Goal: Task Accomplishment & Management: Manage account settings

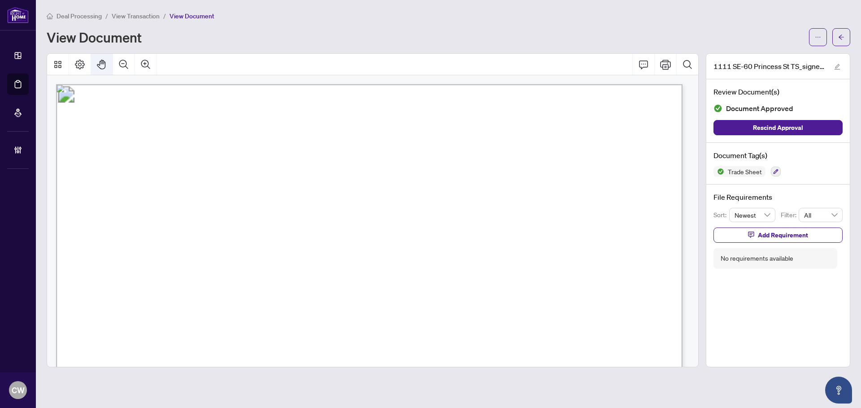
scroll to position [224, 0]
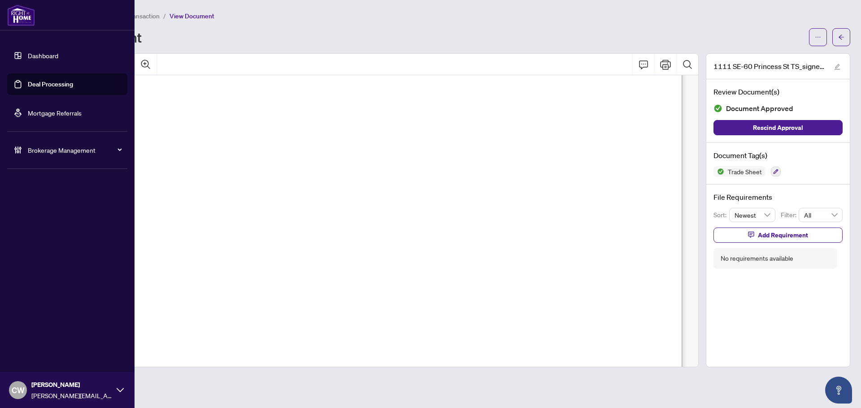
drag, startPoint x: 34, startPoint y: 77, endPoint x: 94, endPoint y: 78, distance: 60.5
click at [34, 80] on link "Deal Processing" at bounding box center [50, 84] width 45 height 8
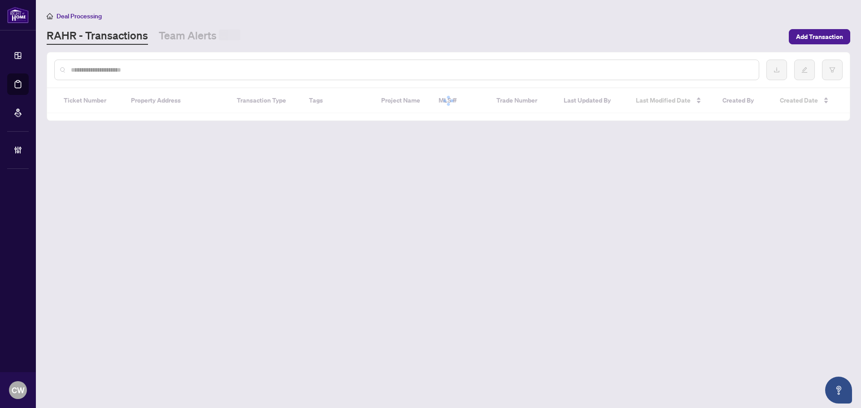
click at [157, 71] on input "text" at bounding box center [411, 70] width 681 height 10
paste input "*******"
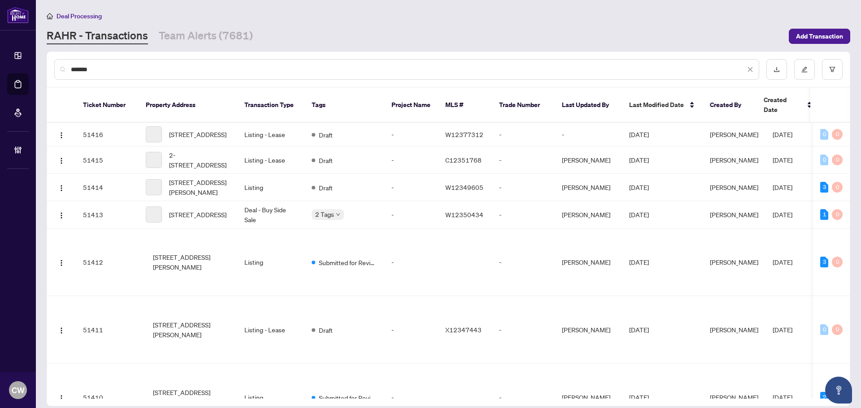
type input "*******"
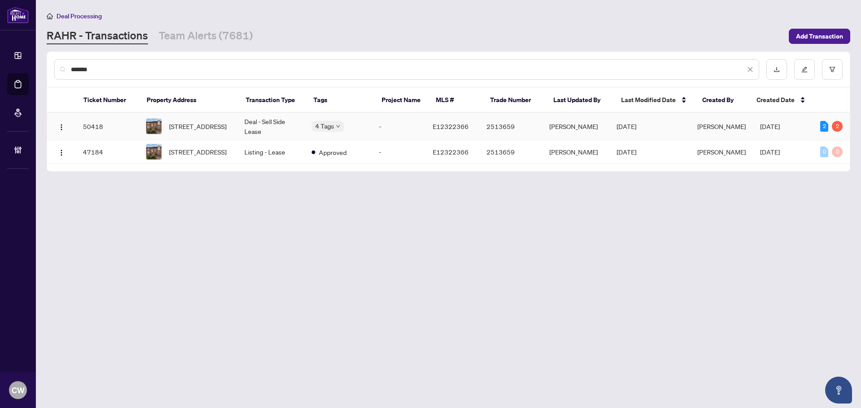
click at [183, 125] on span "[STREET_ADDRESS]" at bounding box center [197, 127] width 57 height 10
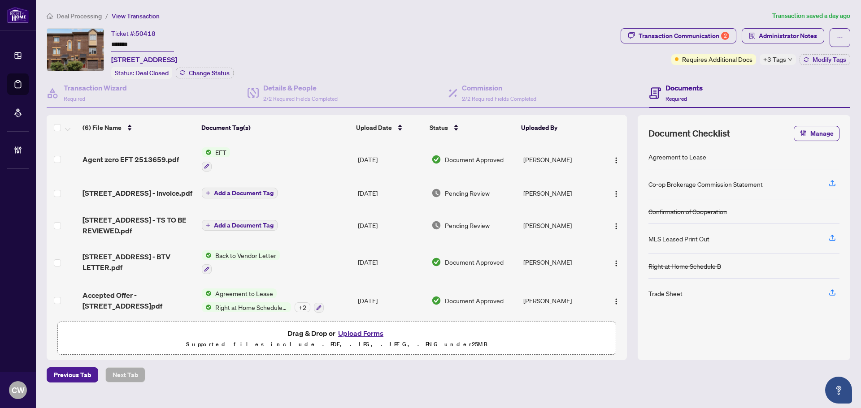
scroll to position [43, 0]
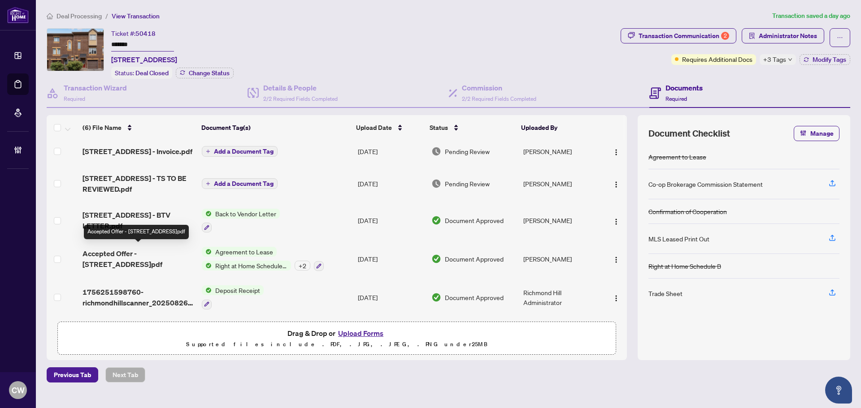
click at [168, 252] on span "Accepted Offer - [STREET_ADDRESS]pdf" at bounding box center [139, 259] width 112 height 22
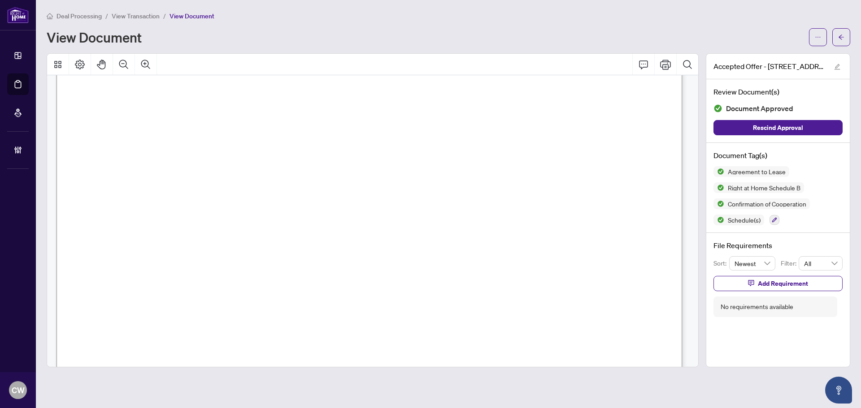
scroll to position [1973, 0]
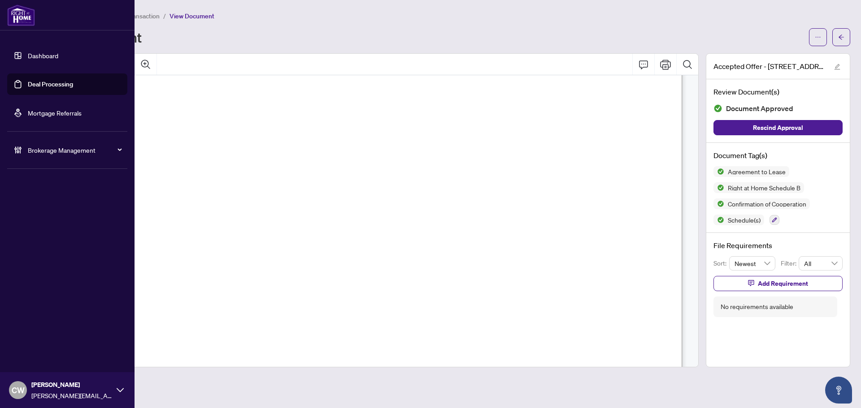
click at [28, 88] on link "Deal Processing" at bounding box center [50, 84] width 45 height 8
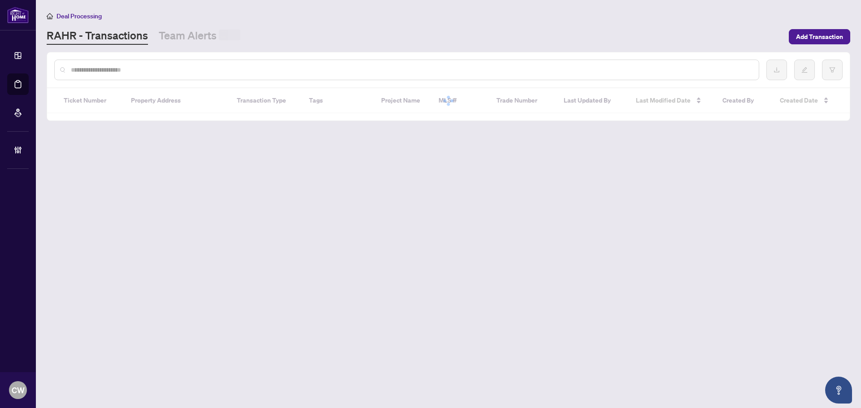
click at [144, 75] on div at bounding box center [406, 70] width 705 height 21
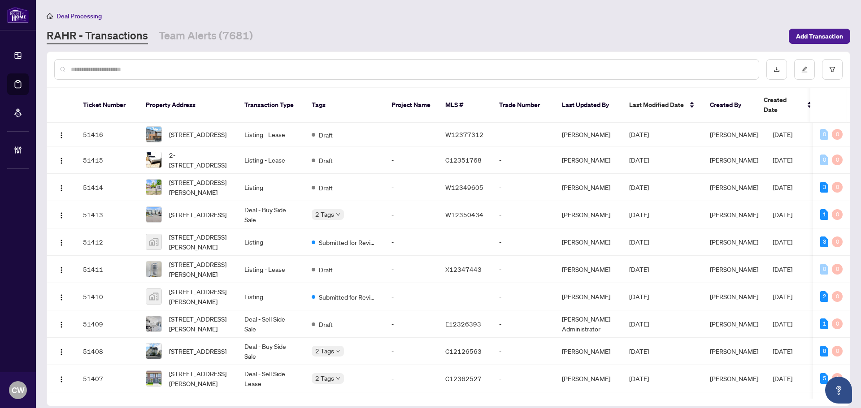
click at [136, 73] on input "text" at bounding box center [411, 70] width 681 height 10
paste input "*******"
type input "*******"
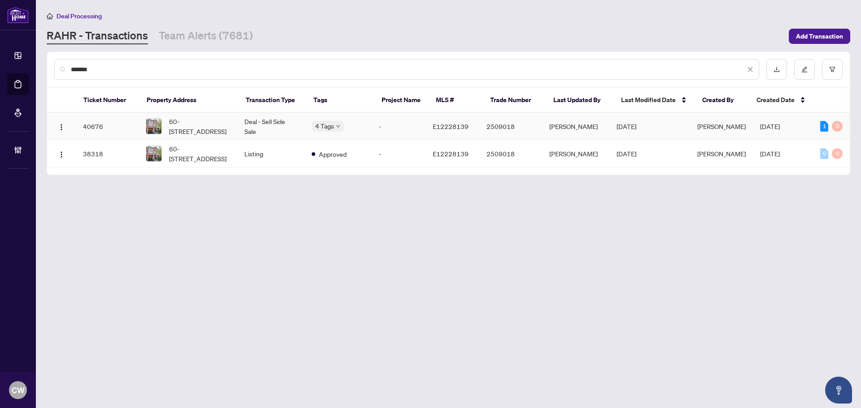
click at [188, 122] on span "60-[STREET_ADDRESS]" at bounding box center [199, 127] width 61 height 20
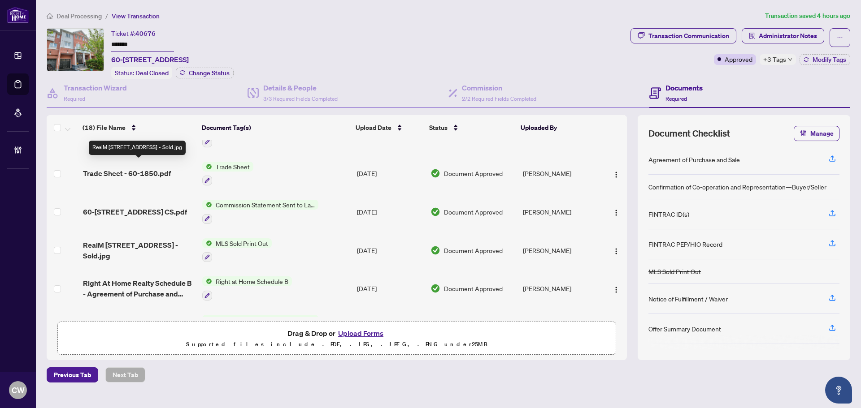
scroll to position [224, 0]
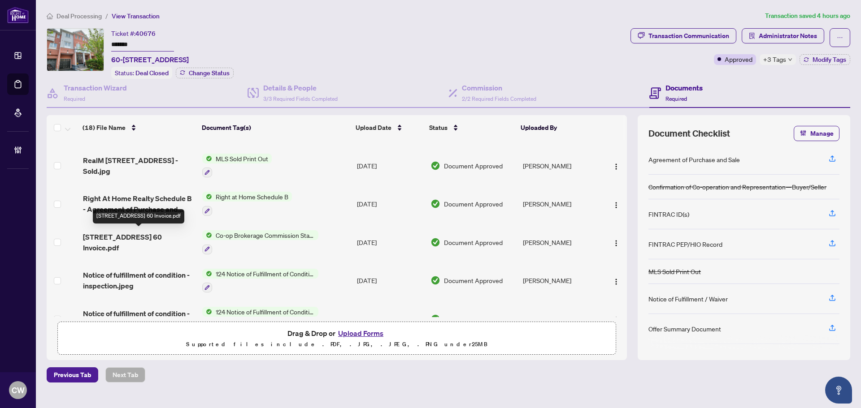
click at [132, 236] on span "[STREET_ADDRESS] 60 Invoice.pdf" at bounding box center [139, 243] width 112 height 22
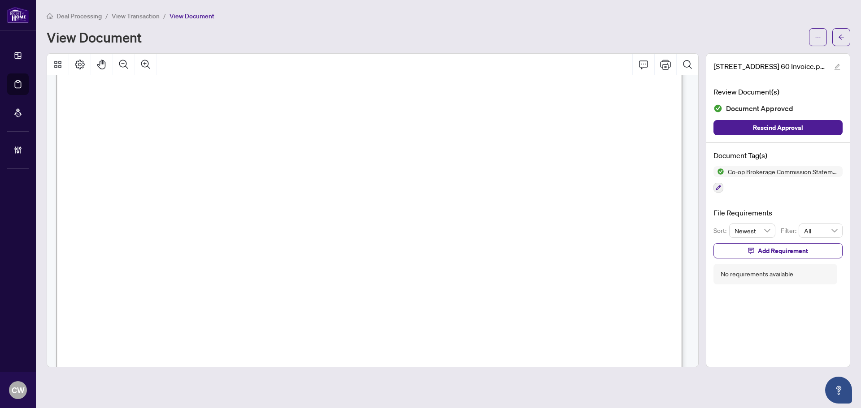
scroll to position [404, 0]
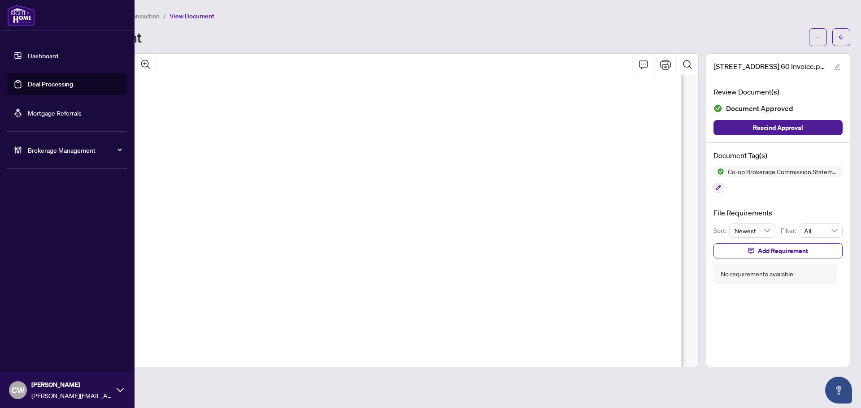
click at [28, 87] on link "Deal Processing" at bounding box center [50, 84] width 45 height 8
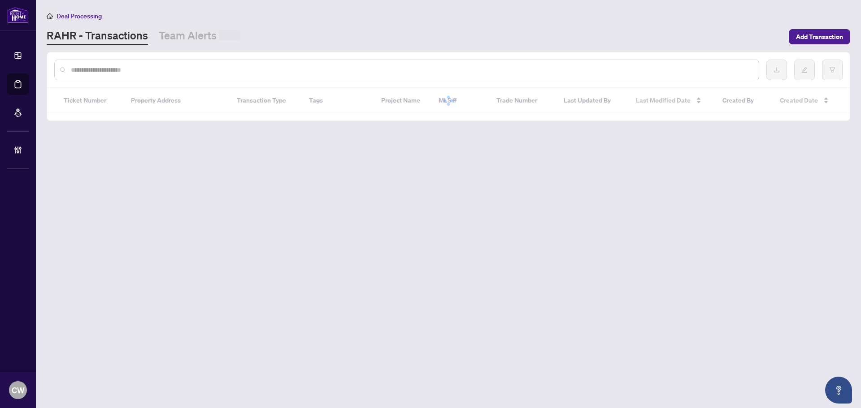
click at [137, 71] on input "text" at bounding box center [411, 70] width 681 height 10
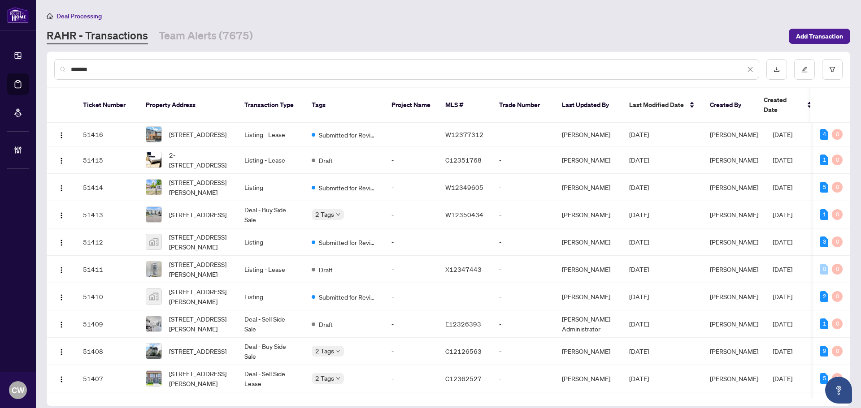
type input "*******"
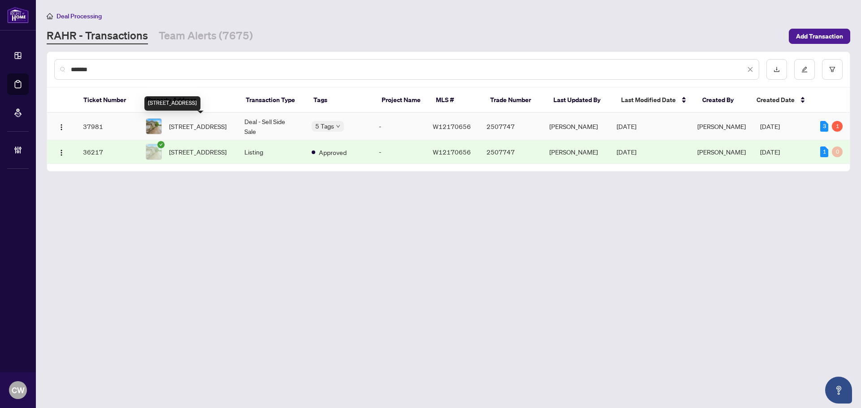
click at [181, 123] on span "[STREET_ADDRESS]" at bounding box center [197, 127] width 57 height 10
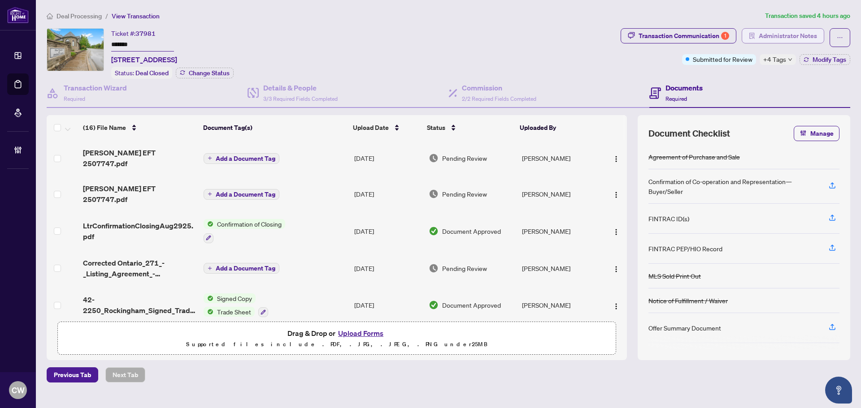
click at [780, 35] on span "Administrator Notes" at bounding box center [788, 36] width 58 height 14
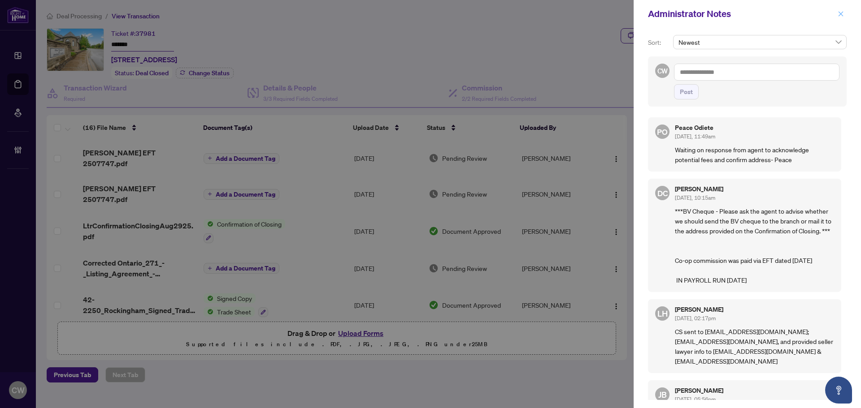
click at [842, 19] on span "button" at bounding box center [841, 14] width 6 height 14
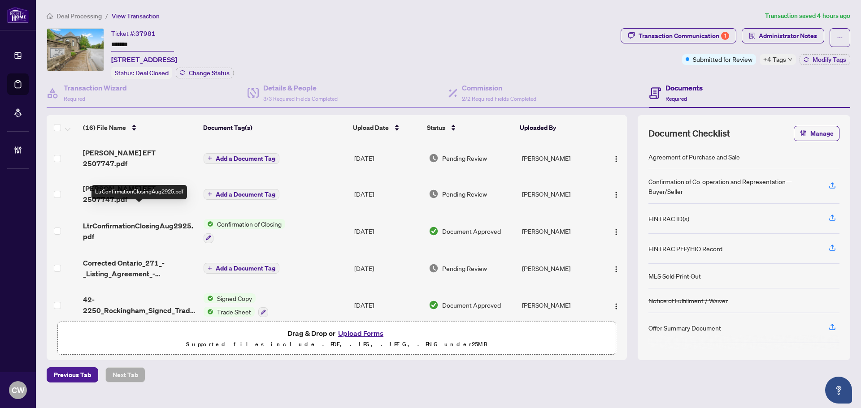
click at [158, 221] on span "LtrConfirmationClosingAug2925.pdf" at bounding box center [139, 232] width 113 height 22
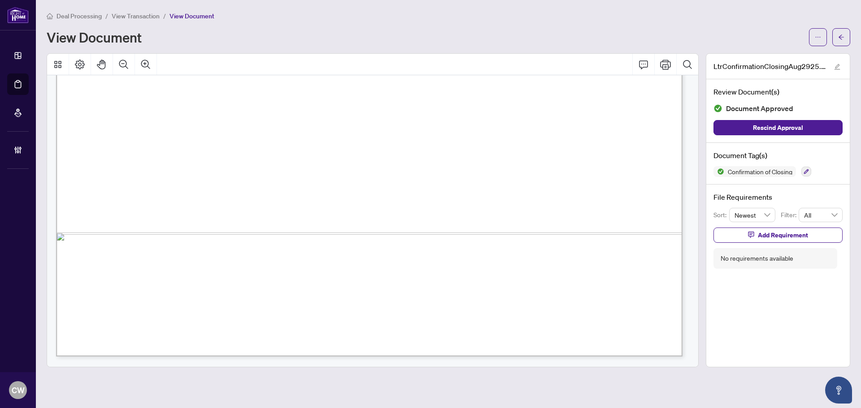
scroll to position [404, 0]
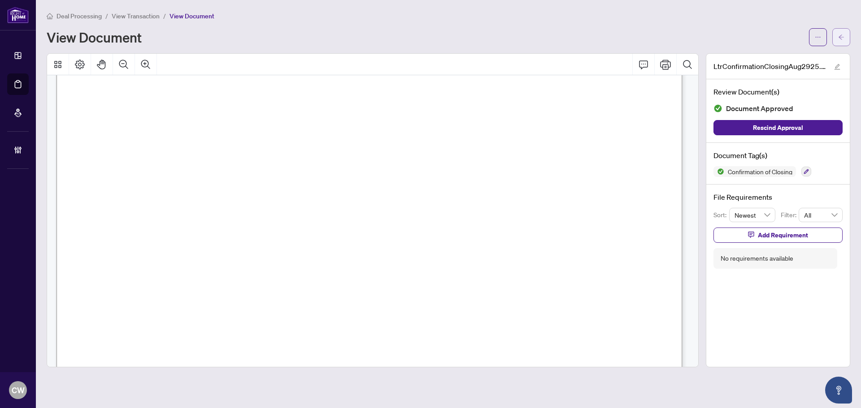
click at [842, 36] on icon "arrow-left" at bounding box center [841, 37] width 6 height 6
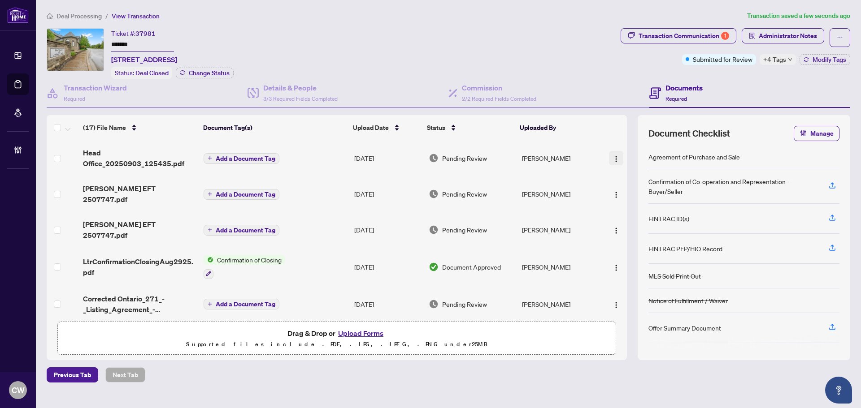
click at [615, 162] on button "button" at bounding box center [616, 158] width 14 height 14
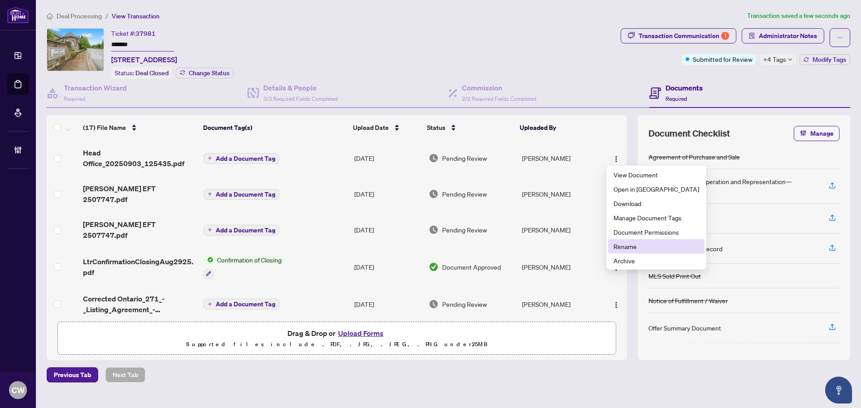
click at [642, 249] on span "Rename" at bounding box center [656, 247] width 86 height 10
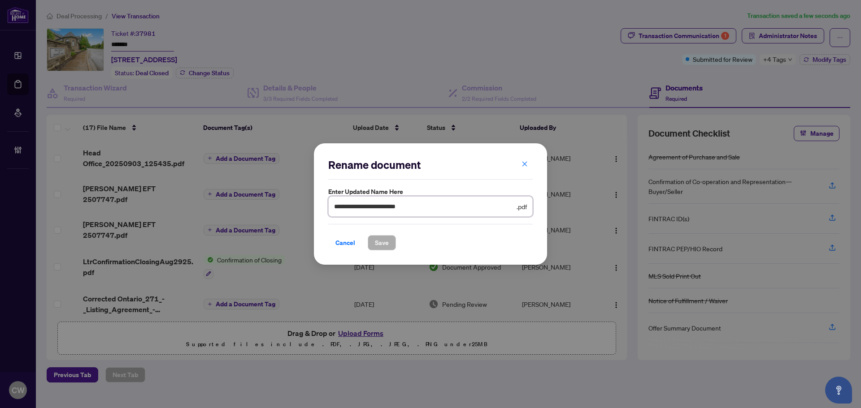
drag, startPoint x: 420, startPoint y: 202, endPoint x: 406, endPoint y: 207, distance: 14.5
click at [312, 209] on div "**********" at bounding box center [430, 204] width 861 height 408
drag, startPoint x: 448, startPoint y: 207, endPoint x: 423, endPoint y: 209, distance: 25.1
click at [448, 207] on input "**********" at bounding box center [424, 207] width 181 height 10
drag, startPoint x: 423, startPoint y: 209, endPoint x: 278, endPoint y: 223, distance: 146.5
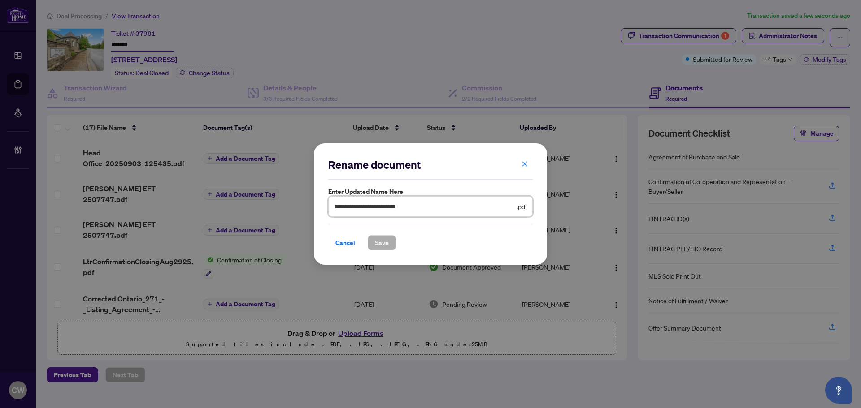
click at [278, 223] on div "**********" at bounding box center [430, 204] width 861 height 408
type input "**********"
click at [379, 242] on span "Save" at bounding box center [382, 243] width 14 height 14
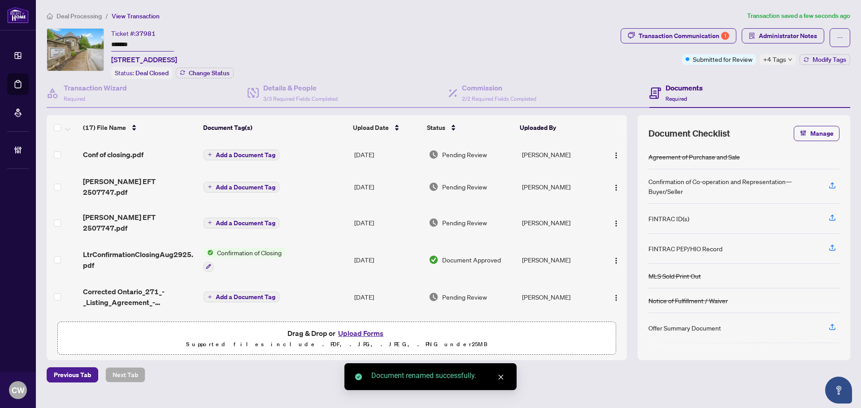
click at [132, 154] on span "Conf of closing.pdf" at bounding box center [113, 154] width 61 height 11
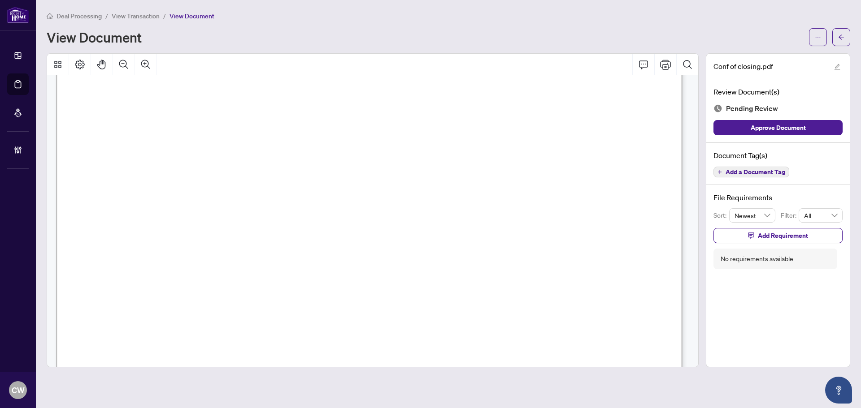
scroll to position [224, 0]
click at [845, 36] on button "button" at bounding box center [841, 37] width 18 height 18
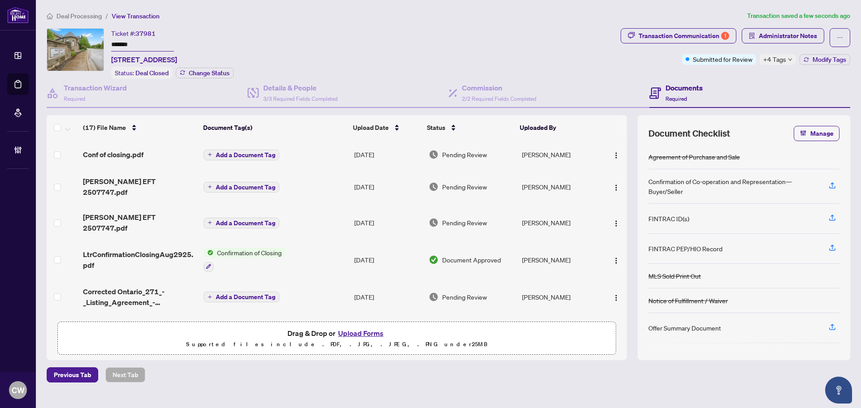
drag, startPoint x: 141, startPoint y: 42, endPoint x: 99, endPoint y: 42, distance: 42.2
click at [99, 42] on div "Ticket #: 37981 ******* [STREET_ADDRESS] Status: Deal Closed Change Status" at bounding box center [332, 53] width 570 height 51
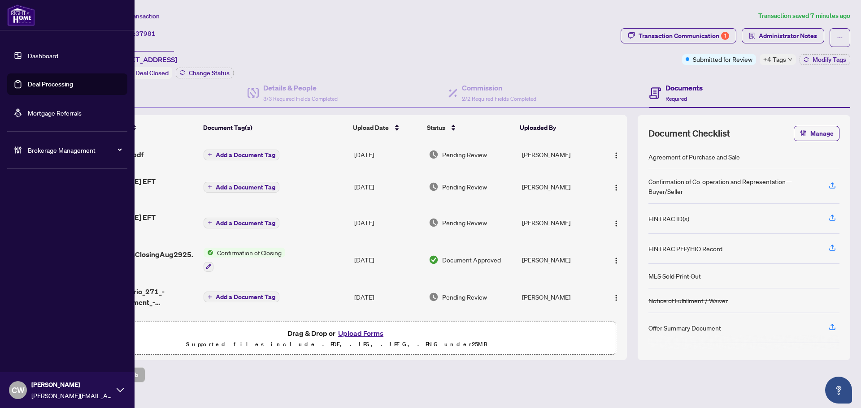
click at [28, 80] on link "Deal Processing" at bounding box center [50, 84] width 45 height 8
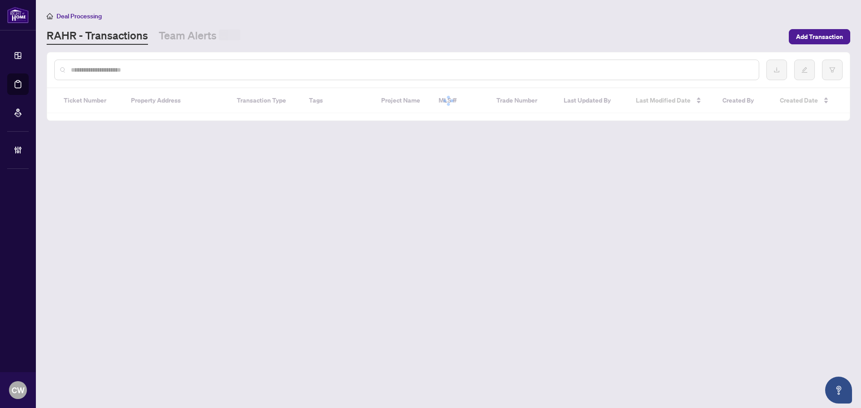
click at [124, 72] on input "text" at bounding box center [411, 70] width 681 height 10
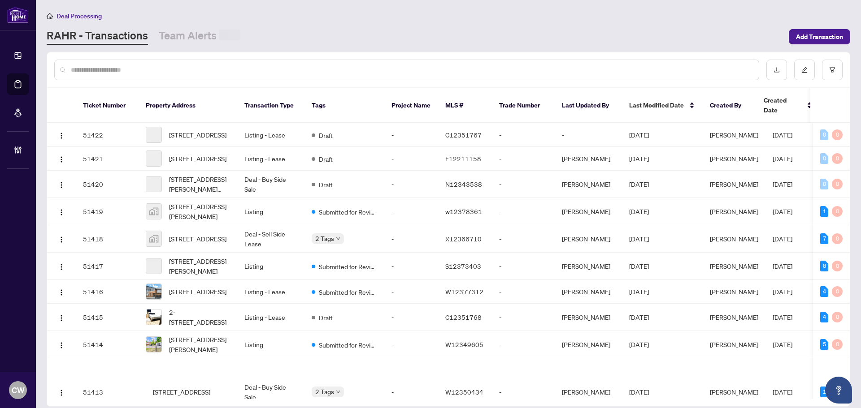
paste input "**********"
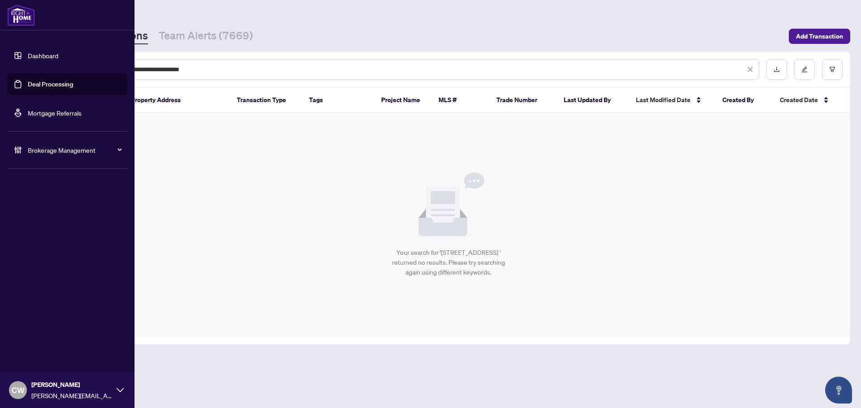
drag, startPoint x: 187, startPoint y: 69, endPoint x: 10, endPoint y: 70, distance: 176.7
click at [10, 70] on div "**********" at bounding box center [430, 204] width 861 height 408
type input "*******"
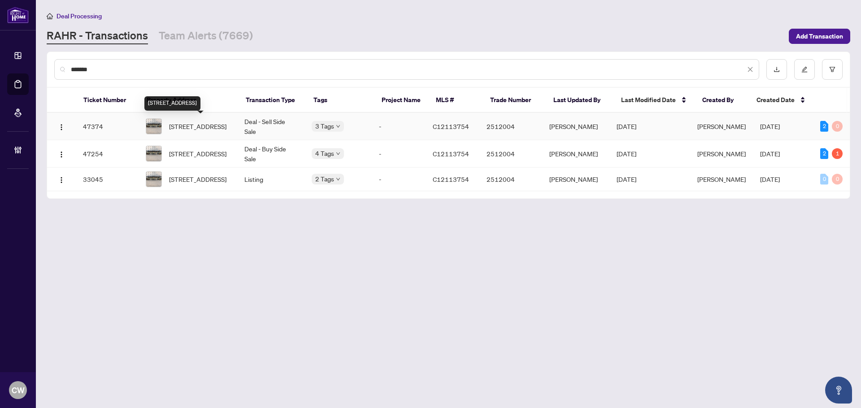
click at [207, 123] on span "[STREET_ADDRESS]" at bounding box center [197, 127] width 57 height 10
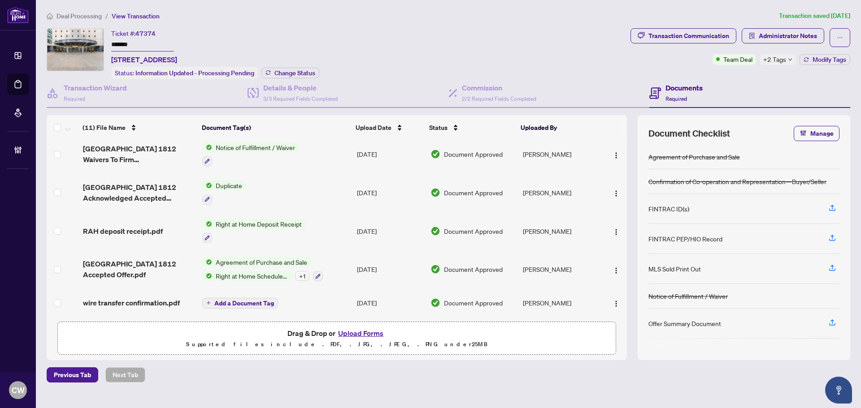
scroll to position [232, 0]
click at [153, 297] on span "wire transfer confirmation.pdf" at bounding box center [131, 302] width 97 height 11
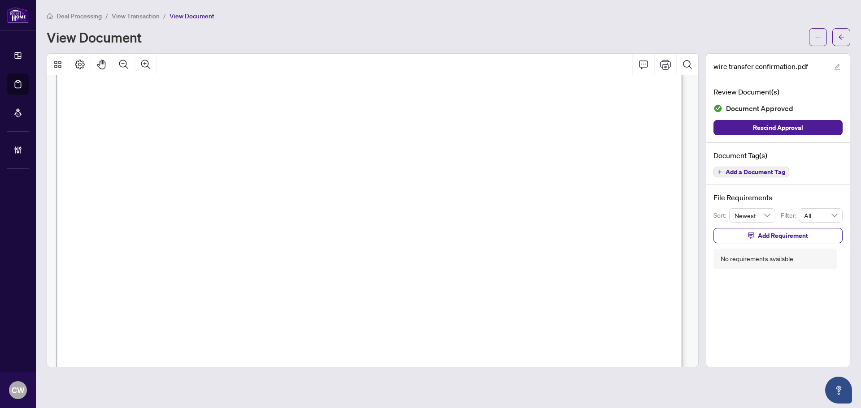
scroll to position [135, 0]
click at [840, 36] on icon "arrow-left" at bounding box center [841, 37] width 6 height 6
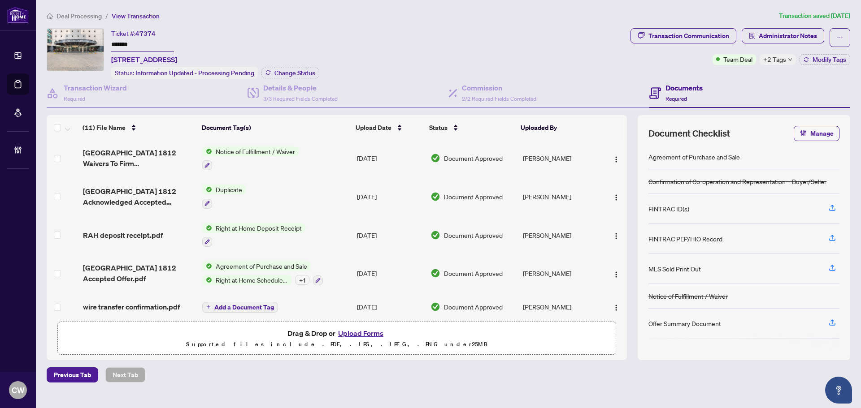
scroll to position [232, 0]
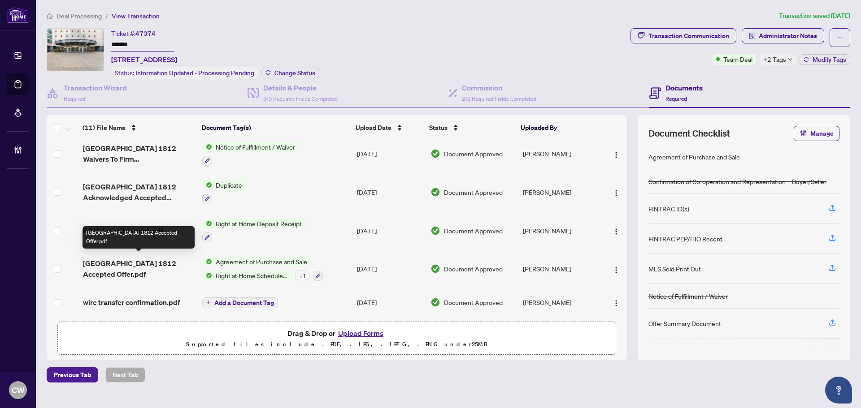
click at [137, 269] on span "[GEOGRAPHIC_DATA] 1812 Accepted Offer.pdf" at bounding box center [139, 269] width 112 height 22
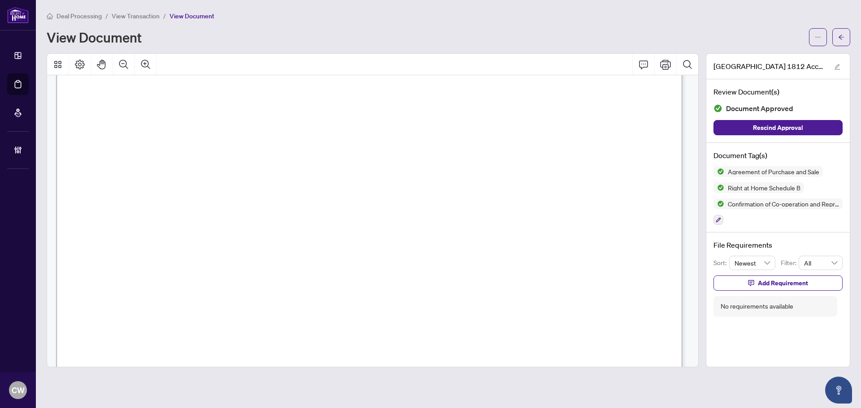
scroll to position [3691, 0]
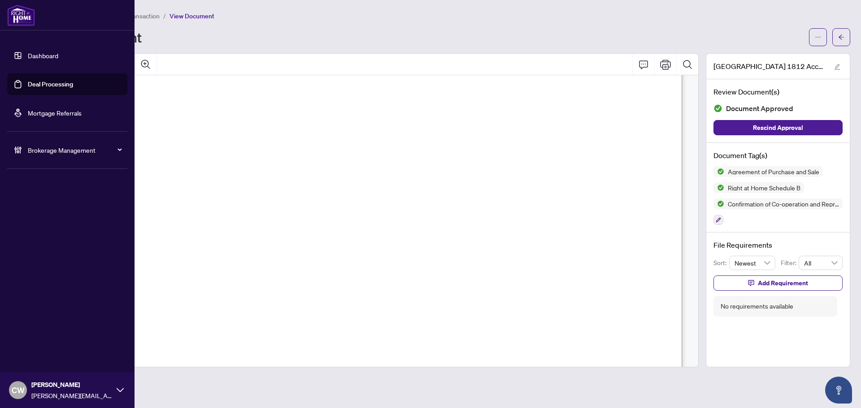
drag, startPoint x: 27, startPoint y: 79, endPoint x: 36, endPoint y: 78, distance: 9.0
click at [28, 80] on link "Deal Processing" at bounding box center [50, 84] width 45 height 8
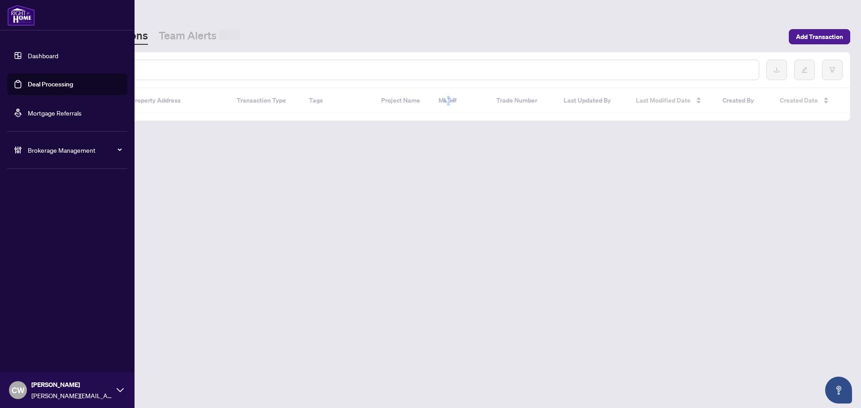
click at [152, 65] on input "text" at bounding box center [411, 70] width 681 height 10
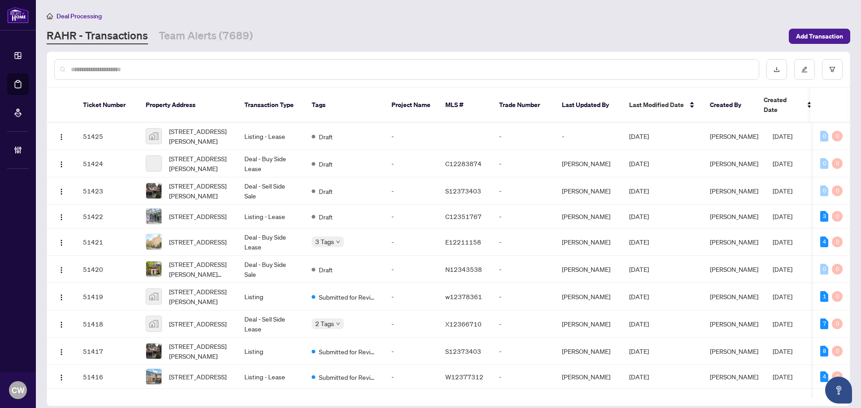
paste input "*******"
type input "*******"
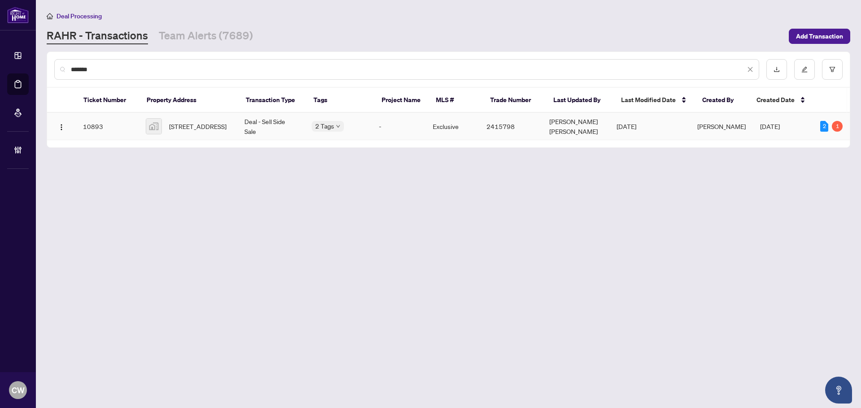
click at [198, 122] on span "[STREET_ADDRESS]" at bounding box center [197, 127] width 57 height 10
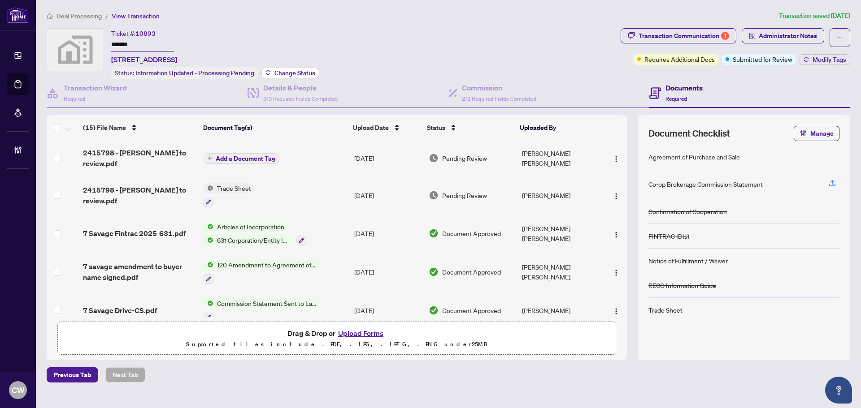
click at [290, 72] on span "Change Status" at bounding box center [294, 73] width 41 height 6
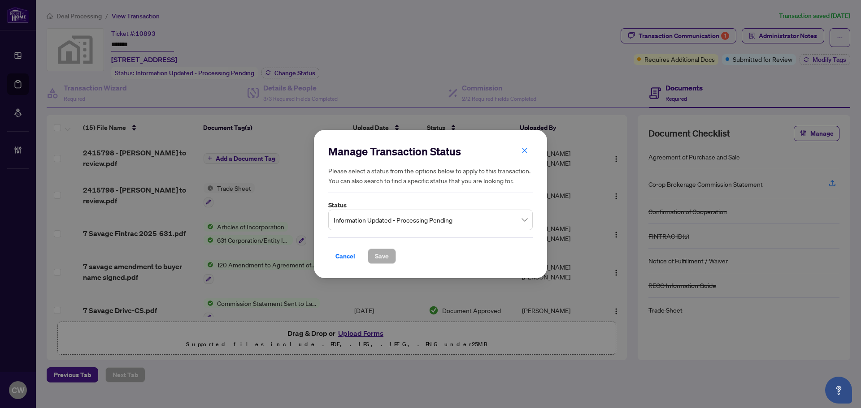
click at [391, 222] on span "Information Updated - Processing Pending" at bounding box center [431, 220] width 194 height 17
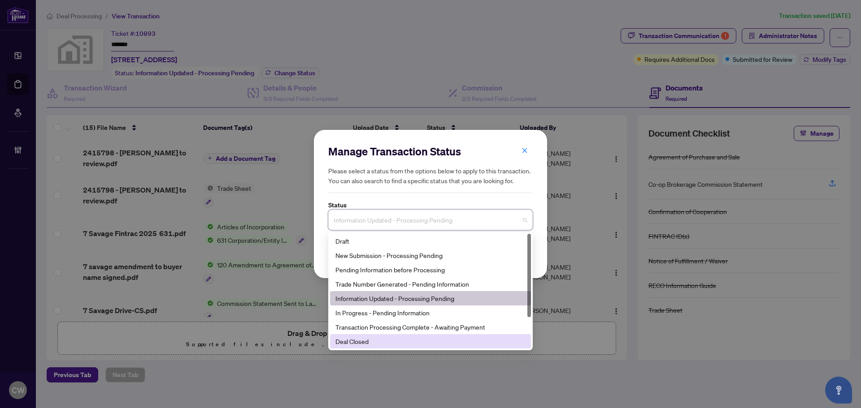
click at [399, 341] on div "Deal Closed" at bounding box center [430, 342] width 190 height 10
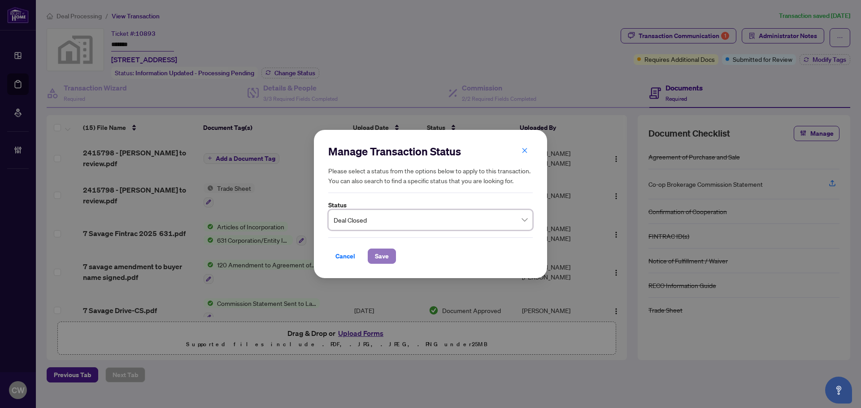
click at [385, 257] on span "Save" at bounding box center [382, 256] width 14 height 14
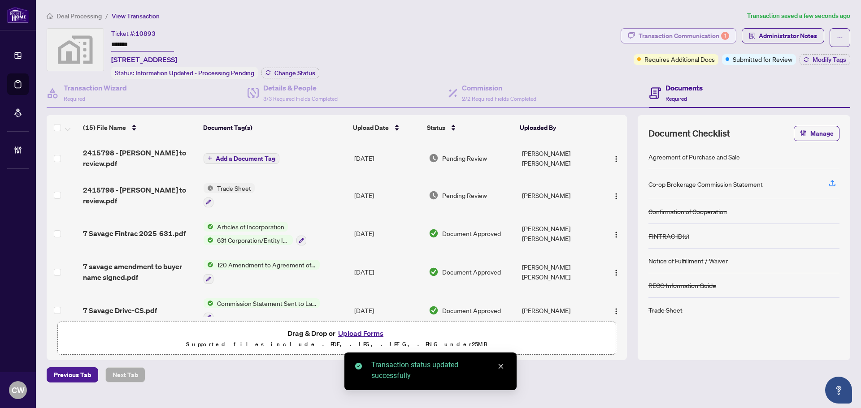
click at [713, 33] on div "Transaction Communication 1" at bounding box center [684, 36] width 91 height 14
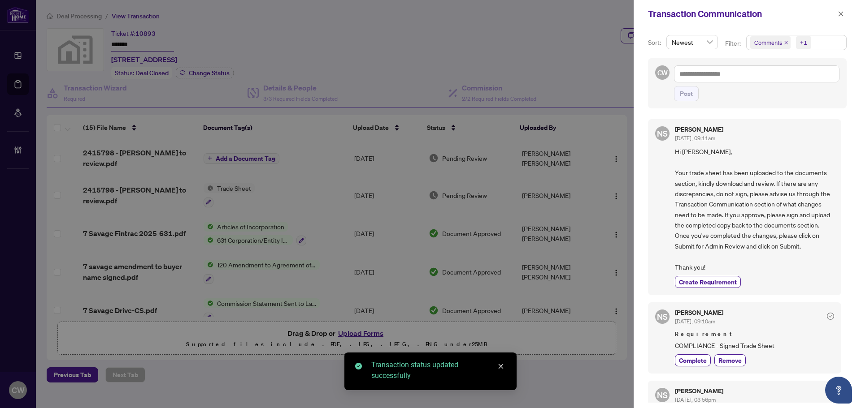
click at [784, 41] on icon "close" at bounding box center [786, 43] width 4 height 4
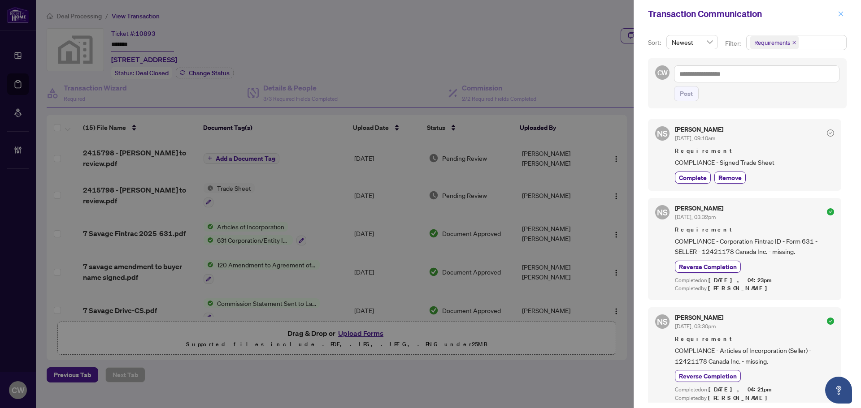
click at [840, 12] on icon "close" at bounding box center [841, 14] width 6 height 6
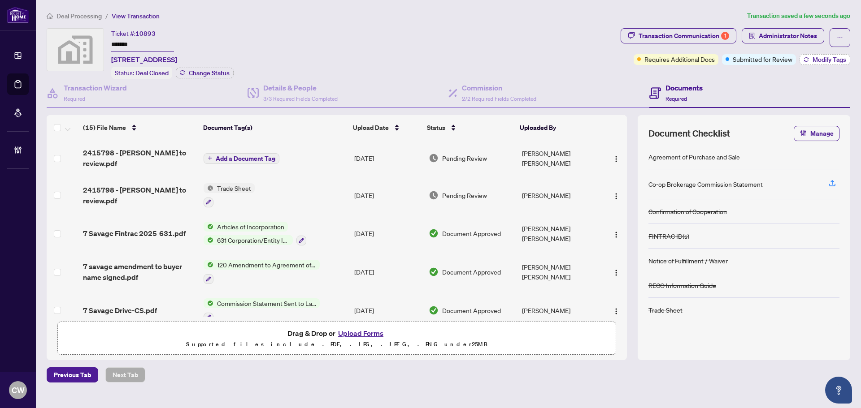
click at [825, 62] on span "Modify Tags" at bounding box center [830, 59] width 34 height 6
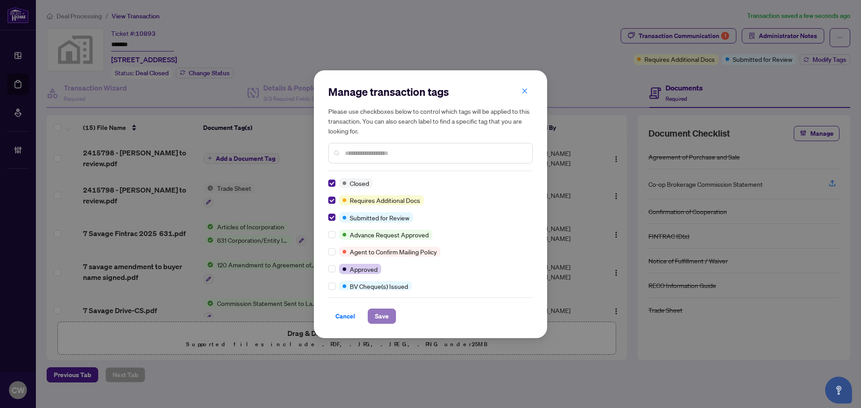
click at [381, 319] on span "Save" at bounding box center [382, 316] width 14 height 14
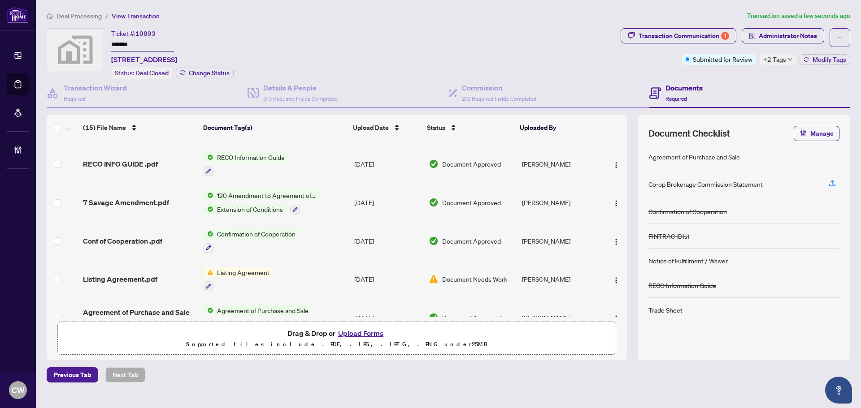
scroll to position [390, 0]
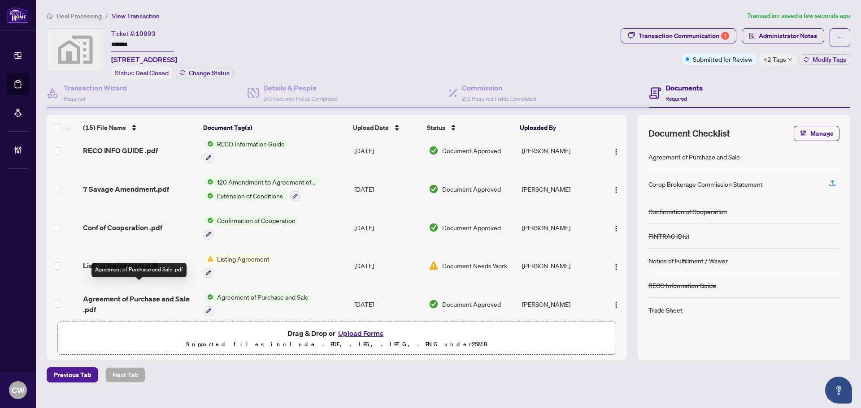
click at [117, 294] on span "Agreement of Purchase and Sale .pdf" at bounding box center [139, 305] width 113 height 22
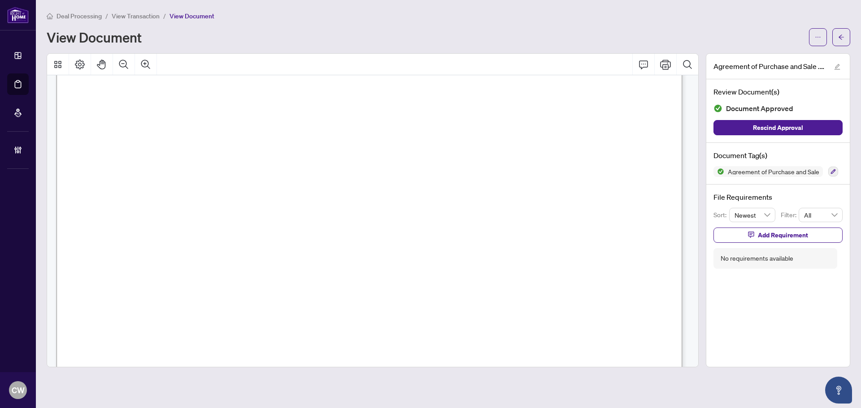
scroll to position [216, 0]
click at [843, 35] on icon "arrow-left" at bounding box center [841, 37] width 6 height 6
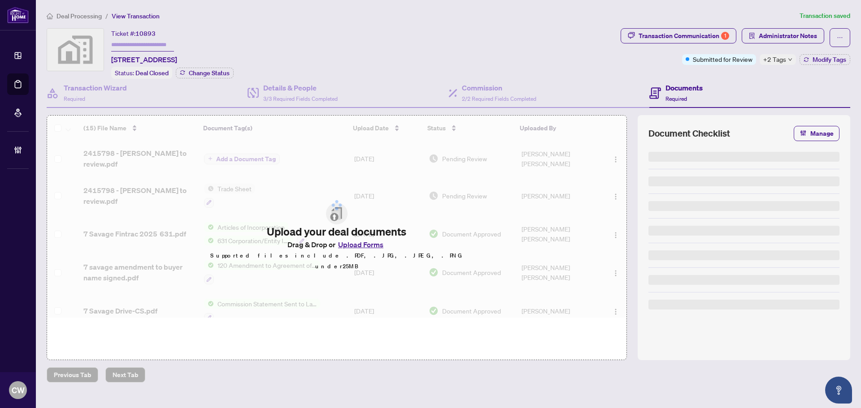
type input "*******"
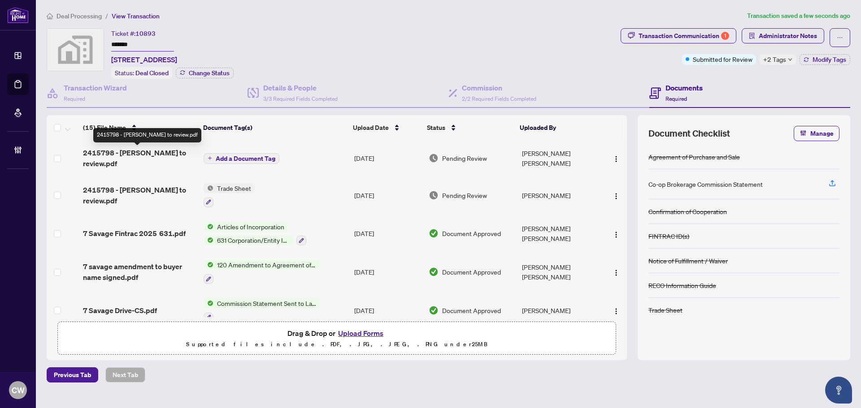
click at [168, 153] on span "2415798 - [PERSON_NAME] to review.pdf" at bounding box center [139, 159] width 113 height 22
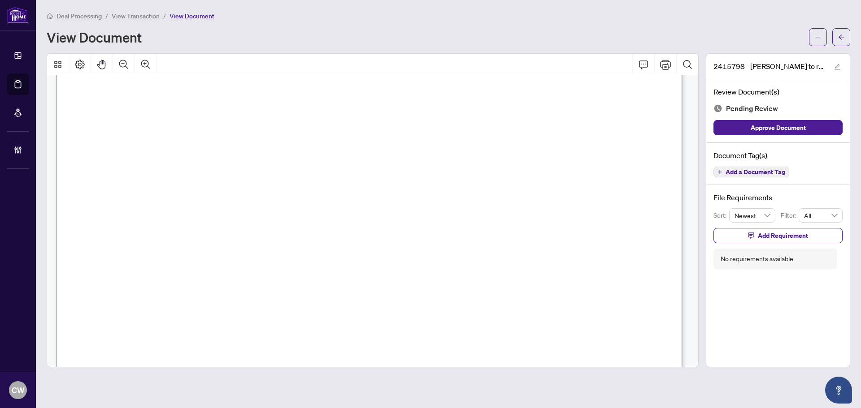
scroll to position [223, 0]
click at [839, 33] on span "button" at bounding box center [841, 37] width 6 height 14
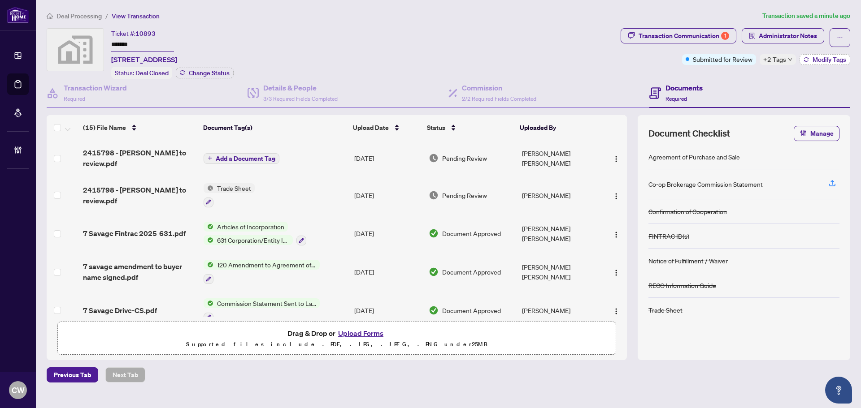
click at [811, 56] on button "Modify Tags" at bounding box center [825, 59] width 51 height 11
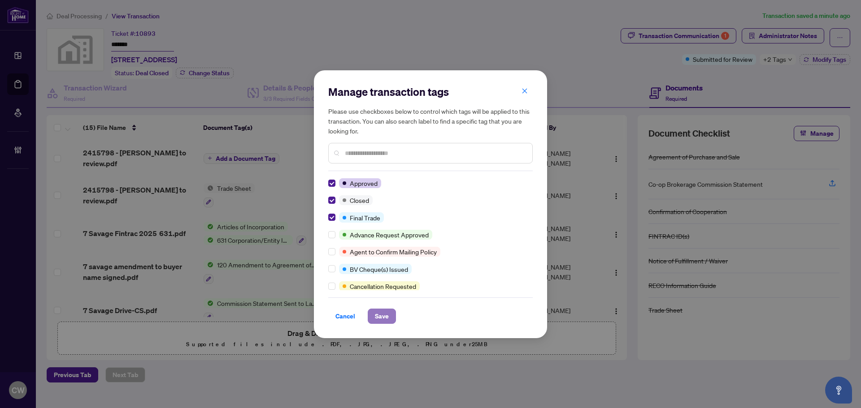
click at [385, 317] on span "Save" at bounding box center [382, 316] width 14 height 14
click at [691, 39] on div "Manage transaction tags Please use checkboxes below to control which tags will …" at bounding box center [430, 204] width 861 height 408
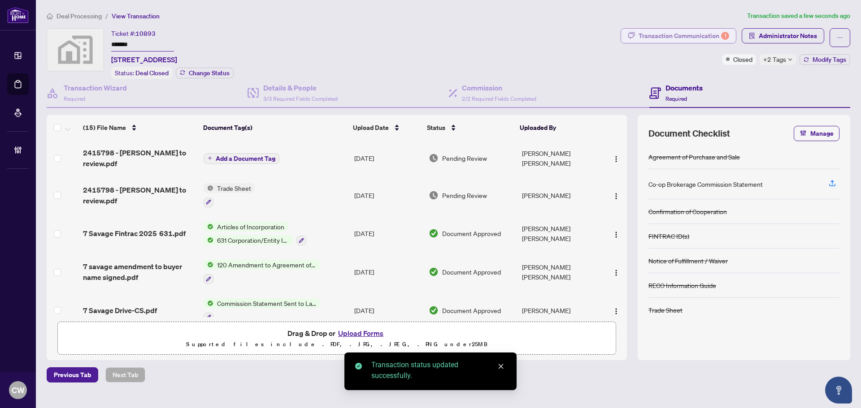
click at [704, 37] on div "Transaction Communication 1" at bounding box center [684, 36] width 91 height 14
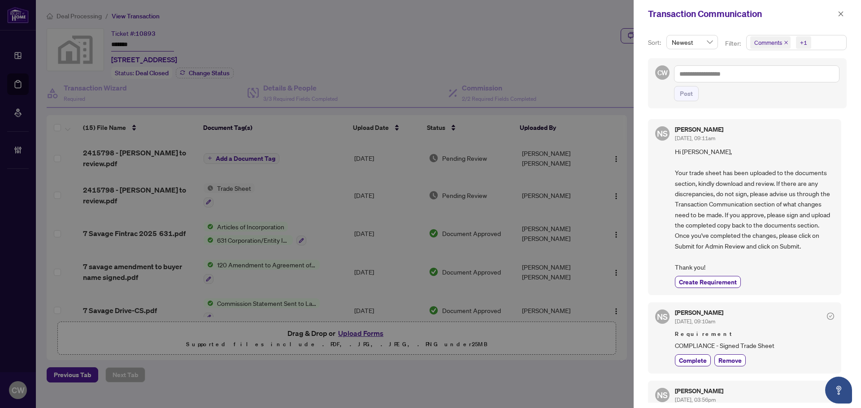
click at [783, 40] on span "Comments" at bounding box center [770, 42] width 40 height 13
click at [754, 81] on span "Select Comments" at bounding box center [755, 79] width 7 height 7
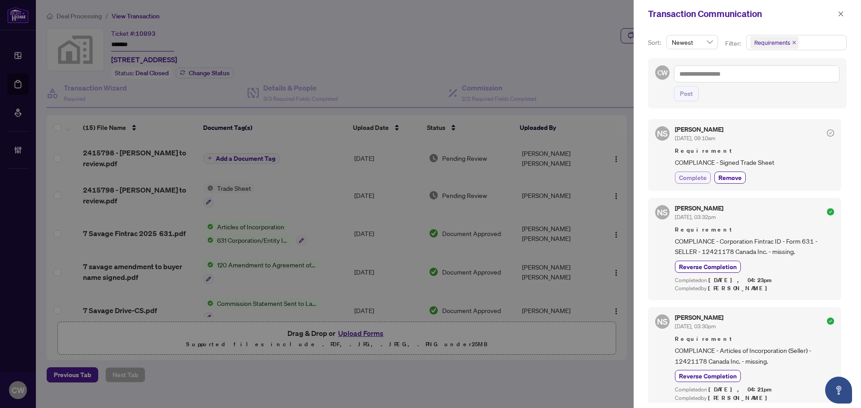
click at [693, 182] on span "Complete" at bounding box center [693, 177] width 28 height 9
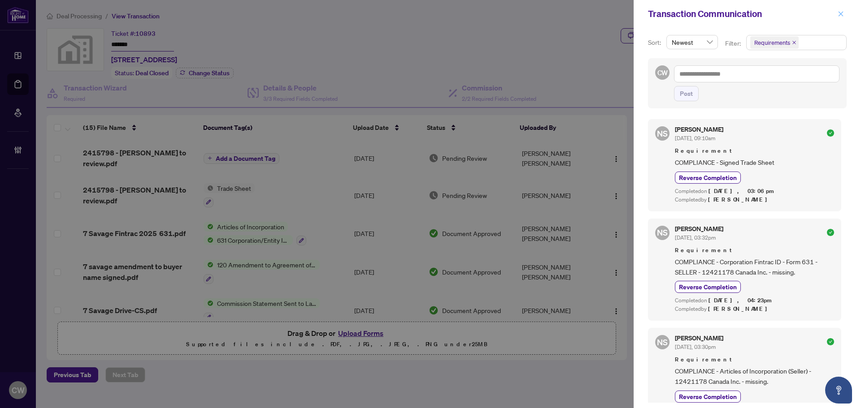
click at [840, 14] on icon "close" at bounding box center [841, 14] width 6 height 6
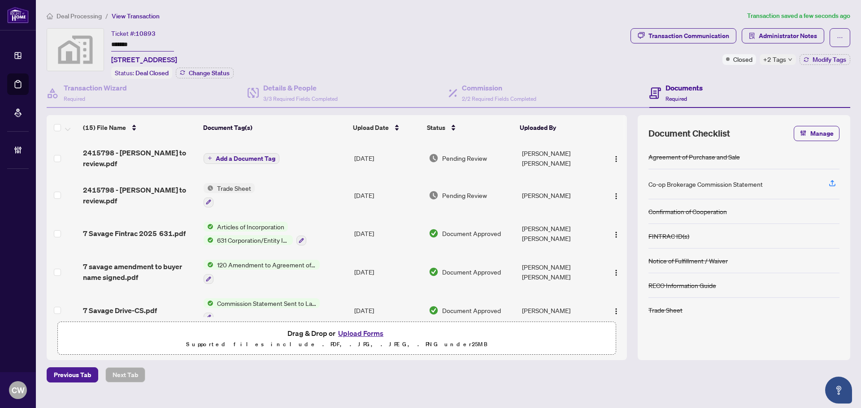
click at [229, 156] on span "Add a Document Tag" at bounding box center [246, 159] width 60 height 6
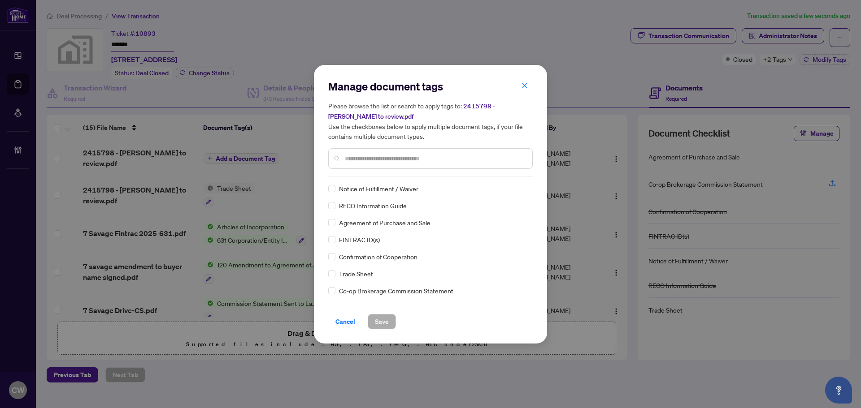
click at [372, 156] on input "text" at bounding box center [435, 159] width 180 height 10
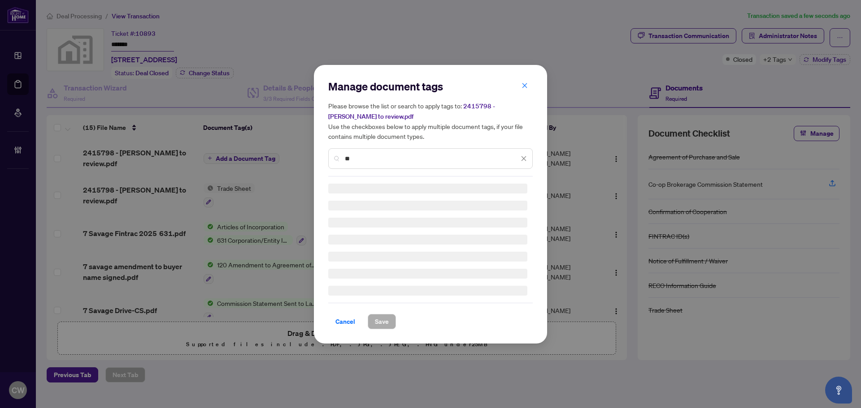
type input "*"
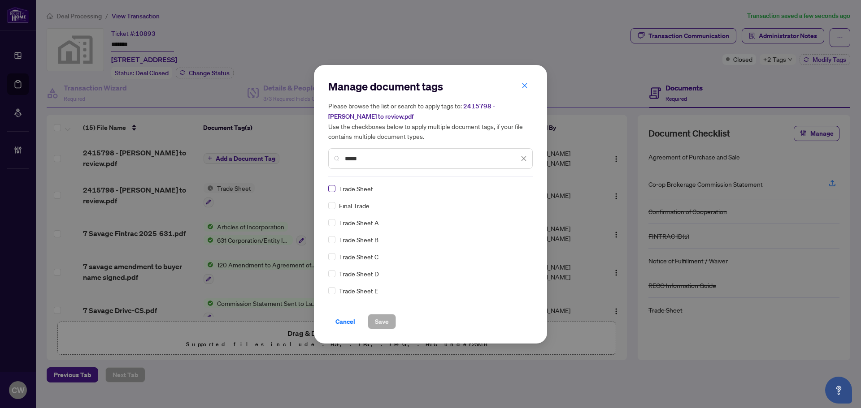
type input "*****"
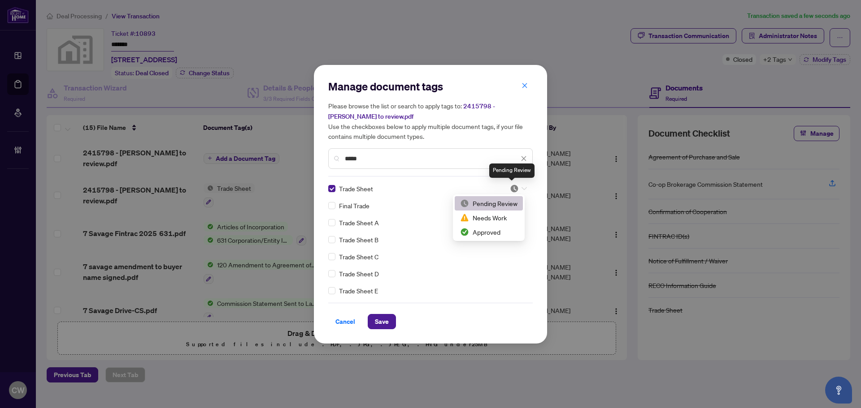
click at [511, 186] on img at bounding box center [514, 188] width 9 height 9
click at [507, 231] on div "Approved" at bounding box center [488, 232] width 57 height 10
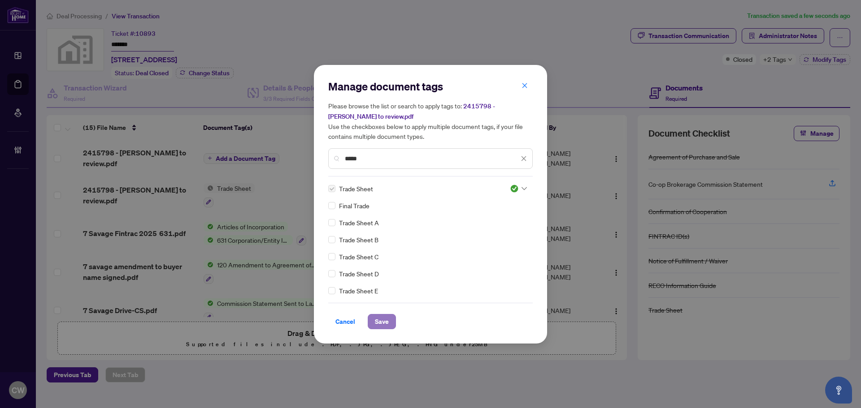
click at [382, 318] on span "Save" at bounding box center [382, 322] width 14 height 14
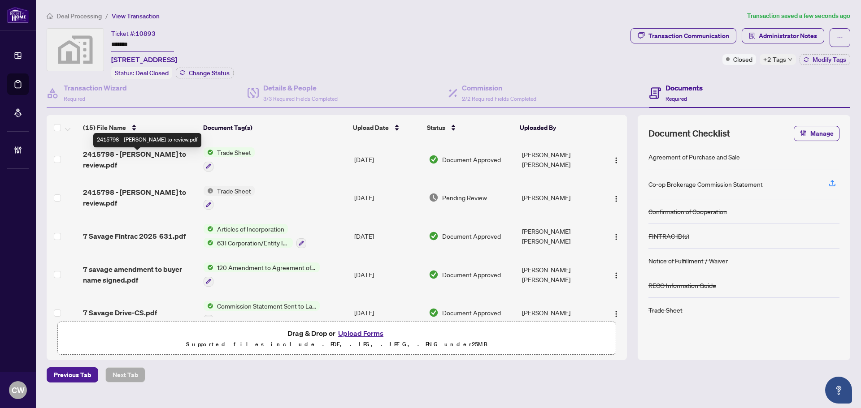
click at [157, 156] on span "2415798 - [PERSON_NAME] to review.pdf" at bounding box center [139, 160] width 113 height 22
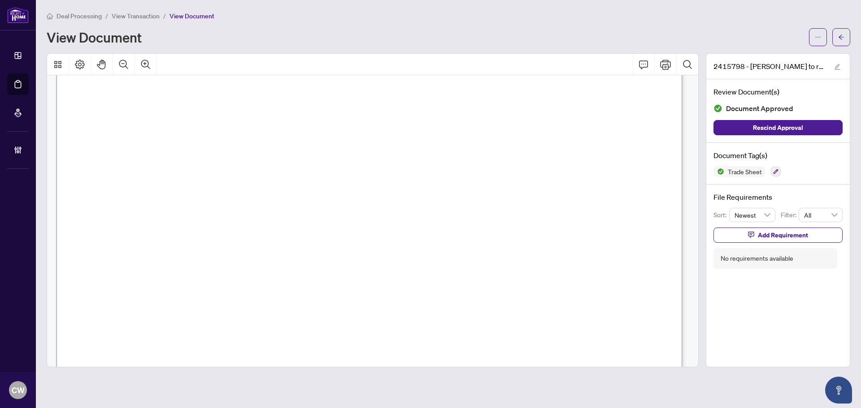
scroll to position [359, 0]
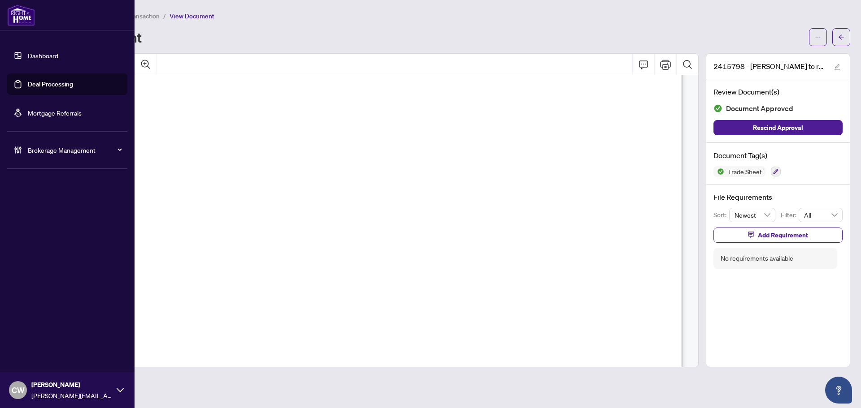
click at [30, 85] on link "Deal Processing" at bounding box center [50, 84] width 45 height 8
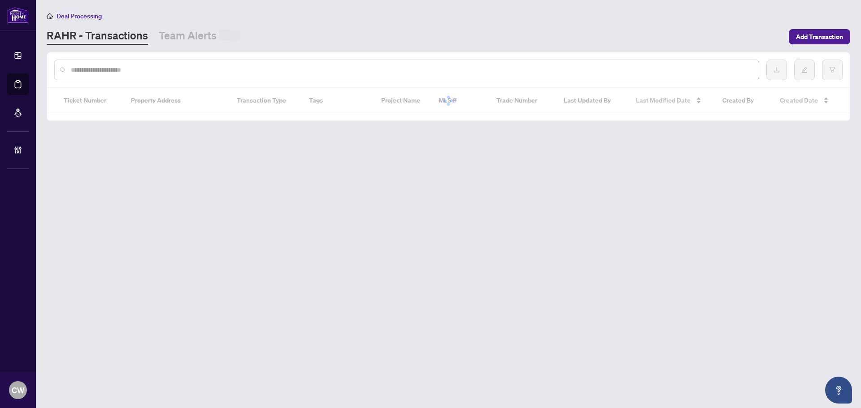
click at [156, 73] on input "text" at bounding box center [411, 70] width 681 height 10
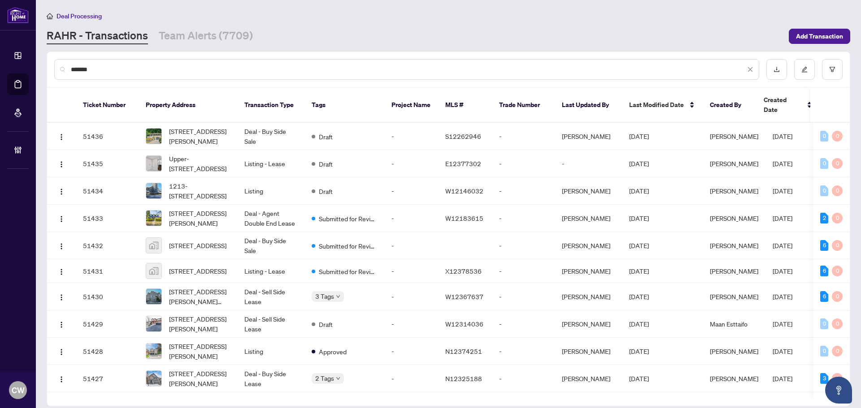
type input "*******"
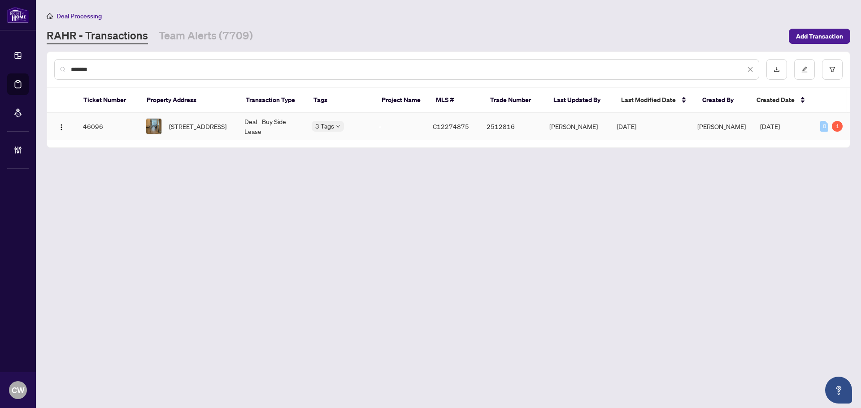
click at [187, 114] on td "[STREET_ADDRESS]" at bounding box center [188, 126] width 99 height 27
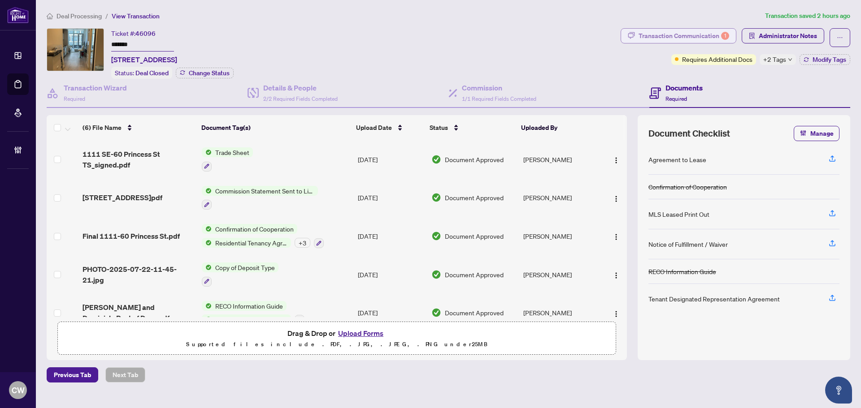
click at [705, 35] on div "Transaction Communication 1" at bounding box center [684, 36] width 91 height 14
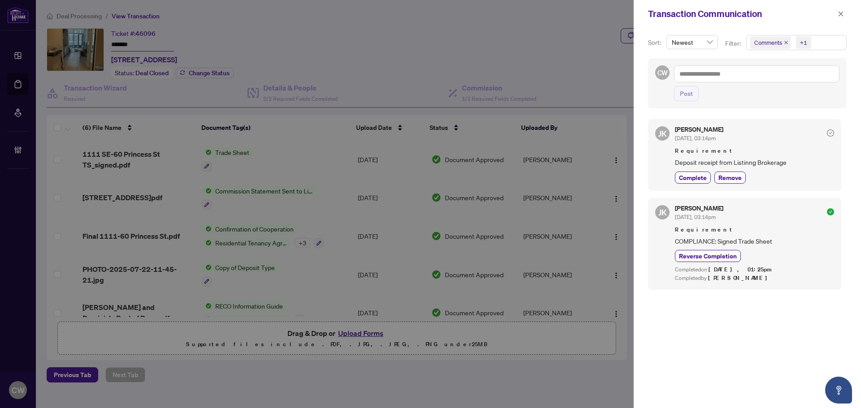
click at [786, 42] on icon "close" at bounding box center [786, 43] width 4 height 4
click at [838, 14] on icon "close" at bounding box center [841, 14] width 6 height 6
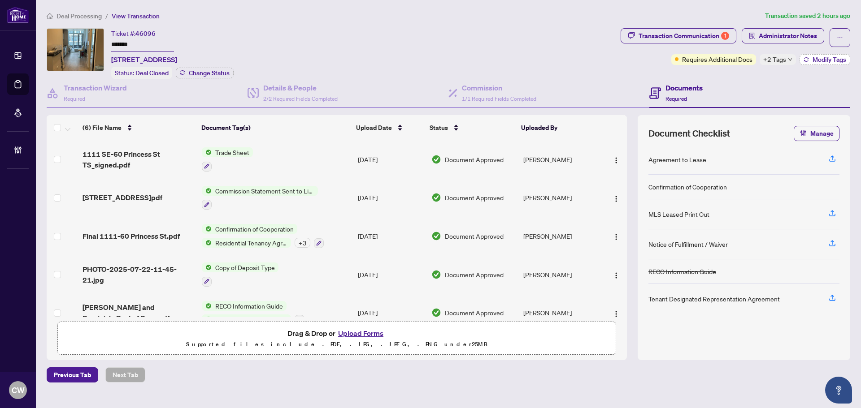
click at [828, 56] on span "Modify Tags" at bounding box center [830, 59] width 34 height 6
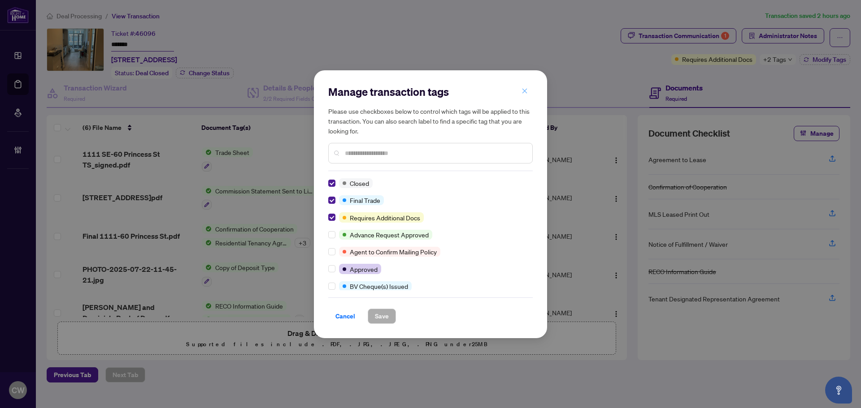
click at [522, 89] on icon "close" at bounding box center [524, 91] width 6 height 6
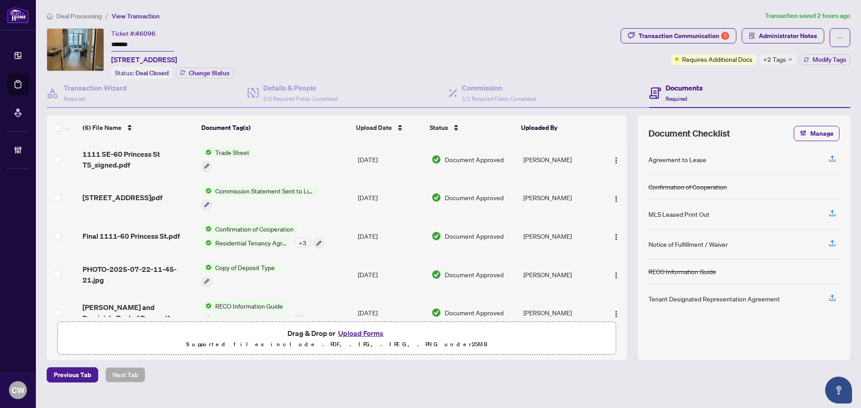
click at [122, 158] on span "1111 SE-60 Princess St TS_signed.pdf" at bounding box center [139, 160] width 112 height 22
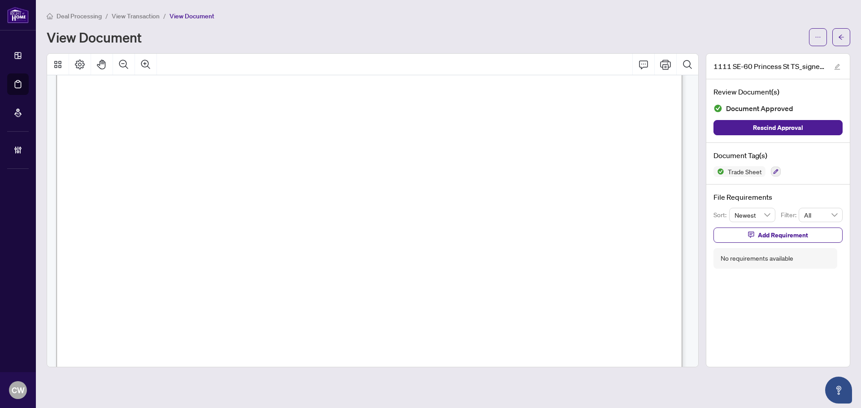
scroll to position [269, 0]
click at [847, 40] on button "button" at bounding box center [841, 37] width 18 height 18
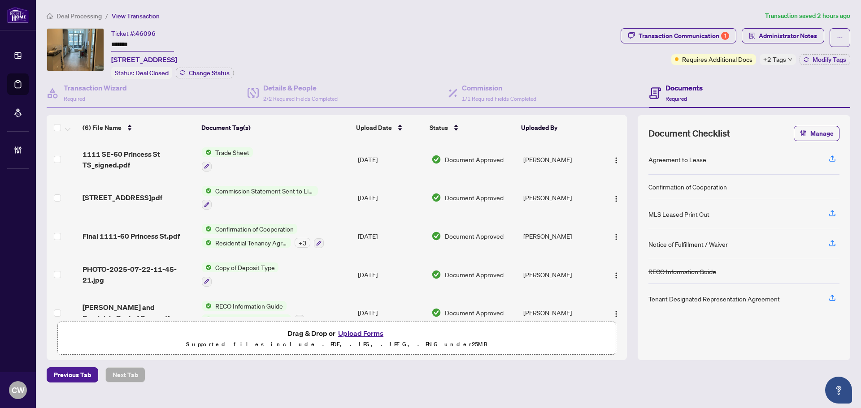
click at [365, 333] on button "Upload Forms" at bounding box center [360, 334] width 51 height 12
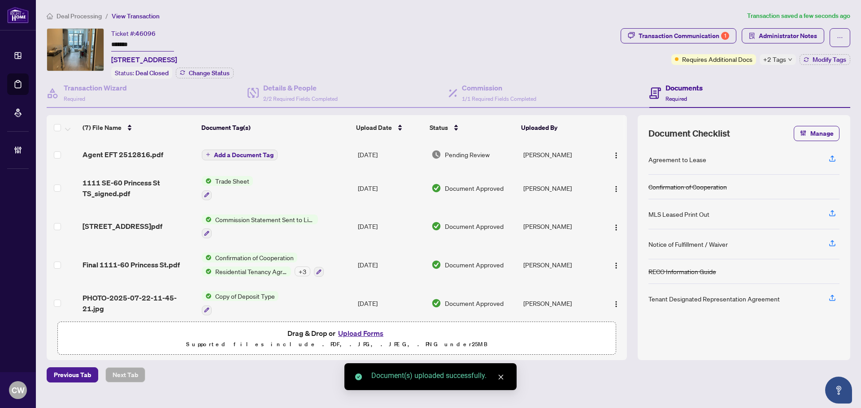
click at [256, 152] on span "Add a Document Tag" at bounding box center [244, 155] width 60 height 6
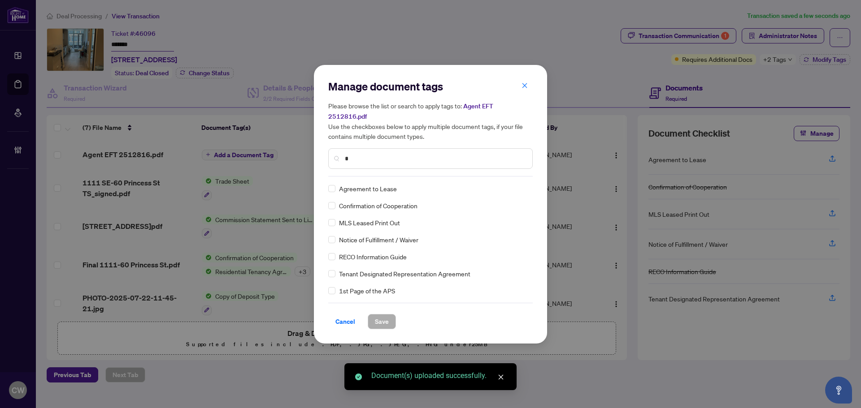
click at [367, 154] on input "*" at bounding box center [435, 159] width 180 height 10
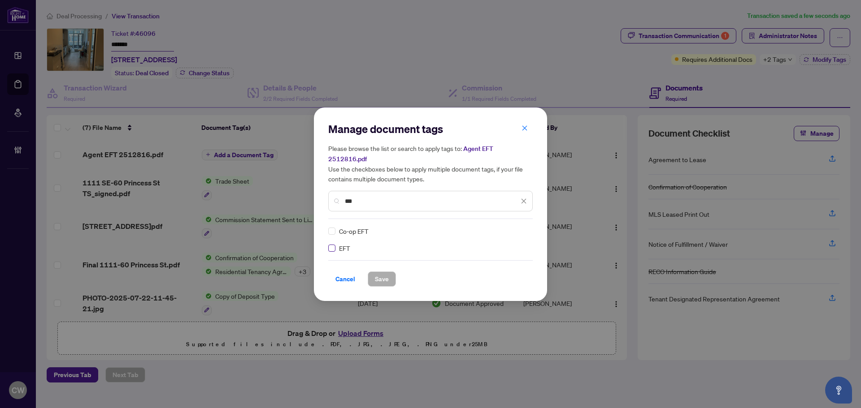
type input "***"
click at [330, 247] on label at bounding box center [331, 248] width 7 height 10
click at [535, 219] on div "Manage document tags Please browse the list or search to apply tags to: Agent E…" at bounding box center [430, 205] width 233 height 194
click at [520, 227] on div at bounding box center [518, 231] width 17 height 9
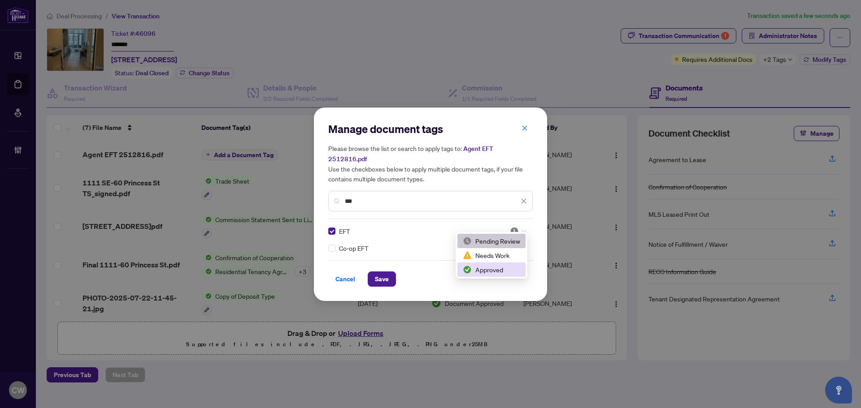
click at [507, 272] on div "Approved" at bounding box center [491, 270] width 57 height 10
click at [382, 272] on span "Save" at bounding box center [382, 279] width 14 height 14
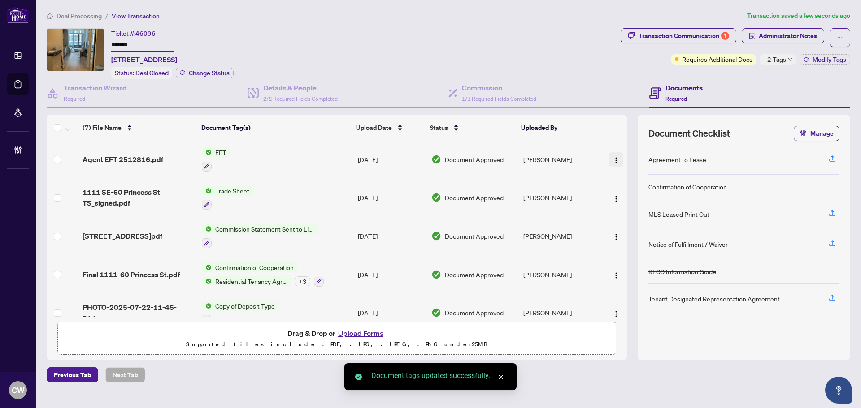
click at [613, 157] on img "button" at bounding box center [616, 160] width 7 height 7
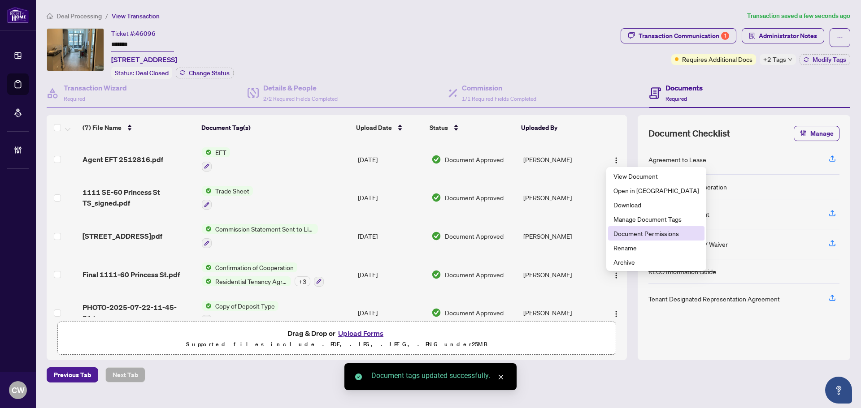
click at [613, 235] on li "Document Permissions" at bounding box center [656, 233] width 96 height 14
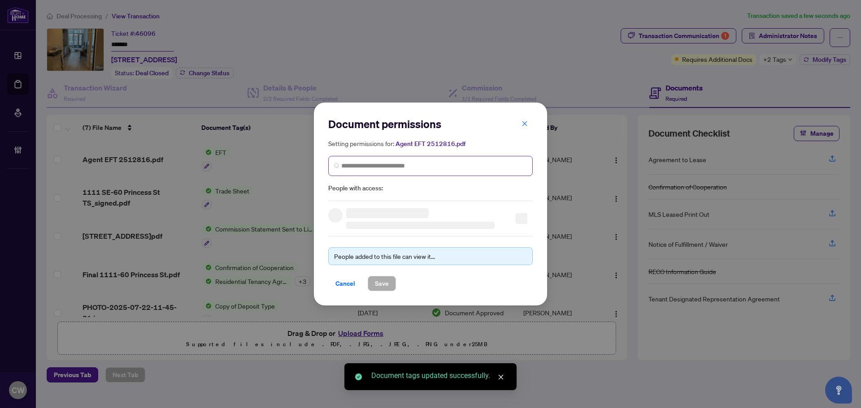
click at [439, 156] on span at bounding box center [430, 166] width 204 height 20
click at [441, 158] on span at bounding box center [430, 166] width 204 height 20
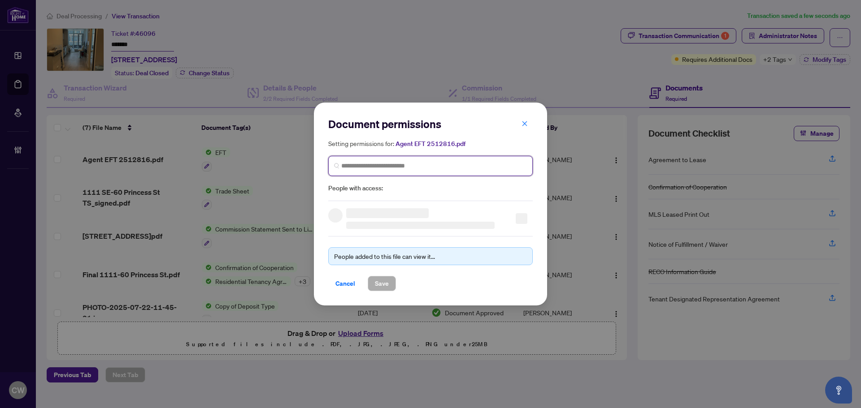
paste input "**********"
type input "**********"
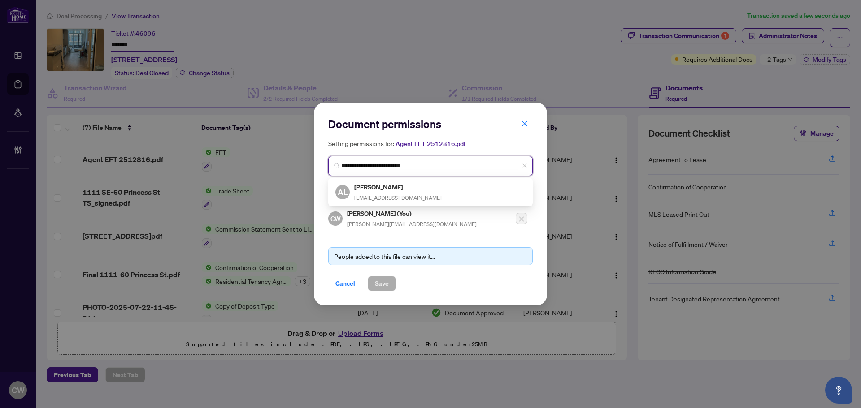
click at [388, 195] on span "[EMAIL_ADDRESS][DOMAIN_NAME]" at bounding box center [397, 198] width 87 height 7
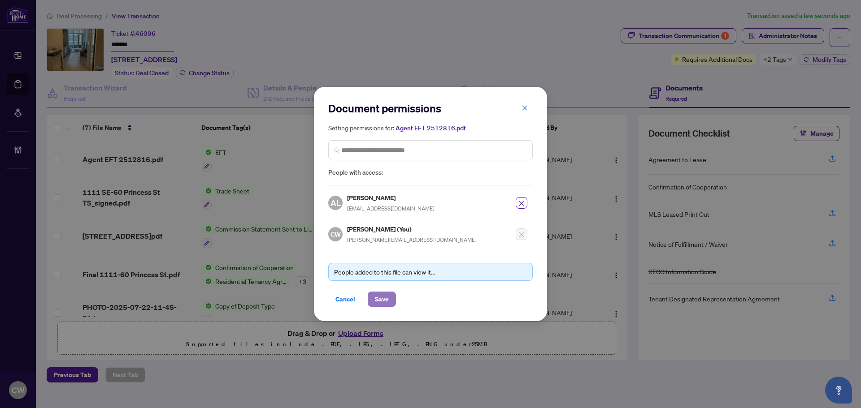
click at [381, 298] on span "Save" at bounding box center [382, 299] width 14 height 14
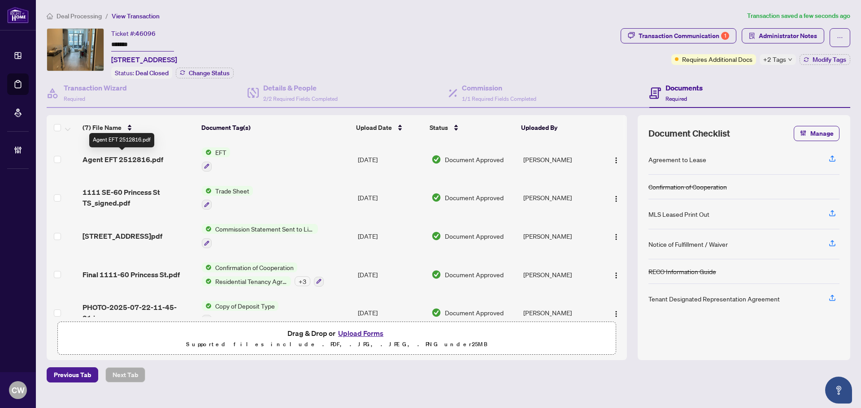
click at [136, 158] on span "Agent EFT 2512816.pdf" at bounding box center [123, 159] width 81 height 11
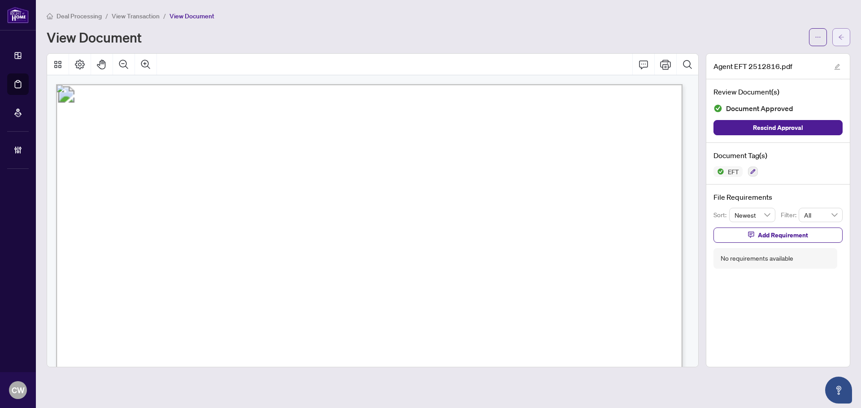
click at [837, 40] on button "button" at bounding box center [841, 37] width 18 height 18
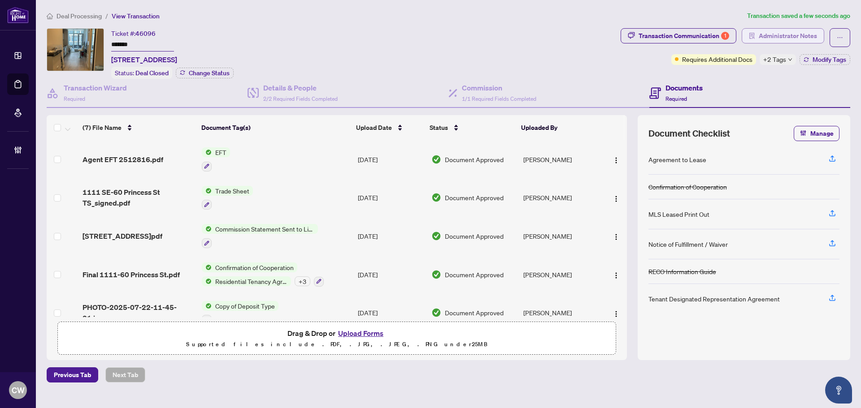
click at [804, 37] on span "Administrator Notes" at bounding box center [788, 36] width 58 height 14
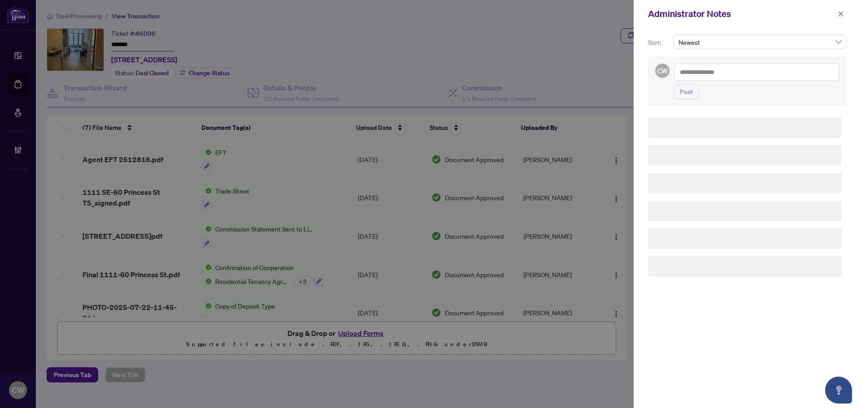
click at [747, 74] on textarea at bounding box center [756, 72] width 165 height 17
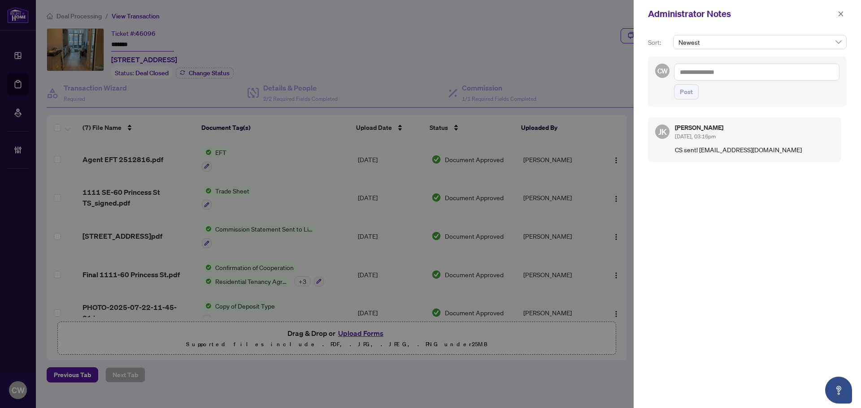
paste textarea "**********"
type textarea "**********"
click at [688, 95] on span "Post" at bounding box center [686, 92] width 13 height 14
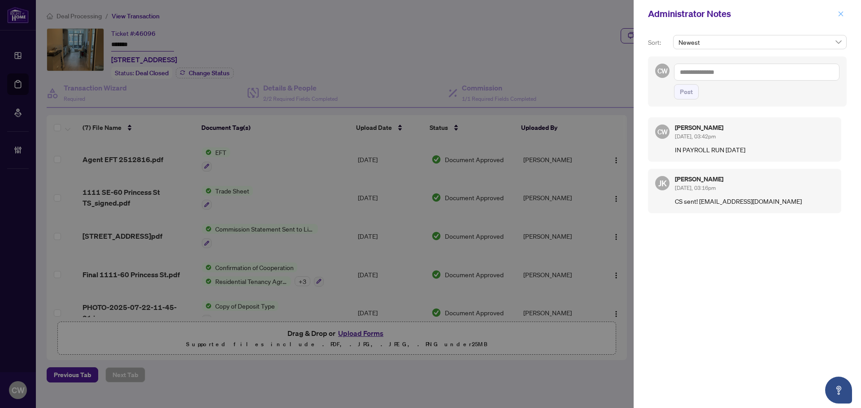
click at [844, 15] on button "button" at bounding box center [841, 14] width 12 height 11
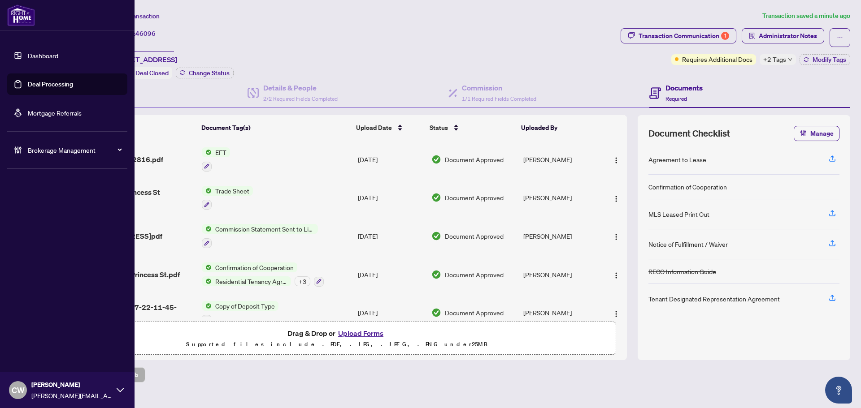
click at [29, 83] on link "Deal Processing" at bounding box center [50, 84] width 45 height 8
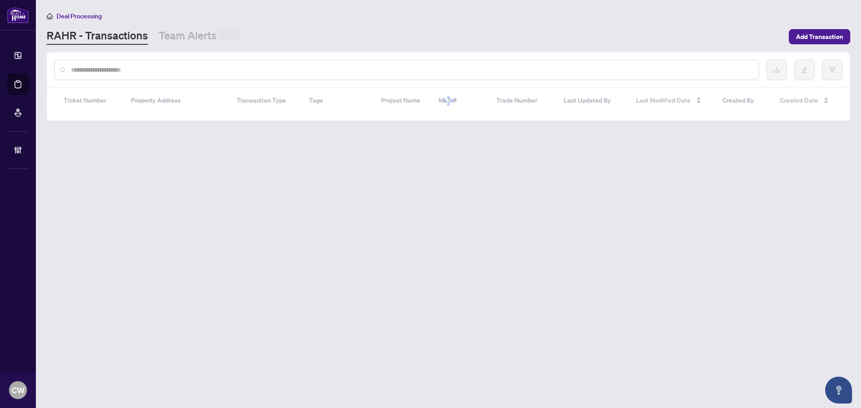
click at [143, 72] on input "text" at bounding box center [411, 70] width 681 height 10
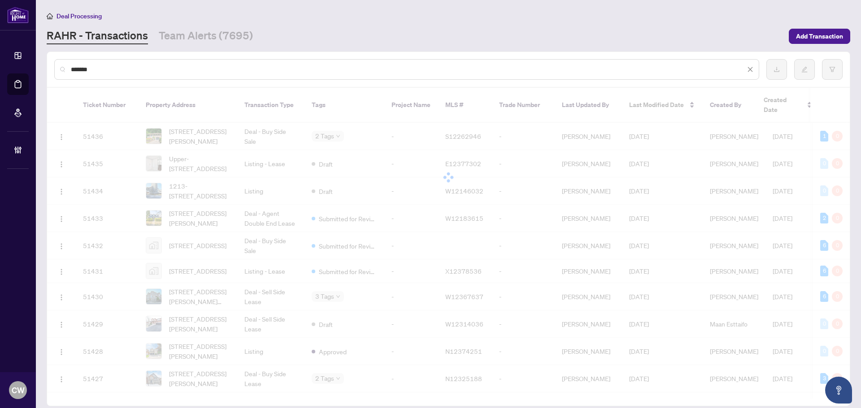
type input "*******"
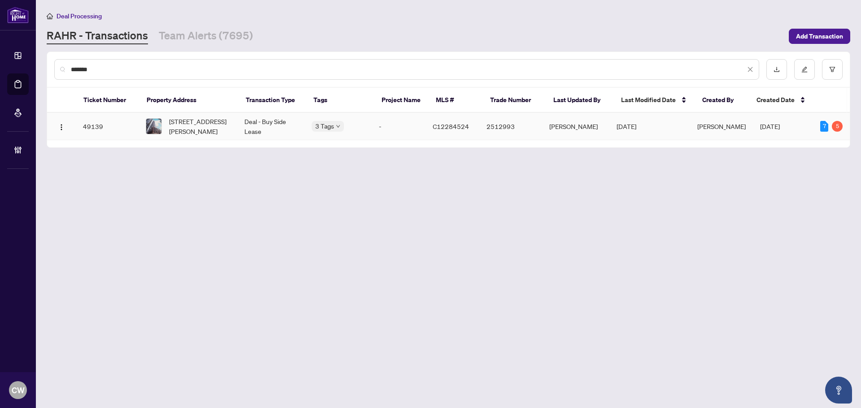
click at [186, 119] on span "[STREET_ADDRESS][PERSON_NAME]" at bounding box center [199, 127] width 61 height 20
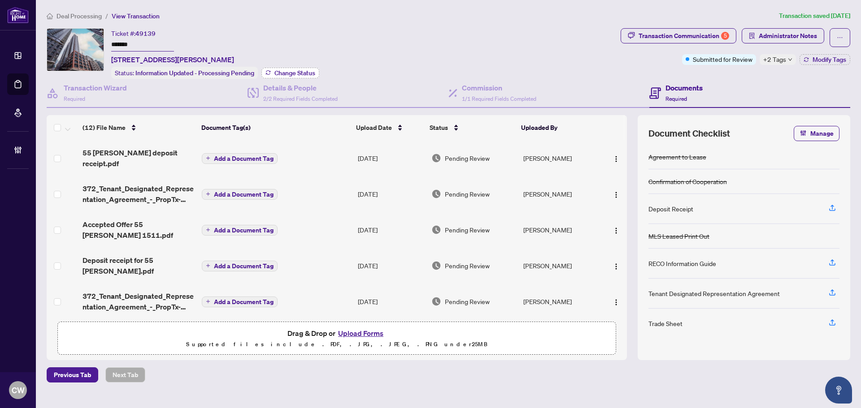
click at [304, 71] on span "Change Status" at bounding box center [294, 73] width 41 height 6
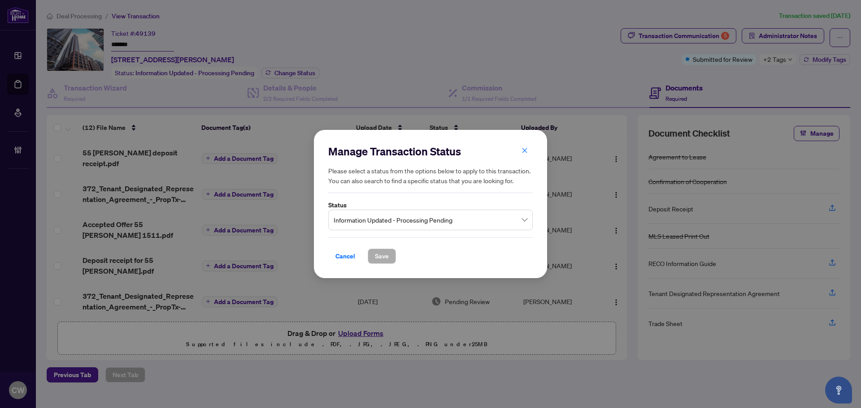
click at [413, 222] on span "Information Updated - Processing Pending" at bounding box center [431, 220] width 194 height 17
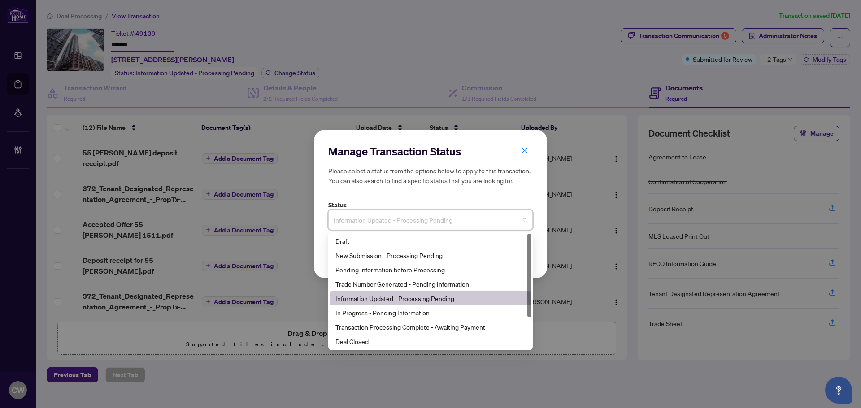
click at [388, 347] on div "Deal Closed" at bounding box center [430, 342] width 190 height 10
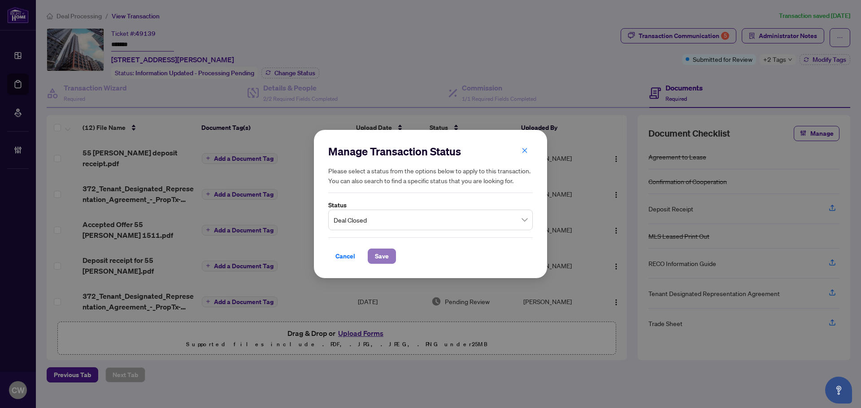
click at [380, 256] on span "Save" at bounding box center [382, 256] width 14 height 14
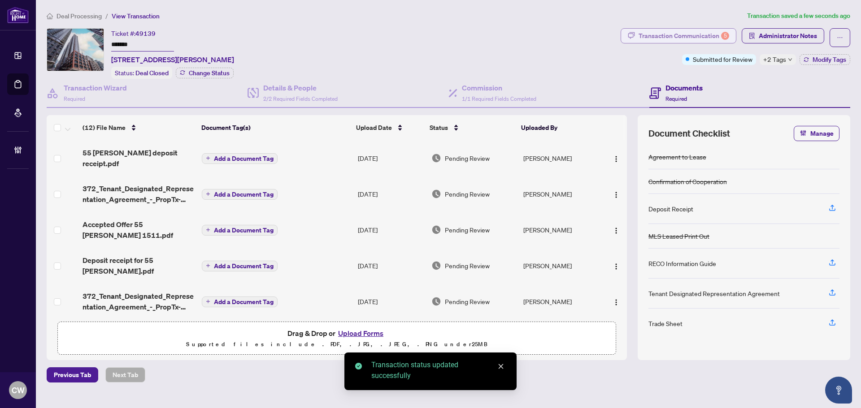
click at [668, 34] on div "Transaction Communication 5" at bounding box center [684, 36] width 91 height 14
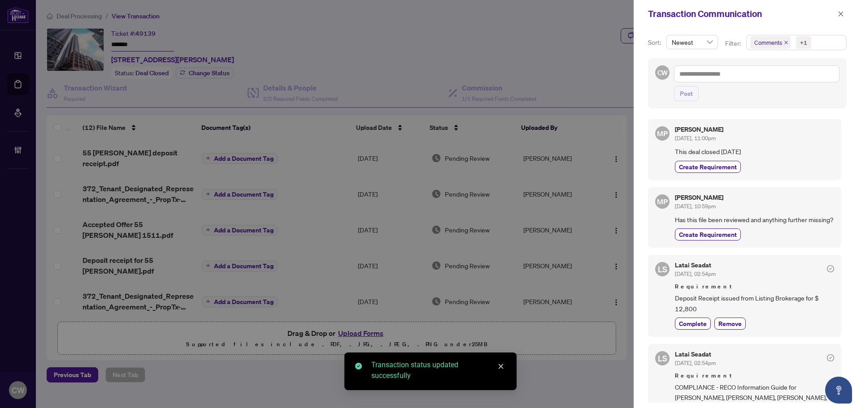
click at [784, 42] on icon "close" at bounding box center [786, 42] width 4 height 4
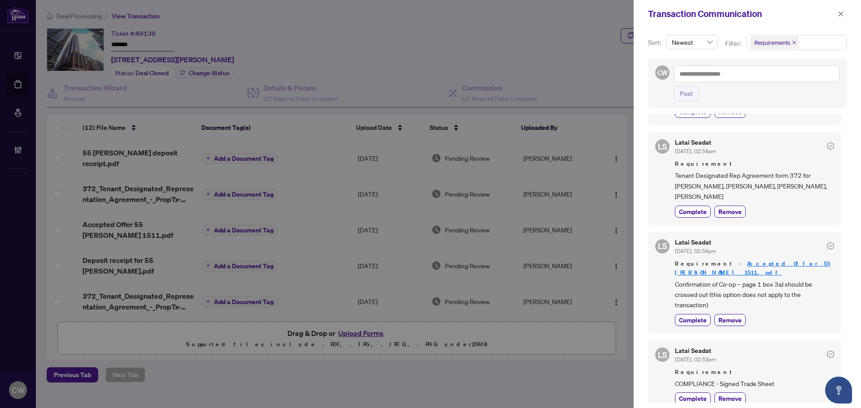
scroll to position [2, 0]
click at [841, 13] on icon "close" at bounding box center [841, 13] width 5 height 5
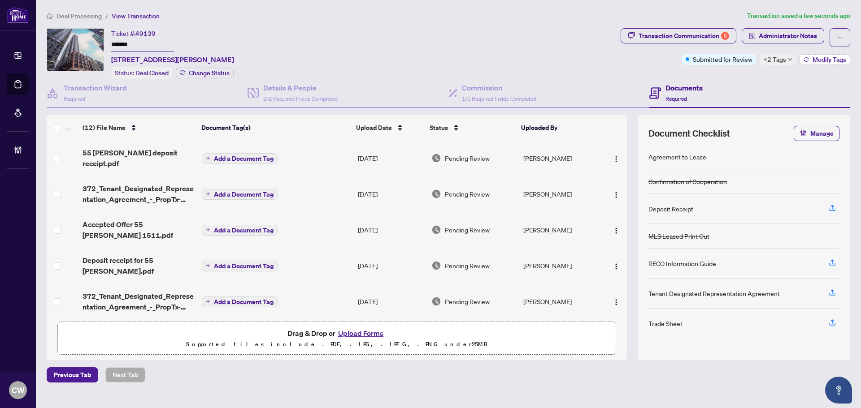
click at [818, 60] on span "Modify Tags" at bounding box center [830, 59] width 34 height 6
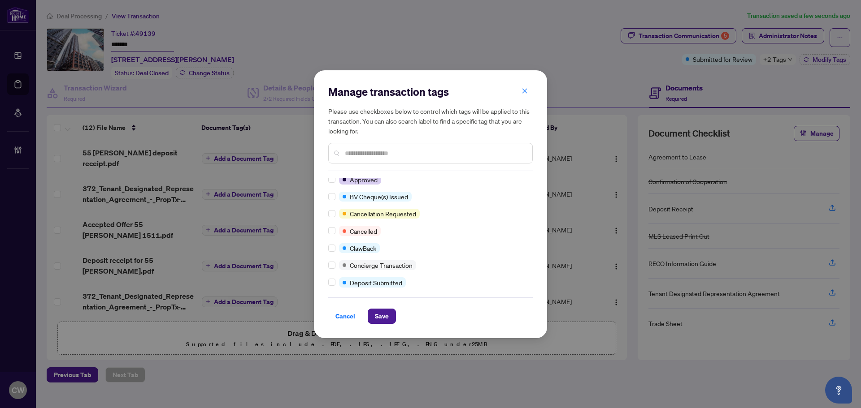
scroll to position [0, 0]
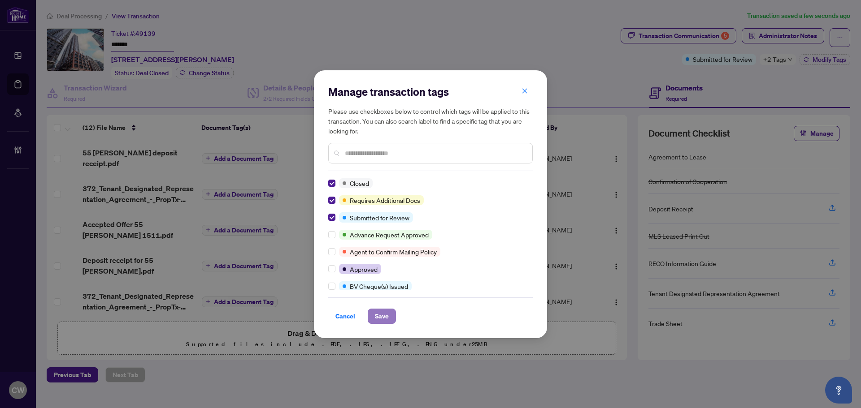
click at [378, 313] on span "Save" at bounding box center [382, 316] width 14 height 14
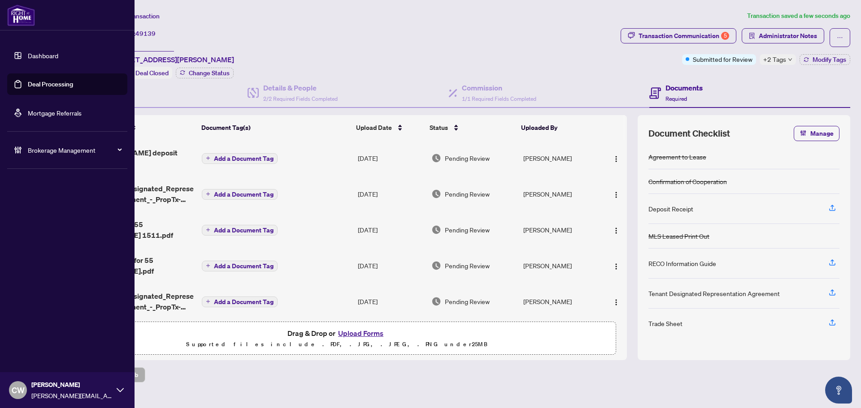
click at [28, 85] on link "Deal Processing" at bounding box center [50, 84] width 45 height 8
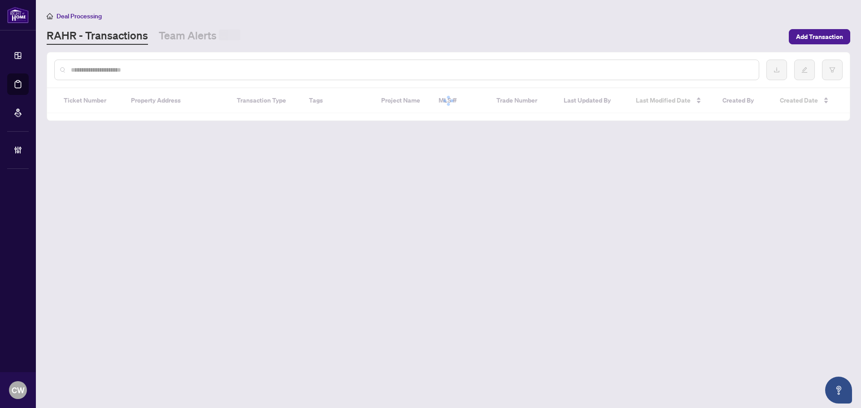
click at [171, 67] on input "text" at bounding box center [411, 70] width 681 height 10
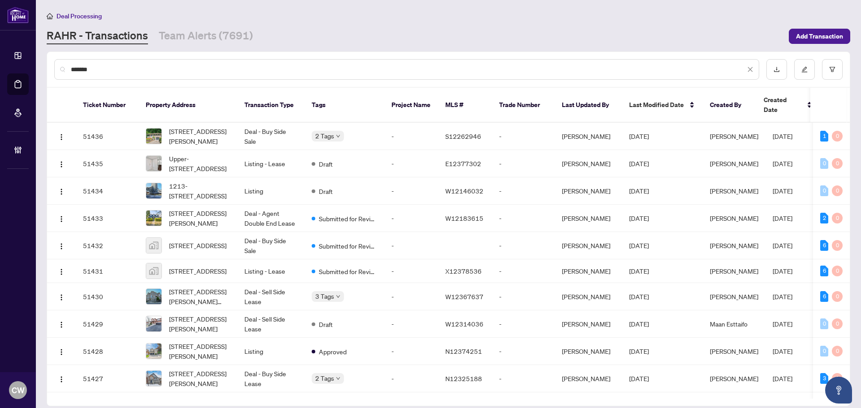
type input "*******"
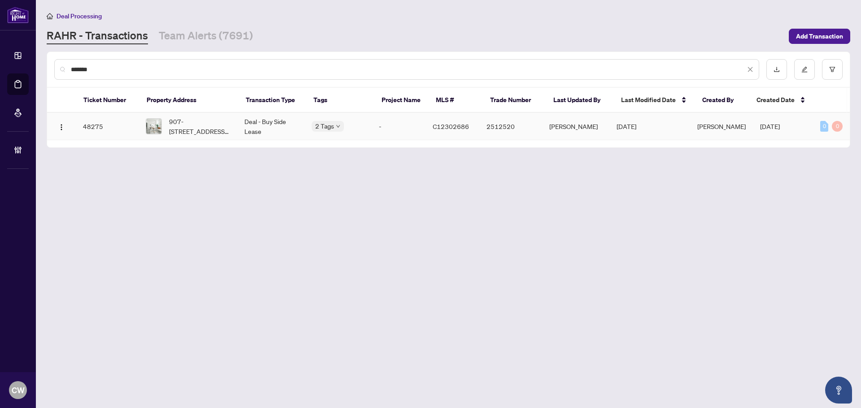
click at [192, 122] on span "907-[STREET_ADDRESS][PERSON_NAME]" at bounding box center [199, 127] width 61 height 20
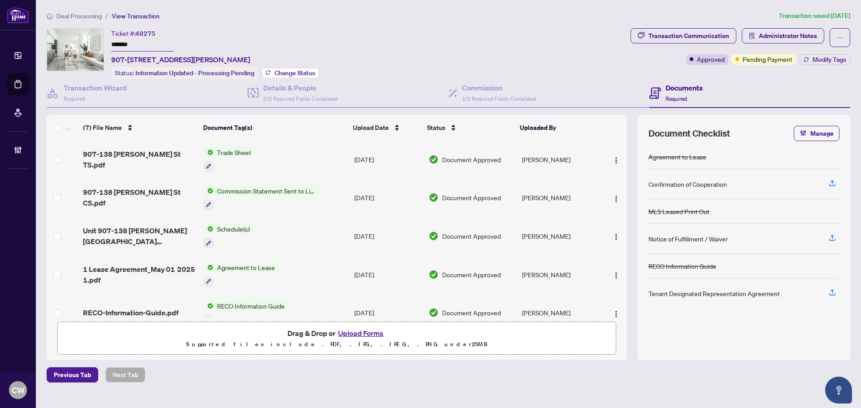
click at [296, 70] on span "Change Status" at bounding box center [294, 73] width 41 height 6
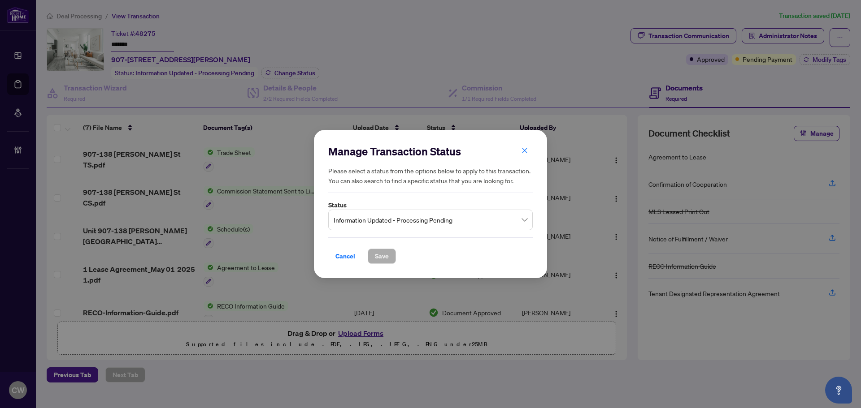
click at [406, 222] on span "Information Updated - Processing Pending" at bounding box center [431, 220] width 194 height 17
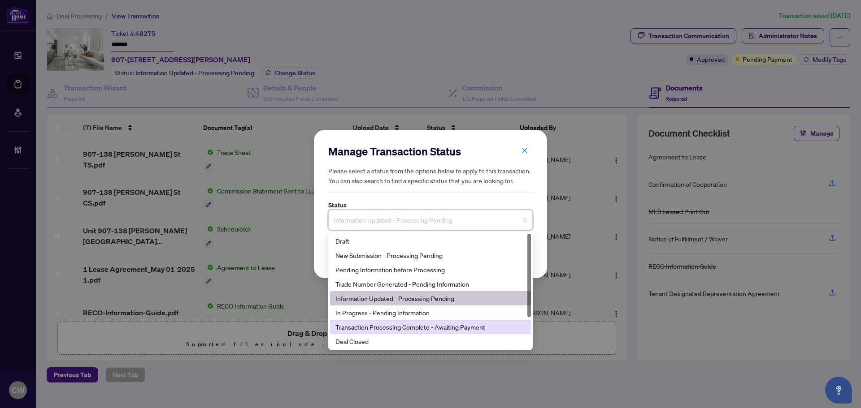
click at [381, 342] on div "Deal Closed" at bounding box center [430, 342] width 190 height 10
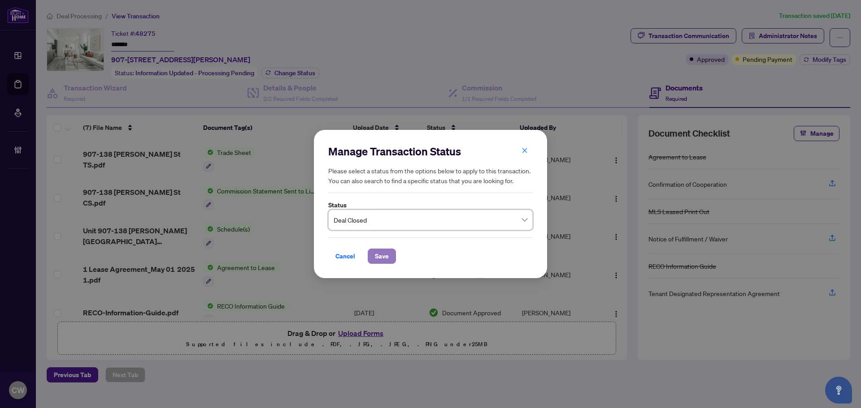
click at [381, 252] on span "Save" at bounding box center [382, 256] width 14 height 14
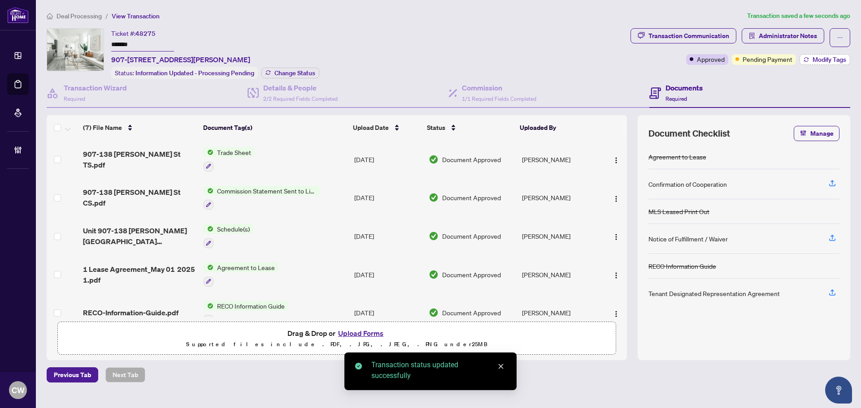
click at [831, 58] on span "Modify Tags" at bounding box center [830, 59] width 34 height 6
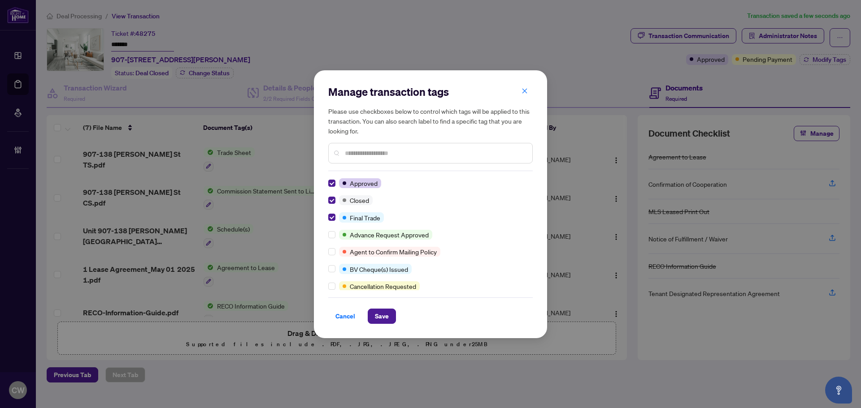
click at [380, 308] on div "Cancel Save" at bounding box center [430, 311] width 204 height 26
click at [382, 314] on span "Save" at bounding box center [382, 316] width 14 height 14
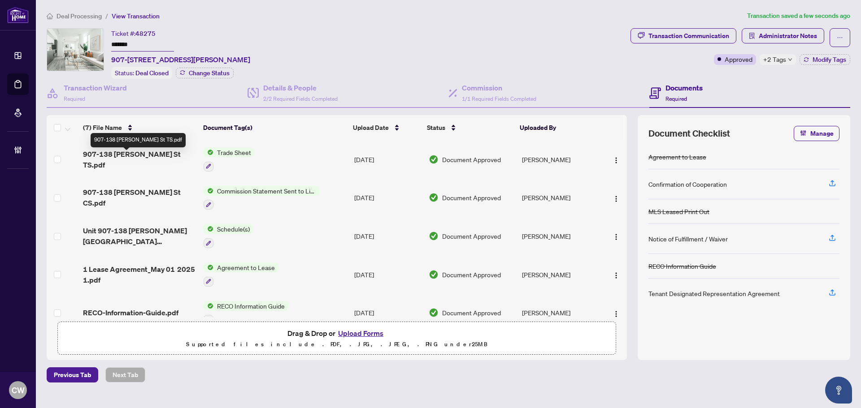
click at [132, 160] on span "907-138 [PERSON_NAME] St TS.pdf" at bounding box center [139, 160] width 113 height 22
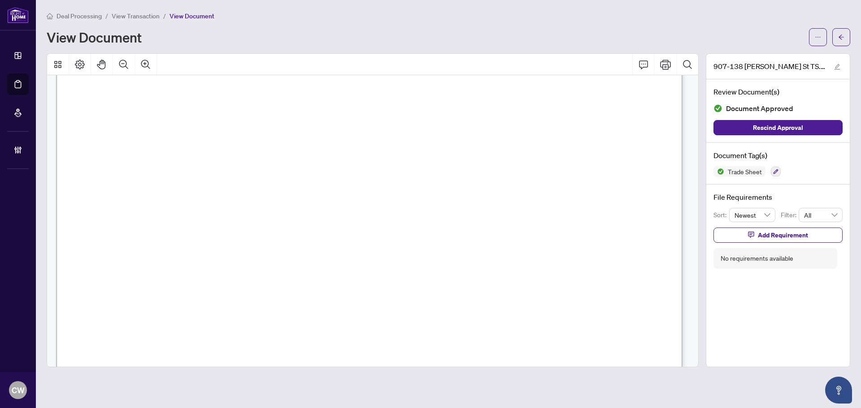
scroll to position [269, 0]
click at [842, 37] on icon "arrow-left" at bounding box center [841, 37] width 5 height 5
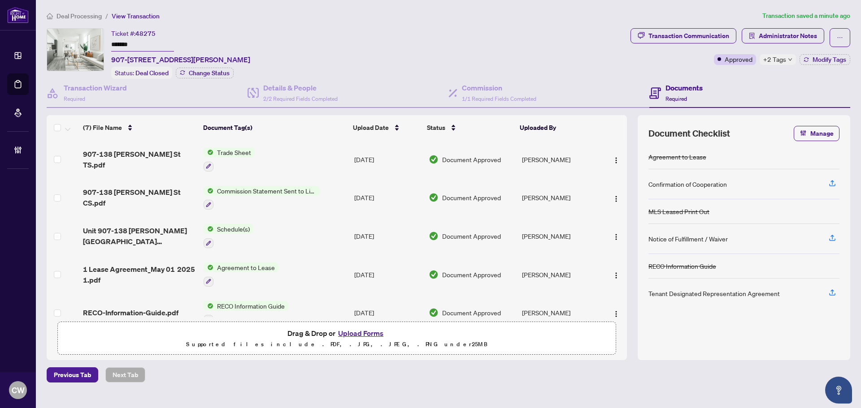
click at [363, 330] on button "Upload Forms" at bounding box center [360, 334] width 51 height 12
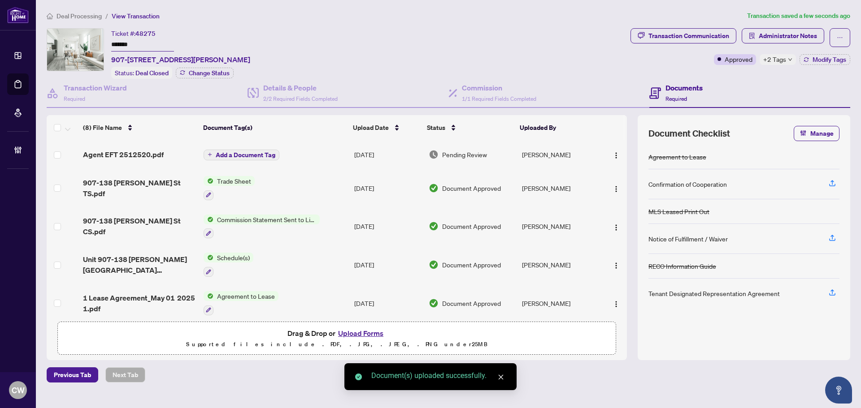
click at [242, 157] on span "Add a Document Tag" at bounding box center [246, 155] width 60 height 6
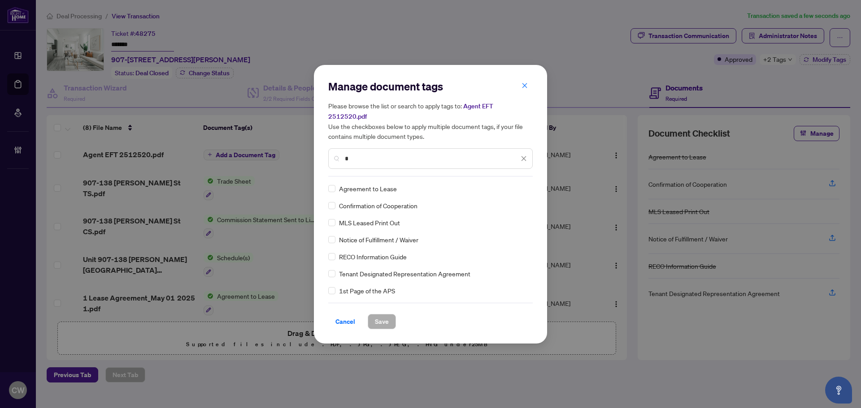
click at [381, 154] on input "*" at bounding box center [432, 159] width 174 height 10
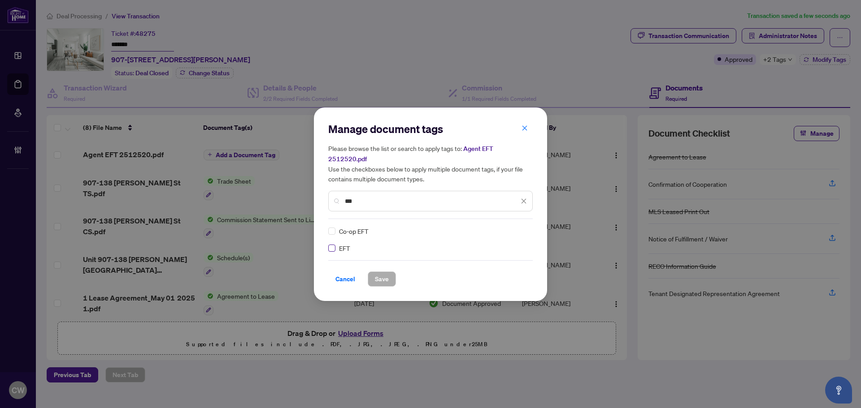
type input "***"
drag, startPoint x: 513, startPoint y: 220, endPoint x: 515, endPoint y: 234, distance: 14.0
click at [515, 230] on div "Manage document tags Please browse the list or search to apply tags to: Agent E…" at bounding box center [430, 204] width 204 height 165
click at [515, 227] on img at bounding box center [514, 231] width 9 height 9
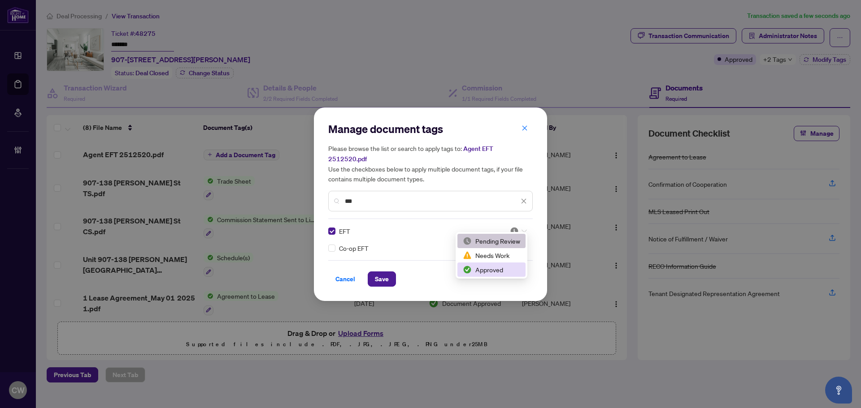
drag, startPoint x: 502, startPoint y: 269, endPoint x: 440, endPoint y: 276, distance: 61.8
click at [501, 269] on div "Approved" at bounding box center [491, 270] width 57 height 10
click at [384, 278] on span "Save" at bounding box center [382, 279] width 14 height 14
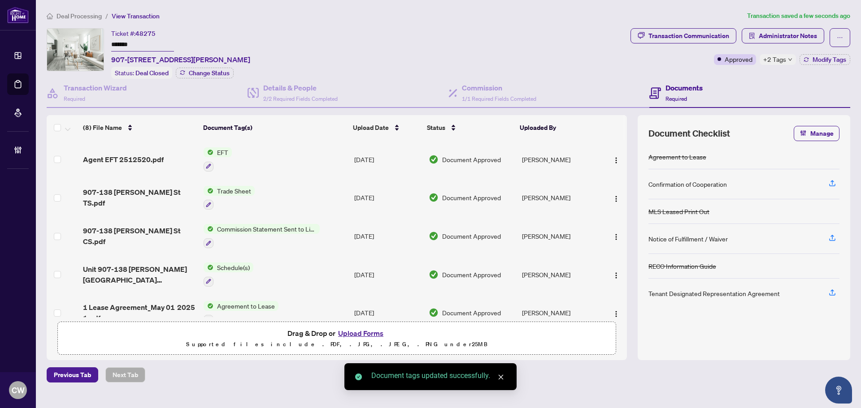
click at [613, 155] on span "button" at bounding box center [616, 160] width 7 height 10
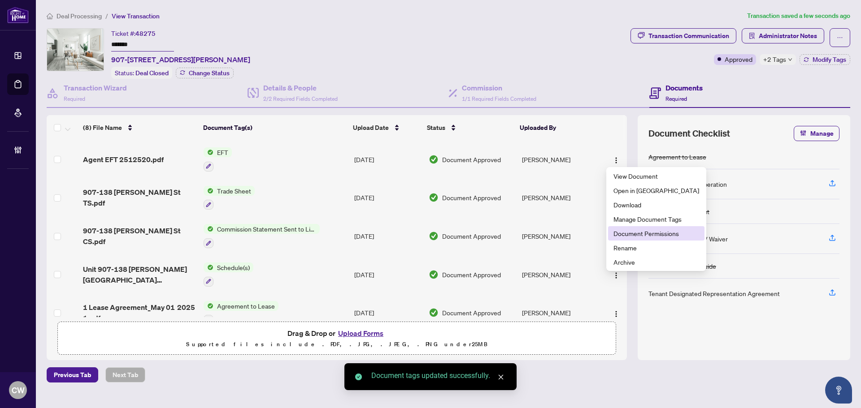
click at [630, 239] on li "Document Permissions" at bounding box center [656, 233] width 96 height 14
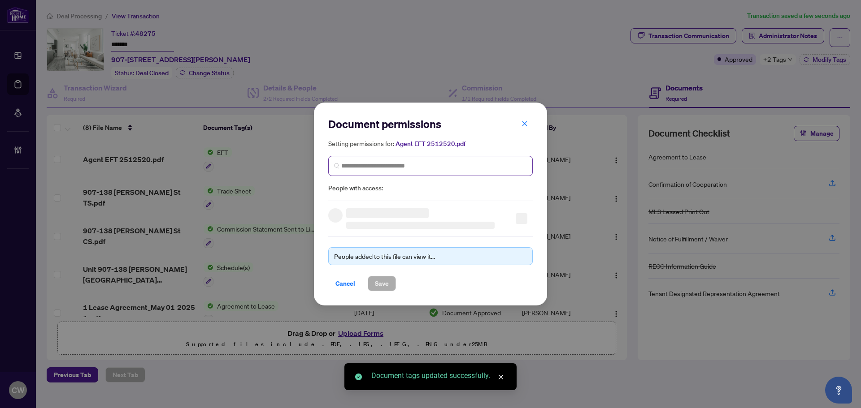
click at [411, 173] on span at bounding box center [430, 166] width 204 height 20
paste input "**********"
type input "**********"
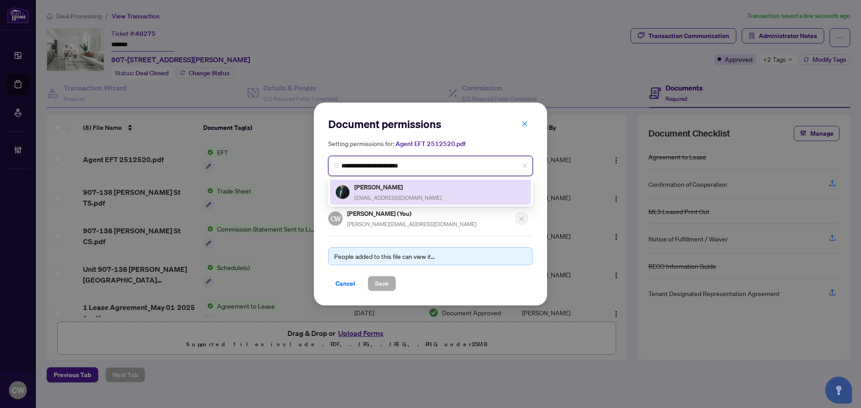
click at [379, 193] on div "[PERSON_NAME] [EMAIL_ADDRESS][DOMAIN_NAME]" at bounding box center [397, 192] width 87 height 21
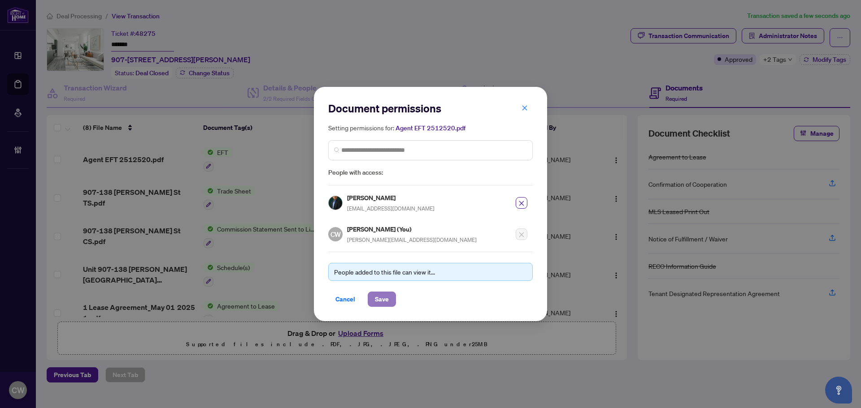
click at [382, 304] on span "Save" at bounding box center [382, 299] width 14 height 14
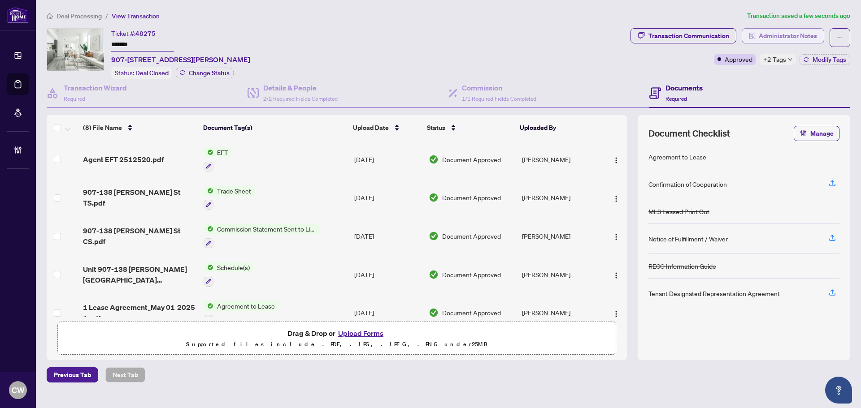
click at [787, 35] on span "Administrator Notes" at bounding box center [788, 36] width 58 height 14
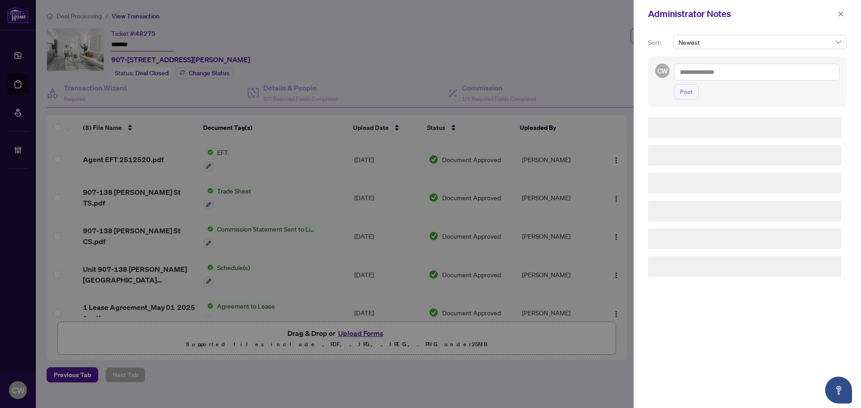
click at [731, 78] on textarea at bounding box center [756, 72] width 165 height 17
paste textarea "**********"
type textarea "**********"
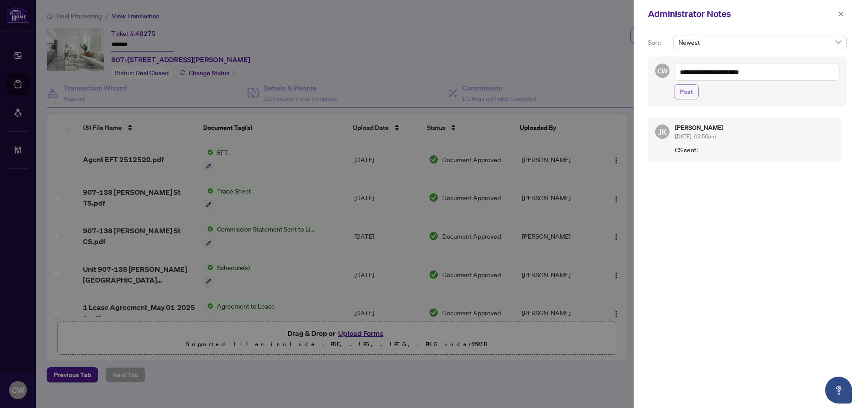
click at [690, 91] on span "Post" at bounding box center [686, 92] width 13 height 14
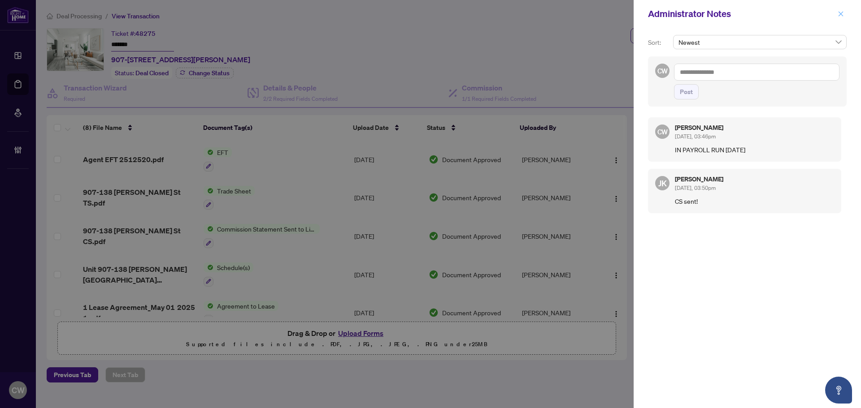
click at [842, 13] on icon "close" at bounding box center [841, 14] width 6 height 6
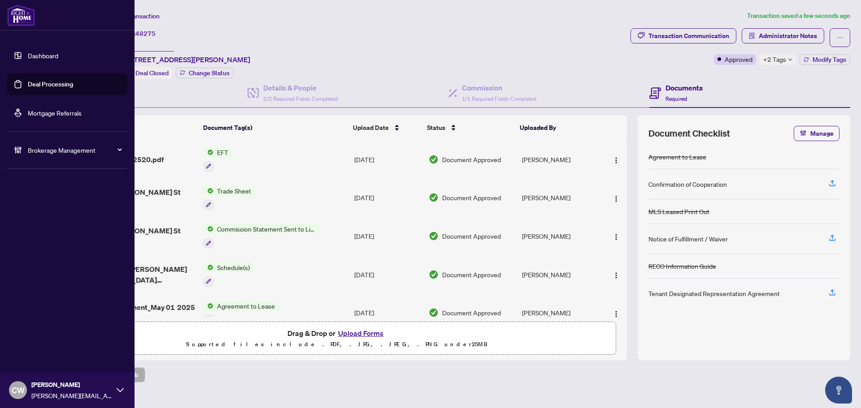
click at [28, 87] on link "Deal Processing" at bounding box center [50, 84] width 45 height 8
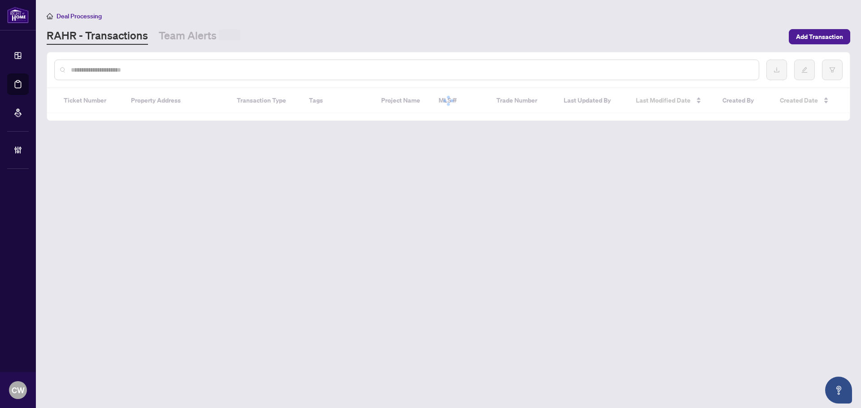
click at [180, 68] on input "text" at bounding box center [411, 70] width 681 height 10
paste input "*******"
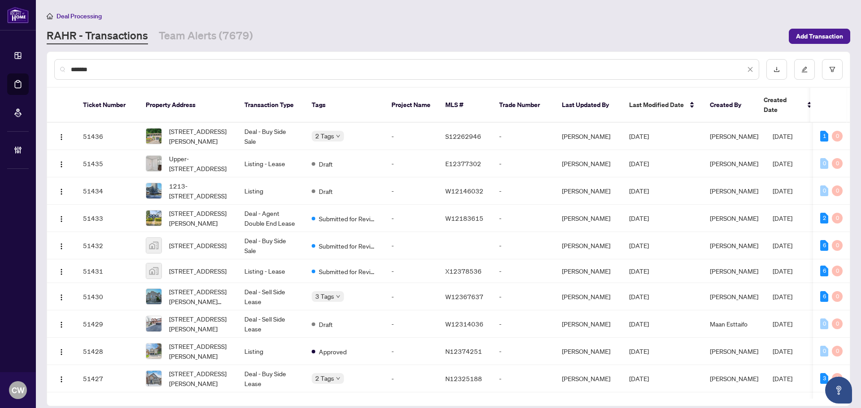
type input "*******"
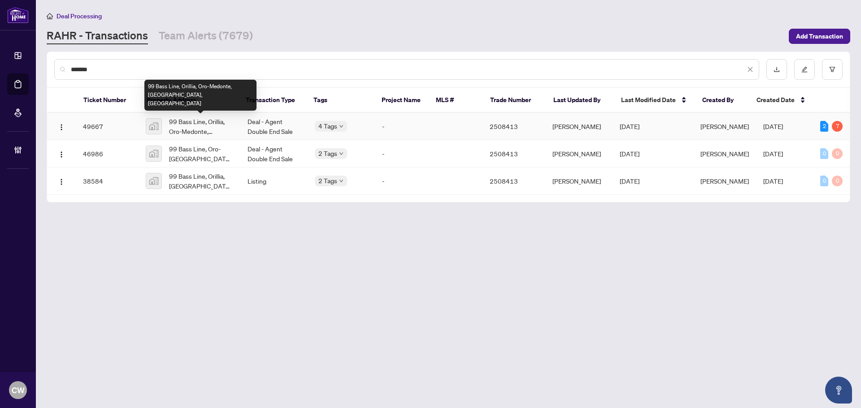
click at [184, 124] on span "99 Bass Line, Orillia, Oro-Medonte, [GEOGRAPHIC_DATA], [GEOGRAPHIC_DATA]" at bounding box center [201, 127] width 64 height 20
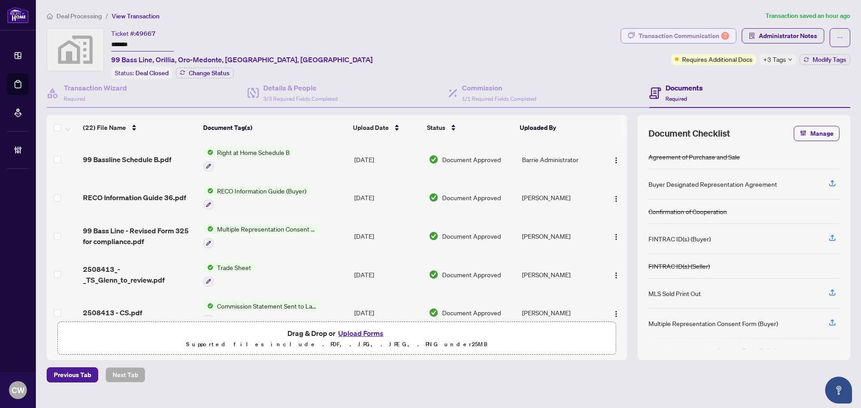
click at [676, 33] on div "Transaction Communication 7" at bounding box center [684, 36] width 91 height 14
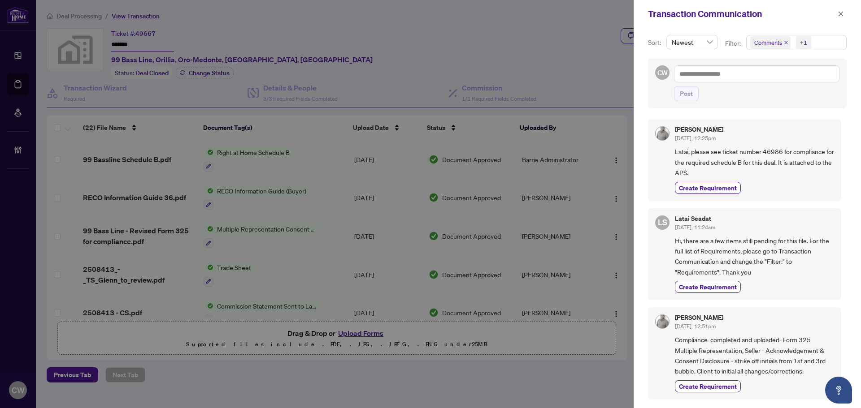
click at [784, 43] on icon "close" at bounding box center [786, 43] width 4 height 4
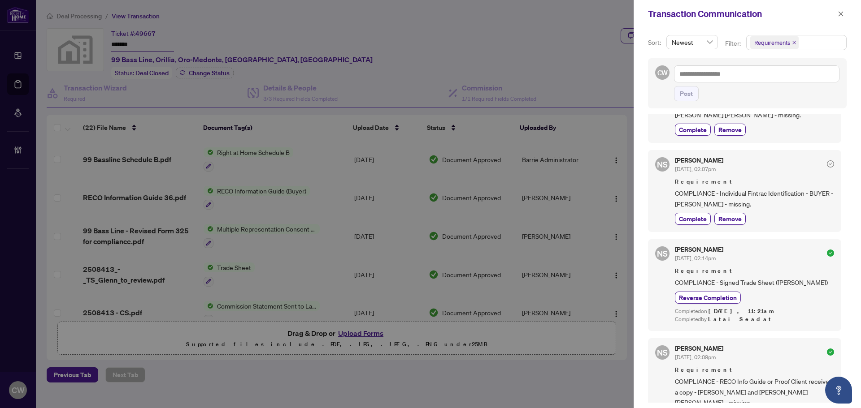
scroll to position [538, 0]
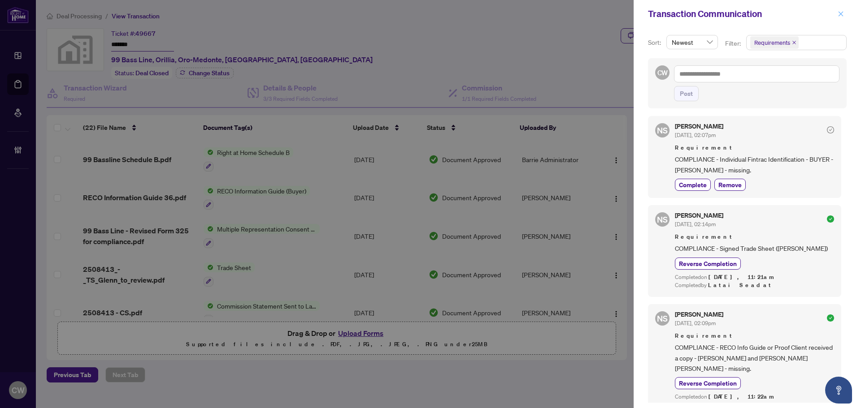
click at [840, 14] on icon "close" at bounding box center [841, 14] width 6 height 6
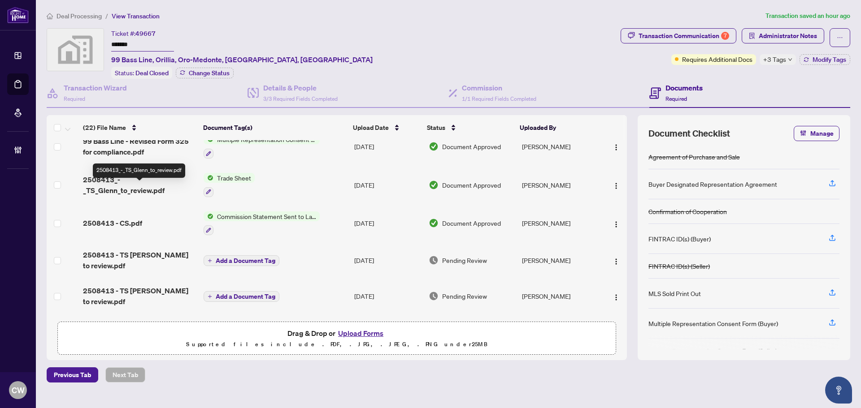
scroll to position [45, 0]
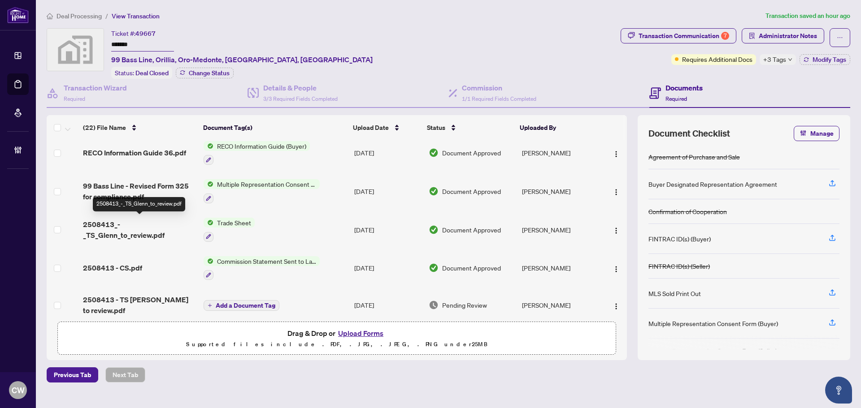
click at [135, 234] on span "2508413_-_TS_Glenn_to_review.pdf" at bounding box center [139, 230] width 113 height 22
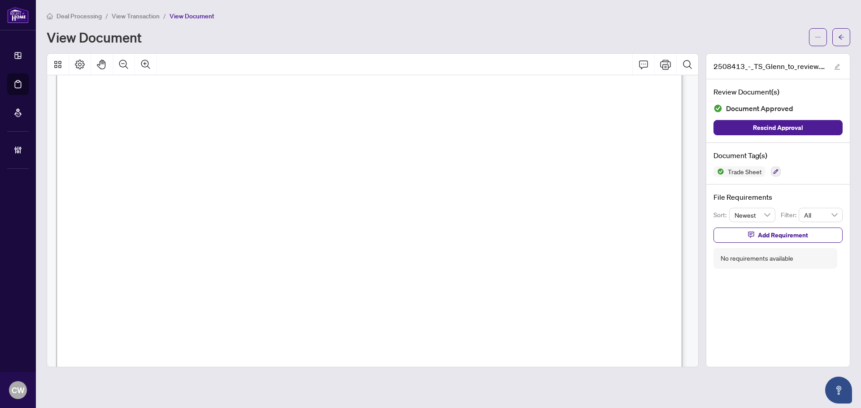
scroll to position [269, 0]
click at [846, 35] on button "button" at bounding box center [841, 37] width 18 height 18
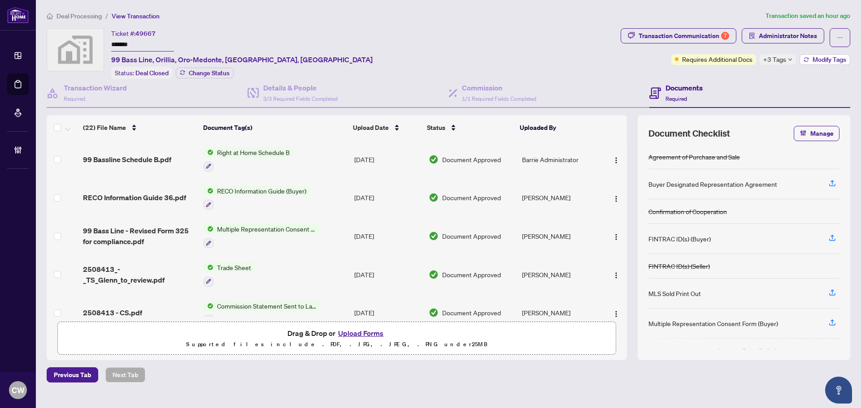
click at [821, 57] on span "Modify Tags" at bounding box center [830, 59] width 34 height 6
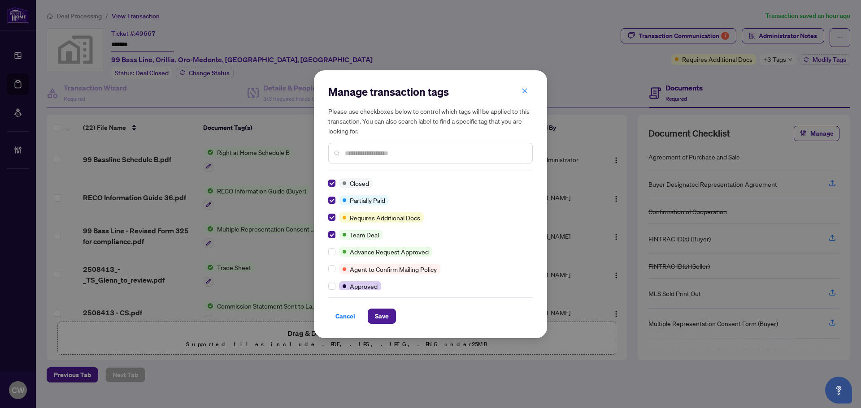
click at [375, 302] on div "Cancel Save" at bounding box center [430, 311] width 204 height 26
click at [381, 309] on span "Save" at bounding box center [382, 316] width 14 height 14
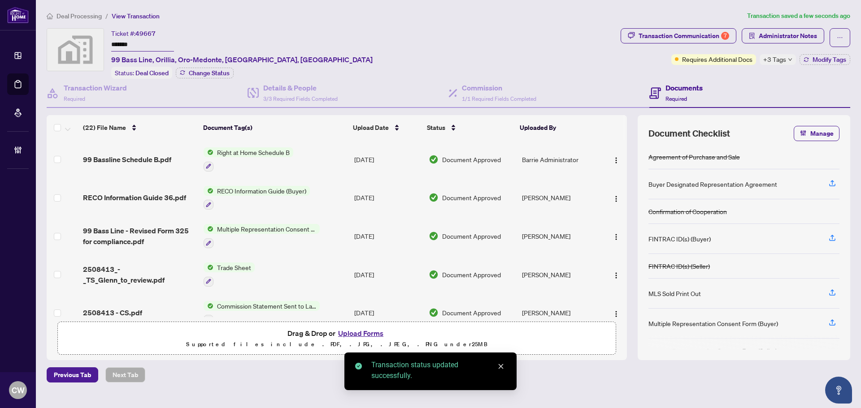
click at [364, 333] on button "Upload Forms" at bounding box center [360, 334] width 51 height 12
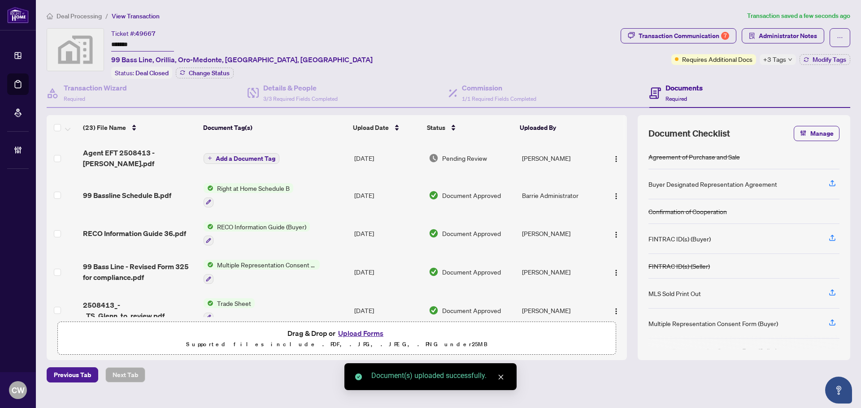
click at [248, 156] on span "Add a Document Tag" at bounding box center [246, 159] width 60 height 6
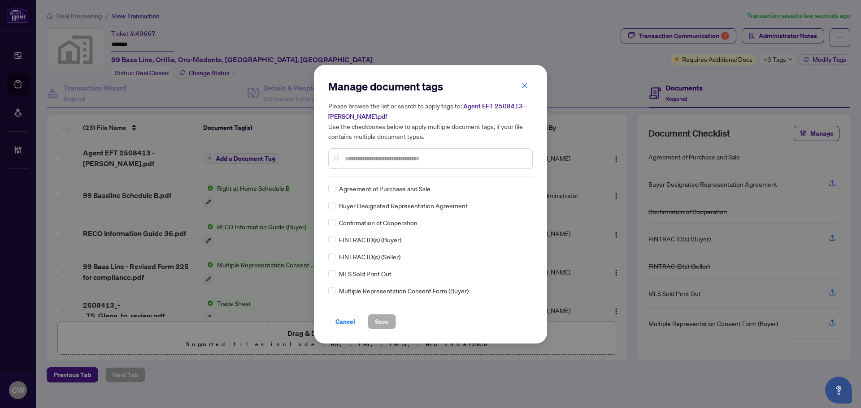
click at [359, 156] on input "text" at bounding box center [435, 159] width 180 height 10
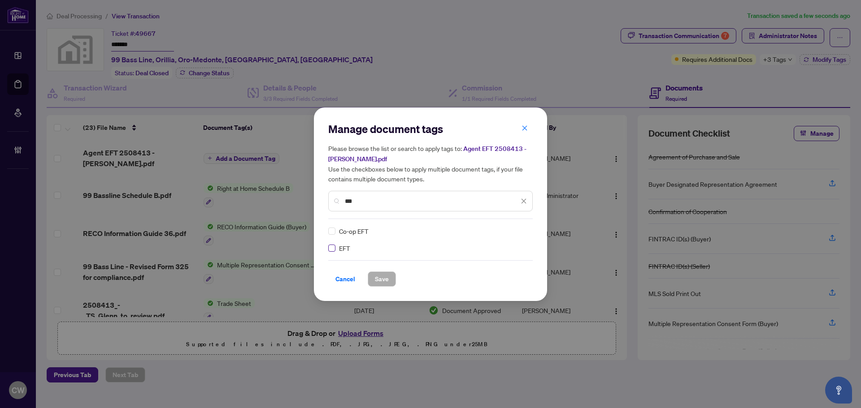
type input "***"
click at [515, 232] on img at bounding box center [514, 231] width 9 height 9
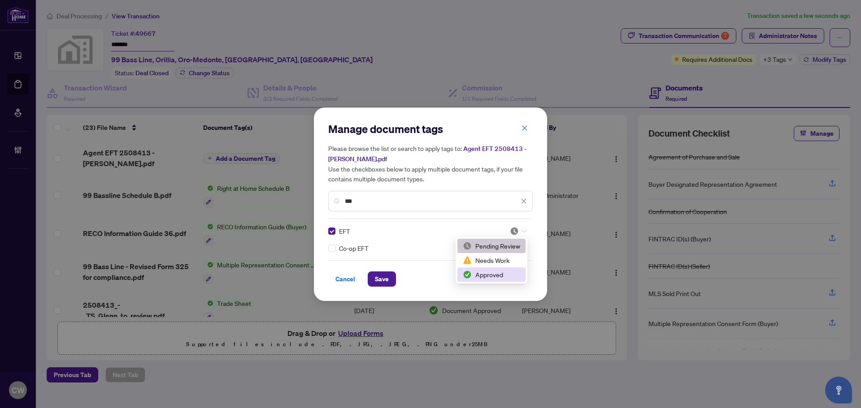
click at [504, 273] on div "Approved" at bounding box center [491, 275] width 57 height 10
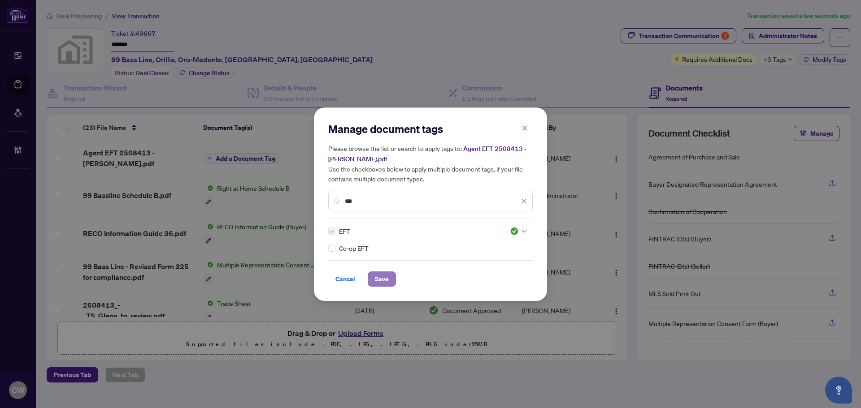
click at [378, 282] on span "Save" at bounding box center [382, 279] width 14 height 14
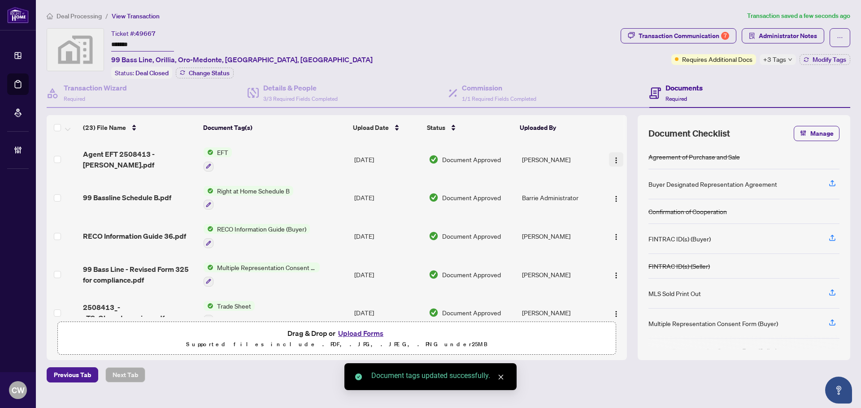
click at [613, 158] on img "button" at bounding box center [616, 160] width 7 height 7
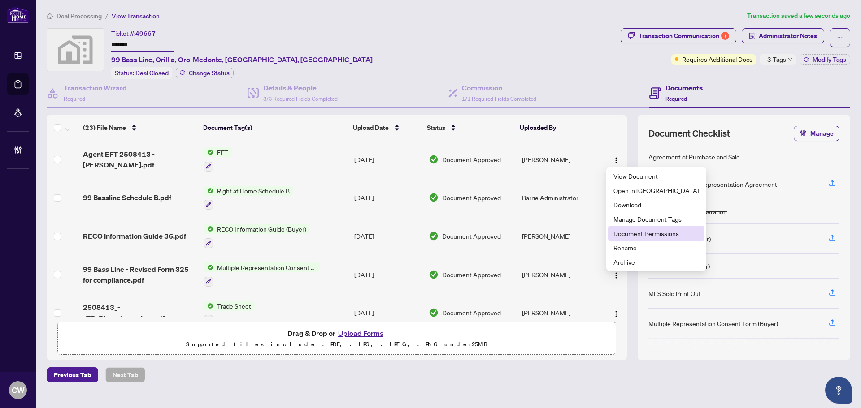
click at [630, 230] on span "Document Permissions" at bounding box center [656, 234] width 86 height 10
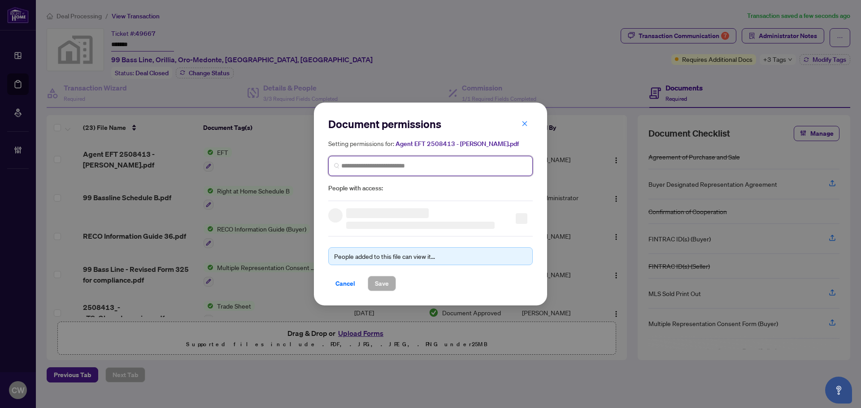
paste input "*******"
click at [419, 163] on input "*******" at bounding box center [434, 165] width 186 height 9
click at [389, 166] on input "*******" at bounding box center [434, 165] width 186 height 9
drag, startPoint x: 386, startPoint y: 166, endPoint x: 273, endPoint y: 160, distance: 112.7
click at [273, 160] on div "Document permissions Setting permissions for: Agent EFT 2508413 - [PERSON_NAME]…" at bounding box center [430, 204] width 861 height 408
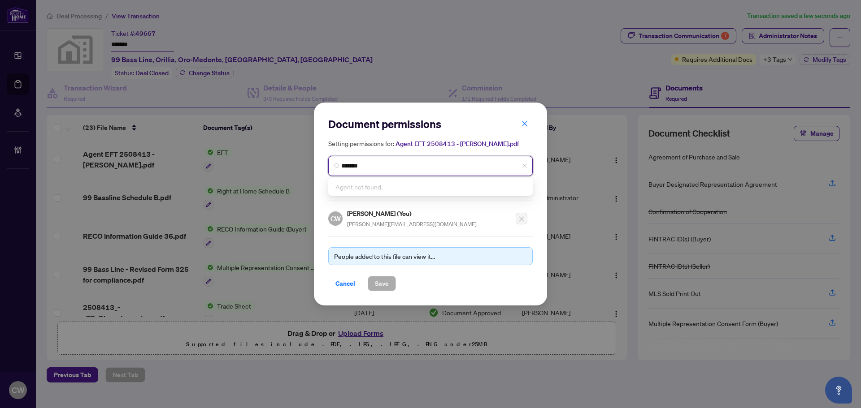
paste input "**********"
type input "**********"
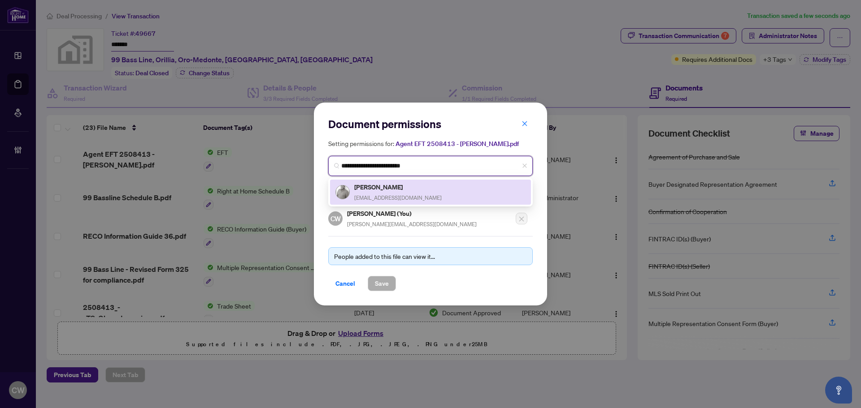
click at [405, 189] on h5 "[PERSON_NAME]" at bounding box center [397, 187] width 87 height 10
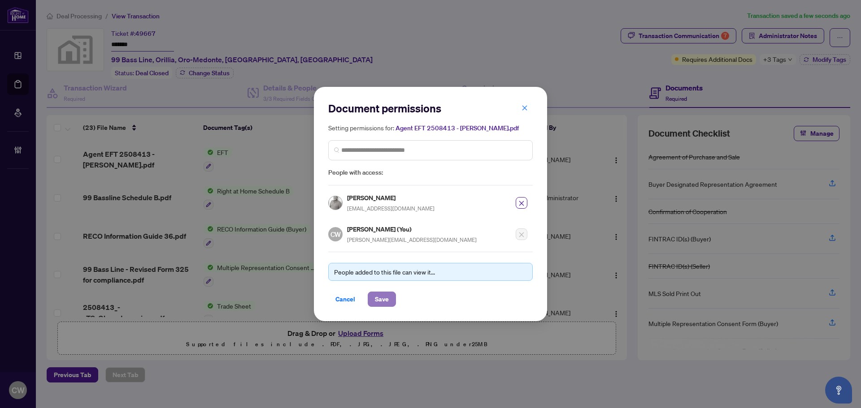
click at [383, 303] on span "Save" at bounding box center [382, 299] width 14 height 14
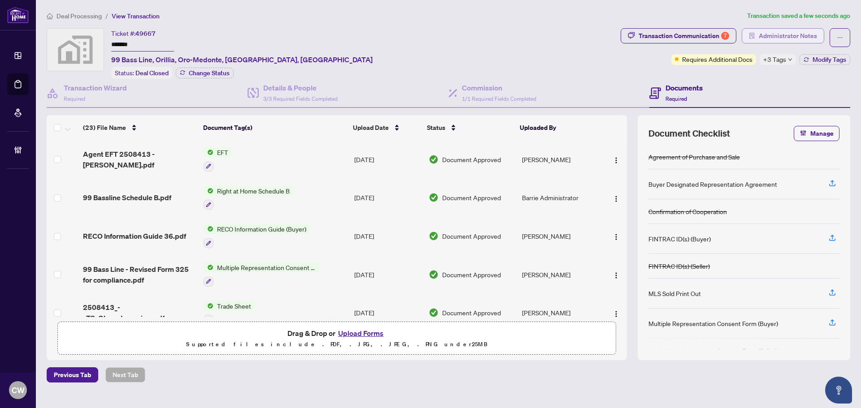
click at [781, 30] on span "Administrator Notes" at bounding box center [788, 36] width 58 height 14
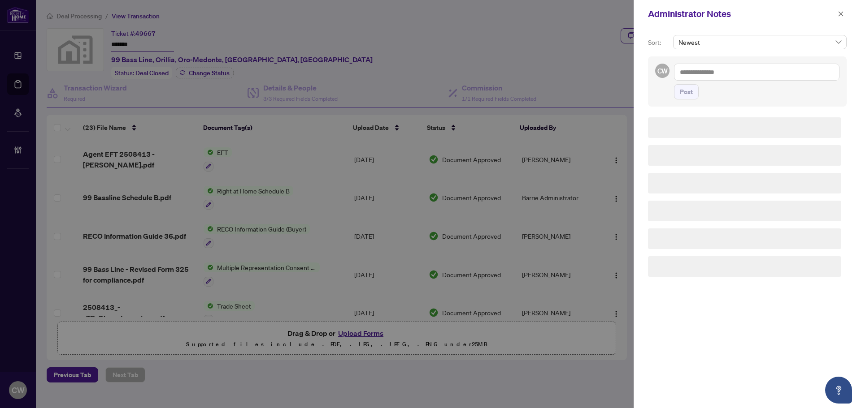
click at [719, 66] on textarea at bounding box center [756, 72] width 165 height 17
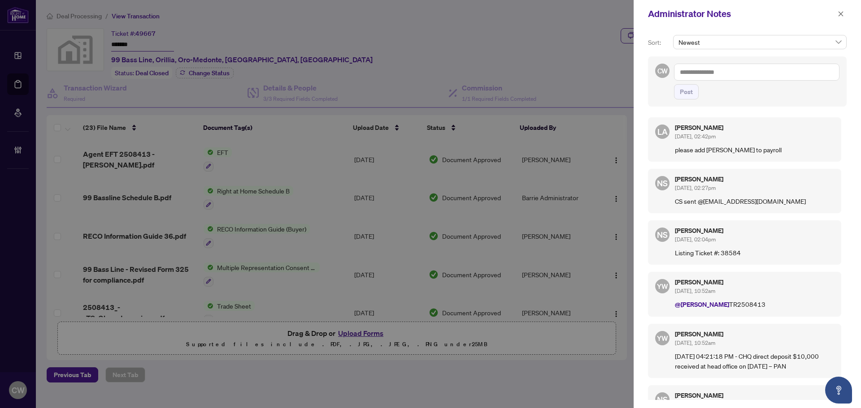
click at [720, 70] on textarea at bounding box center [756, 72] width 165 height 17
paste textarea "**********"
type textarea "**********"
drag, startPoint x: 691, startPoint y: 95, endPoint x: 741, endPoint y: 77, distance: 53.3
click at [691, 95] on span "Post" at bounding box center [686, 92] width 13 height 14
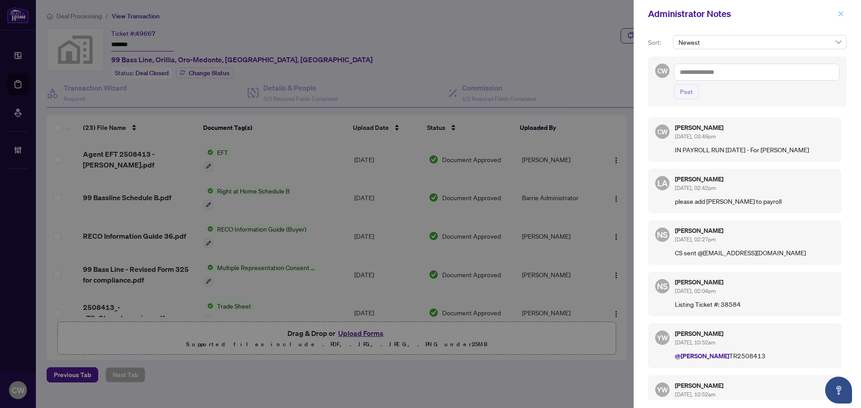
click at [837, 14] on button "button" at bounding box center [841, 14] width 12 height 11
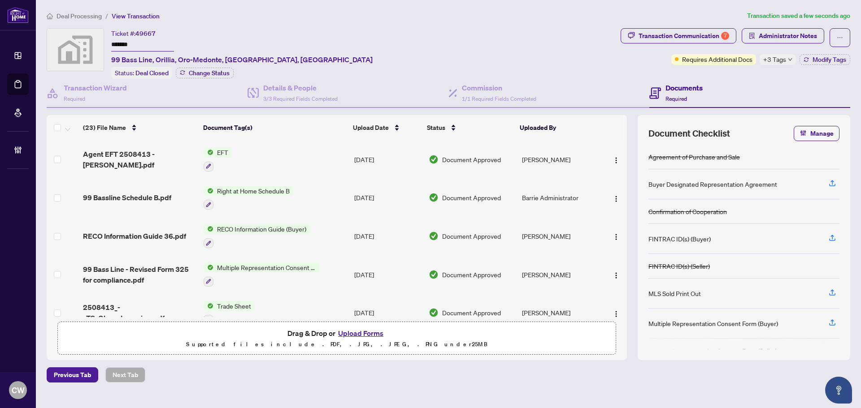
drag, startPoint x: 141, startPoint y: 44, endPoint x: 83, endPoint y: 35, distance: 59.6
click at [83, 35] on div "Ticket #: 49667 ******* 99 Bass Line, [GEOGRAPHIC_DATA], Oro-[GEOGRAPHIC_DATA],…" at bounding box center [332, 53] width 570 height 51
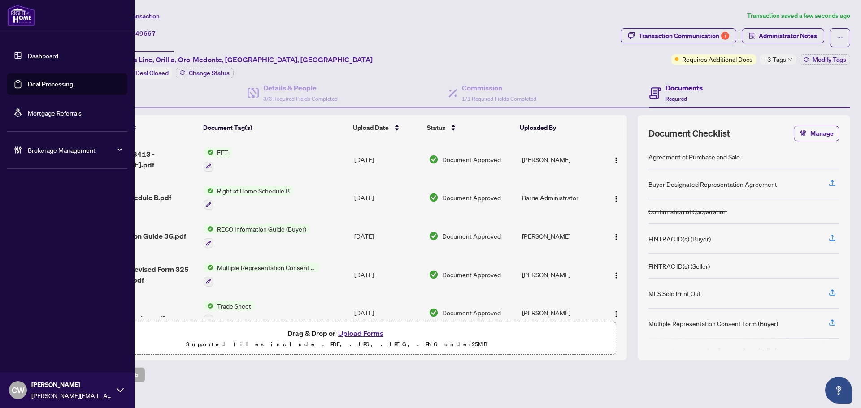
click at [28, 83] on link "Deal Processing" at bounding box center [50, 84] width 45 height 8
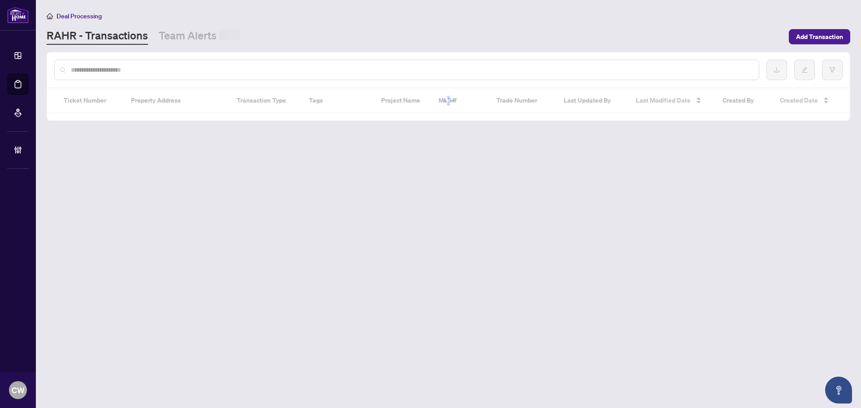
click at [152, 72] on input "text" at bounding box center [411, 70] width 681 height 10
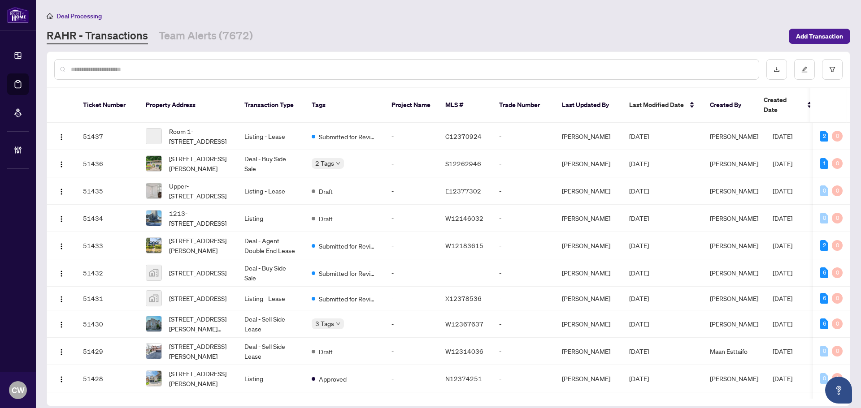
paste input "*******"
type input "*******"
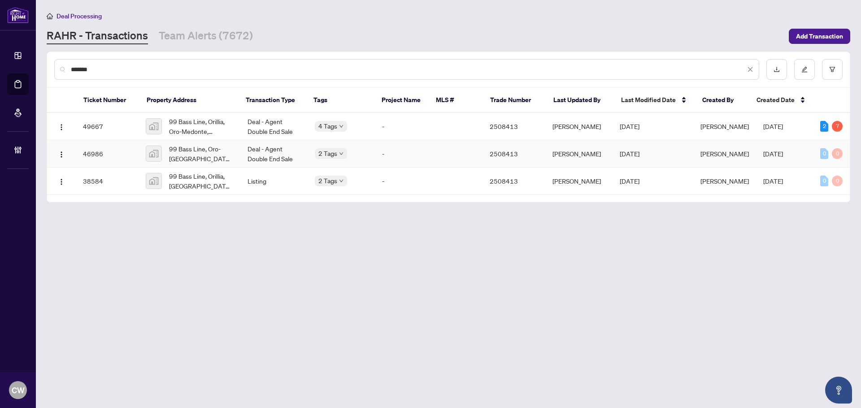
click at [191, 149] on span "99 Bass Line, Oro-[GEOGRAPHIC_DATA], [GEOGRAPHIC_DATA], [GEOGRAPHIC_DATA]" at bounding box center [201, 154] width 64 height 20
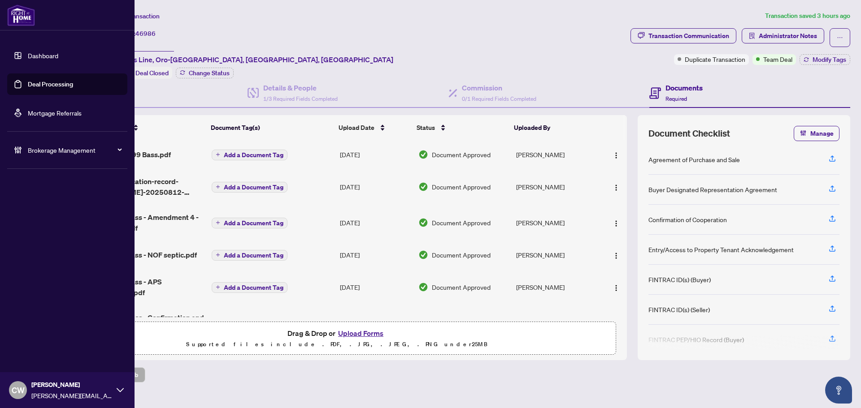
click at [28, 85] on link "Deal Processing" at bounding box center [50, 84] width 45 height 8
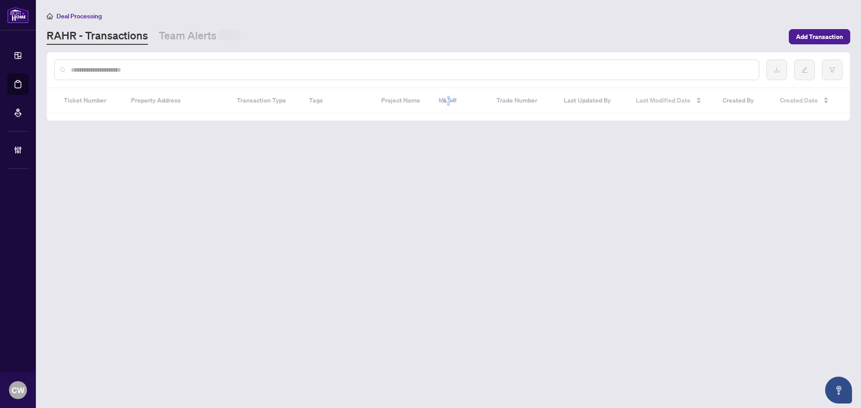
click at [165, 74] on input "text" at bounding box center [411, 70] width 681 height 10
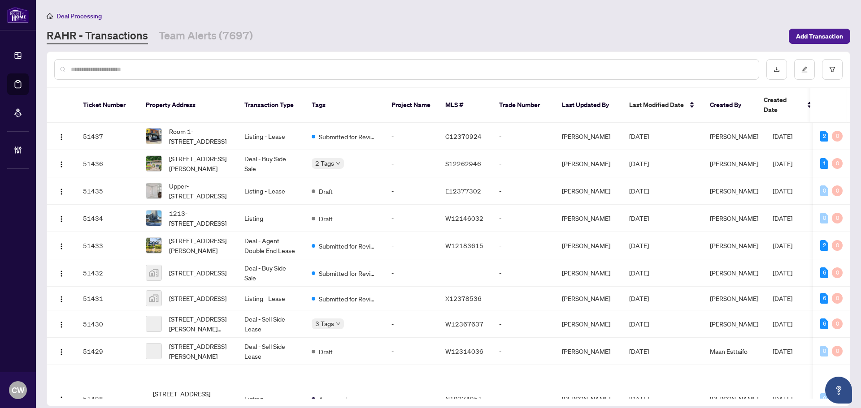
click at [165, 69] on input "text" at bounding box center [411, 70] width 681 height 10
paste input "*******"
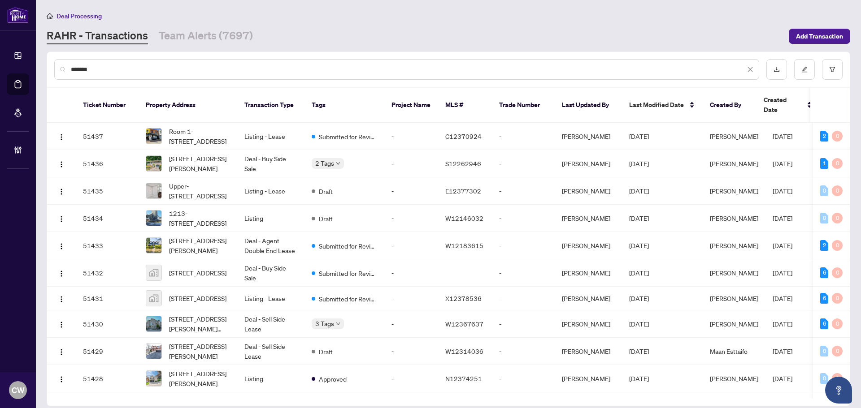
type input "*******"
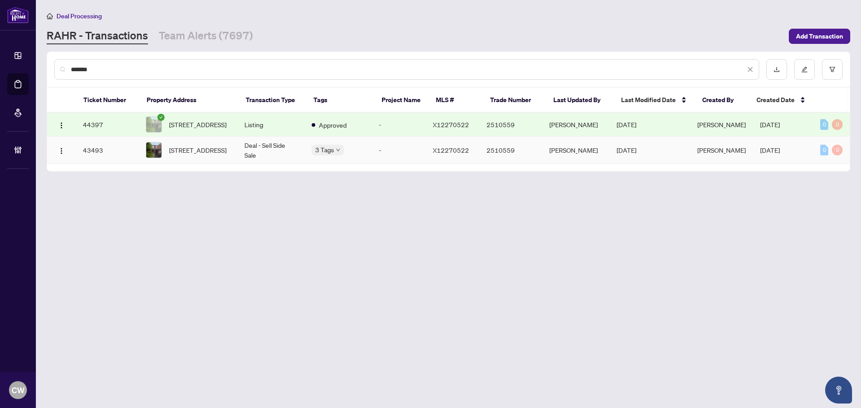
click at [183, 154] on span "[STREET_ADDRESS]" at bounding box center [197, 150] width 57 height 10
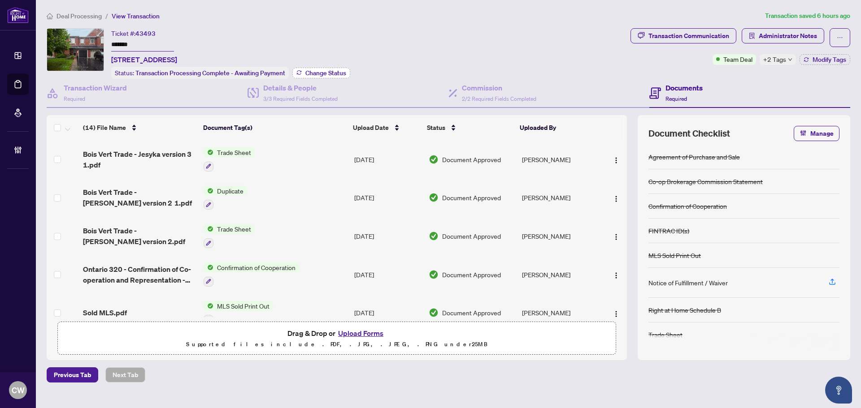
click at [326, 70] on span "Change Status" at bounding box center [325, 73] width 41 height 6
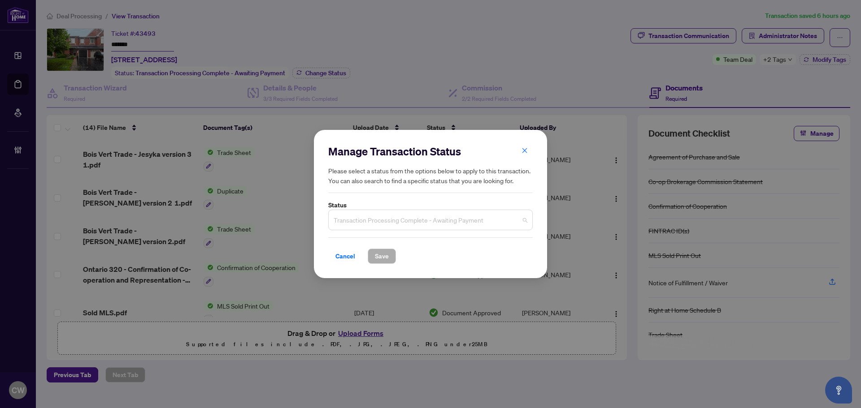
click at [420, 213] on span "Transaction Processing Complete - Awaiting Payment" at bounding box center [431, 220] width 194 height 17
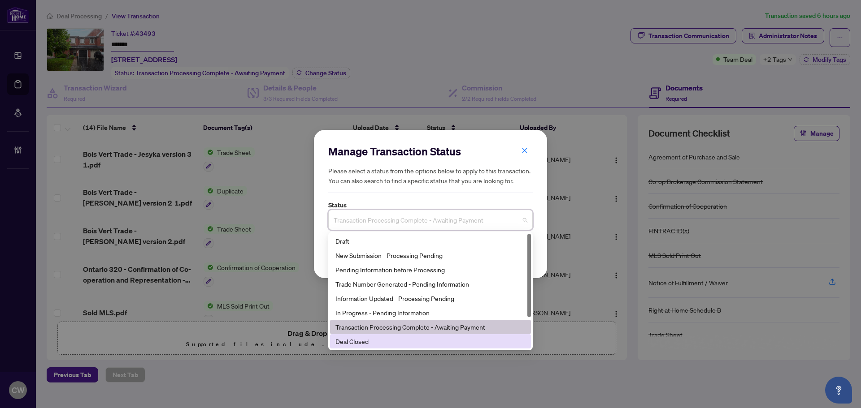
click at [381, 341] on div "Deal Closed" at bounding box center [430, 342] width 190 height 10
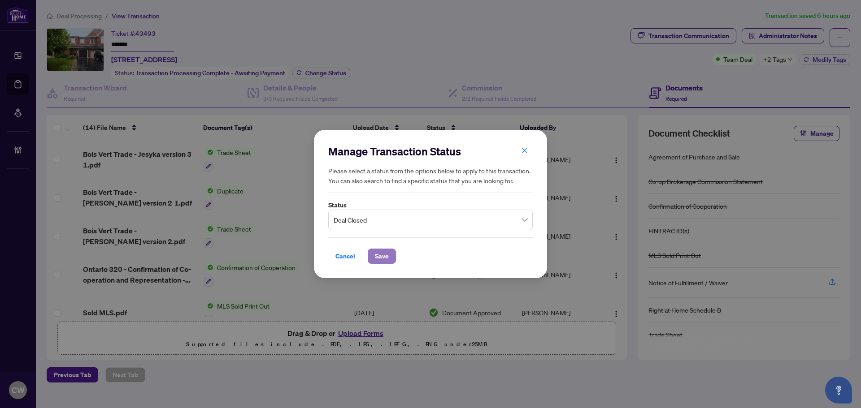
click at [382, 254] on span "Save" at bounding box center [382, 256] width 14 height 14
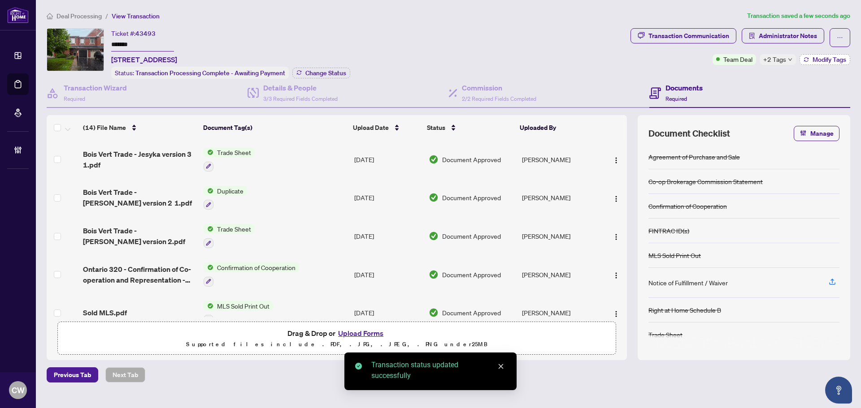
click at [821, 59] on span "Modify Tags" at bounding box center [830, 59] width 34 height 6
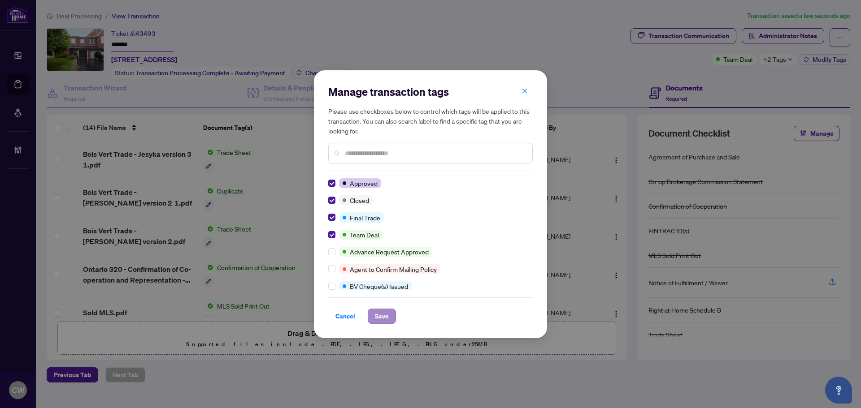
click at [381, 310] on div "Cancel Save" at bounding box center [430, 311] width 204 height 26
click at [382, 317] on span "Save" at bounding box center [382, 316] width 14 height 14
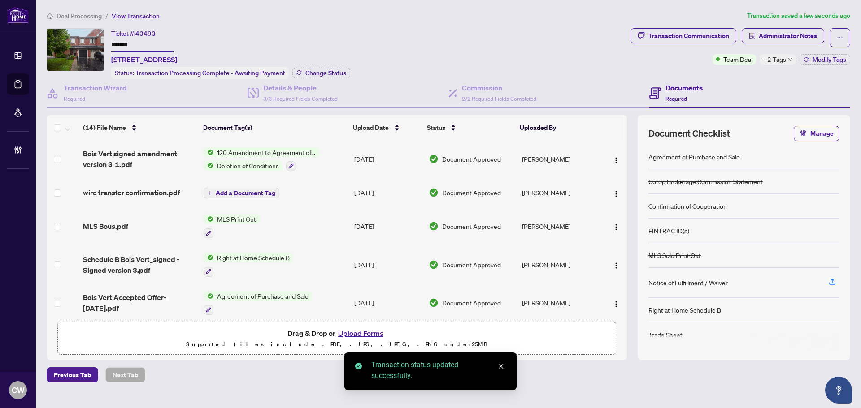
scroll to position [352, 0]
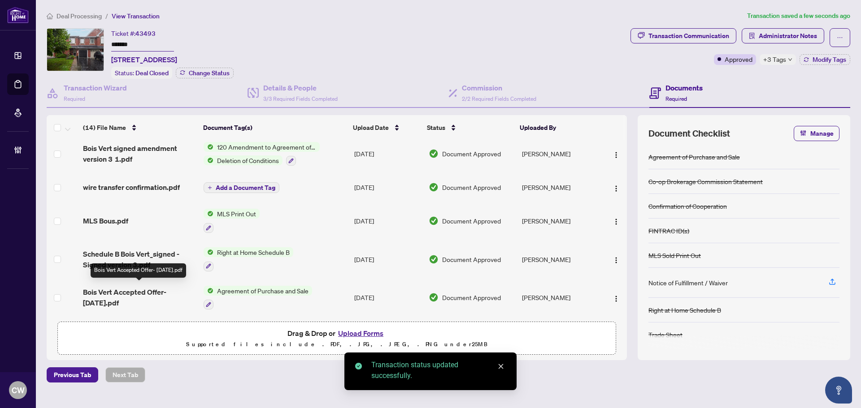
click at [136, 291] on span "Bois Vert Accepted Offer- [DATE].pdf" at bounding box center [139, 298] width 113 height 22
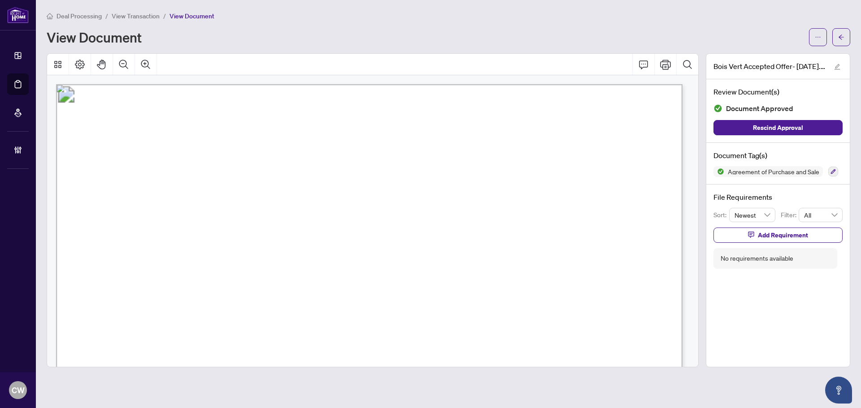
drag, startPoint x: 691, startPoint y: 89, endPoint x: 685, endPoint y: 156, distance: 68.0
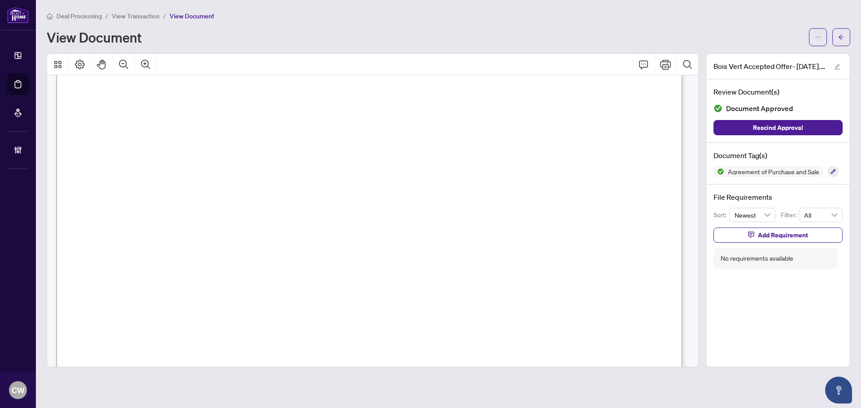
scroll to position [3622, 0]
click at [834, 40] on button "button" at bounding box center [841, 37] width 18 height 18
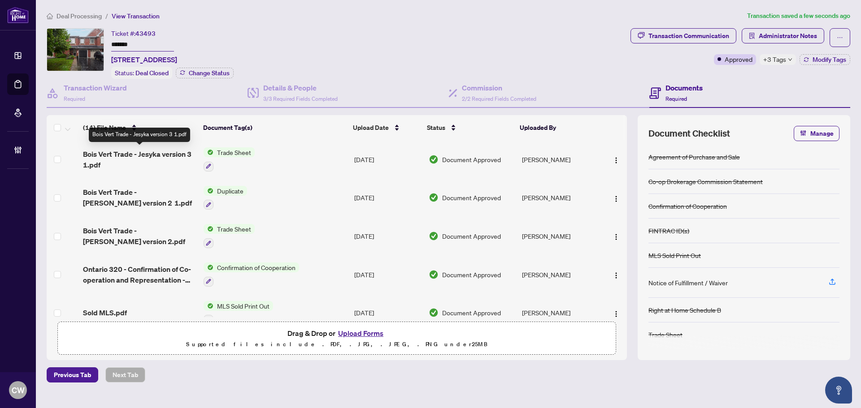
click at [141, 154] on span "Bois Vert Trade - Jesyka version 3 1.pdf" at bounding box center [139, 160] width 113 height 22
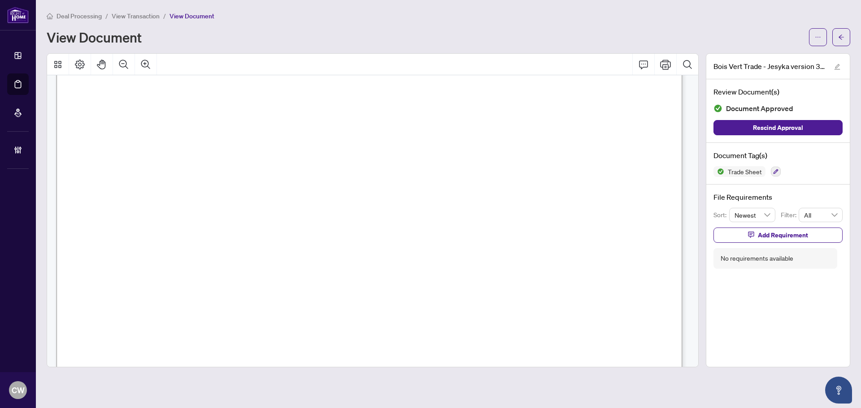
scroll to position [314, 0]
click at [845, 33] on button "button" at bounding box center [841, 37] width 18 height 18
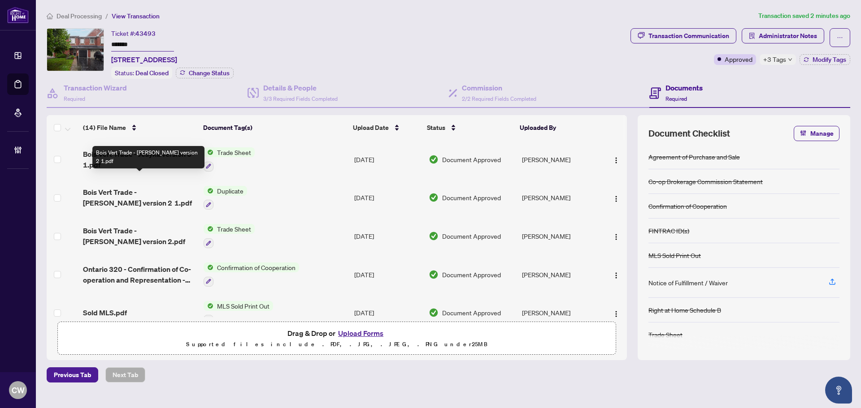
scroll to position [45, 0]
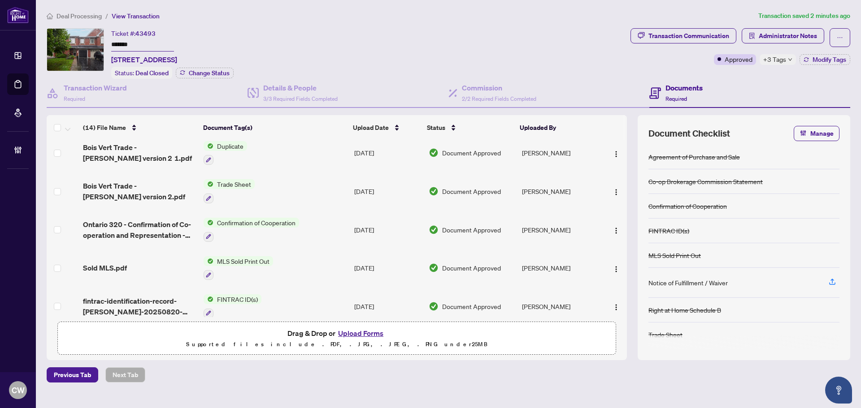
click at [137, 193] on span "Bois Vert Trade - [PERSON_NAME] version 2.pdf" at bounding box center [139, 192] width 113 height 22
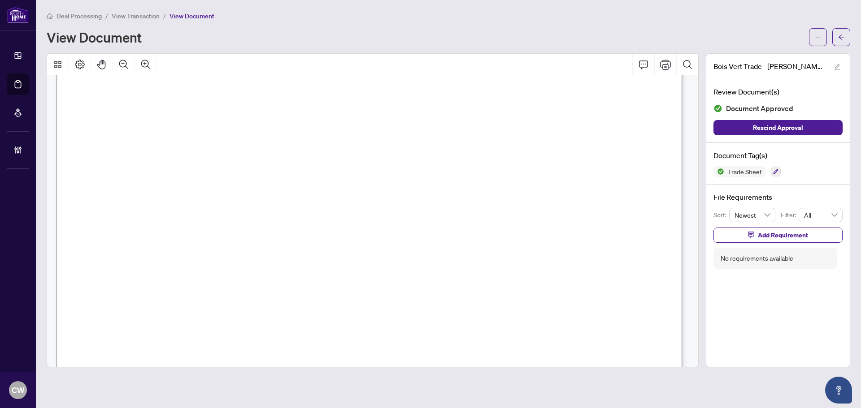
scroll to position [224, 0]
click at [840, 35] on icon "arrow-left" at bounding box center [841, 37] width 6 height 6
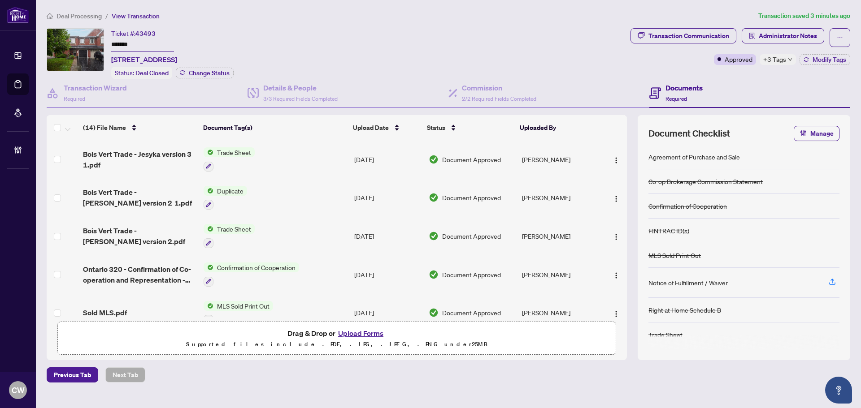
click at [372, 331] on button "Upload Forms" at bounding box center [360, 334] width 51 height 12
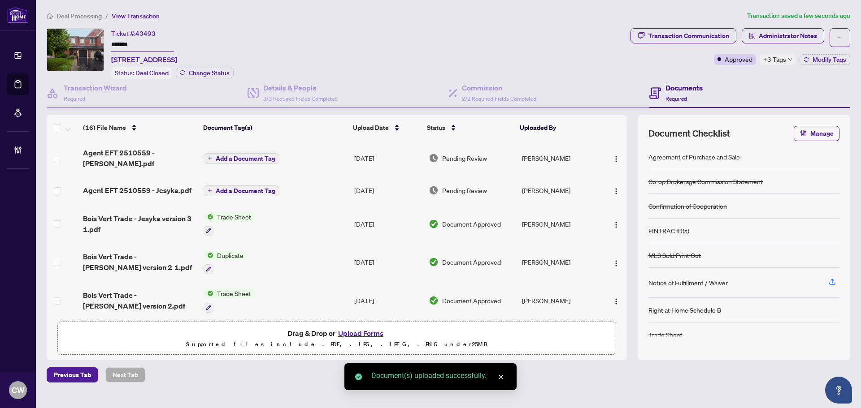
click at [262, 188] on span "Add a Document Tag" at bounding box center [246, 191] width 60 height 6
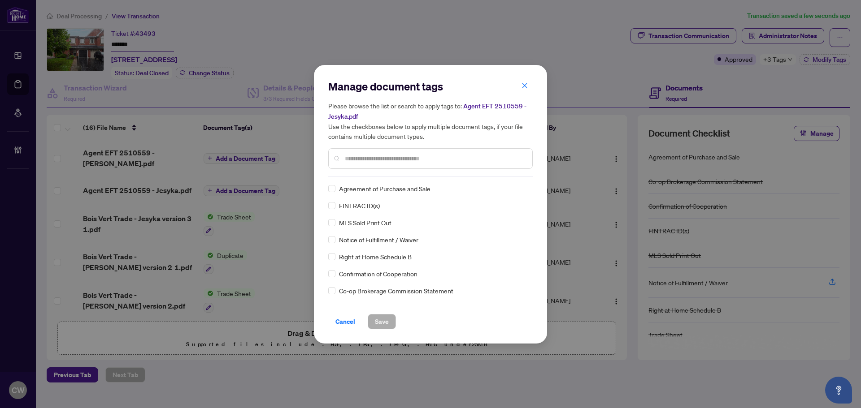
click at [400, 159] on input "text" at bounding box center [435, 159] width 180 height 10
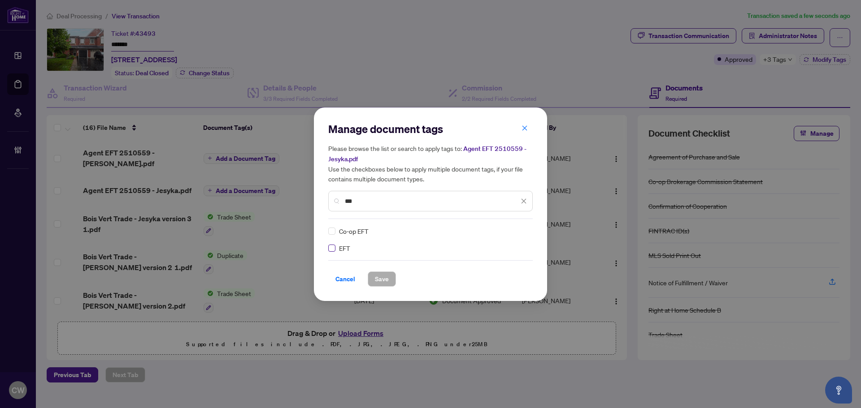
type input "***"
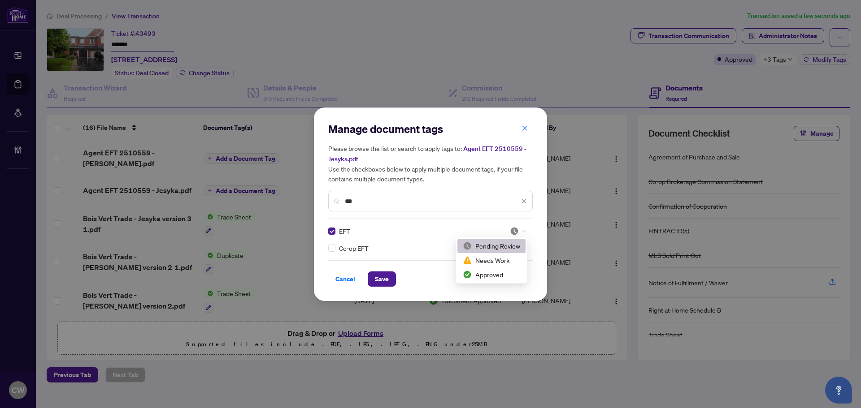
click at [520, 232] on div at bounding box center [518, 231] width 17 height 9
click at [503, 274] on div "Approved" at bounding box center [491, 275] width 57 height 10
click at [383, 278] on span "Save" at bounding box center [382, 279] width 14 height 14
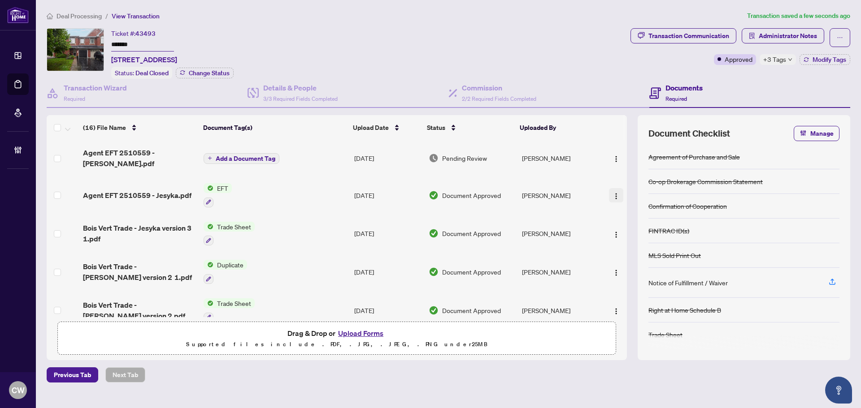
click at [613, 191] on span "button" at bounding box center [616, 196] width 7 height 10
click at [613, 156] on img "button" at bounding box center [616, 159] width 7 height 7
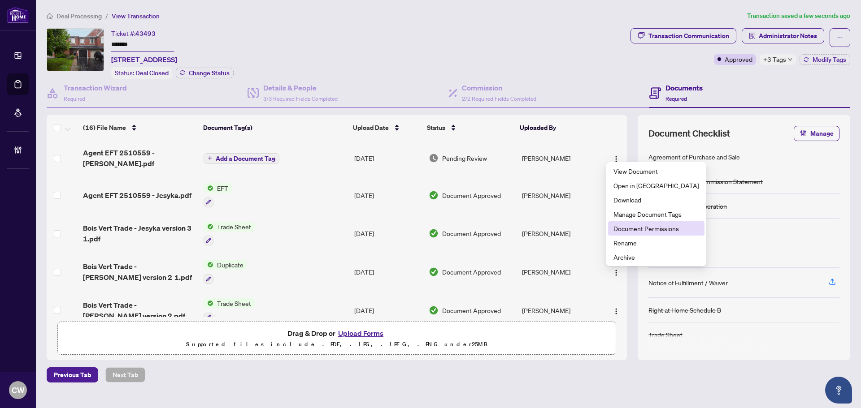
click at [637, 226] on span "Document Permissions" at bounding box center [656, 229] width 86 height 10
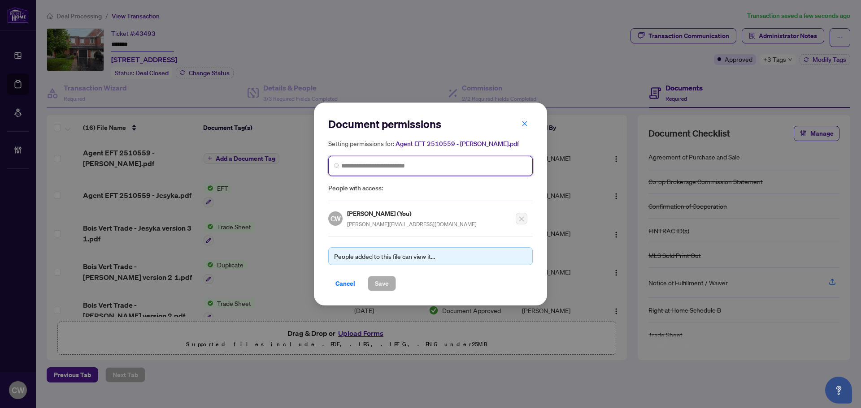
click at [406, 164] on input "search" at bounding box center [434, 165] width 186 height 9
paste input "**********"
type input "**********"
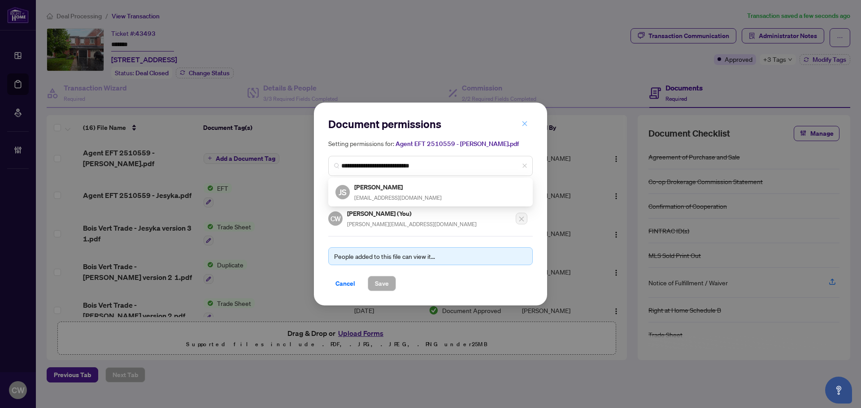
click at [527, 125] on icon "close" at bounding box center [524, 124] width 6 height 6
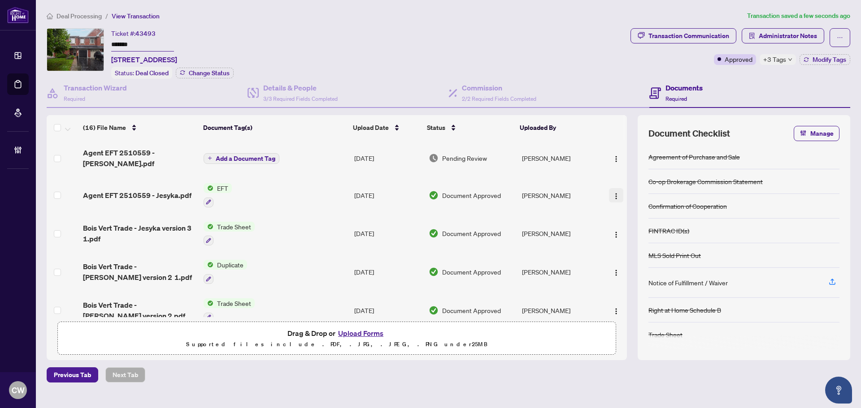
click at [613, 193] on img "button" at bounding box center [616, 196] width 7 height 7
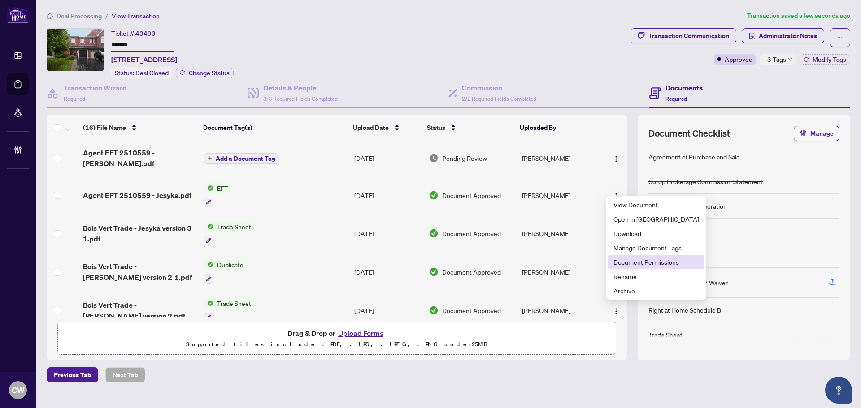
click at [629, 260] on span "Document Permissions" at bounding box center [656, 262] width 86 height 10
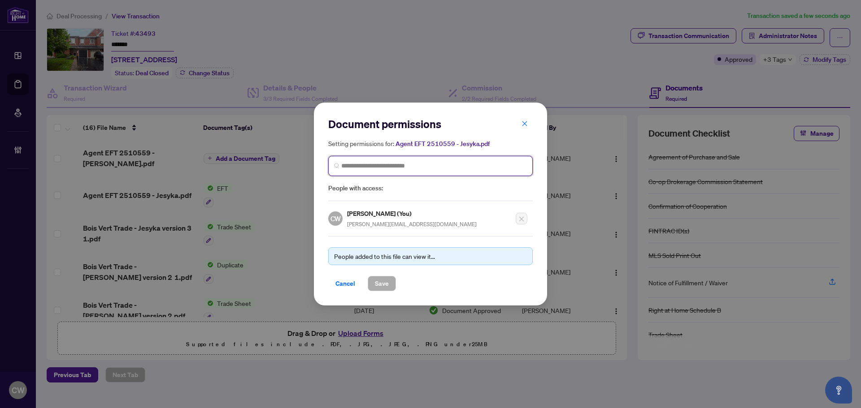
click at [406, 166] on input "search" at bounding box center [434, 165] width 186 height 9
paste input "**********"
type input "**********"
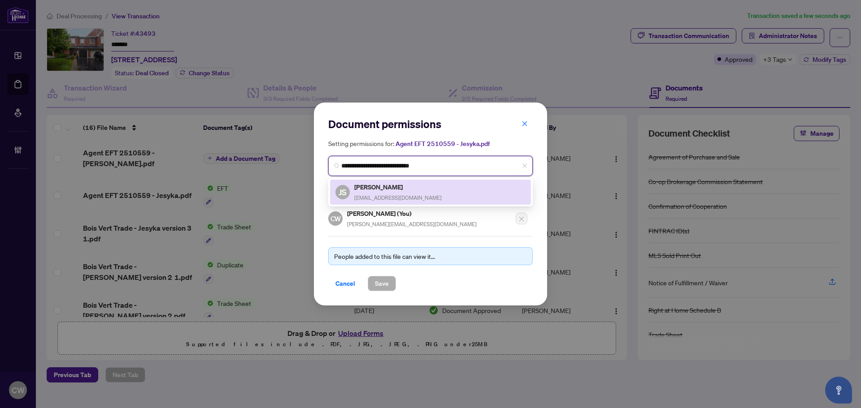
click at [404, 189] on h5 "[PERSON_NAME]" at bounding box center [397, 187] width 87 height 10
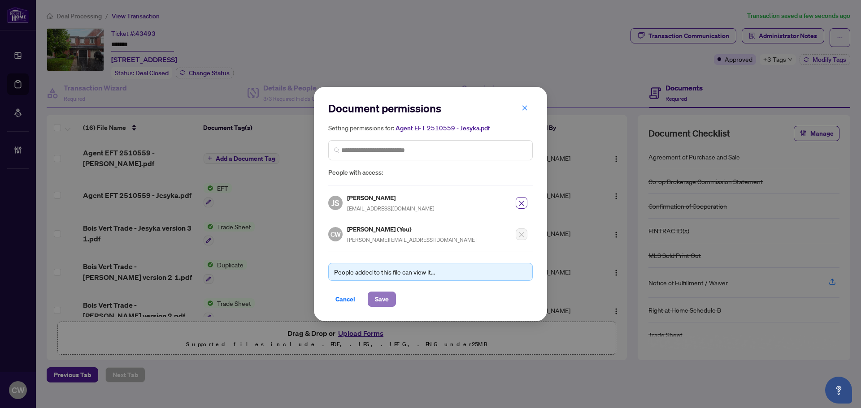
click at [387, 298] on span "Save" at bounding box center [382, 299] width 14 height 14
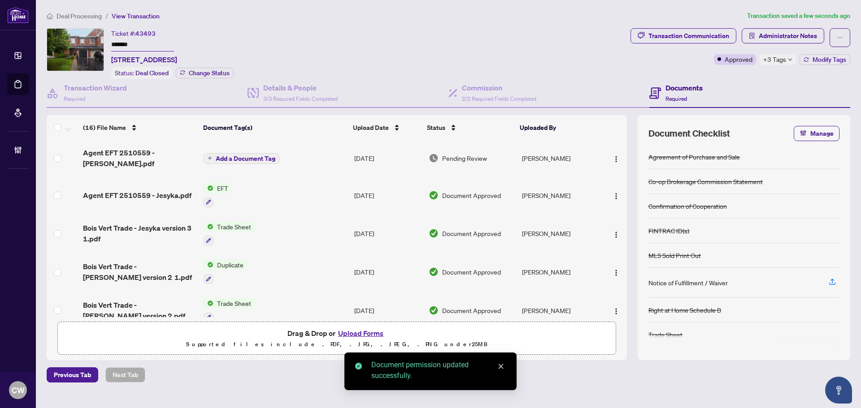
click at [228, 158] on button "Add a Document Tag" at bounding box center [242, 158] width 76 height 11
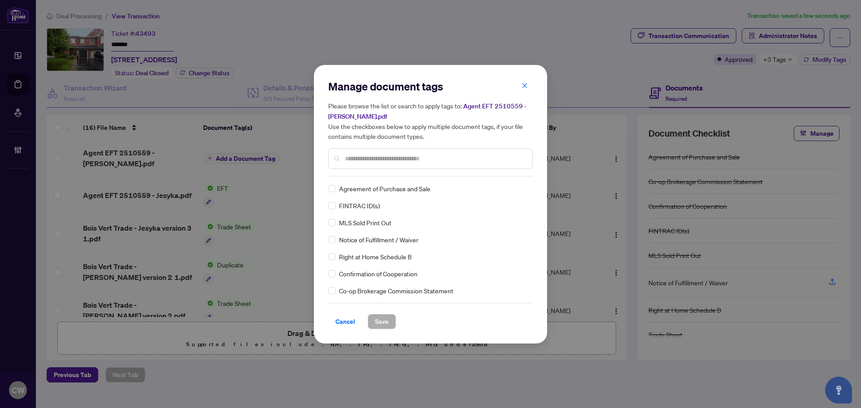
click at [377, 157] on input "text" at bounding box center [435, 159] width 180 height 10
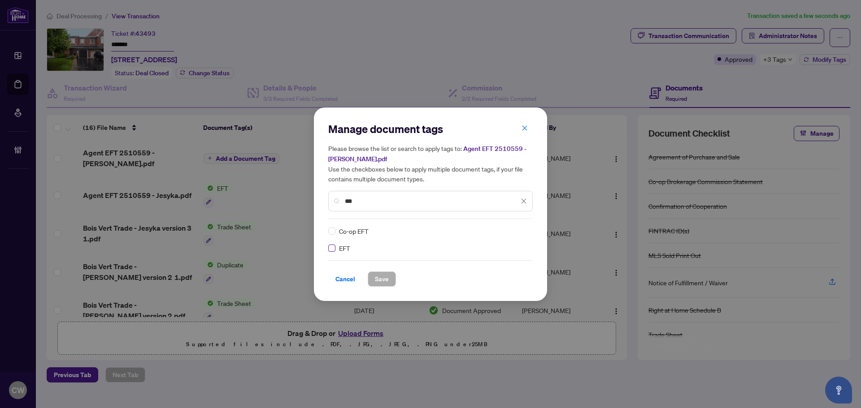
type input "***"
click at [531, 229] on div "EFT Co-op EFT" at bounding box center [430, 239] width 204 height 27
click at [519, 230] on div at bounding box center [518, 231] width 17 height 9
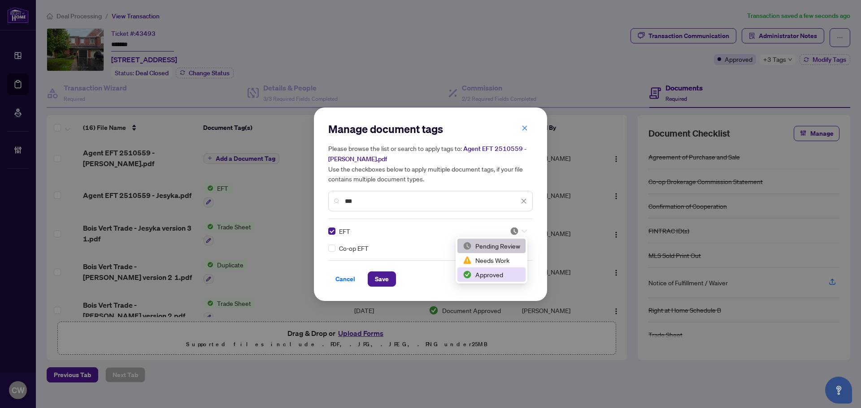
click at [503, 276] on div "Approved" at bounding box center [491, 275] width 57 height 10
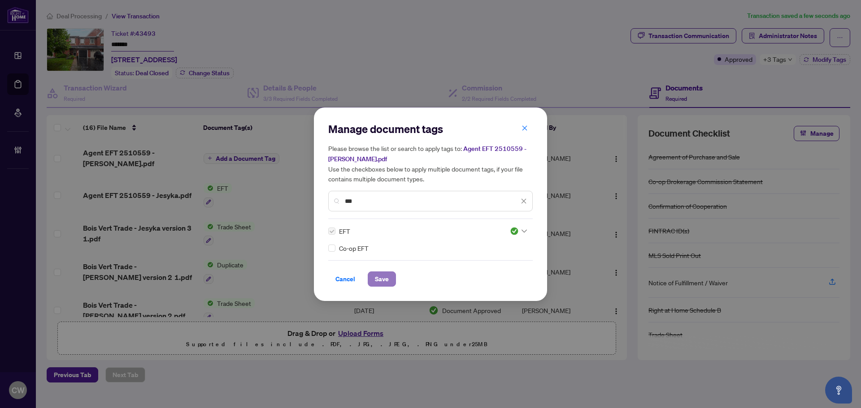
click at [380, 278] on span "Save" at bounding box center [382, 279] width 14 height 14
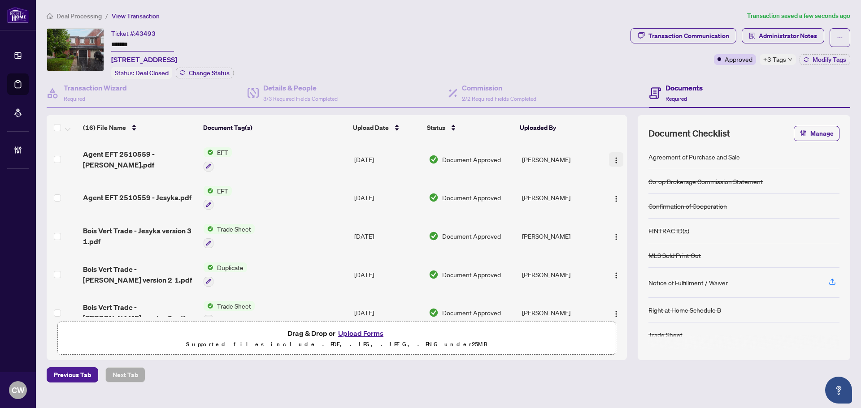
click at [618, 155] on button "button" at bounding box center [616, 159] width 14 height 14
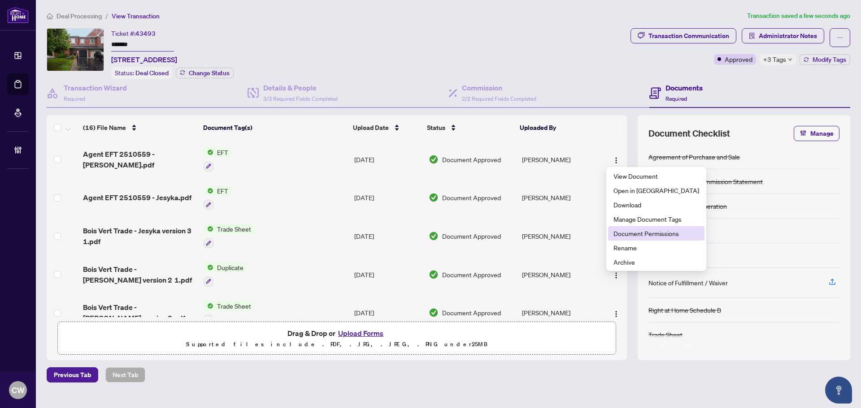
click at [642, 233] on span "Document Permissions" at bounding box center [656, 234] width 86 height 10
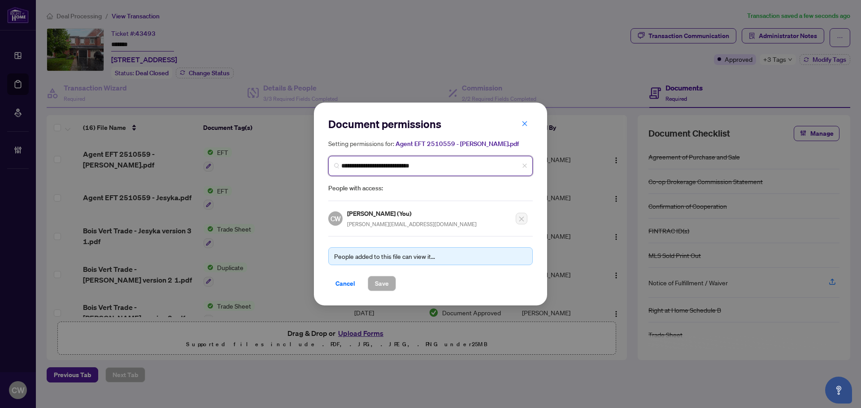
click at [410, 165] on input "**********" at bounding box center [434, 165] width 186 height 9
paste input "**********"
drag, startPoint x: 517, startPoint y: 169, endPoint x: 280, endPoint y: 148, distance: 237.3
click at [280, 148] on div "**********" at bounding box center [430, 204] width 861 height 408
paste input "search"
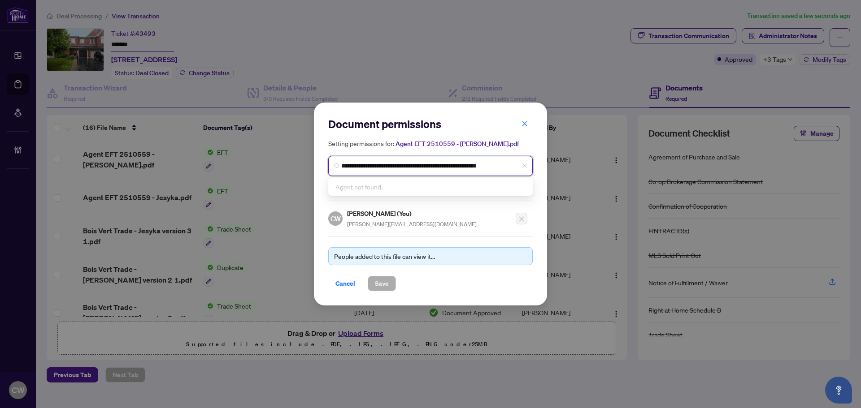
type input "**********"
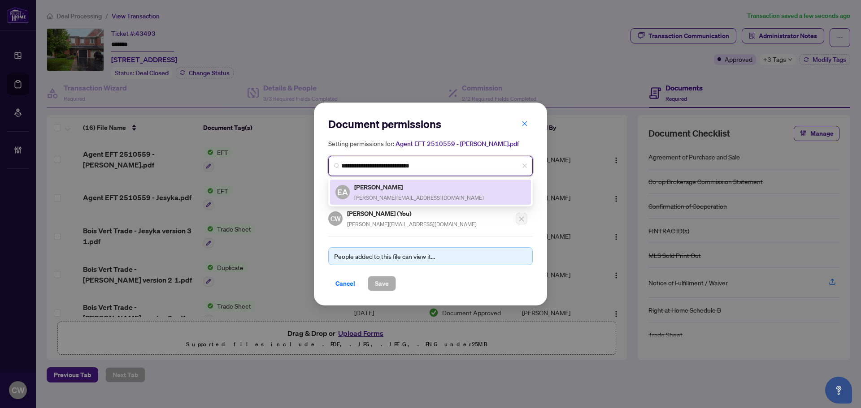
click at [391, 192] on div "[PERSON_NAME] [PERSON_NAME][EMAIL_ADDRESS][DOMAIN_NAME]" at bounding box center [419, 192] width 130 height 21
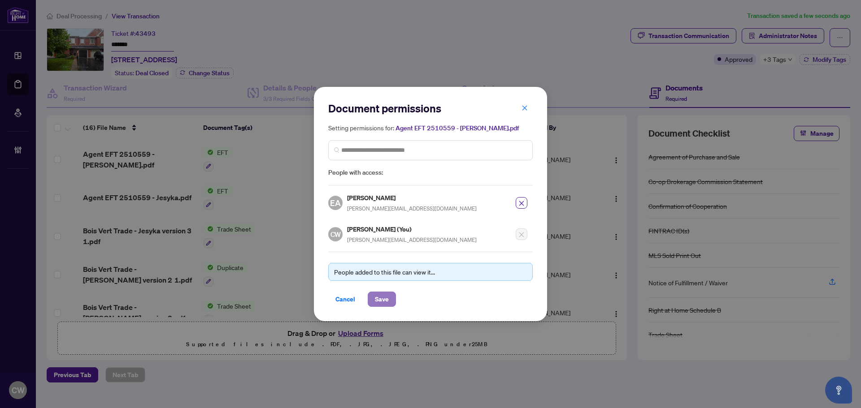
click at [380, 304] on span "Save" at bounding box center [382, 299] width 14 height 14
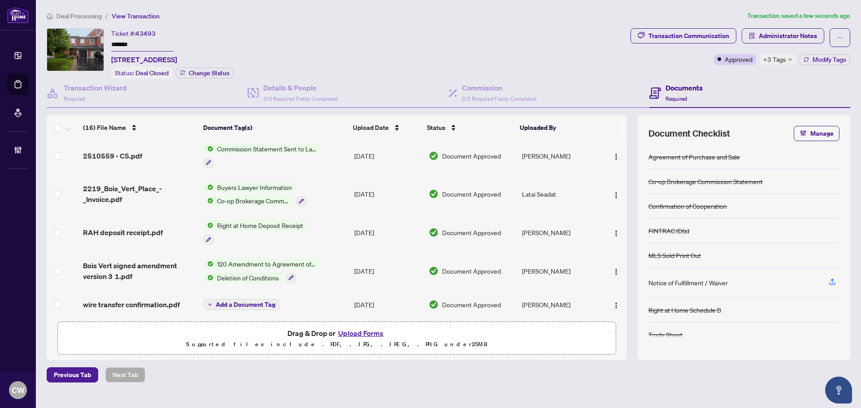
scroll to position [314, 0]
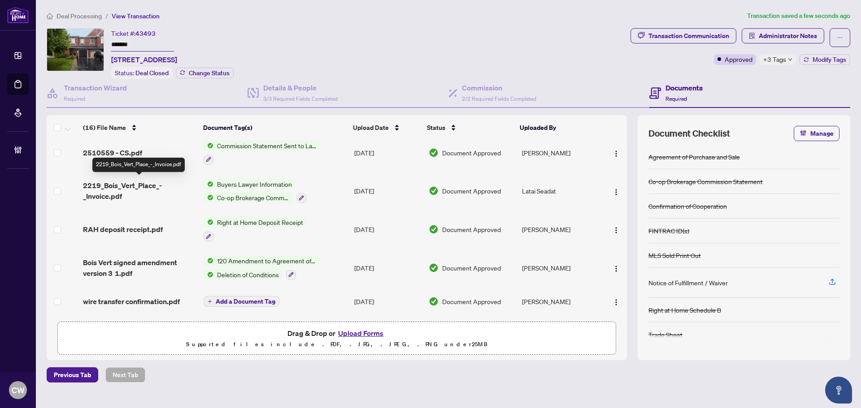
click at [110, 185] on span "2219_Bois_Vert_Place_-_Invoice.pdf" at bounding box center [139, 191] width 113 height 22
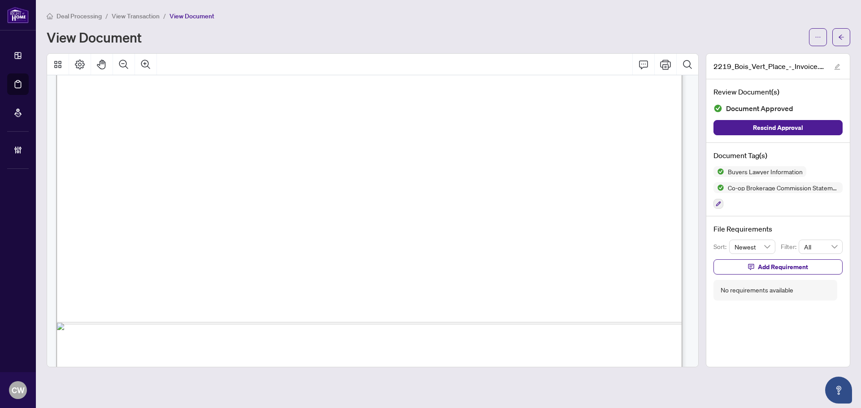
scroll to position [269, 0]
drag, startPoint x: 845, startPoint y: 39, endPoint x: 255, endPoint y: 0, distance: 590.9
click at [845, 39] on button "button" at bounding box center [841, 37] width 18 height 18
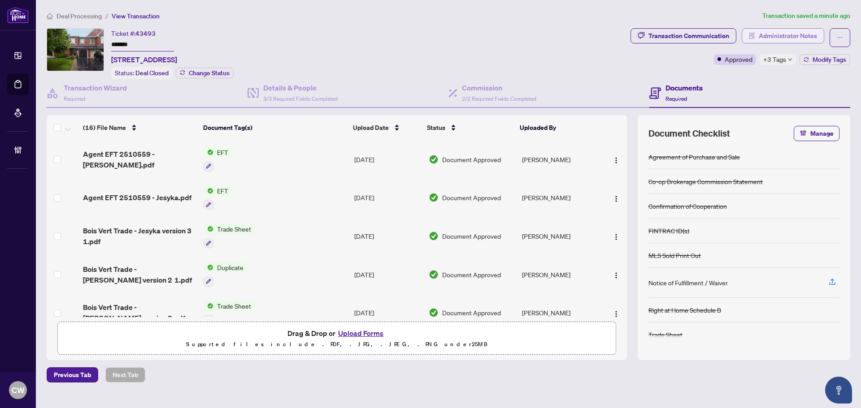
click at [784, 34] on span "Administrator Notes" at bounding box center [788, 36] width 58 height 14
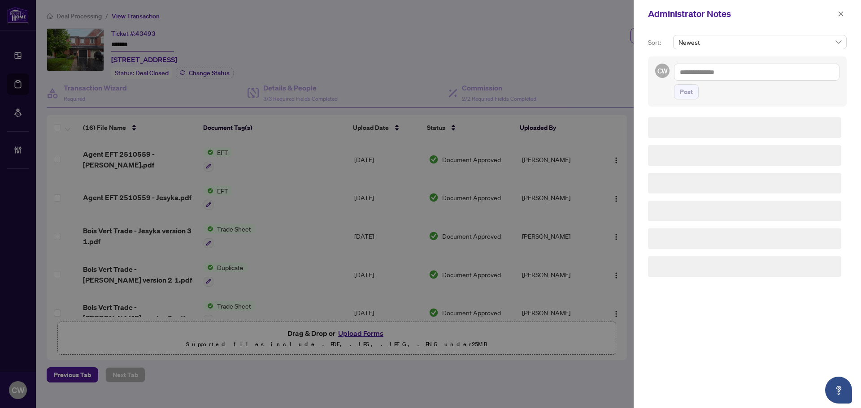
click at [708, 63] on div "CW Post" at bounding box center [747, 81] width 199 height 50
click at [709, 73] on textarea at bounding box center [756, 72] width 165 height 17
paste textarea "**********"
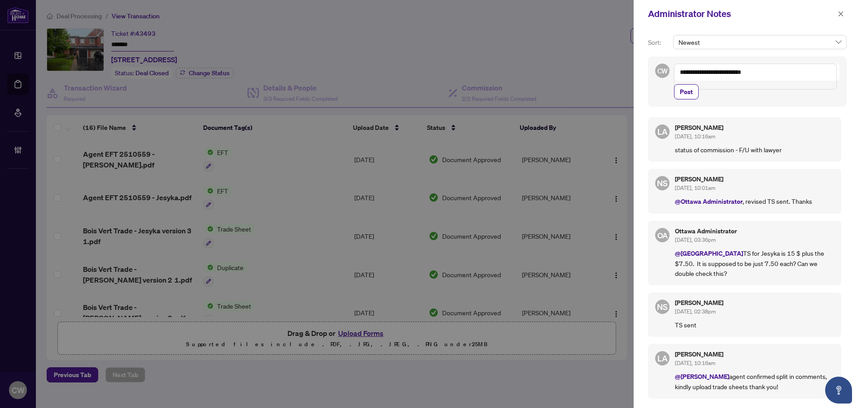
paste textarea "**********"
type textarea "**********"
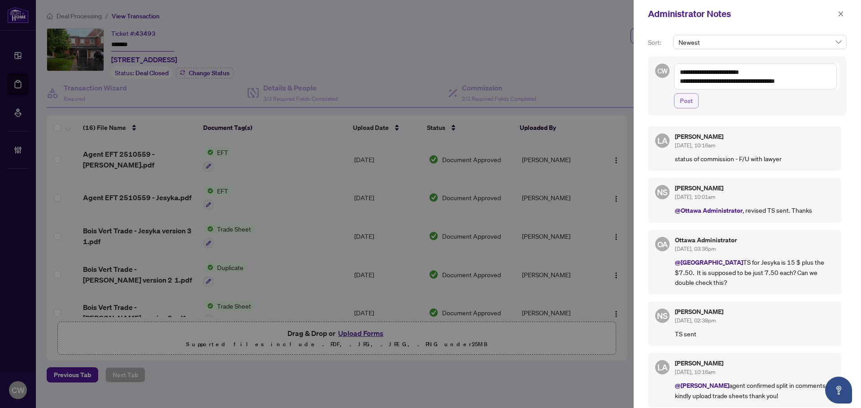
click at [691, 98] on span "Post" at bounding box center [686, 101] width 13 height 14
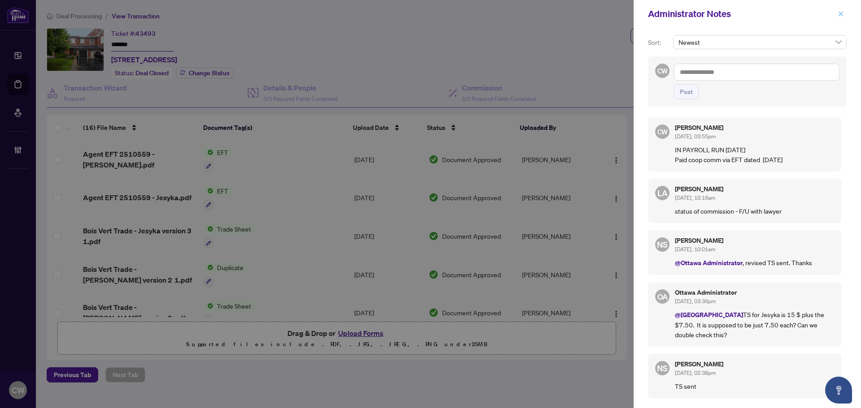
click at [843, 17] on icon "close" at bounding box center [841, 14] width 6 height 6
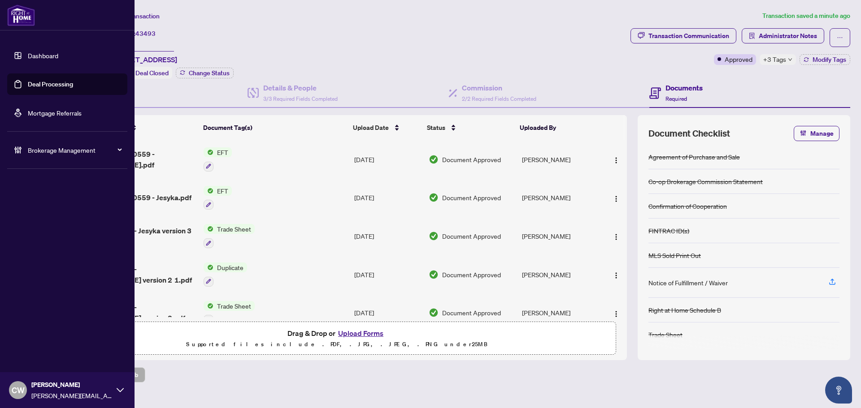
click at [29, 86] on link "Deal Processing" at bounding box center [50, 84] width 45 height 8
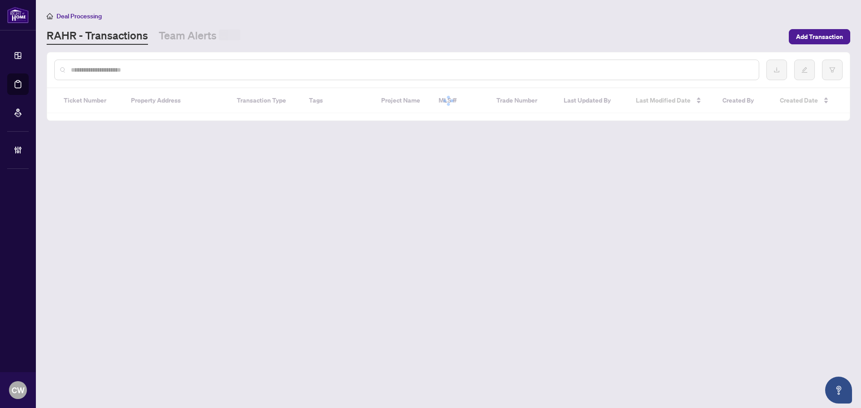
click at [171, 73] on input "text" at bounding box center [411, 70] width 681 height 10
paste input "*******"
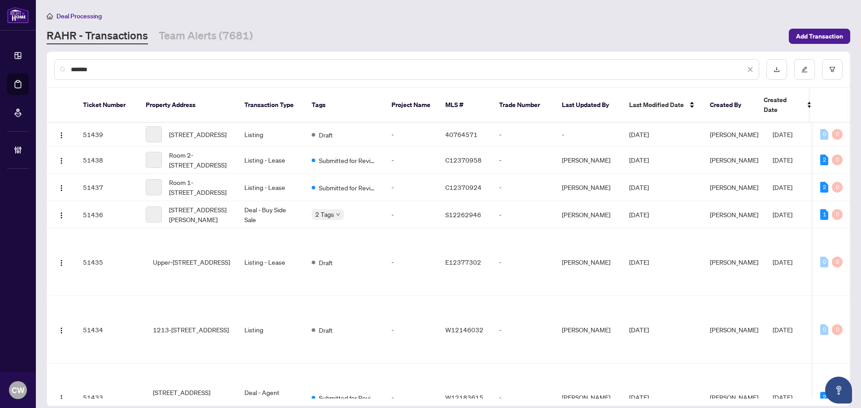
type input "*******"
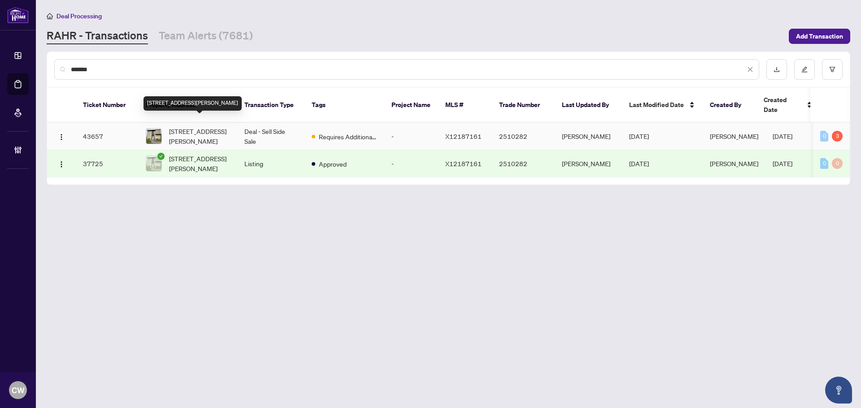
click at [206, 126] on span "[STREET_ADDRESS][PERSON_NAME]" at bounding box center [199, 136] width 61 height 20
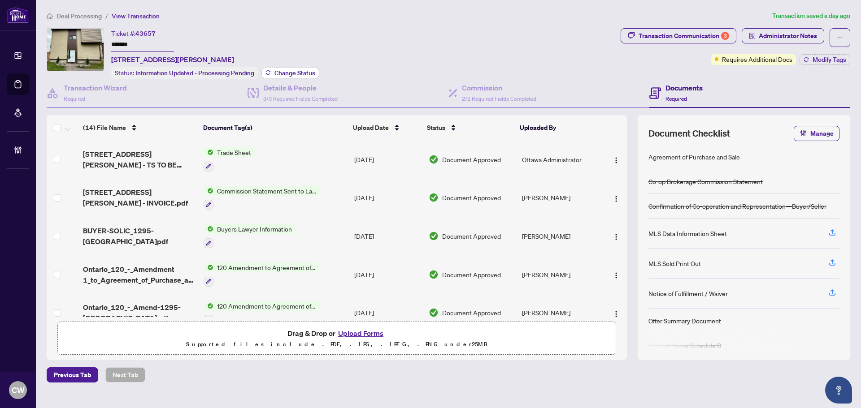
click at [294, 72] on span "Change Status" at bounding box center [294, 73] width 41 height 6
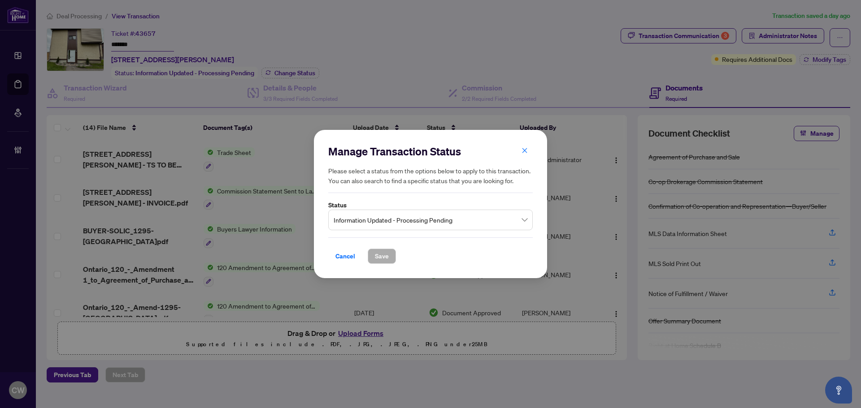
click at [463, 218] on span "Information Updated - Processing Pending" at bounding box center [431, 220] width 194 height 17
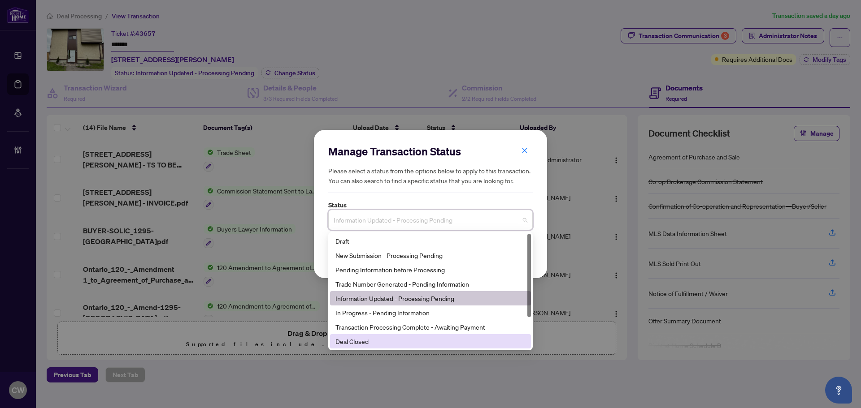
click at [374, 341] on div "Deal Closed" at bounding box center [430, 342] width 190 height 10
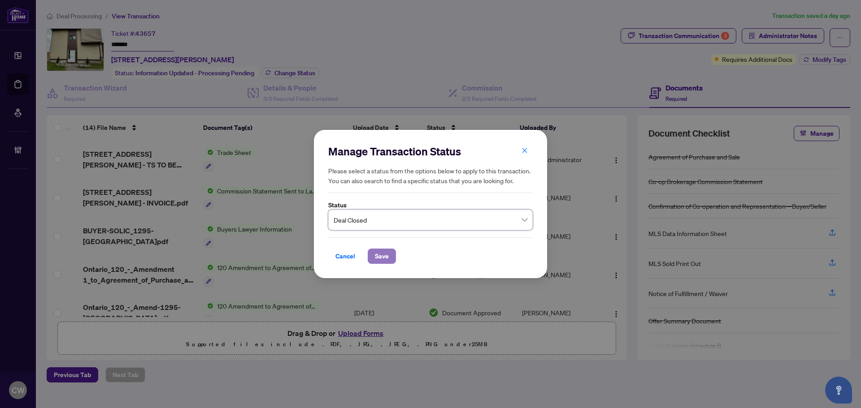
click at [386, 253] on span "Save" at bounding box center [382, 256] width 14 height 14
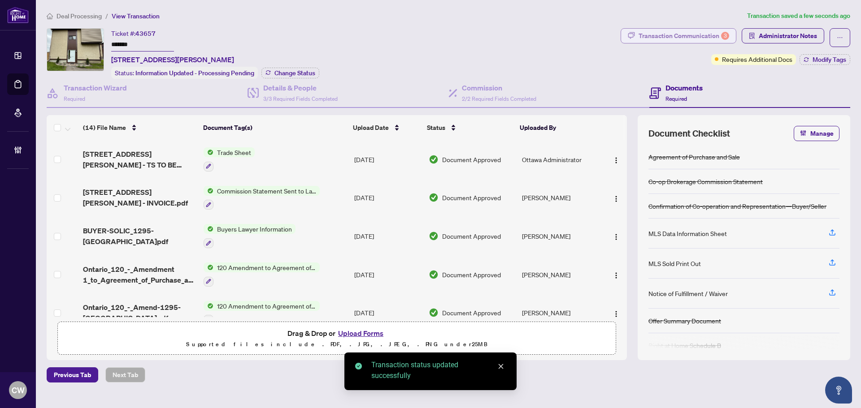
click at [708, 34] on div "Transaction Communication 3" at bounding box center [684, 36] width 91 height 14
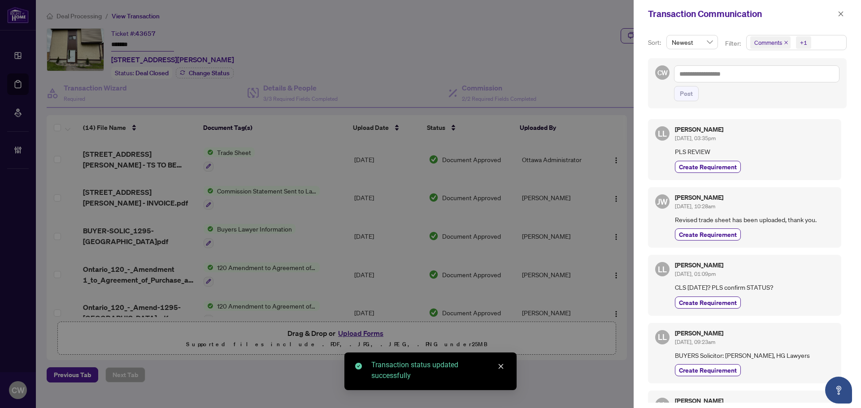
click at [784, 41] on icon "close" at bounding box center [786, 42] width 4 height 4
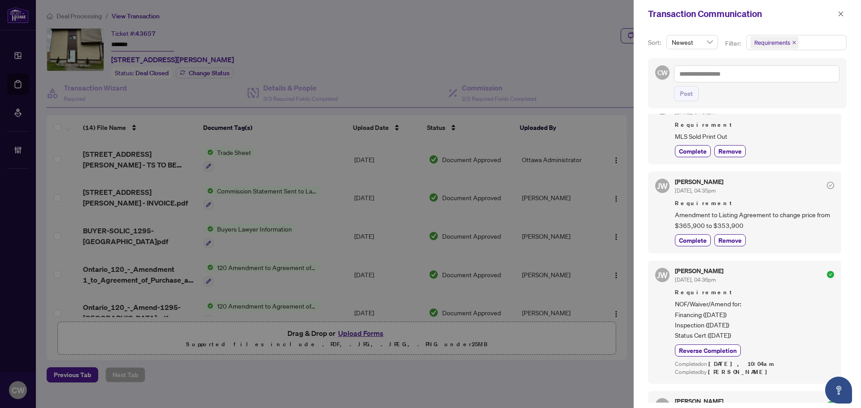
scroll to position [135, 0]
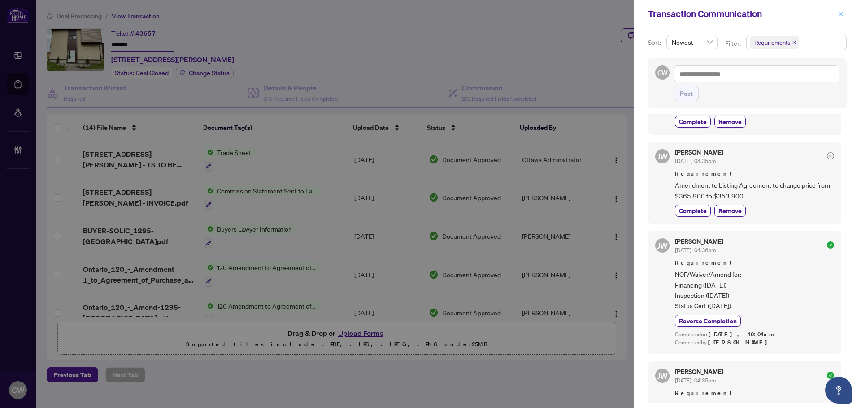
click at [838, 13] on icon "close" at bounding box center [841, 14] width 6 height 6
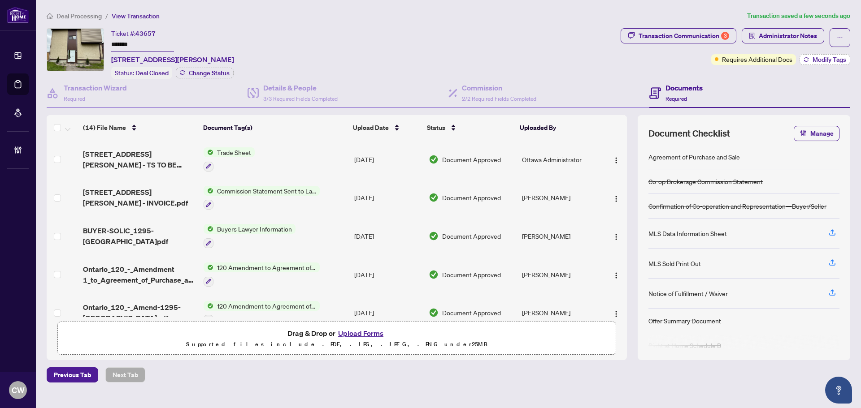
click at [831, 59] on span "Modify Tags" at bounding box center [830, 59] width 34 height 6
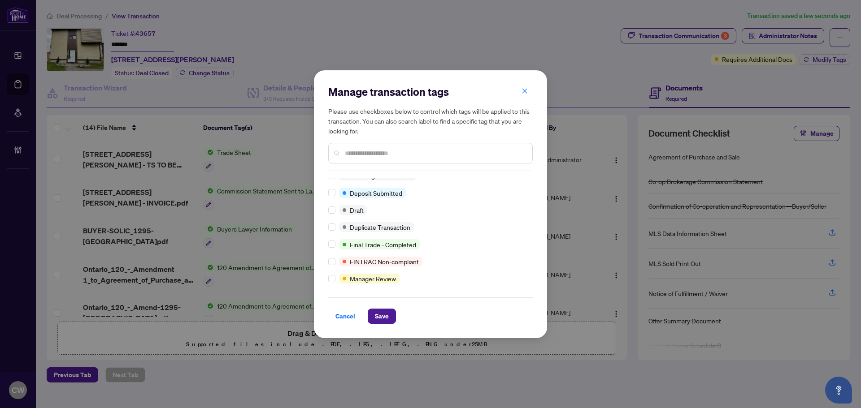
scroll to position [0, 0]
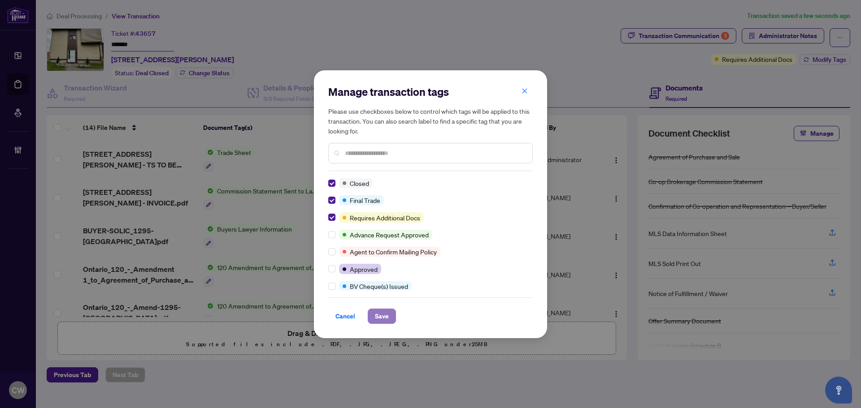
click at [381, 315] on span "Save" at bounding box center [382, 316] width 14 height 14
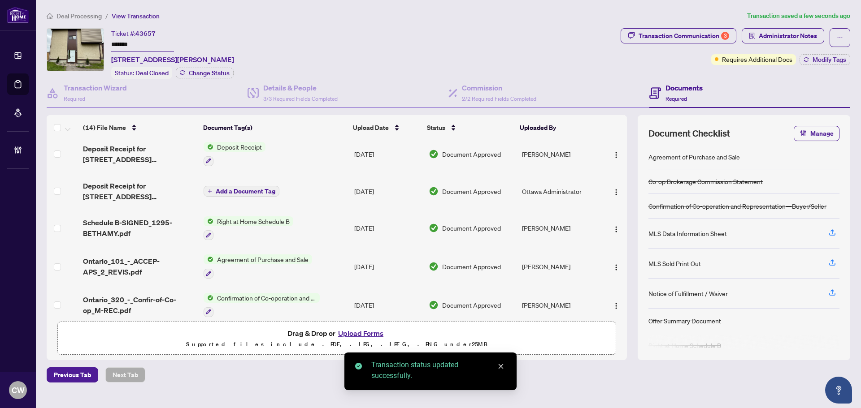
scroll to position [359, 0]
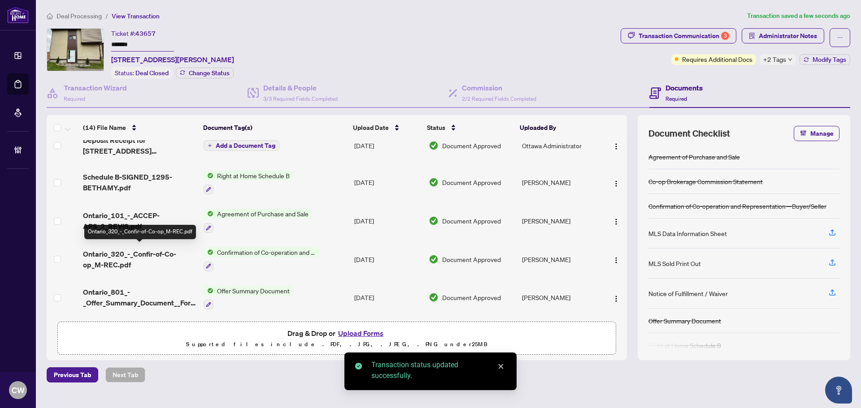
click at [139, 252] on span "Ontario_320_-_Confir-of-Co-op_M-REC.pdf" at bounding box center [139, 260] width 113 height 22
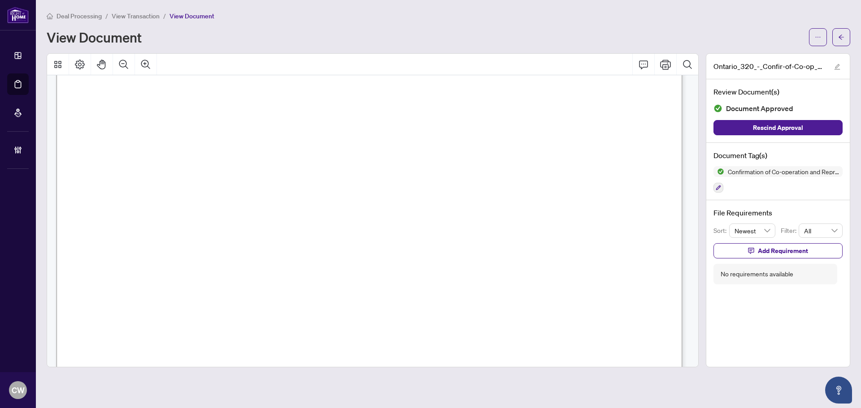
scroll to position [942, 0]
drag, startPoint x: 839, startPoint y: 36, endPoint x: 29, endPoint y: 198, distance: 825.4
click at [839, 36] on icon "arrow-left" at bounding box center [841, 37] width 6 height 6
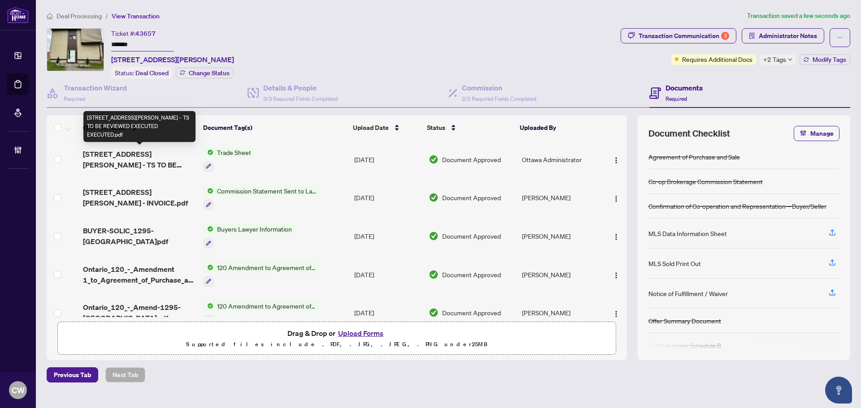
click at [130, 155] on span "[STREET_ADDRESS][PERSON_NAME] - TS TO BE REVIEWED EXECUTED EXECUTED.pdf" at bounding box center [139, 160] width 113 height 22
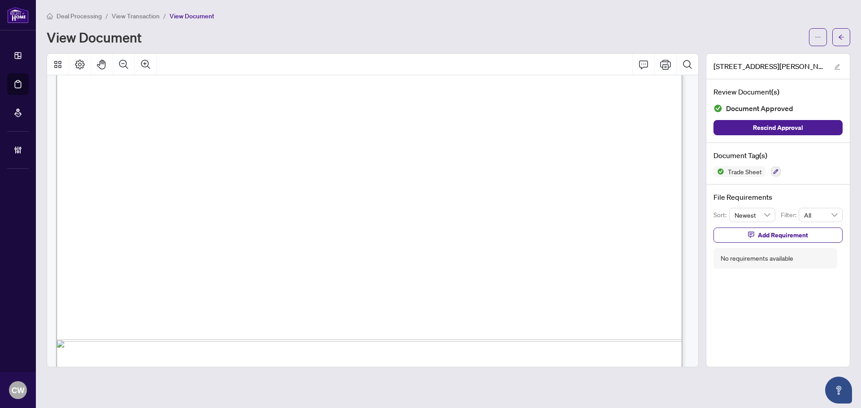
scroll to position [448, 0]
click at [837, 33] on button "button" at bounding box center [841, 37] width 18 height 18
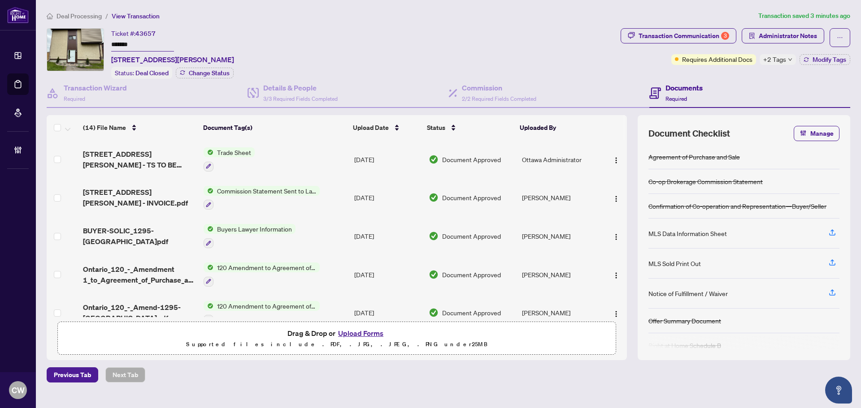
click at [374, 334] on button "Upload Forms" at bounding box center [360, 334] width 51 height 12
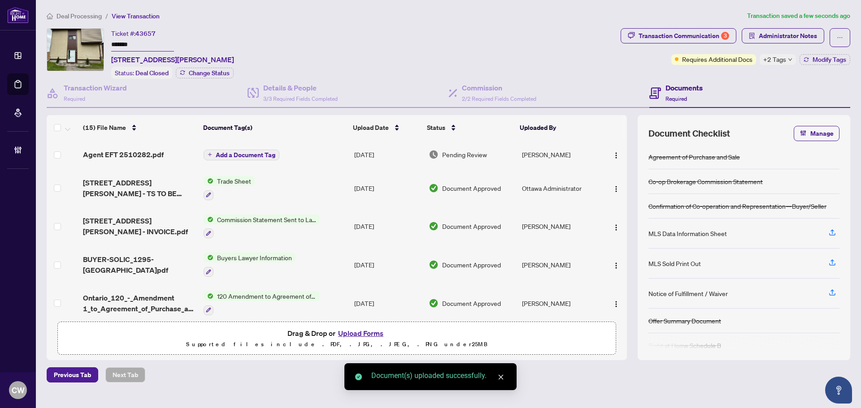
click at [252, 154] on span "Add a Document Tag" at bounding box center [246, 155] width 60 height 6
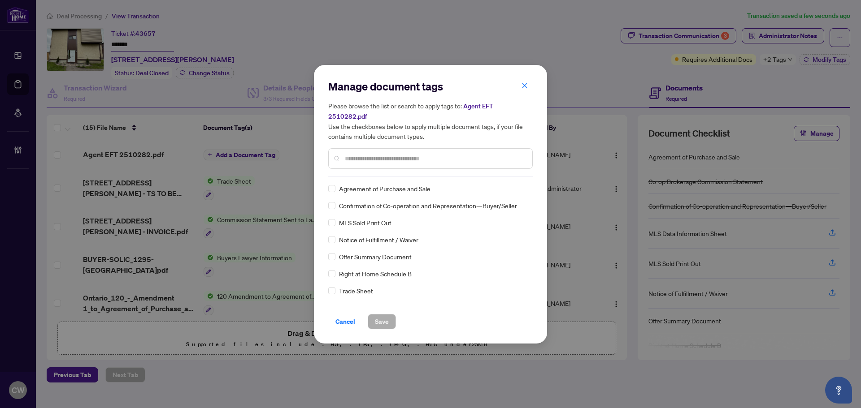
click at [367, 154] on input "text" at bounding box center [435, 159] width 180 height 10
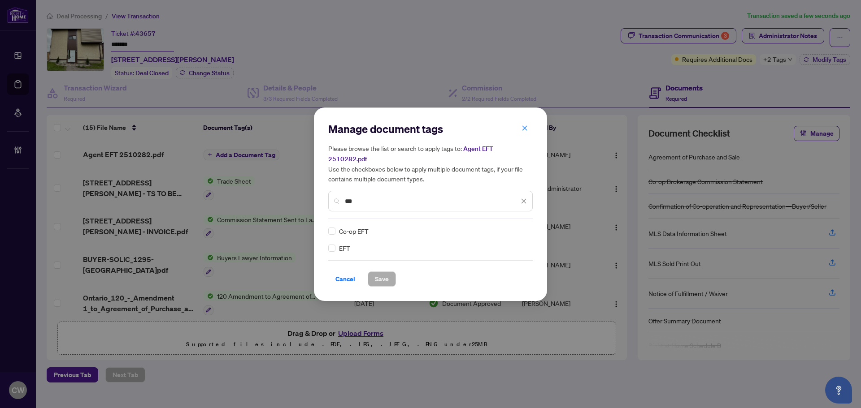
type input "***"
click at [507, 227] on div at bounding box center [515, 231] width 23 height 9
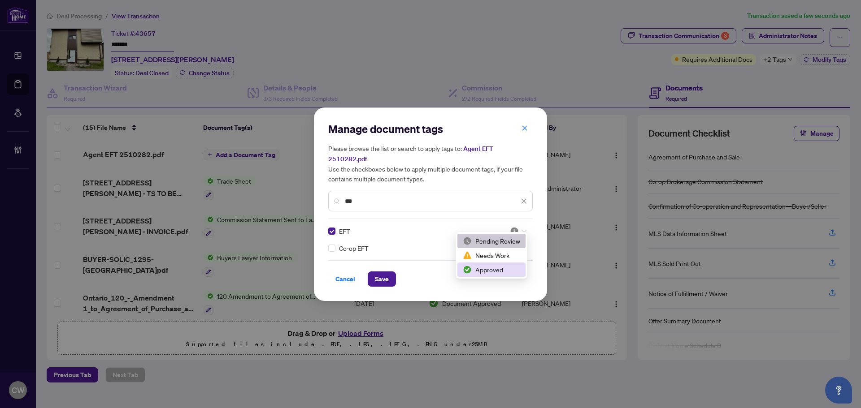
click at [502, 267] on div "Approved" at bounding box center [491, 270] width 57 height 10
click at [380, 272] on span "Save" at bounding box center [382, 279] width 14 height 14
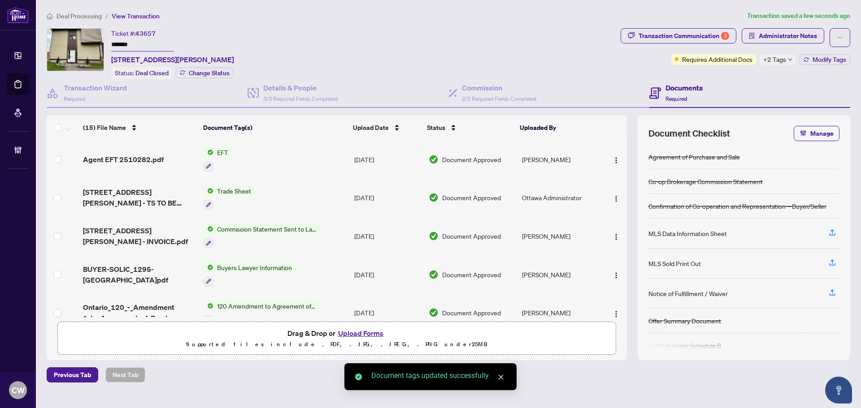
click at [613, 155] on span "button" at bounding box center [616, 160] width 7 height 10
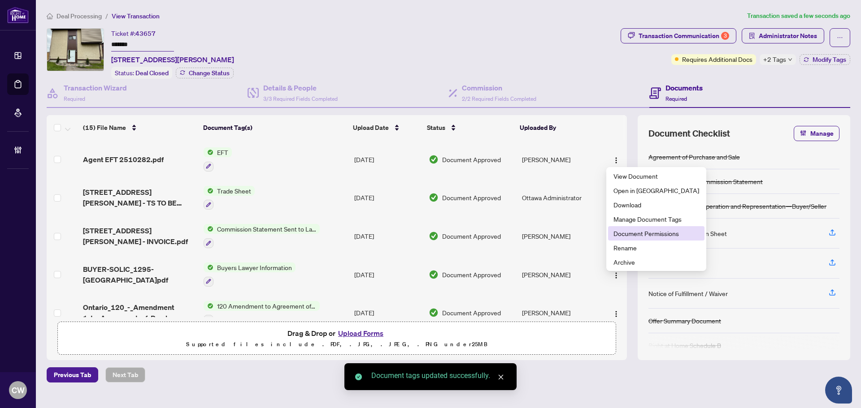
click at [635, 233] on span "Document Permissions" at bounding box center [656, 234] width 86 height 10
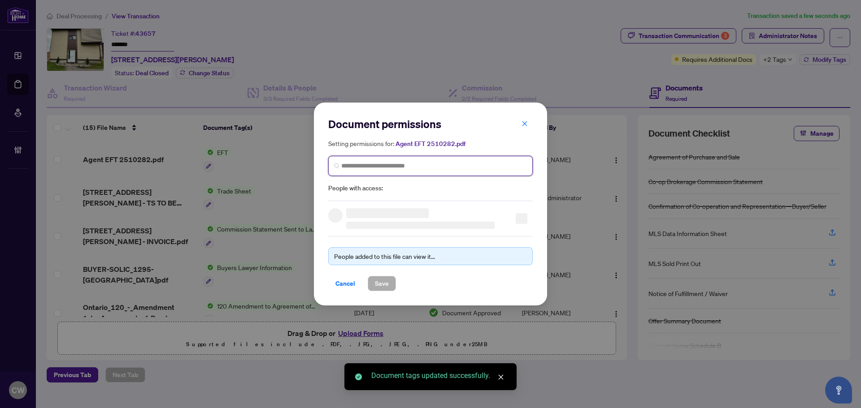
click at [432, 169] on input "search" at bounding box center [434, 165] width 186 height 9
paste input "**********"
type input "**********"
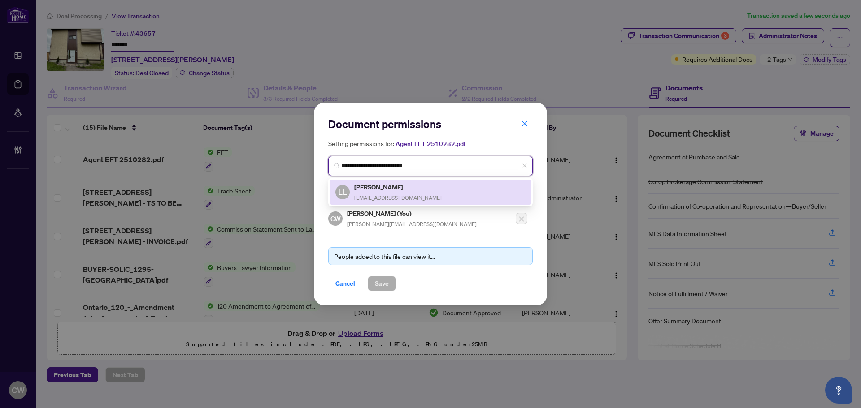
click at [368, 195] on span "[EMAIL_ADDRESS][DOMAIN_NAME]" at bounding box center [397, 198] width 87 height 7
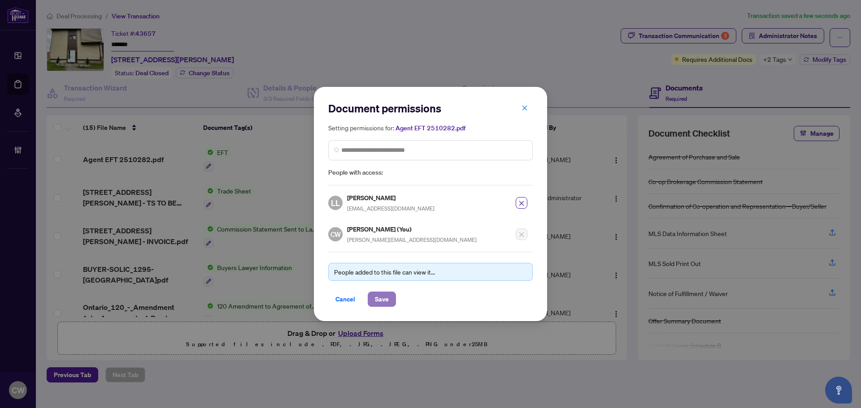
click at [378, 300] on span "Save" at bounding box center [382, 299] width 14 height 14
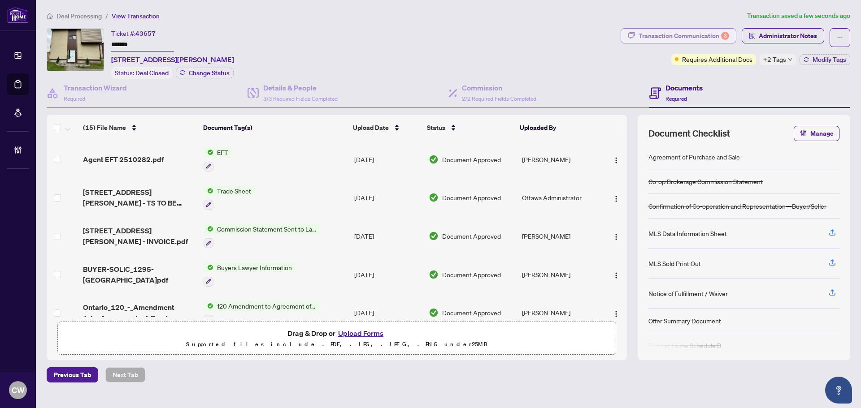
click at [698, 36] on div "Transaction Communication 3" at bounding box center [684, 36] width 91 height 14
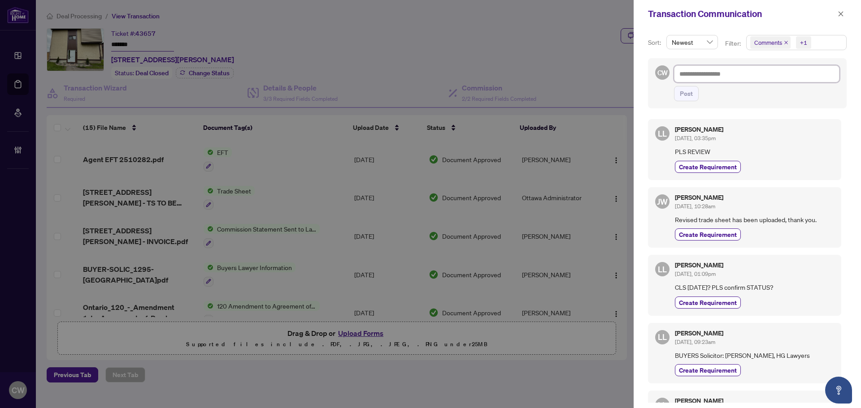
click at [715, 74] on textarea at bounding box center [756, 73] width 165 height 17
paste textarea "**********"
type textarea "**********"
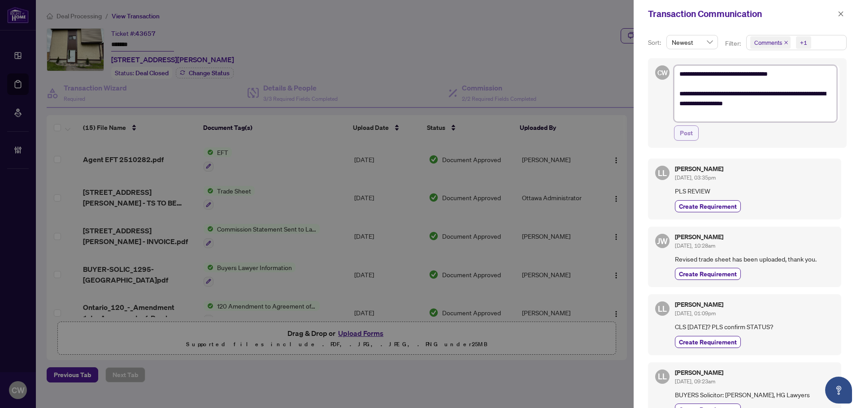
type textarea "**********"
click at [693, 136] on button "Post" at bounding box center [686, 133] width 25 height 15
type textarea "**********"
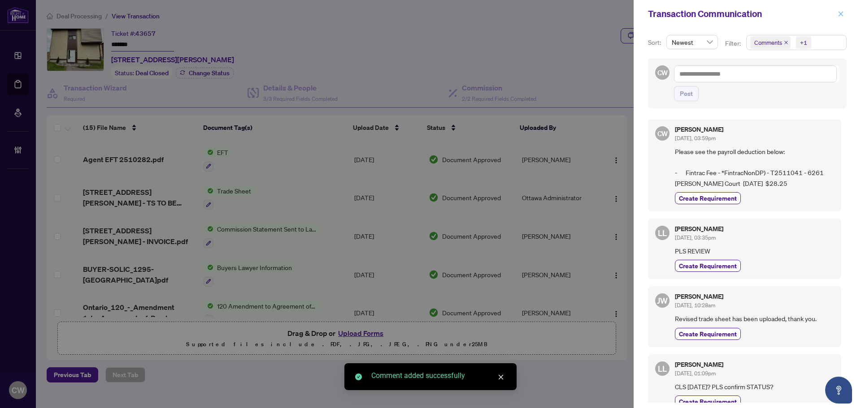
click at [839, 13] on icon "close" at bounding box center [841, 14] width 6 height 6
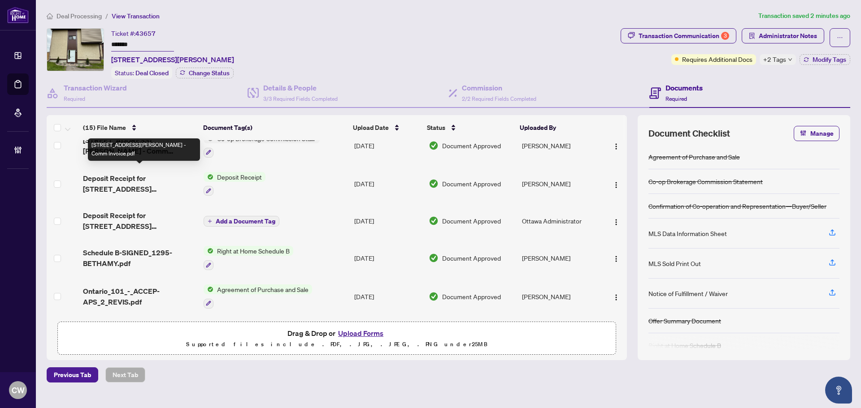
scroll to position [269, 0]
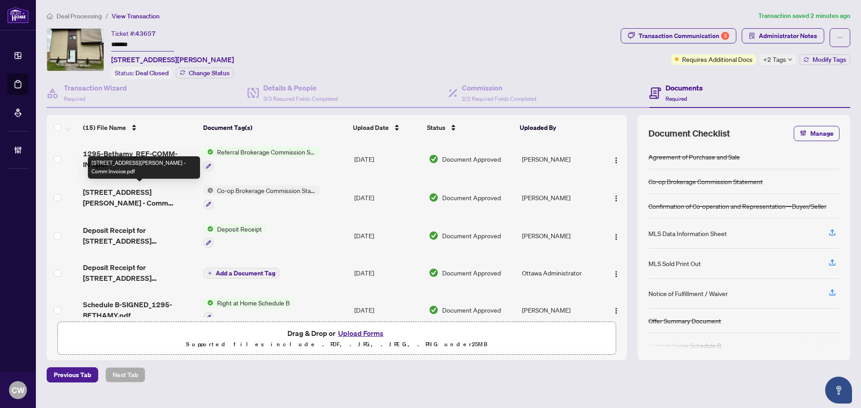
click at [127, 190] on span "[STREET_ADDRESS][PERSON_NAME] - Comm Invoice.pdf" at bounding box center [139, 198] width 113 height 22
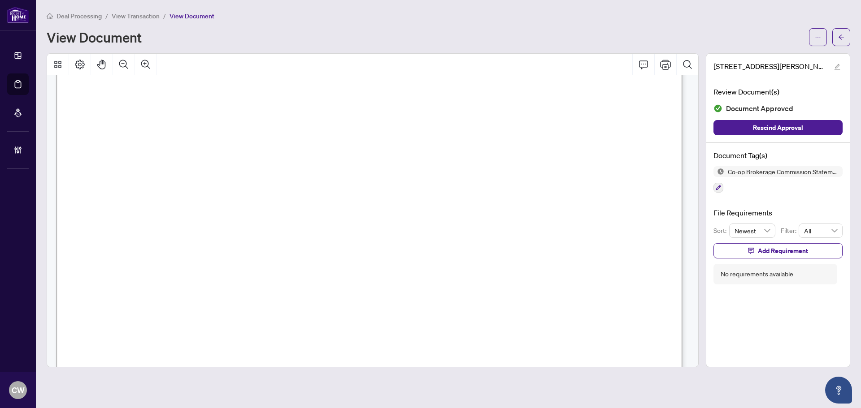
scroll to position [179, 0]
drag, startPoint x: 840, startPoint y: 35, endPoint x: 30, endPoint y: 118, distance: 814.2
click at [840, 35] on icon "arrow-left" at bounding box center [841, 37] width 6 height 6
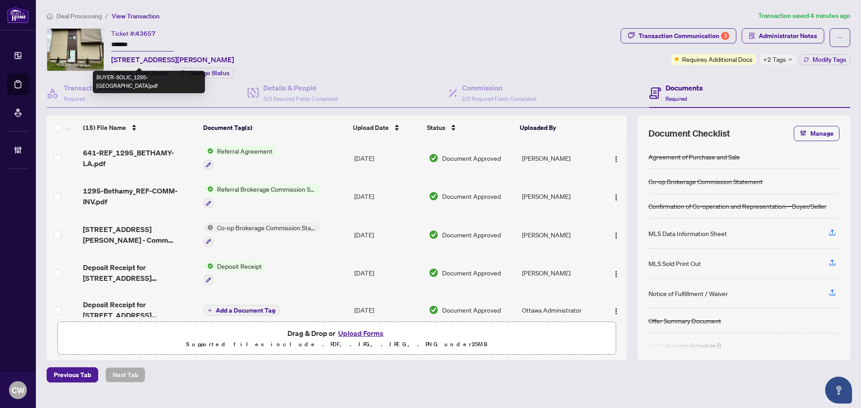
scroll to position [218, 0]
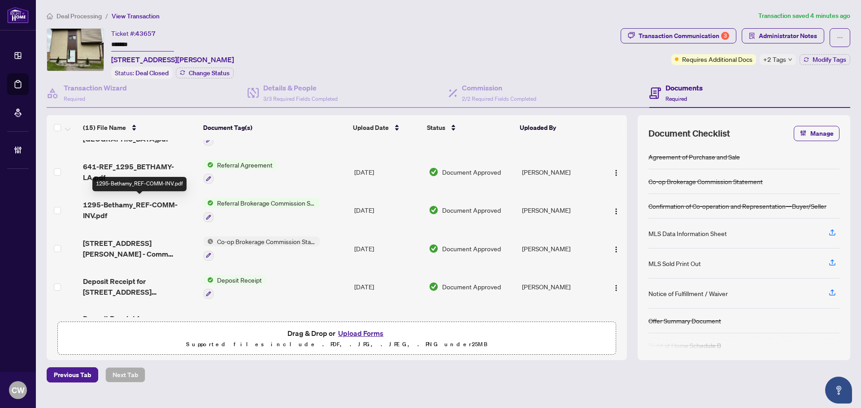
click at [126, 204] on span "1295-Bethamy_REF-COMM-INV.pdf" at bounding box center [139, 211] width 113 height 22
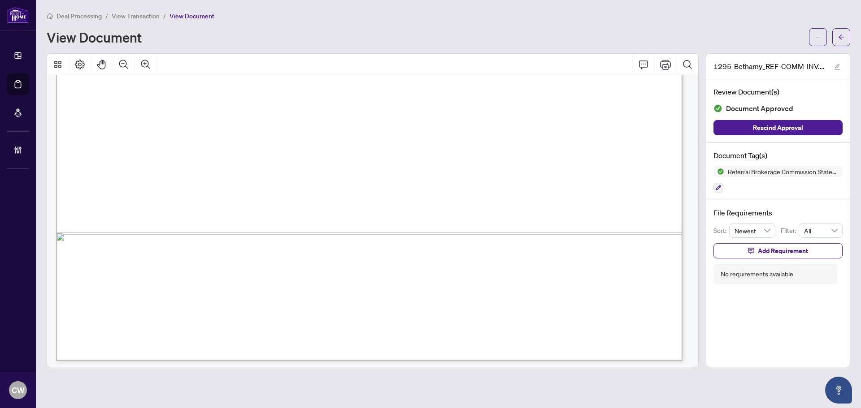
scroll to position [448, 0]
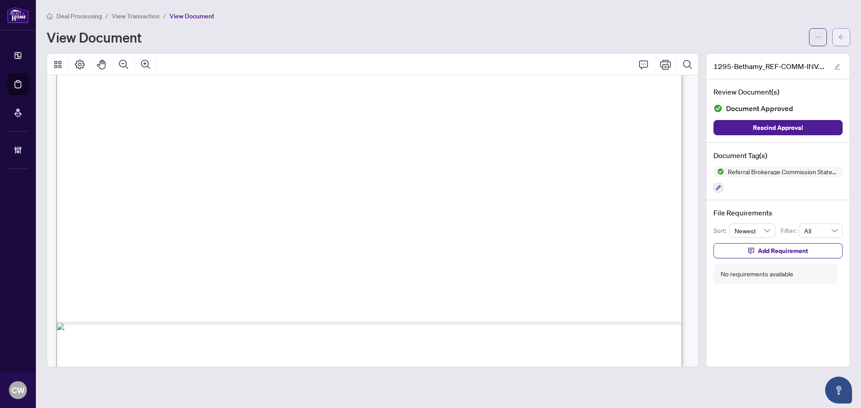
click at [839, 39] on icon "arrow-left" at bounding box center [841, 37] width 6 height 6
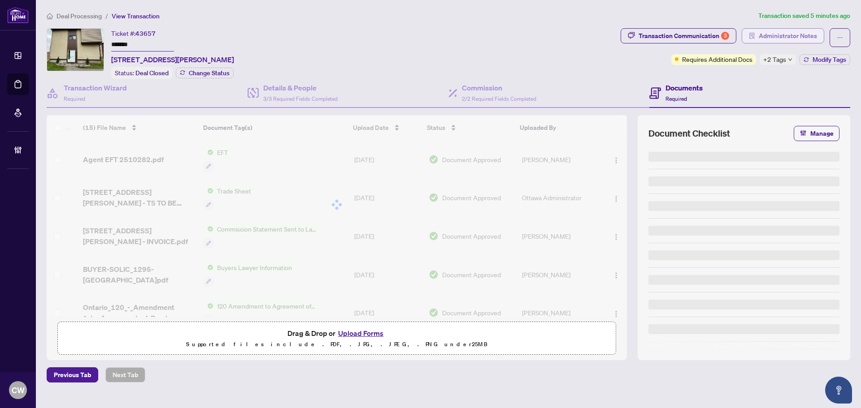
click at [792, 34] on span "Administrator Notes" at bounding box center [788, 36] width 58 height 14
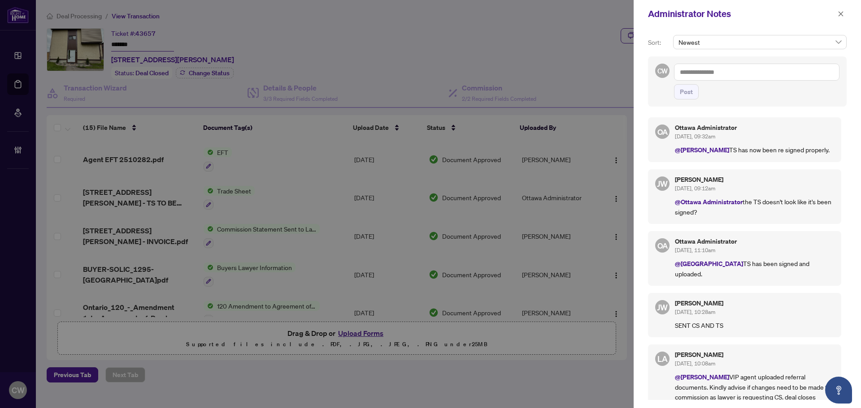
click at [724, 71] on textarea at bounding box center [756, 72] width 165 height 17
paste textarea "**********"
type textarea "**********"
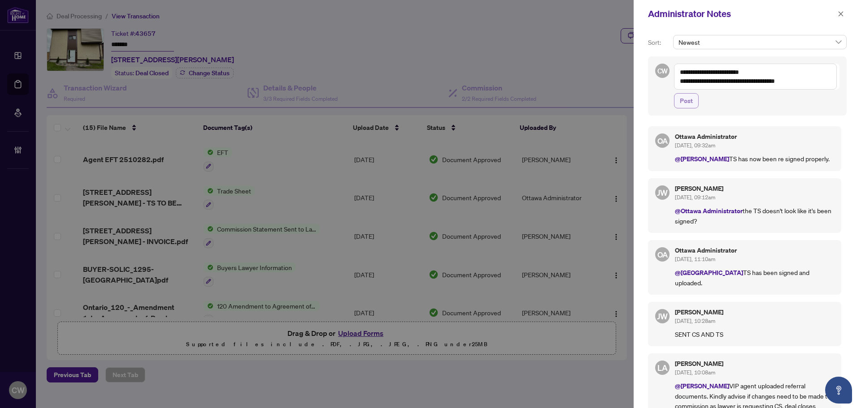
click at [687, 101] on span "Post" at bounding box center [686, 101] width 13 height 14
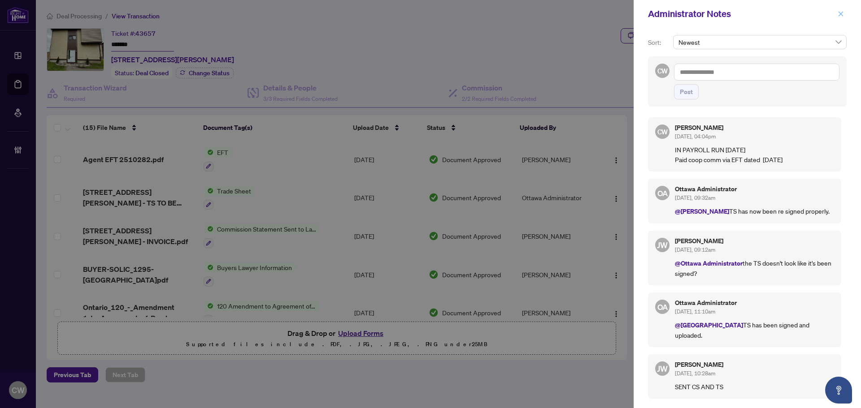
click at [839, 13] on icon "close" at bounding box center [841, 14] width 6 height 6
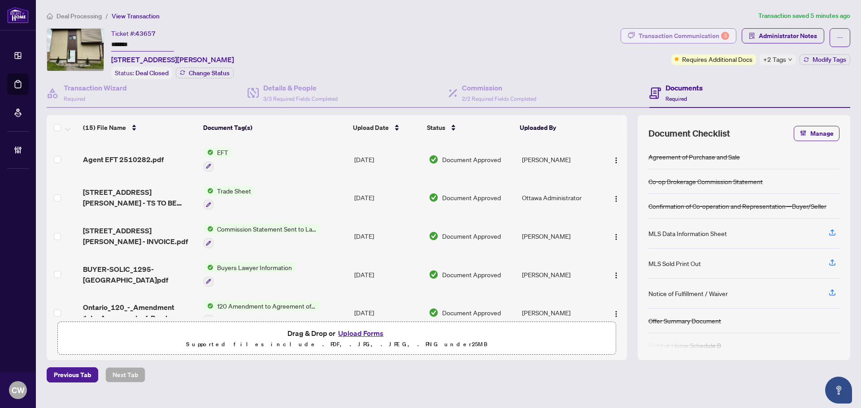
click at [711, 33] on div "Transaction Communication 3" at bounding box center [684, 36] width 91 height 14
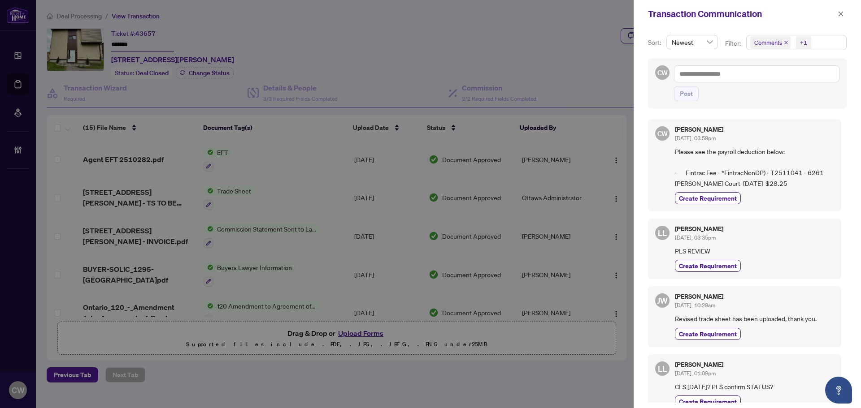
click at [785, 42] on icon "close" at bounding box center [786, 42] width 4 height 4
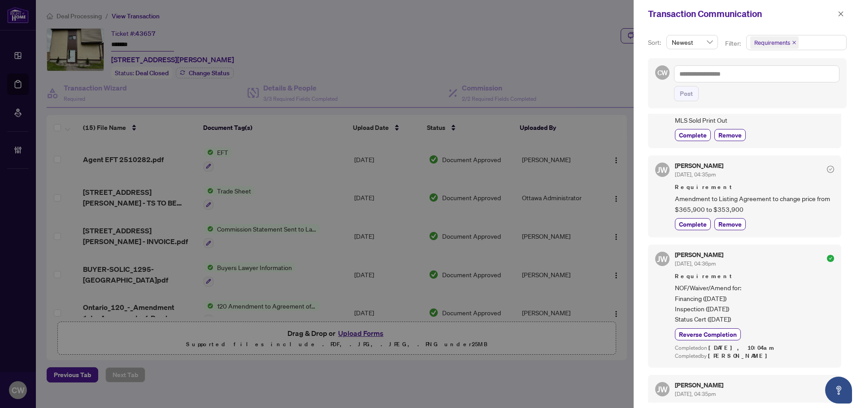
scroll to position [135, 0]
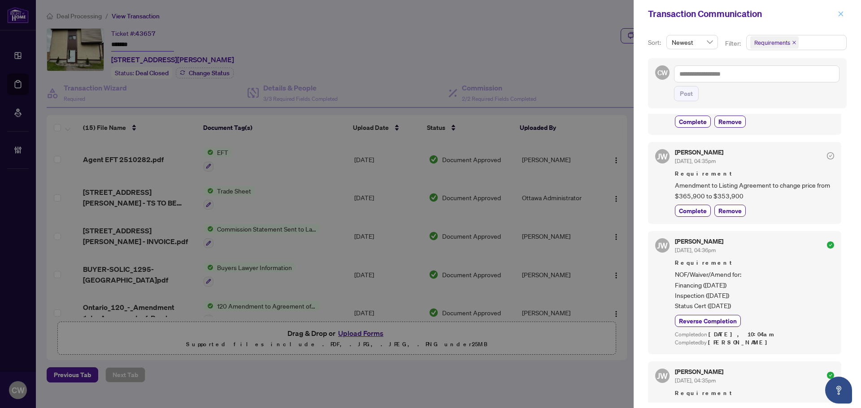
click at [839, 13] on icon "close" at bounding box center [841, 13] width 5 height 5
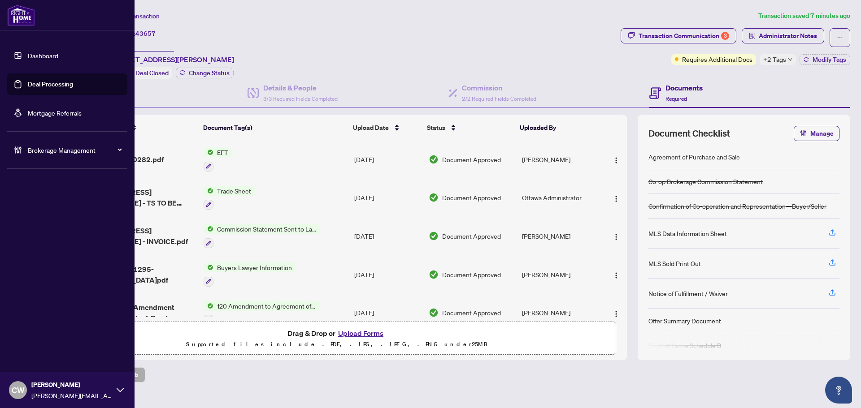
drag, startPoint x: 48, startPoint y: 89, endPoint x: 53, endPoint y: 89, distance: 5.4
click at [48, 88] on link "Deal Processing" at bounding box center [50, 84] width 45 height 8
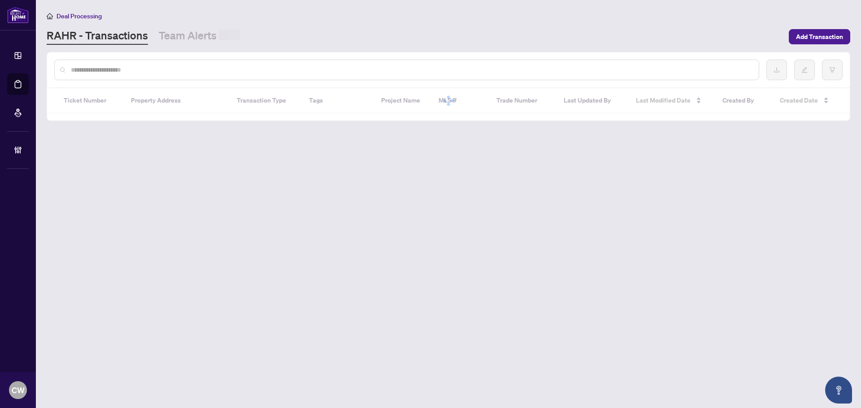
click at [164, 73] on input "text" at bounding box center [411, 70] width 681 height 10
paste input "*******"
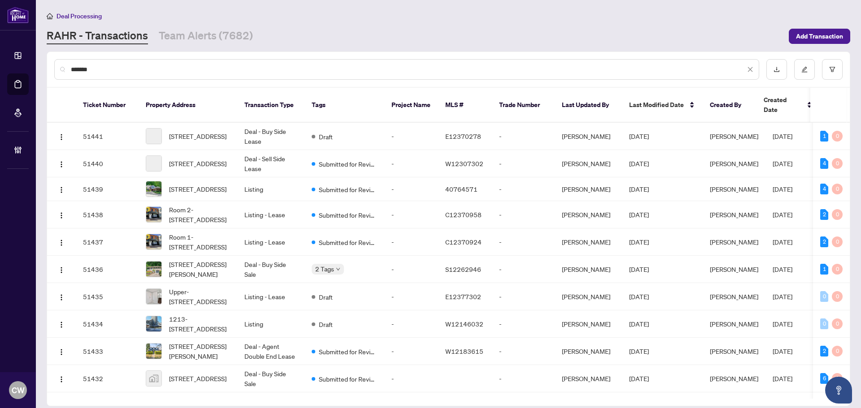
type input "*******"
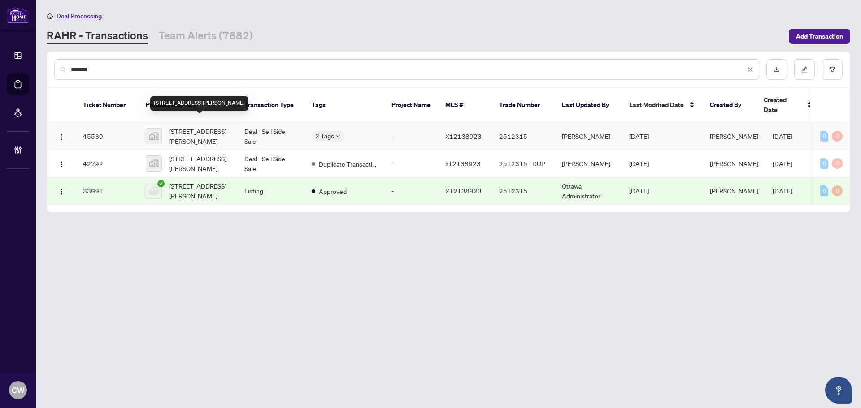
click at [199, 126] on span "[STREET_ADDRESS][PERSON_NAME]" at bounding box center [199, 136] width 61 height 20
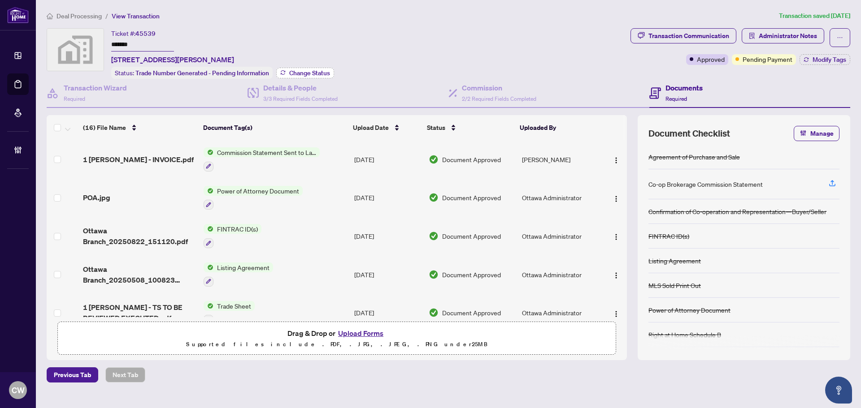
click at [322, 71] on span "Change Status" at bounding box center [309, 73] width 41 height 6
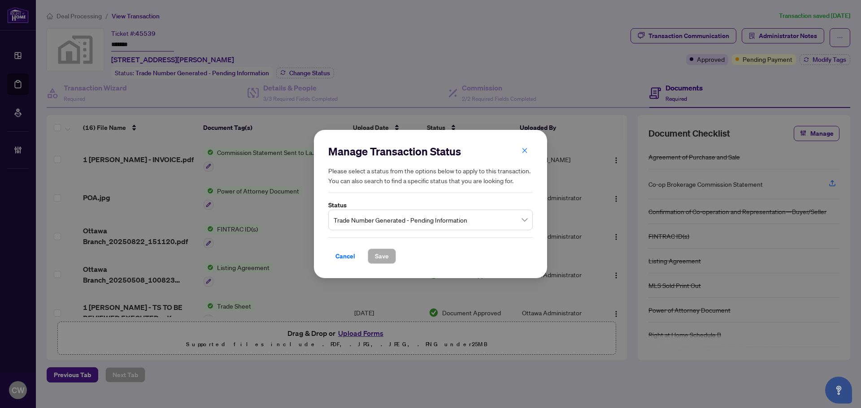
click at [461, 228] on span "Trade Number Generated - Pending Information" at bounding box center [431, 220] width 194 height 17
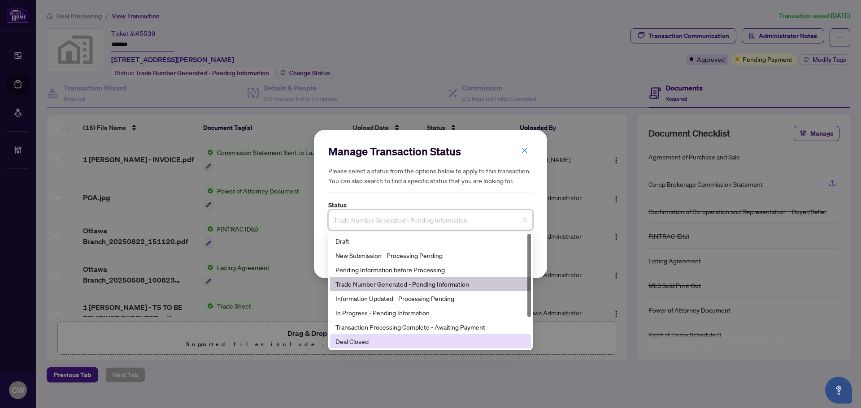
click at [386, 338] on div "Deal Closed" at bounding box center [430, 342] width 190 height 10
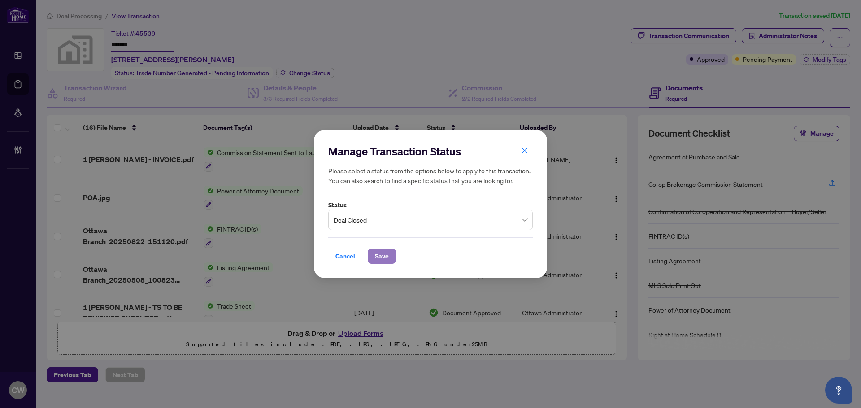
click at [380, 255] on span "Save" at bounding box center [382, 256] width 14 height 14
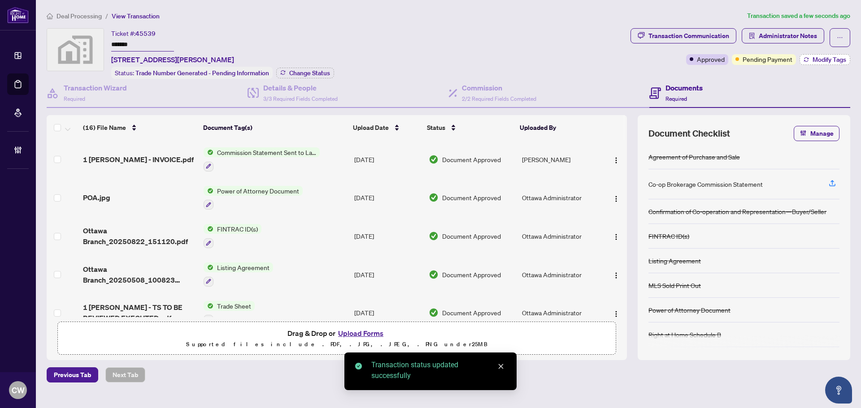
click at [840, 56] on span "Modify Tags" at bounding box center [830, 59] width 34 height 6
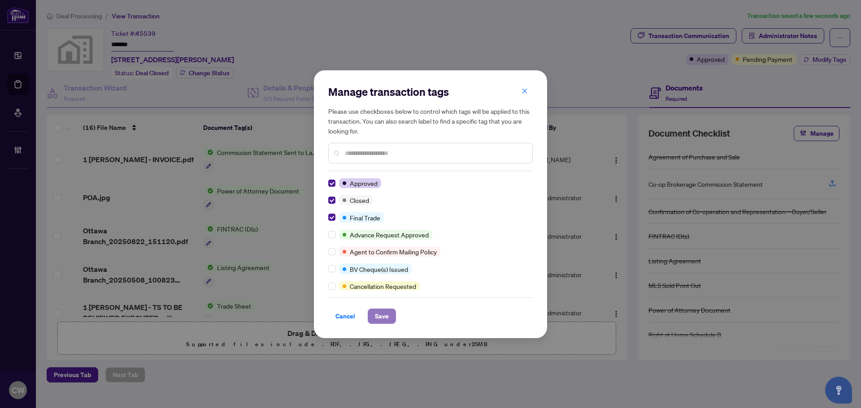
click at [385, 315] on span "Save" at bounding box center [382, 316] width 14 height 14
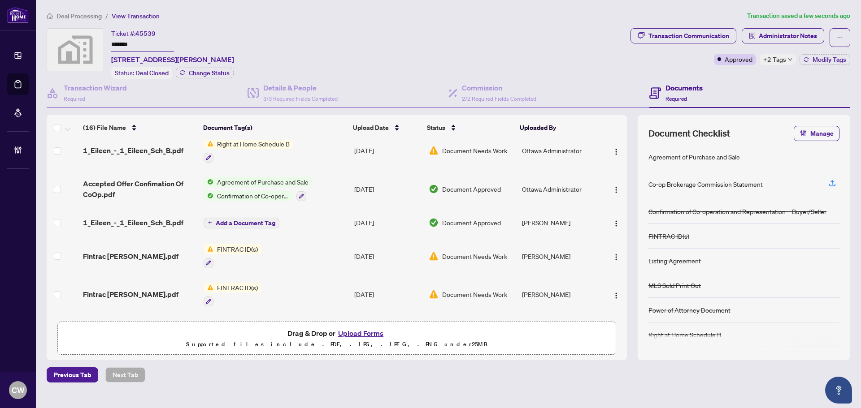
scroll to position [404, 0]
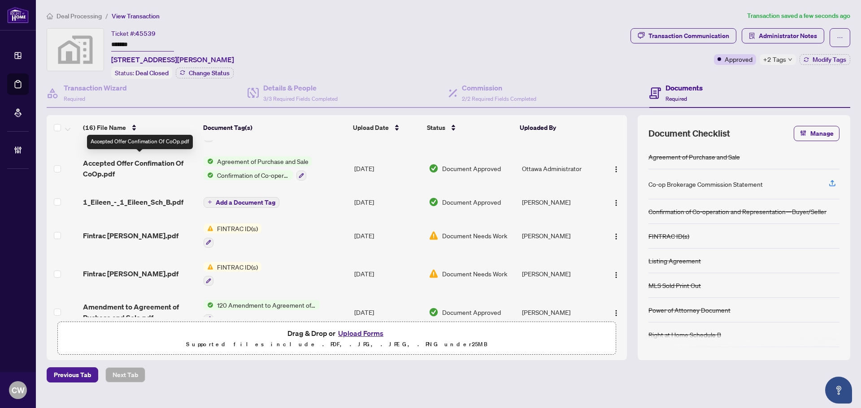
click at [140, 164] on span "Accepted Offer Confimation Of CoOp.pdf" at bounding box center [139, 169] width 113 height 22
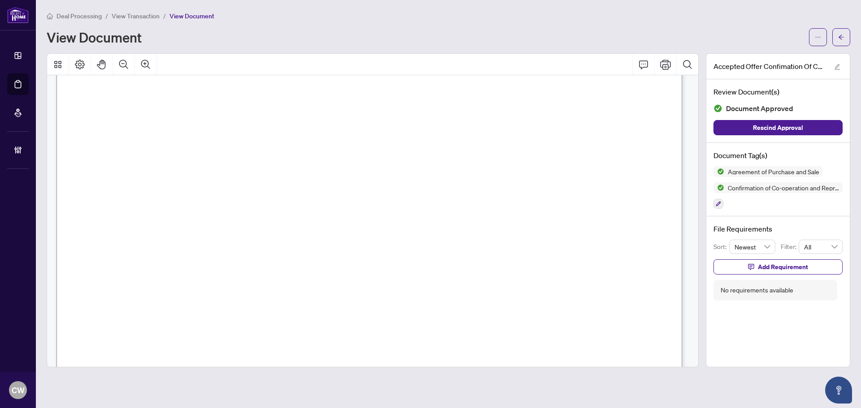
scroll to position [942, 0]
click at [848, 35] on button "button" at bounding box center [841, 37] width 18 height 18
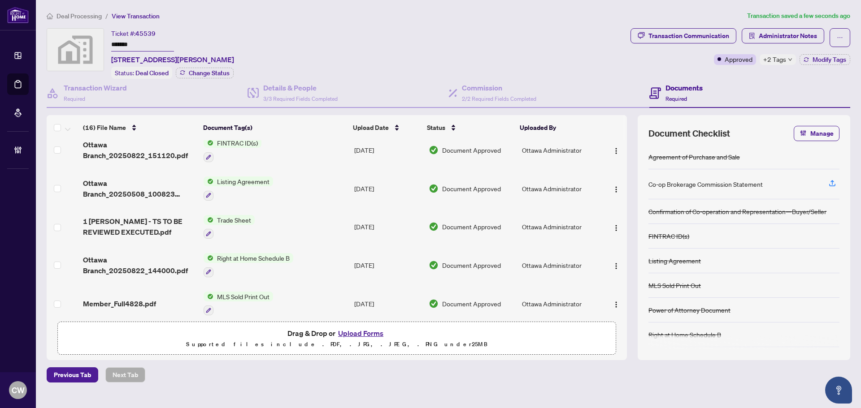
scroll to position [90, 0]
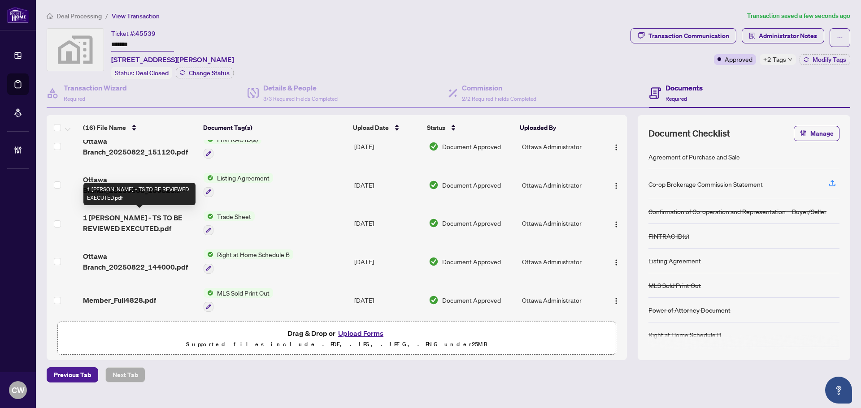
click at [129, 222] on span "1 [PERSON_NAME] - TS TO BE REVIEWED EXECUTED.pdf" at bounding box center [139, 224] width 113 height 22
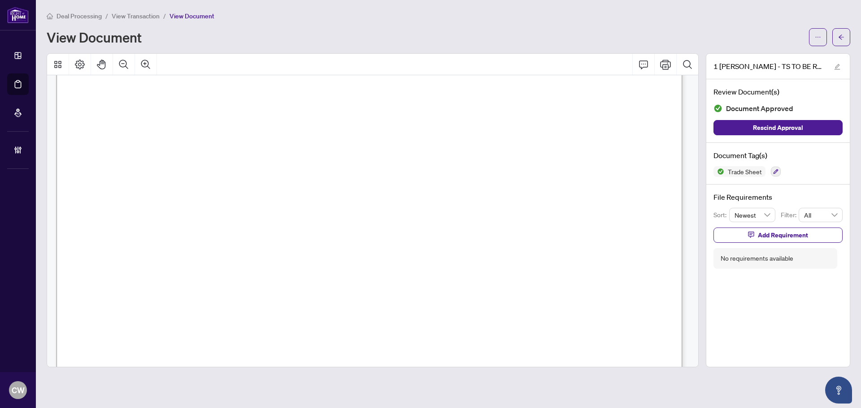
scroll to position [359, 0]
click at [838, 35] on button "button" at bounding box center [841, 37] width 18 height 18
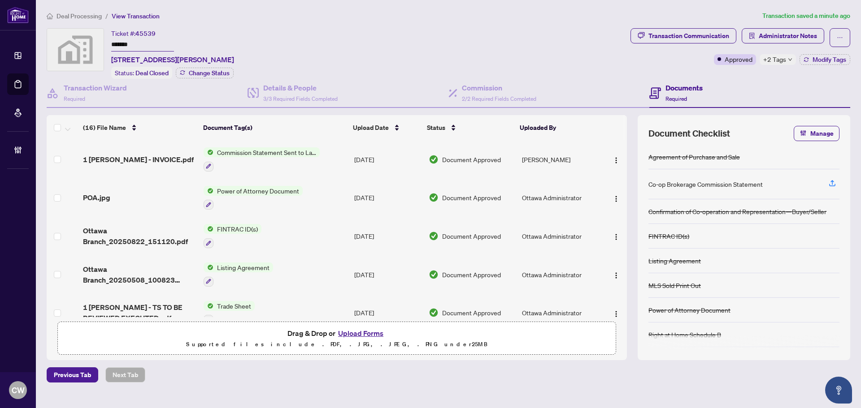
click at [370, 334] on button "Upload Forms" at bounding box center [360, 334] width 51 height 12
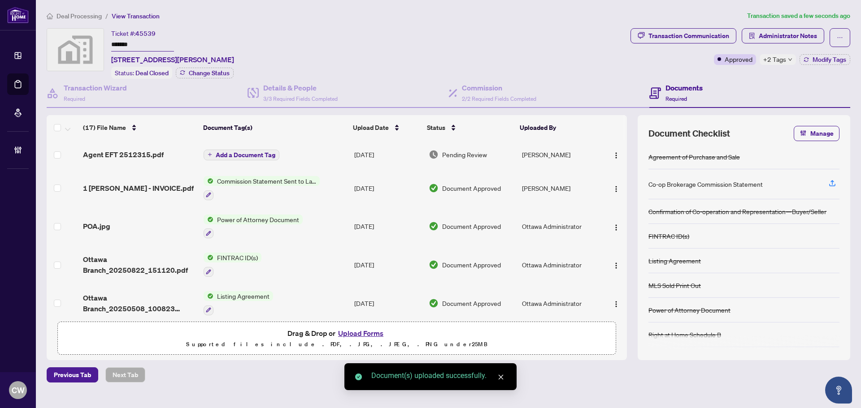
click at [266, 157] on span "Add a Document Tag" at bounding box center [246, 155] width 60 height 6
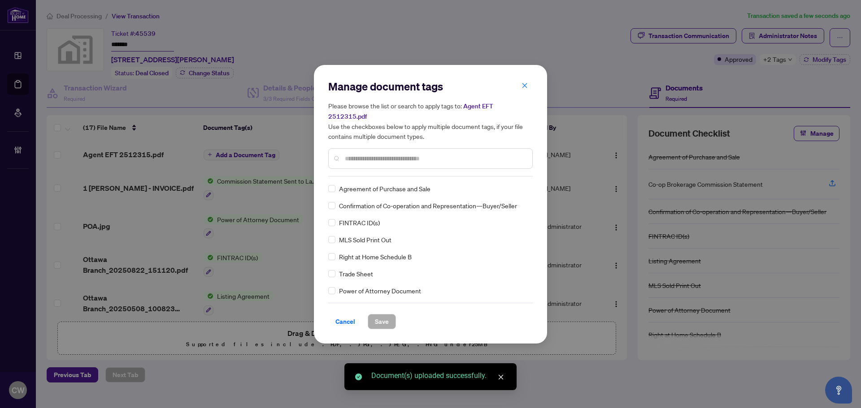
click at [373, 154] on input "text" at bounding box center [435, 159] width 180 height 10
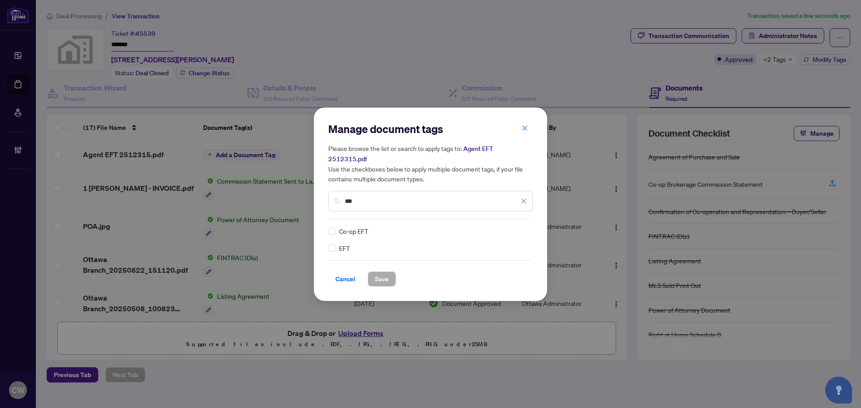
type input "***"
click at [514, 227] on img at bounding box center [514, 231] width 9 height 9
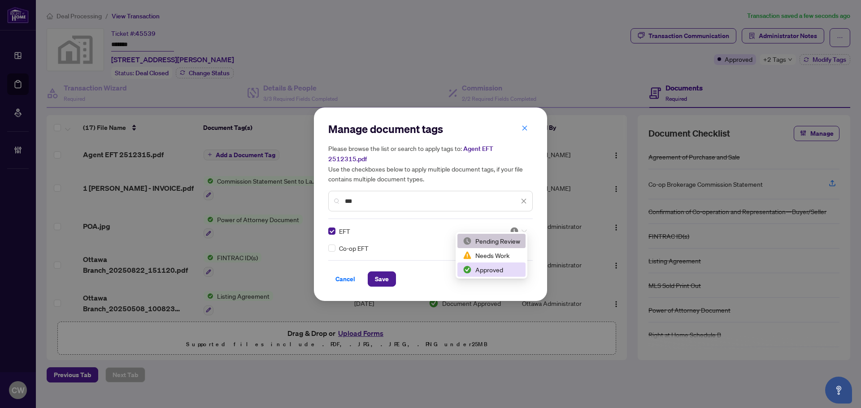
click at [497, 278] on div "2 3 Pending Review Needs Work Approved" at bounding box center [492, 255] width 72 height 47
drag, startPoint x: 491, startPoint y: 272, endPoint x: 433, endPoint y: 265, distance: 58.2
click at [490, 272] on div "Approved" at bounding box center [491, 270] width 57 height 10
click at [387, 272] on span "Save" at bounding box center [382, 279] width 14 height 14
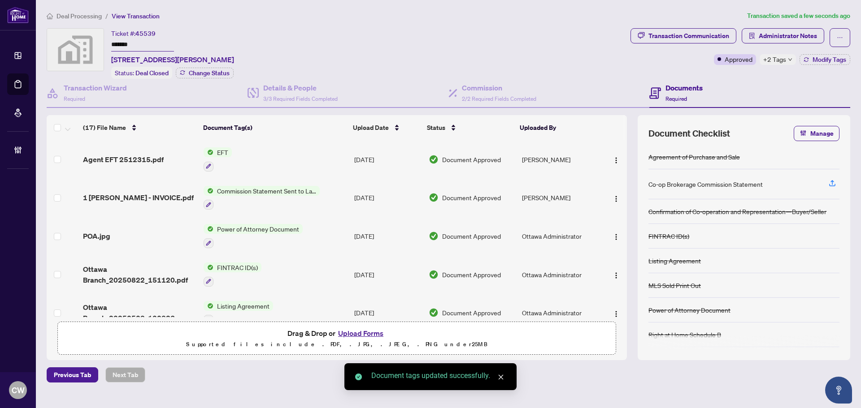
click at [615, 157] on img "button" at bounding box center [616, 160] width 7 height 7
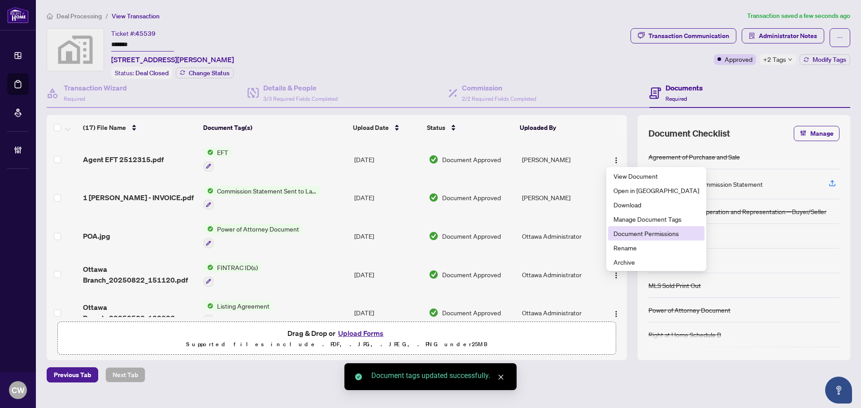
click at [619, 230] on span "Document Permissions" at bounding box center [656, 234] width 86 height 10
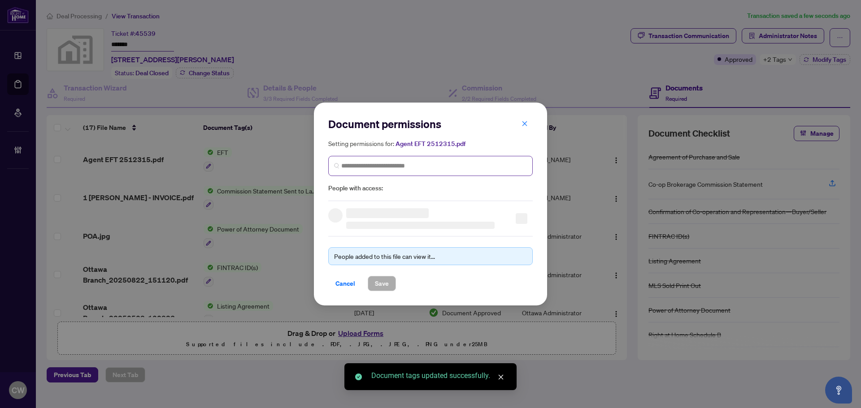
click at [469, 172] on span at bounding box center [430, 166] width 204 height 20
paste input "**********"
type input "**********"
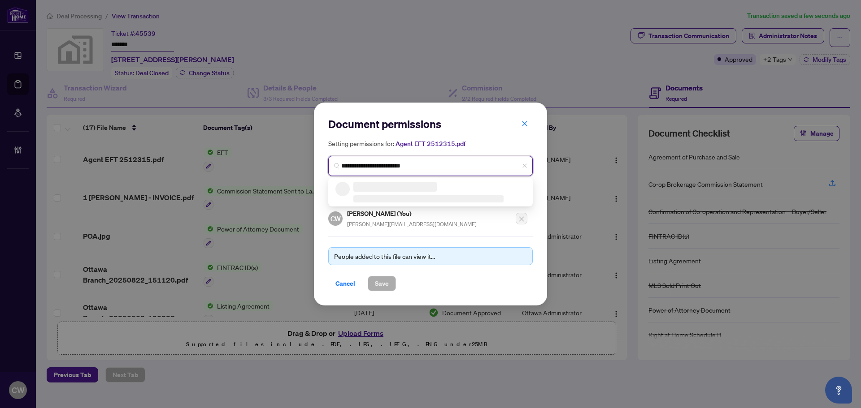
click at [397, 190] on h3 at bounding box center [394, 187] width 83 height 10
click at [397, 190] on h5 "[PERSON_NAME]" at bounding box center [419, 187] width 130 height 10
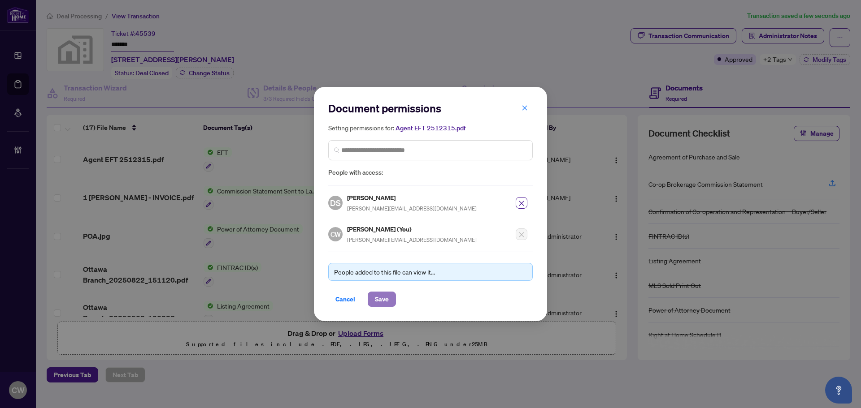
click at [389, 304] on button "Save" at bounding box center [382, 299] width 28 height 15
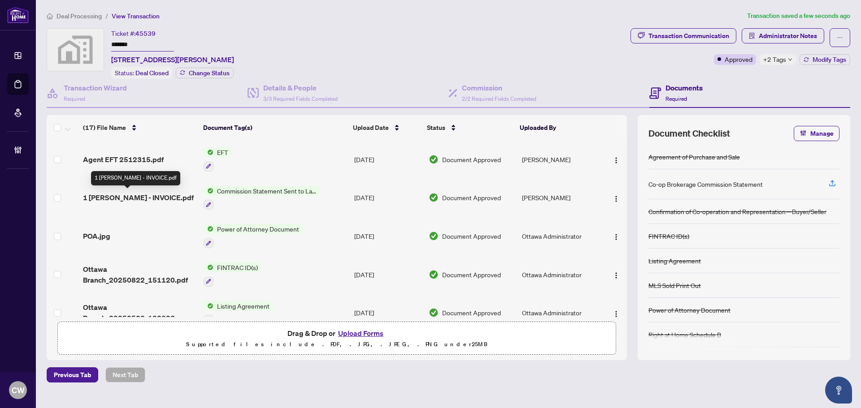
click at [142, 197] on span "1 [PERSON_NAME] - INVOICE.pdf" at bounding box center [138, 197] width 111 height 11
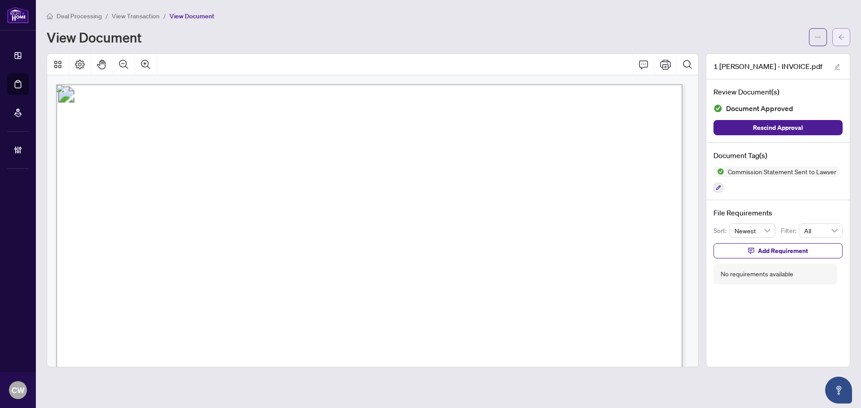
click at [845, 31] on button "button" at bounding box center [841, 37] width 18 height 18
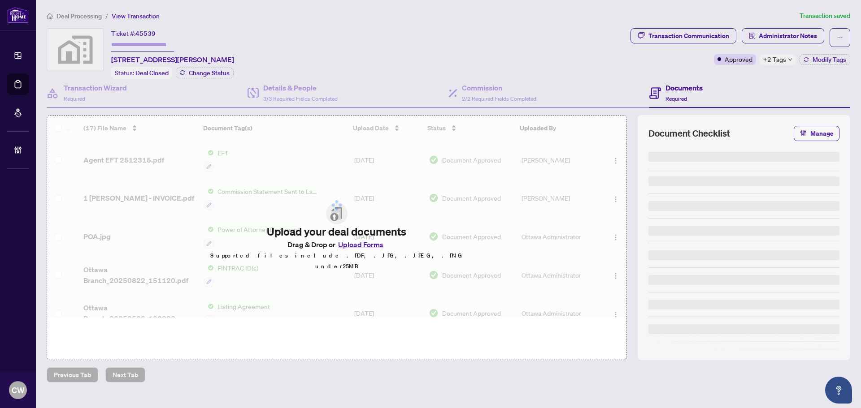
type input "*******"
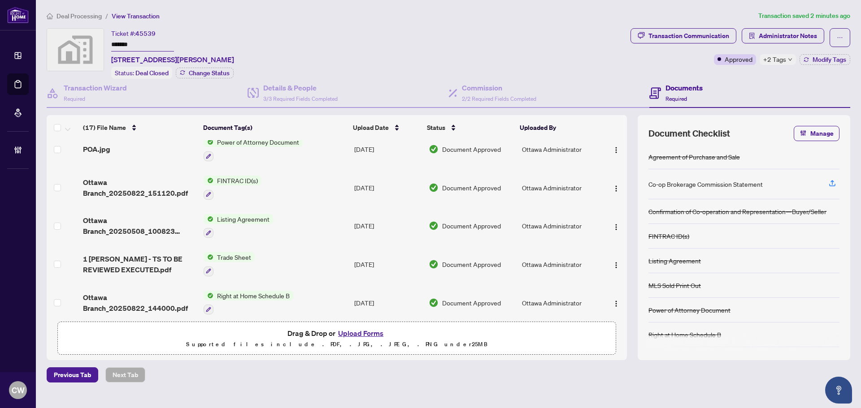
scroll to position [90, 0]
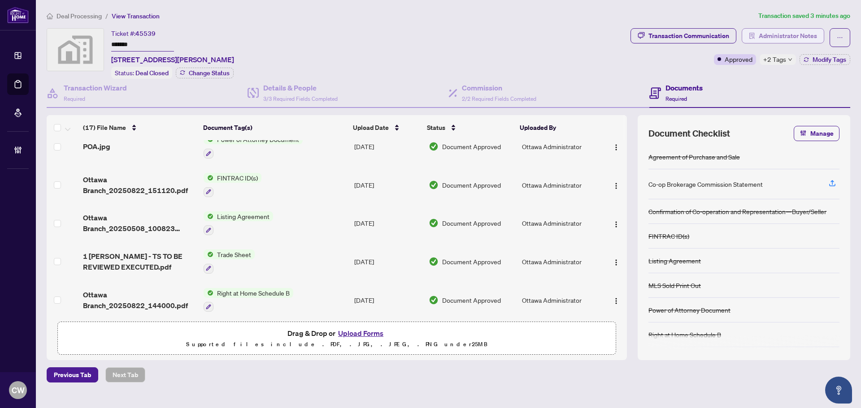
click at [777, 32] on span "Administrator Notes" at bounding box center [788, 36] width 58 height 14
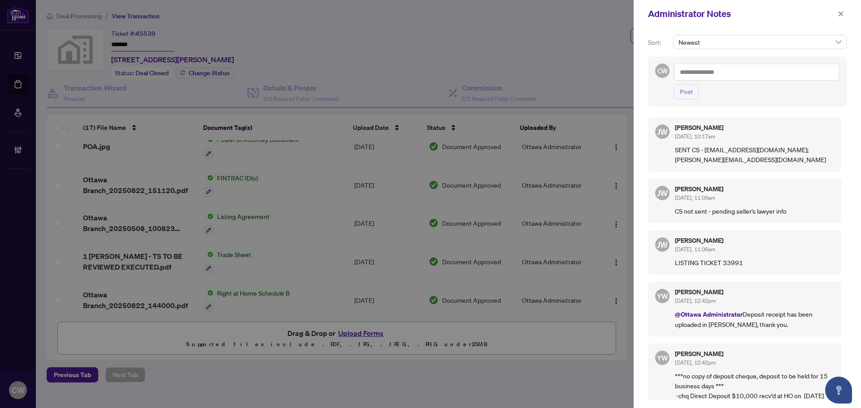
click at [723, 61] on div "CW Post" at bounding box center [747, 81] width 199 height 50
click at [722, 70] on textarea at bounding box center [756, 72] width 165 height 17
paste textarea "**********"
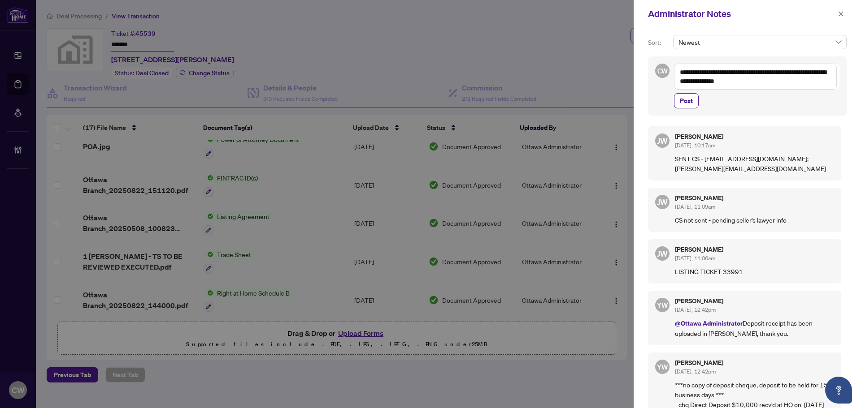
click at [534, 59] on div at bounding box center [430, 204] width 861 height 408
click at [841, 15] on icon "close" at bounding box center [841, 14] width 6 height 6
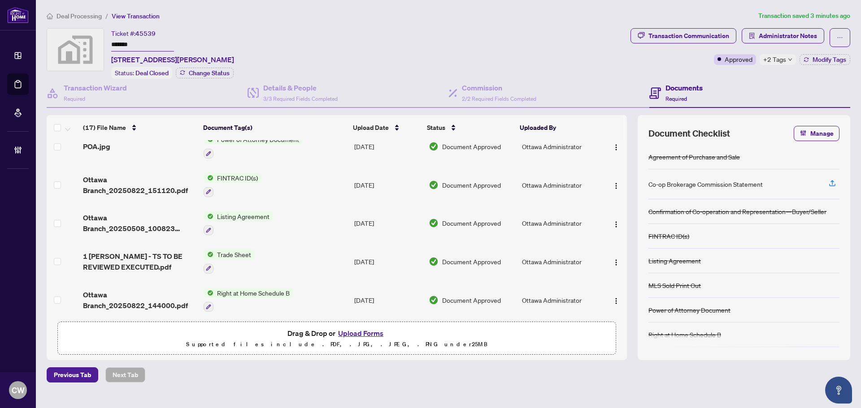
scroll to position [0, 0]
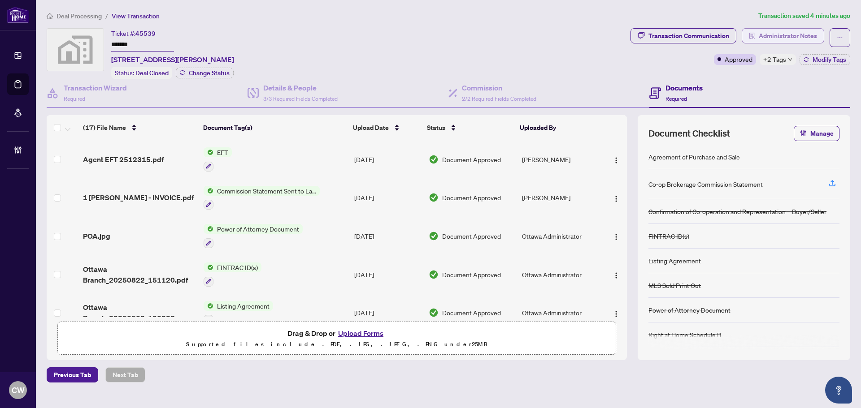
click at [802, 38] on span "Administrator Notes" at bounding box center [788, 36] width 58 height 14
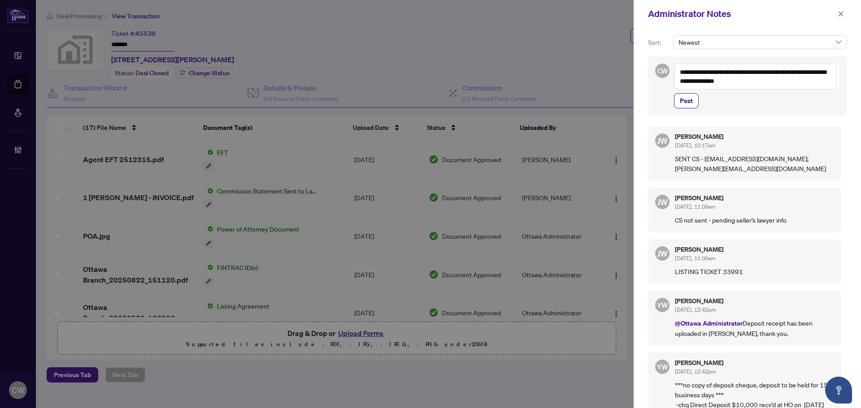
click at [780, 83] on textarea "**********" at bounding box center [755, 77] width 163 height 26
paste textarea "**********"
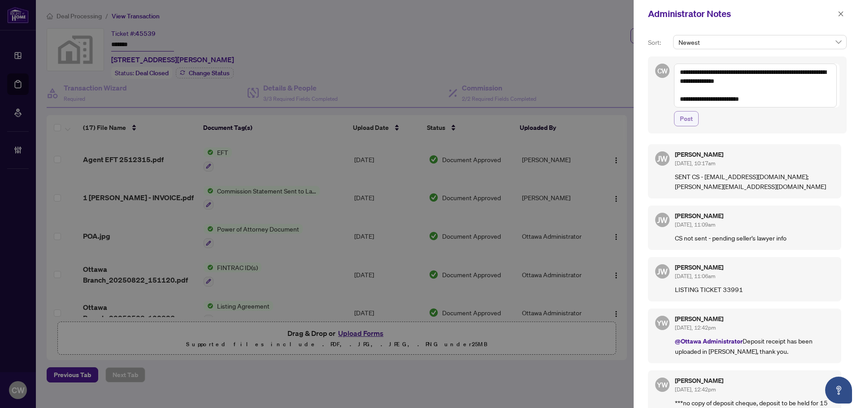
type textarea "**********"
click at [681, 122] on span "Post" at bounding box center [686, 119] width 13 height 14
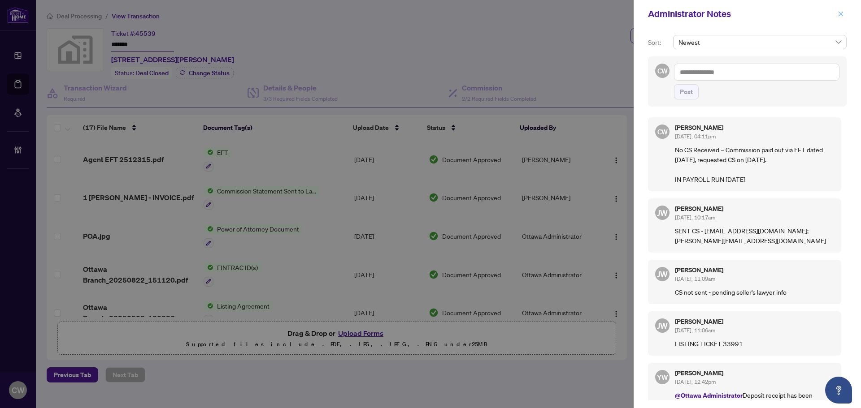
click at [839, 15] on icon "close" at bounding box center [841, 14] width 6 height 6
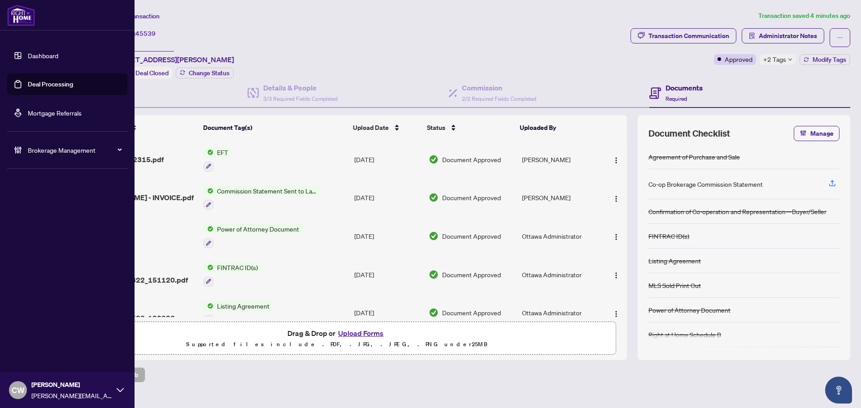
drag, startPoint x: 22, startPoint y: 82, endPoint x: 100, endPoint y: 79, distance: 79.0
click at [28, 81] on link "Deal Processing" at bounding box center [50, 84] width 45 height 8
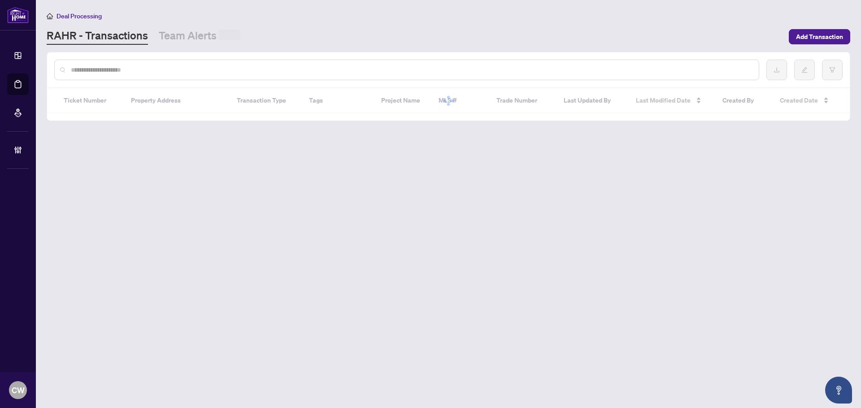
click at [140, 74] on input "text" at bounding box center [411, 70] width 681 height 10
paste input "*******"
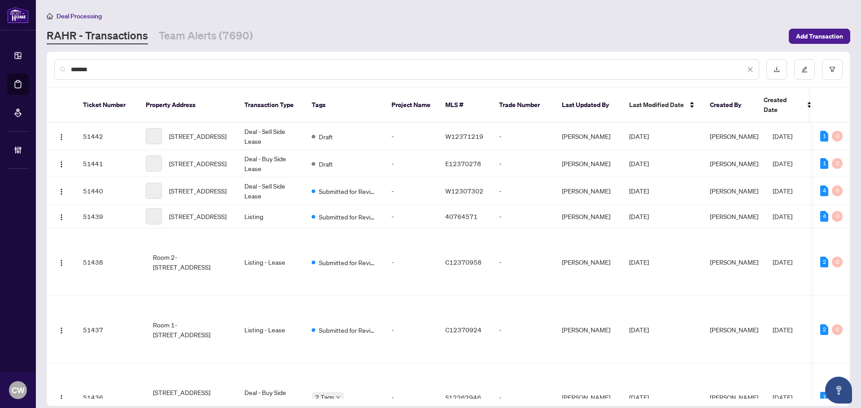
type input "*******"
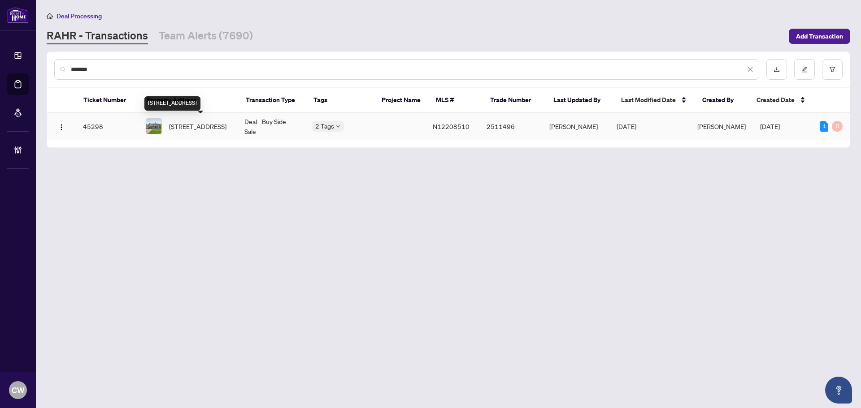
click at [191, 122] on span "[STREET_ADDRESS]" at bounding box center [197, 127] width 57 height 10
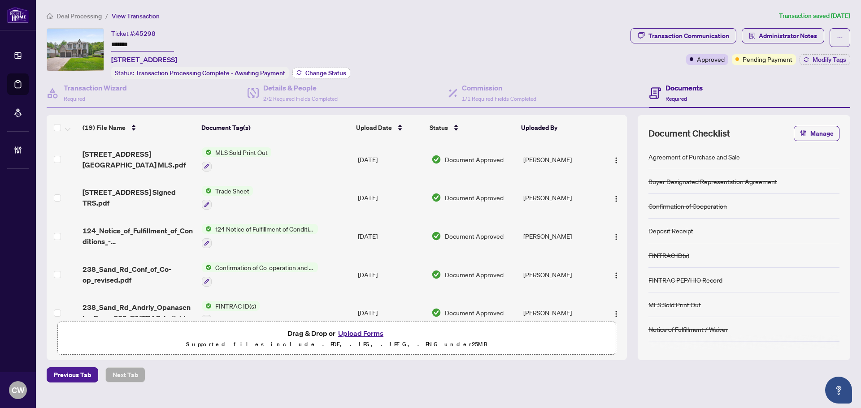
click at [321, 72] on span "Change Status" at bounding box center [325, 73] width 41 height 6
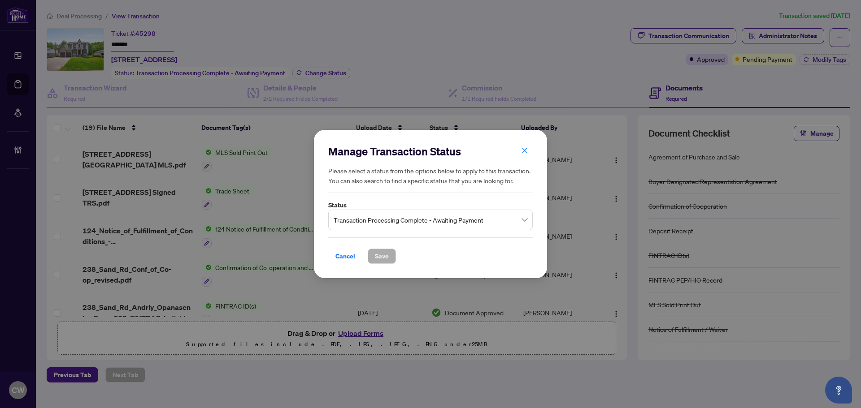
click at [404, 220] on span "Transaction Processing Complete - Awaiting Payment" at bounding box center [431, 220] width 194 height 17
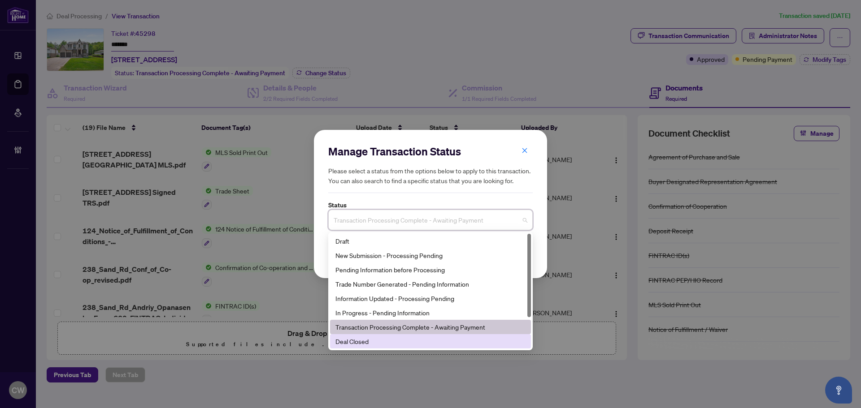
click at [387, 342] on div "Deal Closed" at bounding box center [430, 342] width 190 height 10
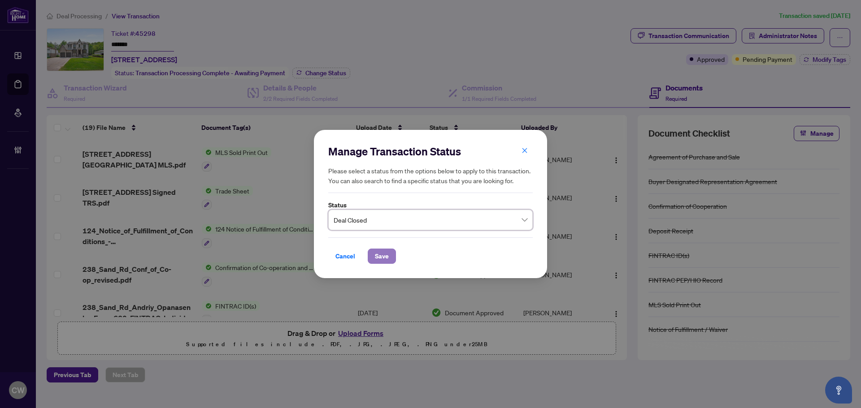
click at [384, 253] on span "Save" at bounding box center [382, 256] width 14 height 14
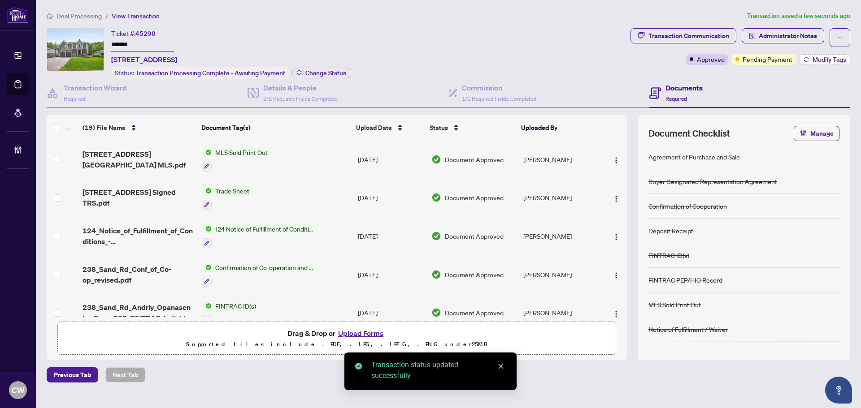
click at [827, 60] on span "Modify Tags" at bounding box center [830, 59] width 34 height 6
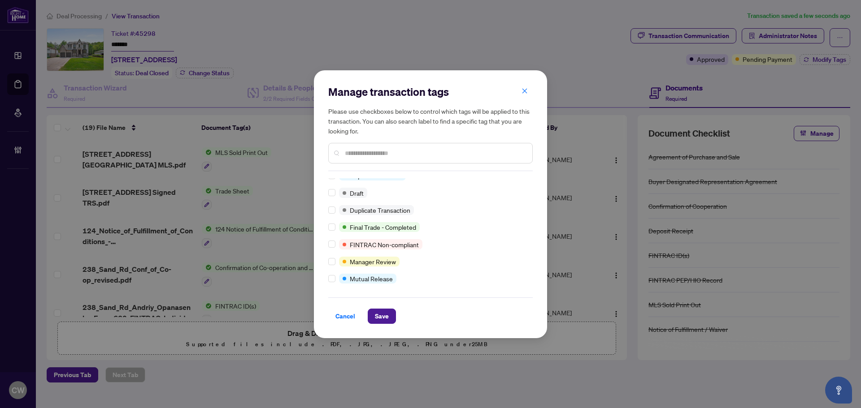
scroll to position [8, 0]
click at [382, 309] on span "Save" at bounding box center [382, 316] width 14 height 14
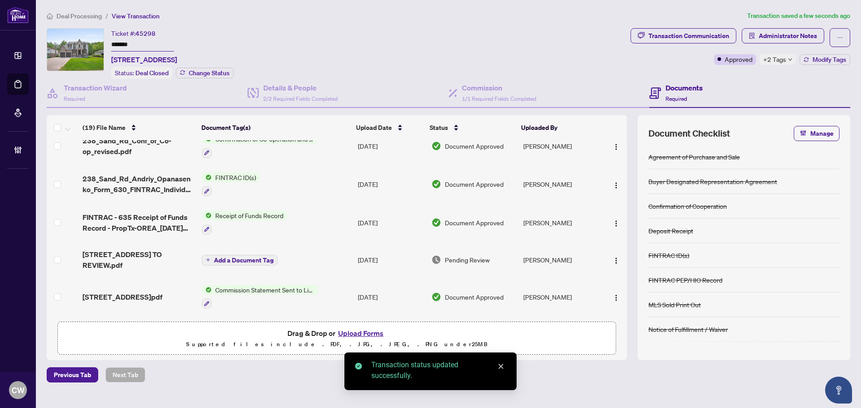
scroll to position [45, 0]
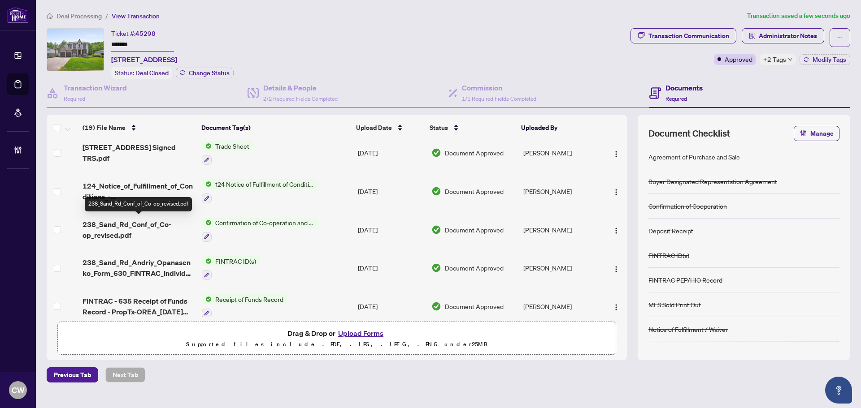
click at [133, 224] on span "238_Sand_Rd_Conf_of_Co-op_revised.pdf" at bounding box center [139, 230] width 112 height 22
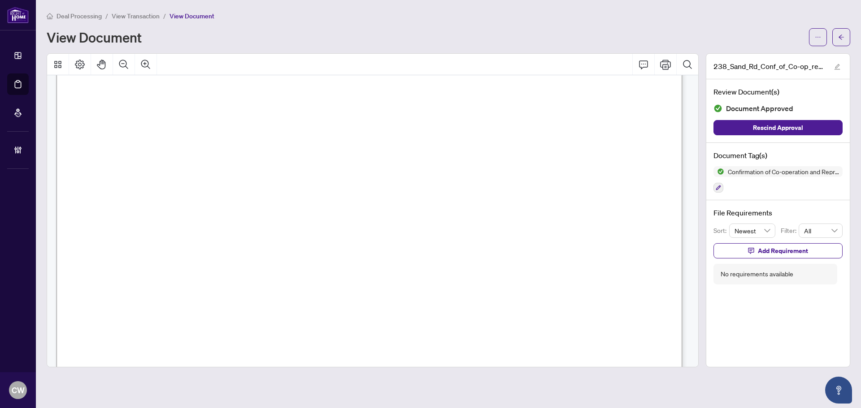
scroll to position [942, 0]
click at [835, 39] on button "button" at bounding box center [841, 37] width 18 height 18
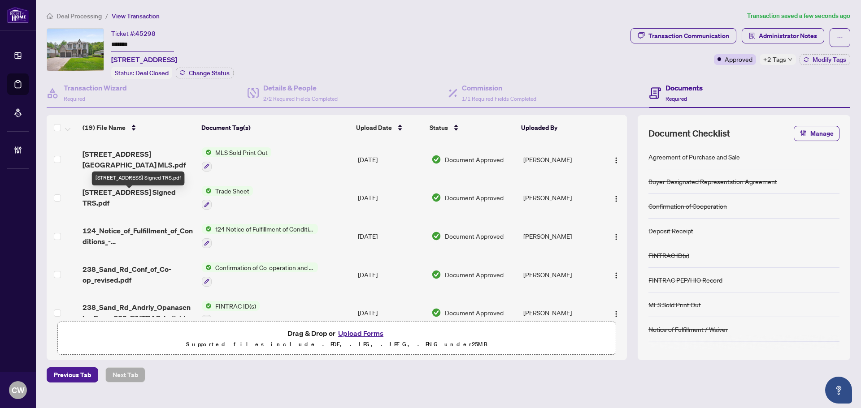
click at [130, 198] on span "[STREET_ADDRESS] Signed TRS.pdf" at bounding box center [139, 198] width 112 height 22
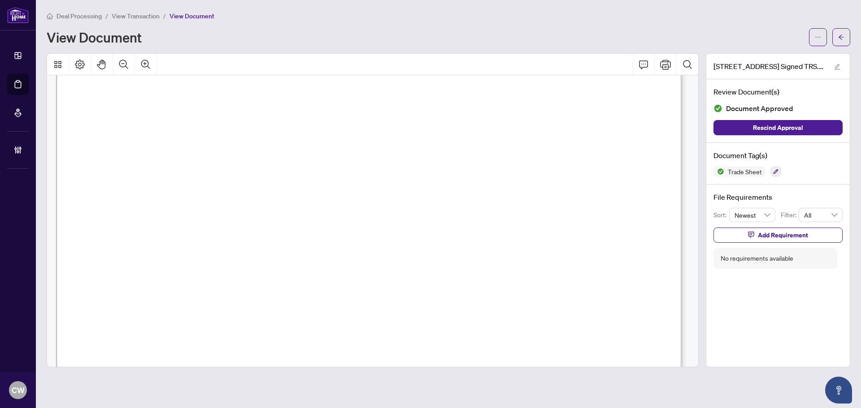
scroll to position [359, 0]
click at [845, 42] on button "button" at bounding box center [841, 37] width 18 height 18
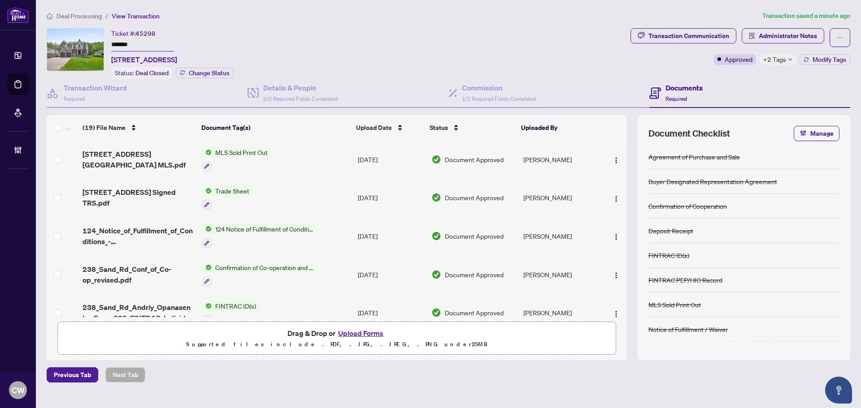
click at [373, 332] on button "Upload Forms" at bounding box center [360, 334] width 51 height 12
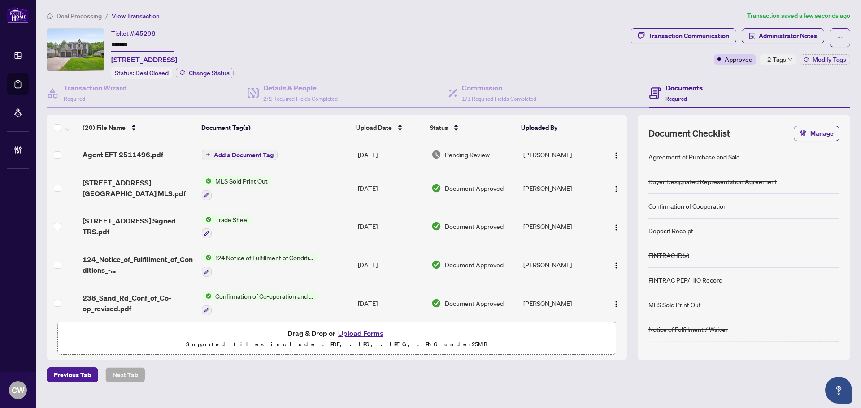
click at [239, 155] on span "Add a Document Tag" at bounding box center [244, 155] width 60 height 6
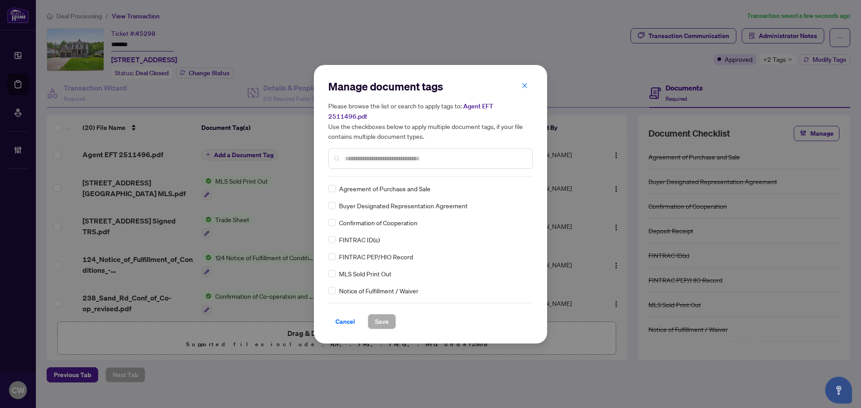
click at [378, 154] on input "text" at bounding box center [435, 159] width 180 height 10
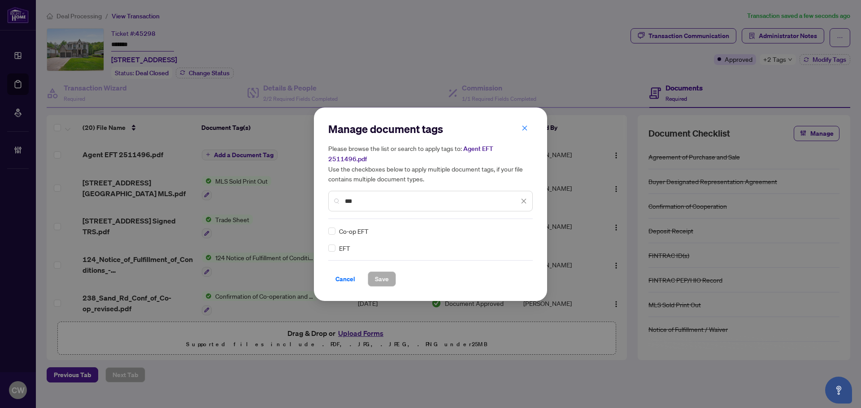
type input "***"
click at [514, 227] on img at bounding box center [514, 231] width 9 height 9
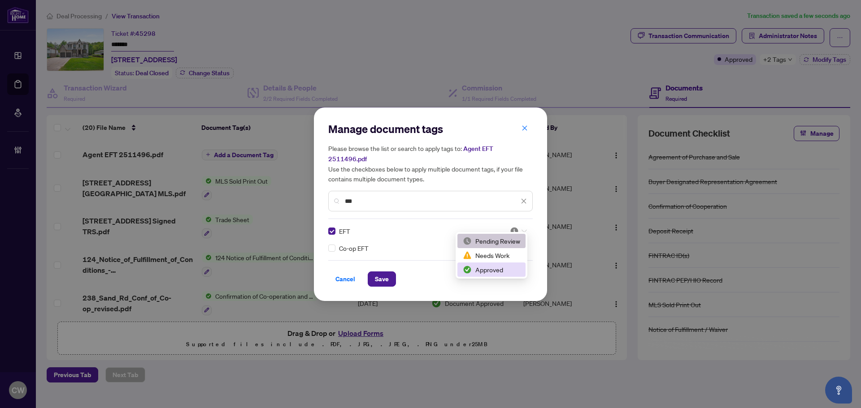
click at [499, 268] on div "Approved" at bounding box center [491, 270] width 57 height 10
click at [379, 273] on span "Save" at bounding box center [382, 279] width 14 height 14
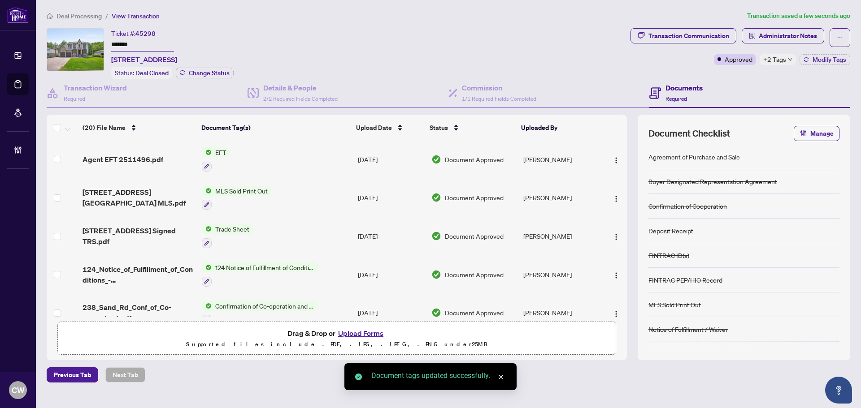
click at [613, 157] on img "button" at bounding box center [616, 160] width 7 height 7
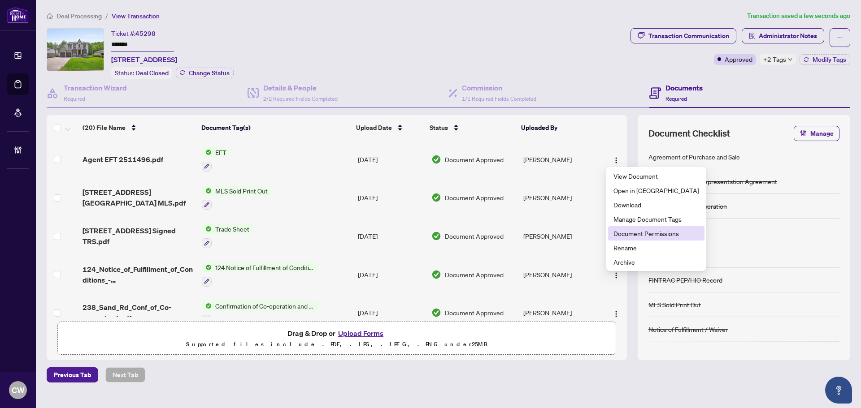
click at [617, 232] on span "Document Permissions" at bounding box center [656, 234] width 86 height 10
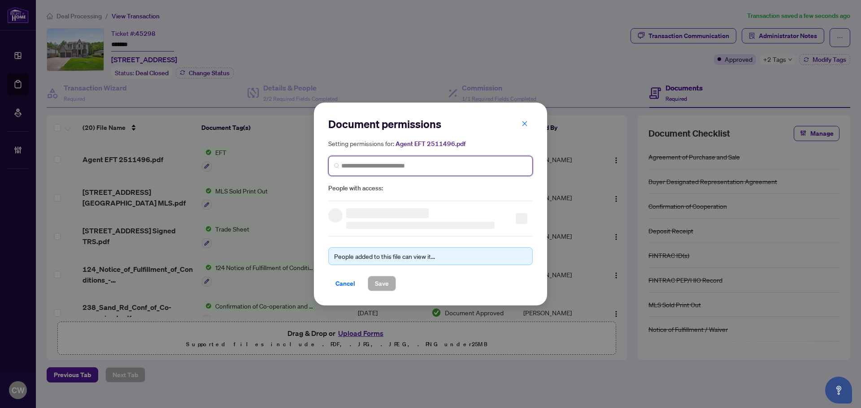
paste input "**********"
click at [441, 165] on input "search" at bounding box center [434, 165] width 186 height 9
type input "**********"
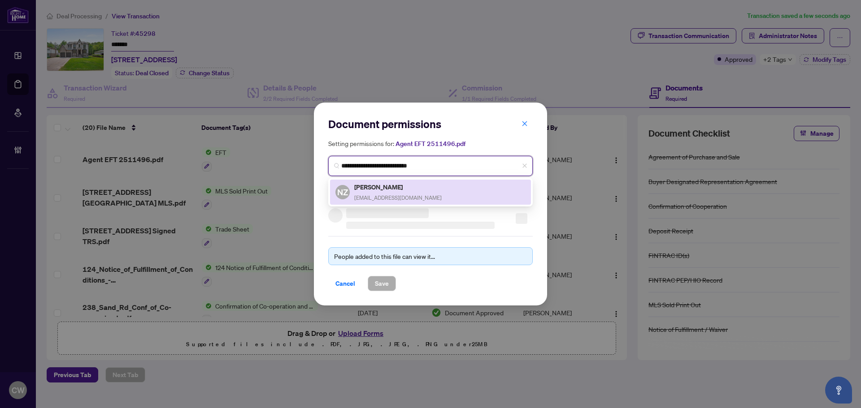
click at [398, 191] on h5 "[PERSON_NAME]" at bounding box center [397, 187] width 87 height 10
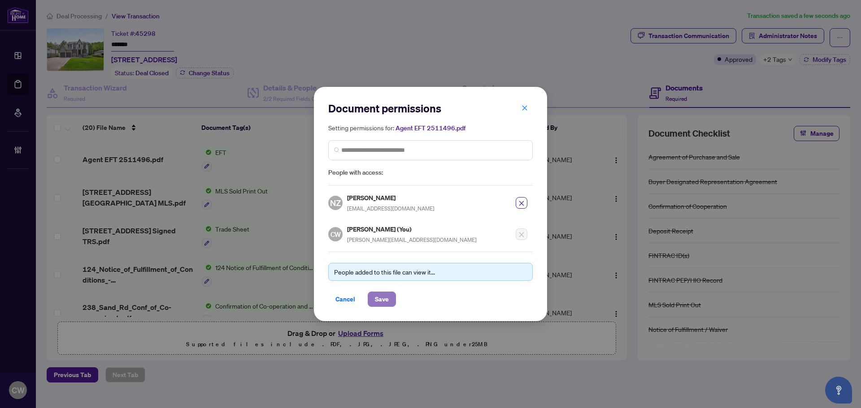
click at [383, 295] on span "Save" at bounding box center [382, 299] width 14 height 14
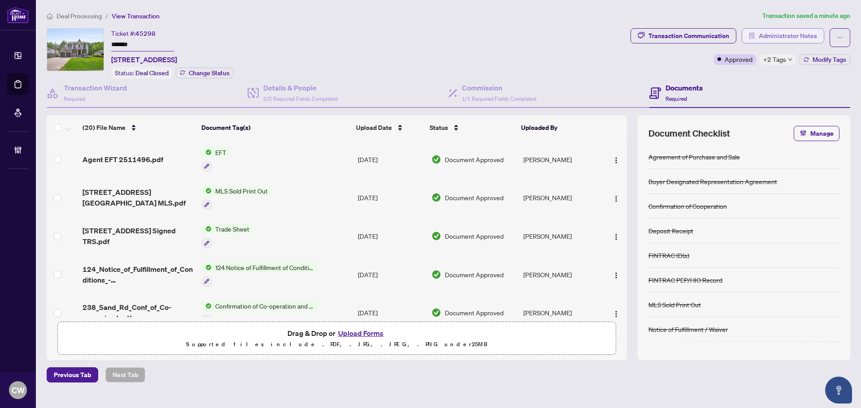
click at [792, 34] on span "Administrator Notes" at bounding box center [788, 36] width 58 height 14
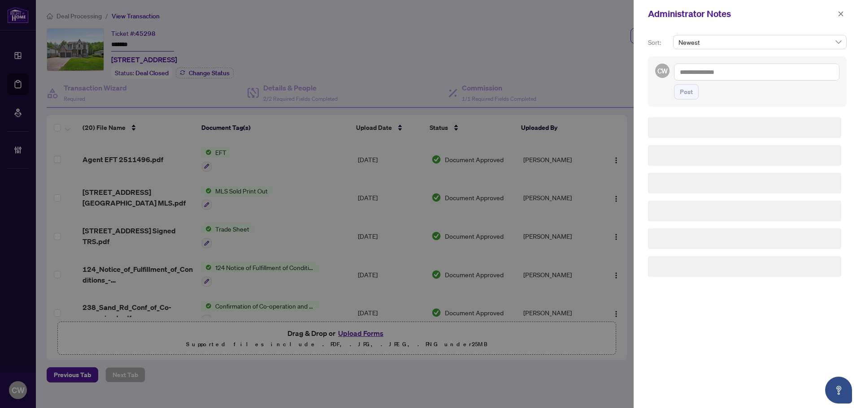
click at [749, 68] on textarea at bounding box center [756, 72] width 165 height 17
paste textarea "**********"
type textarea "**********"
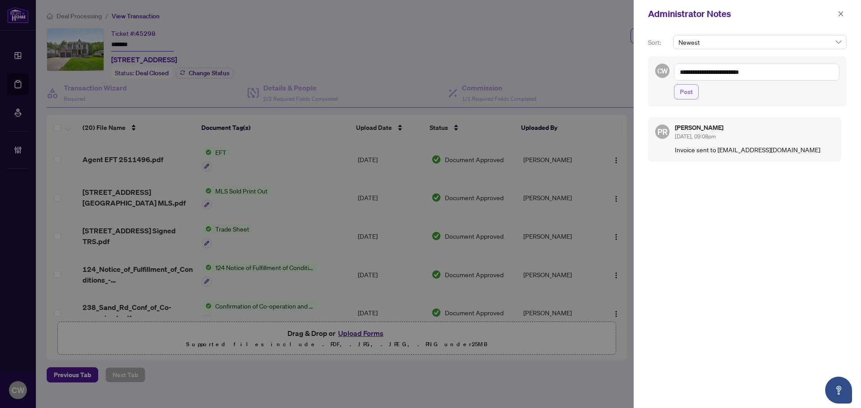
click at [685, 97] on span "Post" at bounding box center [686, 92] width 13 height 14
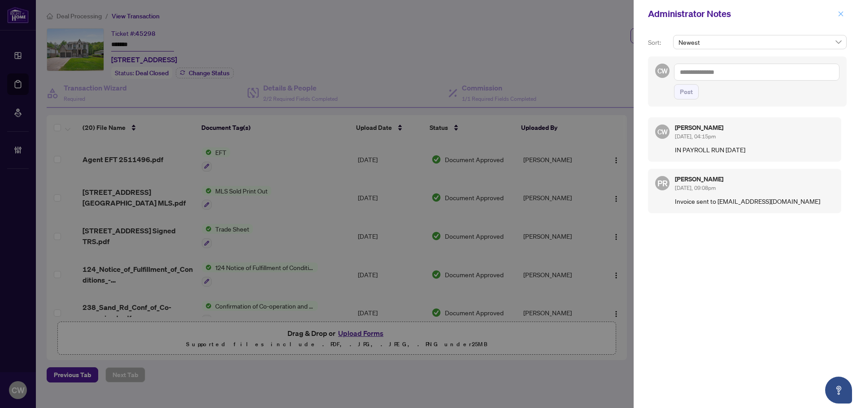
drag, startPoint x: 842, startPoint y: 13, endPoint x: 836, endPoint y: 13, distance: 5.4
click at [842, 13] on icon "close" at bounding box center [841, 14] width 6 height 6
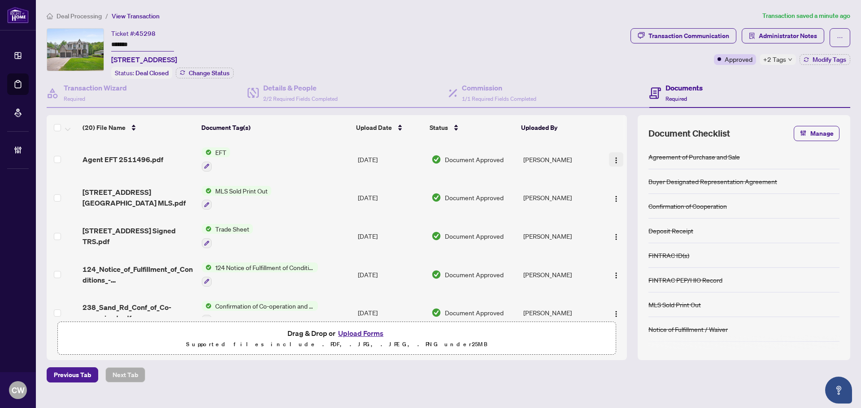
click at [614, 157] on img "button" at bounding box center [616, 160] width 7 height 7
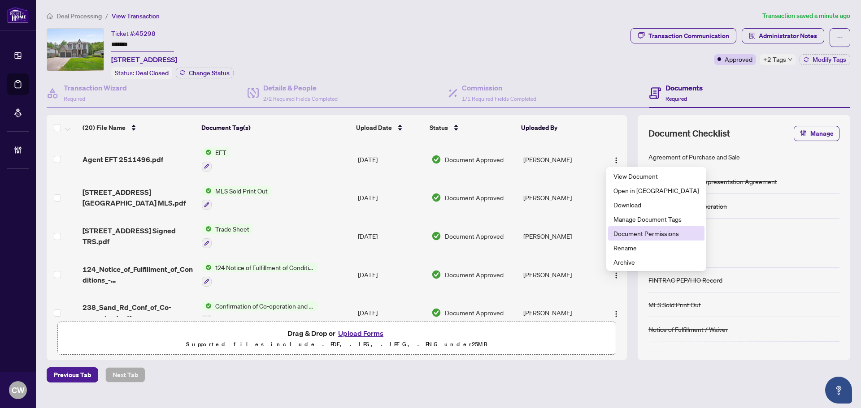
click at [628, 234] on span "Document Permissions" at bounding box center [656, 234] width 86 height 10
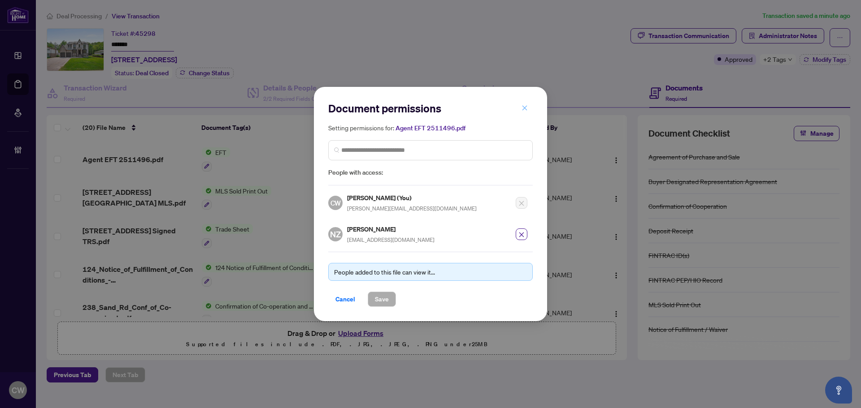
click at [520, 108] on button "button" at bounding box center [525, 107] width 18 height 15
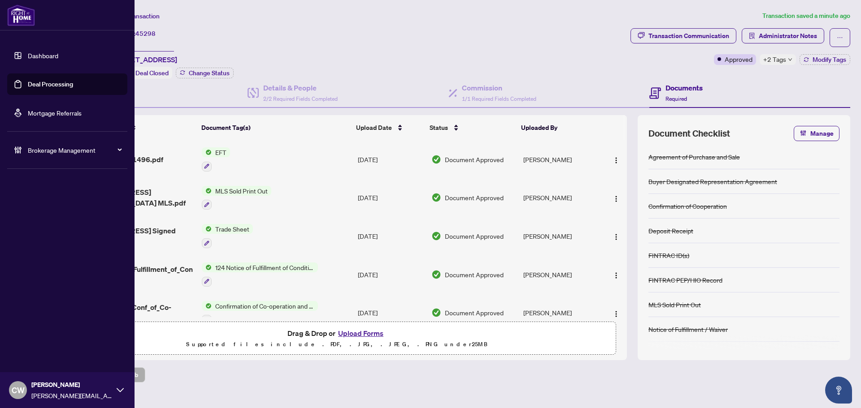
drag, startPoint x: 28, startPoint y: 83, endPoint x: 123, endPoint y: 89, distance: 95.7
click at [28, 83] on link "Deal Processing" at bounding box center [50, 84] width 45 height 8
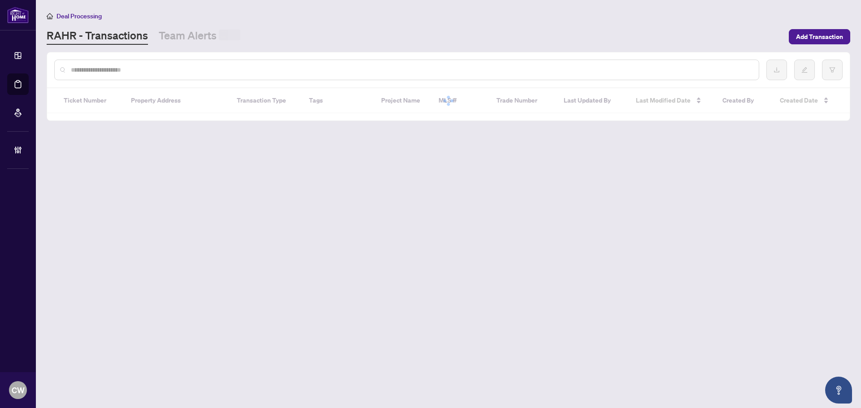
click at [193, 73] on input "text" at bounding box center [411, 70] width 681 height 10
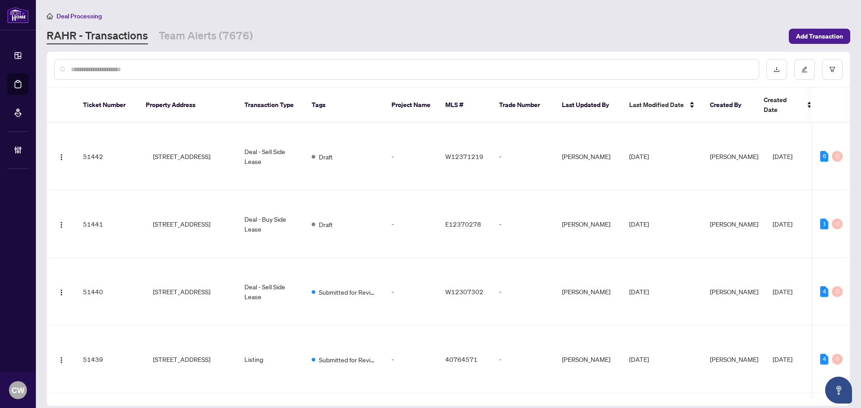
paste input "*******"
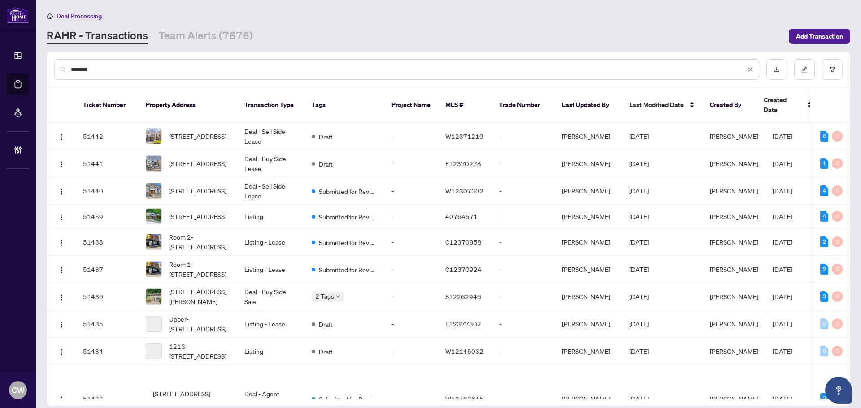
type input "*******"
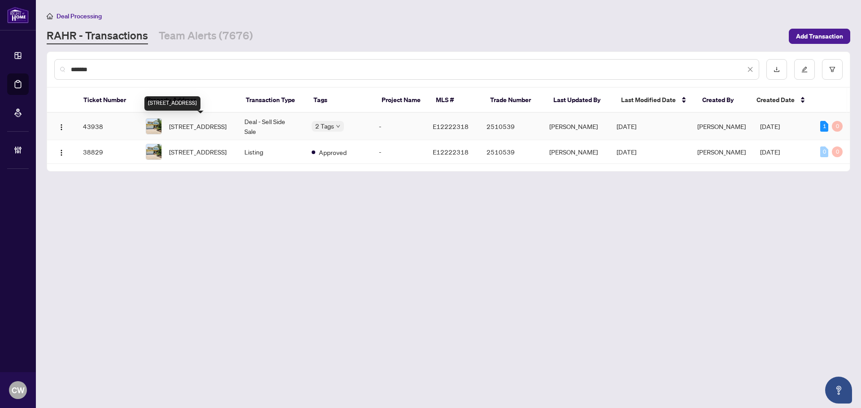
click at [208, 122] on span "[STREET_ADDRESS]" at bounding box center [197, 127] width 57 height 10
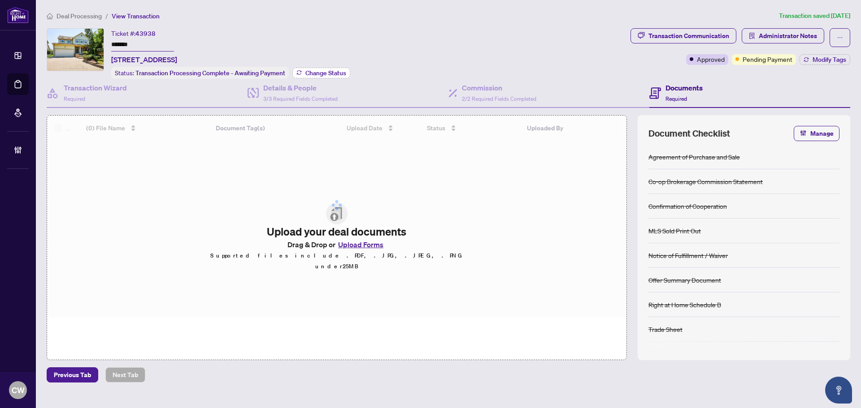
click at [322, 73] on span "Change Status" at bounding box center [325, 73] width 41 height 6
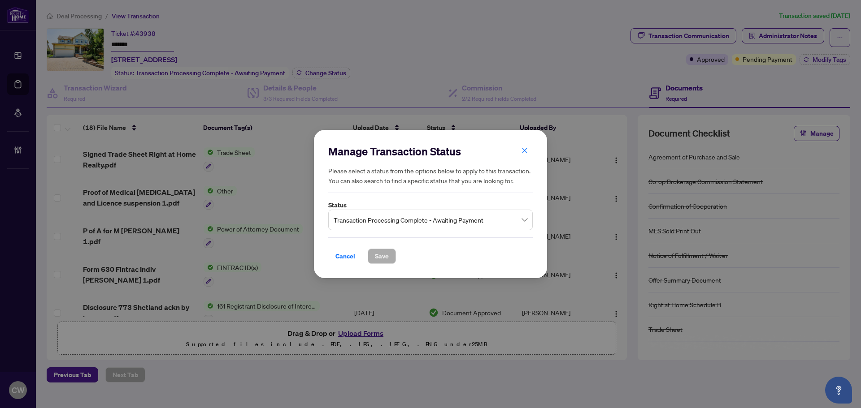
click at [452, 213] on span "Transaction Processing Complete - Awaiting Payment" at bounding box center [431, 220] width 194 height 17
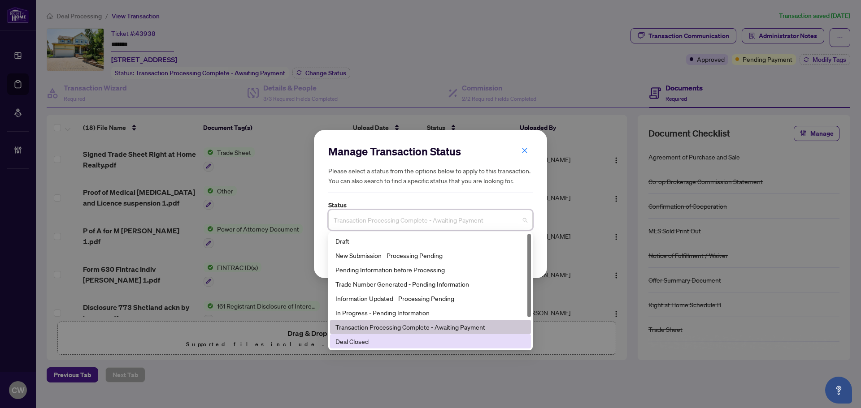
click at [406, 339] on div "Deal Closed" at bounding box center [430, 342] width 190 height 10
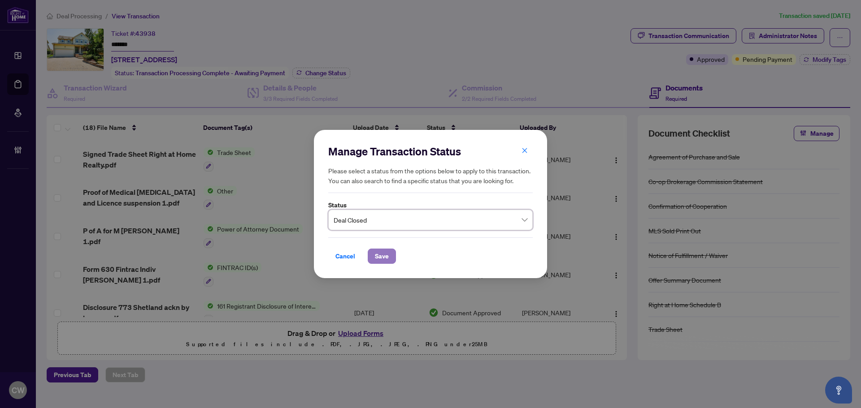
click at [383, 256] on span "Save" at bounding box center [382, 256] width 14 height 14
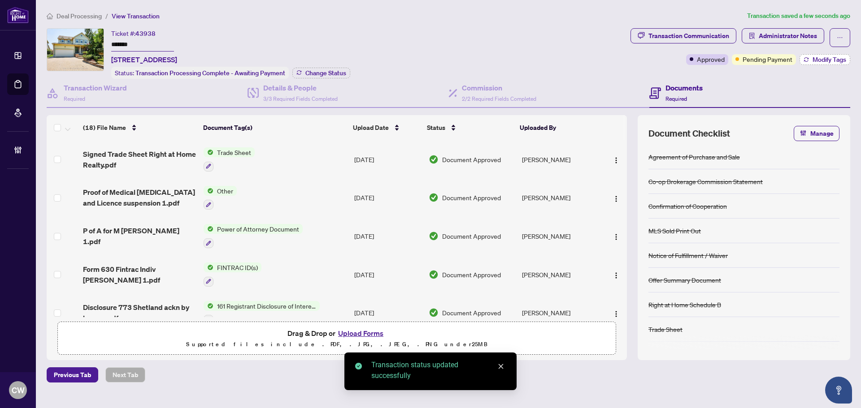
click at [831, 56] on span "Modify Tags" at bounding box center [830, 59] width 34 height 6
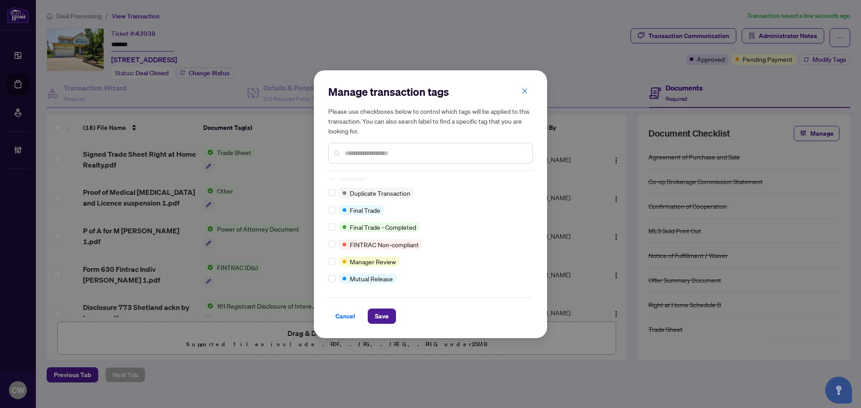
scroll to position [8, 0]
click at [382, 315] on span "Save" at bounding box center [382, 316] width 14 height 14
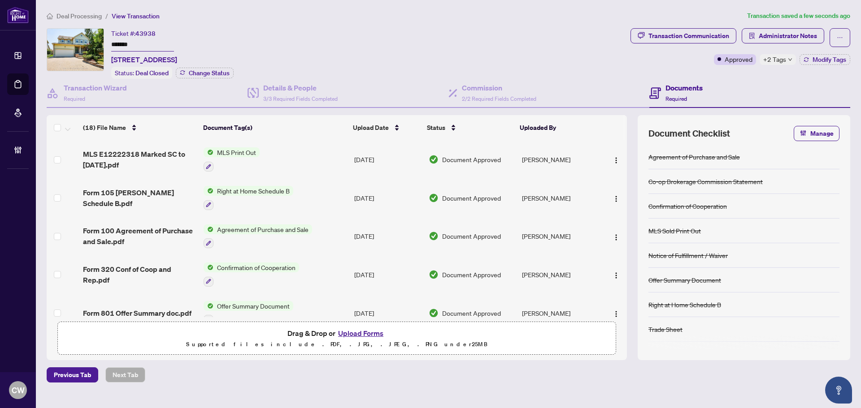
scroll to position [493, 0]
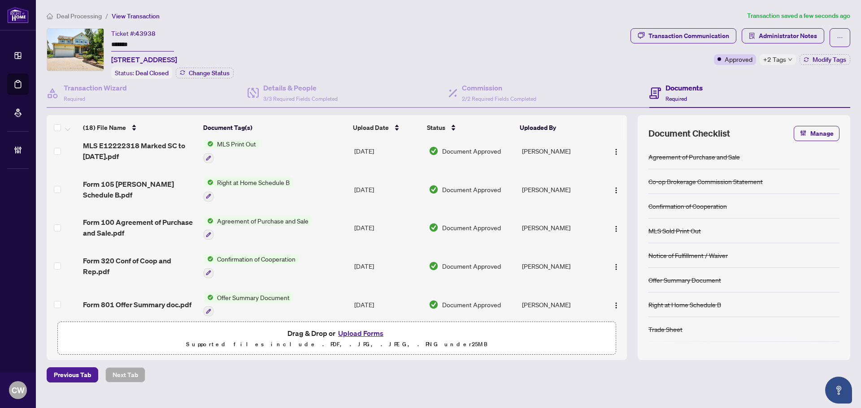
click at [148, 256] on span "Form 320 Conf of Coop and Rep.pdf" at bounding box center [139, 267] width 113 height 22
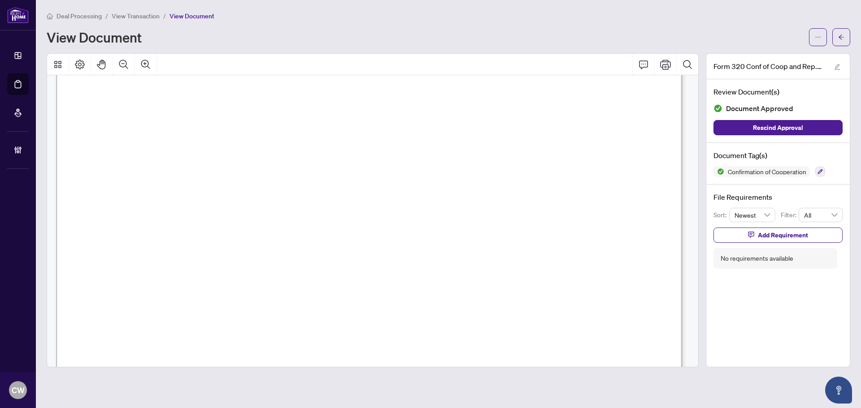
scroll to position [942, 0]
click at [838, 40] on button "button" at bounding box center [841, 37] width 18 height 18
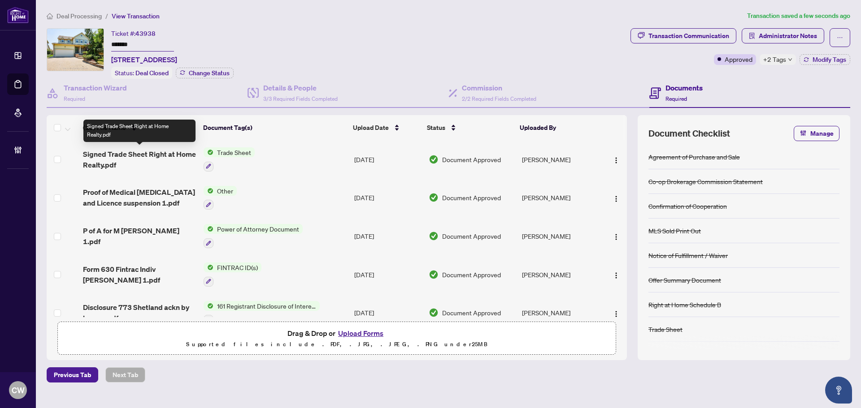
click at [143, 155] on span "Signed Trade Sheet Right at Home Realty.pdf" at bounding box center [139, 160] width 113 height 22
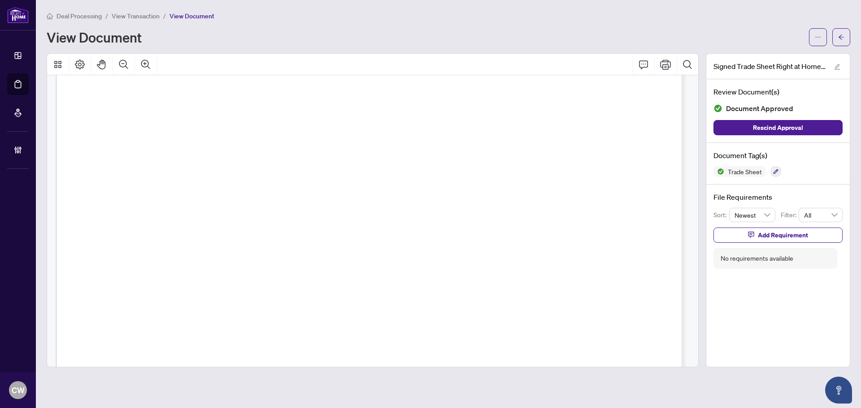
scroll to position [404, 0]
click at [845, 37] on button "button" at bounding box center [841, 37] width 18 height 18
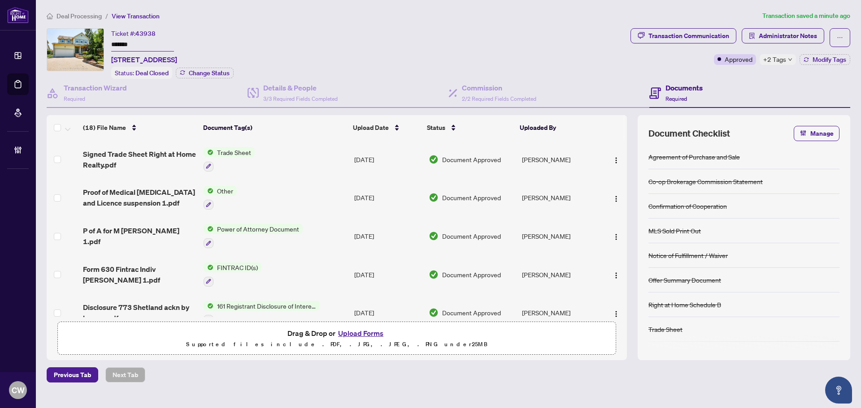
click at [349, 333] on button "Upload Forms" at bounding box center [360, 334] width 51 height 12
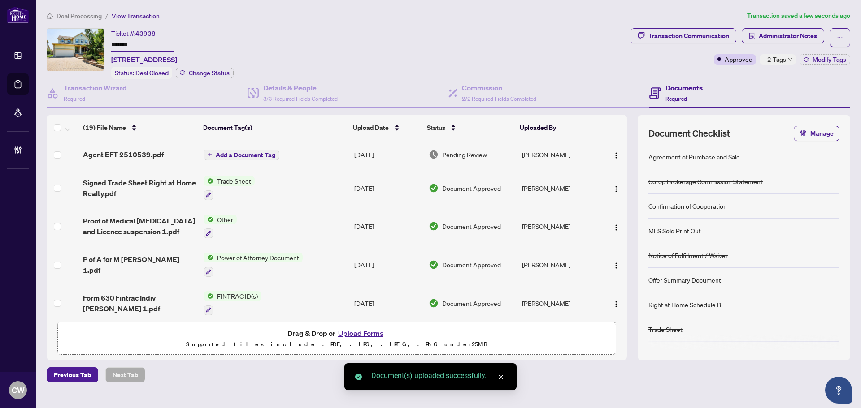
click at [244, 150] on button "Add a Document Tag" at bounding box center [242, 155] width 76 height 11
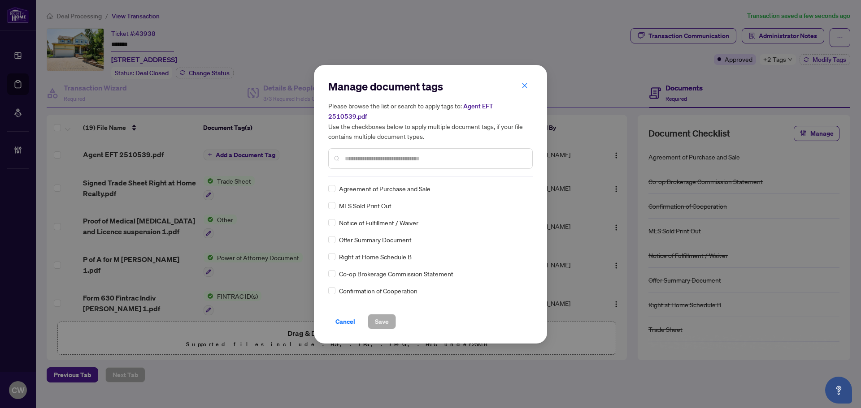
click at [374, 154] on input "text" at bounding box center [435, 159] width 180 height 10
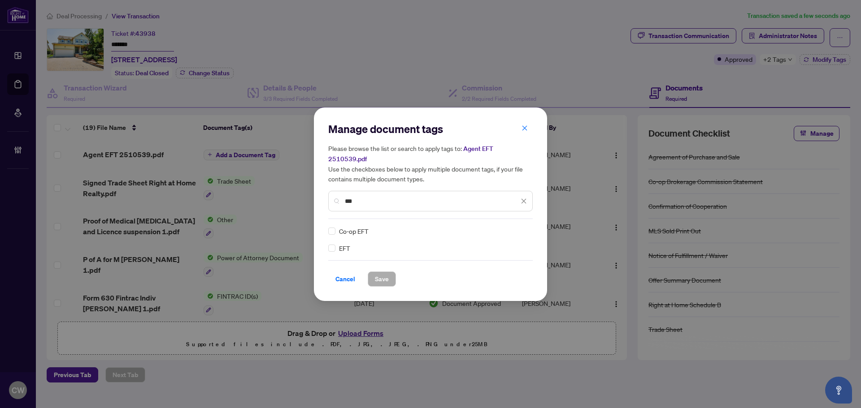
type input "***"
click at [515, 227] on img at bounding box center [514, 231] width 9 height 9
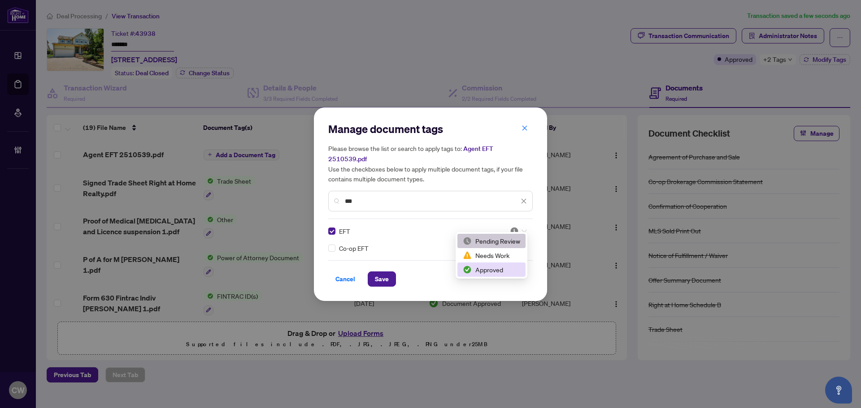
drag, startPoint x: 503, startPoint y: 269, endPoint x: 416, endPoint y: 274, distance: 86.7
click at [502, 269] on div "Approved" at bounding box center [491, 270] width 57 height 10
click at [385, 275] on span "Save" at bounding box center [382, 279] width 14 height 14
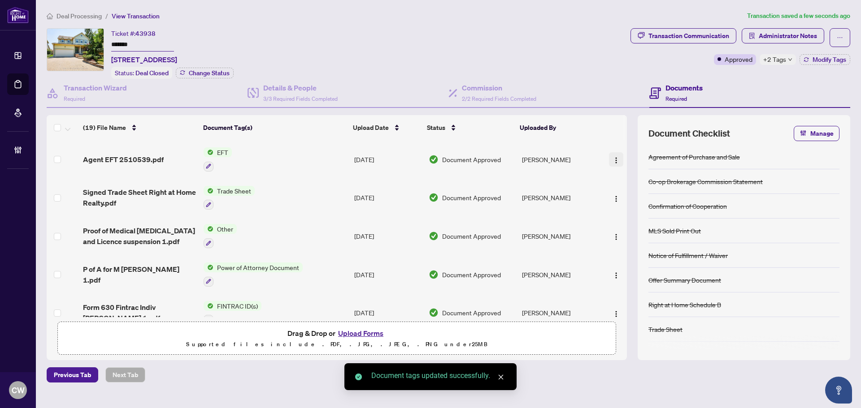
click at [613, 160] on img "button" at bounding box center [616, 160] width 7 height 7
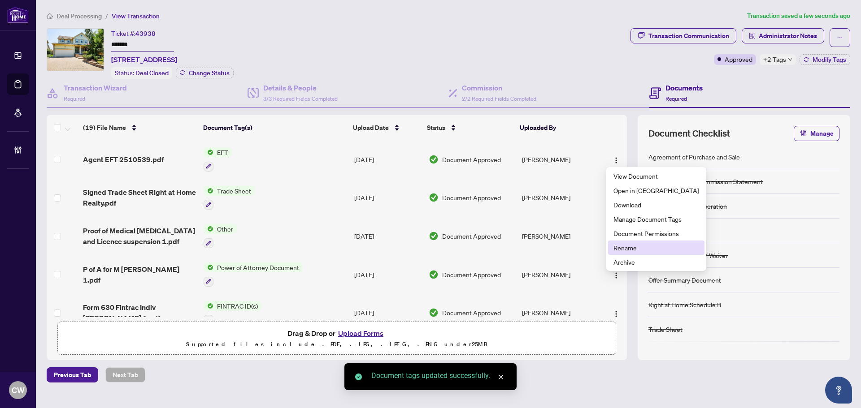
click at [618, 248] on span "Rename" at bounding box center [656, 248] width 86 height 10
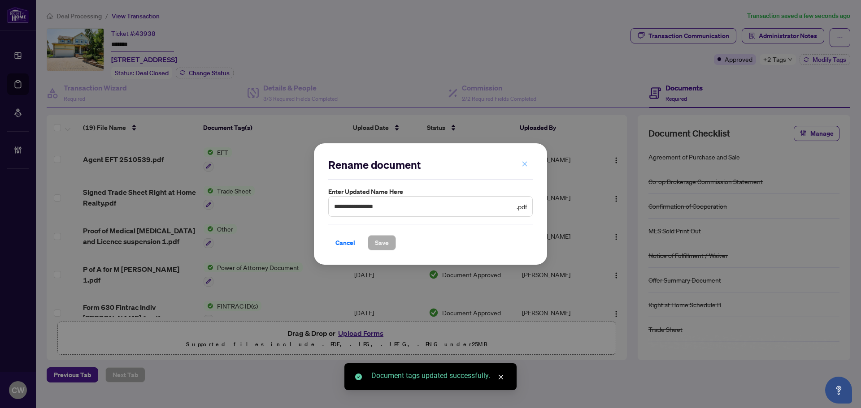
click at [523, 166] on icon "close" at bounding box center [524, 164] width 5 height 5
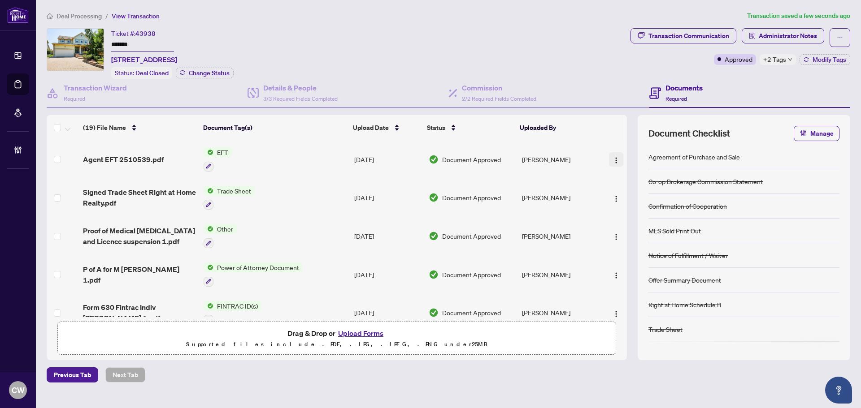
drag, startPoint x: 604, startPoint y: 157, endPoint x: 608, endPoint y: 159, distance: 4.8
click at [605, 157] on div at bounding box center [613, 159] width 19 height 14
click at [613, 159] on img "button" at bounding box center [616, 160] width 7 height 7
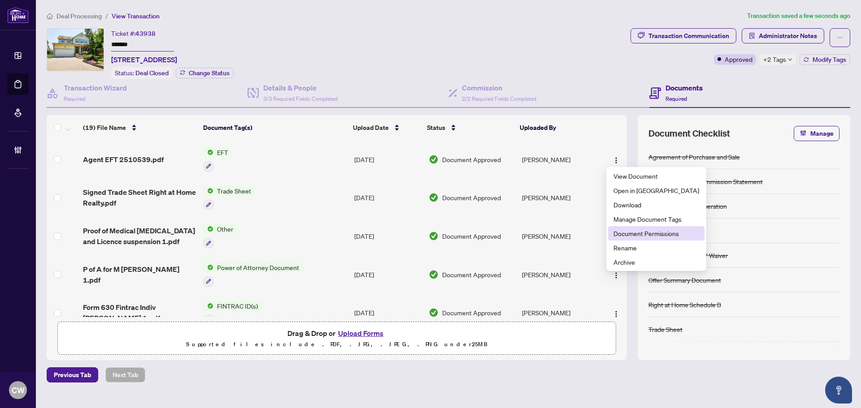
click at [633, 234] on span "Document Permissions" at bounding box center [656, 234] width 86 height 10
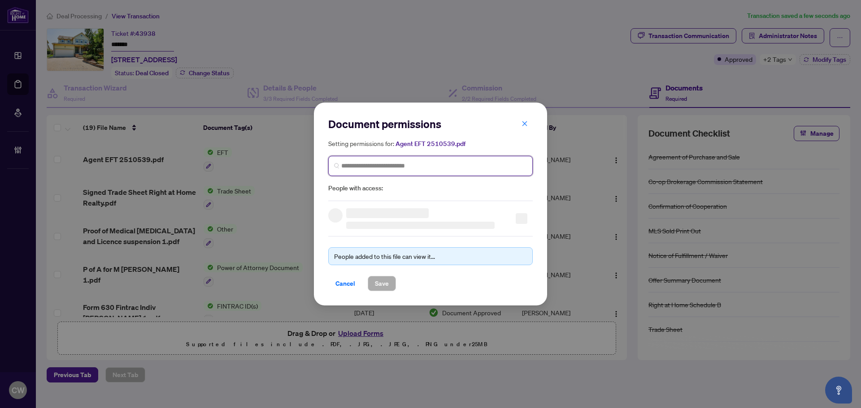
paste input "**********"
click at [397, 162] on input "search" at bounding box center [434, 165] width 186 height 9
type input "**********"
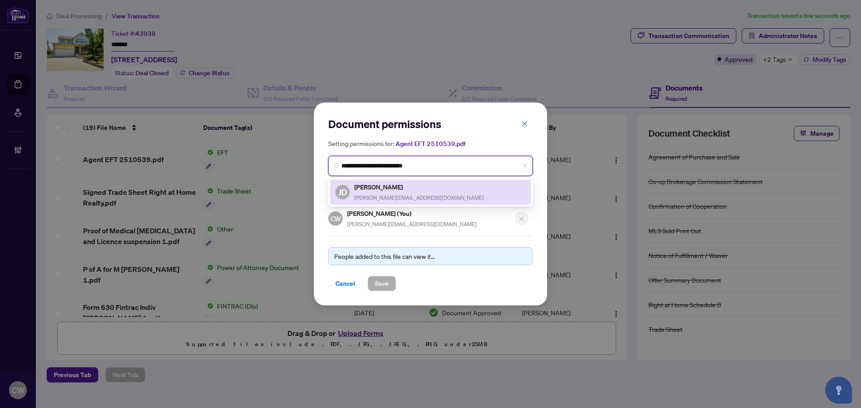
click at [387, 193] on div "[PERSON_NAME] [PERSON_NAME][EMAIL_ADDRESS][DOMAIN_NAME]" at bounding box center [419, 192] width 130 height 21
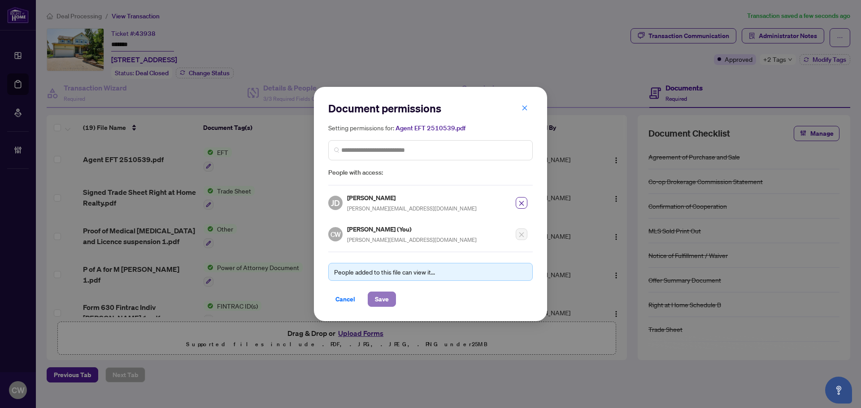
click at [385, 296] on span "Save" at bounding box center [382, 299] width 14 height 14
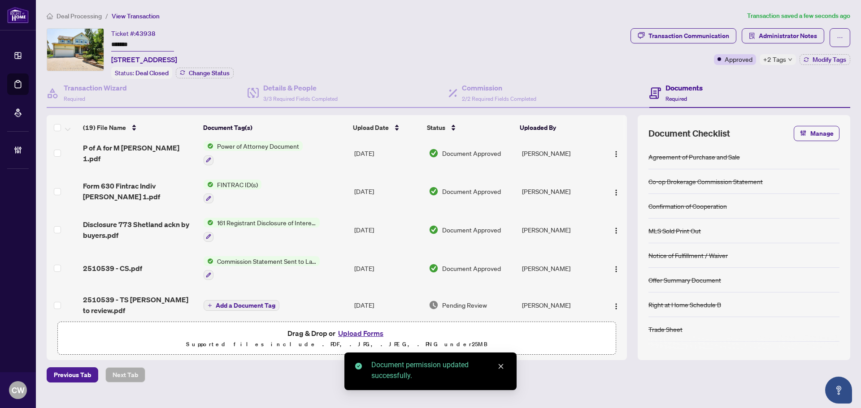
scroll to position [179, 0]
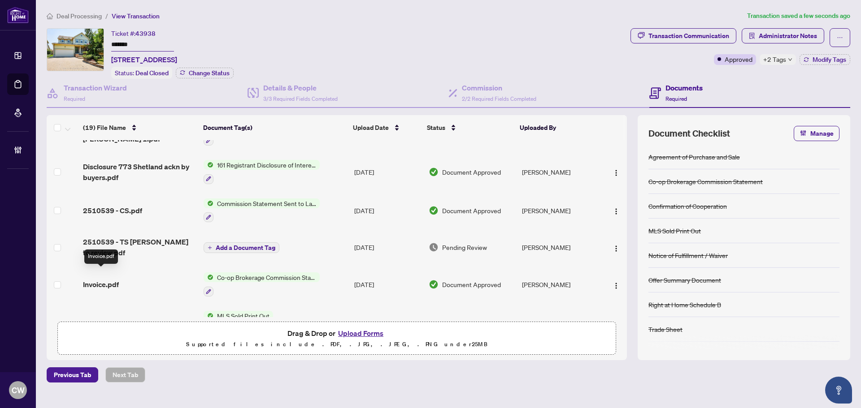
click at [110, 279] on span "Invoice.pdf" at bounding box center [101, 284] width 36 height 11
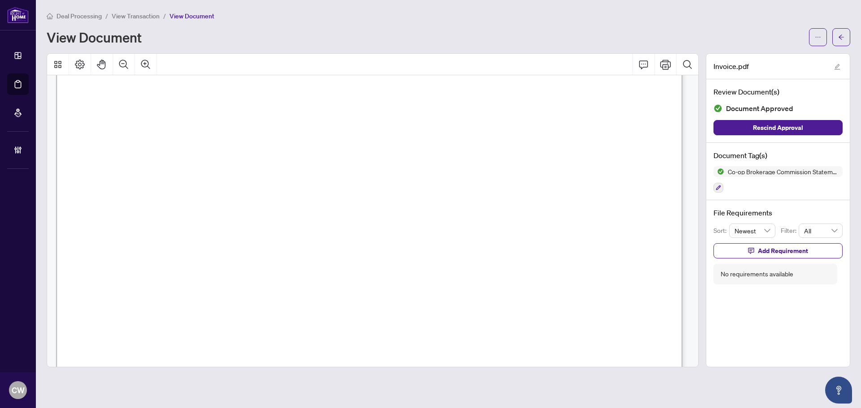
scroll to position [313, 0]
click at [842, 33] on span "button" at bounding box center [841, 37] width 6 height 14
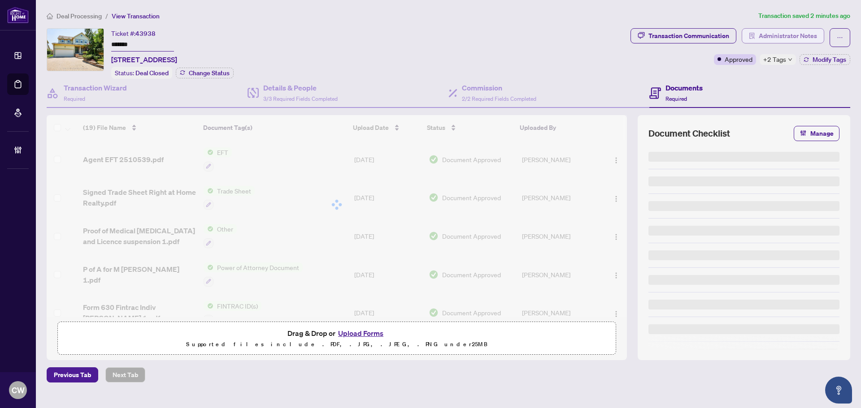
click at [800, 41] on span "Administrator Notes" at bounding box center [788, 36] width 58 height 14
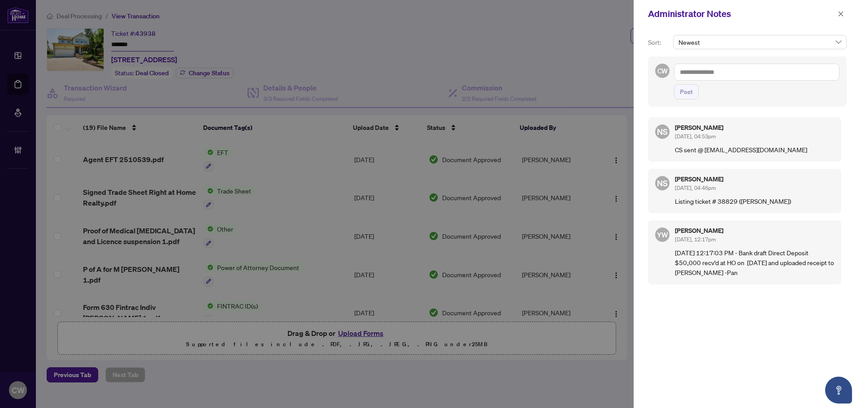
click at [754, 73] on textarea at bounding box center [756, 72] width 165 height 17
paste textarea "**********"
type textarea "**********"
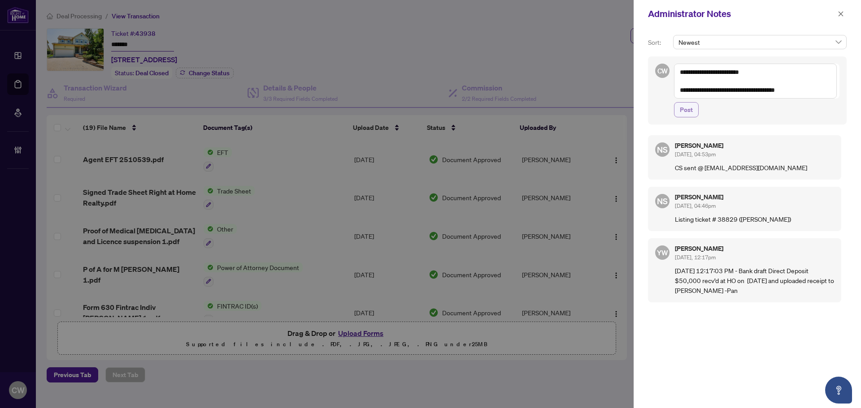
click at [691, 109] on span "Post" at bounding box center [686, 110] width 13 height 14
click at [841, 14] on icon "close" at bounding box center [841, 13] width 5 height 5
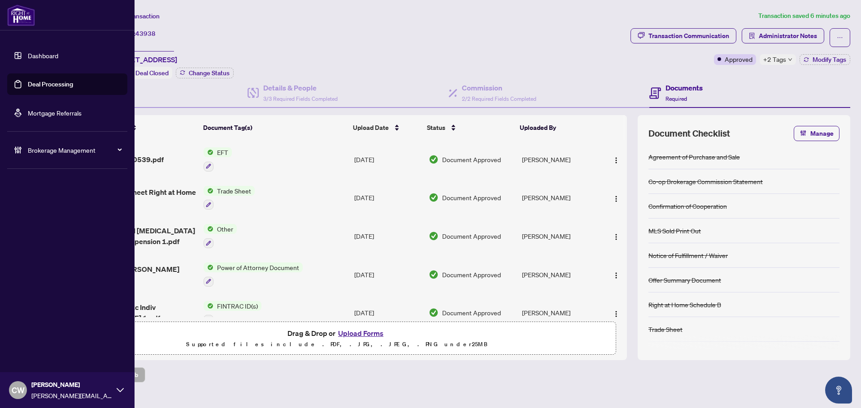
click at [28, 83] on link "Deal Processing" at bounding box center [50, 84] width 45 height 8
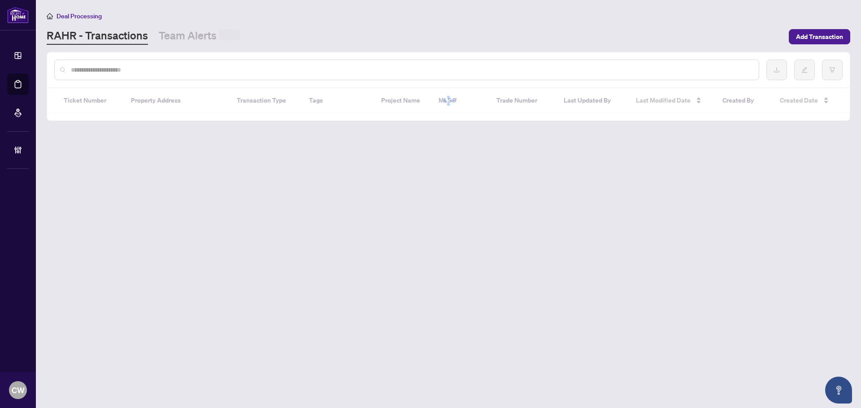
click at [148, 66] on input "text" at bounding box center [411, 70] width 681 height 10
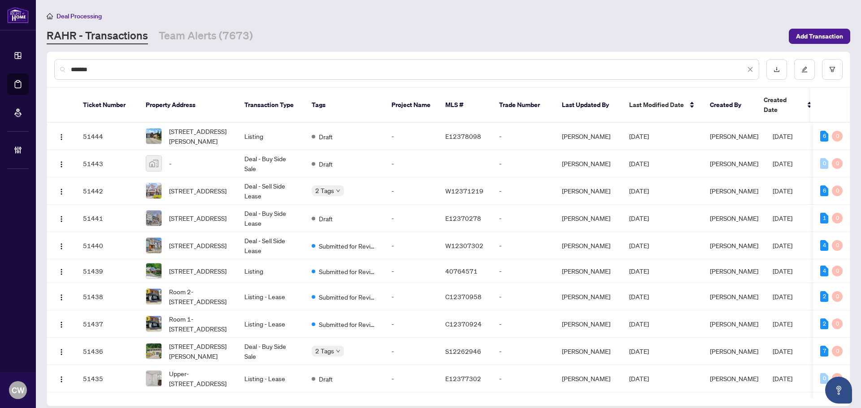
type input "*******"
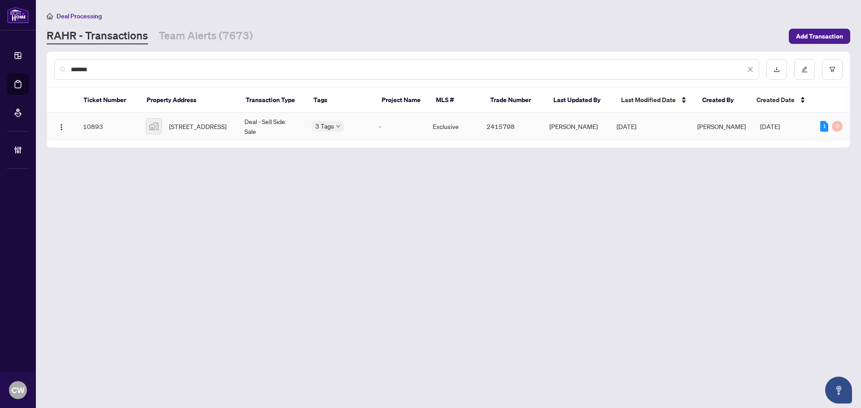
click at [189, 123] on span "[STREET_ADDRESS]" at bounding box center [197, 127] width 57 height 10
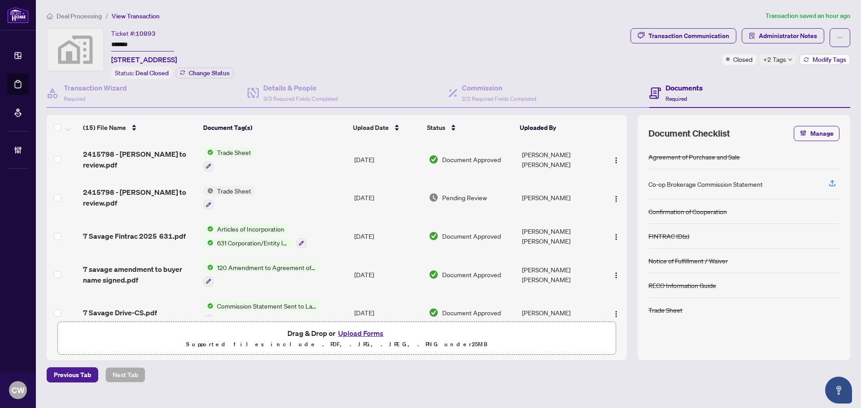
click at [820, 61] on span "Modify Tags" at bounding box center [830, 59] width 34 height 6
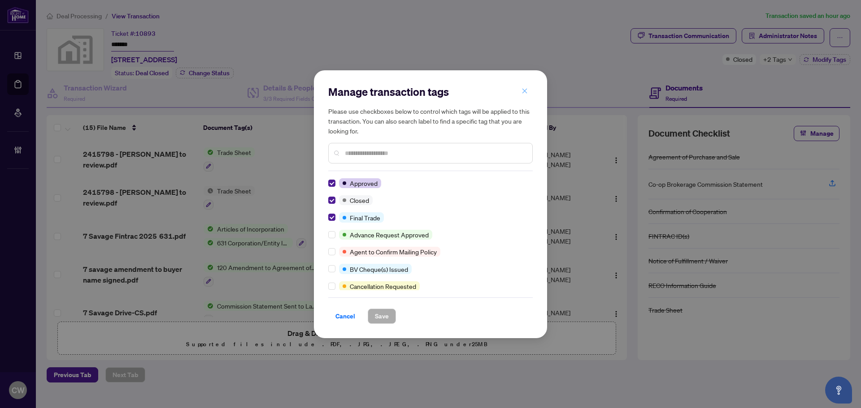
click at [521, 92] on button "button" at bounding box center [525, 91] width 18 height 15
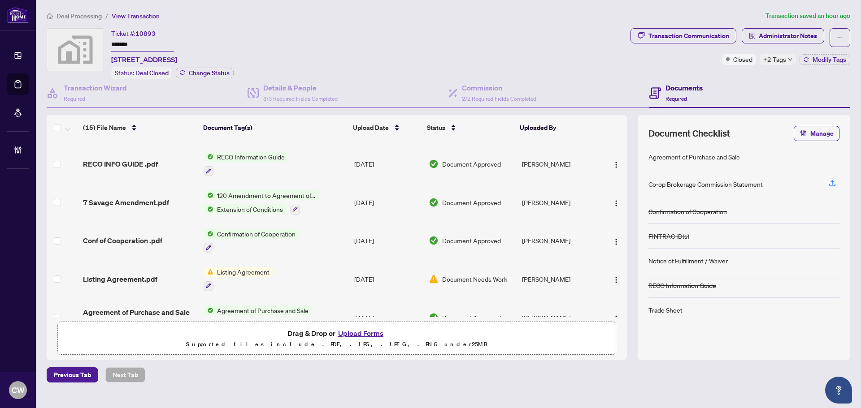
scroll to position [400, 0]
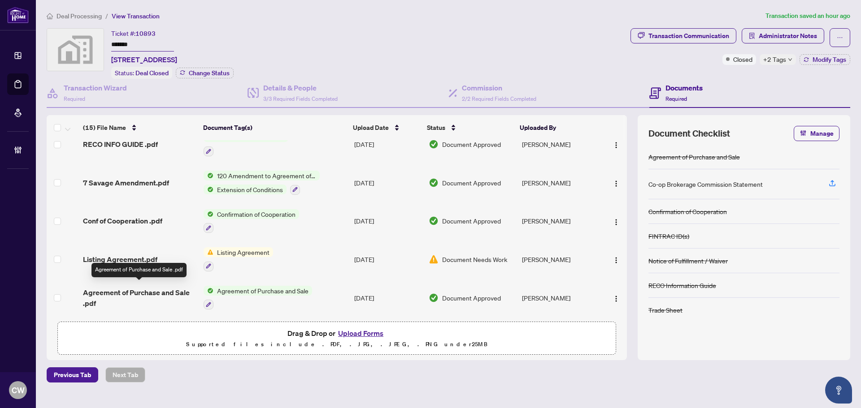
click at [121, 287] on span "Agreement of Purchase and Sale .pdf" at bounding box center [139, 298] width 113 height 22
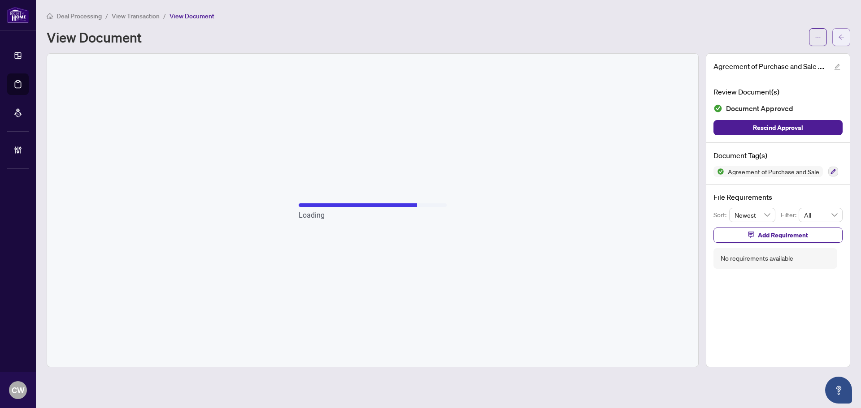
click at [842, 36] on icon "arrow-left" at bounding box center [841, 37] width 6 height 6
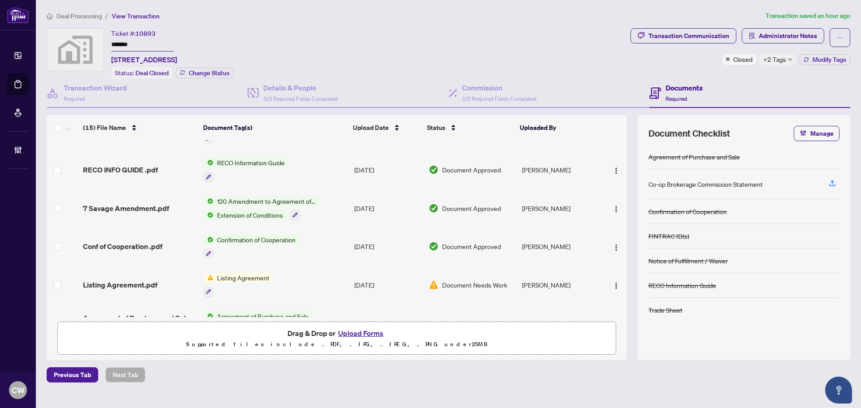
scroll to position [400, 0]
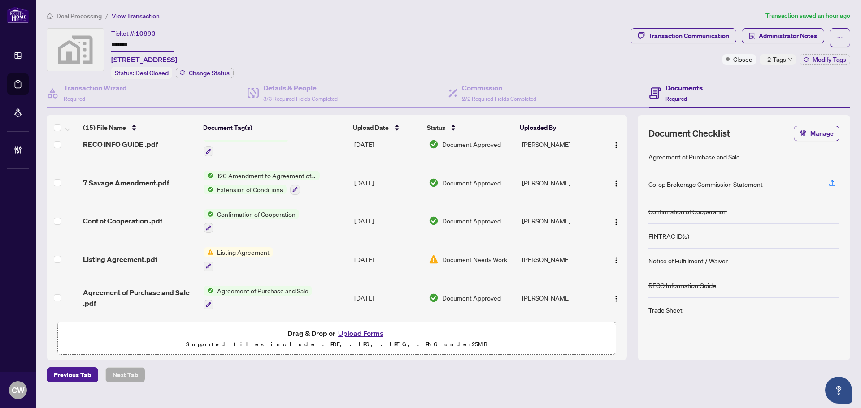
click at [141, 217] on span "Conf of Cooperation .pdf" at bounding box center [122, 221] width 79 height 11
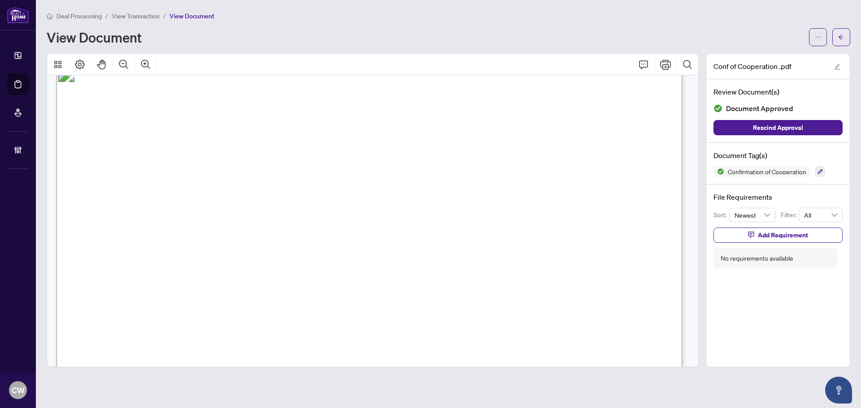
scroll to position [986, 0]
click at [846, 32] on button "button" at bounding box center [841, 37] width 18 height 18
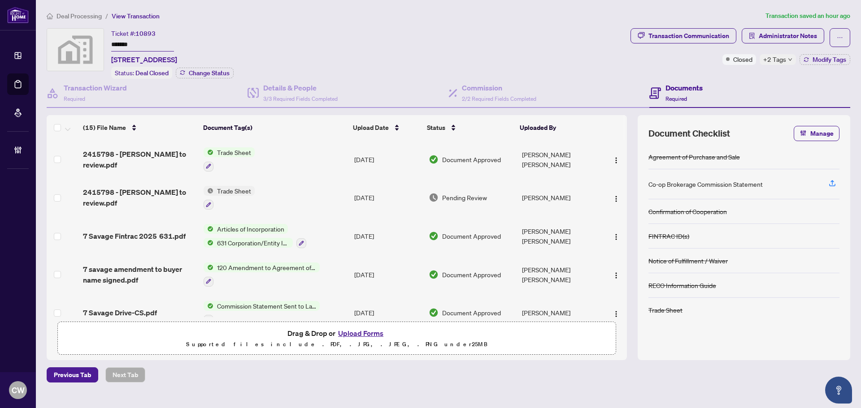
click at [165, 159] on span "2415798 - [PERSON_NAME] to review.pdf" at bounding box center [139, 160] width 113 height 22
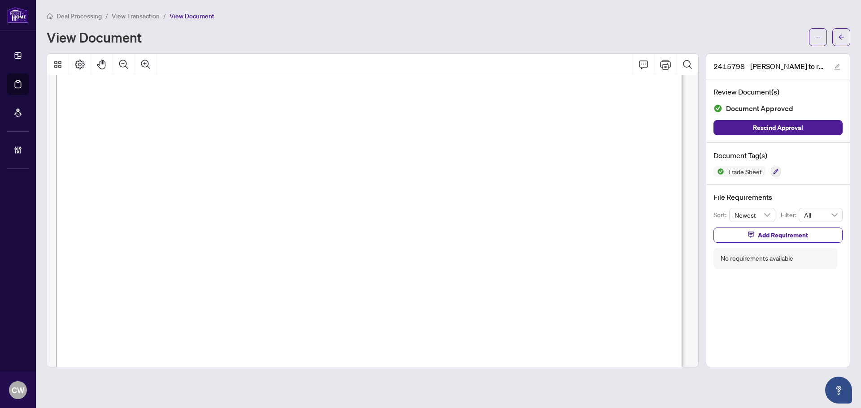
scroll to position [314, 0]
click at [844, 26] on div "Deal Processing / View Transaction / View Document View Document" at bounding box center [449, 28] width 804 height 35
click at [843, 33] on span "button" at bounding box center [841, 37] width 6 height 14
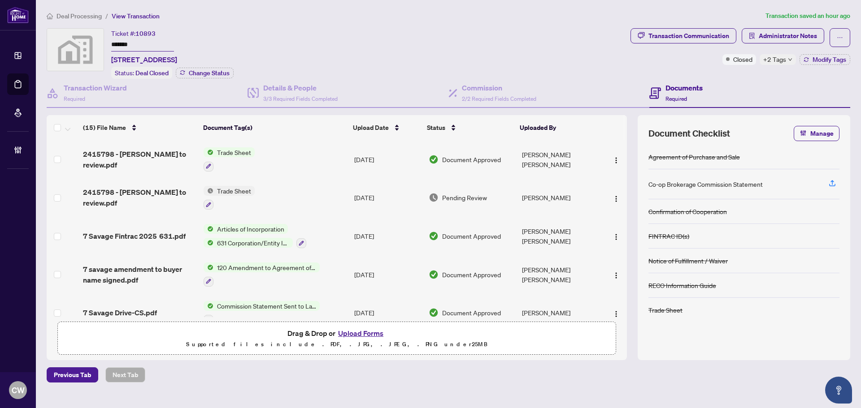
click at [370, 331] on button "Upload Forms" at bounding box center [360, 334] width 51 height 12
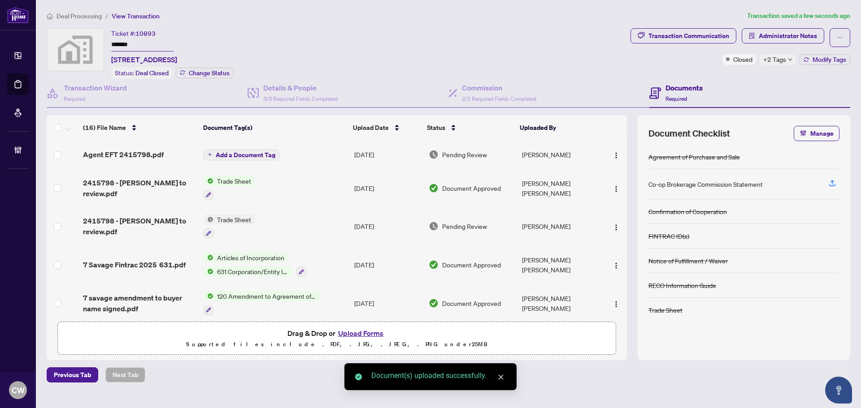
click at [251, 155] on span "Add a Document Tag" at bounding box center [246, 155] width 60 height 6
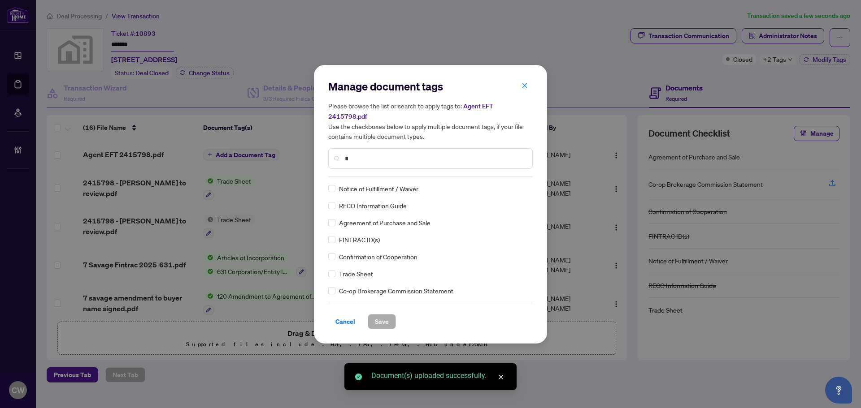
click at [377, 154] on input "*" at bounding box center [435, 159] width 180 height 10
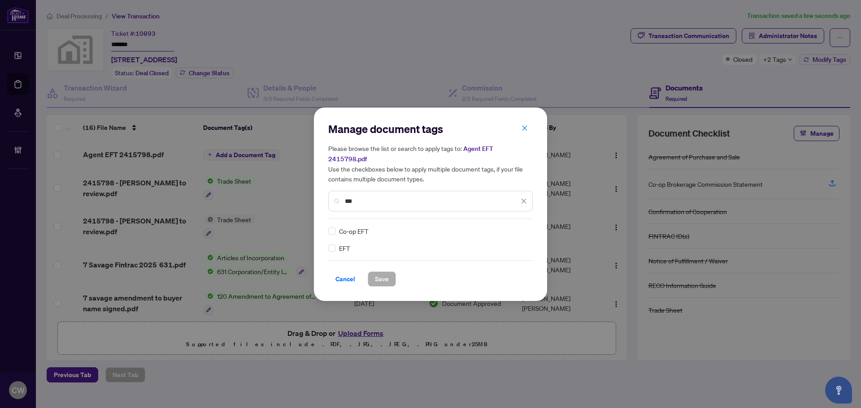
type input "***"
click at [514, 227] on img at bounding box center [514, 231] width 9 height 9
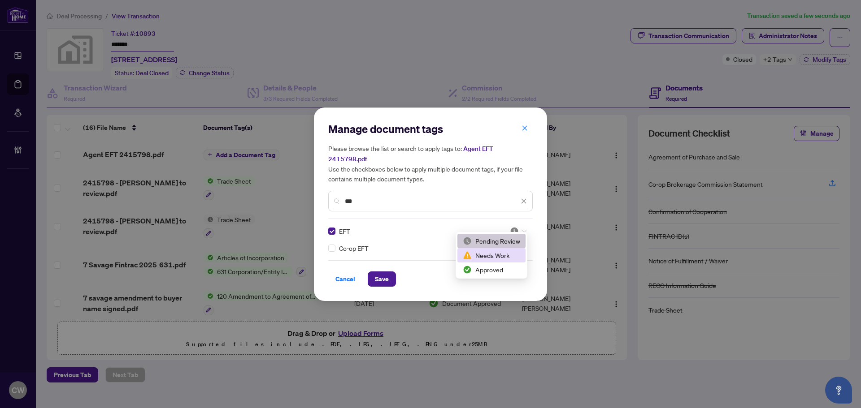
click at [495, 266] on div "Approved" at bounding box center [491, 270] width 57 height 10
click at [385, 272] on span "Save" at bounding box center [382, 279] width 14 height 14
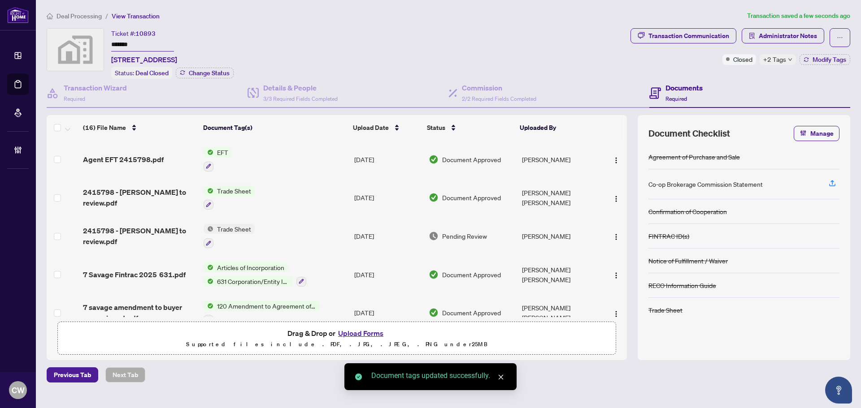
click at [613, 152] on button "button" at bounding box center [616, 159] width 14 height 14
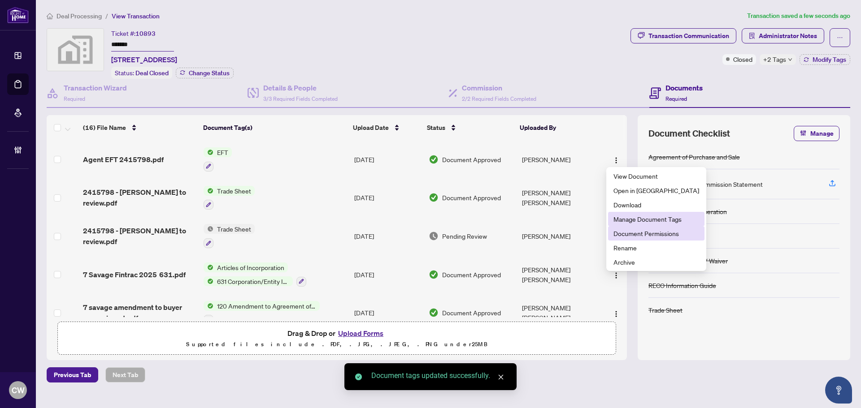
click at [632, 230] on span "Document Permissions" at bounding box center [656, 234] width 86 height 10
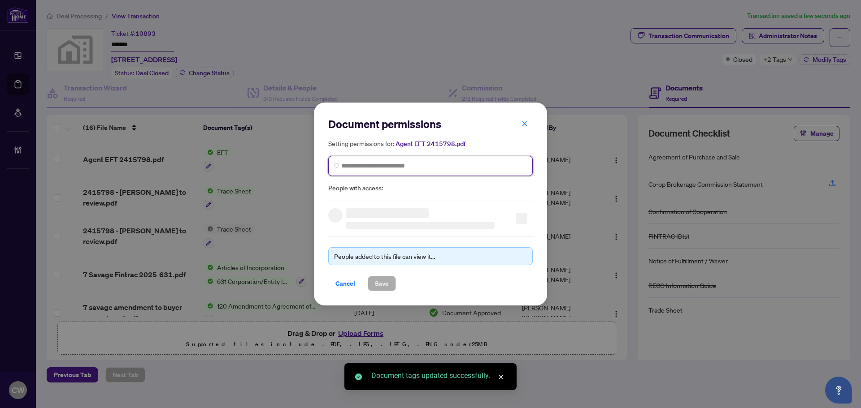
paste input "**********"
click at [404, 162] on input "search" at bounding box center [434, 165] width 186 height 9
type input "**********"
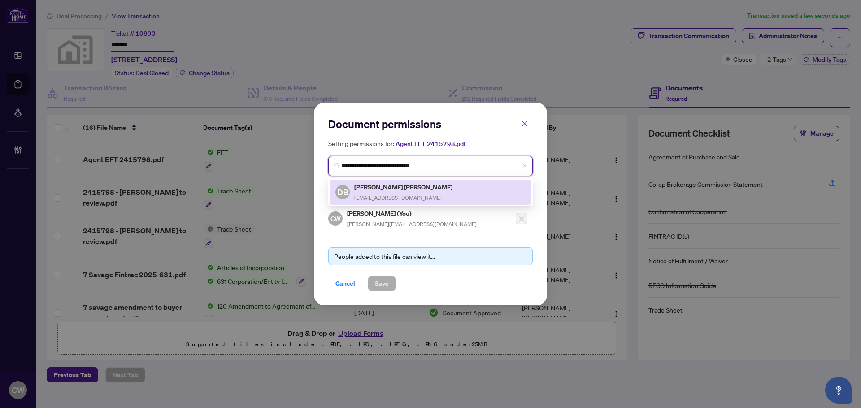
click at [377, 193] on div "[PERSON_NAME] [PERSON_NAME] [EMAIL_ADDRESS][DOMAIN_NAME]" at bounding box center [404, 192] width 100 height 21
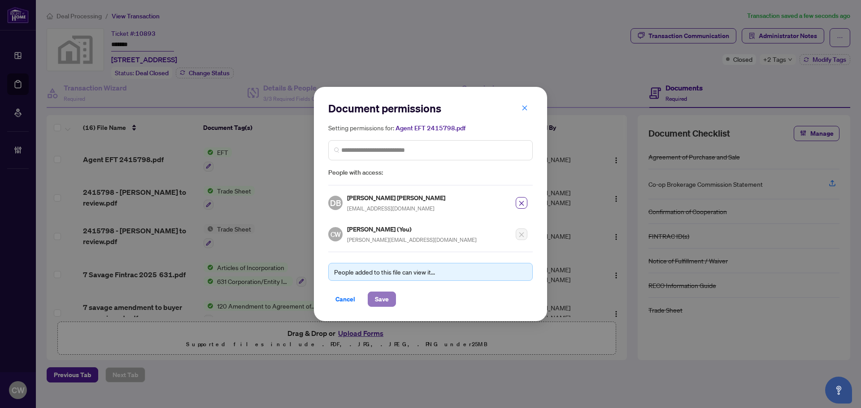
click at [378, 299] on span "Save" at bounding box center [382, 299] width 14 height 14
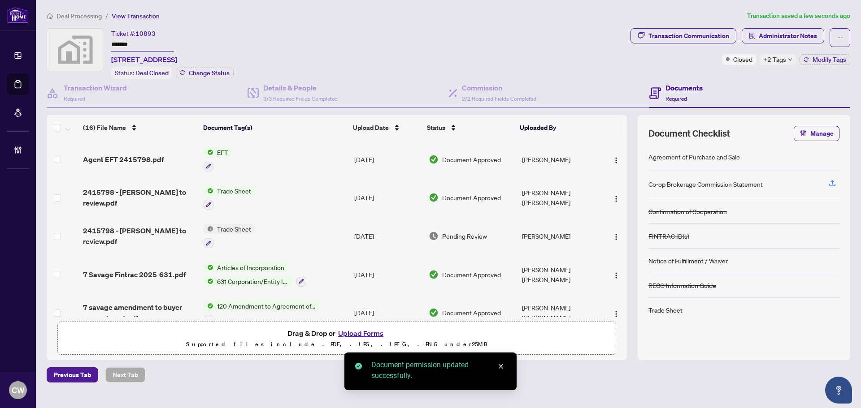
click at [154, 156] on span "Agent EFT 2415798.pdf" at bounding box center [123, 159] width 81 height 11
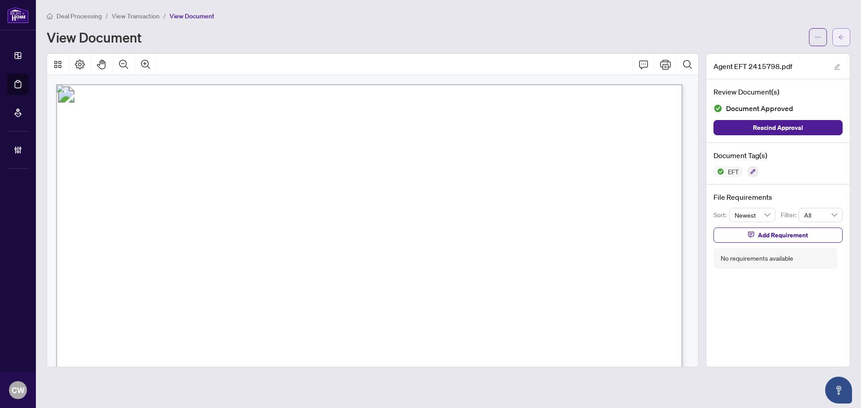
click at [837, 30] on button "button" at bounding box center [841, 37] width 18 height 18
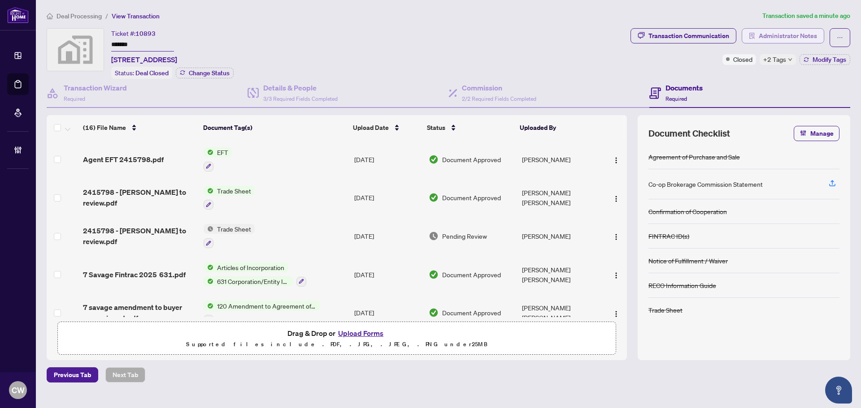
click at [802, 37] on span "Administrator Notes" at bounding box center [788, 36] width 58 height 14
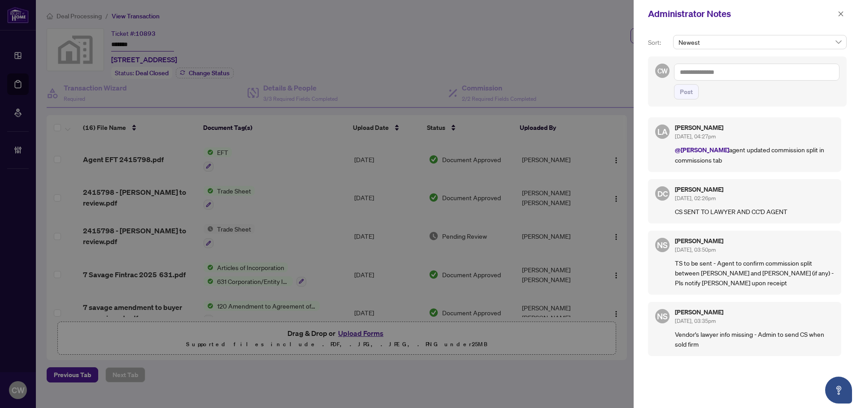
click at [683, 65] on textarea at bounding box center [756, 72] width 165 height 17
paste textarea "**********"
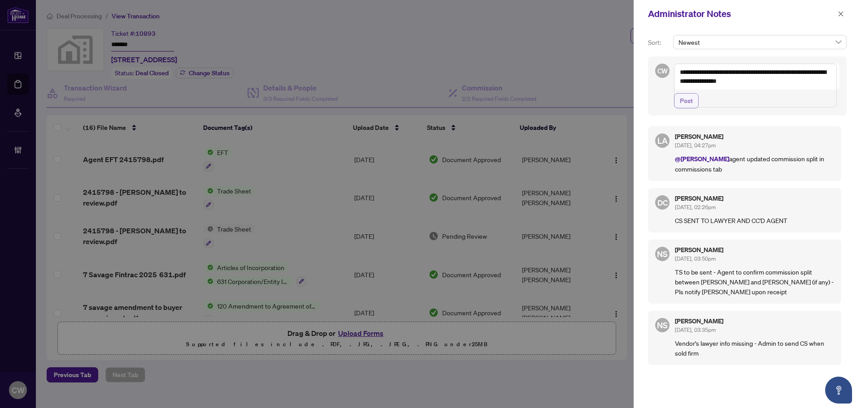
paste textarea "**********"
type textarea "**********"
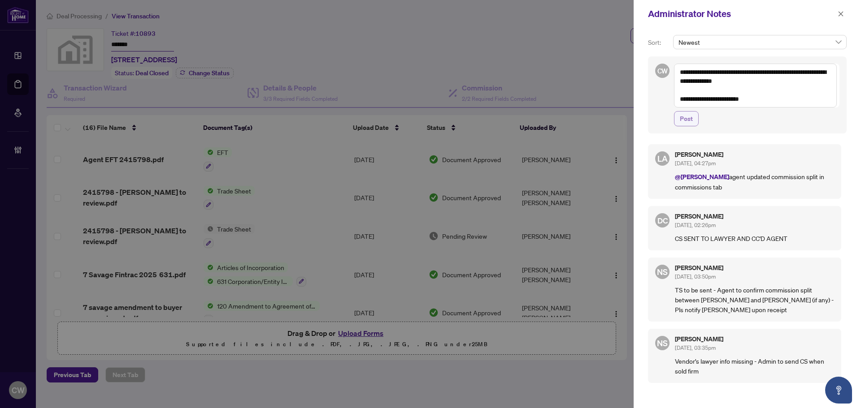
click at [685, 121] on span "Post" at bounding box center [686, 119] width 13 height 14
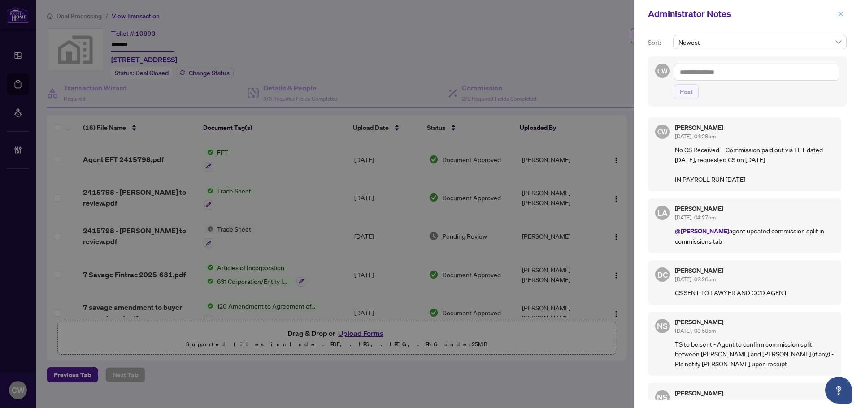
click at [843, 15] on icon "close" at bounding box center [841, 14] width 6 height 6
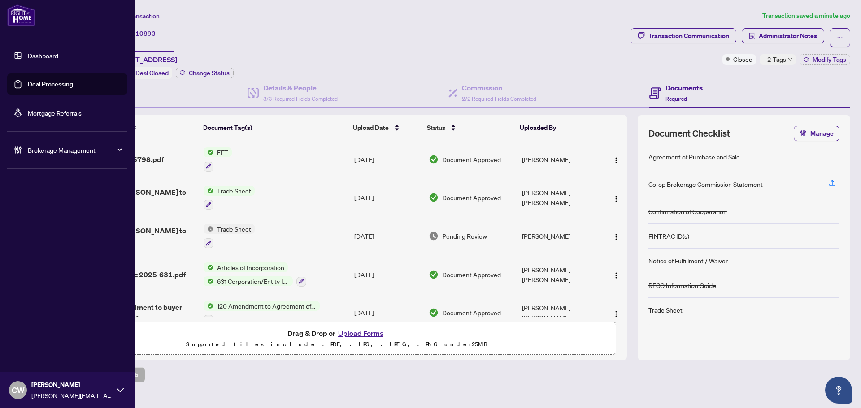
click at [46, 83] on link "Deal Processing" at bounding box center [50, 84] width 45 height 8
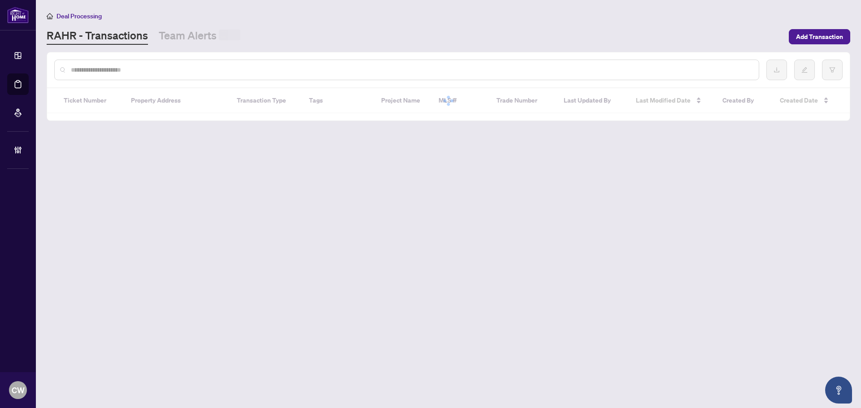
click at [159, 72] on input "text" at bounding box center [411, 70] width 681 height 10
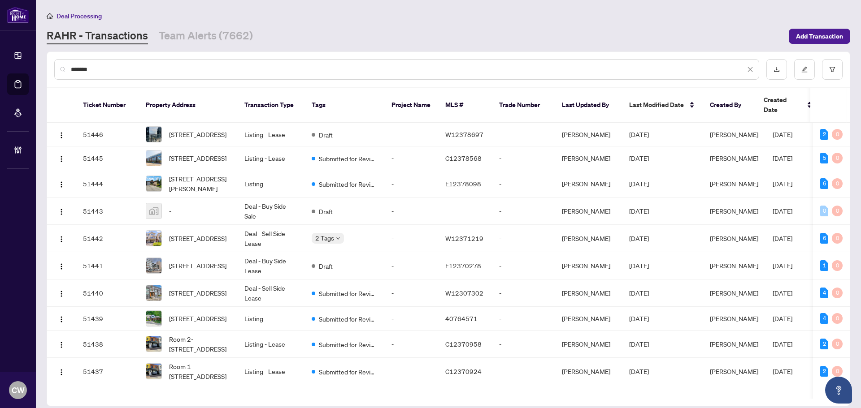
type input "*******"
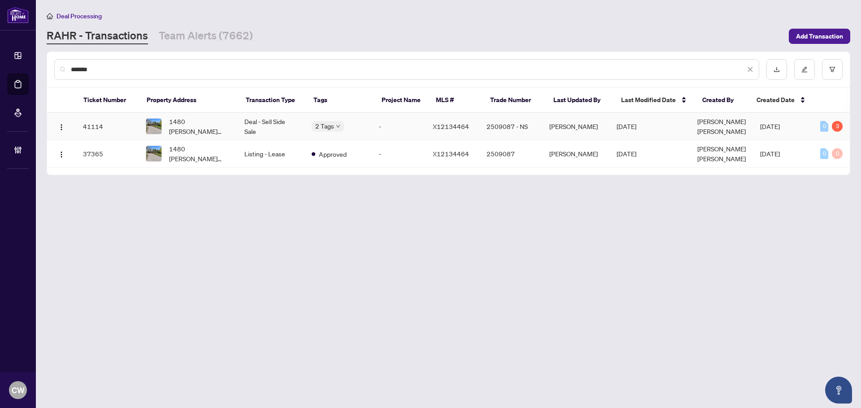
click at [180, 127] on span "1480 [PERSON_NAME][STREET_ADDRESS]" at bounding box center [199, 127] width 61 height 20
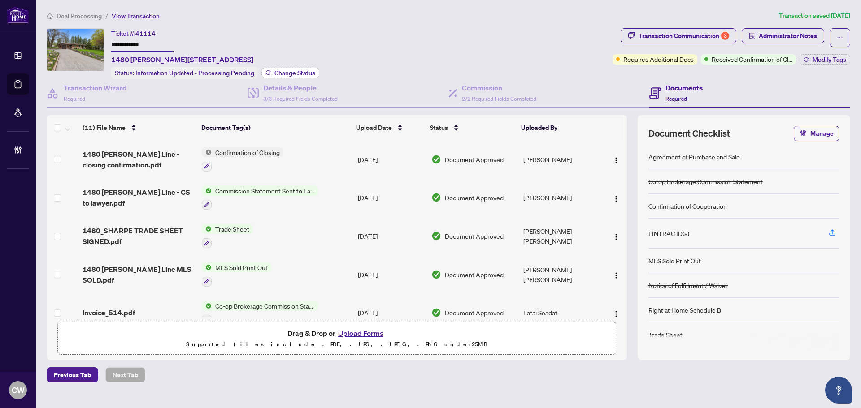
click at [294, 74] on span "Change Status" at bounding box center [294, 73] width 41 height 6
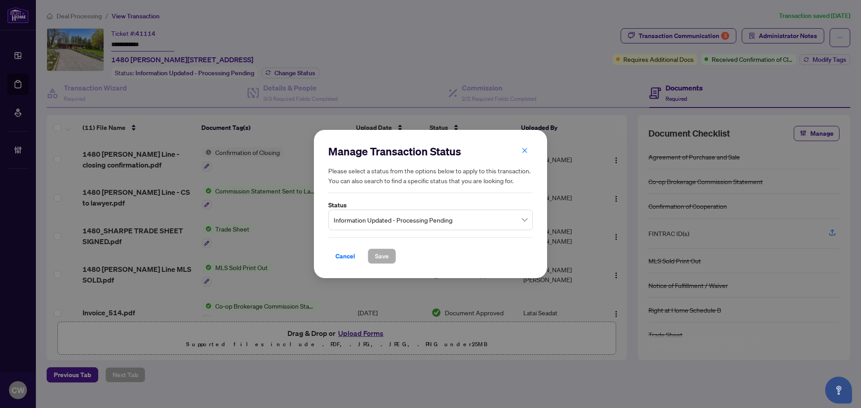
click at [422, 235] on div "Manage Transaction Status Please select a status from the options below to appl…" at bounding box center [430, 204] width 204 height 120
click at [425, 225] on span "Information Updated - Processing Pending" at bounding box center [431, 220] width 194 height 17
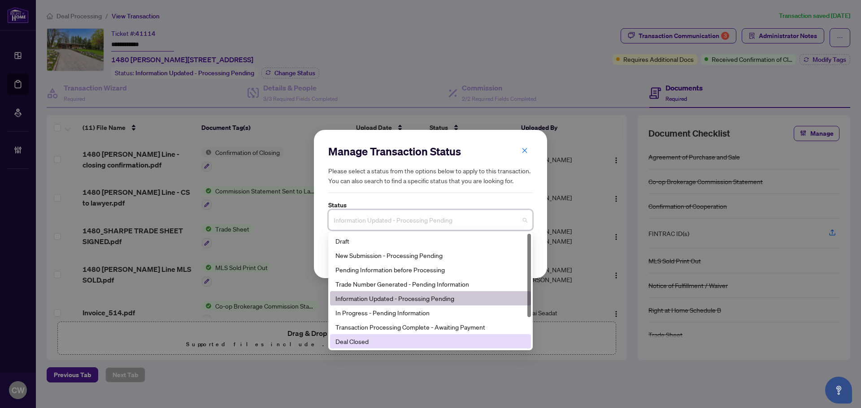
click at [382, 341] on div "Deal Closed" at bounding box center [430, 342] width 190 height 10
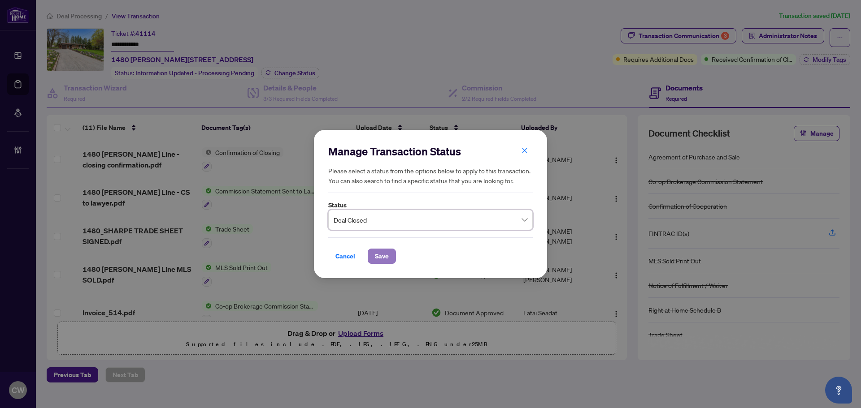
click at [385, 258] on span "Save" at bounding box center [382, 256] width 14 height 14
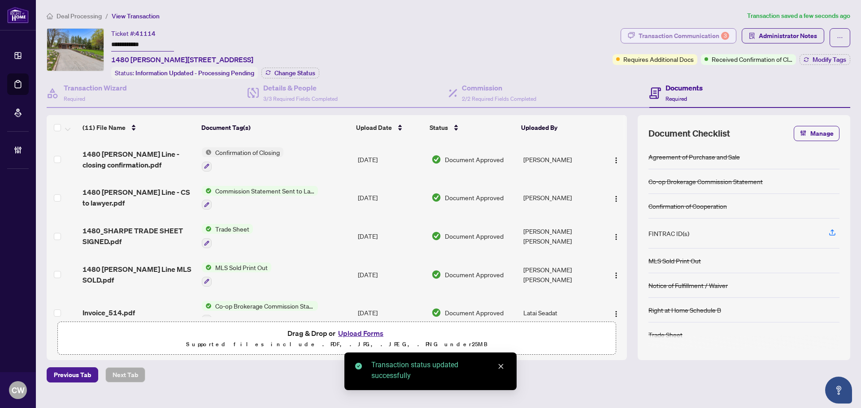
click at [705, 35] on div "Transaction Communication 3" at bounding box center [684, 36] width 91 height 14
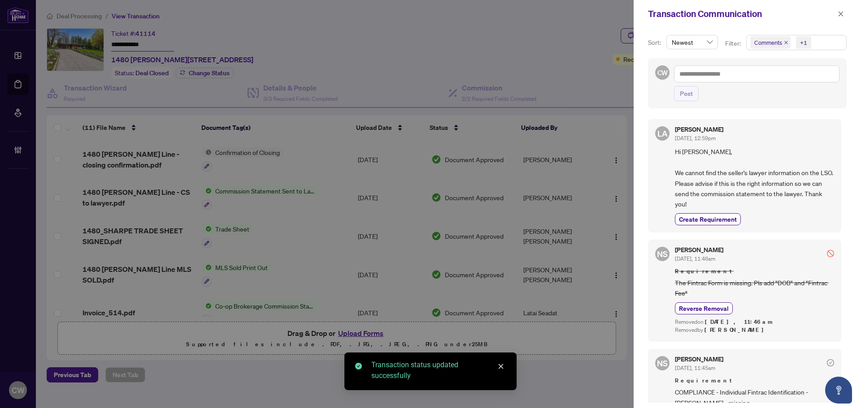
click at [784, 41] on icon "close" at bounding box center [786, 42] width 4 height 4
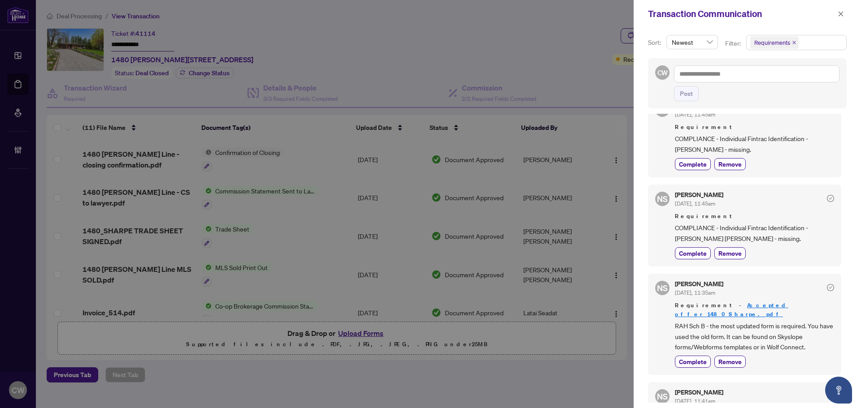
scroll to position [45, 0]
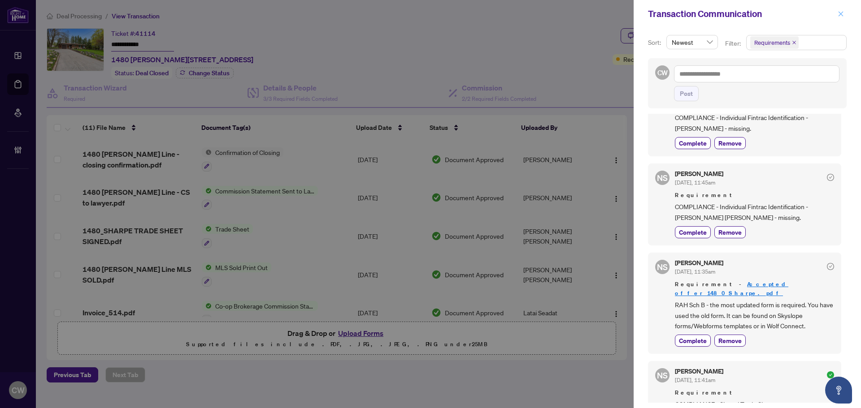
click at [843, 15] on icon "close" at bounding box center [841, 14] width 6 height 6
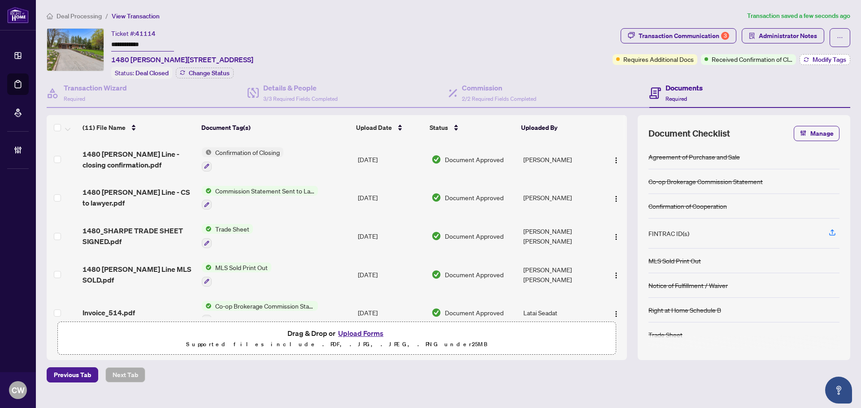
click at [826, 56] on span "Modify Tags" at bounding box center [830, 59] width 34 height 6
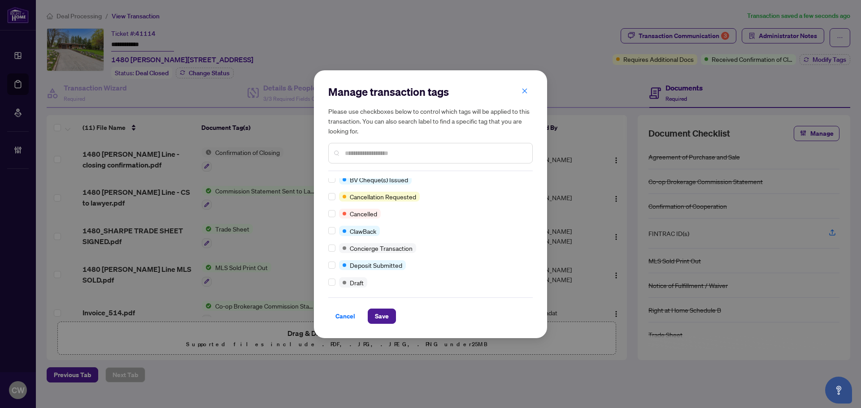
scroll to position [0, 0]
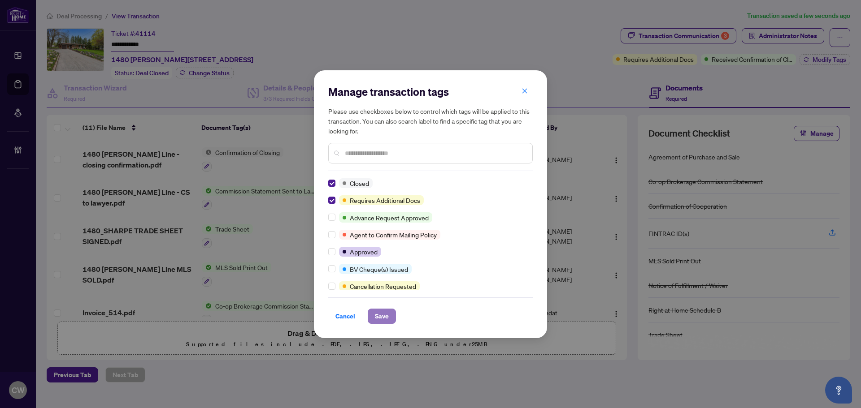
click at [379, 314] on span "Save" at bounding box center [382, 316] width 14 height 14
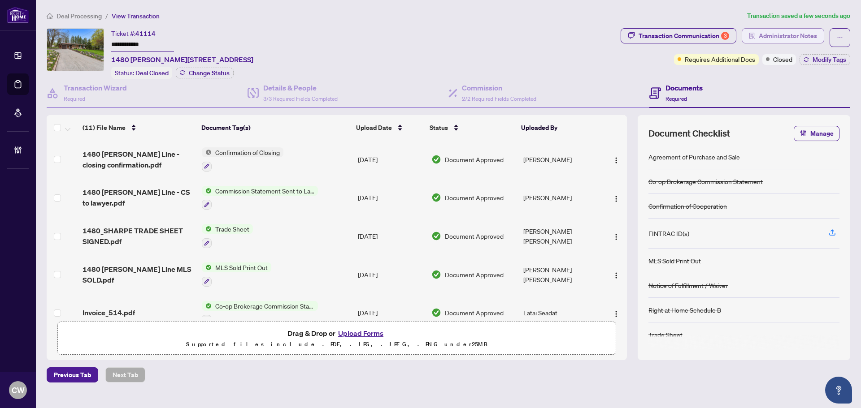
click at [781, 33] on span "Administrator Notes" at bounding box center [788, 36] width 58 height 14
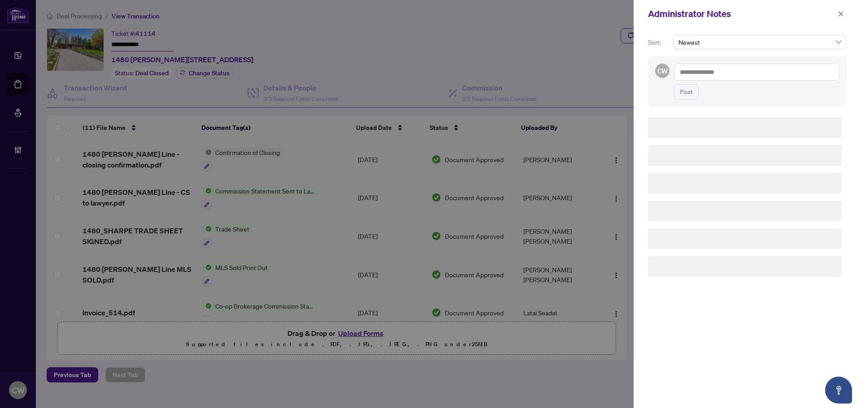
drag, startPoint x: 742, startPoint y: 58, endPoint x: 736, endPoint y: 70, distance: 13.0
click at [741, 59] on div "CW Post" at bounding box center [747, 81] width 199 height 50
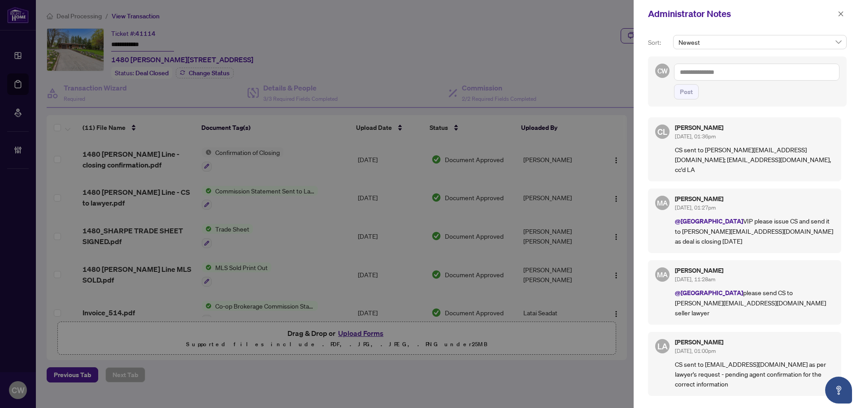
click at [734, 71] on textarea at bounding box center [756, 72] width 165 height 17
paste textarea "**********"
type textarea "**********"
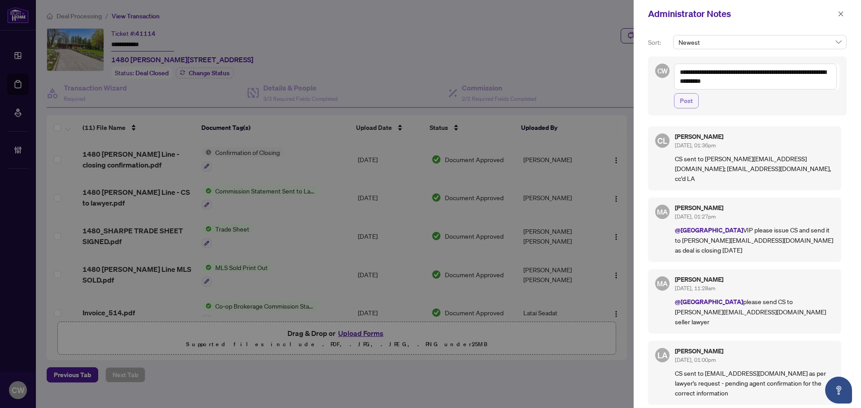
click at [688, 100] on span "Post" at bounding box center [686, 101] width 13 height 14
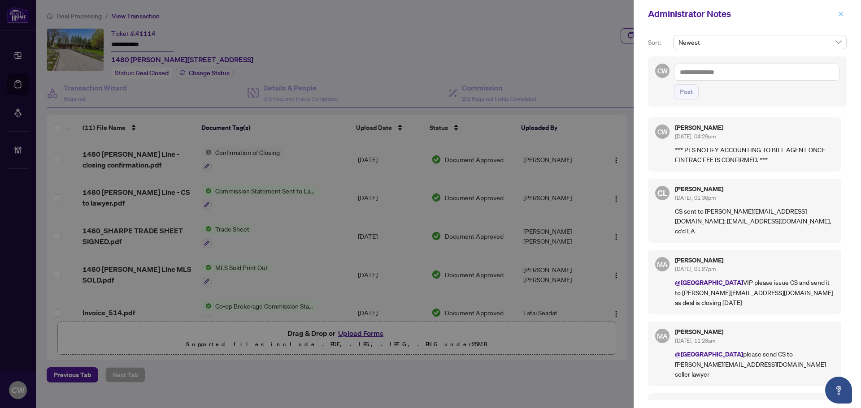
click at [839, 14] on icon "close" at bounding box center [841, 14] width 6 height 6
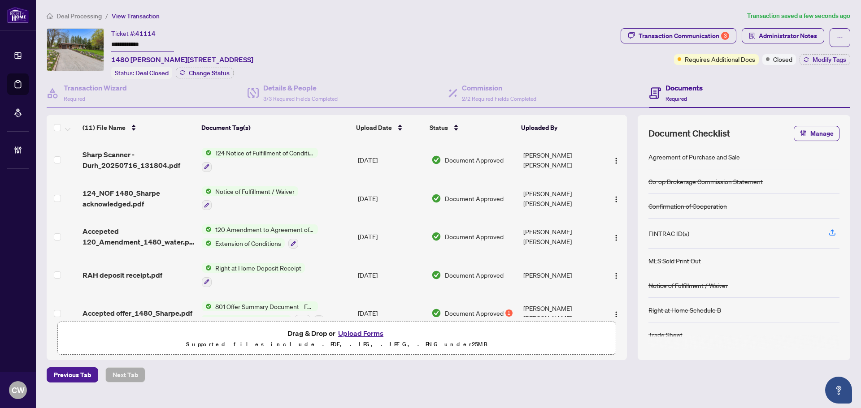
scroll to position [237, 0]
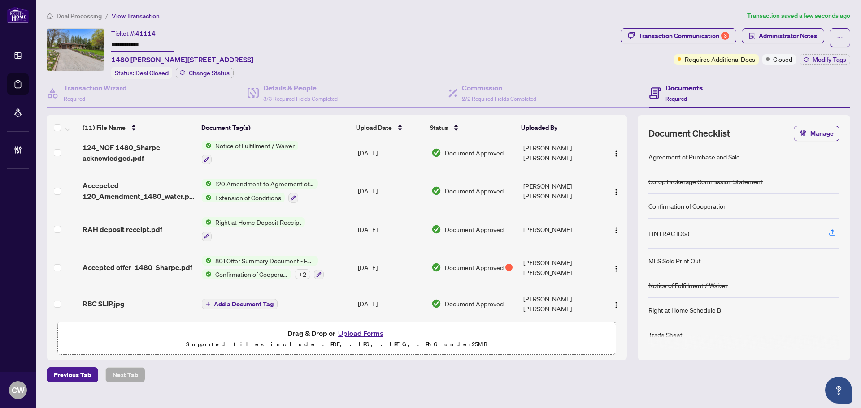
click at [151, 271] on td "Accepted offer_1480_Sharpe.pdf" at bounding box center [138, 268] width 119 height 39
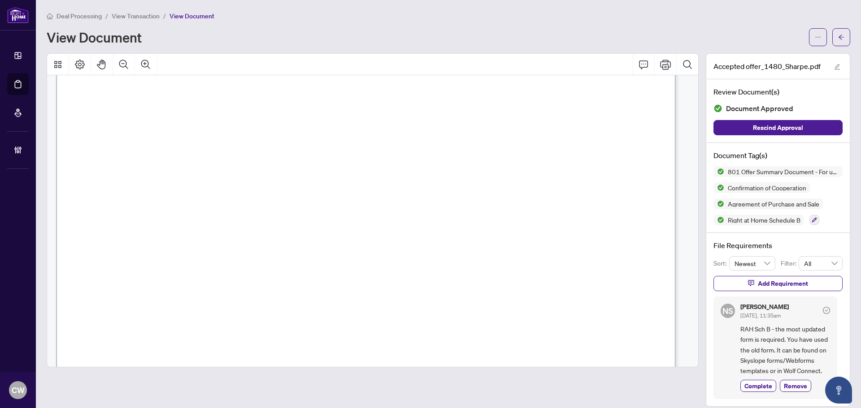
scroll to position [1705, 0]
click at [838, 33] on span "button" at bounding box center [841, 37] width 6 height 14
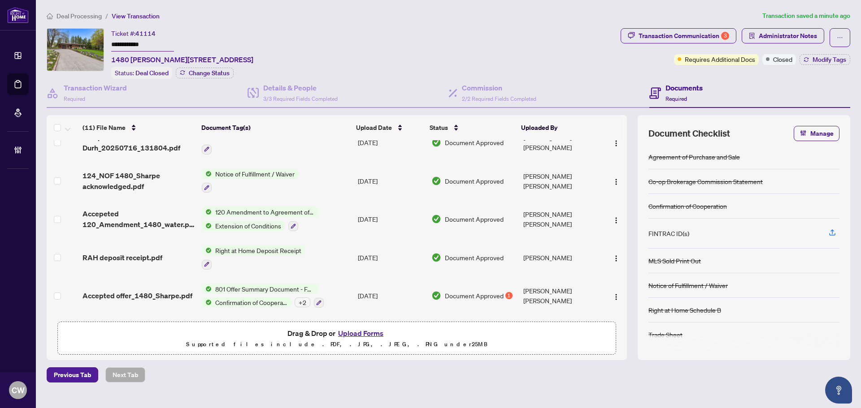
scroll to position [237, 0]
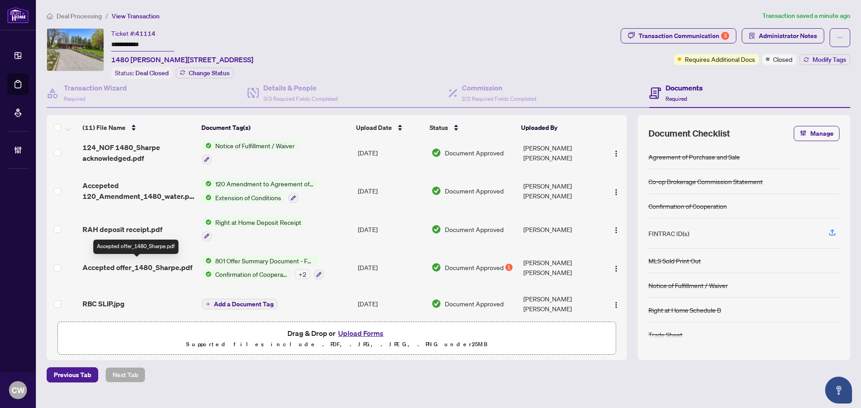
click at [131, 262] on span "Accepted offer_1480_Sharpe.pdf" at bounding box center [138, 267] width 110 height 11
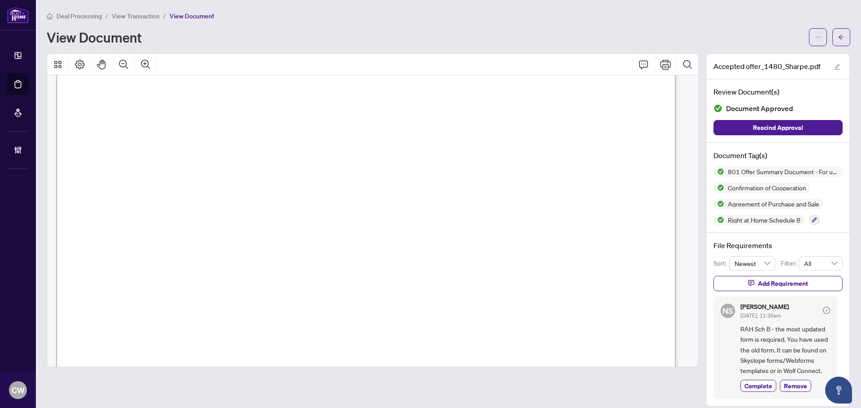
scroll to position [1794, 0]
click at [838, 35] on icon "arrow-left" at bounding box center [841, 37] width 6 height 6
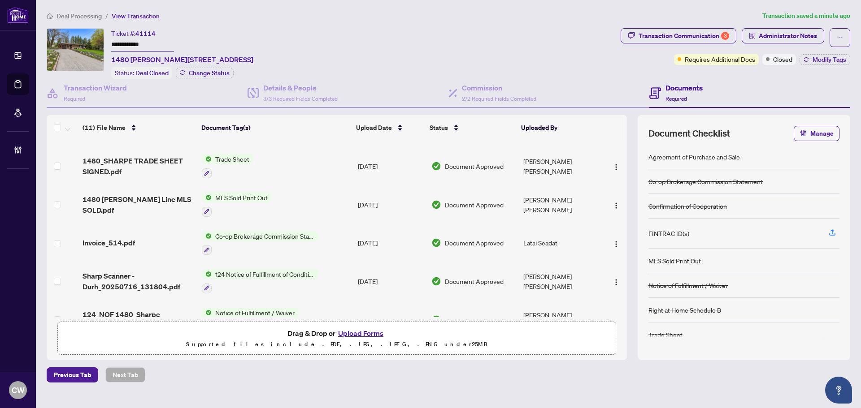
scroll to position [90, 0]
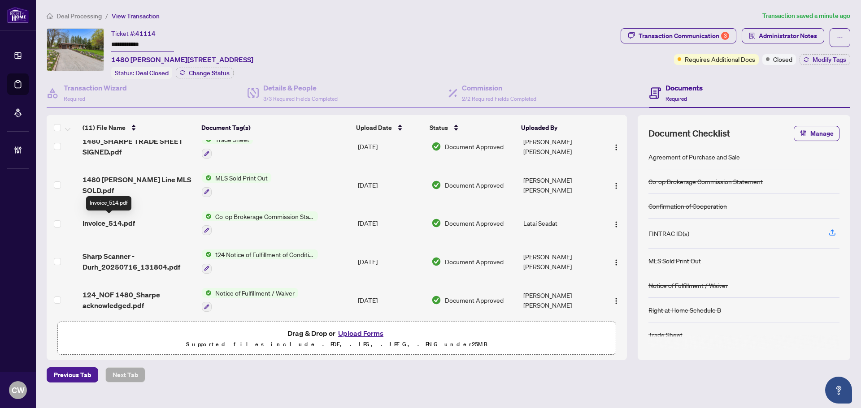
click at [122, 224] on span "Invoice_514.pdf" at bounding box center [109, 223] width 52 height 11
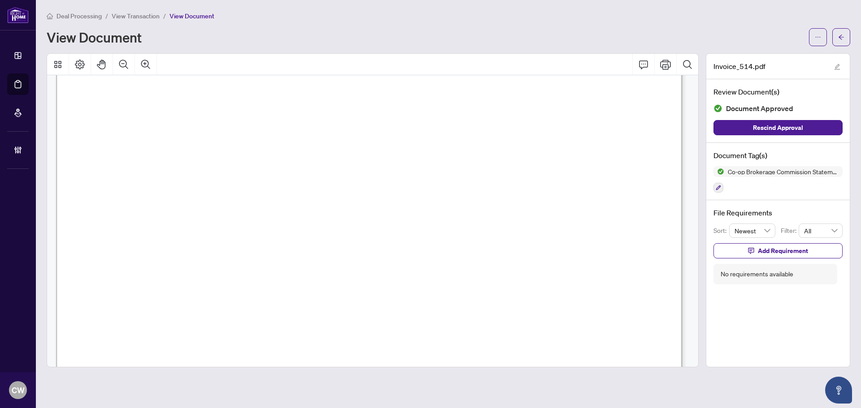
scroll to position [359, 0]
click at [837, 42] on button "button" at bounding box center [841, 37] width 18 height 18
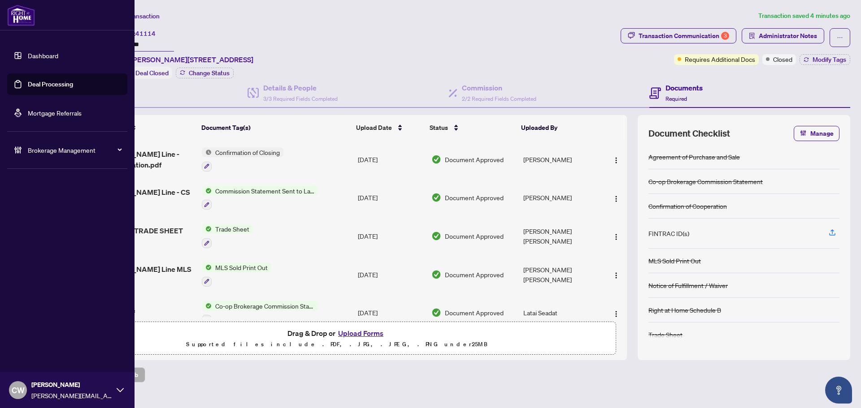
click at [30, 81] on link "Deal Processing" at bounding box center [50, 84] width 45 height 8
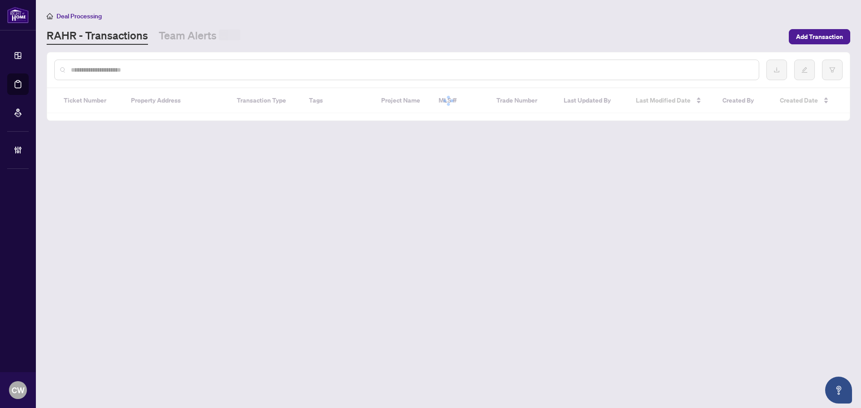
click at [143, 67] on input "text" at bounding box center [411, 70] width 681 height 10
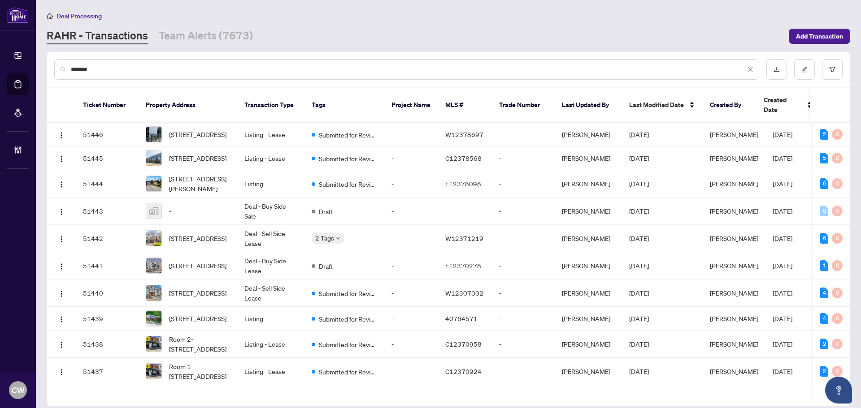
type input "*******"
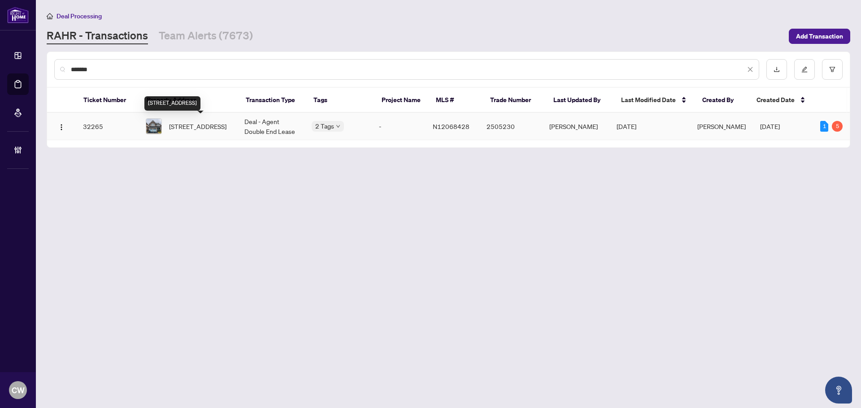
click at [186, 126] on span "[STREET_ADDRESS]" at bounding box center [197, 127] width 57 height 10
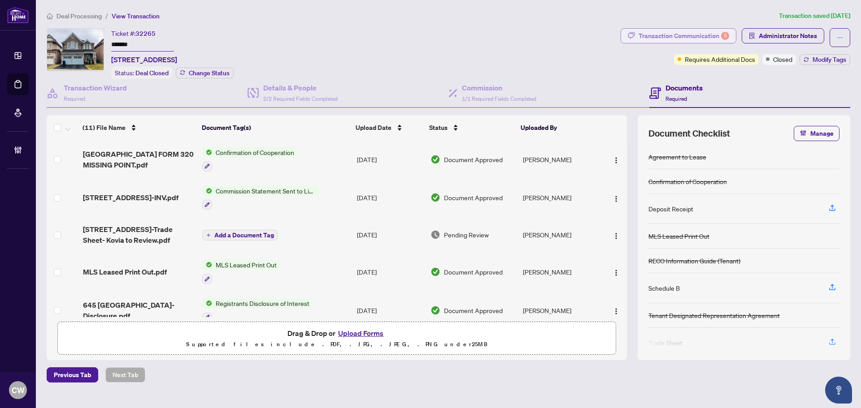
click at [677, 29] on div "Transaction Communication 5" at bounding box center [684, 36] width 91 height 14
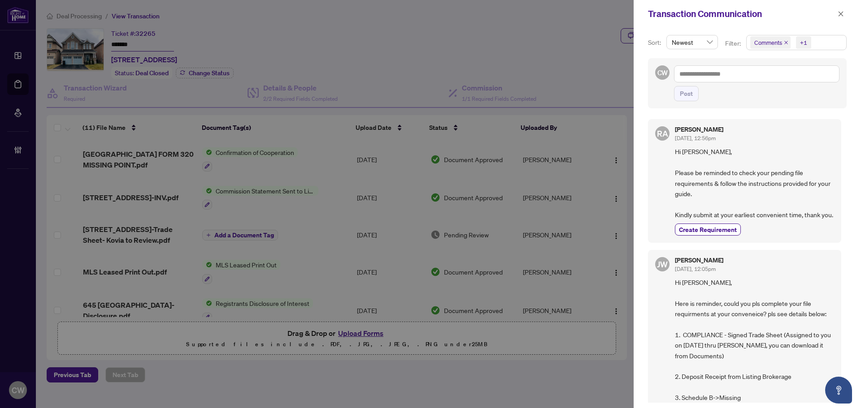
click at [785, 41] on icon "close" at bounding box center [786, 42] width 4 height 4
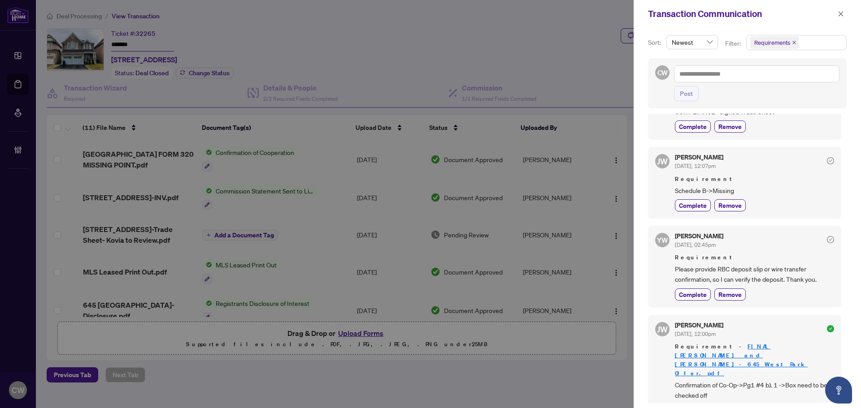
scroll to position [269, 0]
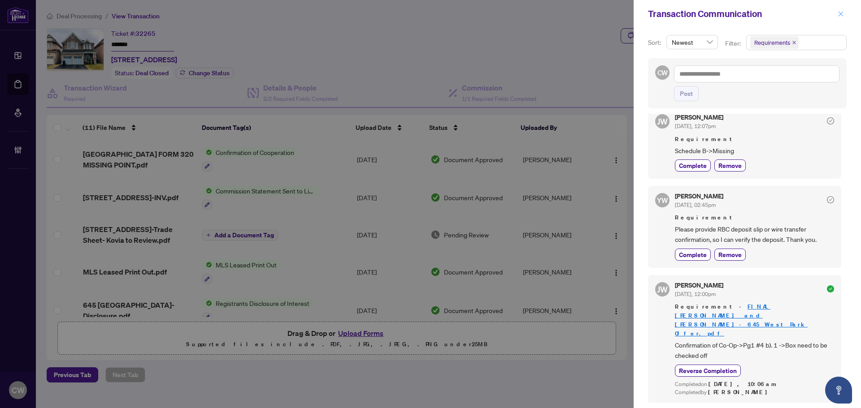
drag, startPoint x: 845, startPoint y: 14, endPoint x: 572, endPoint y: 38, distance: 274.1
click at [844, 14] on button "button" at bounding box center [841, 14] width 12 height 11
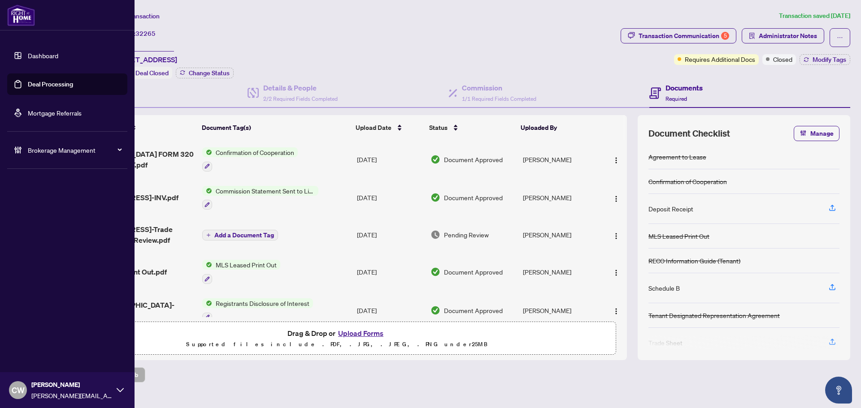
click at [29, 85] on link "Deal Processing" at bounding box center [50, 84] width 45 height 8
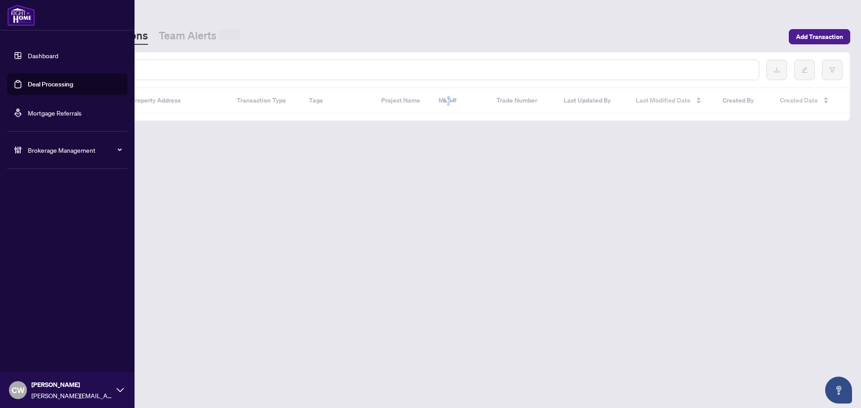
click at [146, 68] on input "text" at bounding box center [411, 70] width 681 height 10
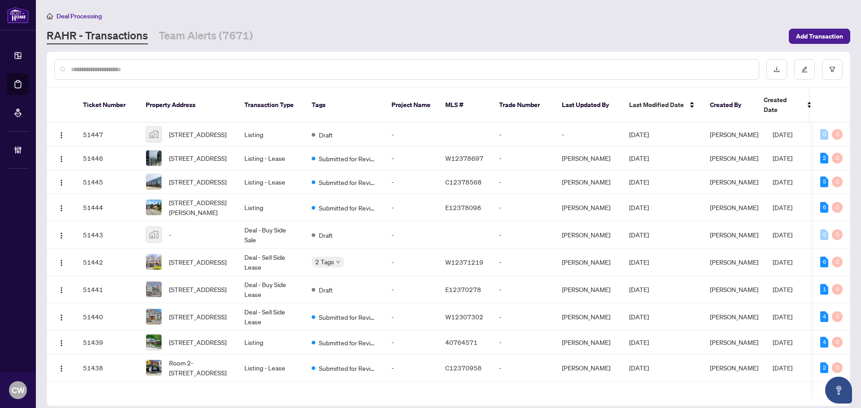
paste input "*******"
type input "*******"
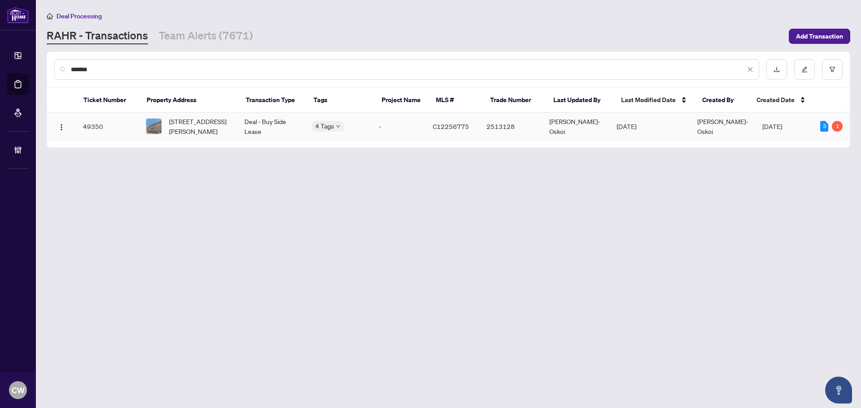
click at [185, 129] on span "[STREET_ADDRESS][PERSON_NAME]" at bounding box center [199, 127] width 61 height 20
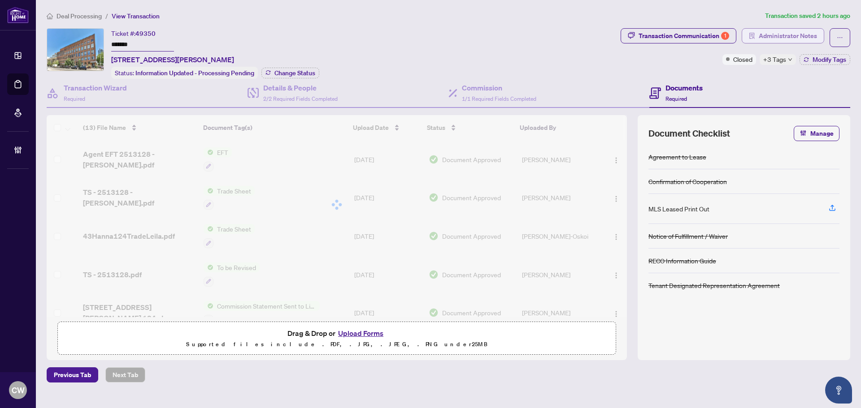
click at [792, 34] on span "Administrator Notes" at bounding box center [788, 36] width 58 height 14
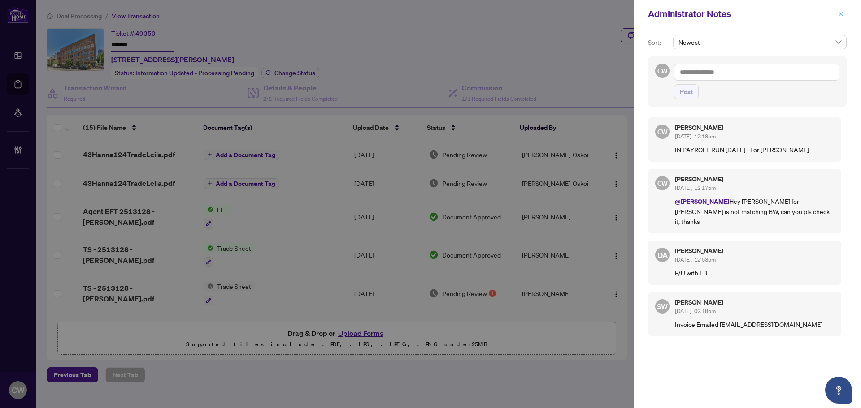
click at [841, 15] on icon "close" at bounding box center [841, 13] width 5 height 5
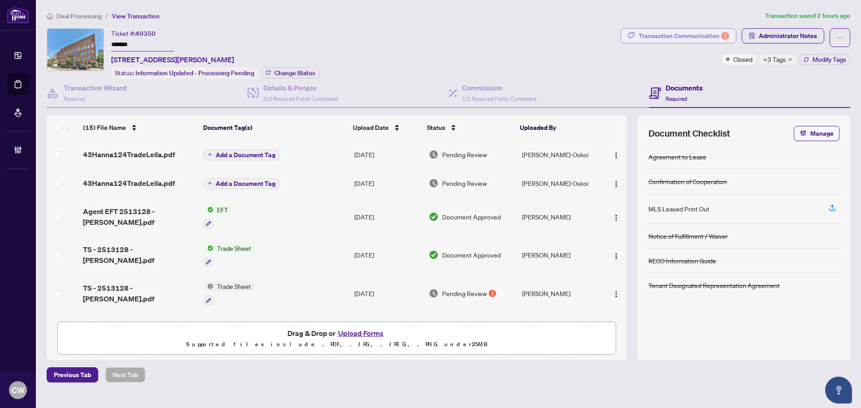
click at [683, 33] on div "Transaction Communication 1" at bounding box center [684, 36] width 91 height 14
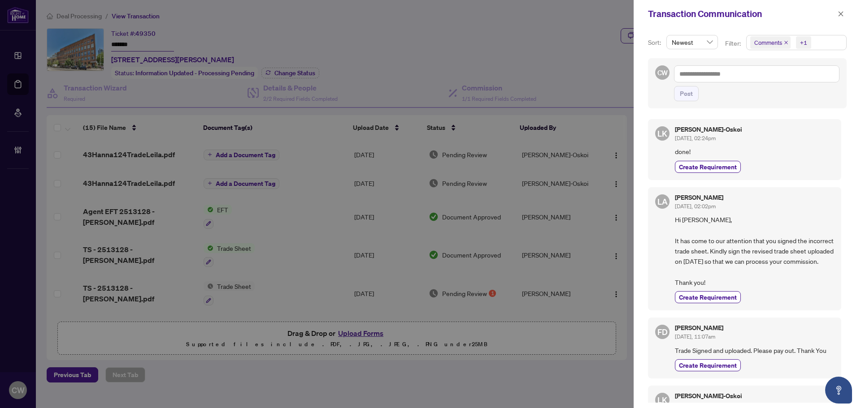
click at [786, 43] on icon "close" at bounding box center [786, 43] width 4 height 4
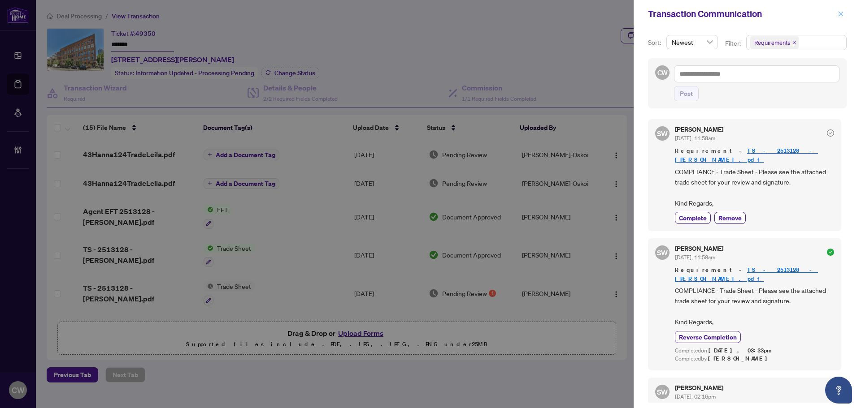
click at [839, 17] on icon "close" at bounding box center [841, 14] width 6 height 6
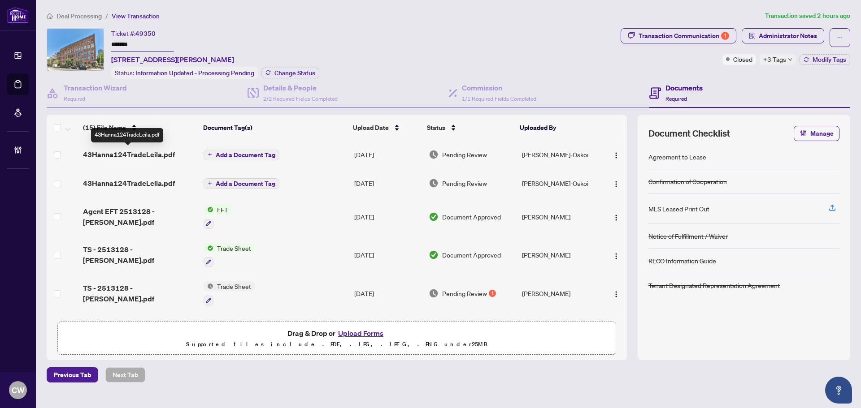
click at [130, 150] on span "43Hanna124TradeLeila.pdf" at bounding box center [129, 154] width 92 height 11
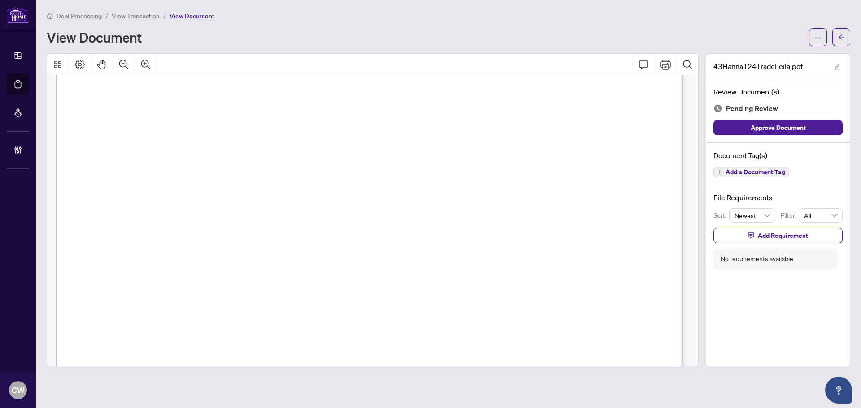
scroll to position [268, 0]
click at [839, 36] on icon "arrow-left" at bounding box center [841, 37] width 6 height 6
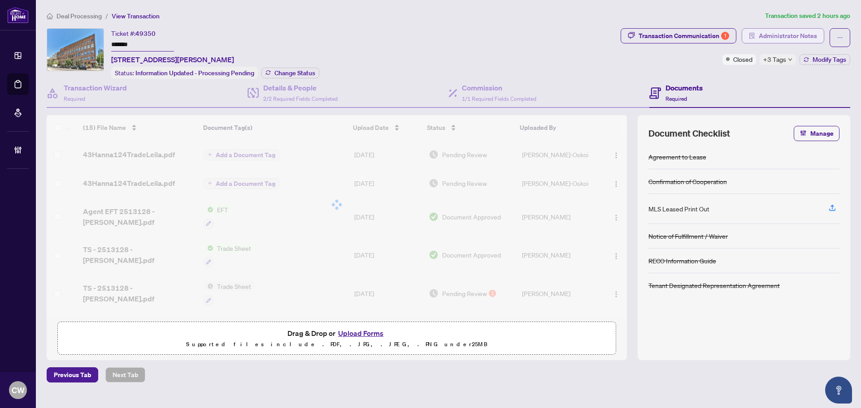
click at [790, 32] on span "Administrator Notes" at bounding box center [788, 36] width 58 height 14
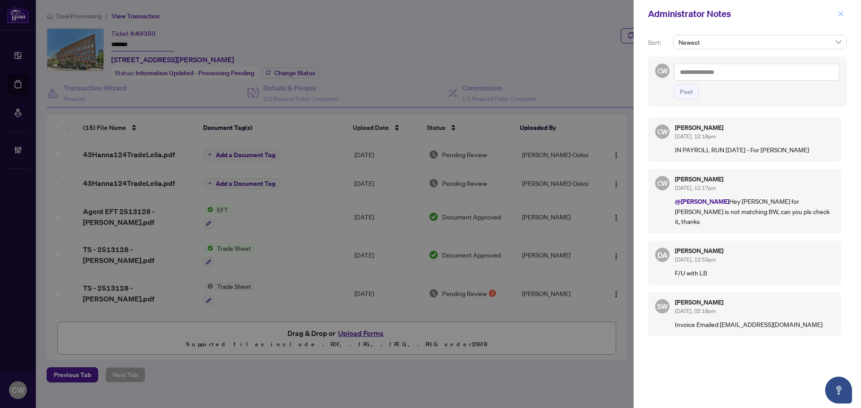
click at [842, 14] on icon "close" at bounding box center [841, 14] width 6 height 6
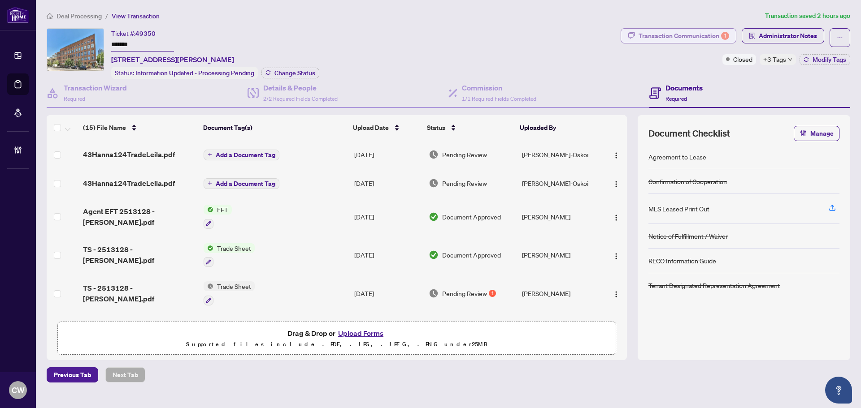
click at [695, 31] on div "Transaction Communication 1" at bounding box center [684, 36] width 91 height 14
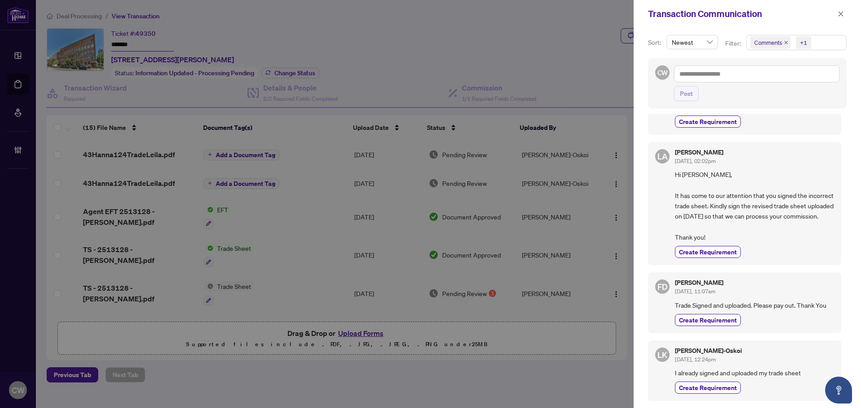
scroll to position [45, 0]
click at [840, 15] on icon "close" at bounding box center [841, 14] width 6 height 6
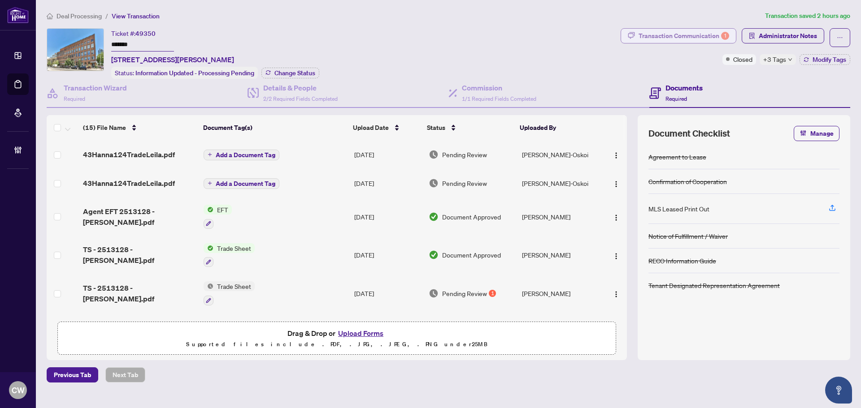
click at [697, 36] on div "Transaction Communication 1" at bounding box center [684, 36] width 91 height 14
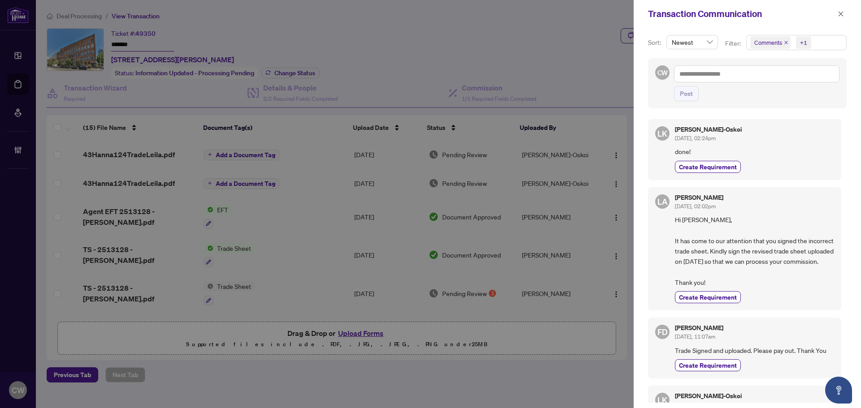
click at [786, 43] on icon "close" at bounding box center [786, 43] width 4 height 4
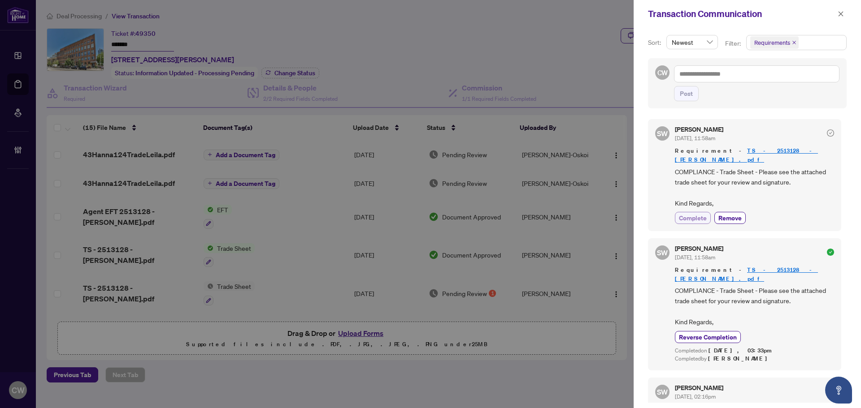
click at [694, 213] on span "Complete" at bounding box center [693, 217] width 28 height 9
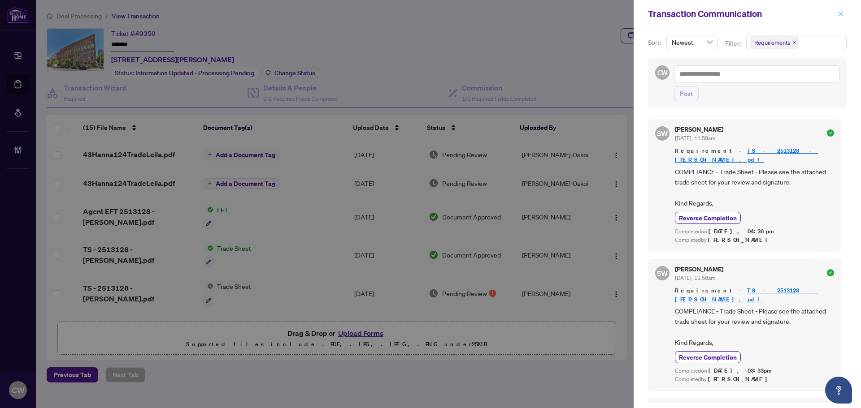
click at [843, 11] on icon "close" at bounding box center [841, 14] width 6 height 6
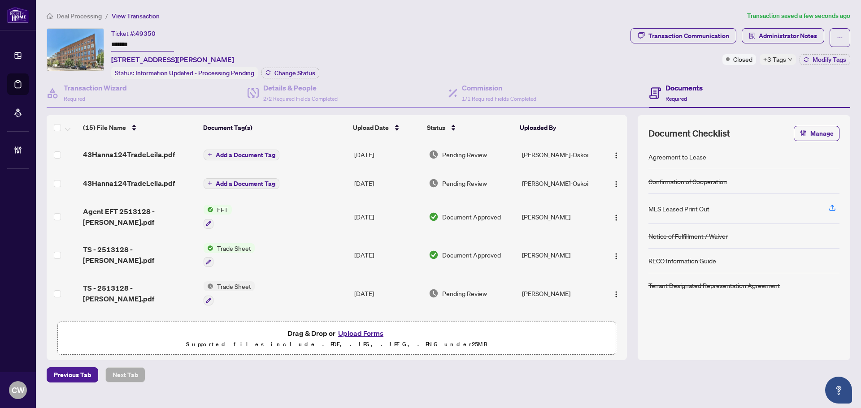
click at [261, 152] on span "Add a Document Tag" at bounding box center [246, 155] width 60 height 6
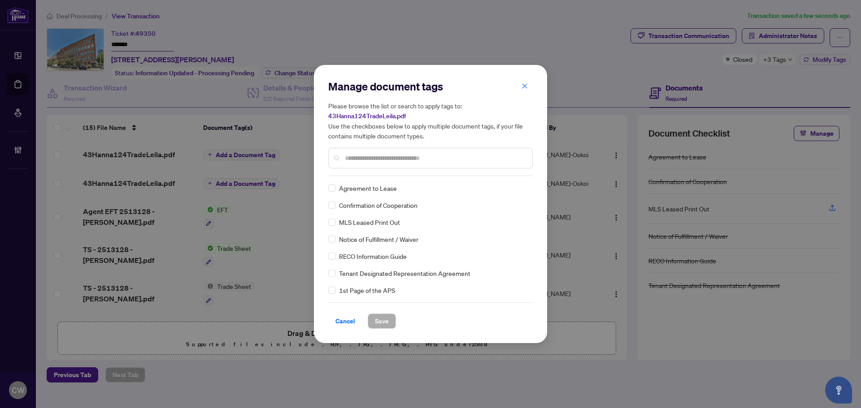
click at [360, 160] on input "text" at bounding box center [435, 158] width 180 height 10
type input "*****"
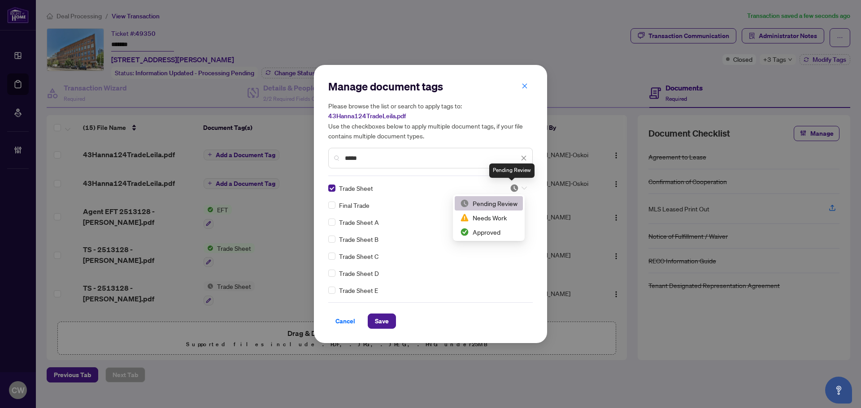
click at [514, 189] on img at bounding box center [514, 188] width 9 height 9
click at [490, 239] on div "Approved" at bounding box center [489, 232] width 68 height 14
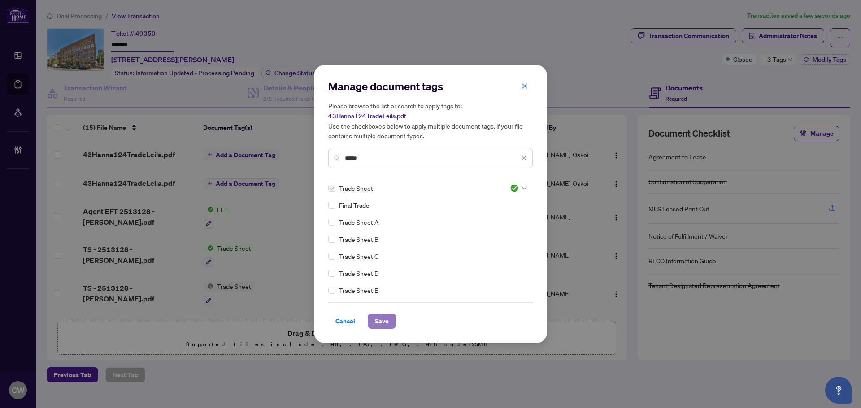
click at [386, 322] on span "Save" at bounding box center [382, 321] width 14 height 14
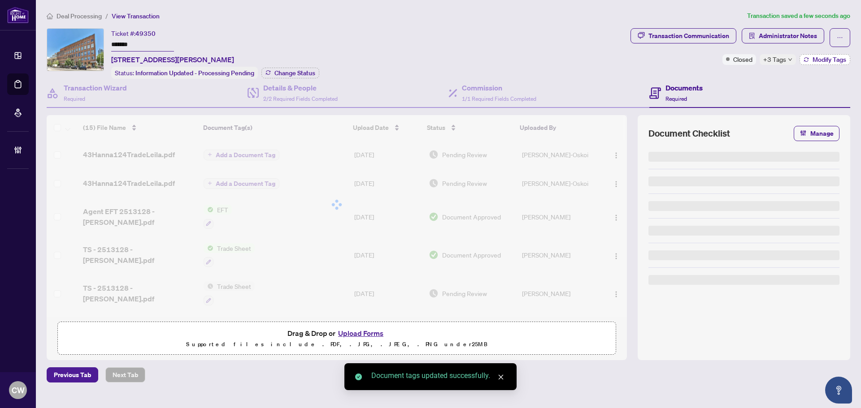
click at [826, 61] on span "Modify Tags" at bounding box center [830, 59] width 34 height 6
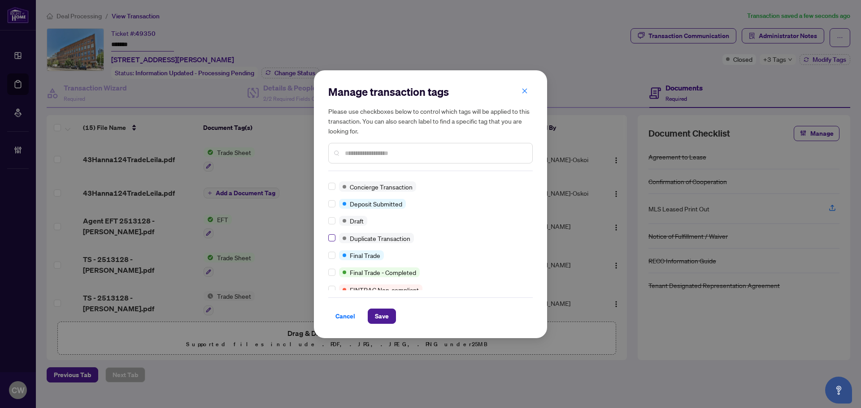
scroll to position [135, 0]
click at [333, 251] on label at bounding box center [331, 255] width 7 height 10
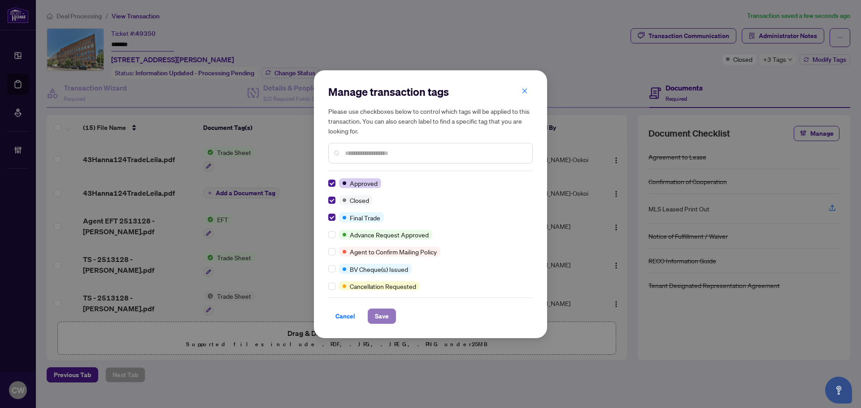
click at [388, 318] on span "Save" at bounding box center [382, 316] width 14 height 14
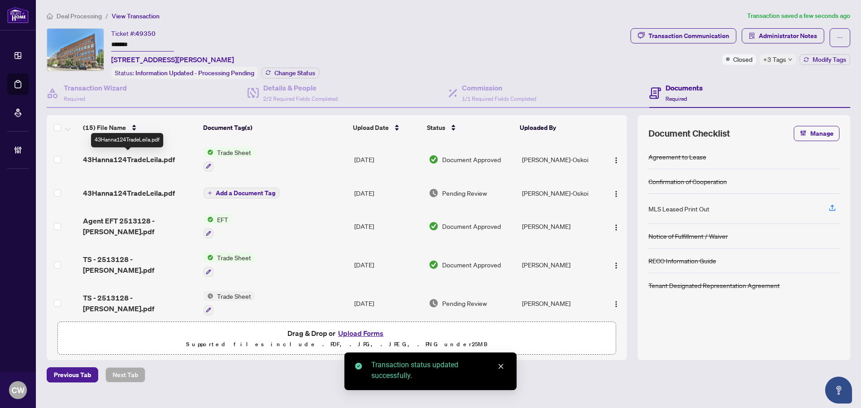
click at [146, 161] on span "43Hanna124TradeLeila.pdf" at bounding box center [129, 159] width 92 height 11
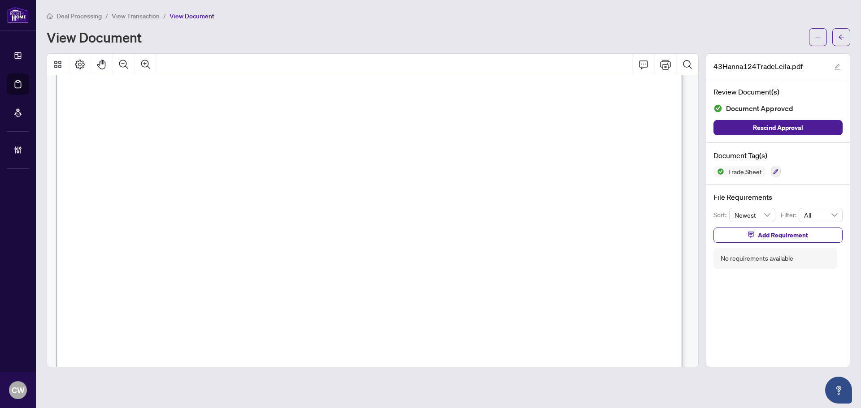
scroll to position [269, 0]
click at [843, 39] on icon "arrow-left" at bounding box center [841, 37] width 6 height 6
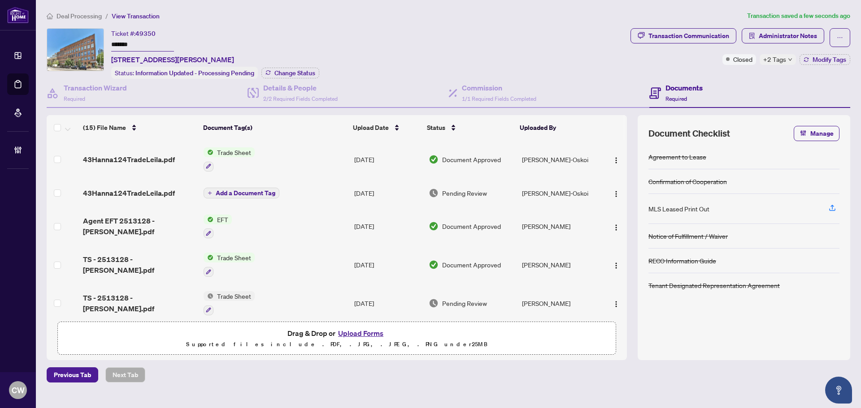
click at [359, 334] on button "Upload Forms" at bounding box center [360, 334] width 51 height 12
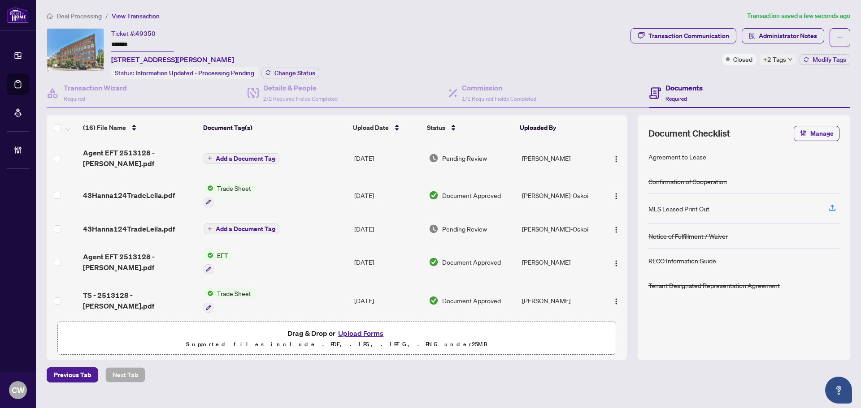
click at [264, 156] on span "Add a Document Tag" at bounding box center [246, 159] width 60 height 6
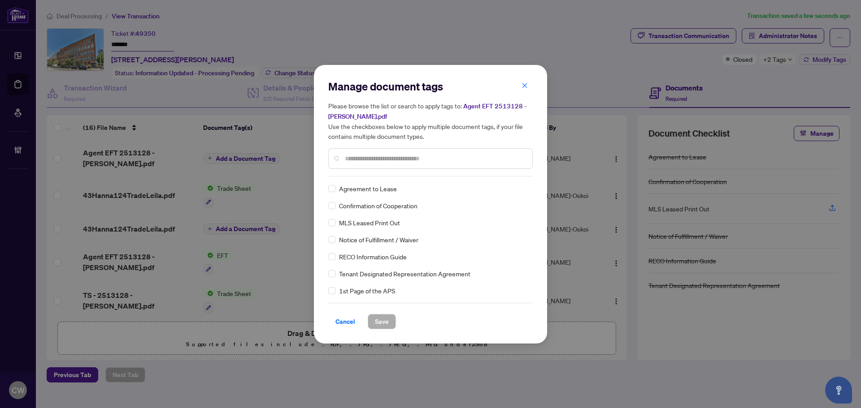
click at [381, 157] on input "text" at bounding box center [435, 159] width 180 height 10
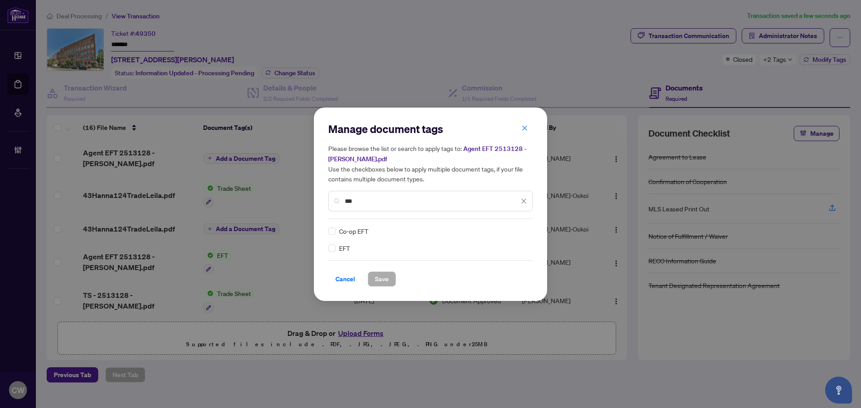
type input "***"
click at [335, 250] on div "EFT" at bounding box center [427, 248] width 199 height 10
click at [513, 233] on img at bounding box center [514, 231] width 9 height 9
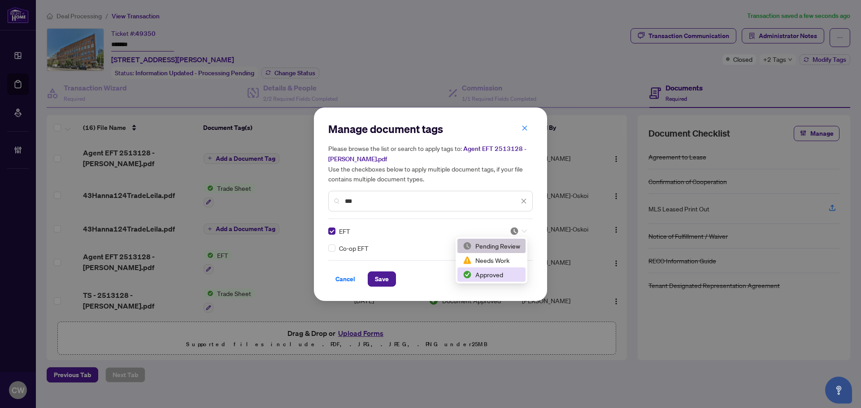
click at [503, 277] on div "Approved" at bounding box center [491, 275] width 57 height 10
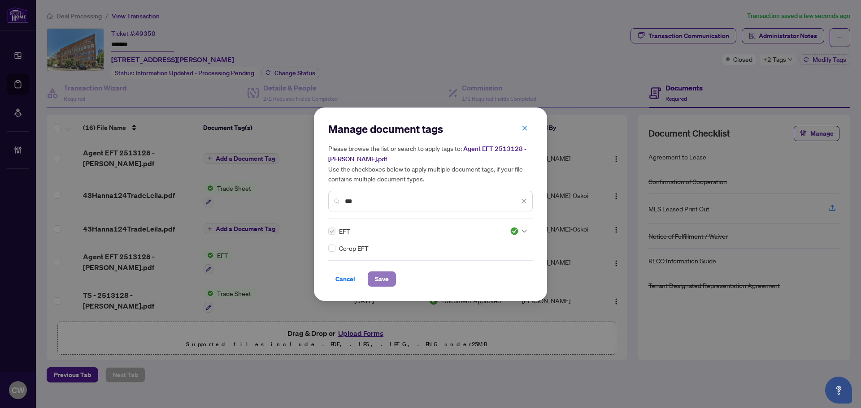
click at [380, 274] on span "Save" at bounding box center [382, 279] width 14 height 14
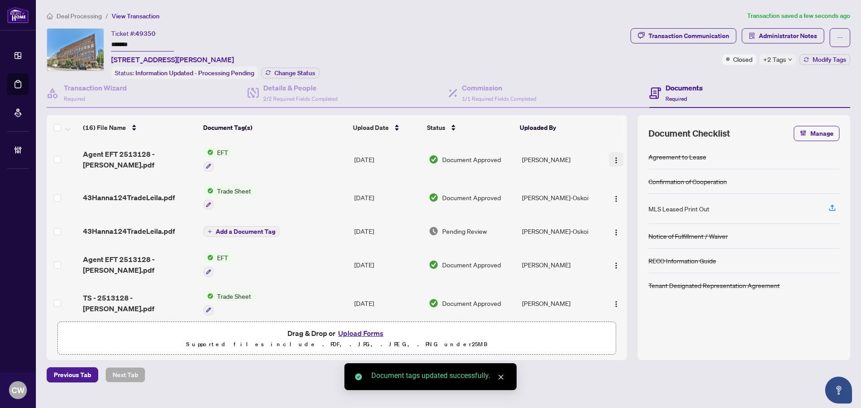
click at [618, 156] on button "button" at bounding box center [616, 159] width 14 height 14
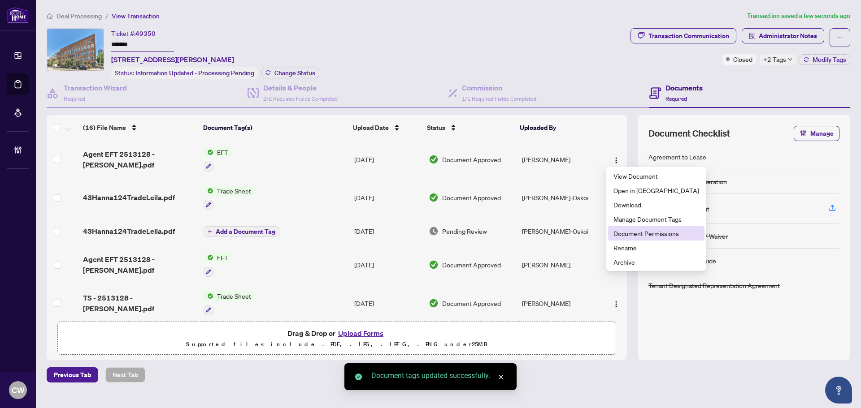
click at [634, 234] on span "Document Permissions" at bounding box center [656, 234] width 86 height 10
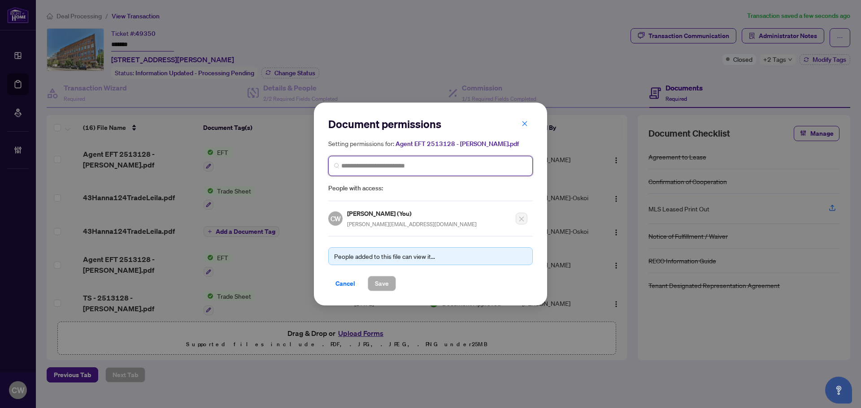
click at [370, 170] on input "search" at bounding box center [434, 165] width 186 height 9
paste input "**********"
type input "**********"
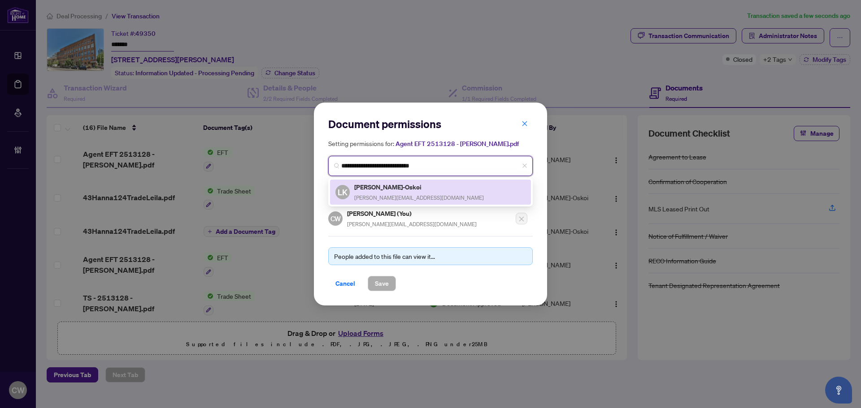
click at [390, 186] on h5 "[PERSON_NAME]-Oskoi" at bounding box center [419, 187] width 130 height 10
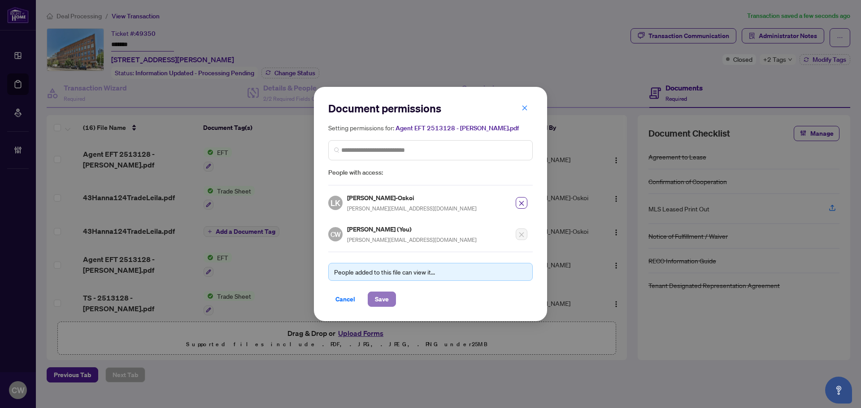
click at [387, 300] on span "Save" at bounding box center [382, 299] width 14 height 14
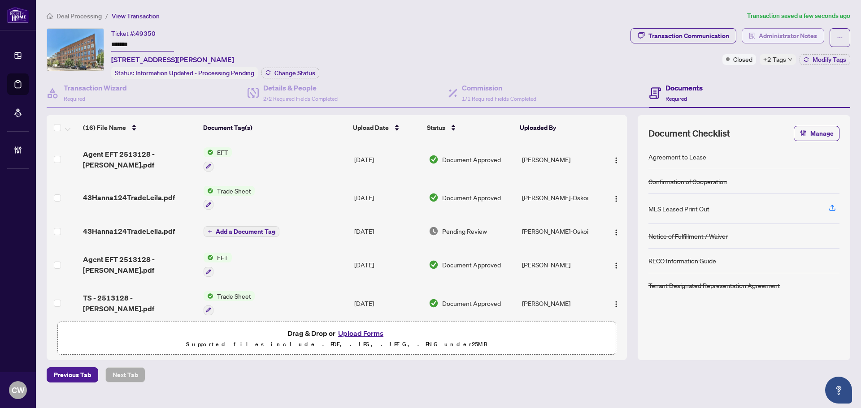
click at [777, 31] on span "Administrator Notes" at bounding box center [788, 36] width 58 height 14
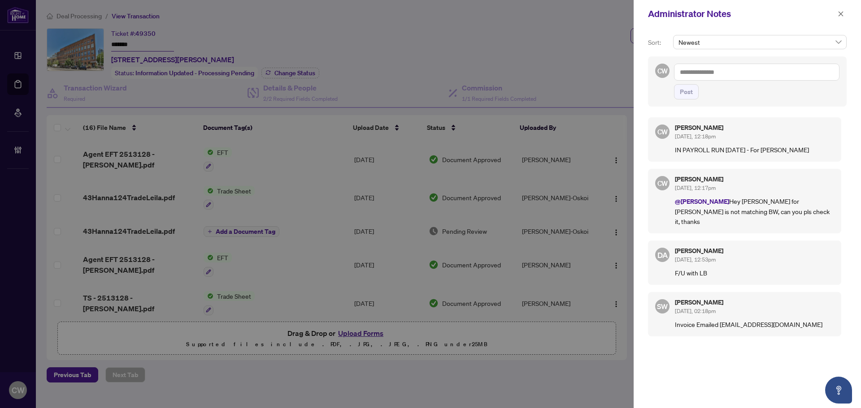
click at [719, 70] on textarea at bounding box center [756, 72] width 165 height 17
paste textarea "**********"
type textarea "**********"
click at [684, 91] on span "Post" at bounding box center [686, 92] width 13 height 14
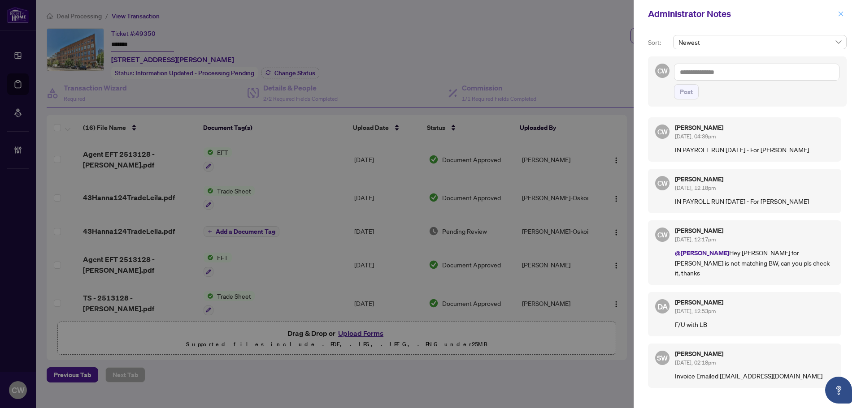
click at [840, 13] on icon "close" at bounding box center [841, 14] width 6 height 6
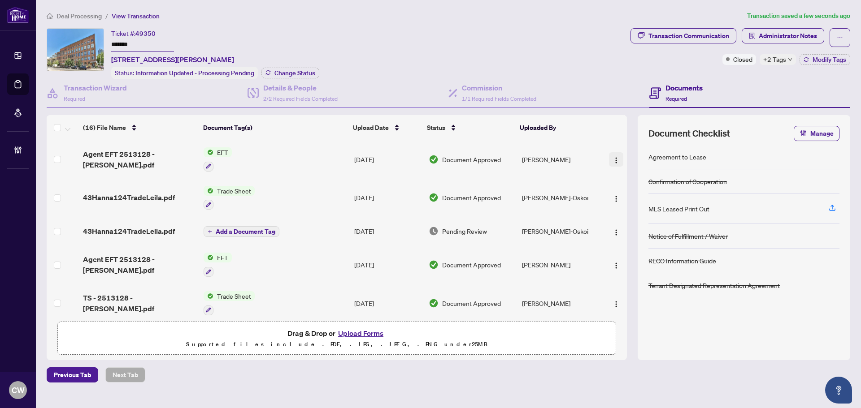
click at [616, 155] on span "button" at bounding box center [616, 160] width 7 height 10
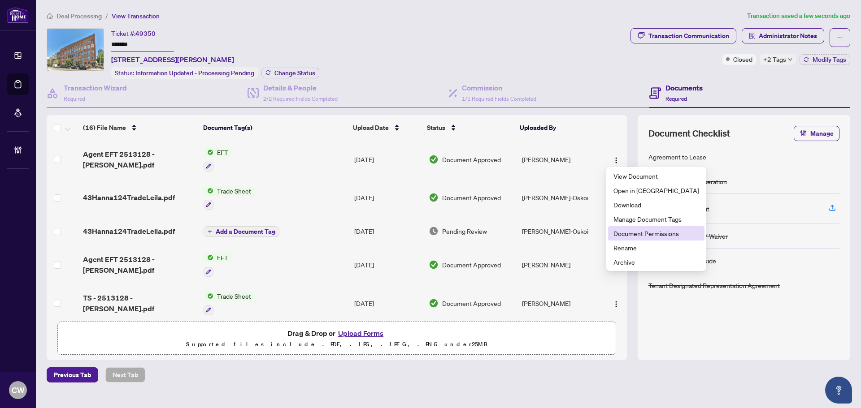
click at [628, 230] on span "Document Permissions" at bounding box center [656, 234] width 86 height 10
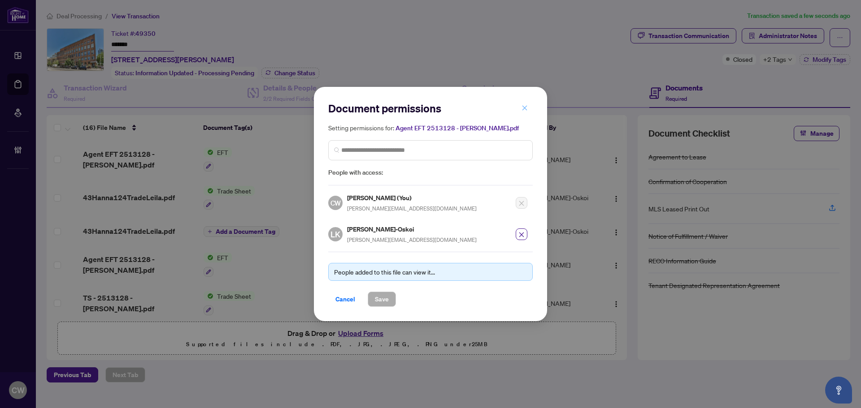
click at [527, 106] on icon "close" at bounding box center [524, 108] width 6 height 6
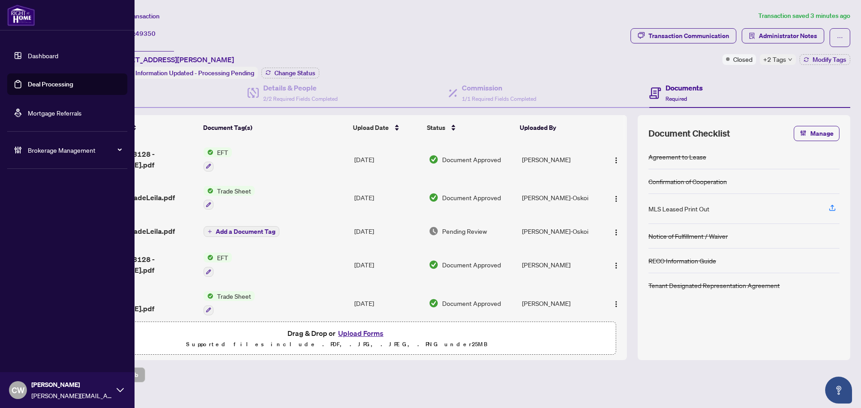
click at [39, 84] on link "Deal Processing" at bounding box center [50, 84] width 45 height 8
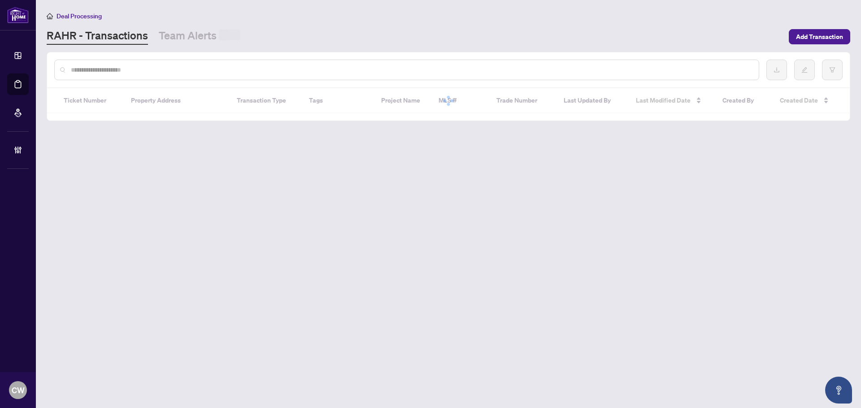
click at [158, 72] on input "text" at bounding box center [411, 70] width 681 height 10
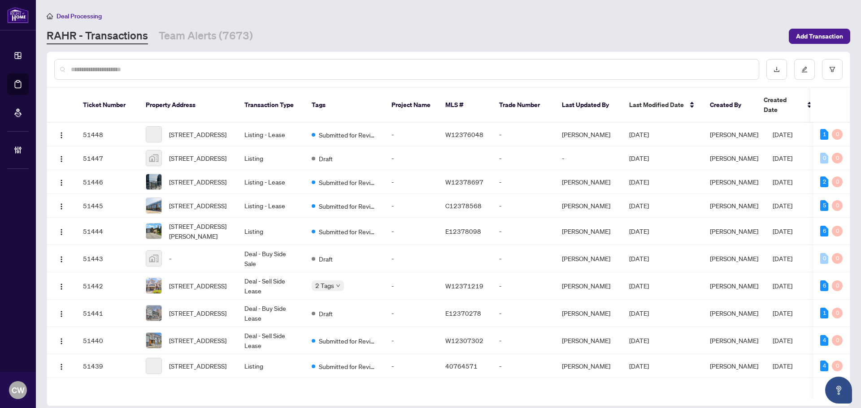
paste input "*******"
type input "*******"
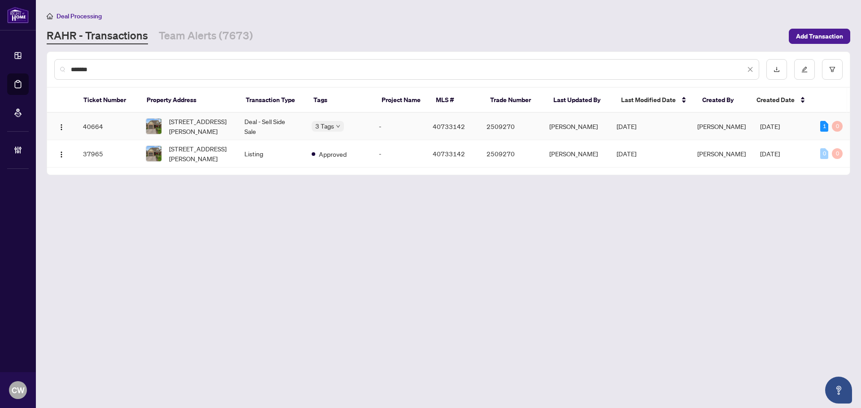
click at [181, 121] on span "[STREET_ADDRESS][PERSON_NAME]" at bounding box center [199, 127] width 61 height 20
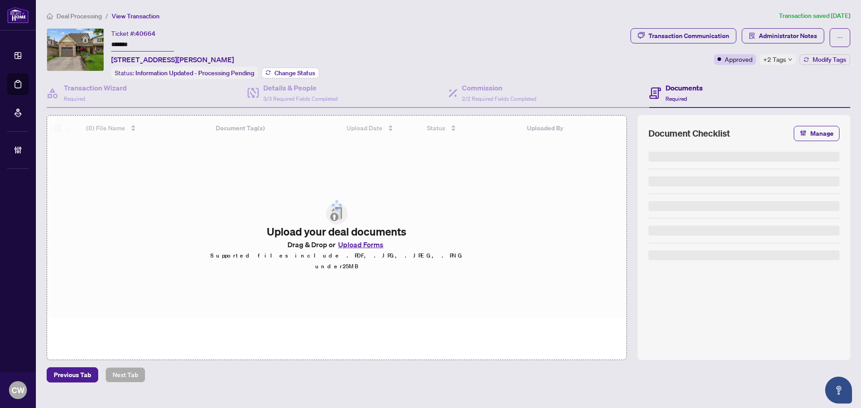
click at [287, 74] on span "Change Status" at bounding box center [294, 73] width 41 height 6
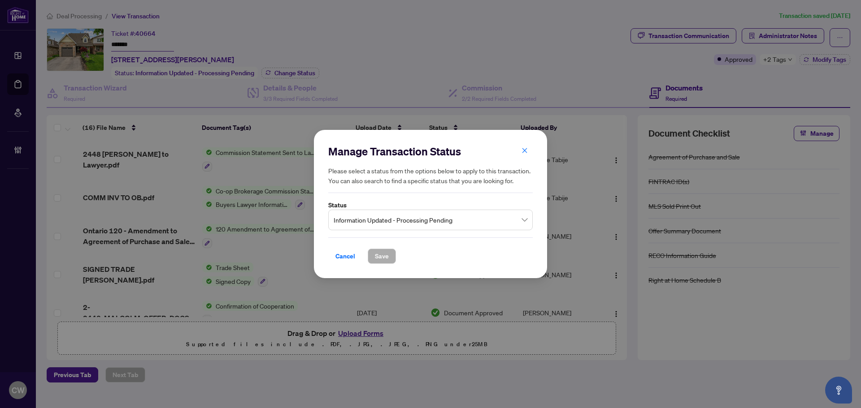
drag, startPoint x: 384, startPoint y: 216, endPoint x: 387, endPoint y: 224, distance: 8.1
click at [385, 218] on span "Information Updated - Processing Pending" at bounding box center [431, 220] width 194 height 17
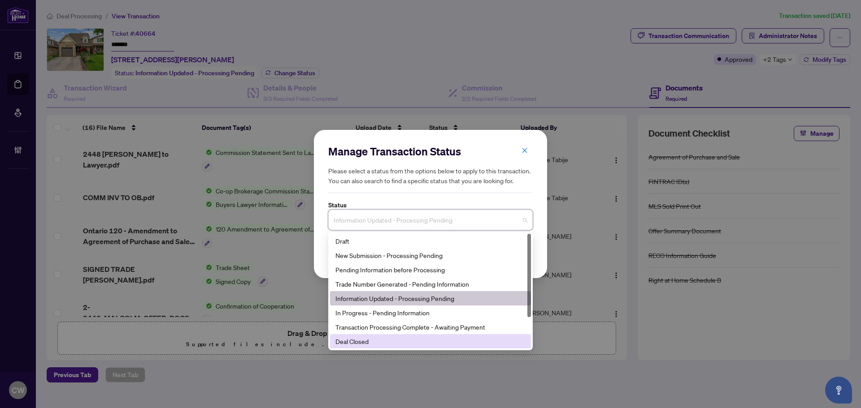
click at [369, 349] on div "Final Trade" at bounding box center [430, 356] width 201 height 14
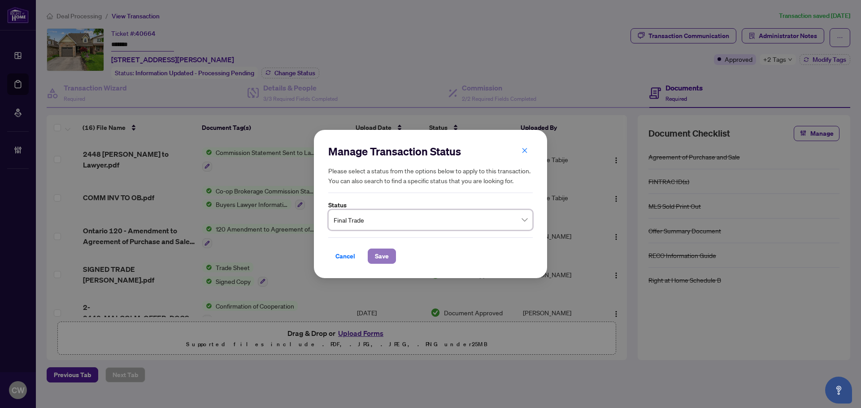
click at [391, 252] on button "Save" at bounding box center [382, 256] width 28 height 15
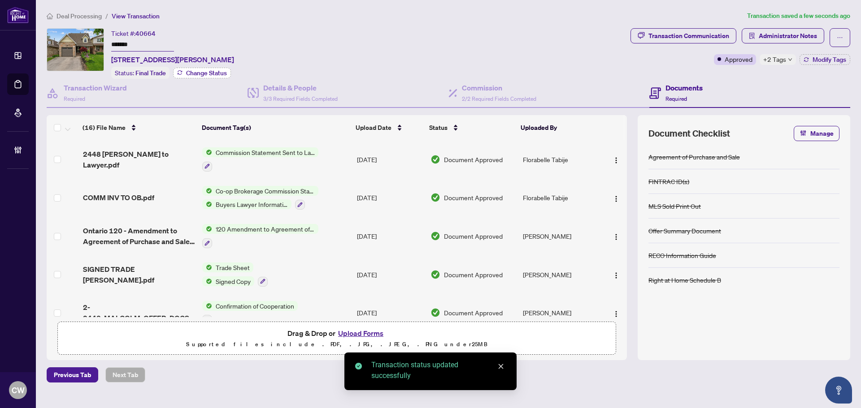
click at [218, 70] on span "Change Status" at bounding box center [206, 73] width 41 height 6
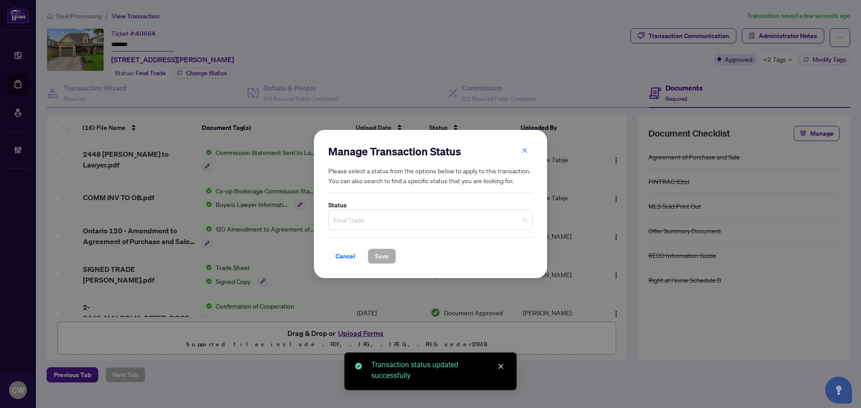
click at [411, 217] on span "Final Trade" at bounding box center [431, 220] width 194 height 17
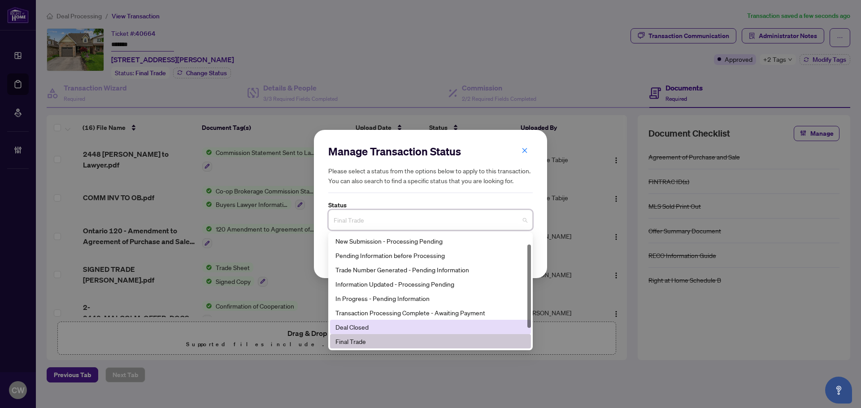
click at [390, 329] on div "Deal Closed" at bounding box center [430, 327] width 190 height 10
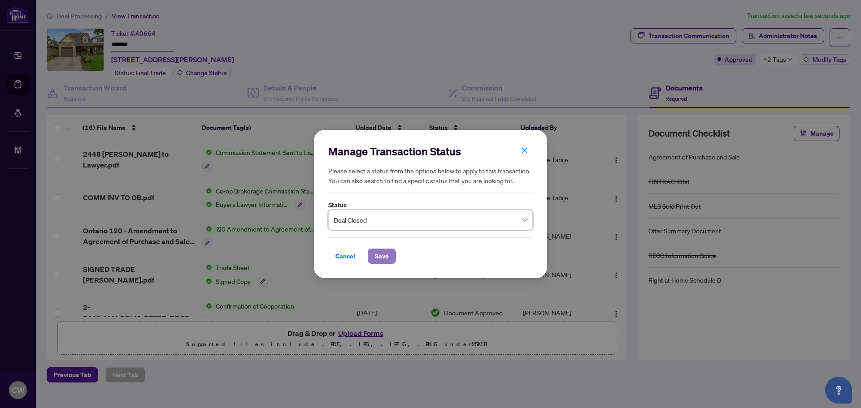
click at [386, 255] on span "Save" at bounding box center [382, 256] width 14 height 14
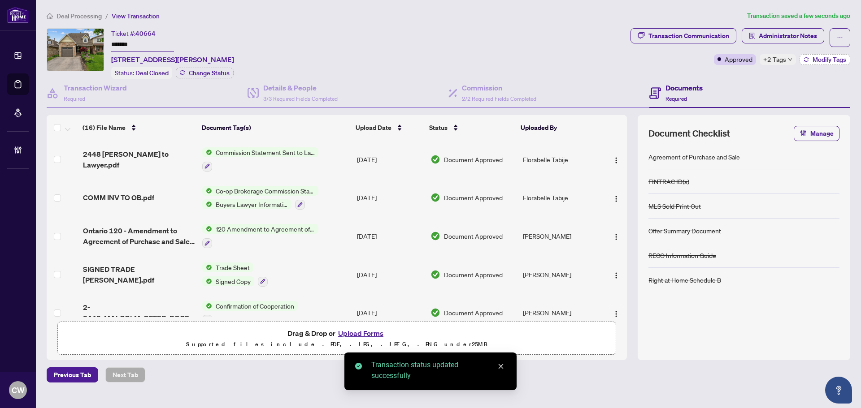
click at [821, 58] on span "Modify Tags" at bounding box center [830, 59] width 34 height 6
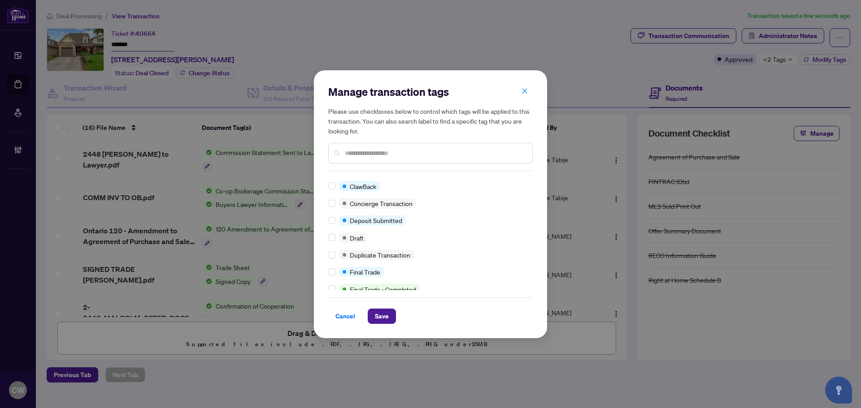
scroll to position [0, 0]
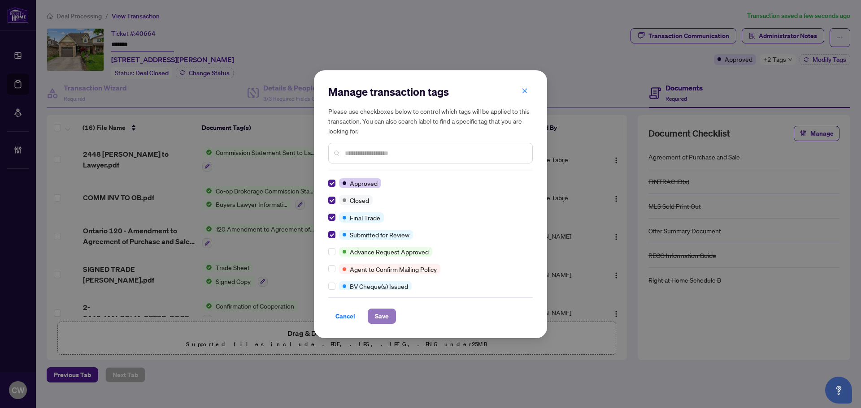
click at [379, 314] on span "Save" at bounding box center [382, 316] width 14 height 14
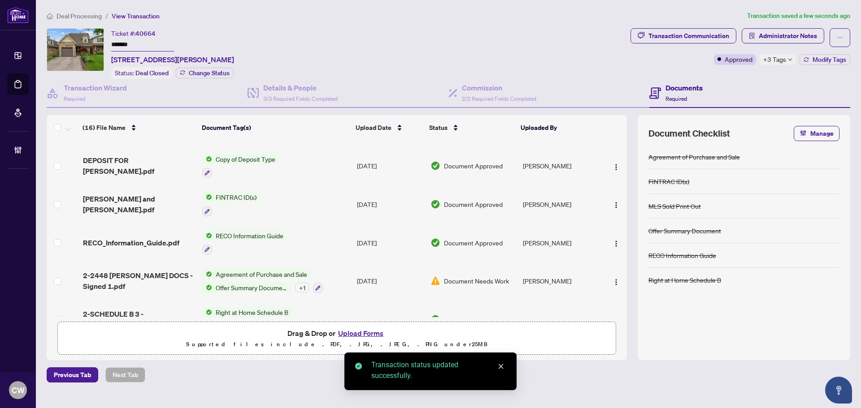
scroll to position [426, 0]
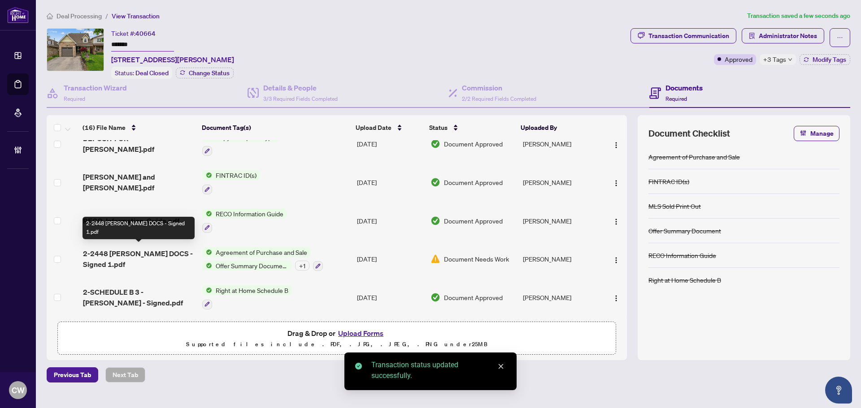
click at [154, 249] on span "2-2448 [PERSON_NAME] DOCS - Signed 1.pdf" at bounding box center [139, 259] width 112 height 22
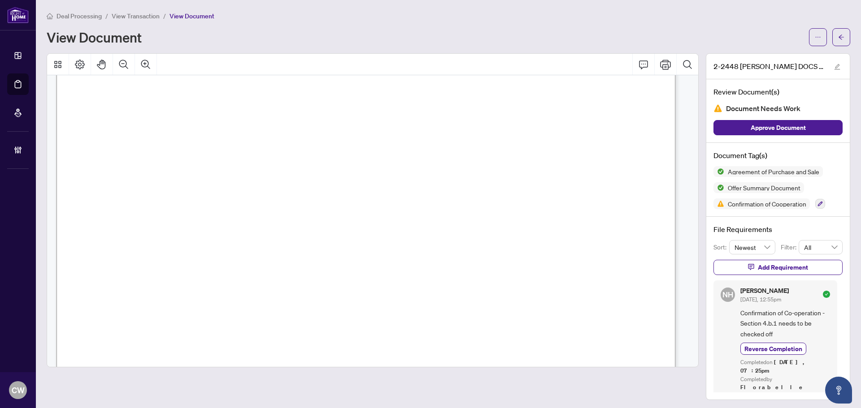
scroll to position [5858, 0]
click at [841, 33] on button "button" at bounding box center [841, 37] width 18 height 18
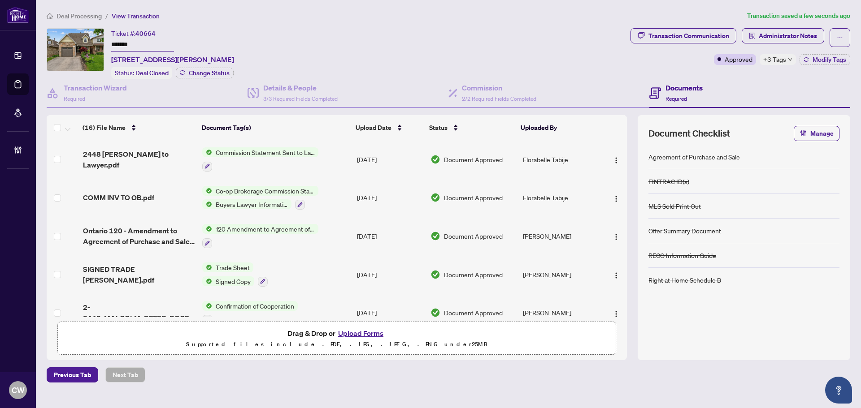
click at [129, 269] on span "SIGNED TRADE [PERSON_NAME].pdf" at bounding box center [139, 275] width 112 height 22
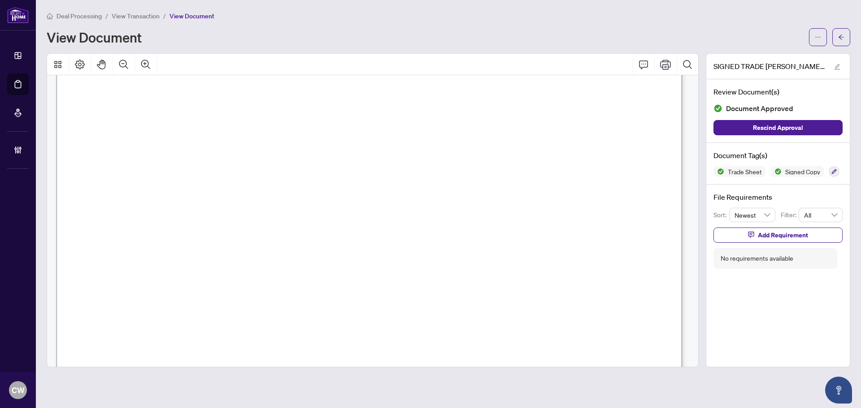
scroll to position [359, 0]
click at [840, 37] on icon "arrow-left" at bounding box center [841, 37] width 6 height 6
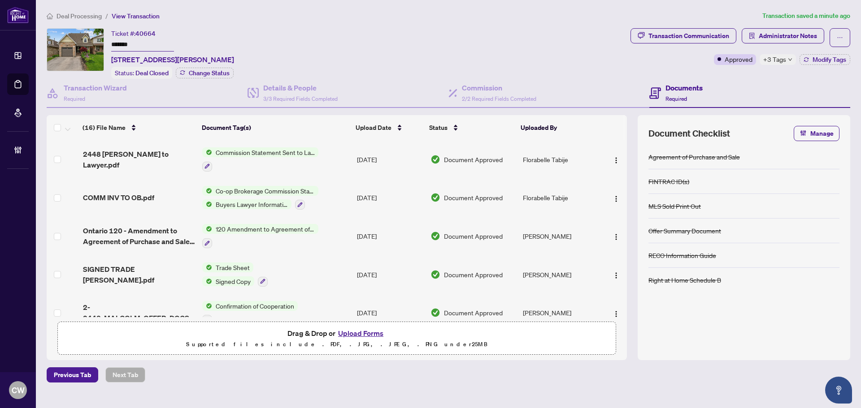
click at [365, 331] on button "Upload Forms" at bounding box center [360, 334] width 51 height 12
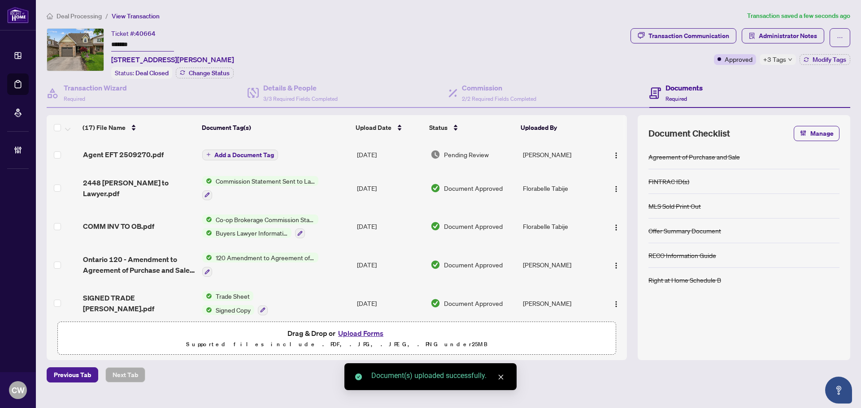
click at [253, 153] on span "Add a Document Tag" at bounding box center [244, 155] width 60 height 6
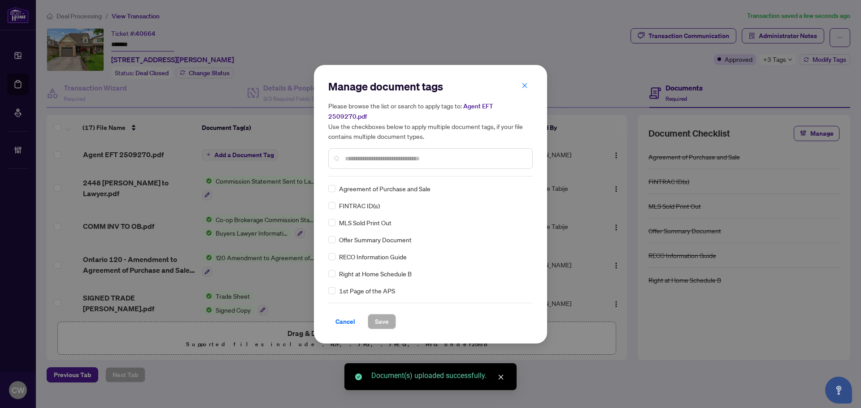
click at [397, 155] on input "text" at bounding box center [435, 159] width 180 height 10
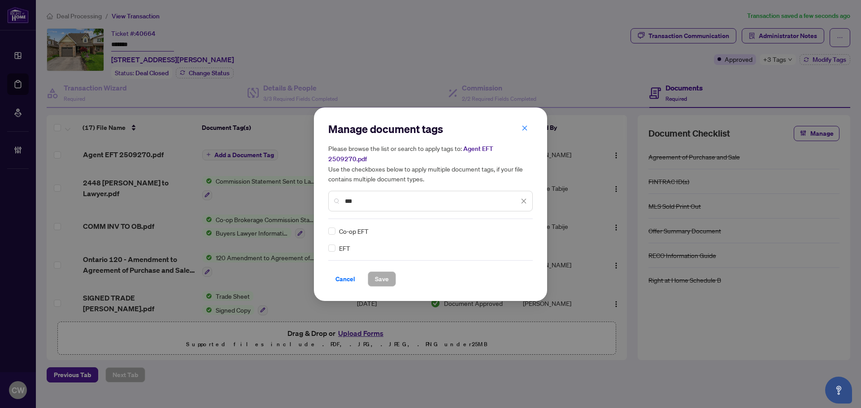
type input "***"
click at [520, 227] on div at bounding box center [518, 231] width 17 height 9
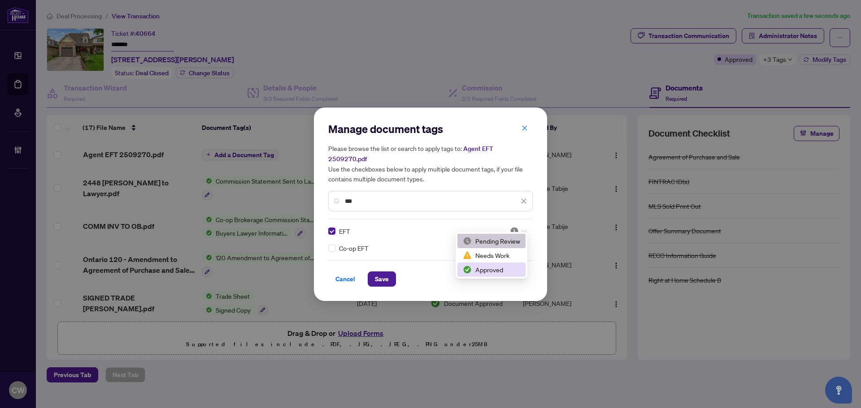
click at [497, 272] on div "Approved" at bounding box center [491, 270] width 57 height 10
click at [384, 272] on span "Save" at bounding box center [382, 279] width 14 height 14
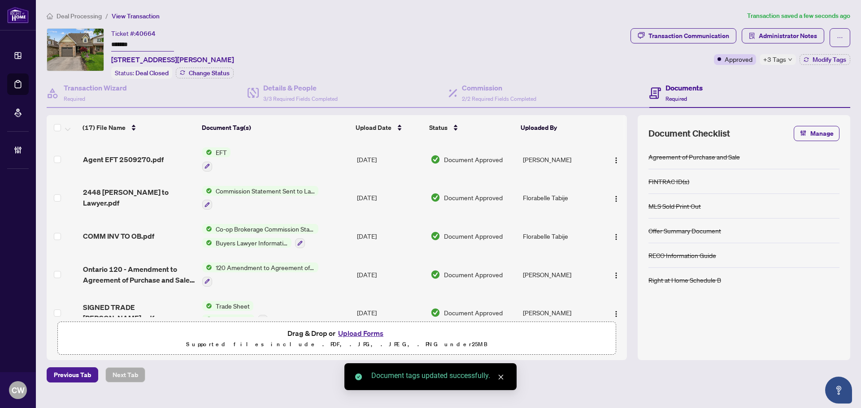
click at [613, 152] on button "button" at bounding box center [616, 159] width 14 height 14
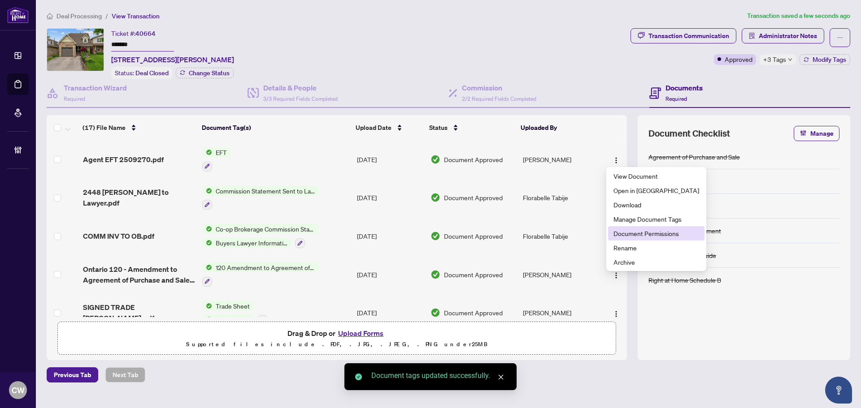
click at [636, 235] on span "Document Permissions" at bounding box center [656, 234] width 86 height 10
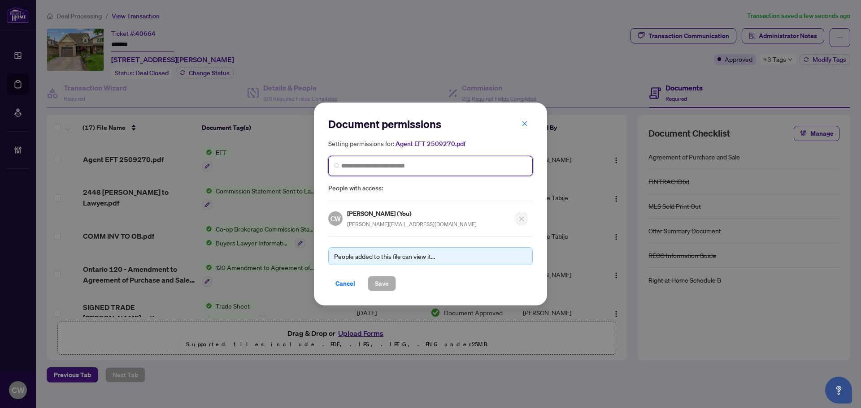
click at [404, 165] on input "search" at bounding box center [434, 165] width 186 height 9
paste input "**********"
type input "**********"
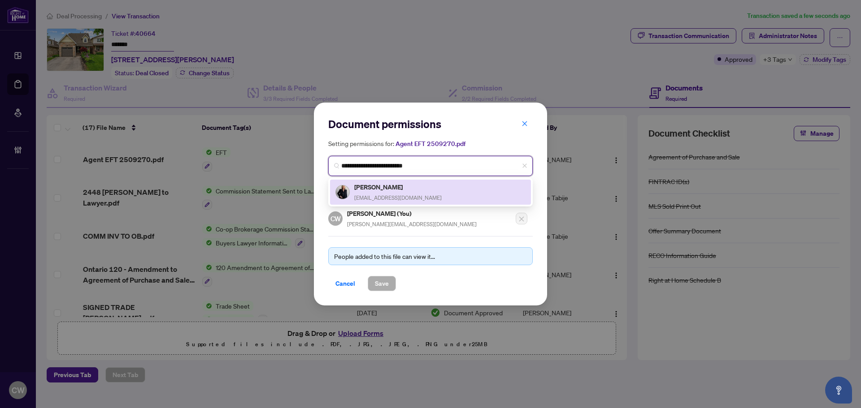
click at [381, 193] on div "Angela Konialian angsells1@gmail.com" at bounding box center [397, 192] width 87 height 21
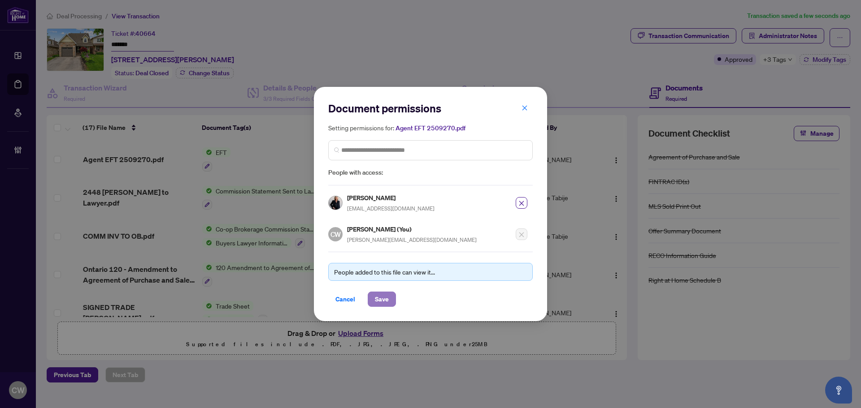
click at [384, 297] on span "Save" at bounding box center [382, 299] width 14 height 14
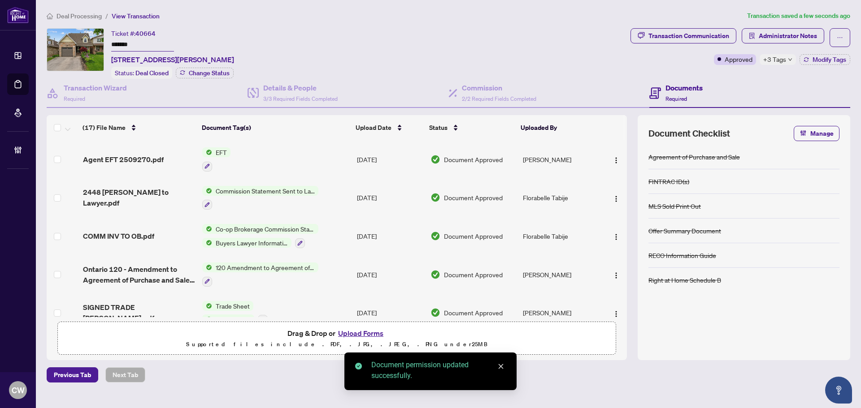
click at [130, 232] on span "COMM INV TO OB.pdf" at bounding box center [118, 236] width 71 height 11
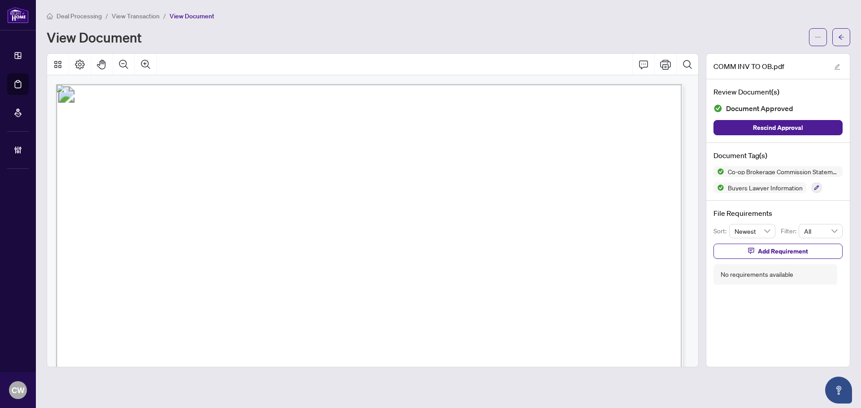
scroll to position [179, 0]
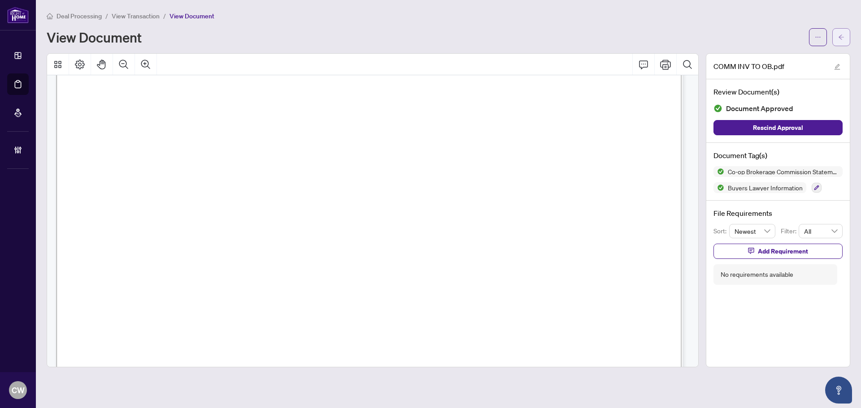
click at [843, 36] on icon "arrow-left" at bounding box center [841, 37] width 6 height 6
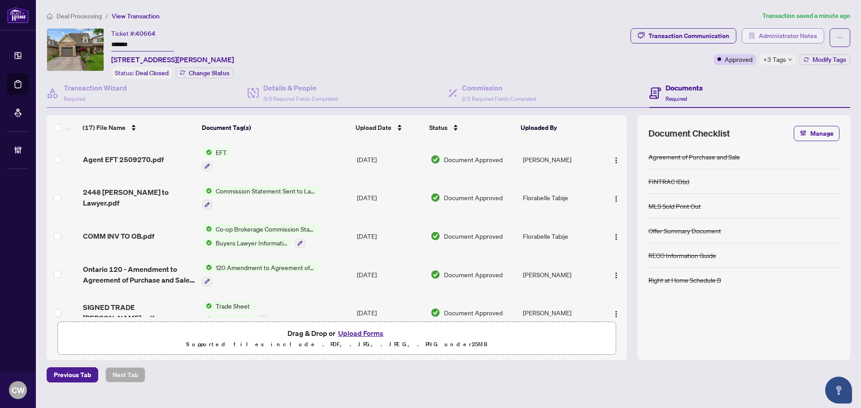
click at [798, 35] on span "Administrator Notes" at bounding box center [788, 36] width 58 height 14
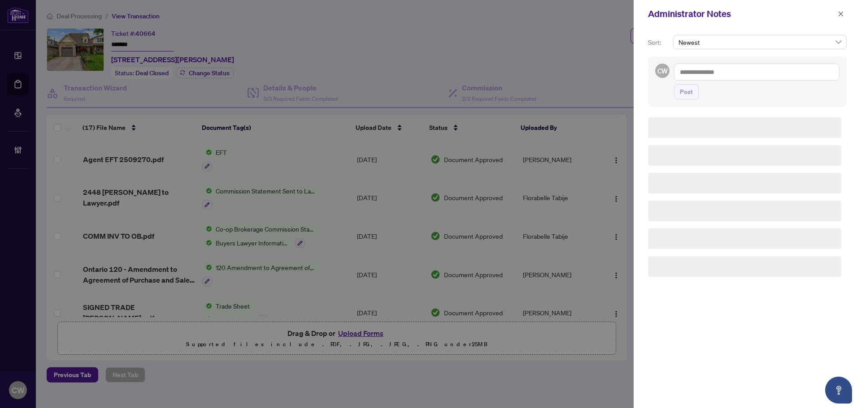
click at [697, 76] on textarea at bounding box center [756, 72] width 165 height 17
paste textarea "**********"
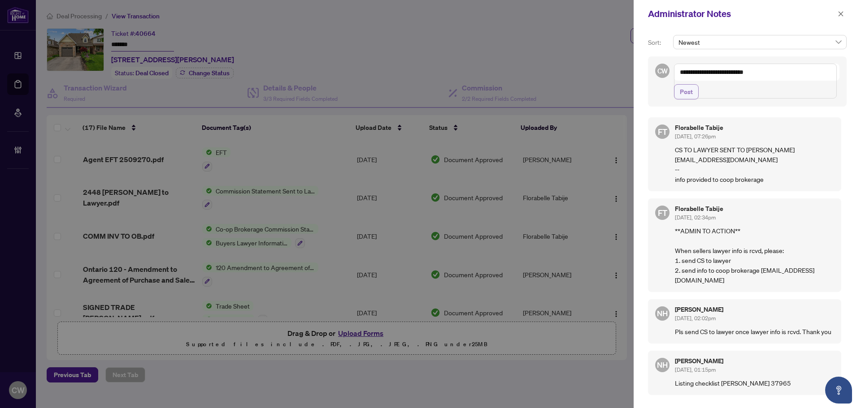
paste textarea "**********"
type textarea "**********"
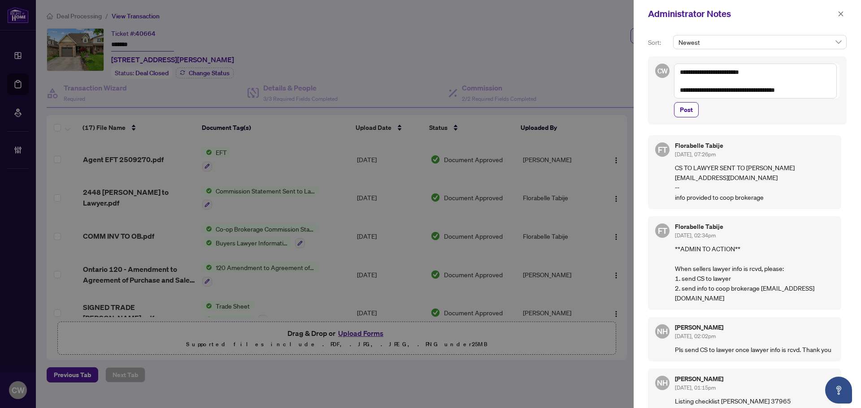
drag, startPoint x: 688, startPoint y: 108, endPoint x: 739, endPoint y: 83, distance: 57.4
click at [688, 108] on span "Post" at bounding box center [686, 110] width 13 height 14
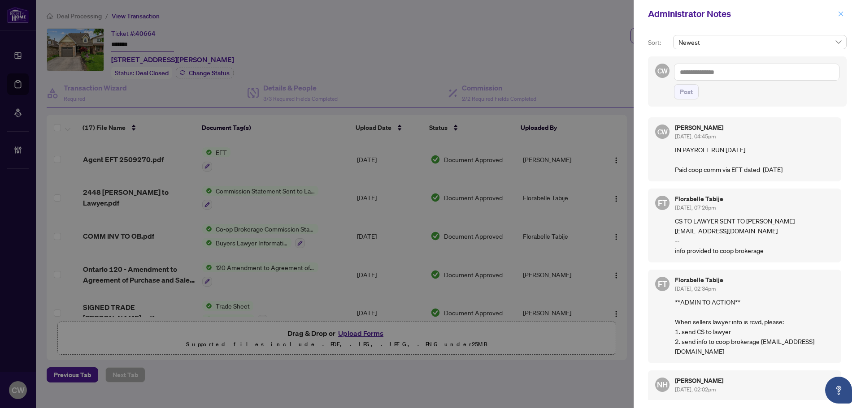
click at [842, 11] on icon "close" at bounding box center [841, 14] width 6 height 6
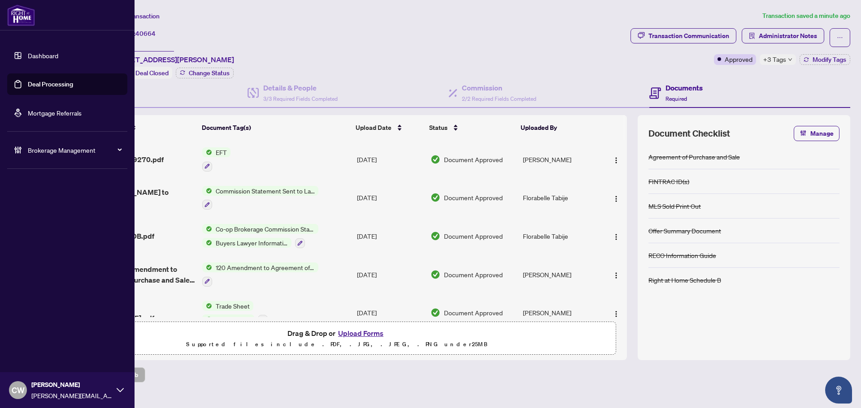
drag, startPoint x: 19, startPoint y: 79, endPoint x: 39, endPoint y: 79, distance: 20.6
click at [28, 80] on link "Deal Processing" at bounding box center [50, 84] width 45 height 8
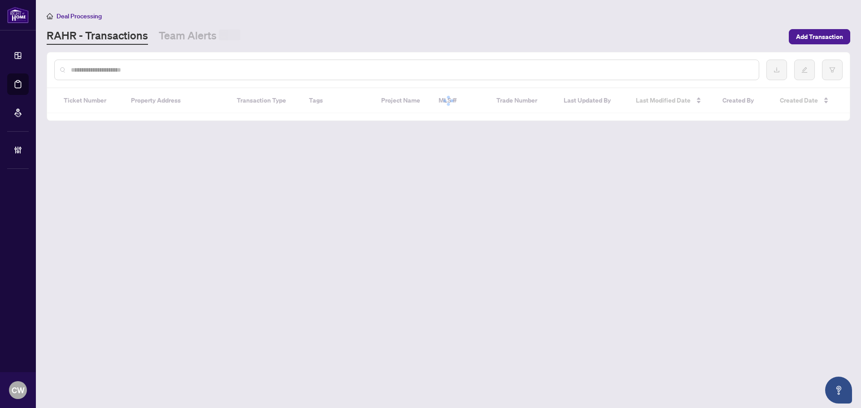
click at [165, 71] on input "text" at bounding box center [411, 70] width 681 height 10
paste input "*******"
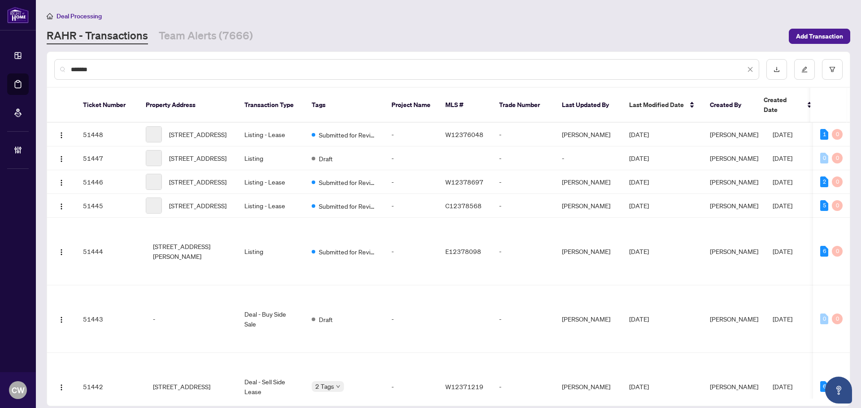
type input "*******"
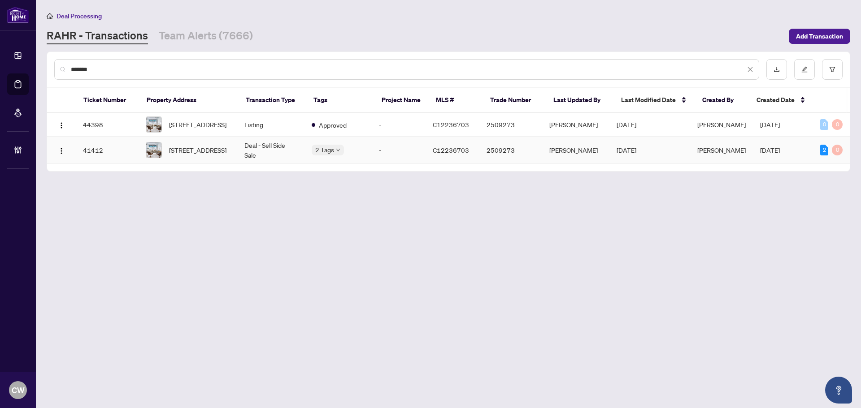
click at [191, 155] on span "1132-155 Dalhousie St, Toronto, Ontario M5B 2P7, Canada" at bounding box center [197, 150] width 57 height 10
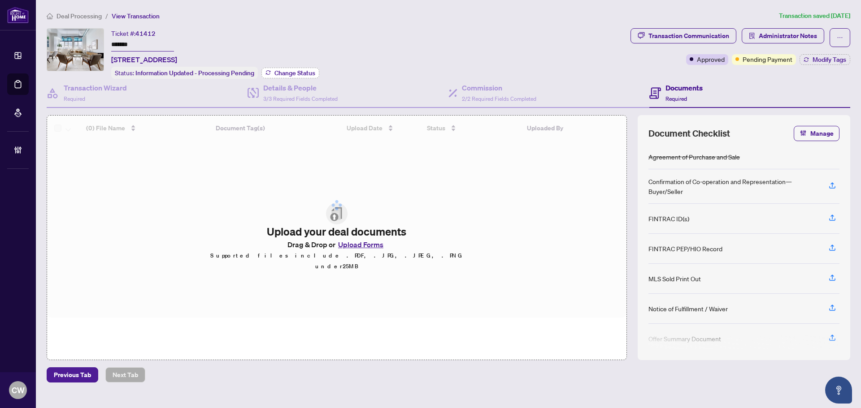
click at [311, 71] on span "Change Status" at bounding box center [294, 73] width 41 height 6
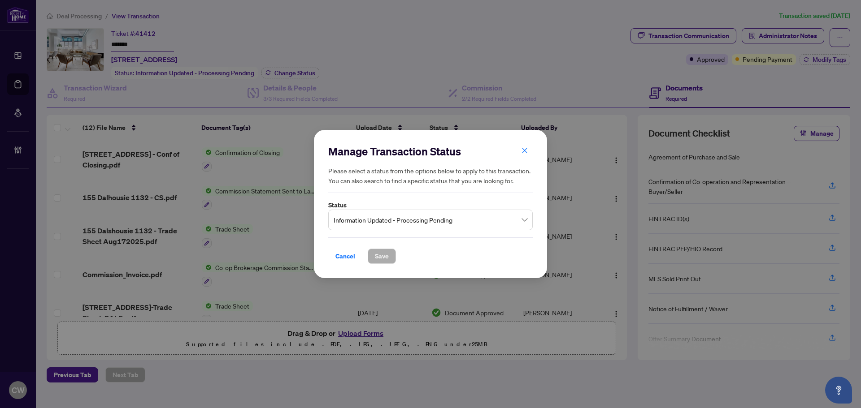
click at [406, 215] on span "Information Updated - Processing Pending" at bounding box center [431, 220] width 194 height 17
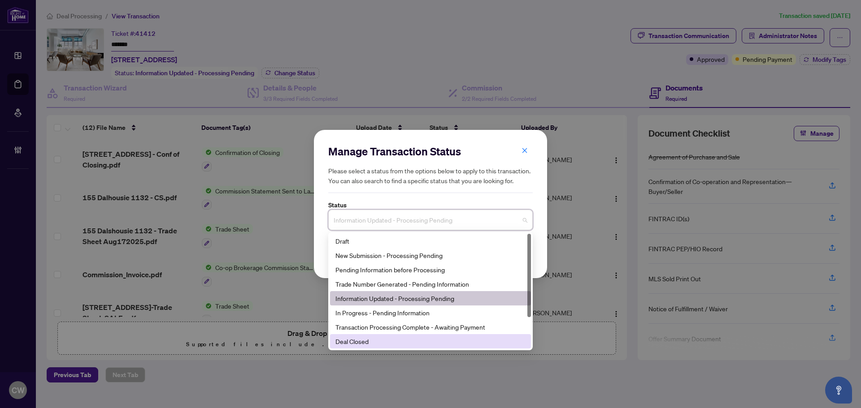
click at [375, 337] on div "Deal Closed" at bounding box center [430, 342] width 190 height 10
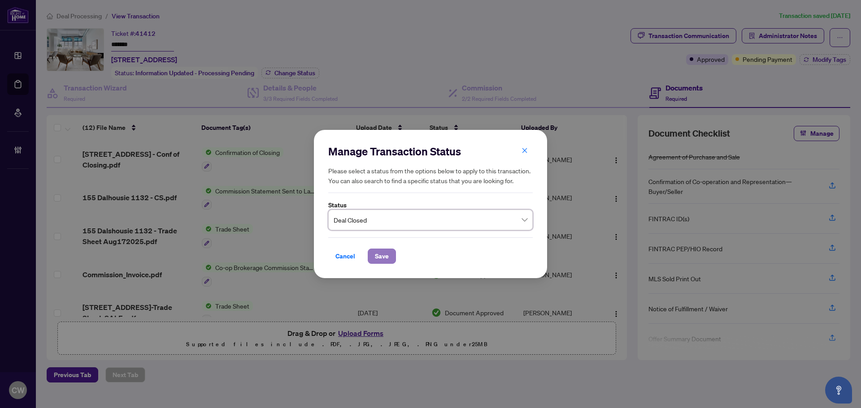
click at [387, 256] on span "Save" at bounding box center [382, 256] width 14 height 14
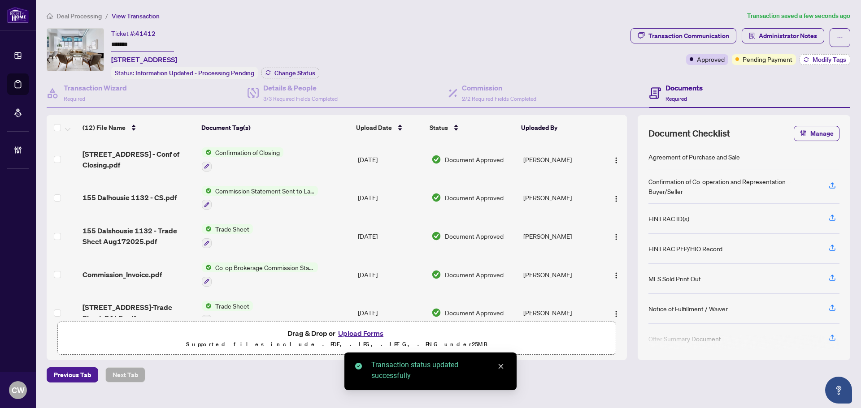
click at [825, 55] on button "Modify Tags" at bounding box center [825, 59] width 51 height 11
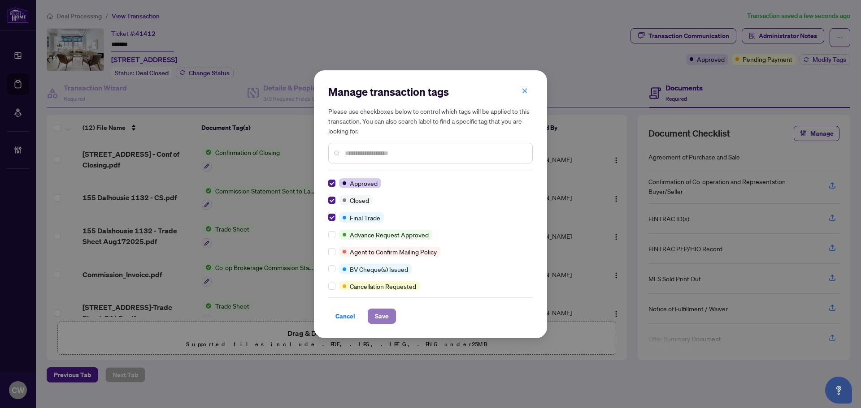
click at [390, 321] on button "Save" at bounding box center [382, 316] width 28 height 15
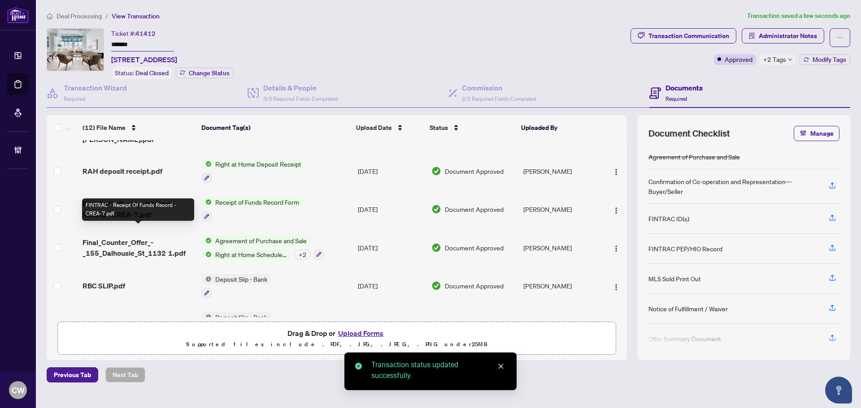
scroll to position [282, 0]
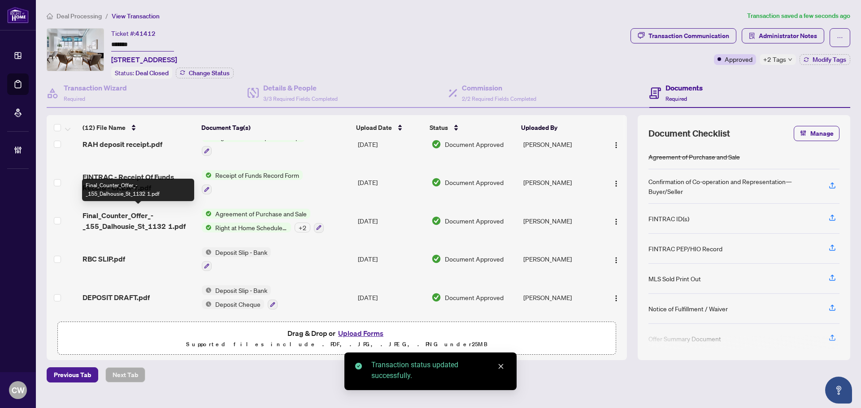
click at [131, 221] on span "Final_Counter_Offer_-_155_Dalhousie_St_1132 1.pdf" at bounding box center [139, 221] width 112 height 22
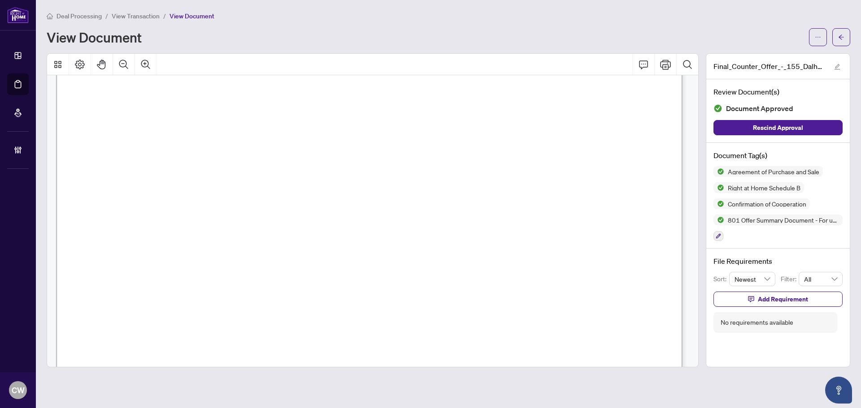
scroll to position [1749, 0]
click at [843, 31] on span "button" at bounding box center [841, 37] width 6 height 14
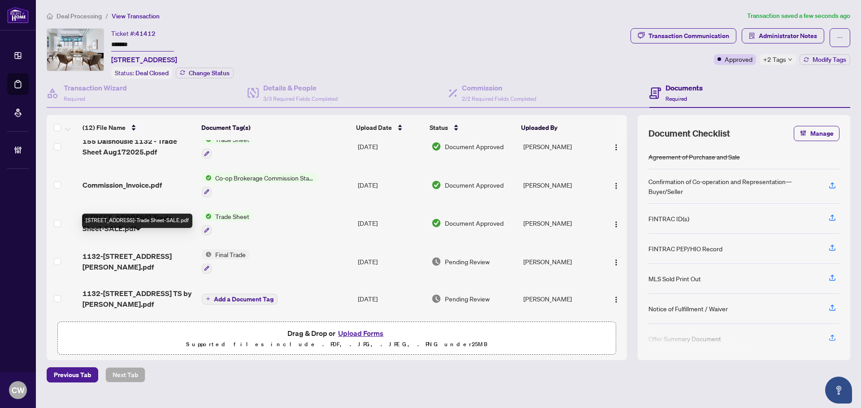
scroll to position [45, 0]
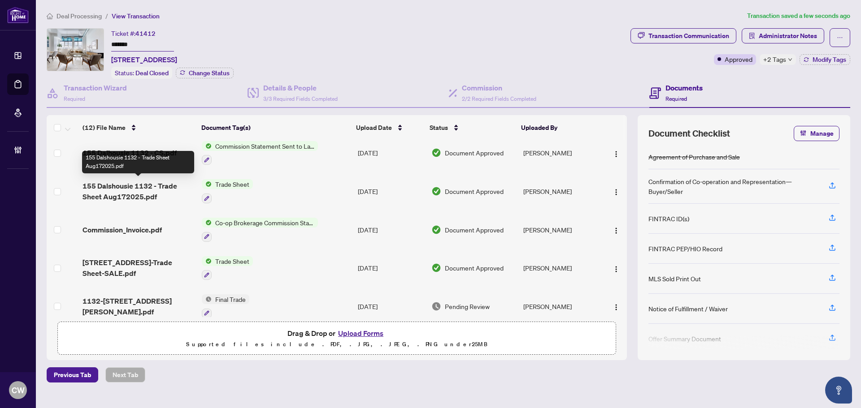
click at [160, 185] on span "155 Dalshousie 1132 - Trade Sheet Aug172025.pdf" at bounding box center [139, 192] width 112 height 22
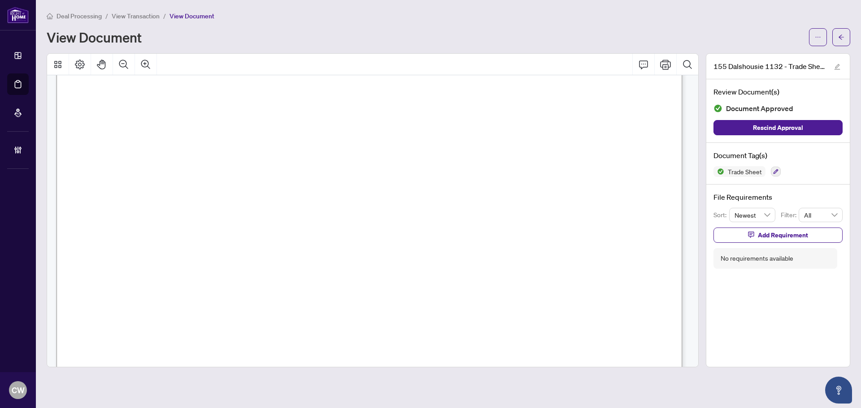
scroll to position [359, 0]
click at [844, 32] on button "button" at bounding box center [841, 37] width 18 height 18
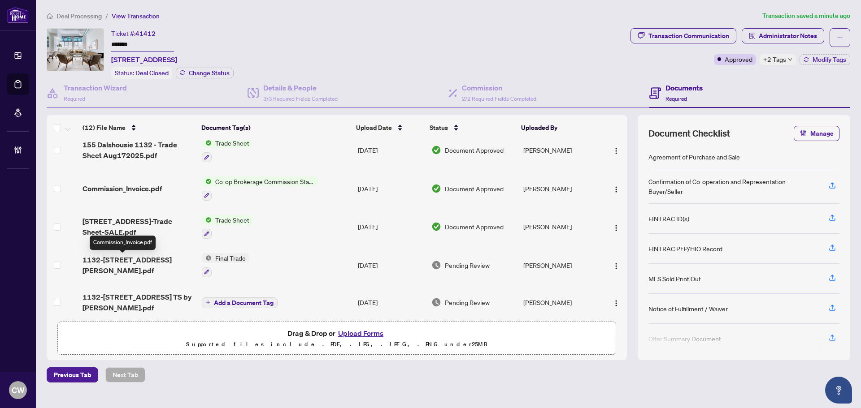
scroll to position [90, 0]
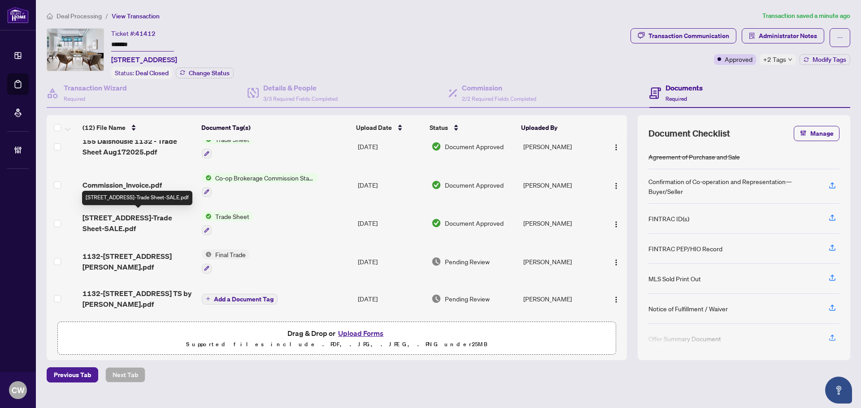
click at [141, 214] on span "155 Dalhousie St 1132-Trade Sheet-SALE.pdf" at bounding box center [139, 224] width 112 height 22
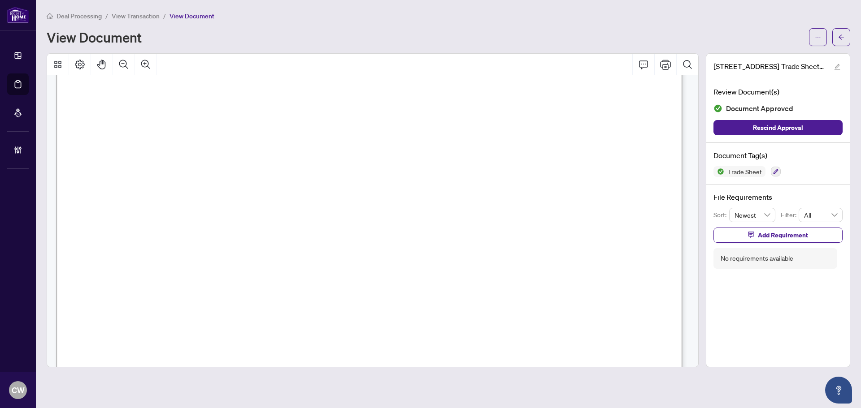
scroll to position [314, 0]
click at [841, 33] on span "button" at bounding box center [841, 37] width 6 height 14
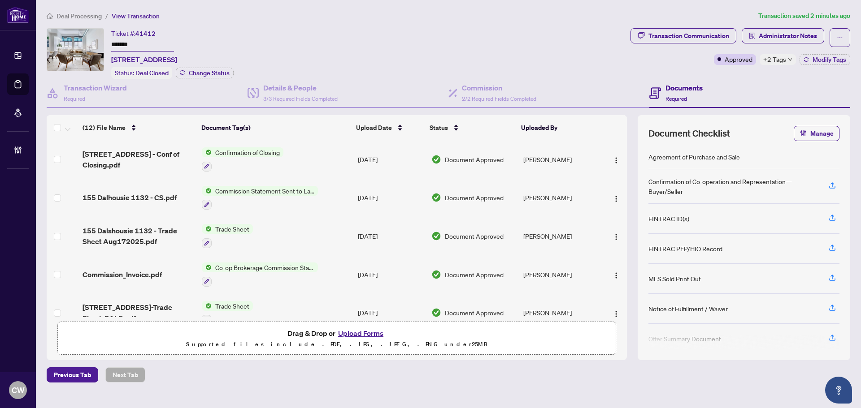
click at [359, 335] on button "Upload Forms" at bounding box center [360, 334] width 51 height 12
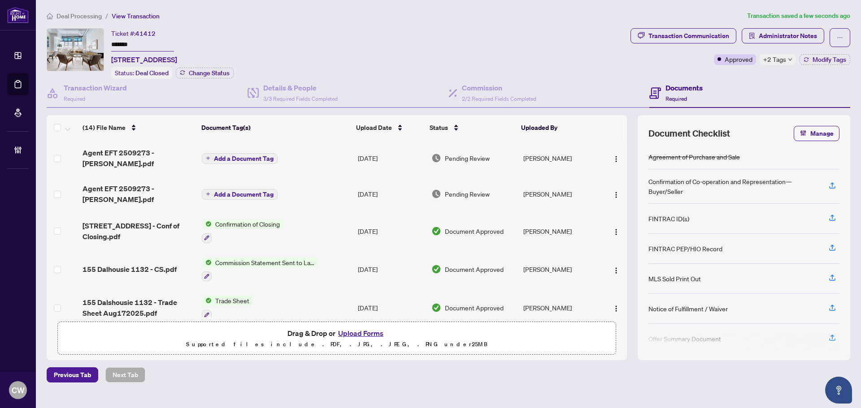
click at [258, 191] on span "Add a Document Tag" at bounding box center [244, 194] width 60 height 6
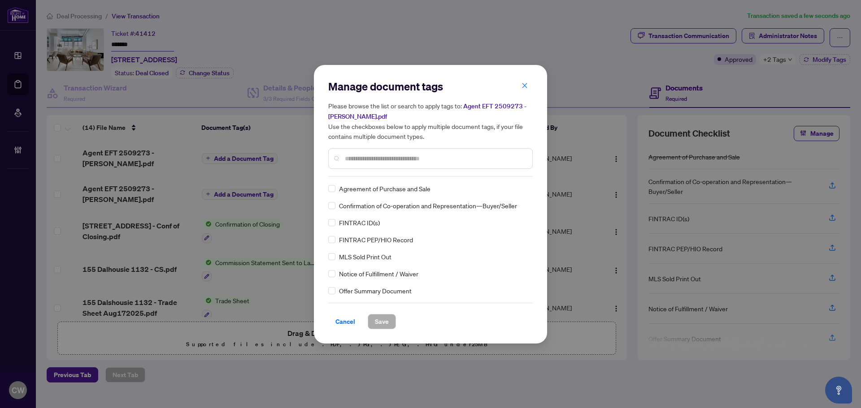
click at [374, 154] on input "text" at bounding box center [435, 159] width 180 height 10
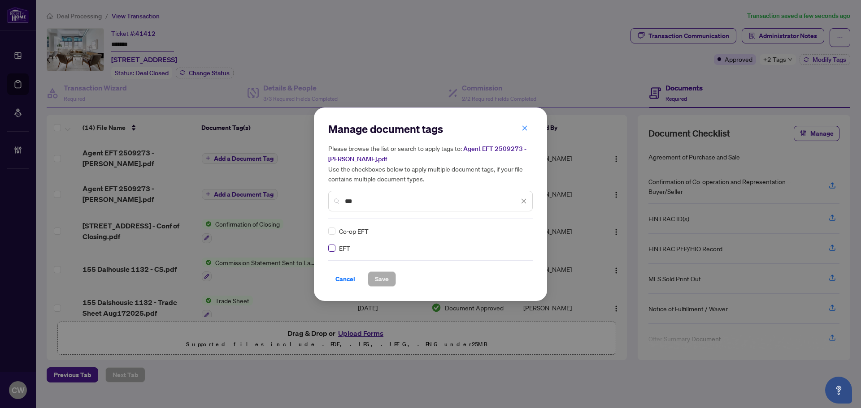
type input "***"
click at [513, 229] on img at bounding box center [514, 231] width 9 height 9
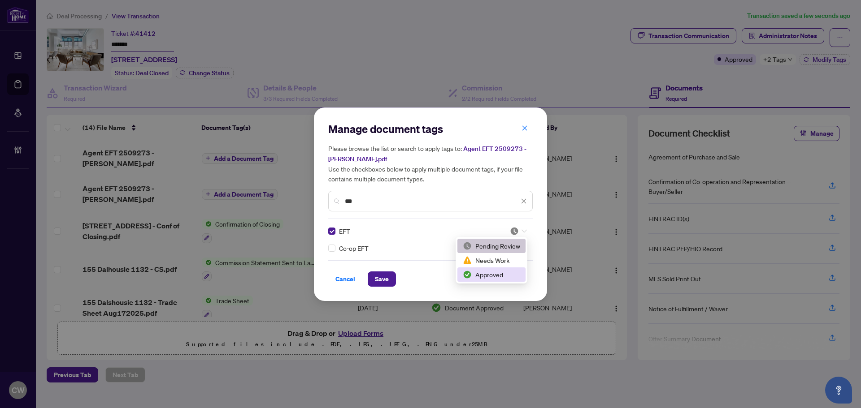
click at [490, 282] on div "Approved" at bounding box center [491, 275] width 68 height 14
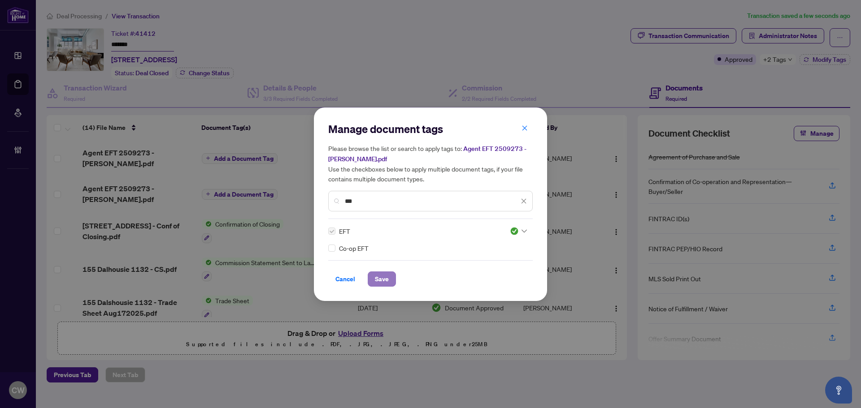
click at [378, 273] on span "Save" at bounding box center [382, 279] width 14 height 14
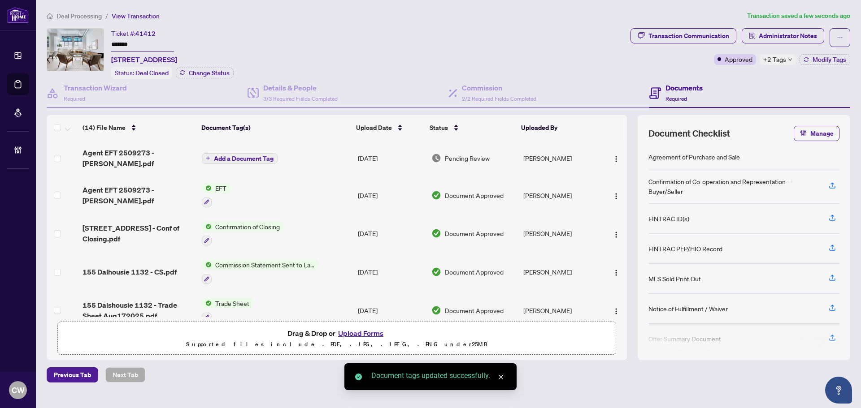
click at [611, 176] on td at bounding box center [614, 195] width 26 height 39
click at [616, 191] on span "button" at bounding box center [616, 196] width 7 height 10
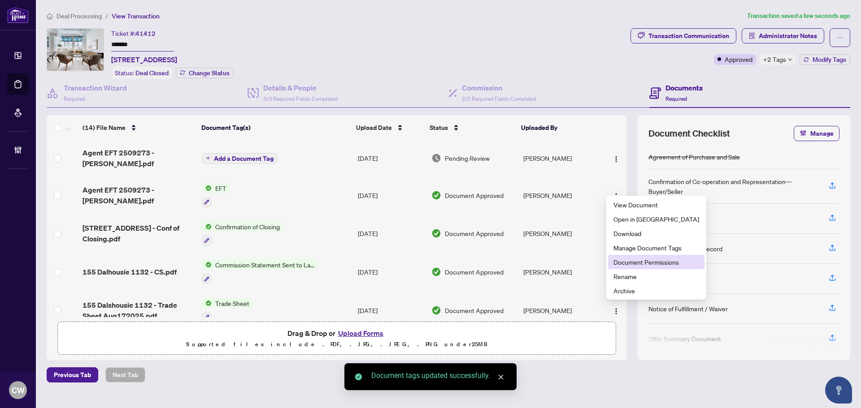
click at [622, 257] on li "Document Permissions" at bounding box center [656, 262] width 96 height 14
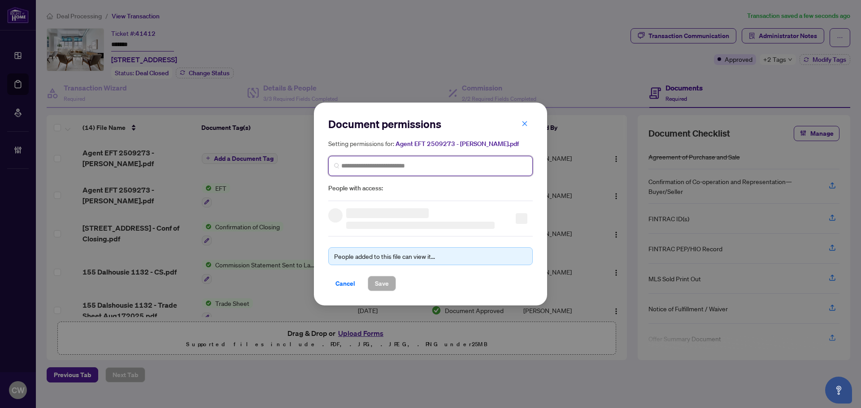
click at [440, 165] on input "search" at bounding box center [434, 165] width 186 height 9
paste input "**********"
type input "**********"
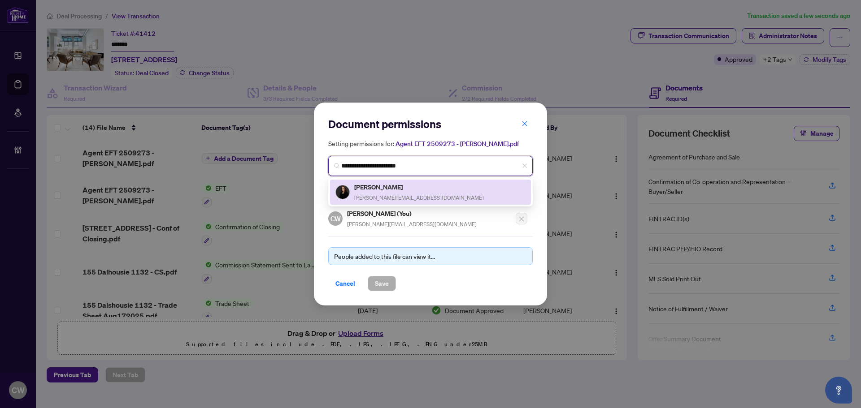
click at [383, 196] on span "ana@carrieandana.com" at bounding box center [419, 198] width 130 height 7
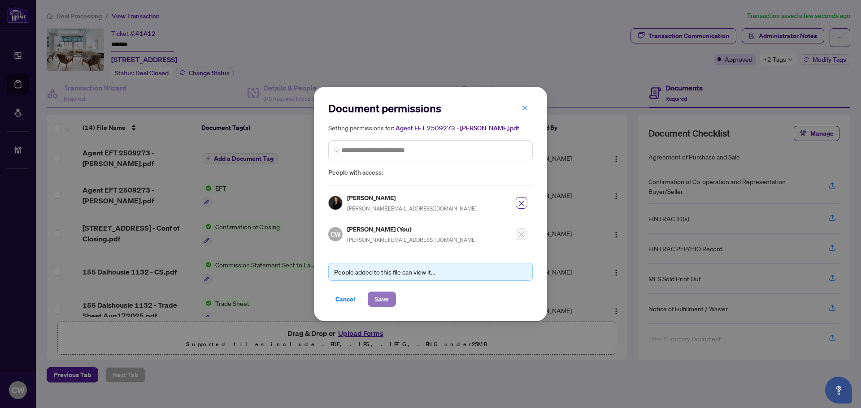
click at [384, 300] on span "Save" at bounding box center [382, 299] width 14 height 14
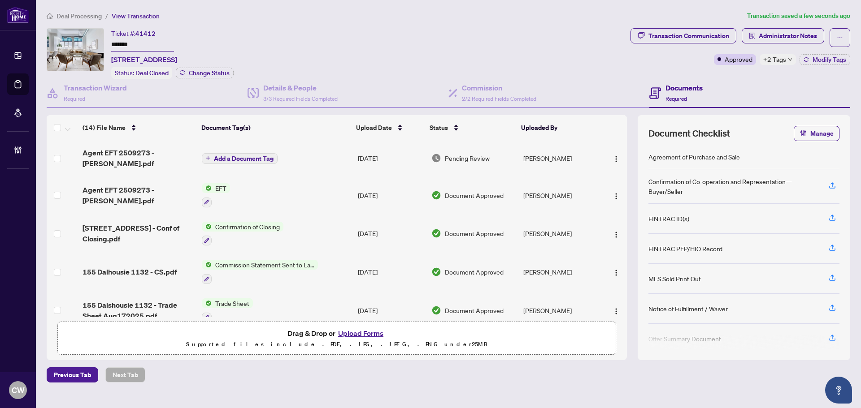
click at [258, 157] on span "Add a Document Tag" at bounding box center [244, 159] width 60 height 6
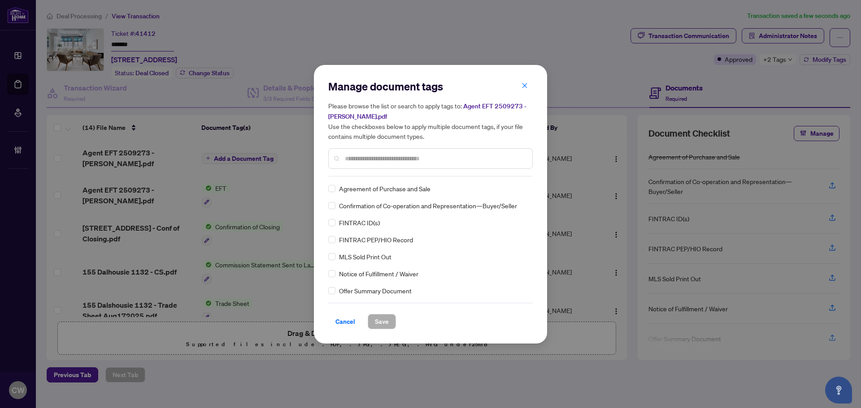
click at [375, 154] on input "text" at bounding box center [435, 159] width 180 height 10
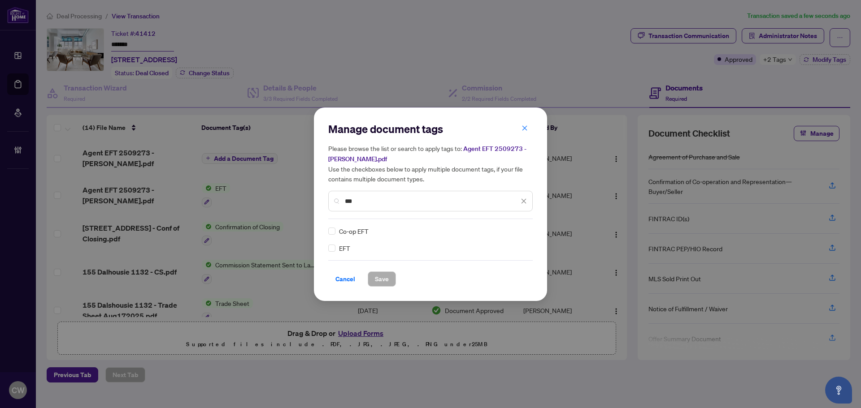
type input "***"
click at [513, 229] on img at bounding box center [514, 231] width 9 height 9
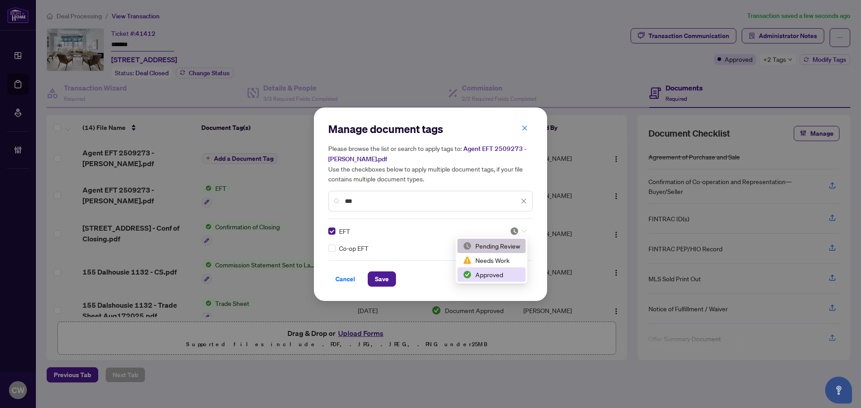
click at [491, 272] on div "Approved" at bounding box center [491, 275] width 57 height 10
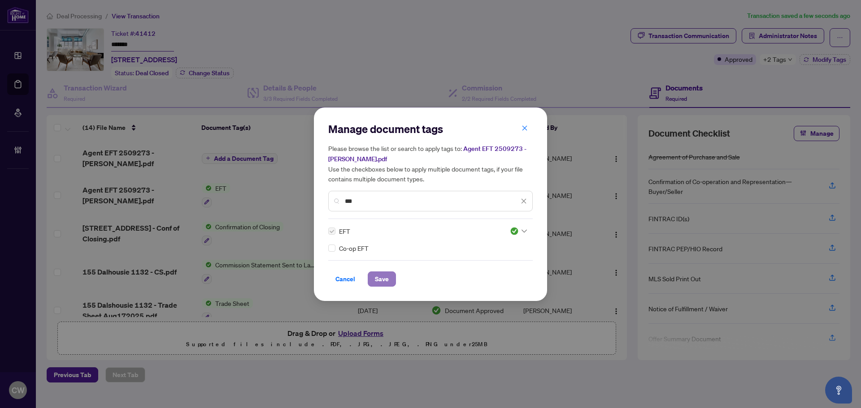
click at [383, 276] on span "Save" at bounding box center [382, 279] width 14 height 14
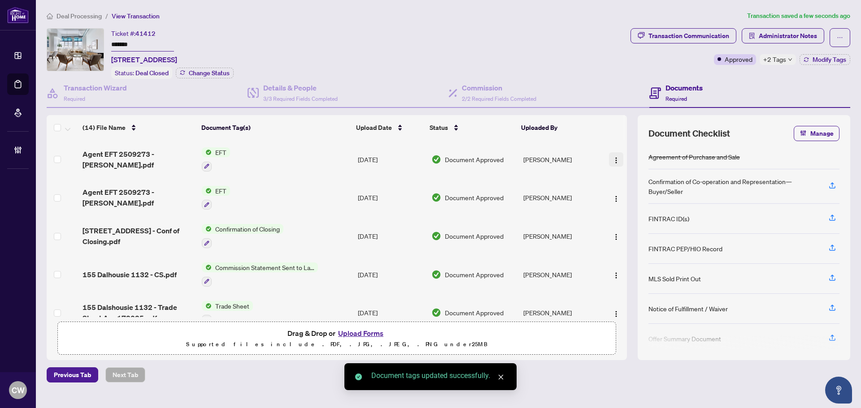
click at [614, 155] on span "button" at bounding box center [616, 160] width 7 height 10
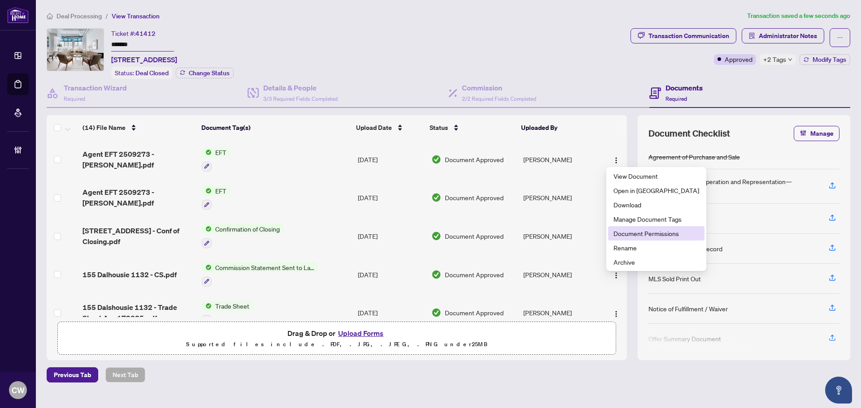
click at [620, 233] on span "Document Permissions" at bounding box center [656, 234] width 86 height 10
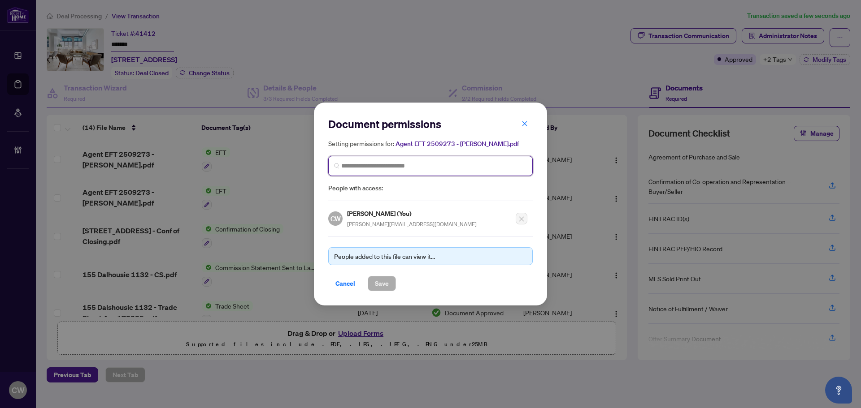
click at [425, 166] on input "search" at bounding box center [434, 165] width 186 height 9
paste input "**********"
type input "**********"
click at [387, 195] on span "carrie@carrieandana.com" at bounding box center [419, 198] width 130 height 7
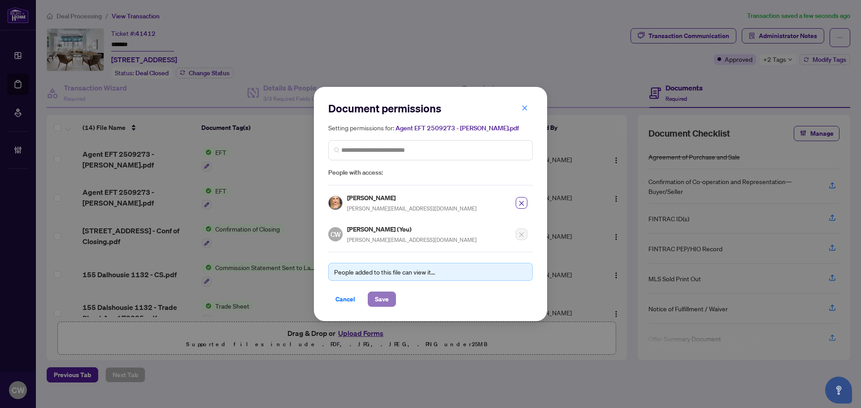
click at [380, 295] on span "Save" at bounding box center [382, 299] width 14 height 14
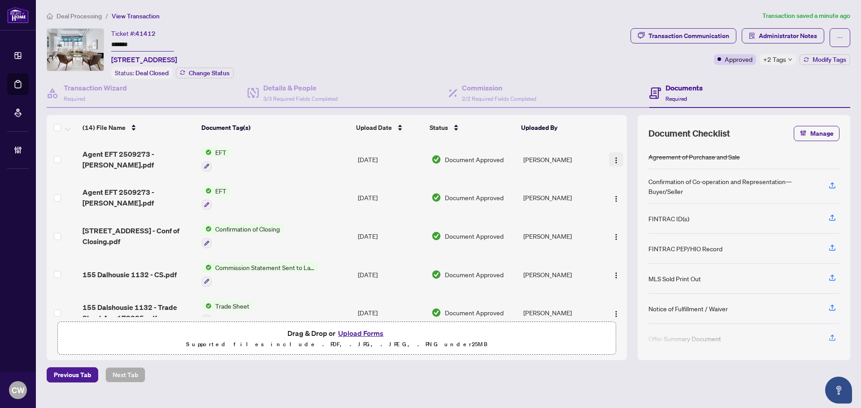
click at [614, 152] on button "button" at bounding box center [616, 159] width 14 height 14
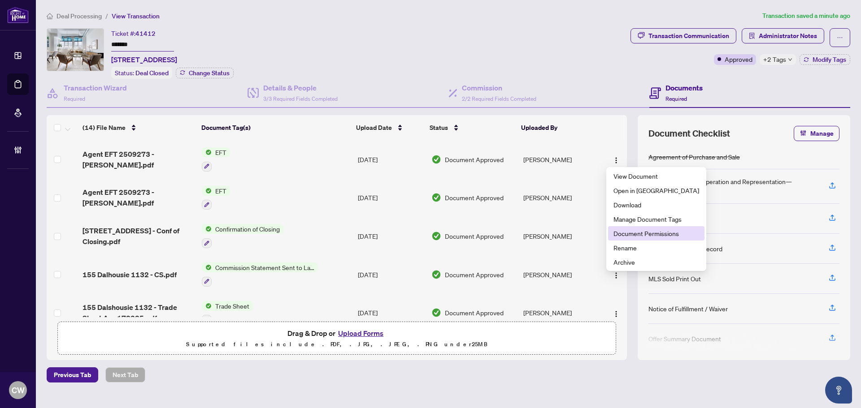
click at [637, 234] on span "Document Permissions" at bounding box center [656, 234] width 86 height 10
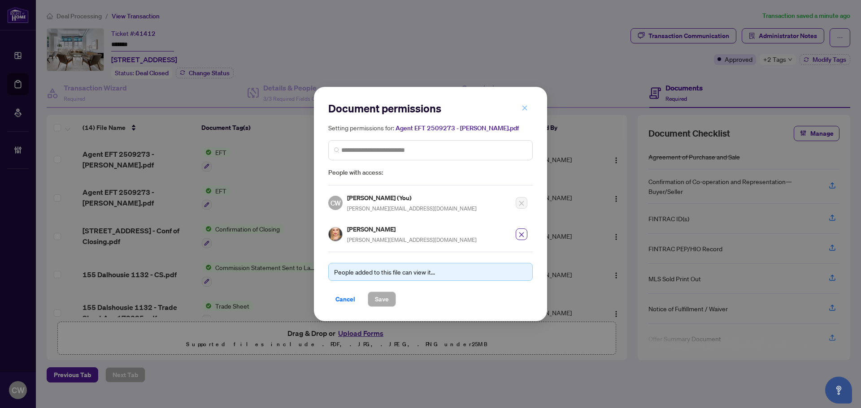
click at [527, 109] on icon "close" at bounding box center [524, 108] width 6 height 6
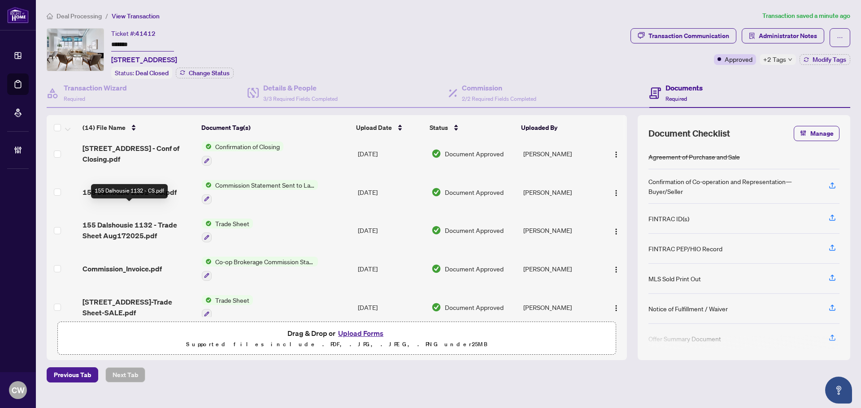
scroll to position [90, 0]
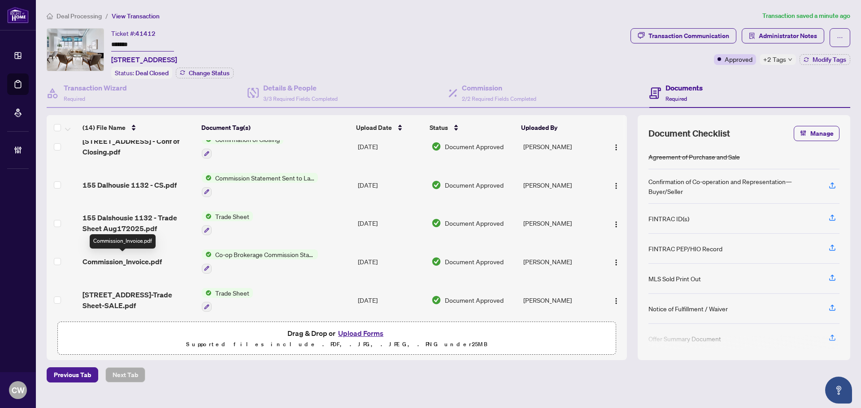
click at [136, 260] on span "Commission_Invoice.pdf" at bounding box center [122, 261] width 79 height 11
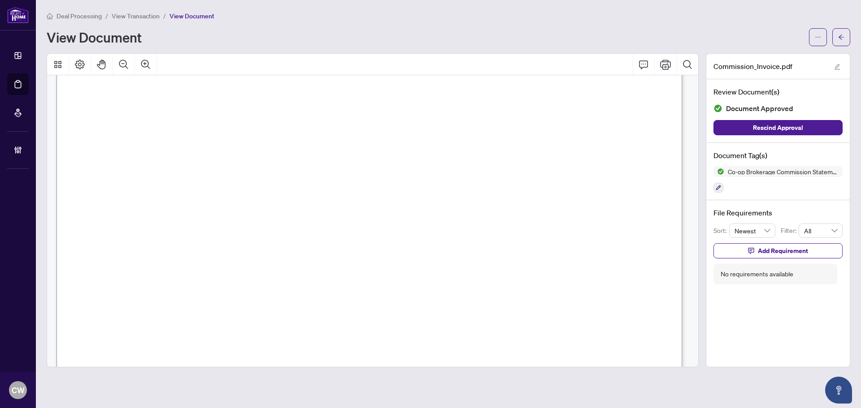
scroll to position [313, 0]
click at [845, 36] on button "button" at bounding box center [841, 37] width 18 height 18
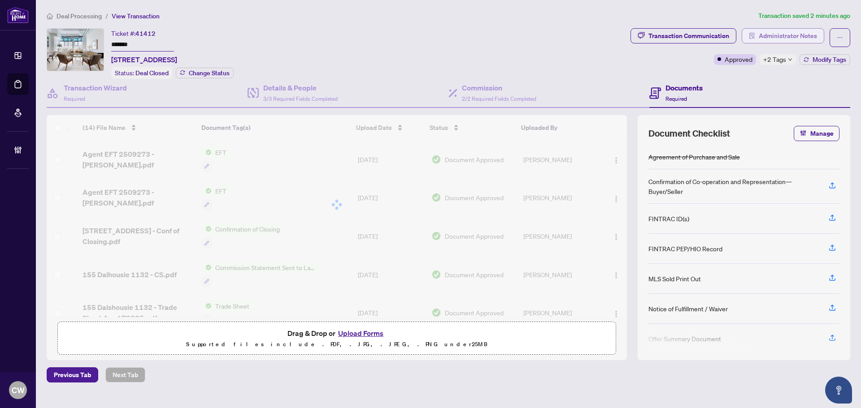
click at [804, 39] on span "Administrator Notes" at bounding box center [788, 36] width 58 height 14
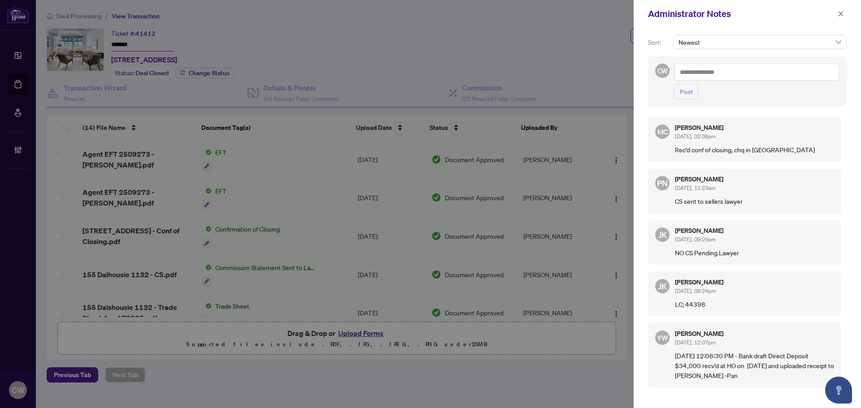
click at [716, 74] on textarea at bounding box center [756, 72] width 165 height 17
paste textarea "**********"
type textarea "**********"
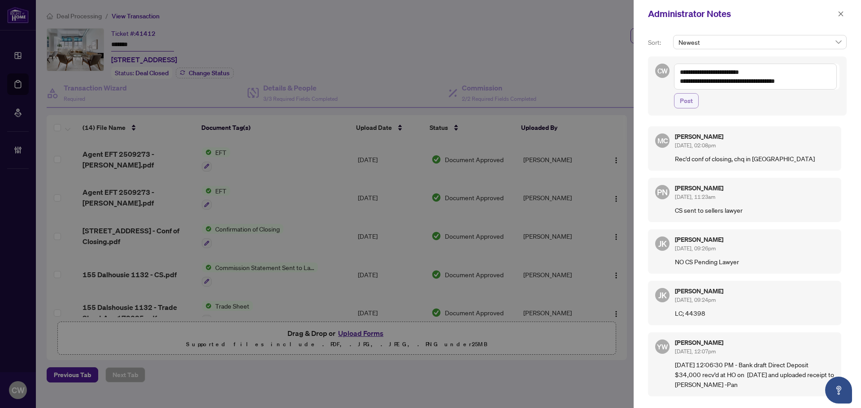
click at [688, 97] on span "Post" at bounding box center [686, 101] width 13 height 14
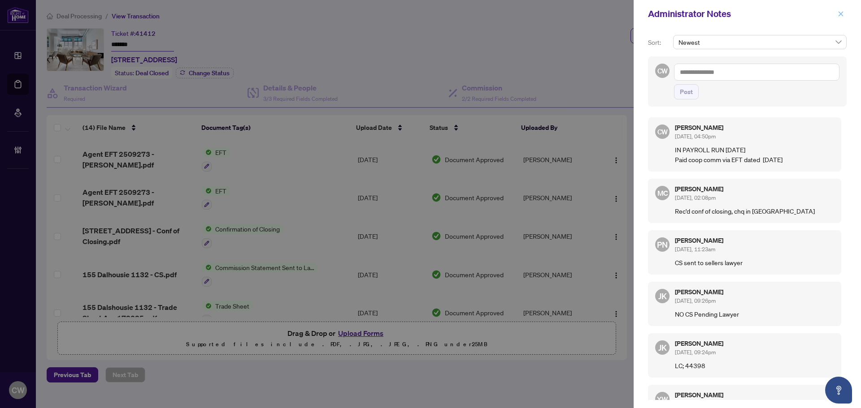
click at [842, 15] on icon "close" at bounding box center [841, 14] width 6 height 6
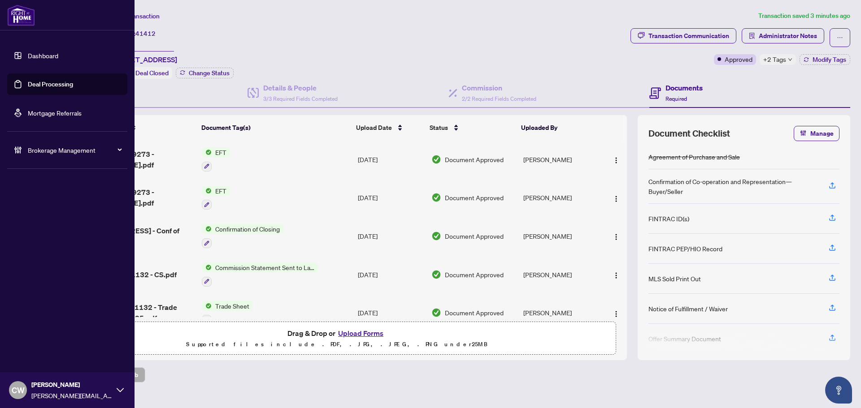
click at [28, 82] on link "Deal Processing" at bounding box center [50, 84] width 45 height 8
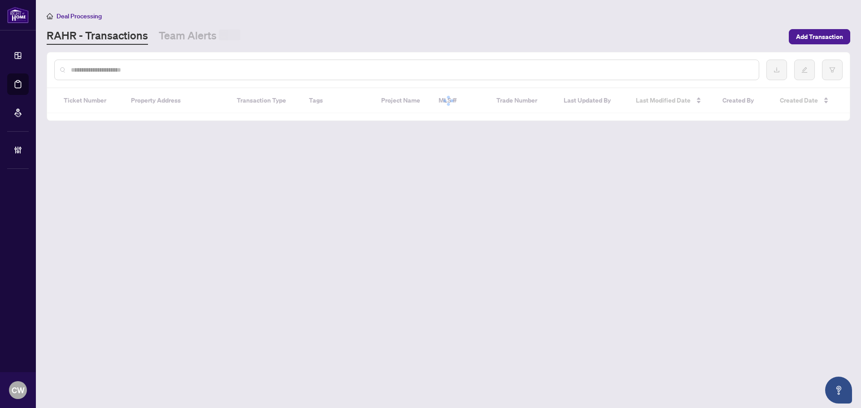
click at [148, 67] on input "text" at bounding box center [411, 70] width 681 height 10
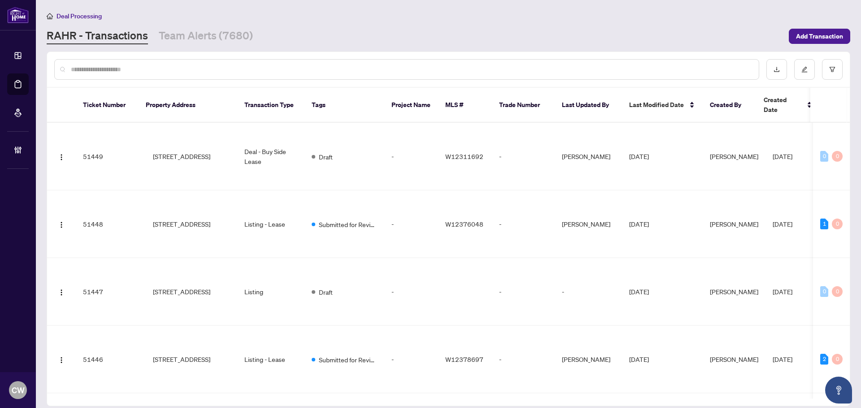
paste input "*******"
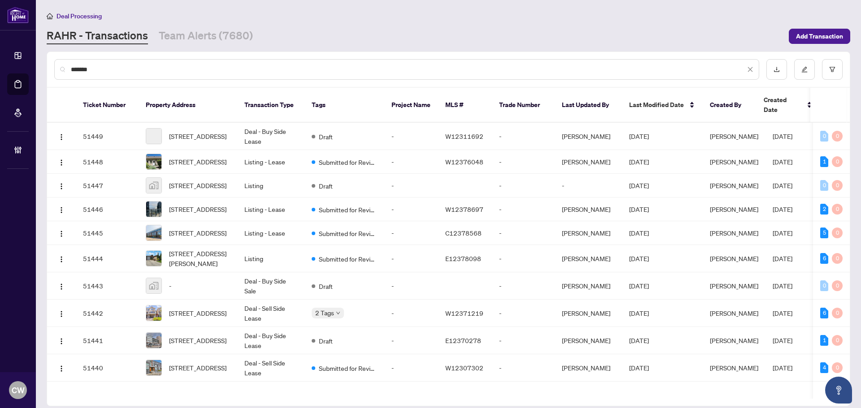
type input "*******"
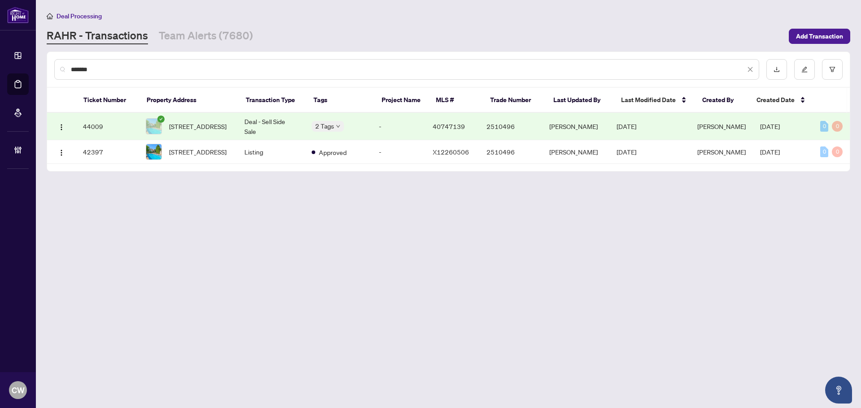
click at [194, 122] on span "9 Navy Hall Circle, Niagara-on-the-Lake, ON L0S 1J0, Canada" at bounding box center [197, 127] width 57 height 10
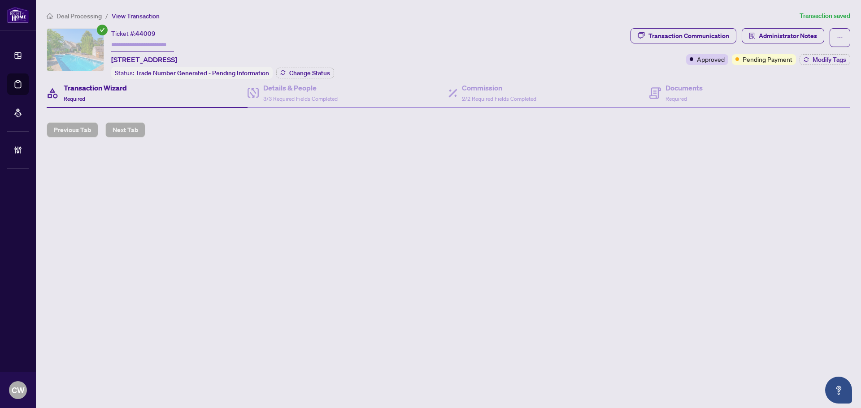
type input "*******"
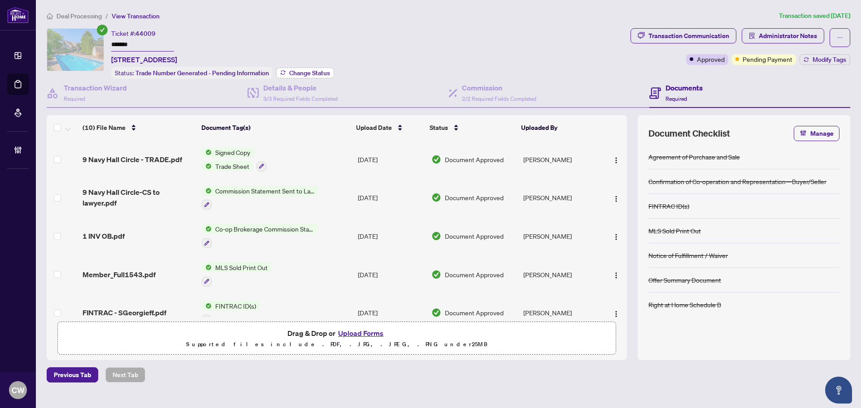
click at [304, 70] on span "Change Status" at bounding box center [309, 73] width 41 height 6
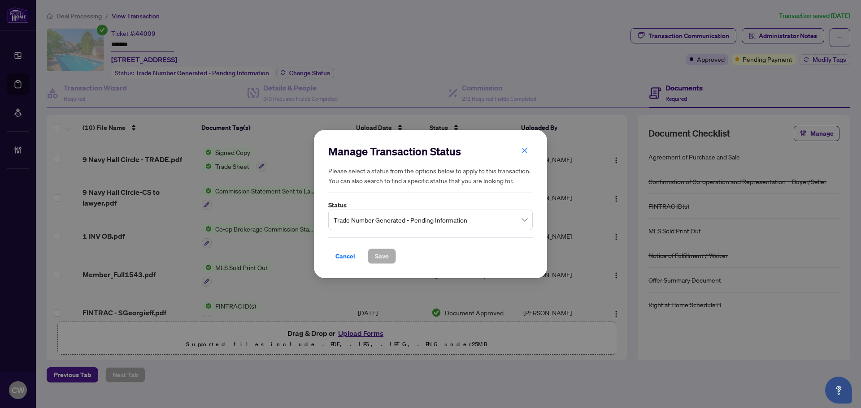
click at [468, 223] on span "Trade Number Generated - Pending Information" at bounding box center [431, 220] width 194 height 17
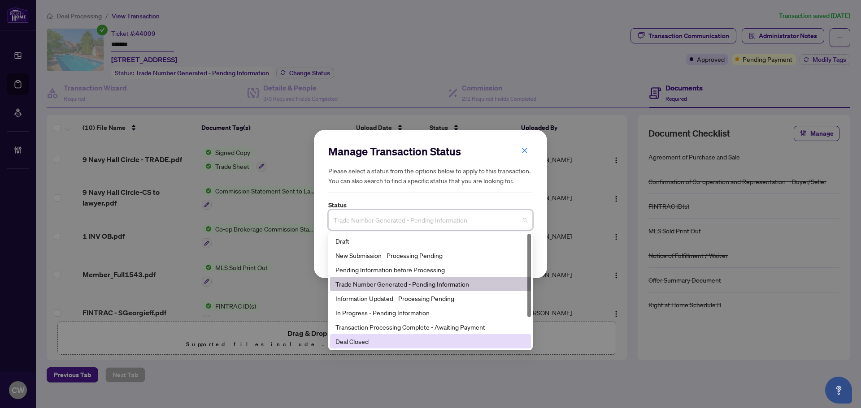
click at [376, 350] on div "8 3 11 Draft New Submission - Processing Pending Pending Information before Pro…" at bounding box center [430, 291] width 204 height 118
click at [376, 337] on div "Deal Closed" at bounding box center [430, 342] width 190 height 10
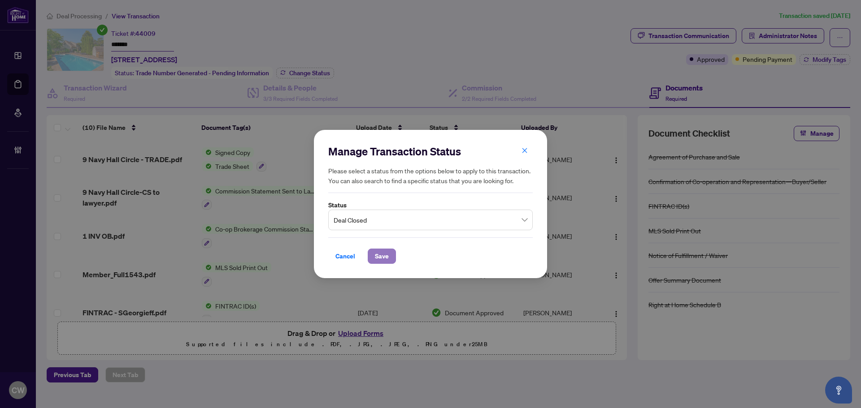
click at [392, 256] on button "Save" at bounding box center [382, 256] width 28 height 15
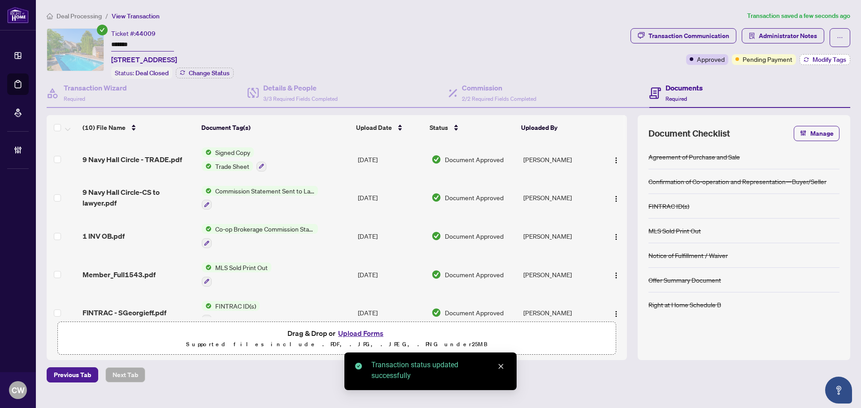
click at [828, 58] on span "Modify Tags" at bounding box center [830, 59] width 34 height 6
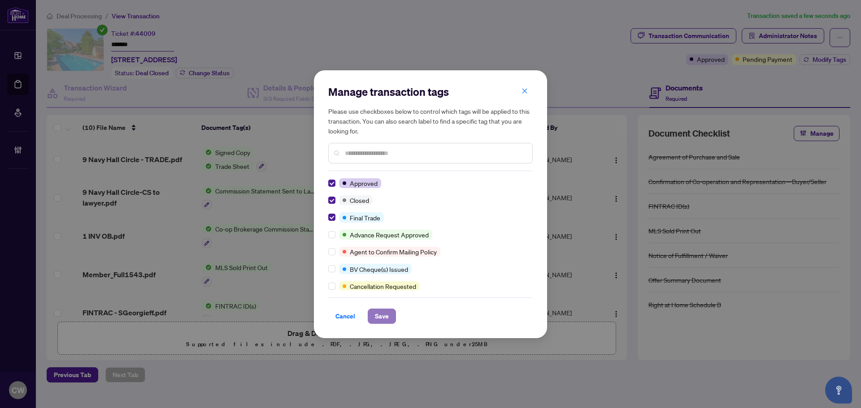
click at [381, 318] on span "Save" at bounding box center [382, 316] width 14 height 14
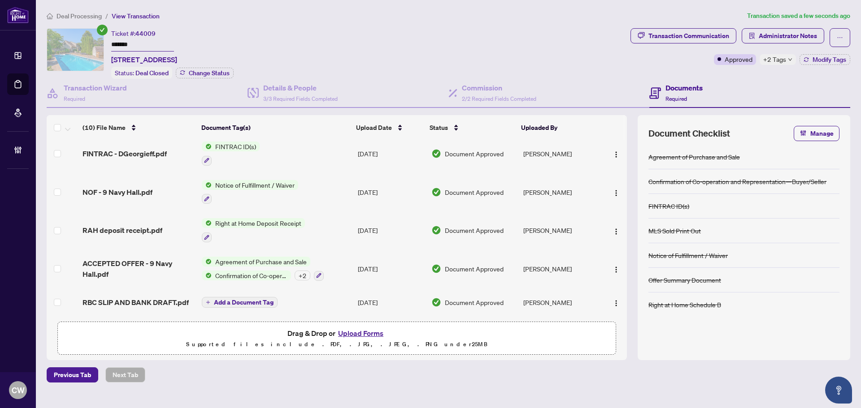
scroll to position [199, 0]
click at [141, 264] on span "ACCEPTED OFFER - 9 Navy Hall.pdf" at bounding box center [139, 269] width 112 height 22
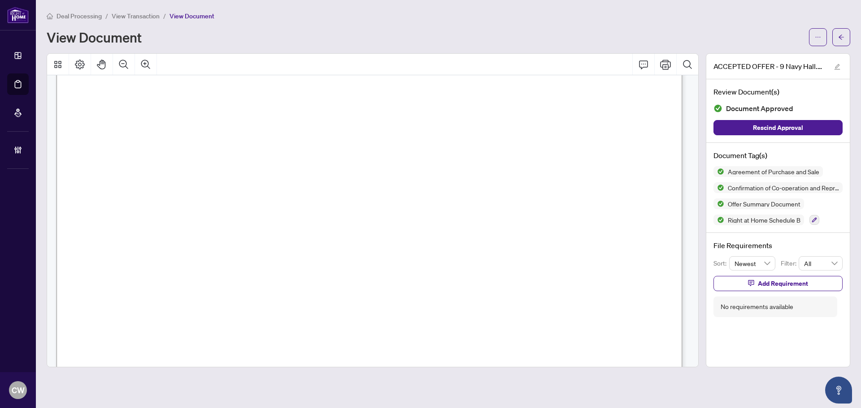
scroll to position [3554, 0]
click at [833, 38] on button "button" at bounding box center [841, 37] width 18 height 18
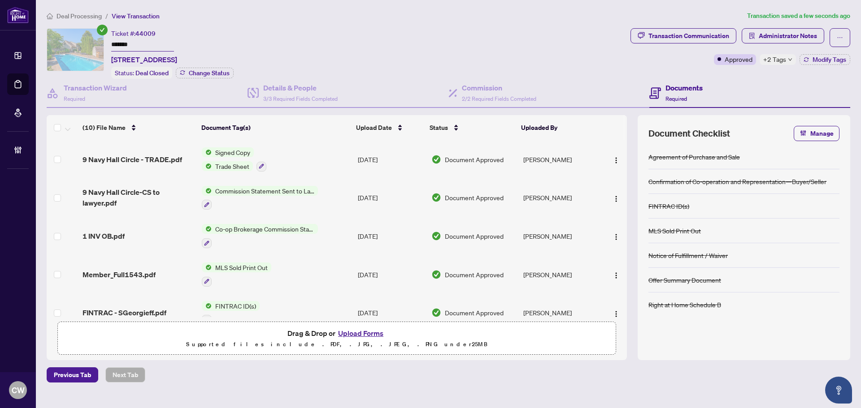
click at [154, 160] on span "9 Navy Hall Circle - TRADE.pdf" at bounding box center [133, 159] width 100 height 11
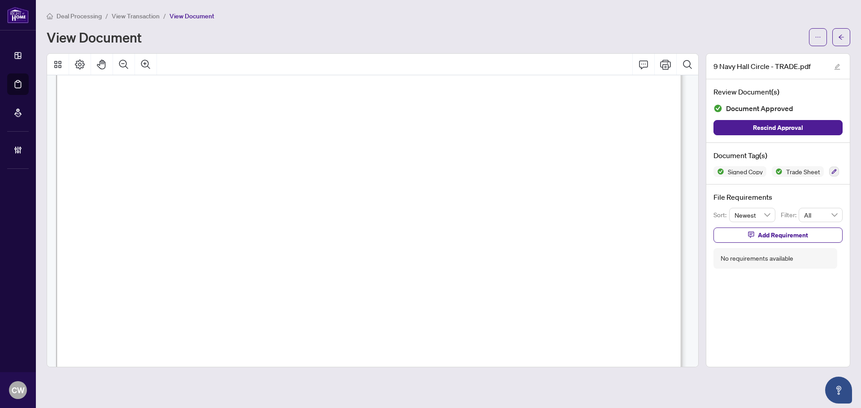
scroll to position [448, 0]
click at [840, 36] on icon "arrow-left" at bounding box center [841, 37] width 6 height 6
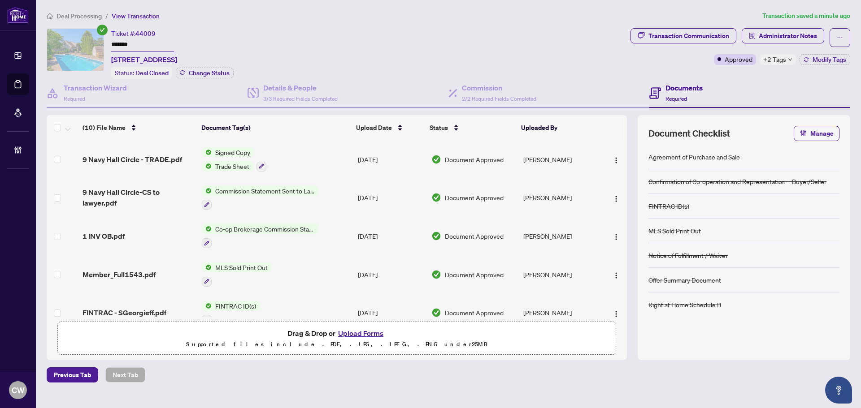
click at [362, 335] on button "Upload Forms" at bounding box center [360, 334] width 51 height 12
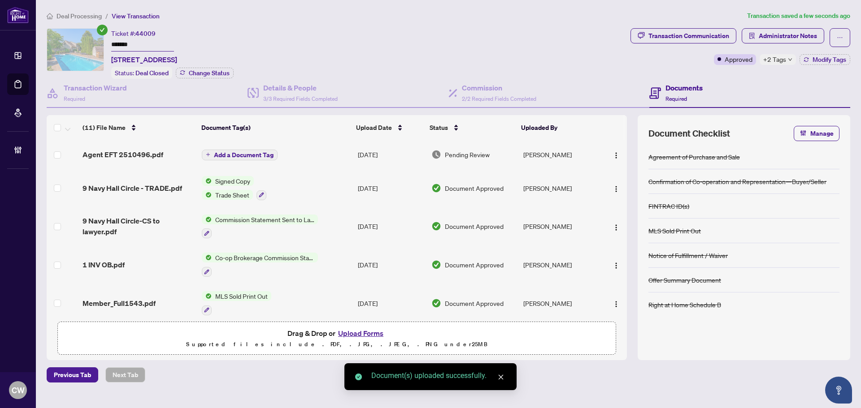
click at [252, 154] on span "Add a Document Tag" at bounding box center [244, 155] width 60 height 6
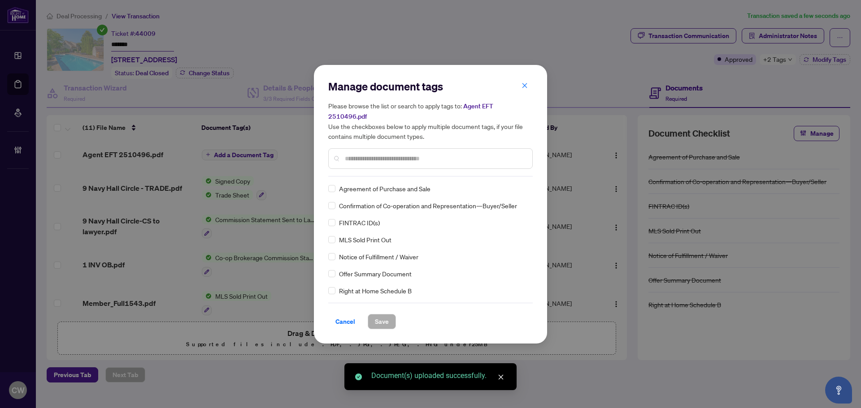
click at [359, 157] on input "text" at bounding box center [435, 159] width 180 height 10
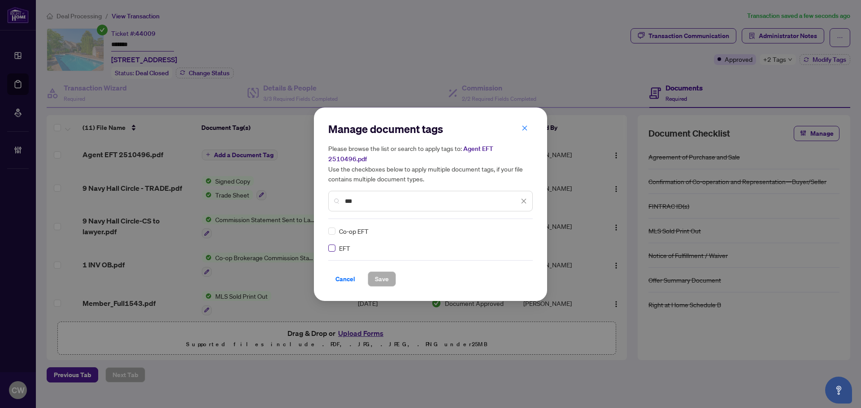
type input "***"
drag, startPoint x: 518, startPoint y: 222, endPoint x: 510, endPoint y: 254, distance: 33.2
click at [519, 227] on div at bounding box center [518, 231] width 17 height 9
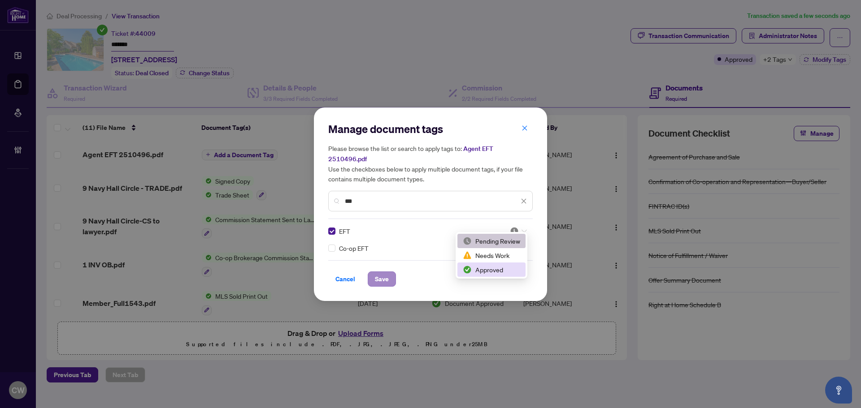
drag, startPoint x: 503, startPoint y: 271, endPoint x: 371, endPoint y: 280, distance: 132.1
click at [502, 272] on div "Approved" at bounding box center [491, 270] width 57 height 10
click at [386, 272] on span "Save" at bounding box center [382, 279] width 14 height 14
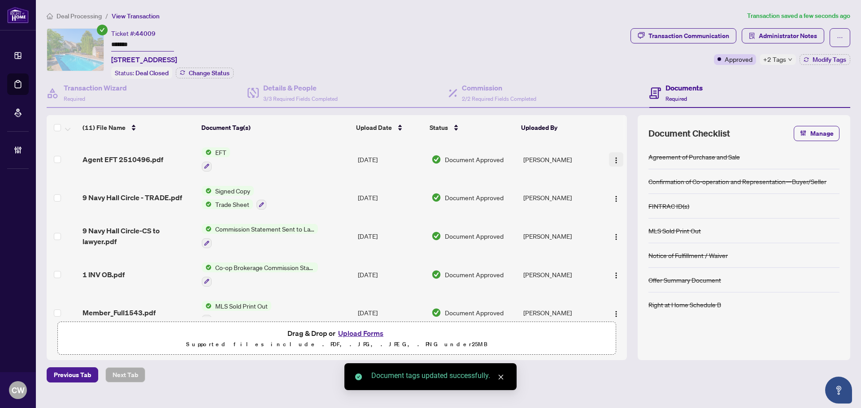
click at [613, 157] on img "button" at bounding box center [616, 160] width 7 height 7
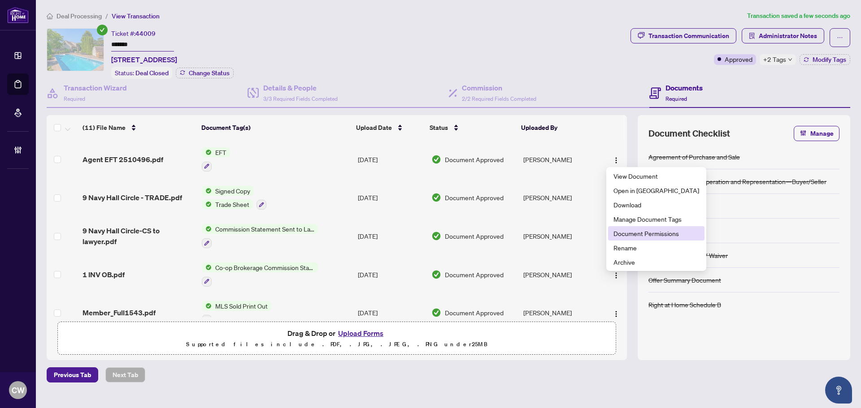
click at [618, 238] on span "Document Permissions" at bounding box center [656, 234] width 86 height 10
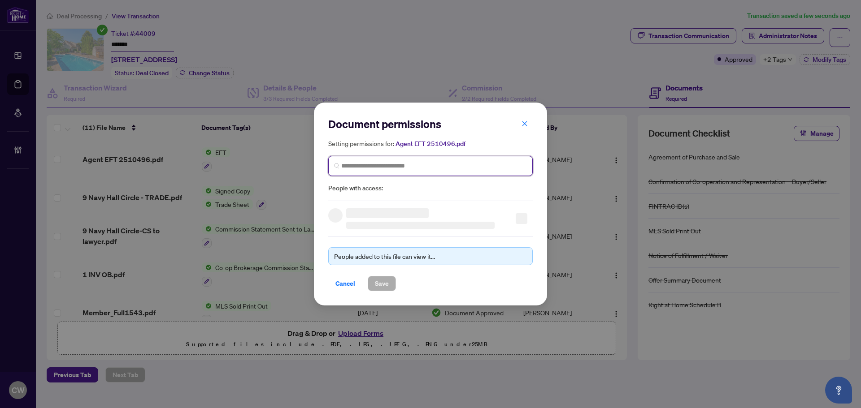
click at [410, 170] on input "search" at bounding box center [434, 165] width 186 height 9
paste input "**********"
type input "**********"
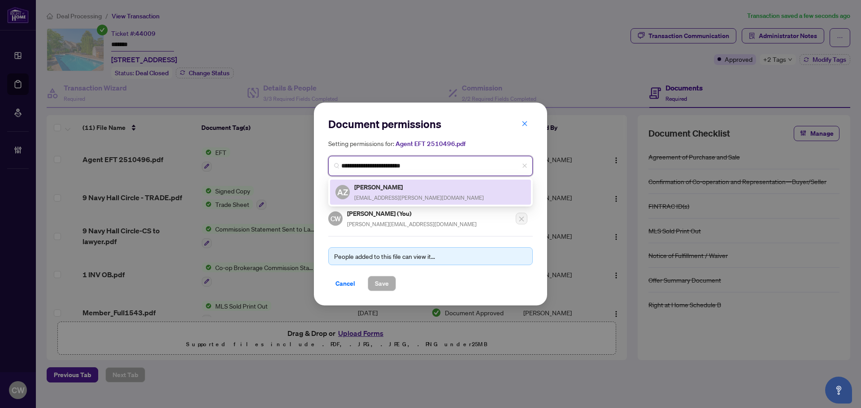
click at [392, 187] on h5 "Angelika Zammit" at bounding box center [419, 187] width 130 height 10
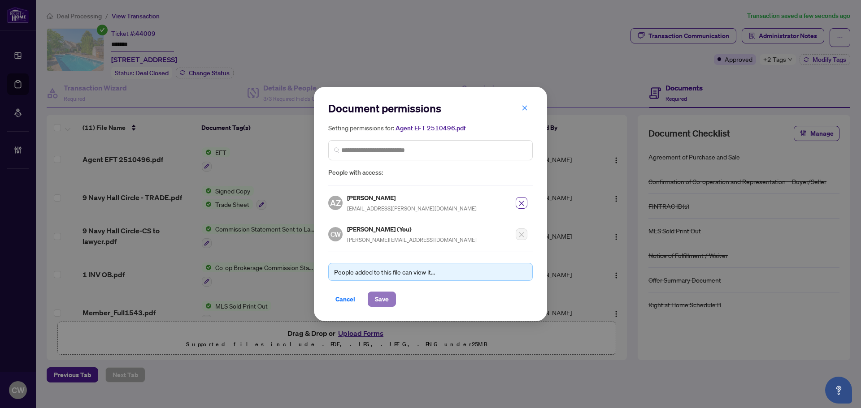
click at [382, 299] on span "Save" at bounding box center [382, 299] width 14 height 14
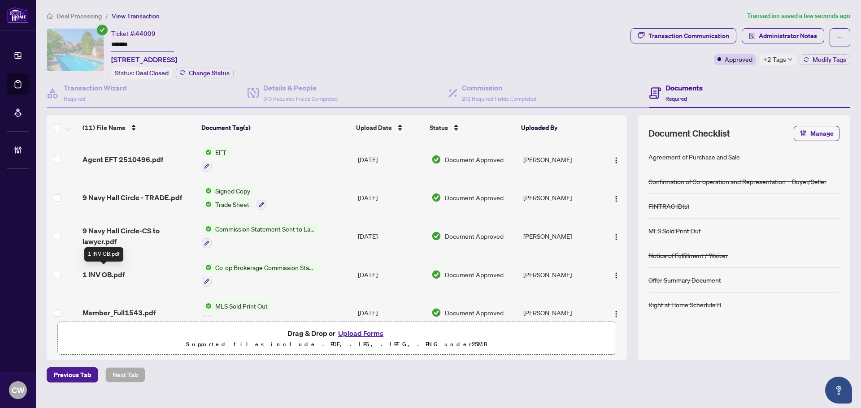
click at [106, 272] on span "1 INV OB.pdf" at bounding box center [104, 274] width 42 height 11
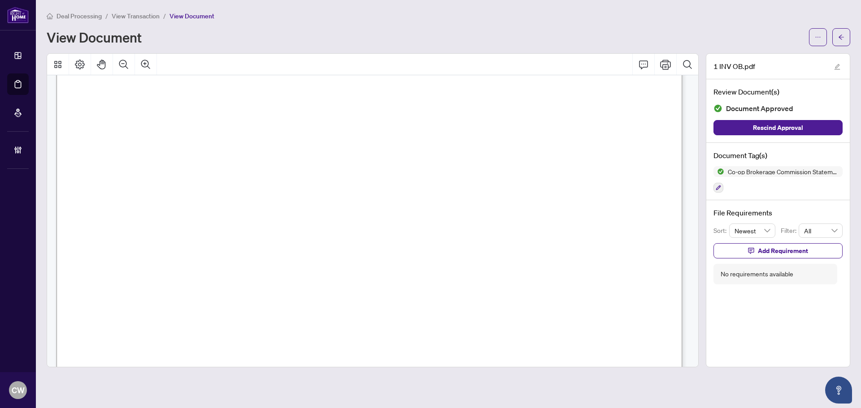
scroll to position [359, 0]
click at [843, 34] on icon "arrow-left" at bounding box center [841, 37] width 6 height 6
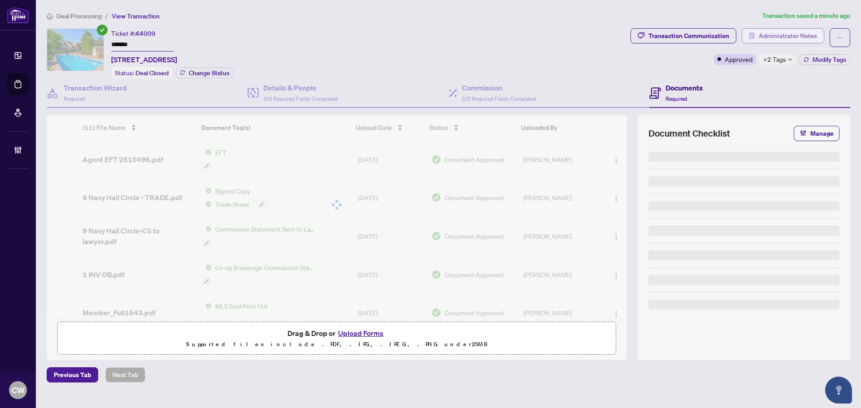
click at [788, 38] on span "Administrator Notes" at bounding box center [788, 36] width 58 height 14
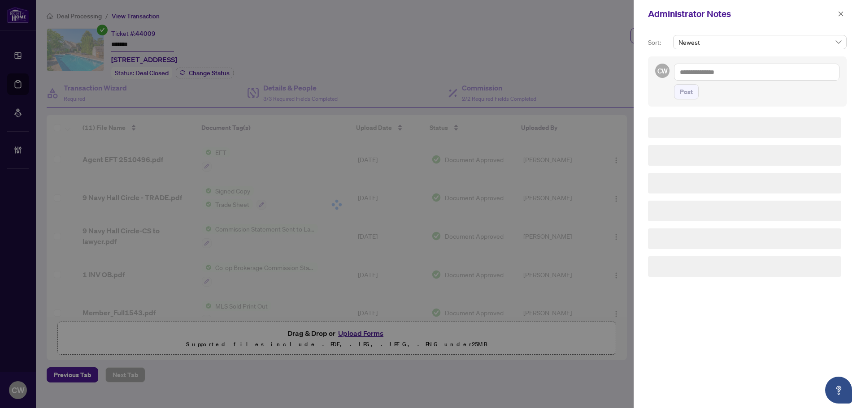
click at [745, 67] on textarea at bounding box center [756, 72] width 165 height 17
paste textarea "**********"
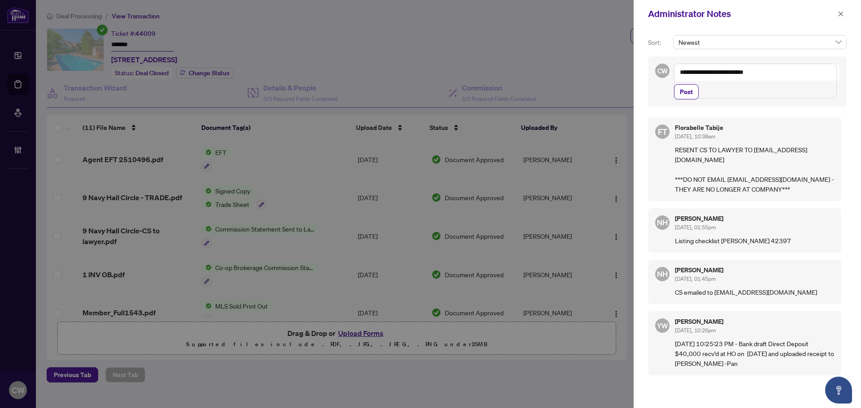
paste textarea "**********"
type textarea "**********"
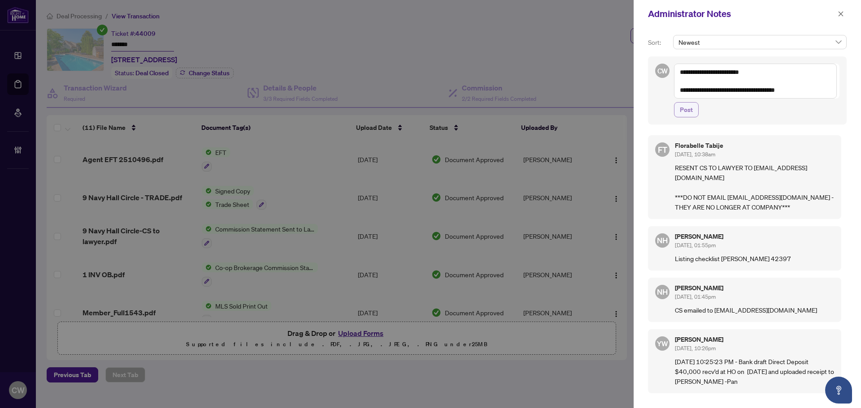
click at [692, 106] on span "Post" at bounding box center [686, 110] width 13 height 14
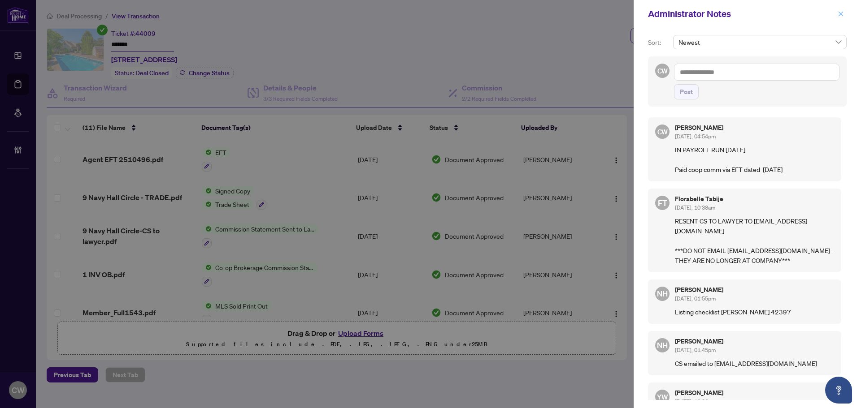
click at [842, 15] on icon "close" at bounding box center [841, 13] width 5 height 5
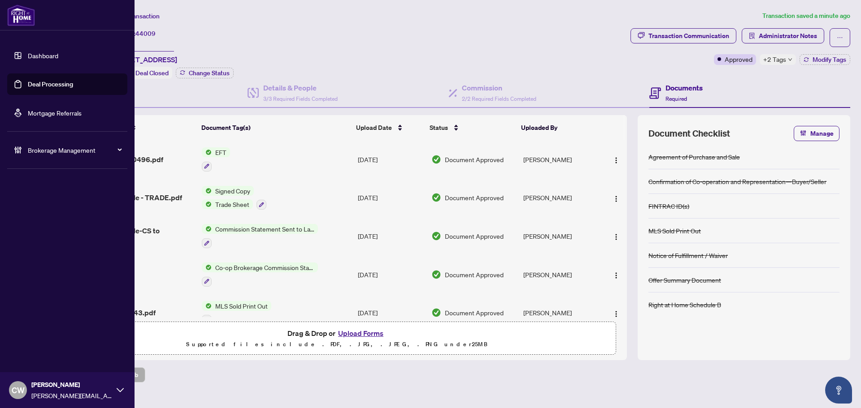
click at [35, 80] on link "Deal Processing" at bounding box center [50, 84] width 45 height 8
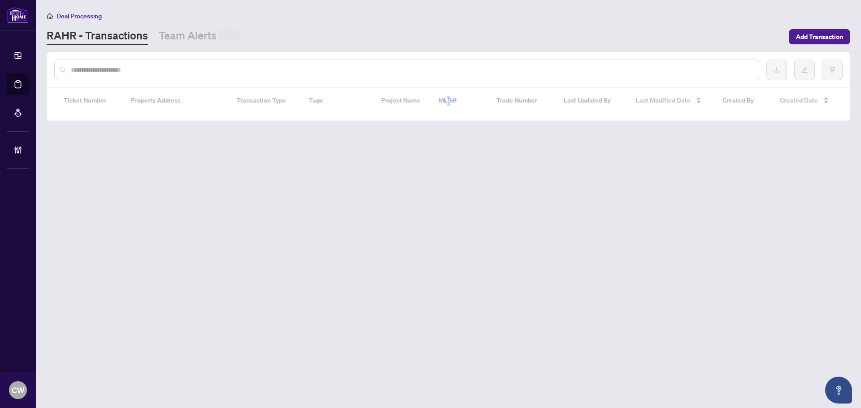
click at [168, 68] on input "text" at bounding box center [411, 70] width 681 height 10
paste input "*******"
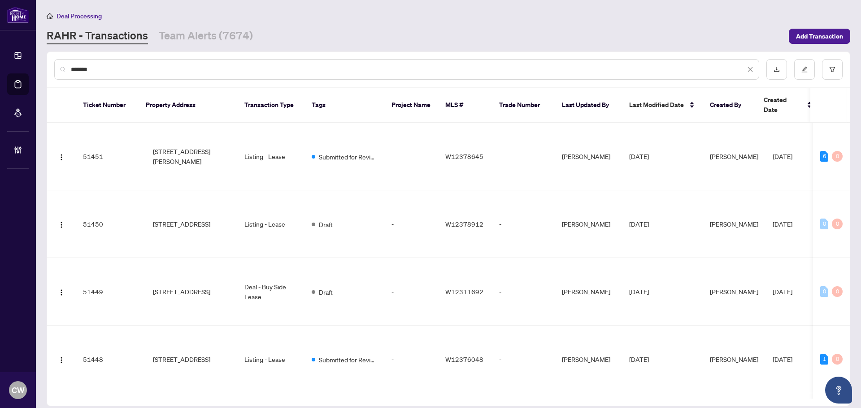
type input "*******"
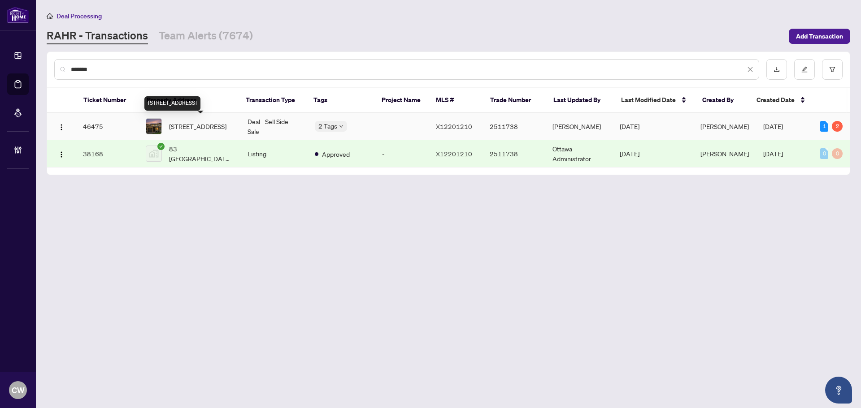
click at [207, 128] on span "83 Versailles Private, Ottawa, Ontario K1V 0M3, Canada" at bounding box center [197, 127] width 57 height 10
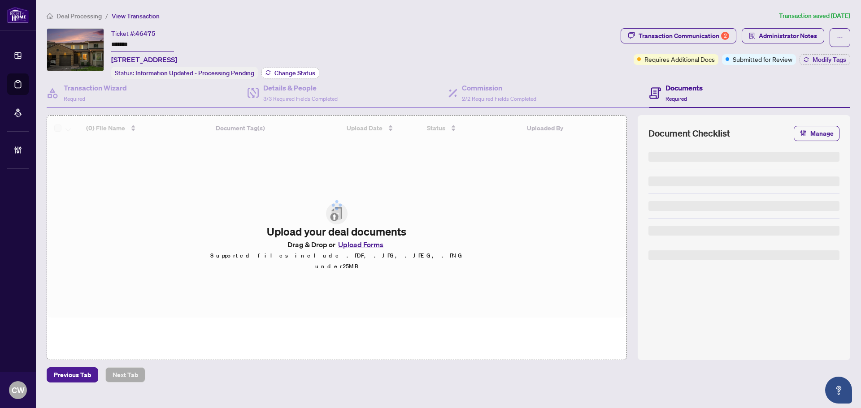
click at [300, 73] on span "Change Status" at bounding box center [294, 73] width 41 height 6
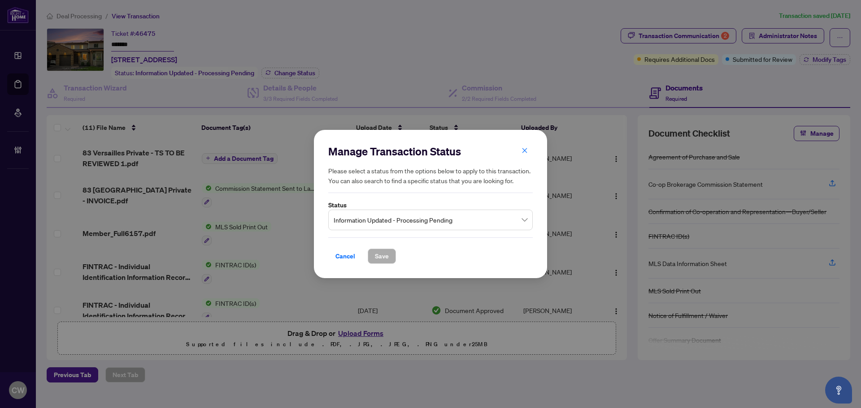
click at [404, 215] on span "Information Updated - Processing Pending" at bounding box center [431, 220] width 194 height 17
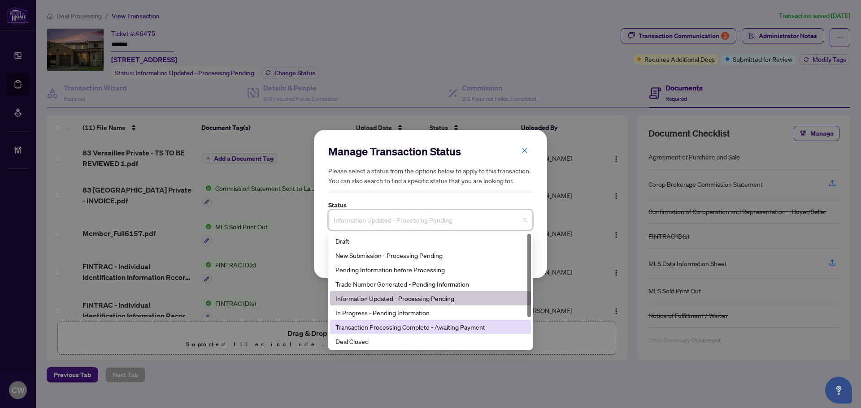
click at [378, 334] on div "Transaction Processing Complete - Awaiting Payment" at bounding box center [430, 327] width 201 height 14
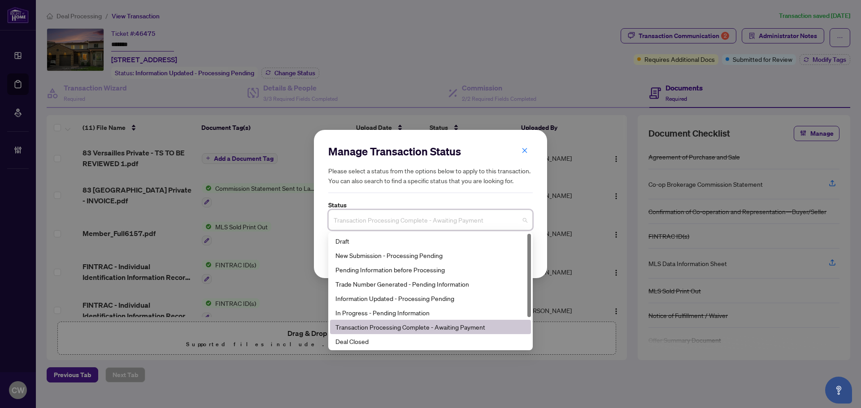
click at [400, 221] on span "Transaction Processing Complete - Awaiting Payment" at bounding box center [431, 220] width 194 height 17
click at [372, 341] on div "Deal Closed" at bounding box center [430, 342] width 190 height 10
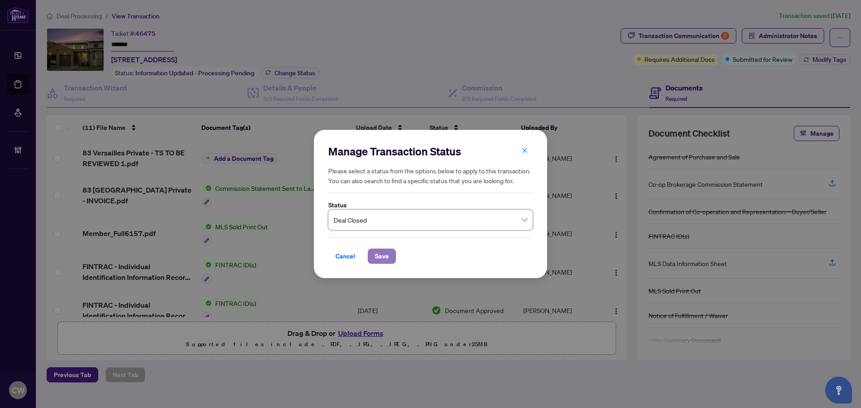
click at [382, 250] on span "Save" at bounding box center [382, 256] width 14 height 14
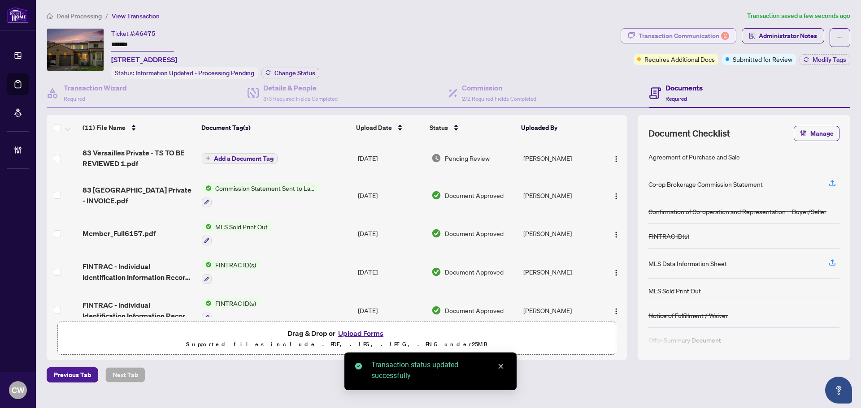
click at [699, 35] on div "Transaction Communication 2" at bounding box center [684, 36] width 91 height 14
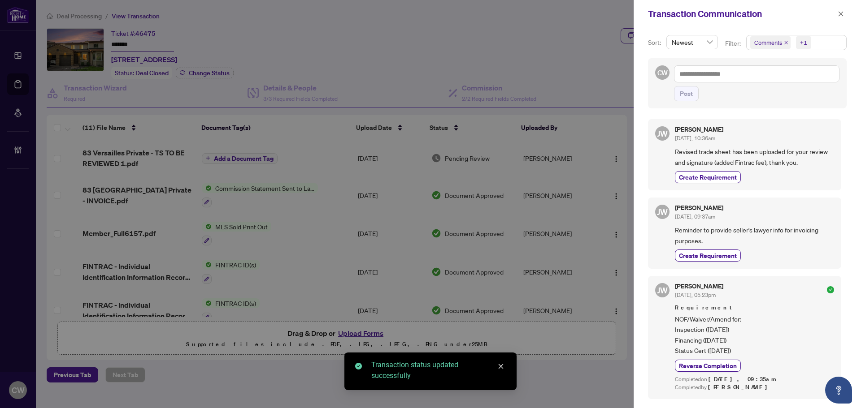
click at [785, 41] on icon "close" at bounding box center [786, 42] width 4 height 4
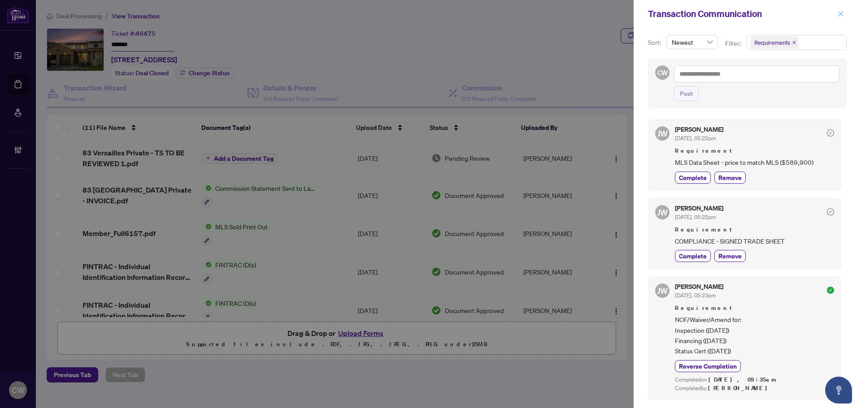
click at [843, 11] on icon "close" at bounding box center [841, 14] width 6 height 6
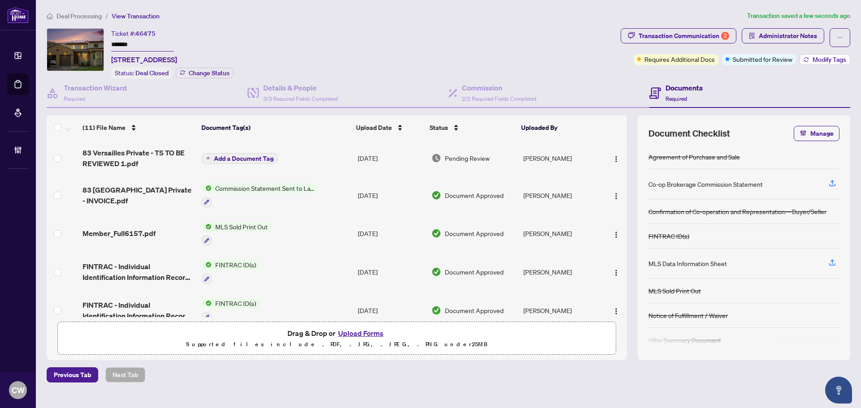
click at [829, 58] on span "Modify Tags" at bounding box center [830, 59] width 34 height 6
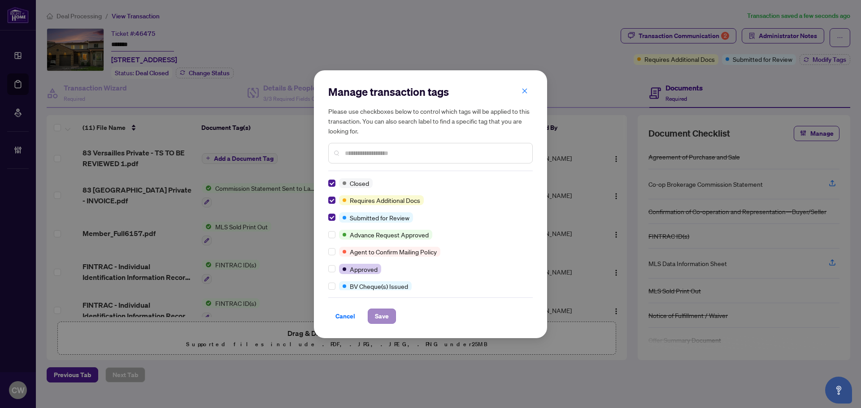
drag, startPoint x: 369, startPoint y: 303, endPoint x: 382, endPoint y: 314, distance: 17.2
click at [369, 303] on div "Cancel Save" at bounding box center [430, 311] width 204 height 26
click at [386, 315] on span "Save" at bounding box center [382, 316] width 14 height 14
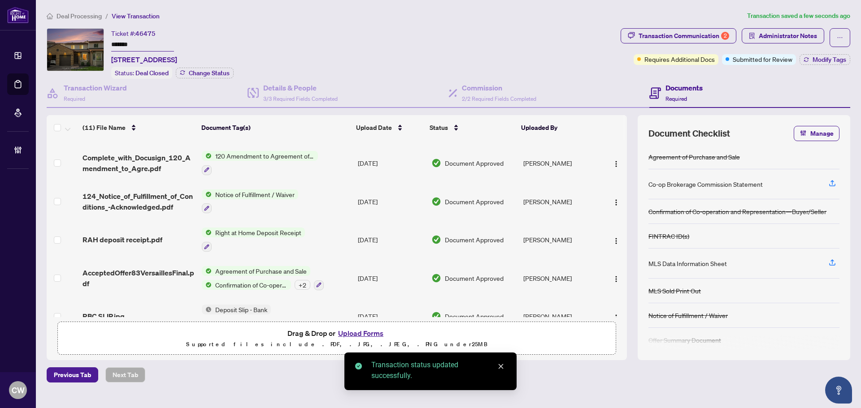
scroll to position [244, 0]
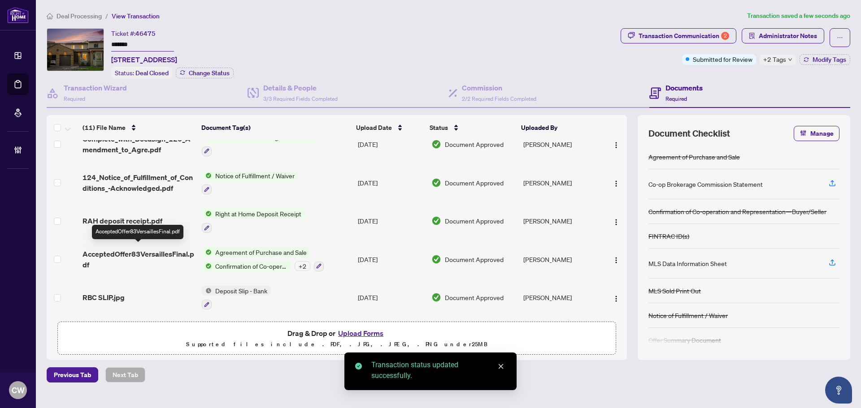
click at [174, 249] on span "AcceptedOffer83VersaillesFinal.pdf" at bounding box center [139, 260] width 112 height 22
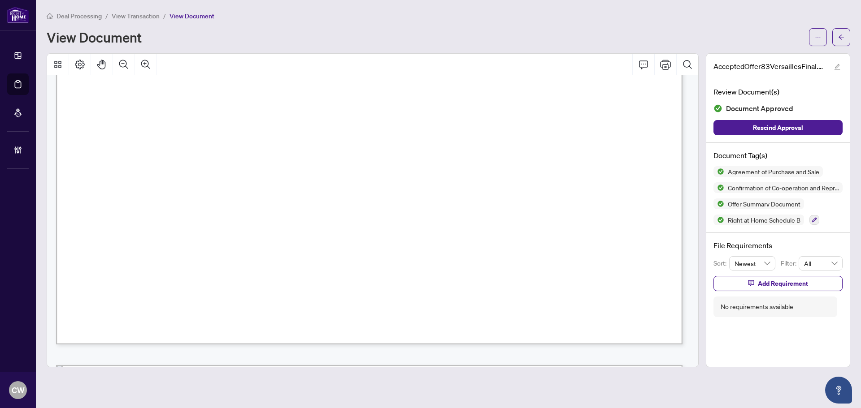
scroll to position [3631, 0]
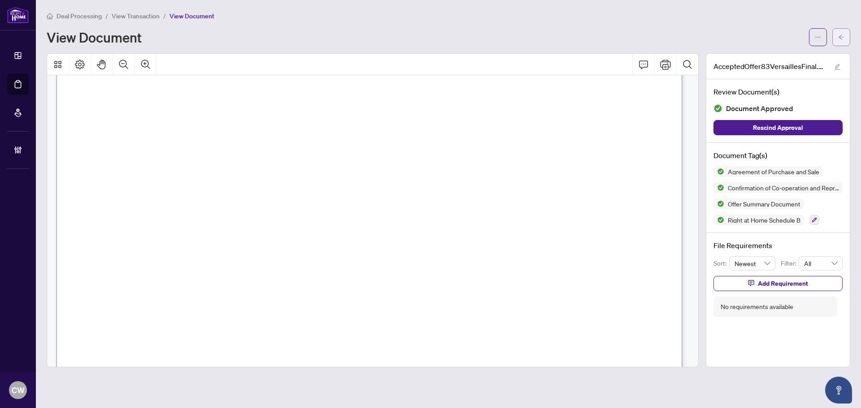
click at [845, 34] on button "button" at bounding box center [841, 37] width 18 height 18
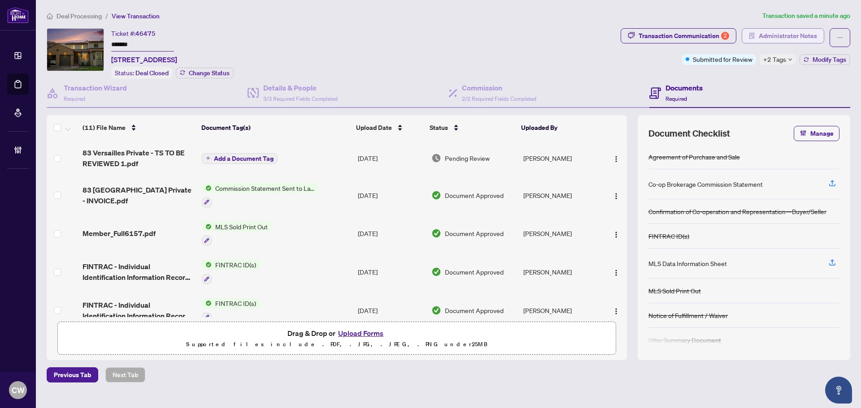
click at [804, 37] on span "Administrator Notes" at bounding box center [788, 36] width 58 height 14
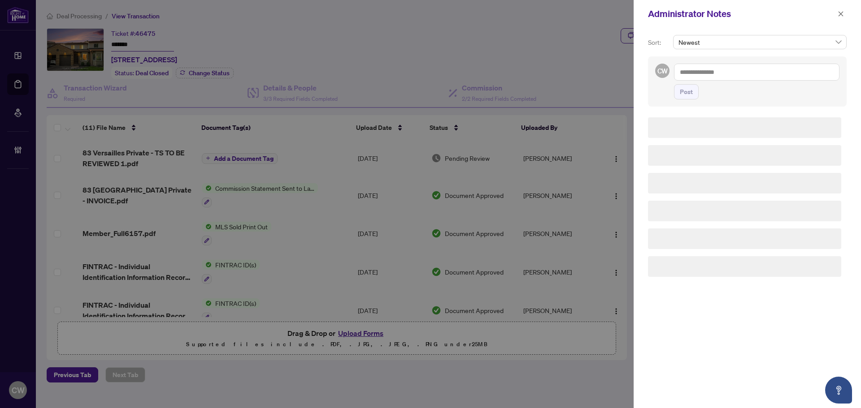
click at [715, 81] on div "Post" at bounding box center [756, 82] width 165 height 36
click at [717, 76] on textarea at bounding box center [756, 72] width 165 height 17
paste textarea "**********"
type textarea "**********"
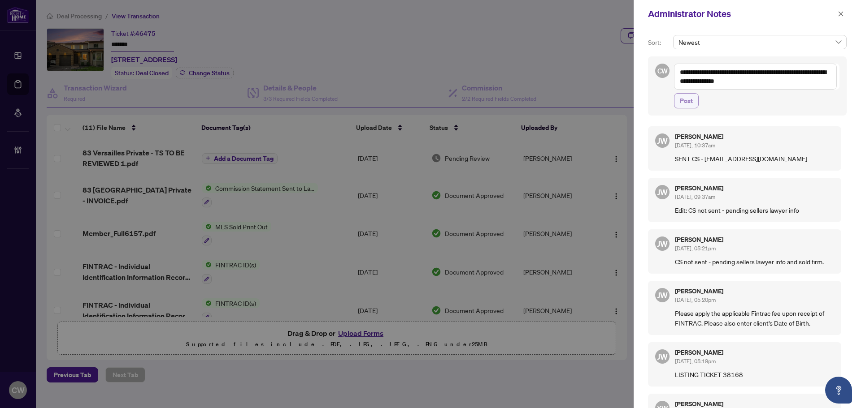
click at [688, 106] on span "Post" at bounding box center [686, 101] width 13 height 14
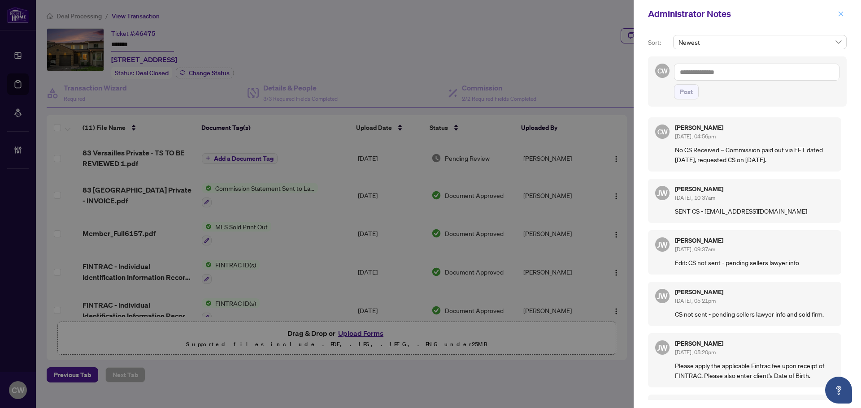
click at [840, 17] on icon "close" at bounding box center [841, 14] width 6 height 6
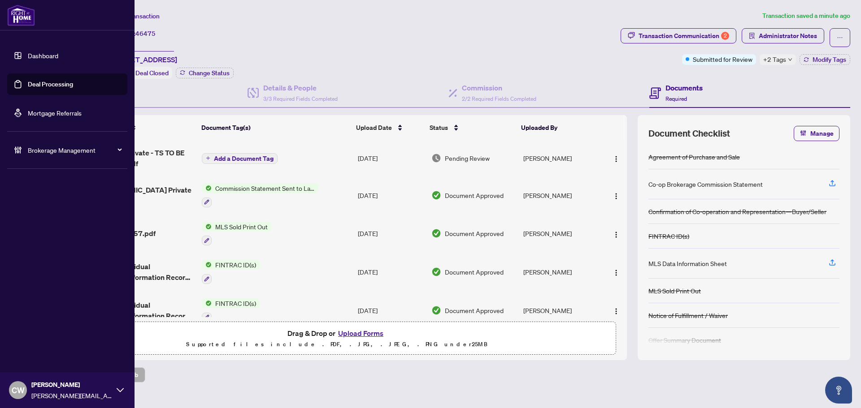
drag, startPoint x: 28, startPoint y: 81, endPoint x: 75, endPoint y: 81, distance: 46.6
click at [28, 81] on link "Deal Processing" at bounding box center [50, 84] width 45 height 8
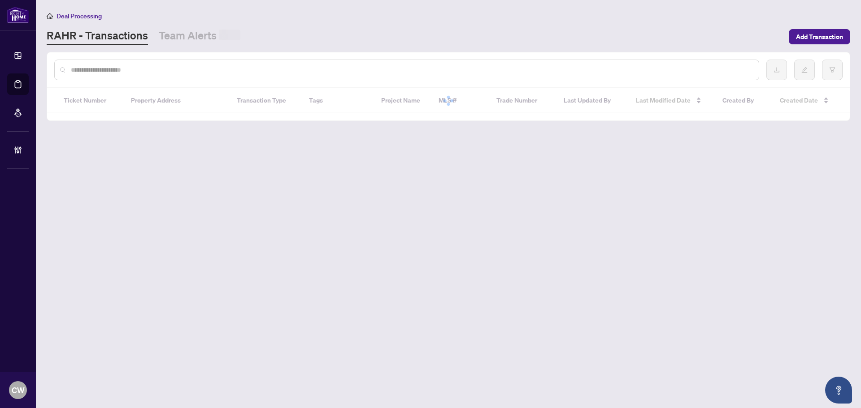
click at [188, 71] on input "text" at bounding box center [411, 70] width 681 height 10
paste input "*******"
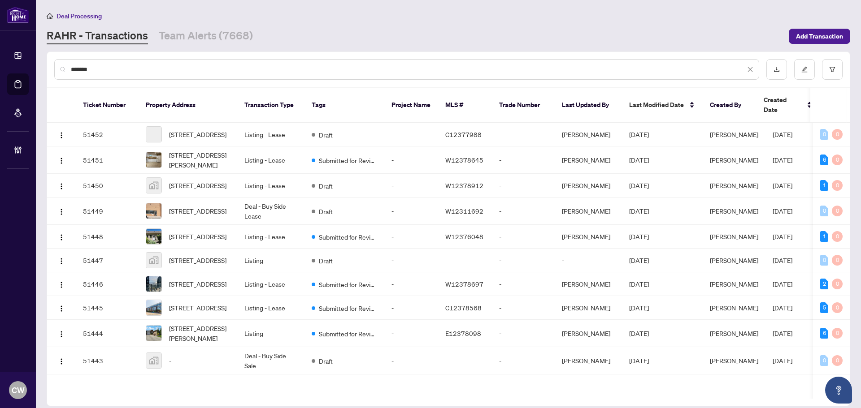
type input "*******"
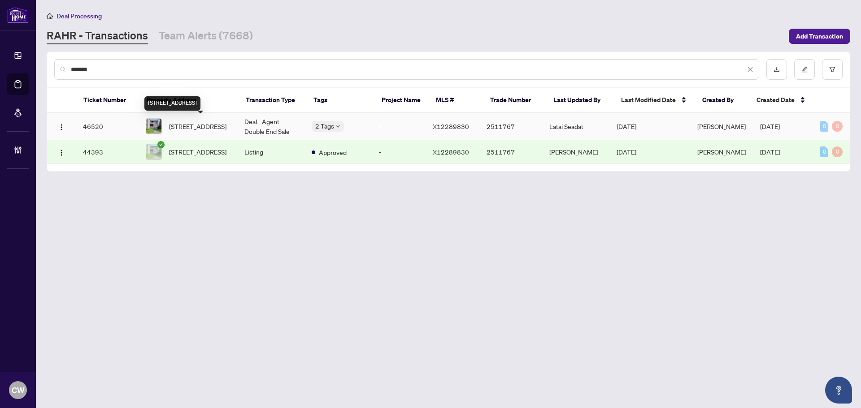
click at [204, 128] on span "92-1913 Stonehenge Cres, Ottawa, Ontario K1B 4N7, Canada" at bounding box center [197, 127] width 57 height 10
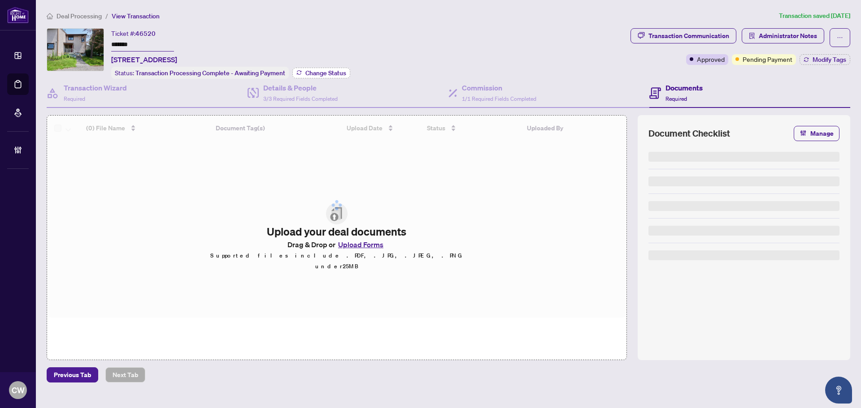
click at [329, 70] on span "Change Status" at bounding box center [325, 73] width 41 height 6
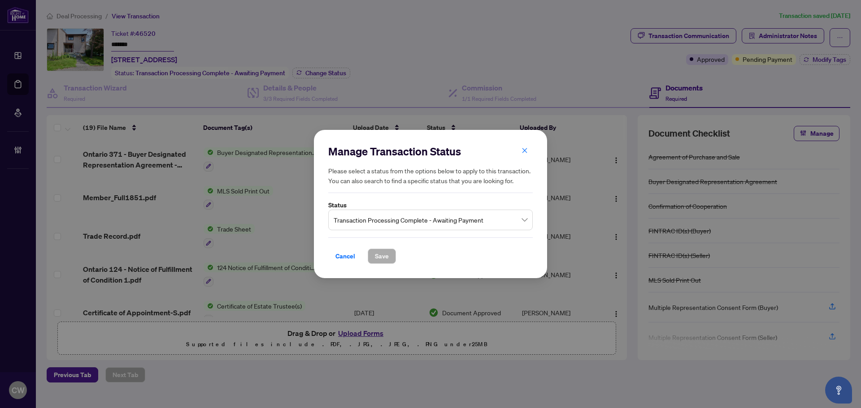
click at [445, 216] on span "Transaction Processing Complete - Awaiting Payment" at bounding box center [431, 220] width 194 height 17
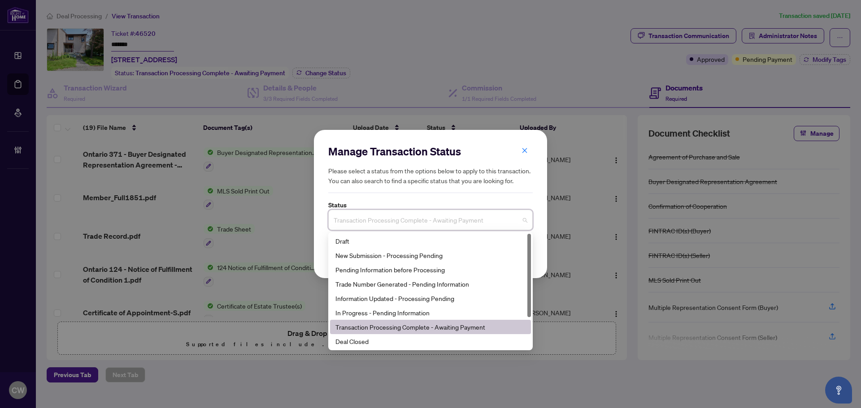
click at [388, 345] on div "Deal Closed" at bounding box center [430, 342] width 190 height 10
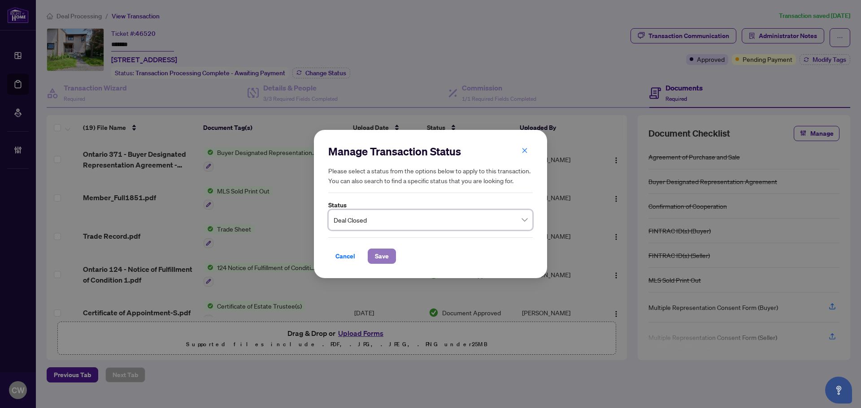
click at [385, 254] on span "Save" at bounding box center [382, 256] width 14 height 14
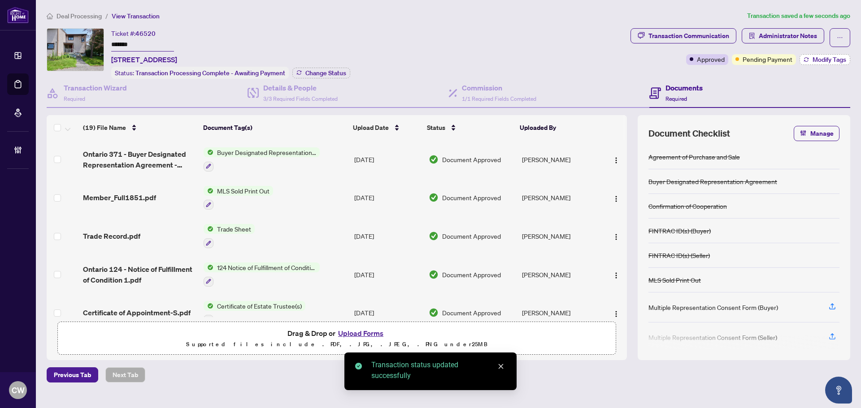
click at [824, 64] on button "Modify Tags" at bounding box center [825, 59] width 51 height 11
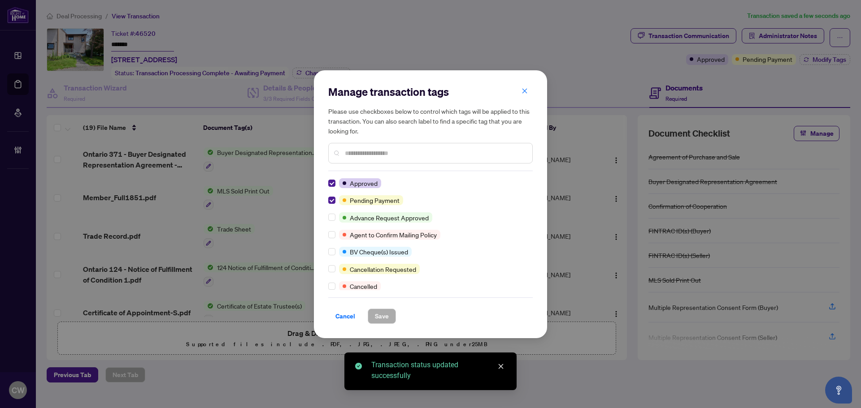
click at [331, 193] on div "Approved Pending Payment Advance Request Approved Agent to Confirm Mailing Poli…" at bounding box center [430, 234] width 204 height 112
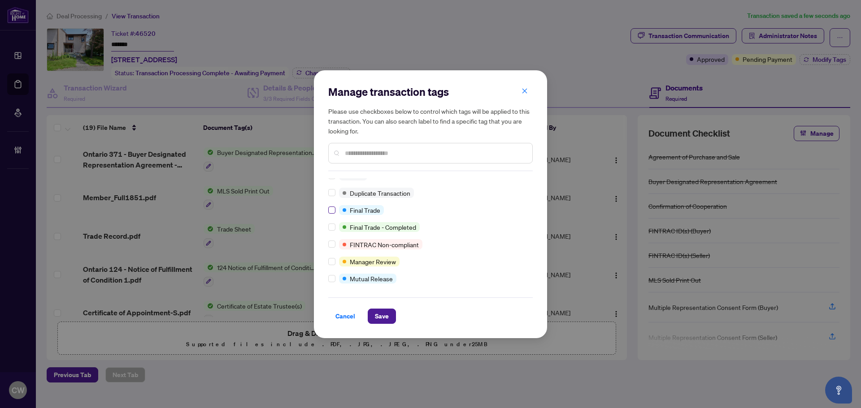
click at [333, 205] on label at bounding box center [331, 210] width 7 height 10
click at [395, 322] on span "Save" at bounding box center [382, 316] width 28 height 15
click at [386, 320] on span "Save" at bounding box center [382, 316] width 14 height 14
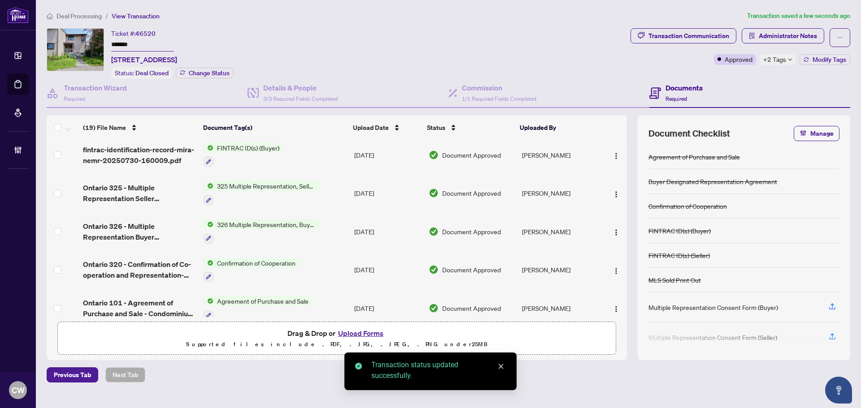
scroll to position [552, 0]
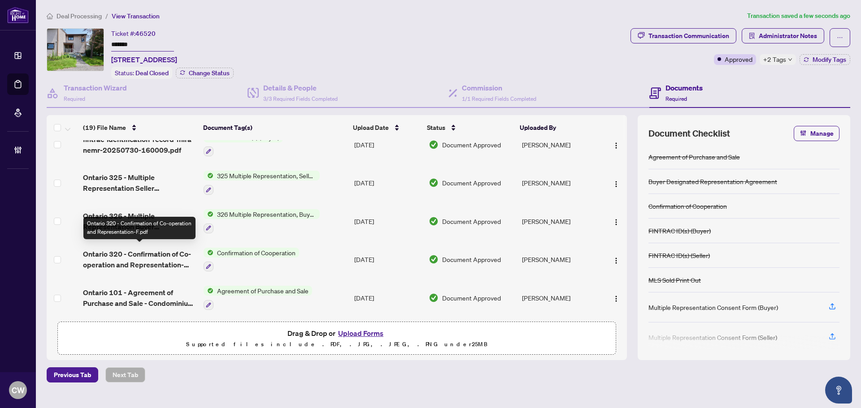
click at [139, 249] on span "Ontario 320 - Confirmation of Co-operation and Representation-F.pdf" at bounding box center [139, 260] width 113 height 22
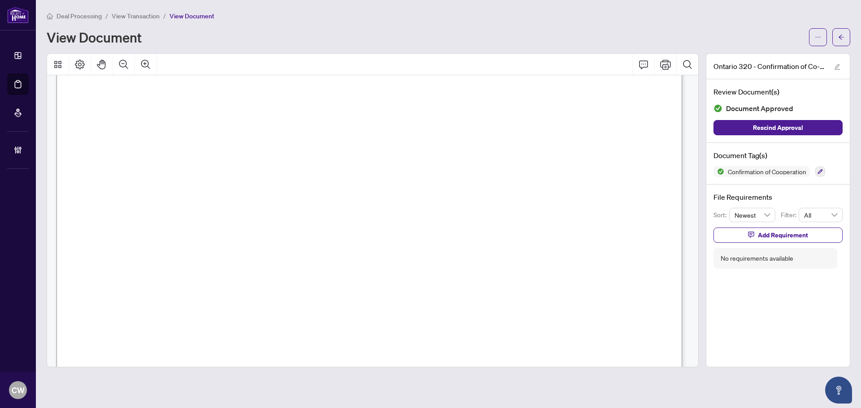
scroll to position [986, 0]
drag, startPoint x: 837, startPoint y: 39, endPoint x: 22, endPoint y: 91, distance: 816.9
click at [837, 39] on button "button" at bounding box center [841, 37] width 18 height 18
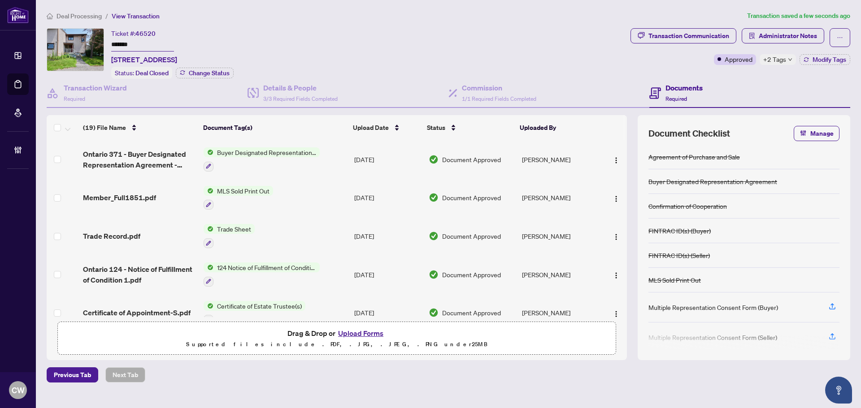
drag, startPoint x: 130, startPoint y: 235, endPoint x: 22, endPoint y: 223, distance: 109.1
click at [130, 235] on span "Trade Record.pdf" at bounding box center [111, 236] width 57 height 11
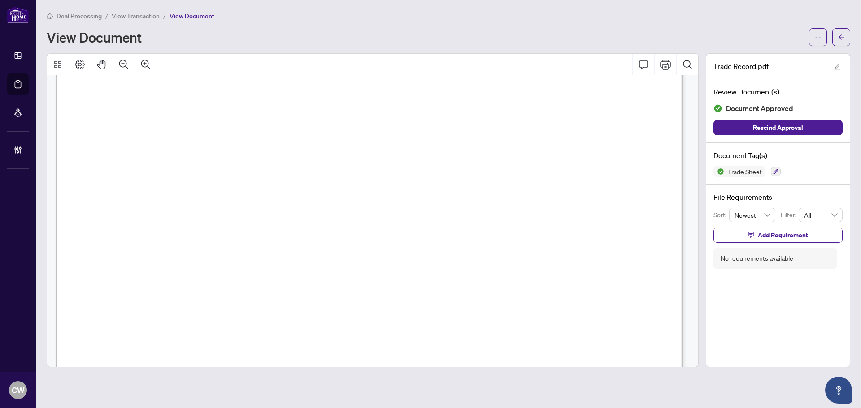
scroll to position [314, 0]
click at [850, 35] on button "button" at bounding box center [841, 37] width 18 height 18
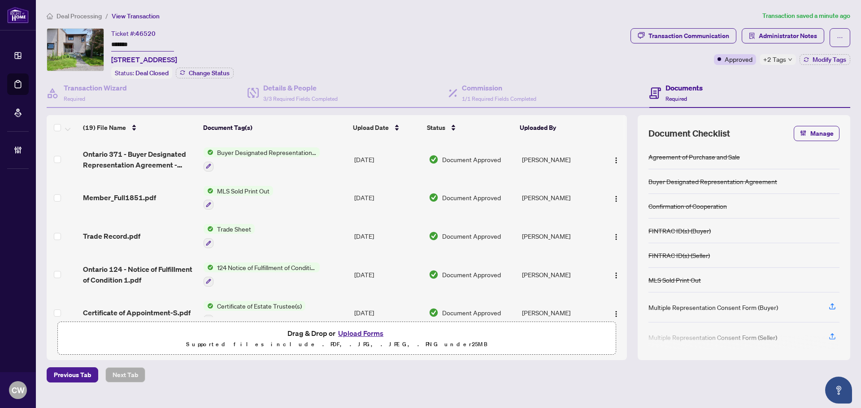
click at [362, 331] on button "Upload Forms" at bounding box center [360, 334] width 51 height 12
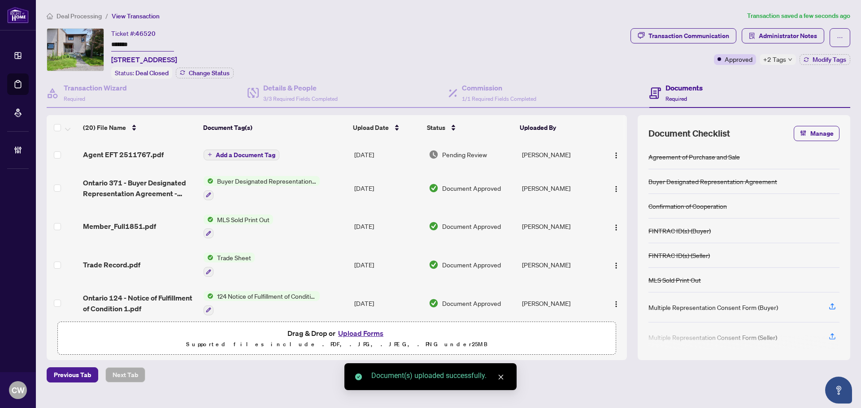
click at [264, 155] on span "Add a Document Tag" at bounding box center [246, 155] width 60 height 6
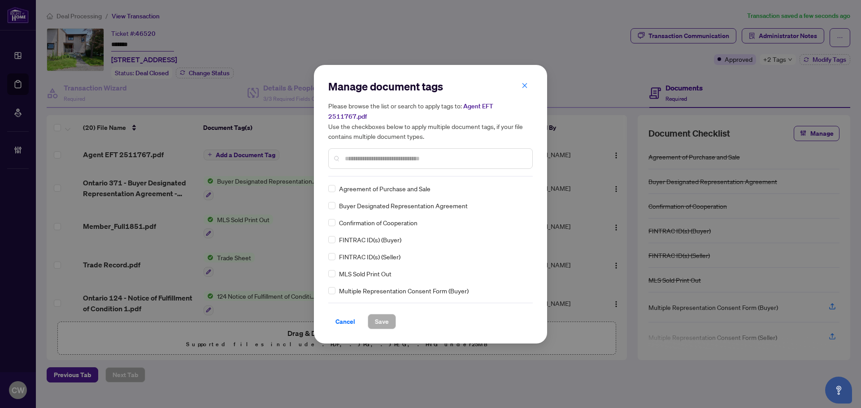
click at [379, 154] on input "text" at bounding box center [435, 159] width 180 height 10
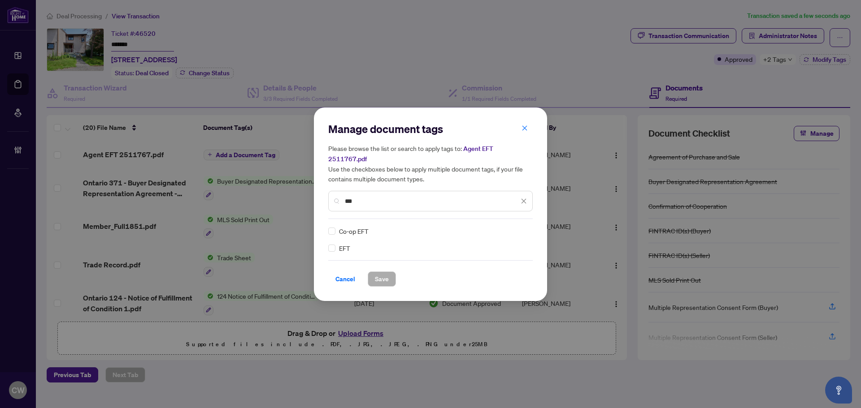
type input "***"
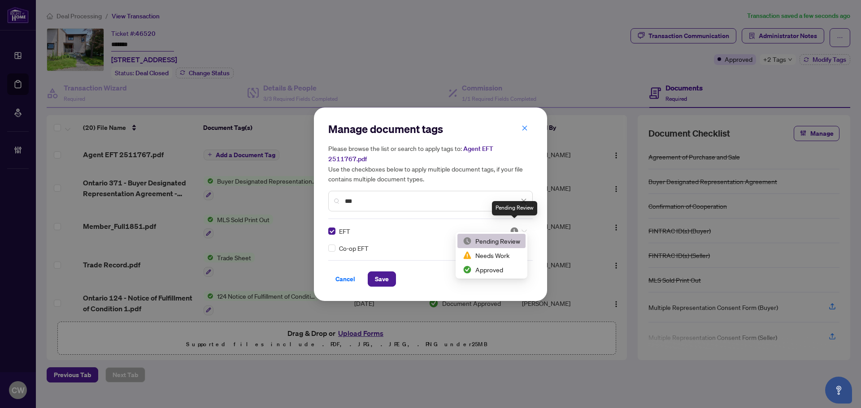
click at [517, 227] on img at bounding box center [514, 231] width 9 height 9
click at [499, 266] on div "Approved" at bounding box center [491, 270] width 57 height 10
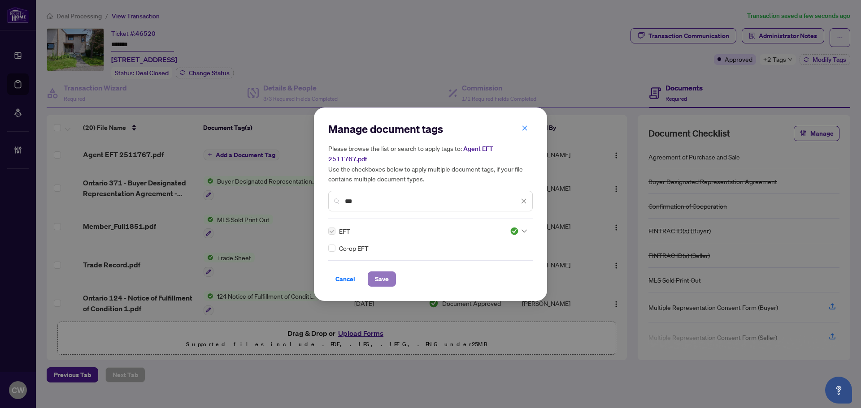
click at [383, 274] on span "Save" at bounding box center [382, 279] width 14 height 14
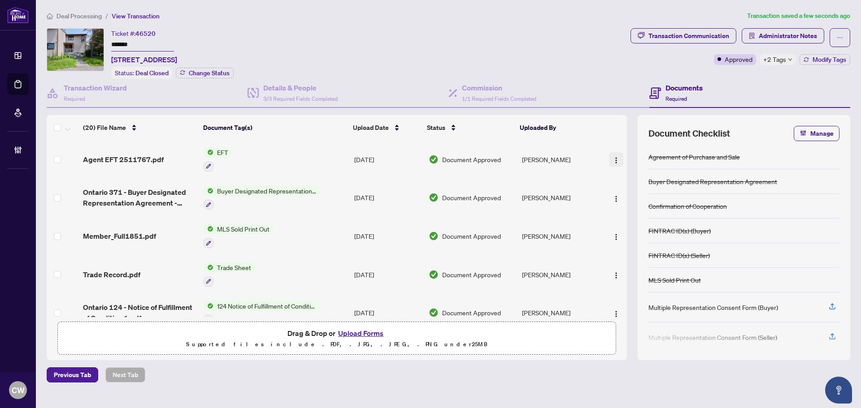
click at [613, 161] on img "button" at bounding box center [616, 160] width 7 height 7
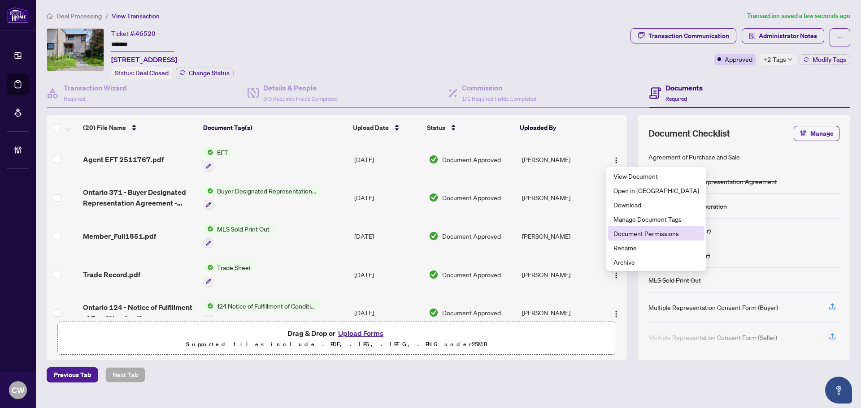
click at [632, 234] on span "Document Permissions" at bounding box center [656, 234] width 86 height 10
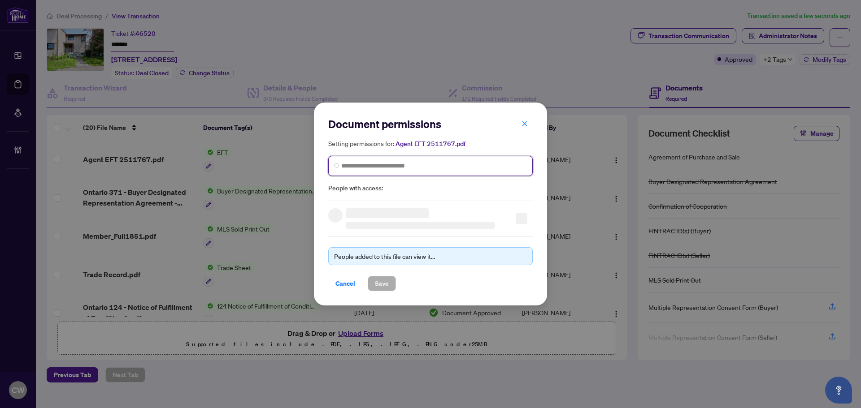
click at [391, 165] on input "search" at bounding box center [434, 165] width 186 height 9
paste input "**********"
type input "**********"
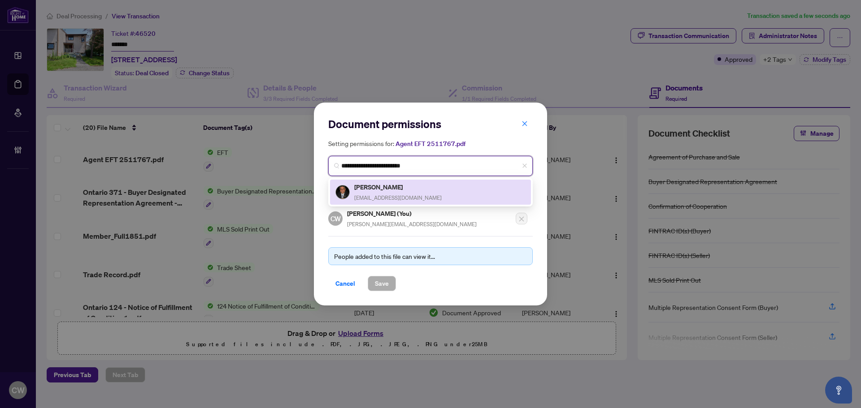
click at [400, 189] on h5 "Karim Mohamed" at bounding box center [397, 187] width 87 height 10
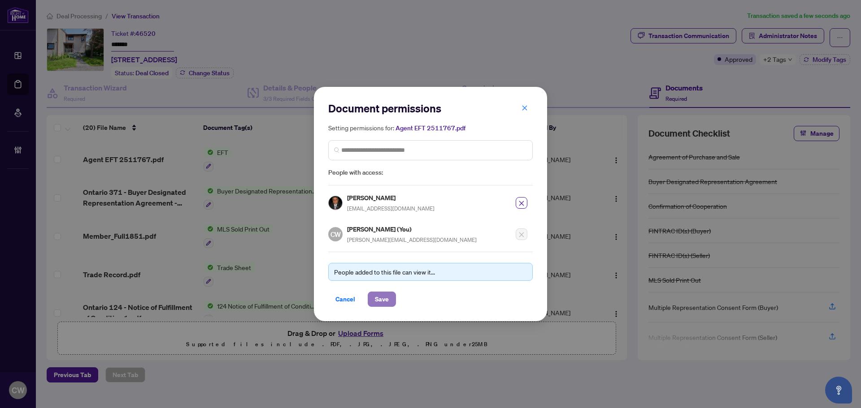
click at [381, 297] on span "Save" at bounding box center [382, 299] width 14 height 14
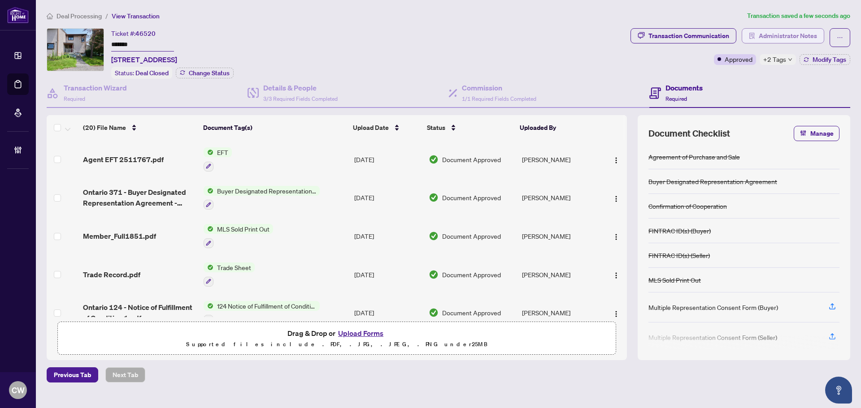
click at [785, 35] on span "Administrator Notes" at bounding box center [788, 36] width 58 height 14
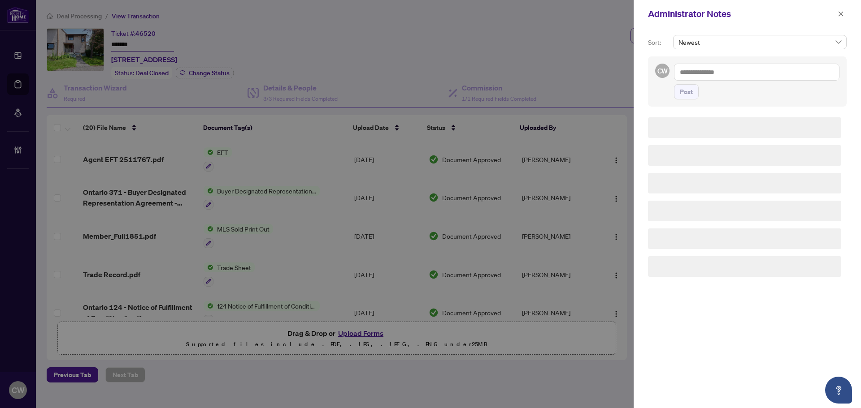
click at [749, 71] on textarea at bounding box center [756, 72] width 165 height 17
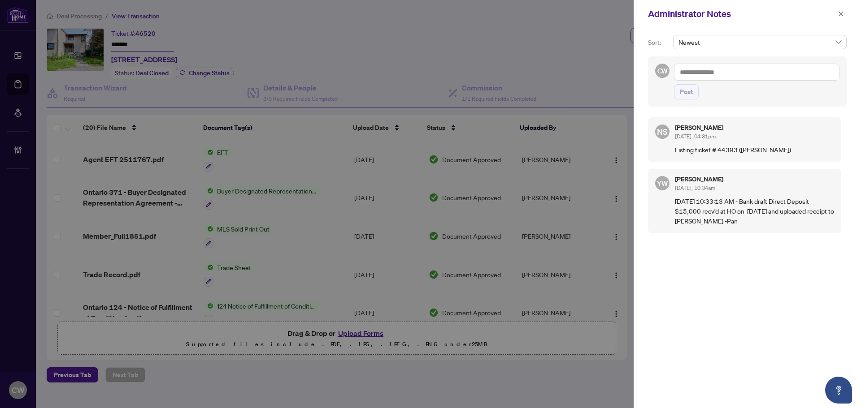
paste textarea "**********"
type textarea "**********"
click at [690, 91] on span "Post" at bounding box center [686, 92] width 13 height 14
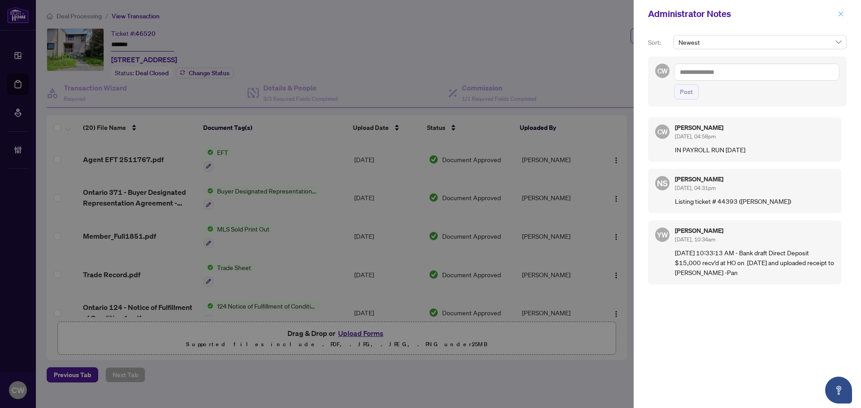
click at [843, 14] on icon "close" at bounding box center [841, 14] width 6 height 6
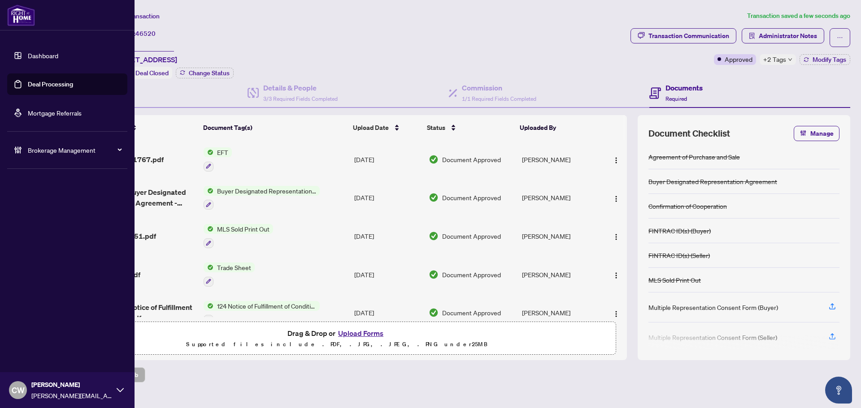
drag, startPoint x: 26, startPoint y: 85, endPoint x: 72, endPoint y: 85, distance: 45.7
click at [28, 85] on link "Deal Processing" at bounding box center [50, 84] width 45 height 8
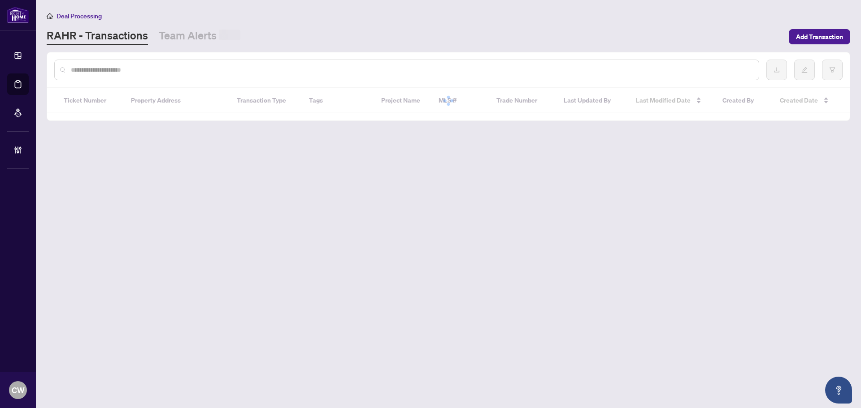
click at [191, 68] on input "text" at bounding box center [411, 70] width 681 height 10
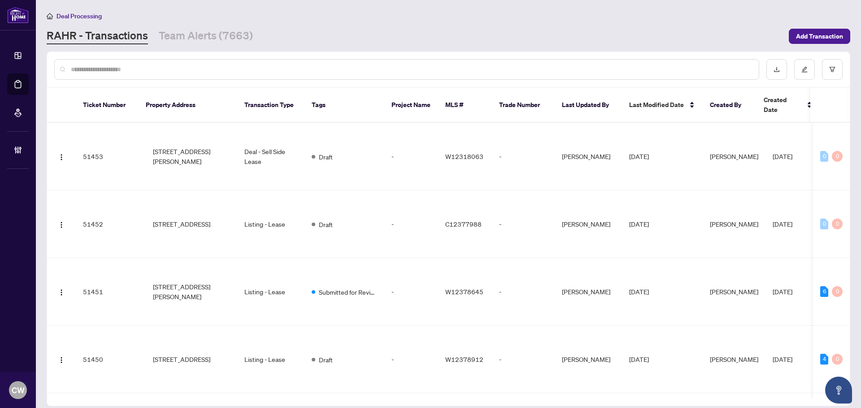
paste input "*******"
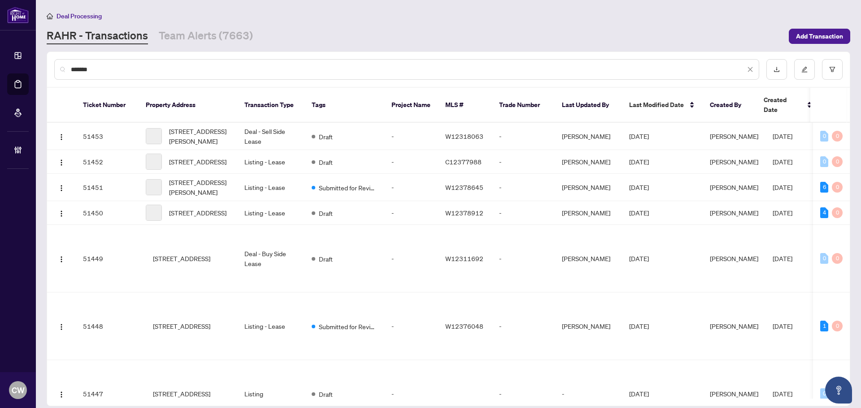
type input "*******"
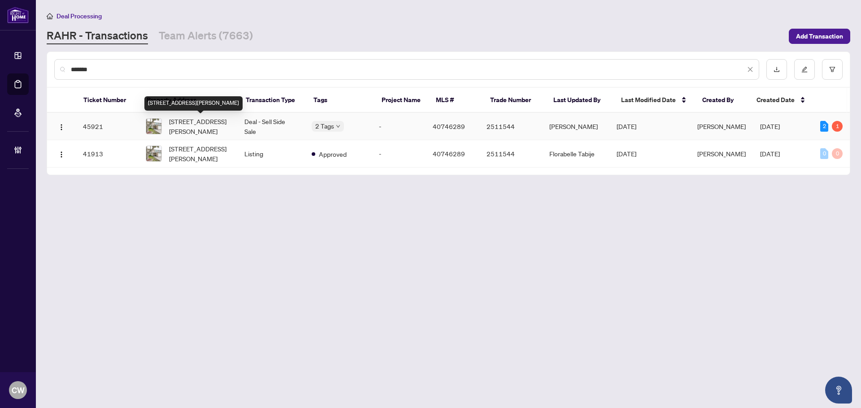
click at [195, 126] on span "8 Doreen Crescent, Bowmanville, ON L1C 3W7, Canada" at bounding box center [199, 127] width 61 height 20
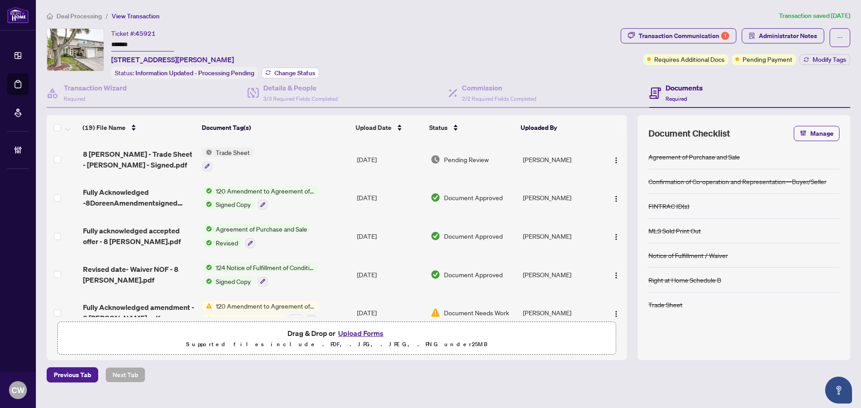
click at [285, 70] on span "Change Status" at bounding box center [294, 73] width 41 height 6
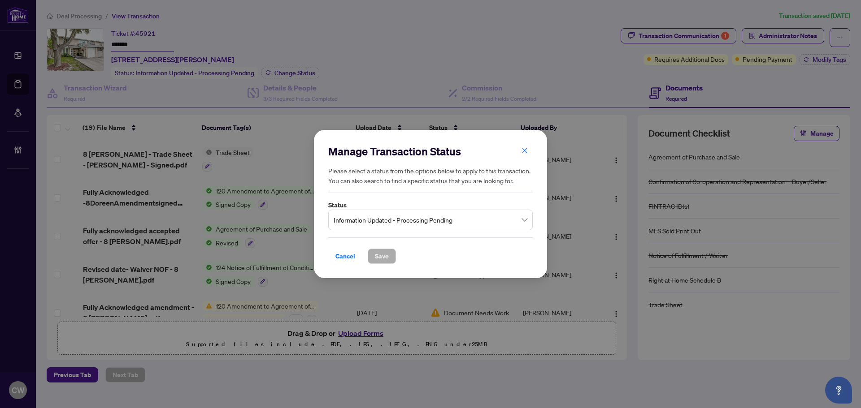
click at [441, 230] on input "search" at bounding box center [427, 222] width 186 height 20
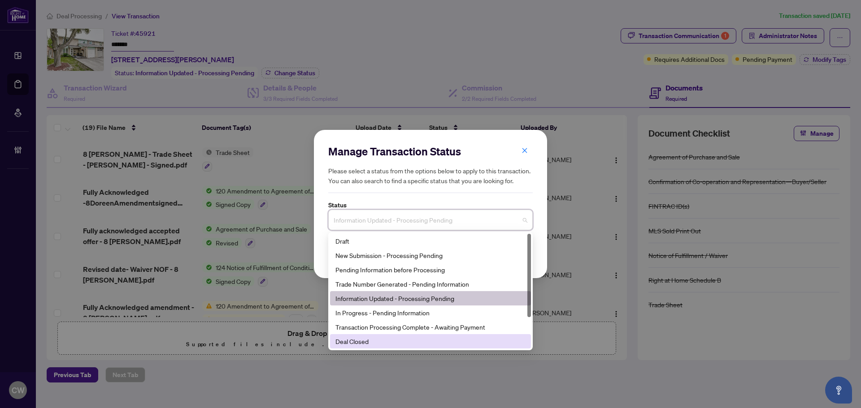
click at [400, 342] on div "Deal Closed" at bounding box center [430, 342] width 190 height 10
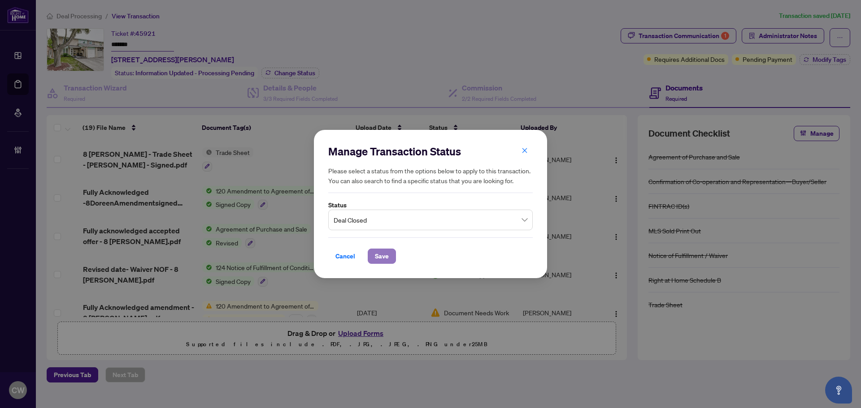
click at [387, 253] on span "Save" at bounding box center [382, 256] width 14 height 14
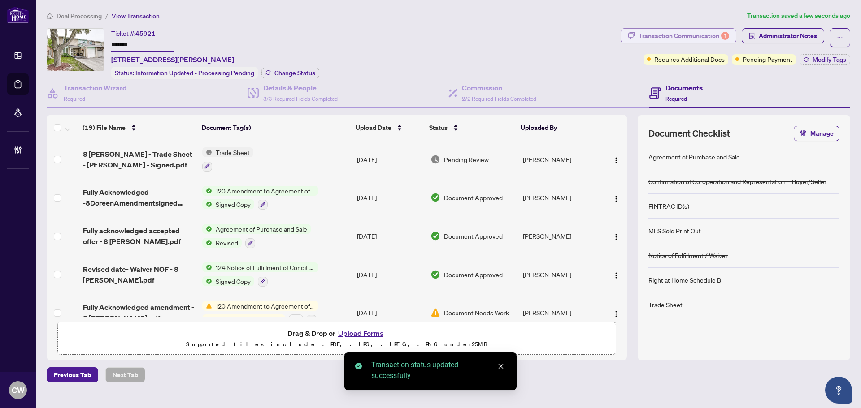
click at [725, 37] on div "1" at bounding box center [725, 36] width 8 height 8
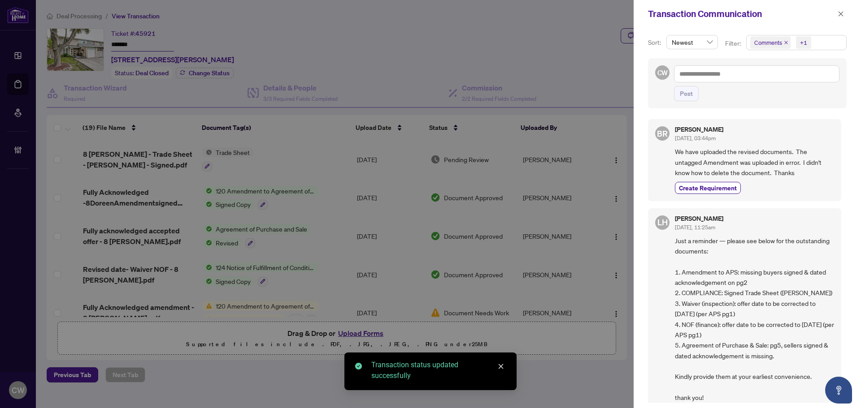
click at [785, 41] on icon "close" at bounding box center [786, 42] width 4 height 4
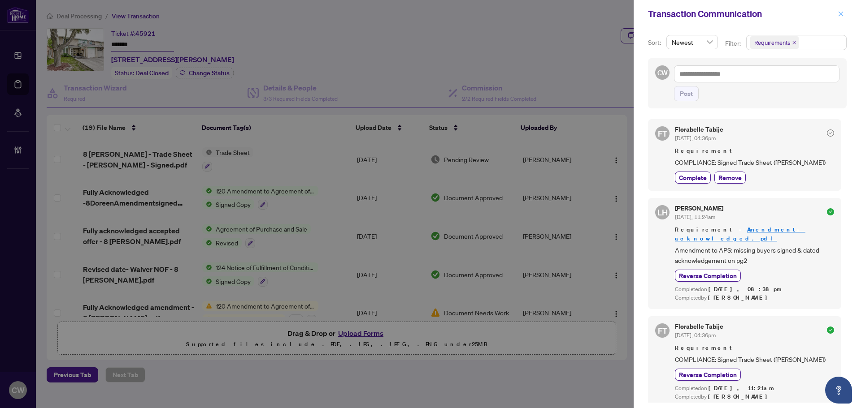
click at [843, 13] on icon "close" at bounding box center [841, 13] width 5 height 5
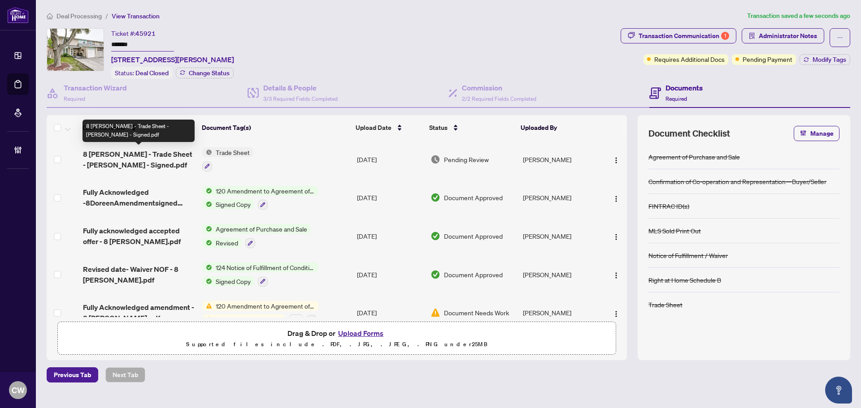
click at [124, 158] on span "8 Doreen Cres - Trade Sheet - Mike - Signed.pdf" at bounding box center [139, 160] width 112 height 22
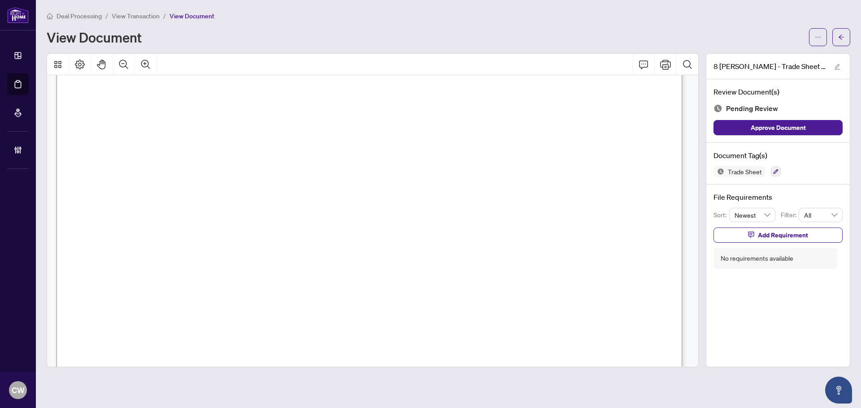
scroll to position [537, 0]
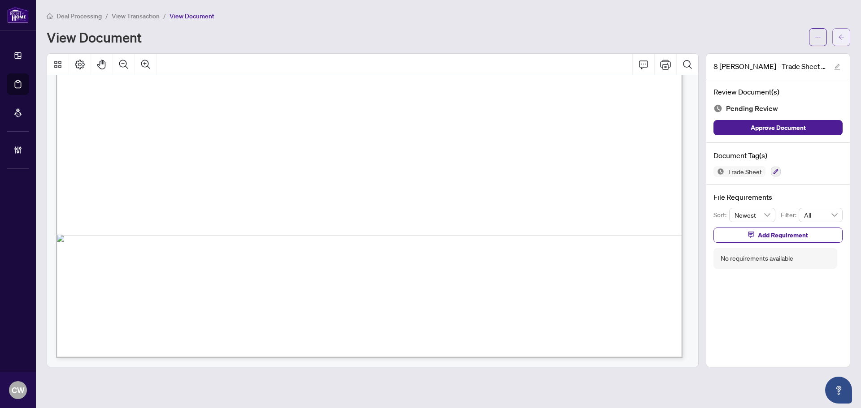
click at [848, 35] on button "button" at bounding box center [841, 37] width 18 height 18
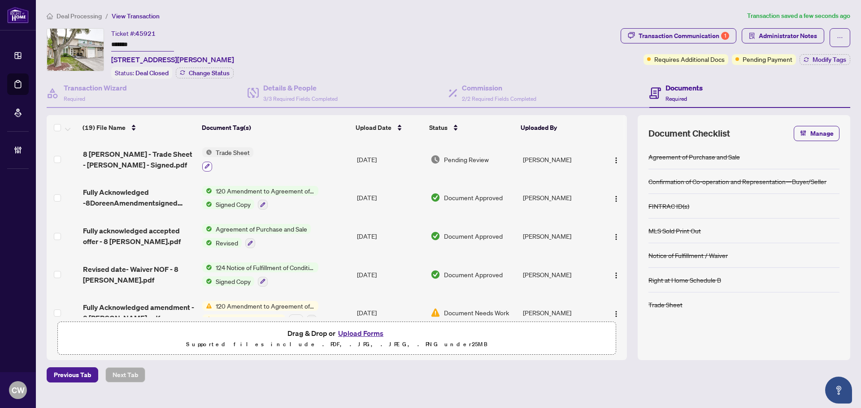
click at [204, 164] on icon "button" at bounding box center [206, 166] width 5 height 5
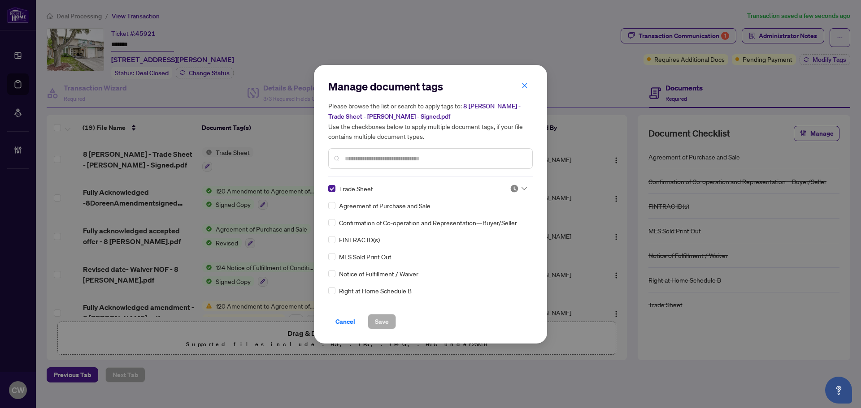
click at [514, 190] on img at bounding box center [514, 188] width 9 height 9
click at [484, 234] on div "Approved" at bounding box center [488, 232] width 57 height 10
click at [382, 320] on span "Save" at bounding box center [382, 322] width 14 height 14
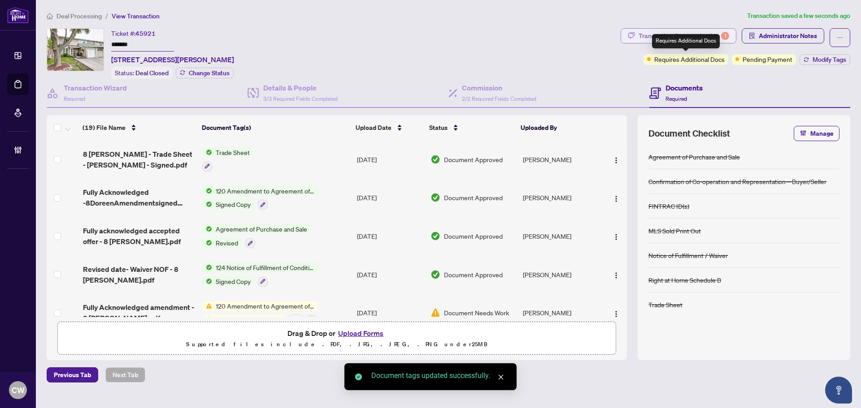
drag, startPoint x: 688, startPoint y: 37, endPoint x: 700, endPoint y: 31, distance: 13.7
click at [689, 36] on div "Requires Additional Docs" at bounding box center [686, 41] width 68 height 14
click at [704, 31] on div "Transaction Communication 1" at bounding box center [684, 36] width 91 height 14
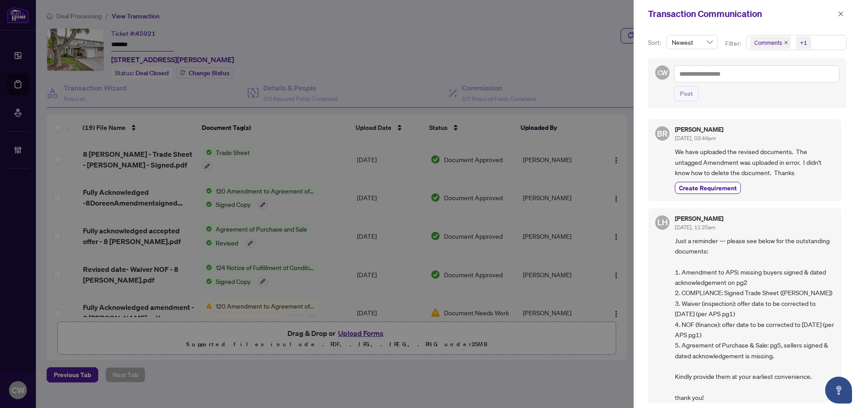
click at [785, 41] on icon "close" at bounding box center [786, 42] width 4 height 4
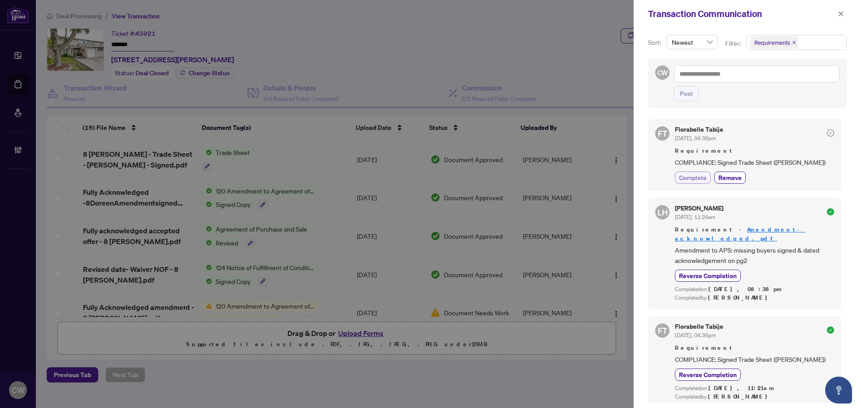
click at [694, 179] on span "Complete" at bounding box center [693, 177] width 28 height 9
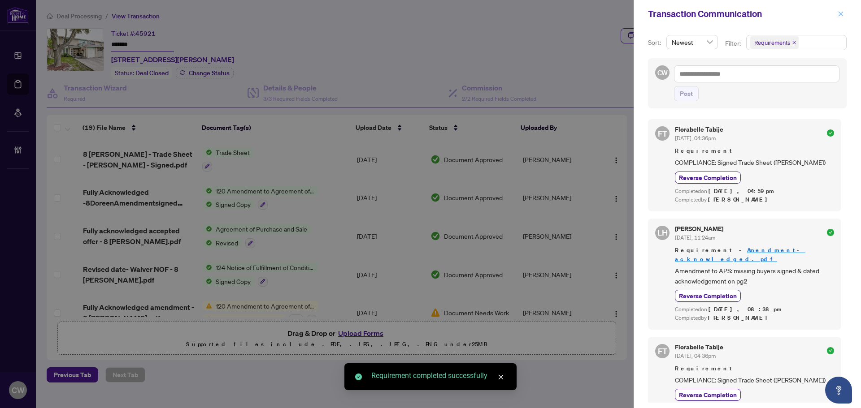
click at [843, 13] on icon "close" at bounding box center [841, 14] width 6 height 6
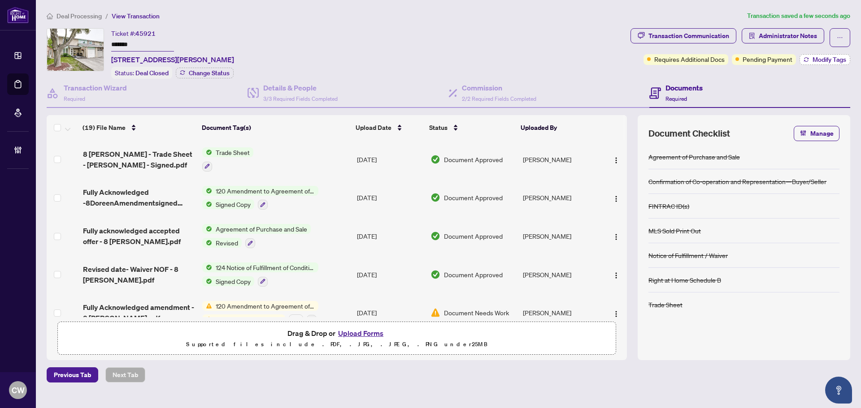
click at [823, 54] on button "Modify Tags" at bounding box center [825, 59] width 51 height 11
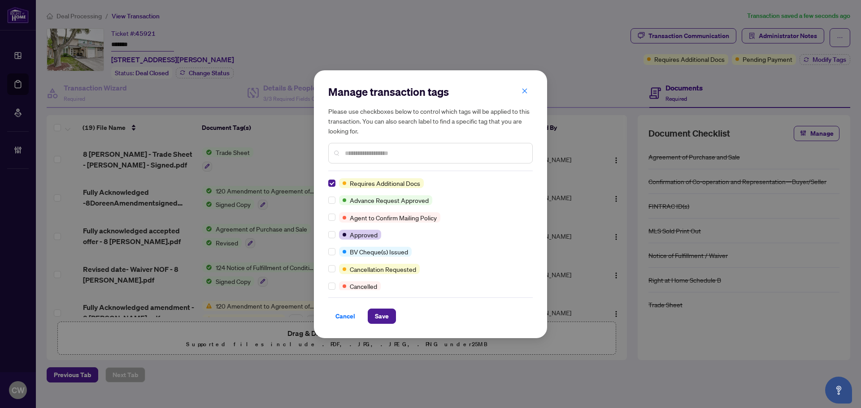
click at [330, 195] on div "Requires Additional Docs Advance Request Approved Agent to Confirm Mailing Poli…" at bounding box center [430, 234] width 204 height 112
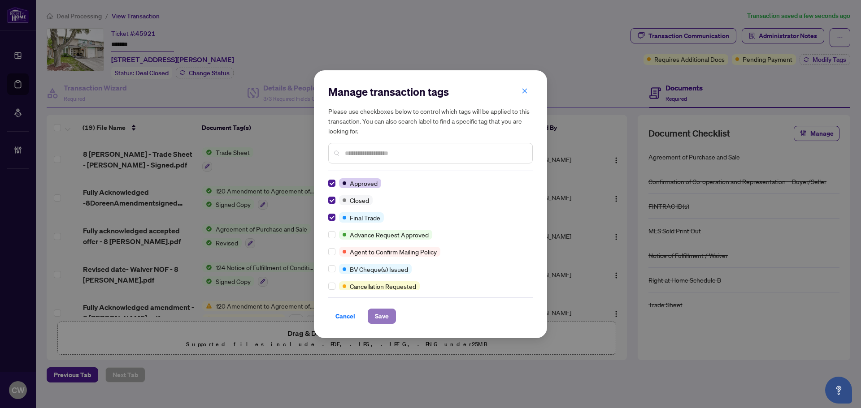
click at [386, 312] on span "Save" at bounding box center [382, 316] width 14 height 14
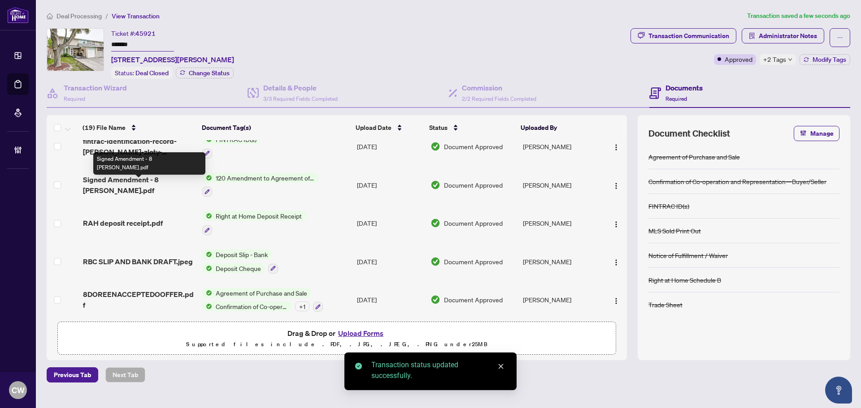
scroll to position [550, 0]
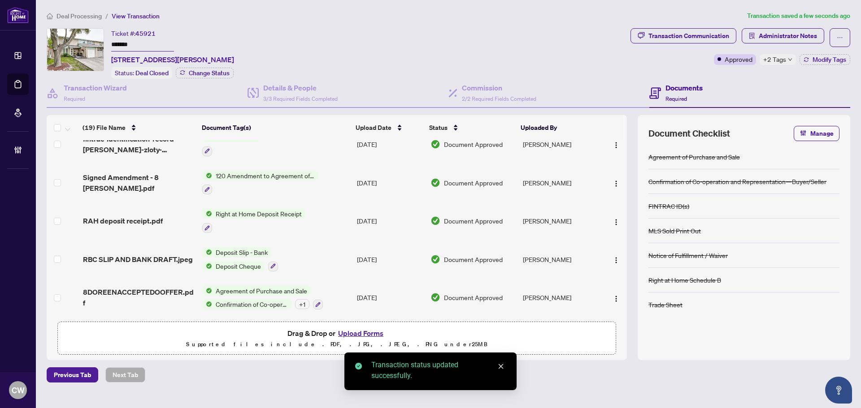
click at [138, 292] on span "8DOREENACCEPTEDOOFFER.pdf" at bounding box center [139, 298] width 112 height 22
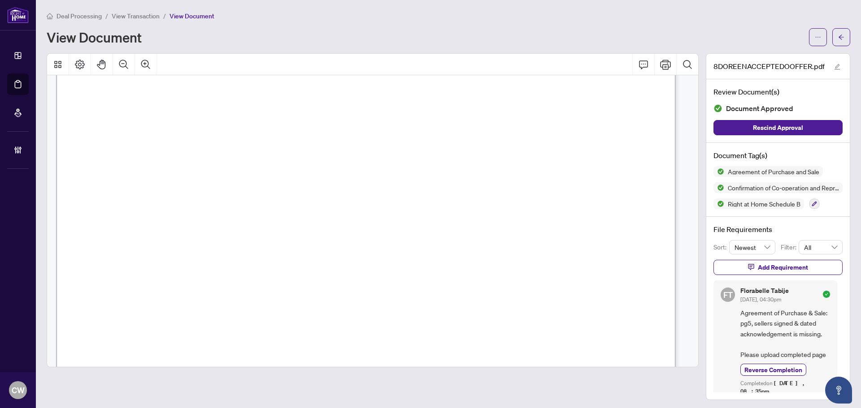
scroll to position [958, 0]
click at [843, 33] on button "button" at bounding box center [841, 37] width 18 height 18
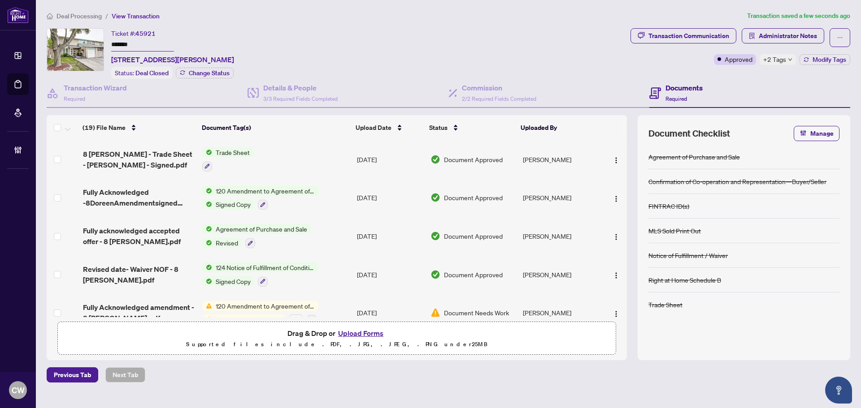
click at [144, 154] on span "8 Doreen Cres - Trade Sheet - Mike - Signed.pdf" at bounding box center [139, 160] width 112 height 22
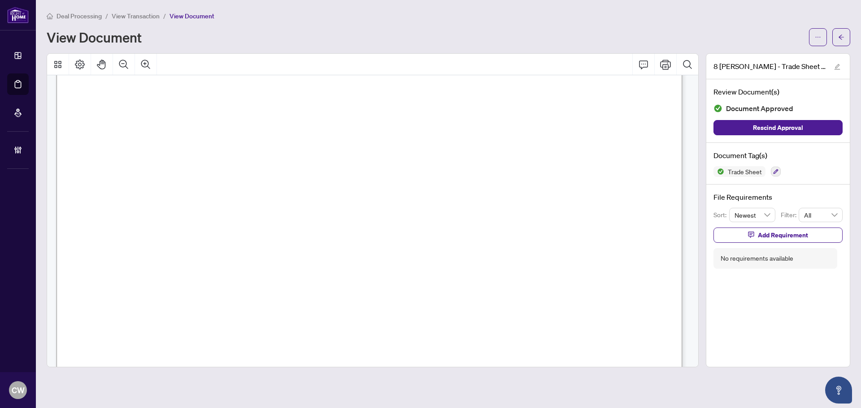
scroll to position [359, 0]
click at [838, 36] on icon "arrow-left" at bounding box center [841, 37] width 6 height 6
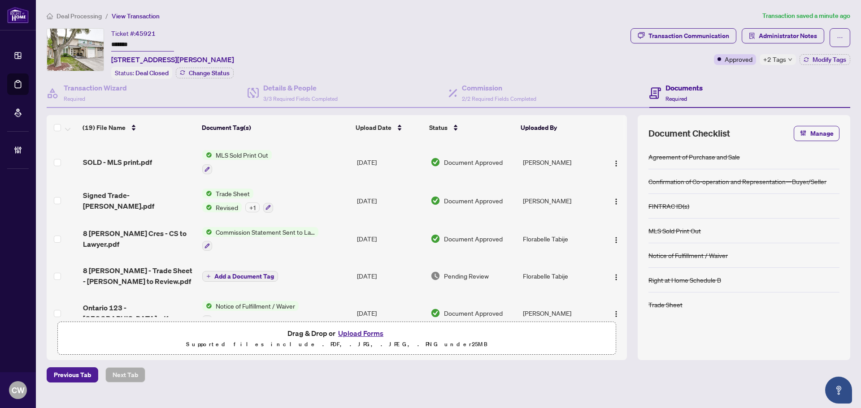
scroll to position [269, 0]
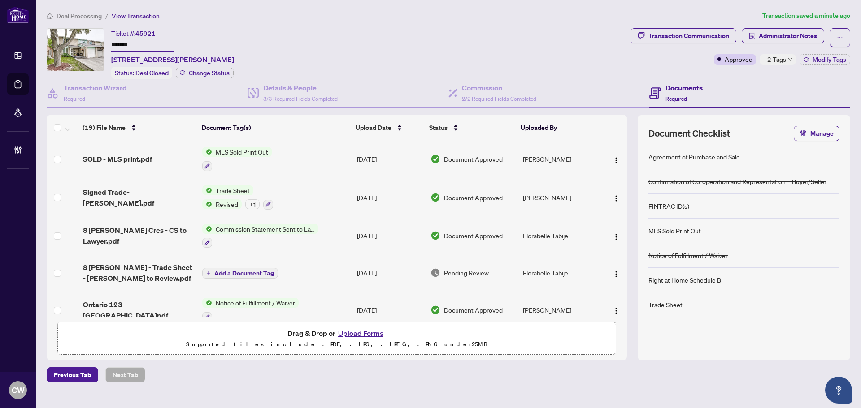
click at [134, 196] on span "Signed Trade- Barb.pdf" at bounding box center [139, 198] width 112 height 22
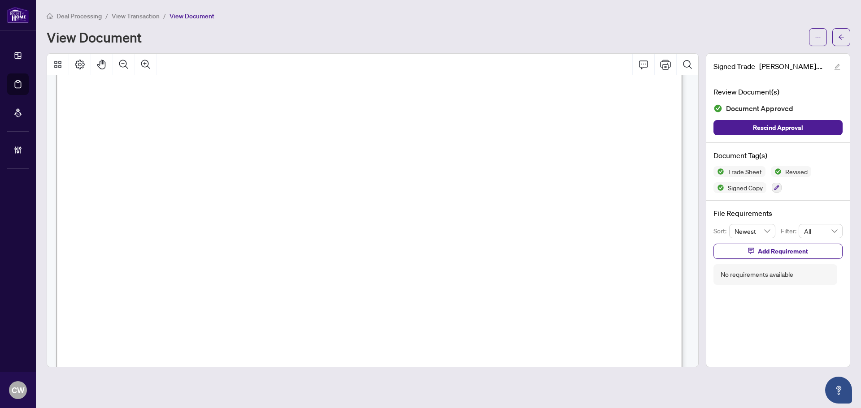
scroll to position [314, 0]
drag, startPoint x: 841, startPoint y: 37, endPoint x: 588, endPoint y: 408, distance: 448.7
click at [841, 37] on icon "arrow-left" at bounding box center [841, 37] width 5 height 5
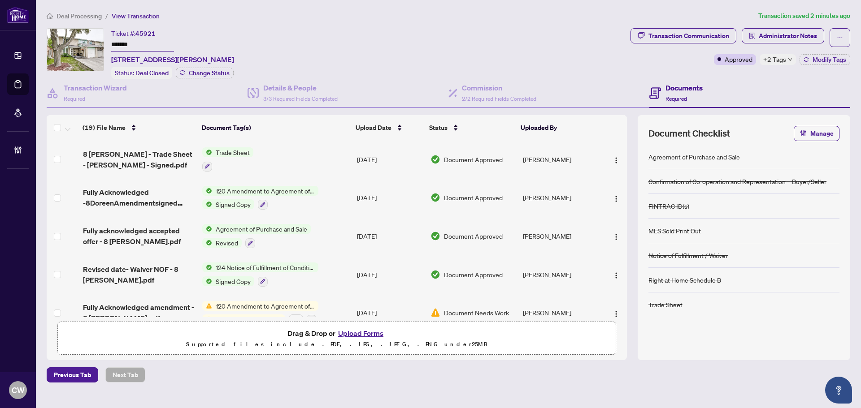
click at [368, 336] on button "Upload Forms" at bounding box center [360, 334] width 51 height 12
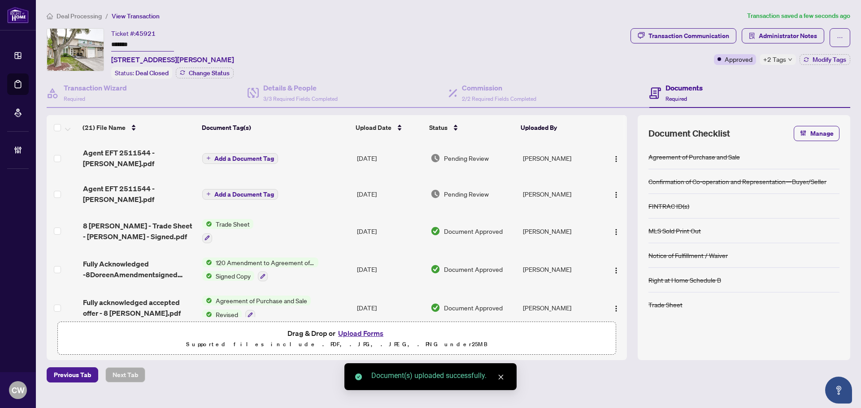
click at [260, 191] on span "Add a Document Tag" at bounding box center [244, 194] width 60 height 6
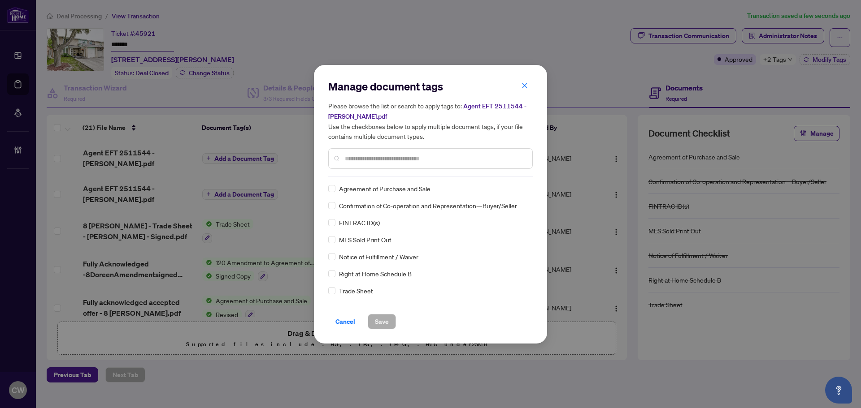
click at [388, 156] on input "text" at bounding box center [435, 159] width 180 height 10
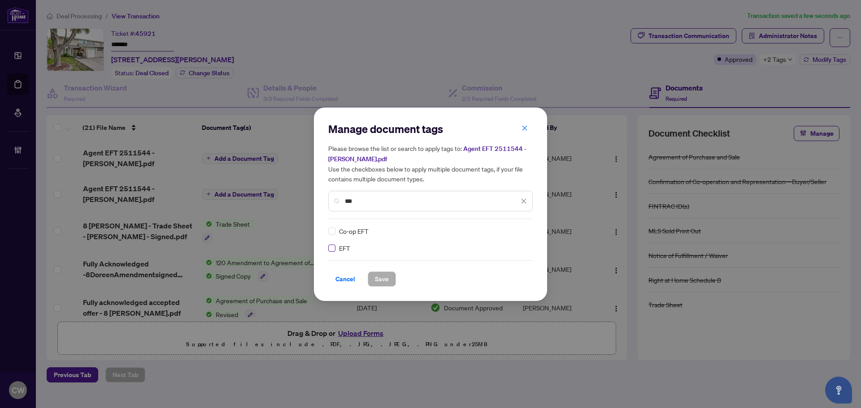
type input "***"
click at [511, 231] on img at bounding box center [514, 231] width 9 height 9
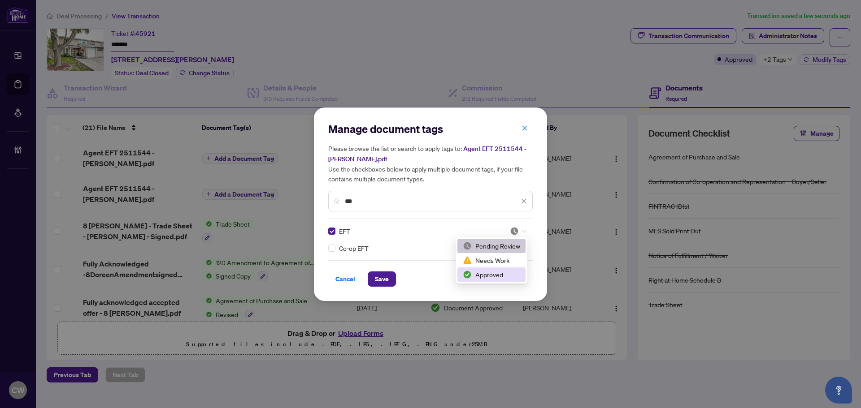
click at [496, 273] on div "Approved" at bounding box center [491, 275] width 57 height 10
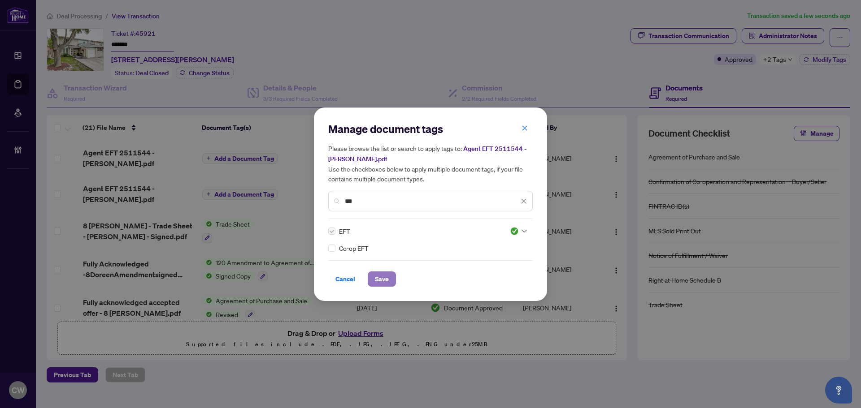
click at [372, 280] on button "Save" at bounding box center [382, 279] width 28 height 15
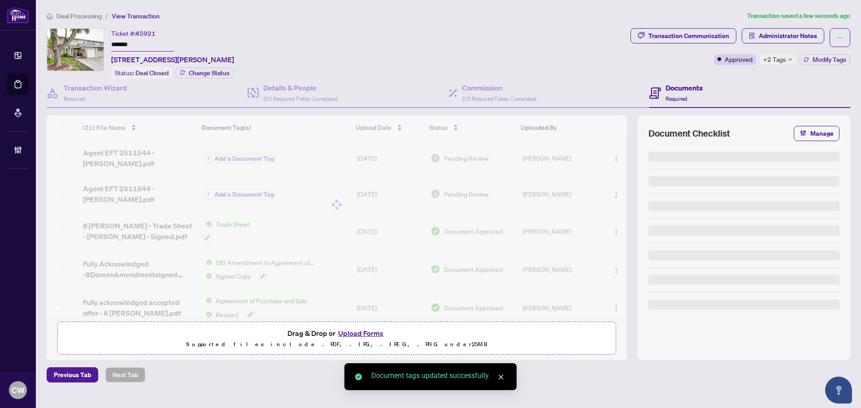
click at [247, 156] on div "Manage document tags Please browse the list or search to apply tags to: Agent E…" at bounding box center [430, 204] width 861 height 408
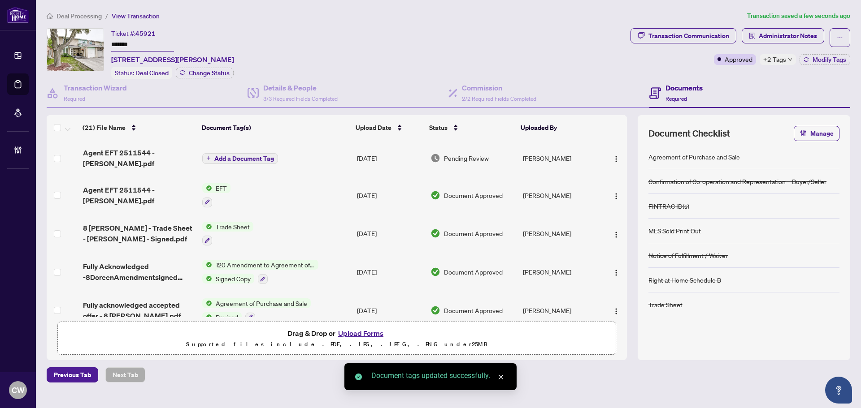
click at [247, 156] on span "Add a Document Tag" at bounding box center [244, 159] width 60 height 6
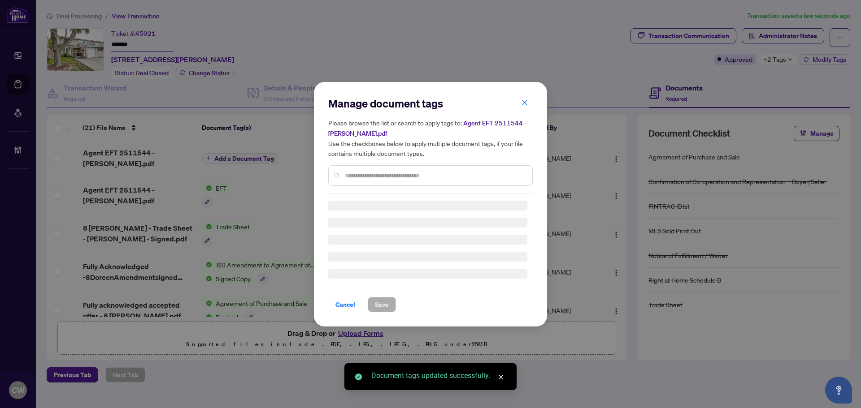
click at [387, 171] on div "Manage document tags Please browse the list or search to apply tags to: Agent E…" at bounding box center [430, 144] width 204 height 97
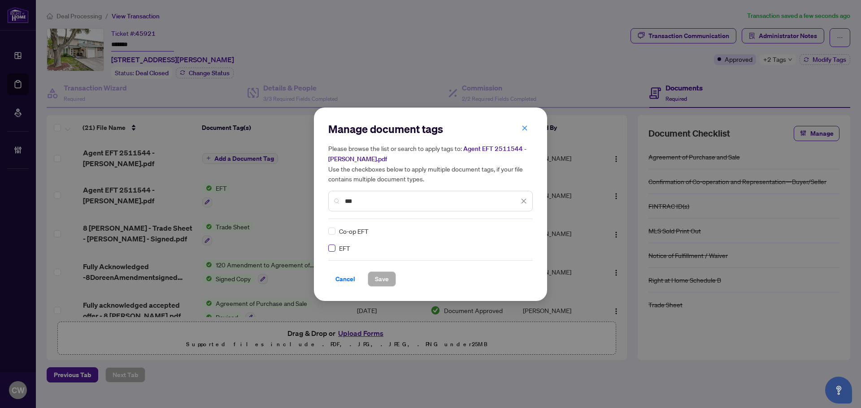
type input "***"
click at [515, 230] on img at bounding box center [514, 231] width 9 height 9
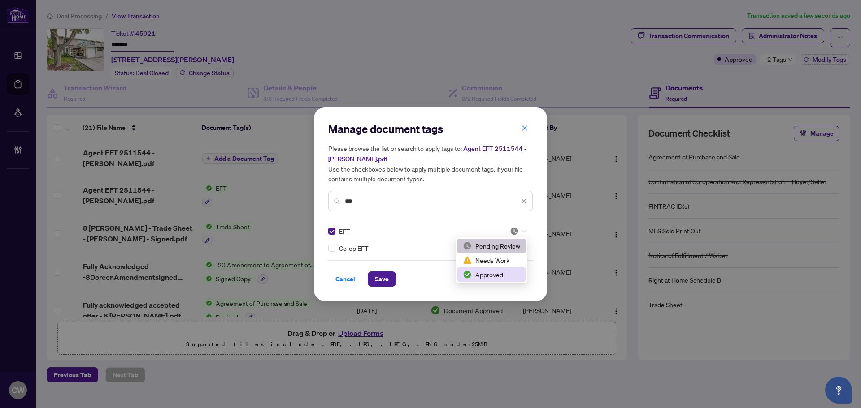
click at [494, 281] on div "Approved" at bounding box center [491, 275] width 68 height 14
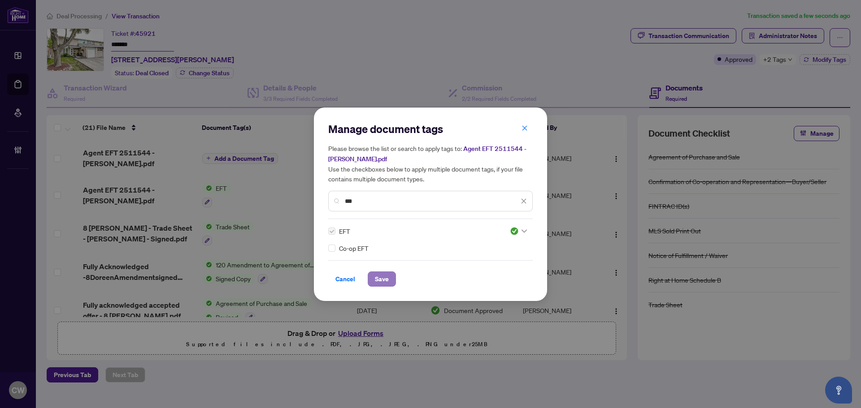
click at [371, 278] on button "Save" at bounding box center [382, 279] width 28 height 15
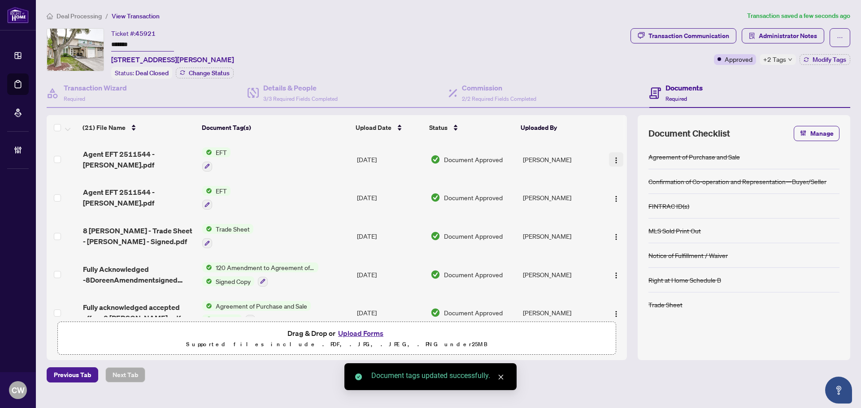
click at [617, 159] on button "button" at bounding box center [616, 159] width 14 height 14
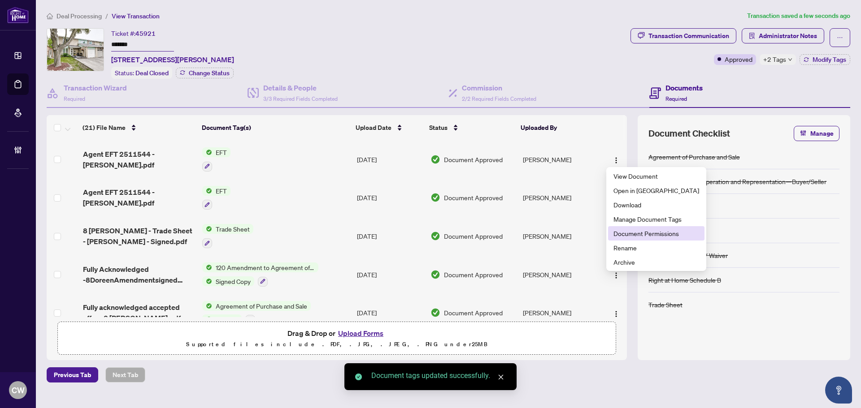
click at [630, 236] on span "Document Permissions" at bounding box center [656, 234] width 86 height 10
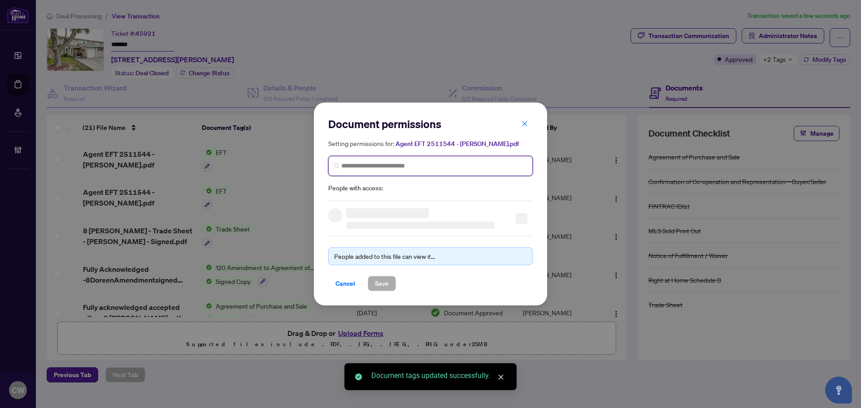
paste input "**********"
click at [395, 168] on input "search" at bounding box center [434, 165] width 186 height 9
type input "**********"
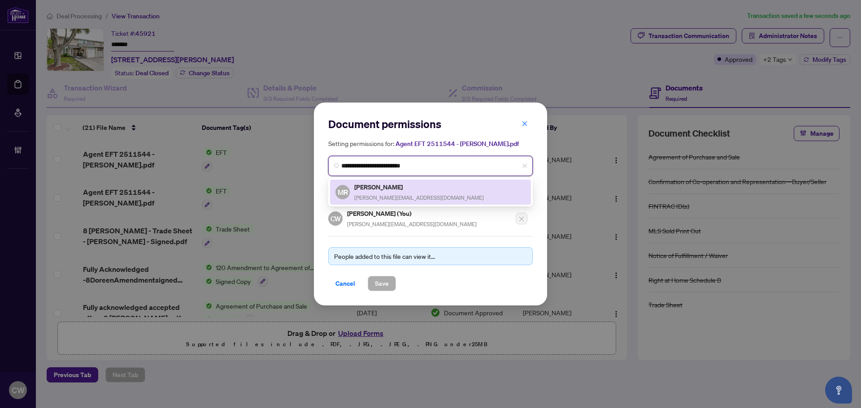
click at [393, 195] on span "m.reidy@hotmail.com" at bounding box center [419, 198] width 130 height 7
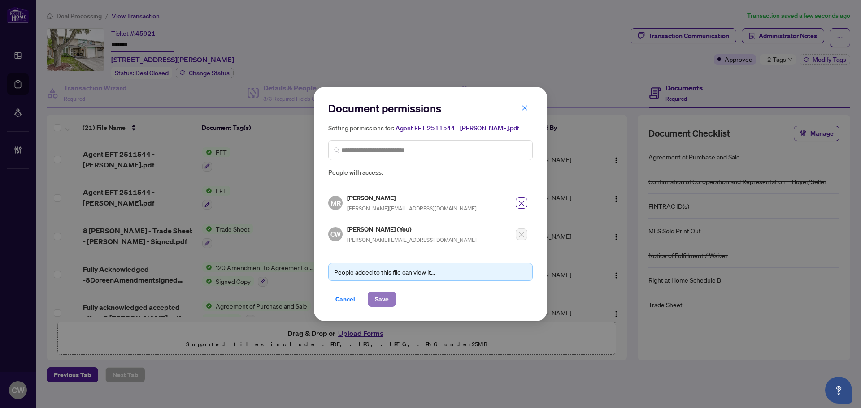
click at [388, 303] on span "Save" at bounding box center [382, 299] width 14 height 14
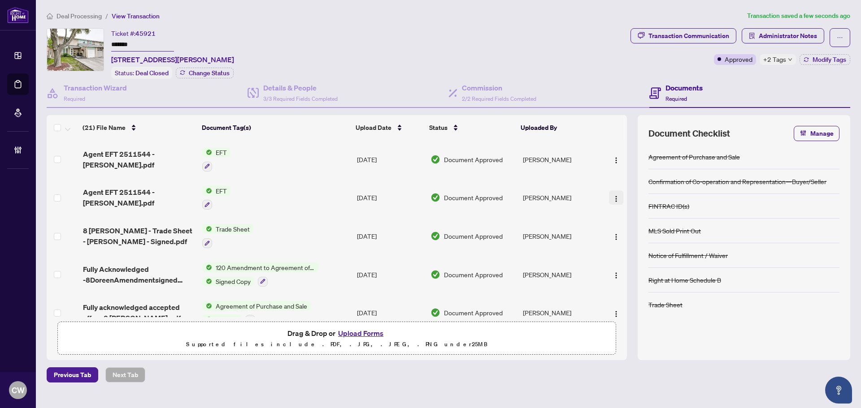
click at [613, 197] on img "button" at bounding box center [616, 199] width 7 height 7
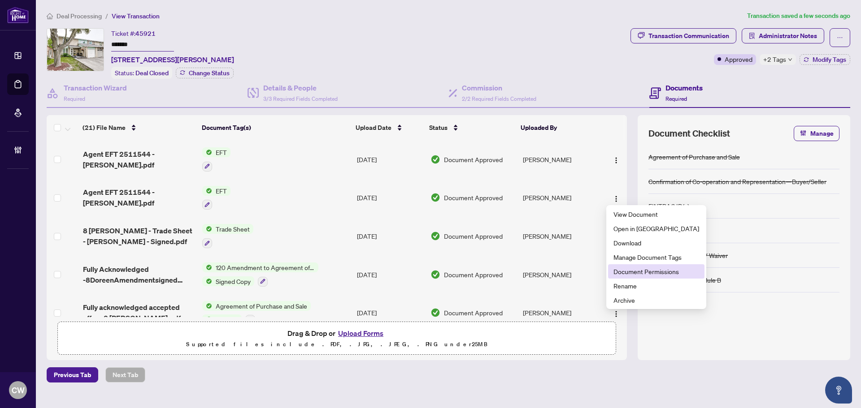
click at [629, 270] on span "Document Permissions" at bounding box center [656, 272] width 86 height 10
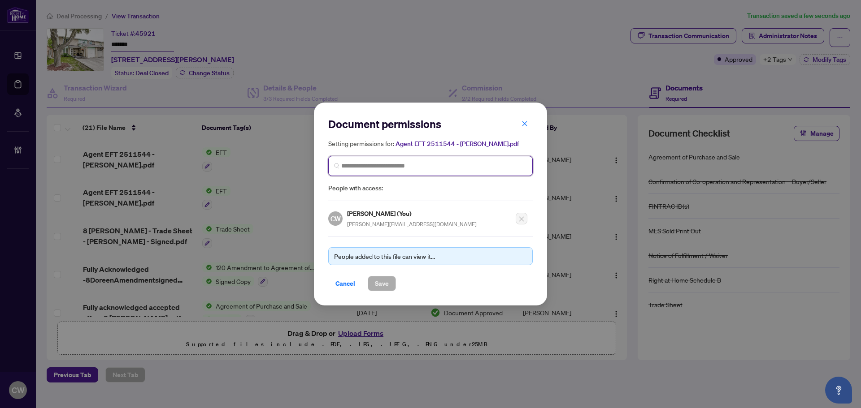
click at [429, 164] on input "search" at bounding box center [434, 165] width 186 height 9
paste input "**********"
type input "**********"
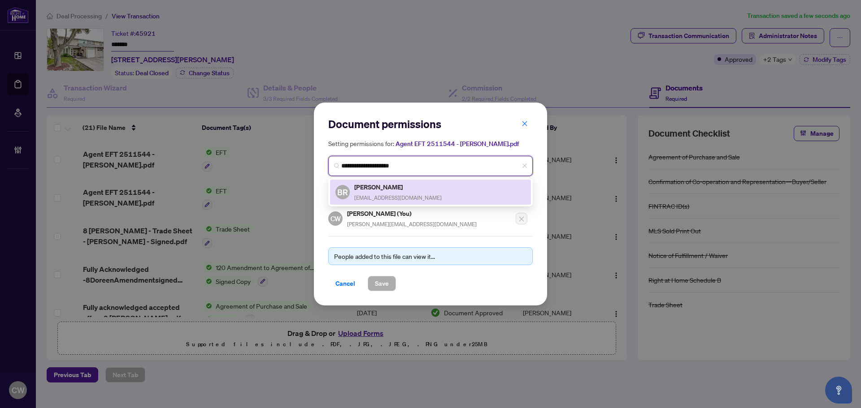
click at [415, 190] on div "BR Barb Reidy barbreidy@live.com" at bounding box center [430, 192] width 190 height 21
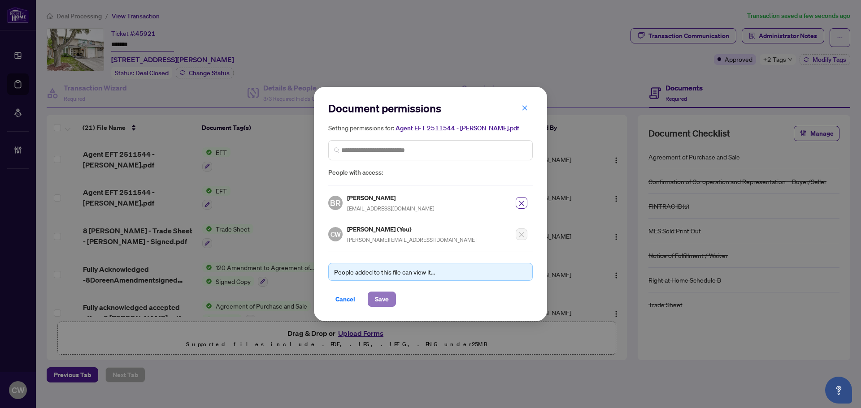
click at [387, 297] on span "Save" at bounding box center [382, 299] width 14 height 14
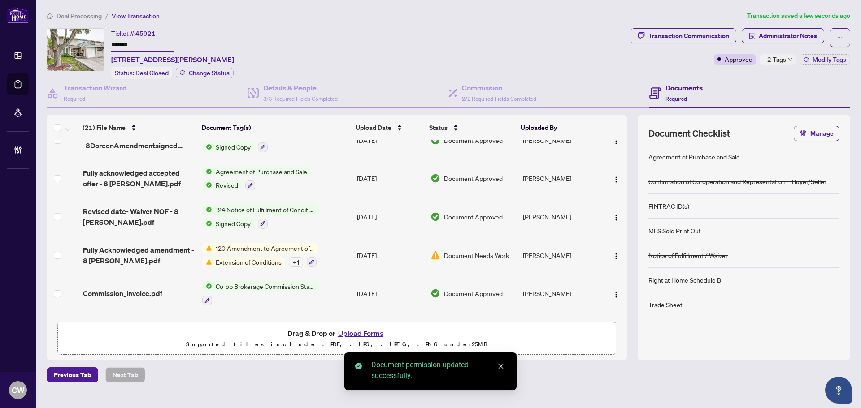
scroll to position [179, 0]
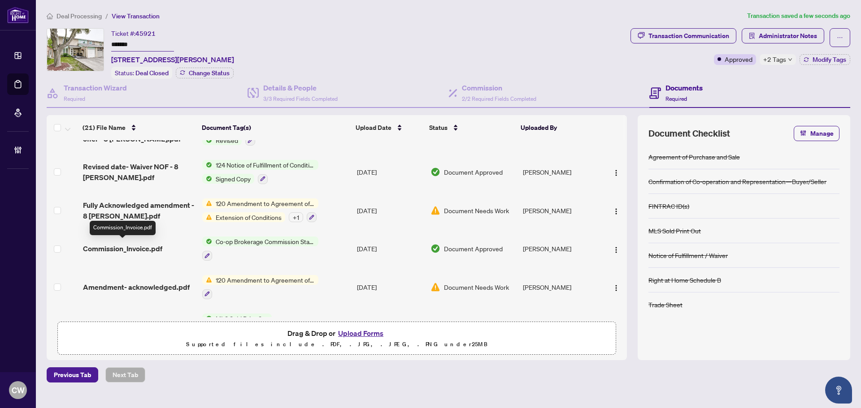
click at [134, 247] on span "Commission_Invoice.pdf" at bounding box center [122, 248] width 79 height 11
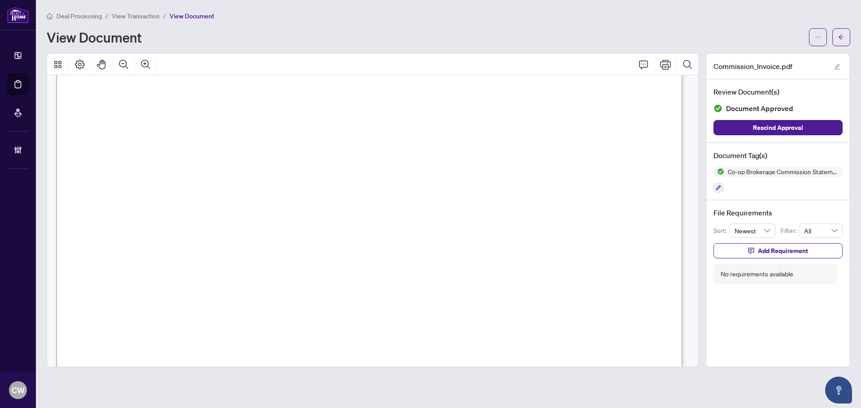
scroll to position [133, 0]
click at [844, 38] on button "button" at bounding box center [841, 37] width 18 height 18
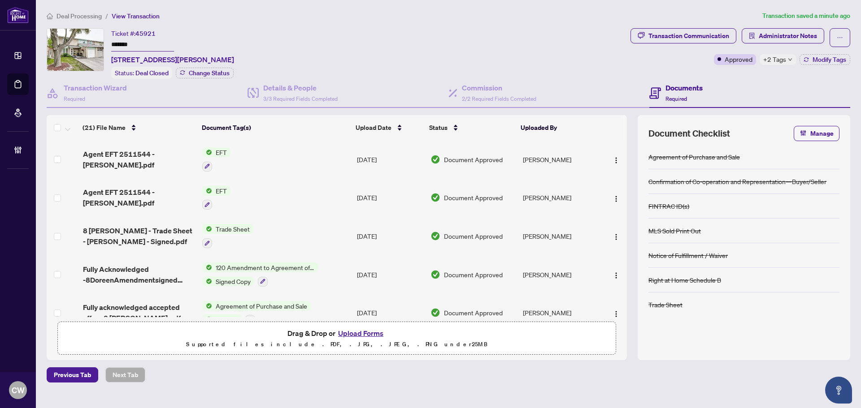
click at [363, 333] on button "Upload Forms" at bounding box center [360, 334] width 51 height 12
click at [782, 31] on span "Administrator Notes" at bounding box center [788, 36] width 58 height 14
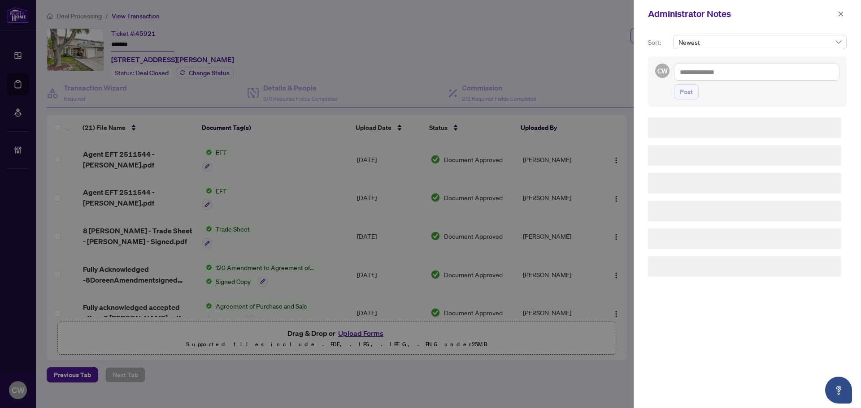
click at [741, 65] on textarea at bounding box center [756, 72] width 165 height 17
paste textarea "**********"
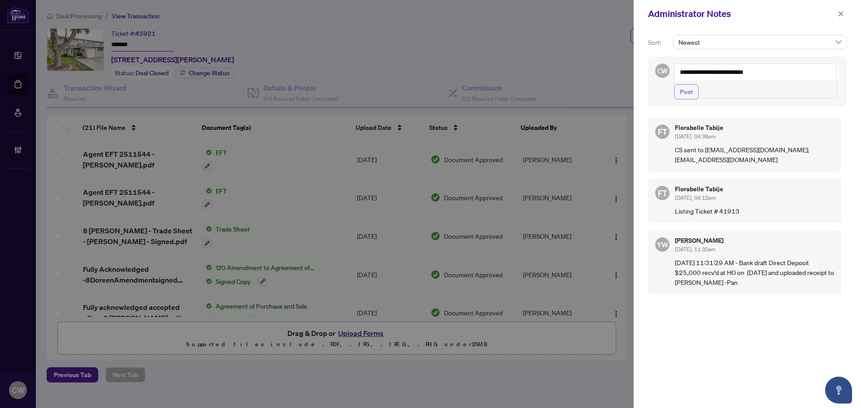
paste textarea "**********"
type textarea "**********"
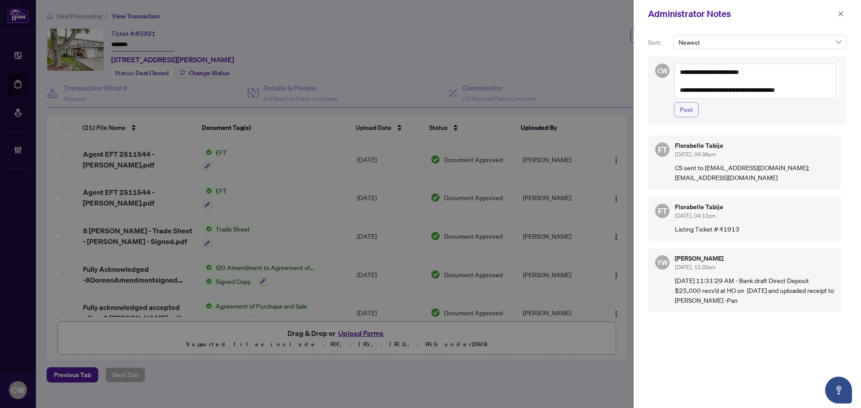
click at [688, 107] on span "Post" at bounding box center [686, 110] width 13 height 14
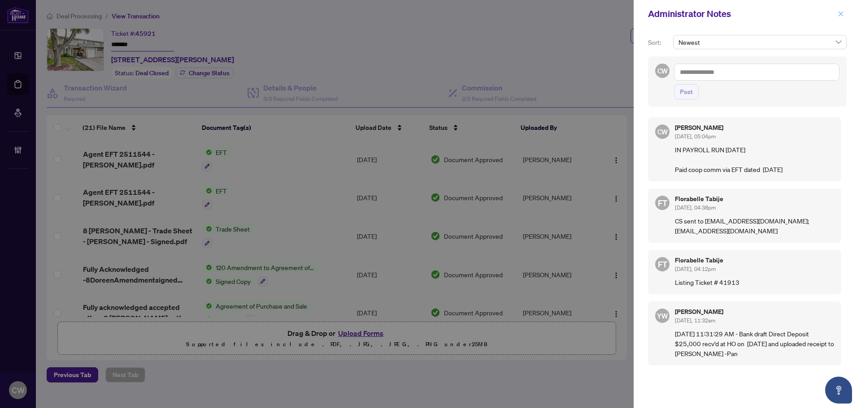
click at [843, 10] on span "button" at bounding box center [841, 14] width 6 height 14
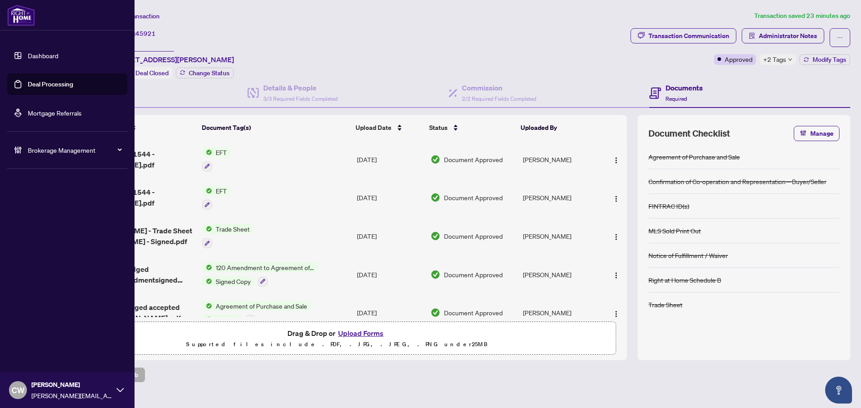
click at [30, 88] on link "Deal Processing" at bounding box center [50, 84] width 45 height 8
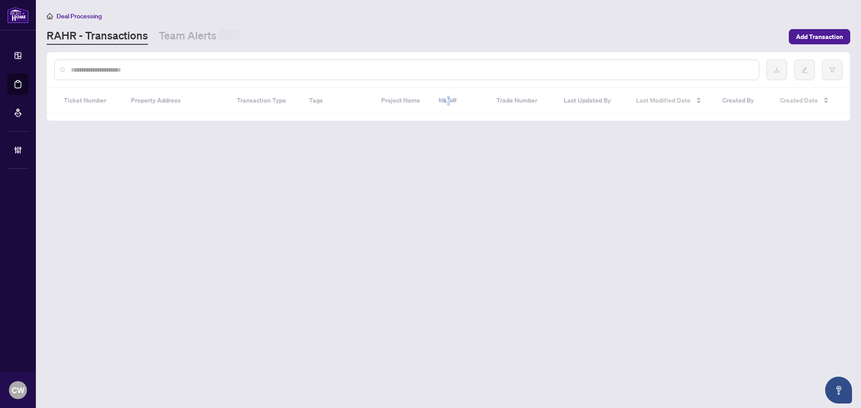
click at [163, 65] on input "text" at bounding box center [411, 70] width 681 height 10
click at [151, 70] on input "text" at bounding box center [411, 70] width 681 height 10
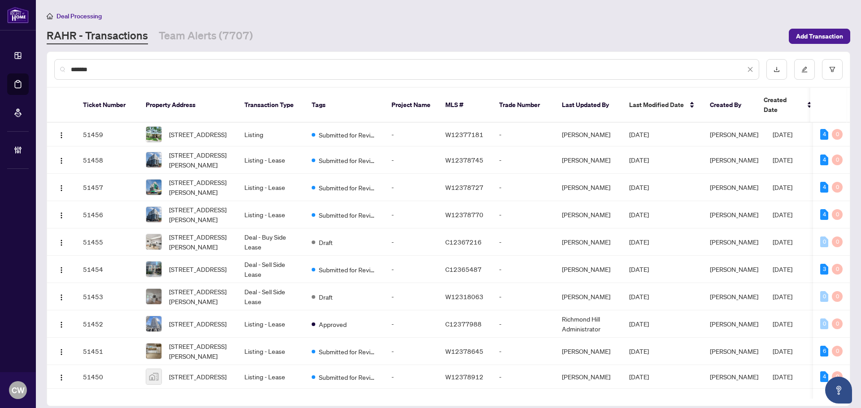
type input "*******"
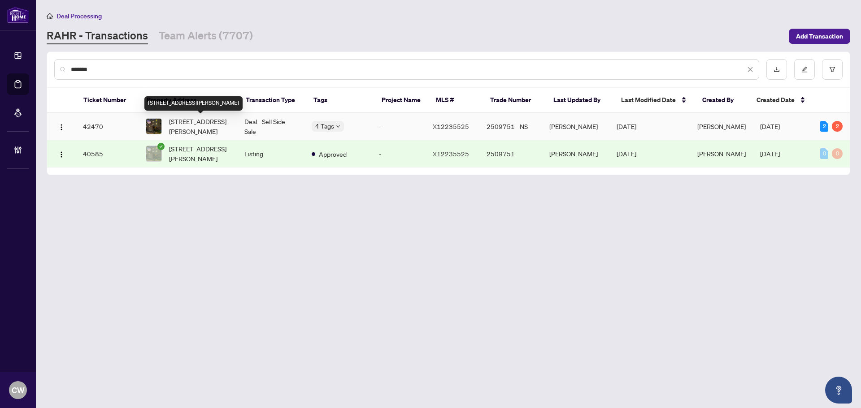
click at [206, 125] on span "391 Princess Louise Dr, Orleans, Ontario K4A 2K5, Canada" at bounding box center [199, 127] width 61 height 20
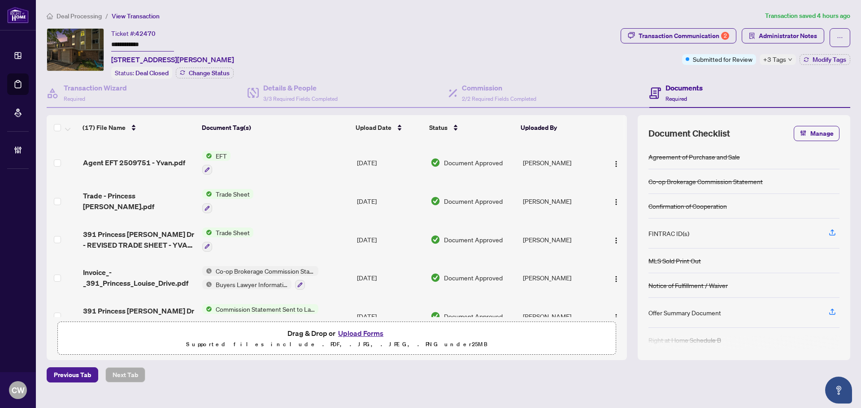
scroll to position [135, 0]
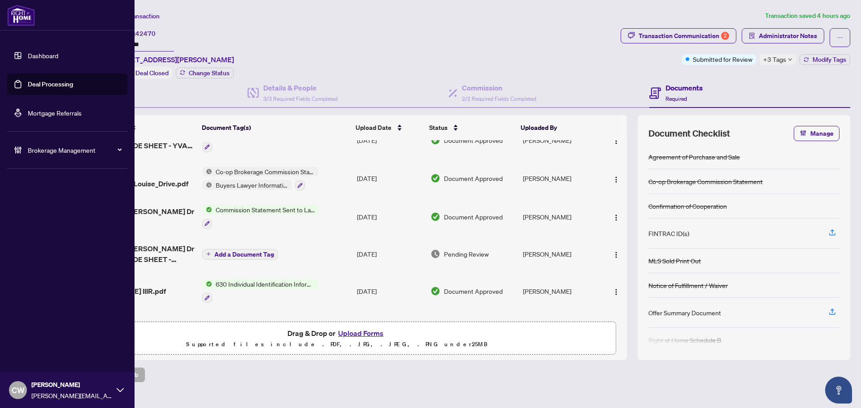
click at [21, 383] on span "CW" at bounding box center [18, 391] width 18 height 18
click at [50, 356] on button "Logout" at bounding box center [67, 355] width 120 height 15
click at [34, 352] on span "Logout" at bounding box center [36, 356] width 20 height 14
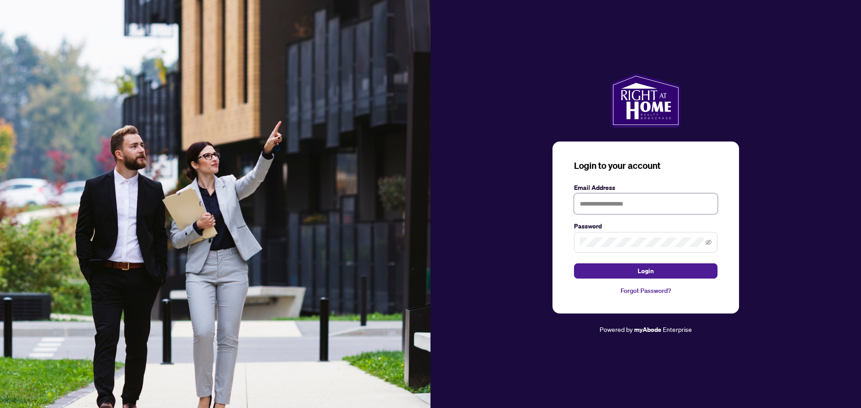
type input "**********"
